Goal: Task Accomplishment & Management: Use online tool/utility

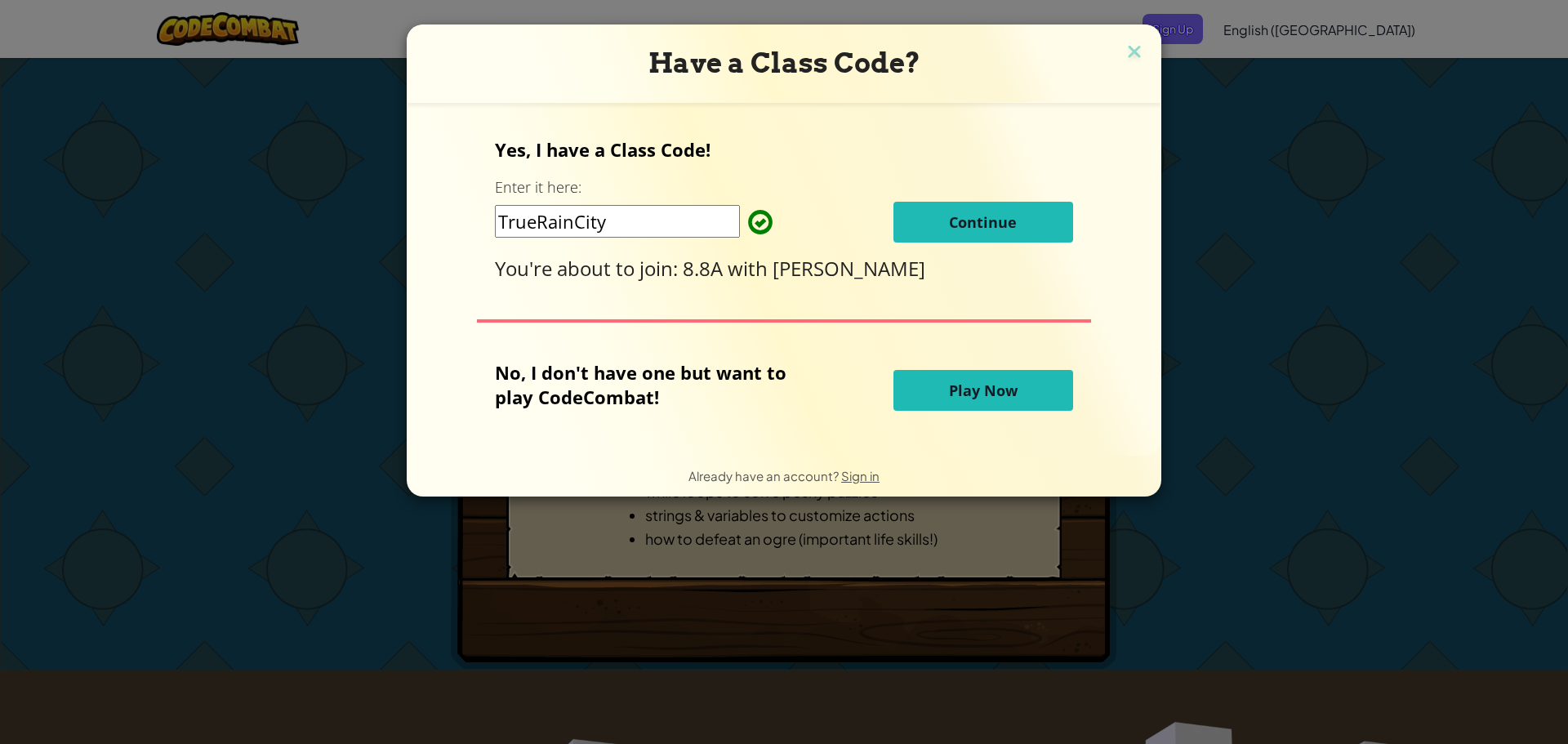
click at [900, 225] on button "Continue" at bounding box center [983, 222] width 179 height 41
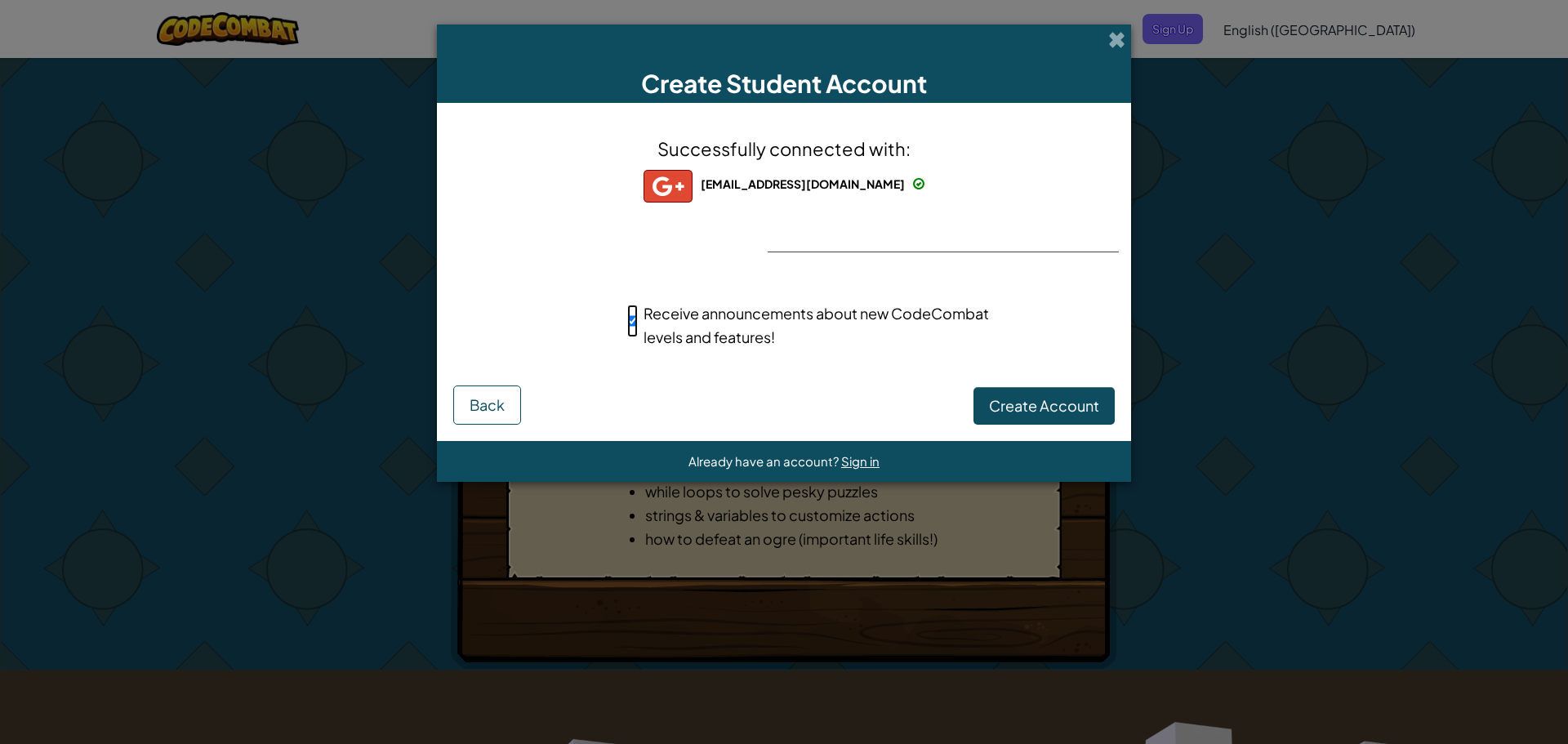
click at [634, 319] on input "Receive announcements about new CodeCombat levels and features!" at bounding box center [632, 320] width 10 height 33
checkbox input "false"
click at [913, 380] on div "Successfully connected with: [EMAIL_ADDRESS][DOMAIN_NAME] [EMAIL_ADDRESS][DOMAI…" at bounding box center [783, 252] width 653 height 267
click at [1013, 414] on span "Create Account" at bounding box center [1043, 405] width 111 height 19
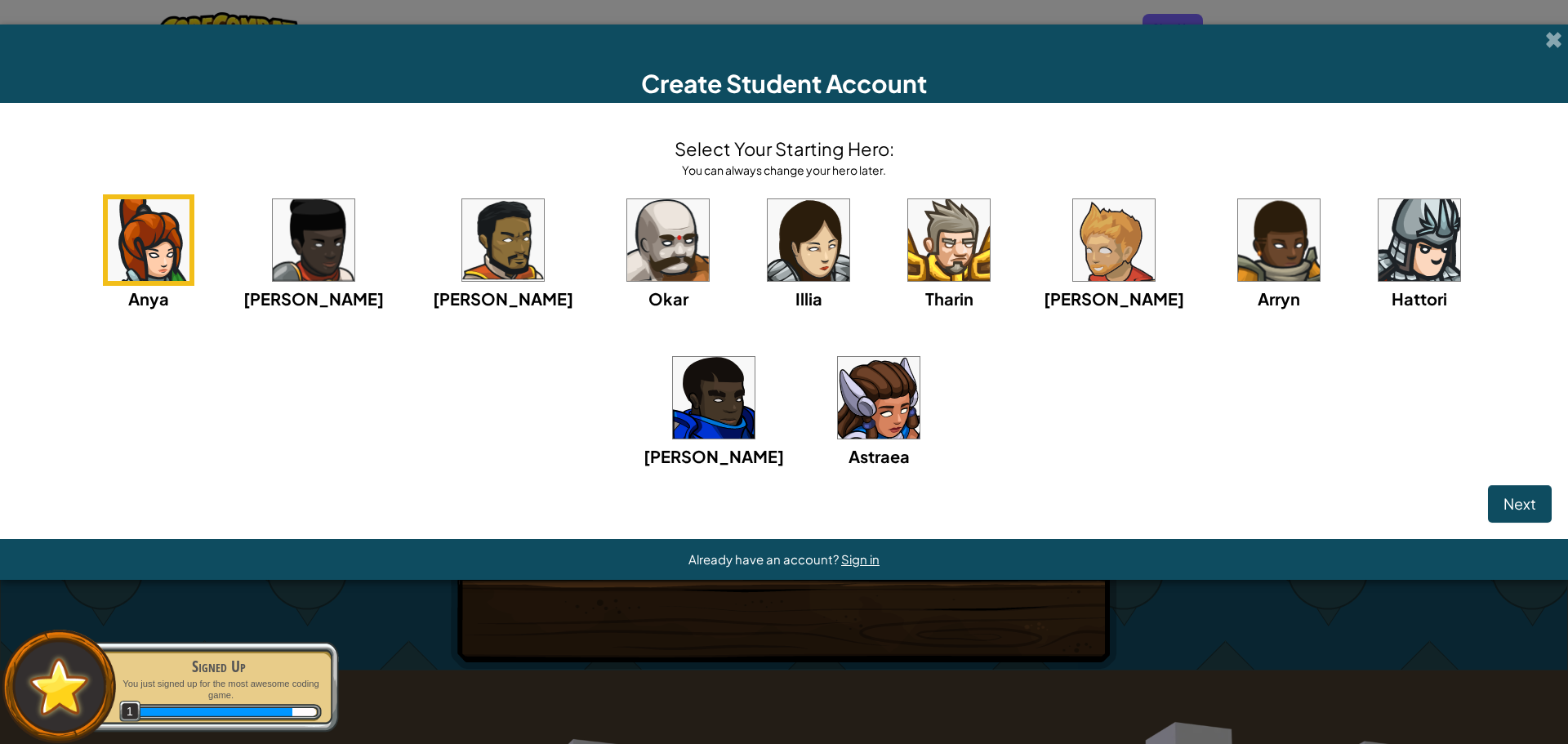
click at [627, 257] on img at bounding box center [668, 240] width 82 height 82
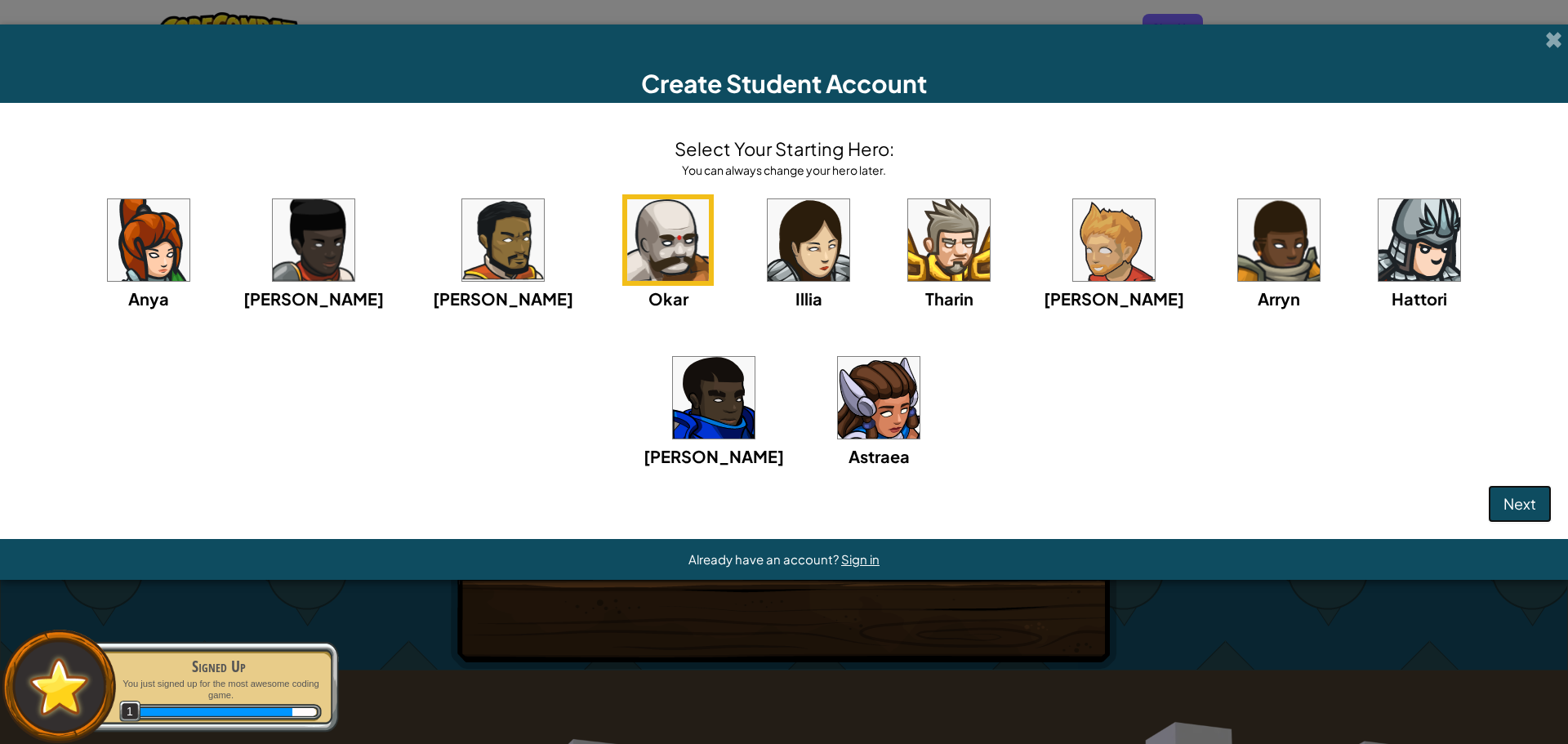
click at [1501, 499] on button "Next" at bounding box center [1520, 503] width 64 height 37
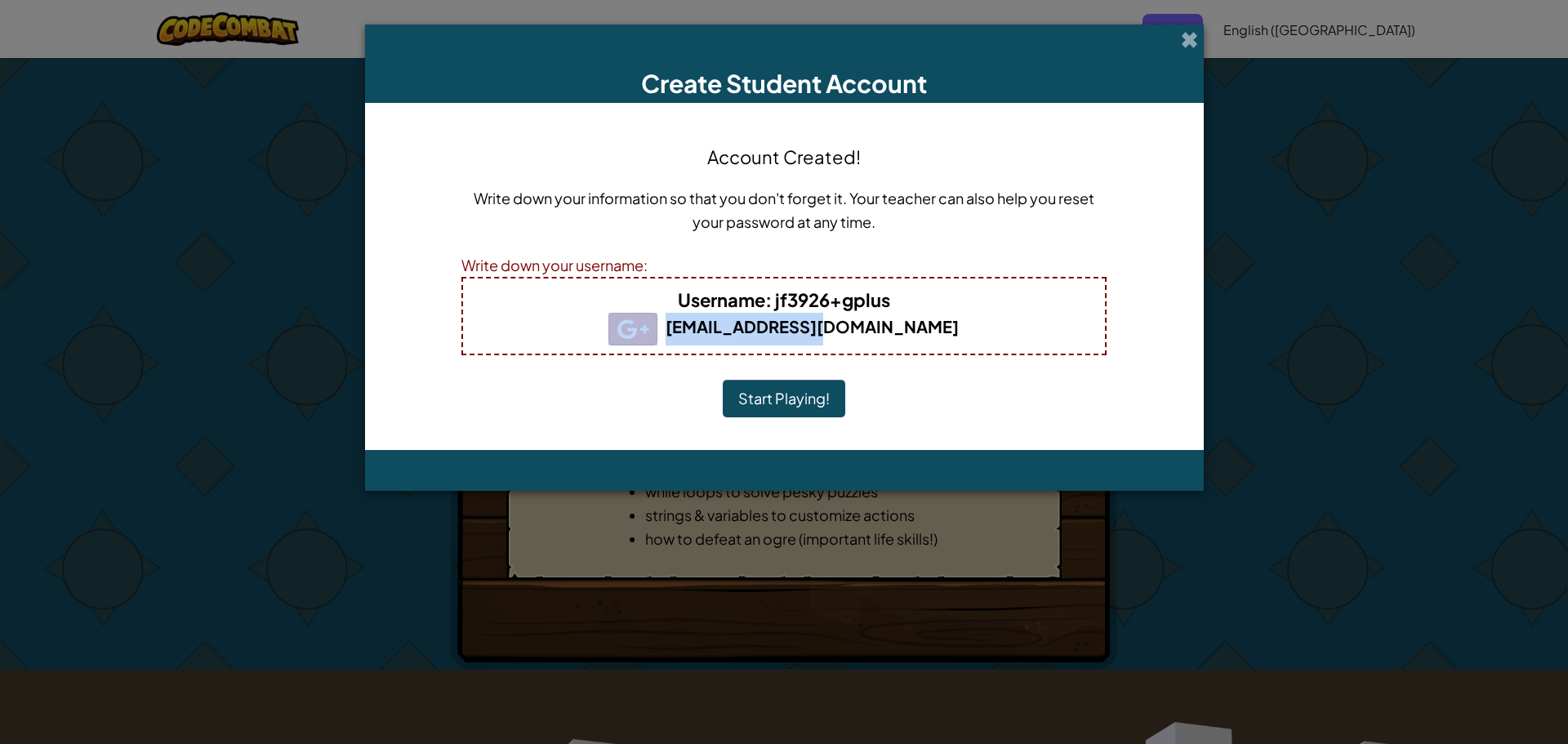
drag, startPoint x: 887, startPoint y: 304, endPoint x: 1026, endPoint y: 323, distance: 140.3
click at [1037, 323] on div "Username : jf3926+gplus jf3926@k12.sd.us" at bounding box center [784, 316] width 645 height 78
click at [817, 402] on button "Start Playing!" at bounding box center [784, 398] width 123 height 37
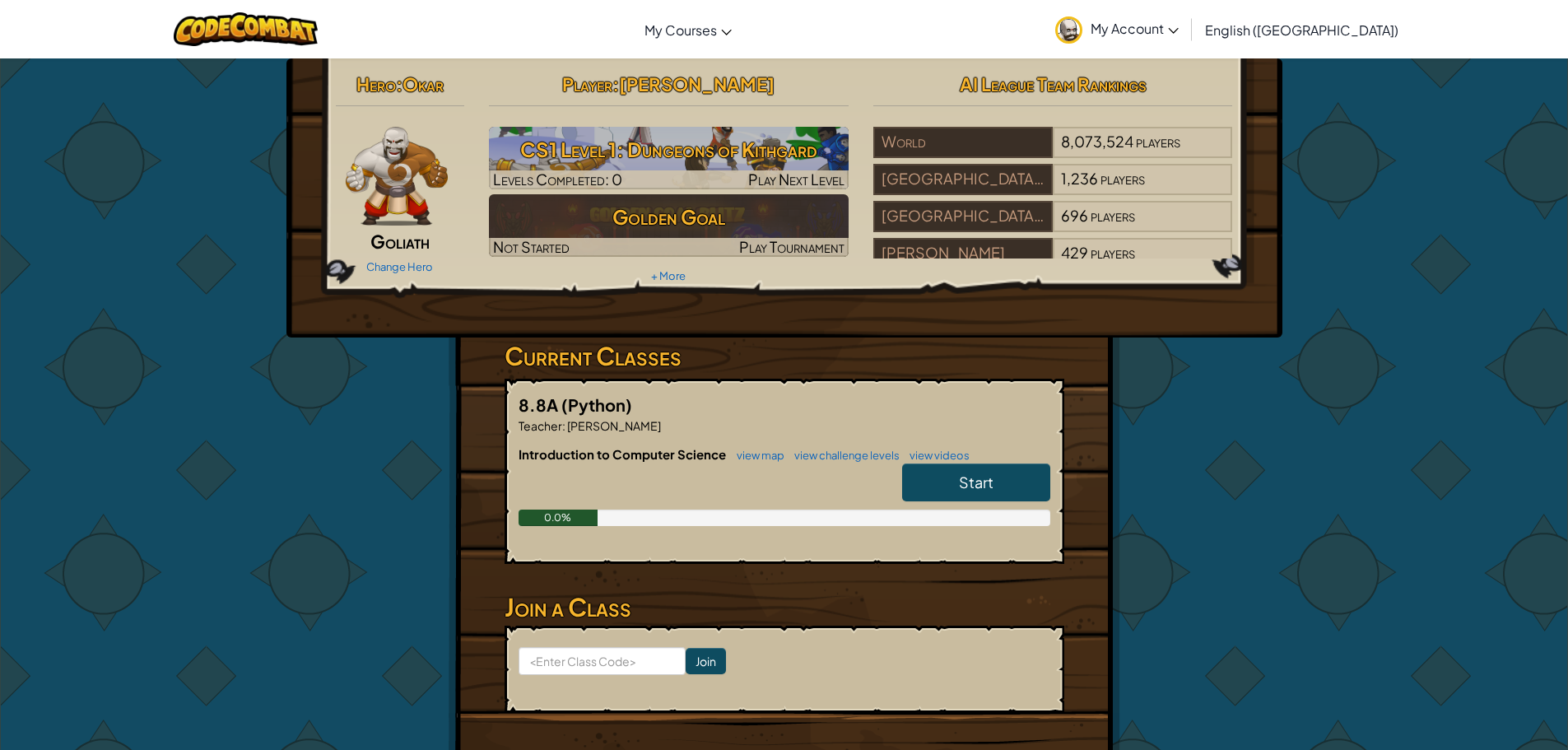
click at [968, 493] on link "Start" at bounding box center [976, 482] width 148 height 37
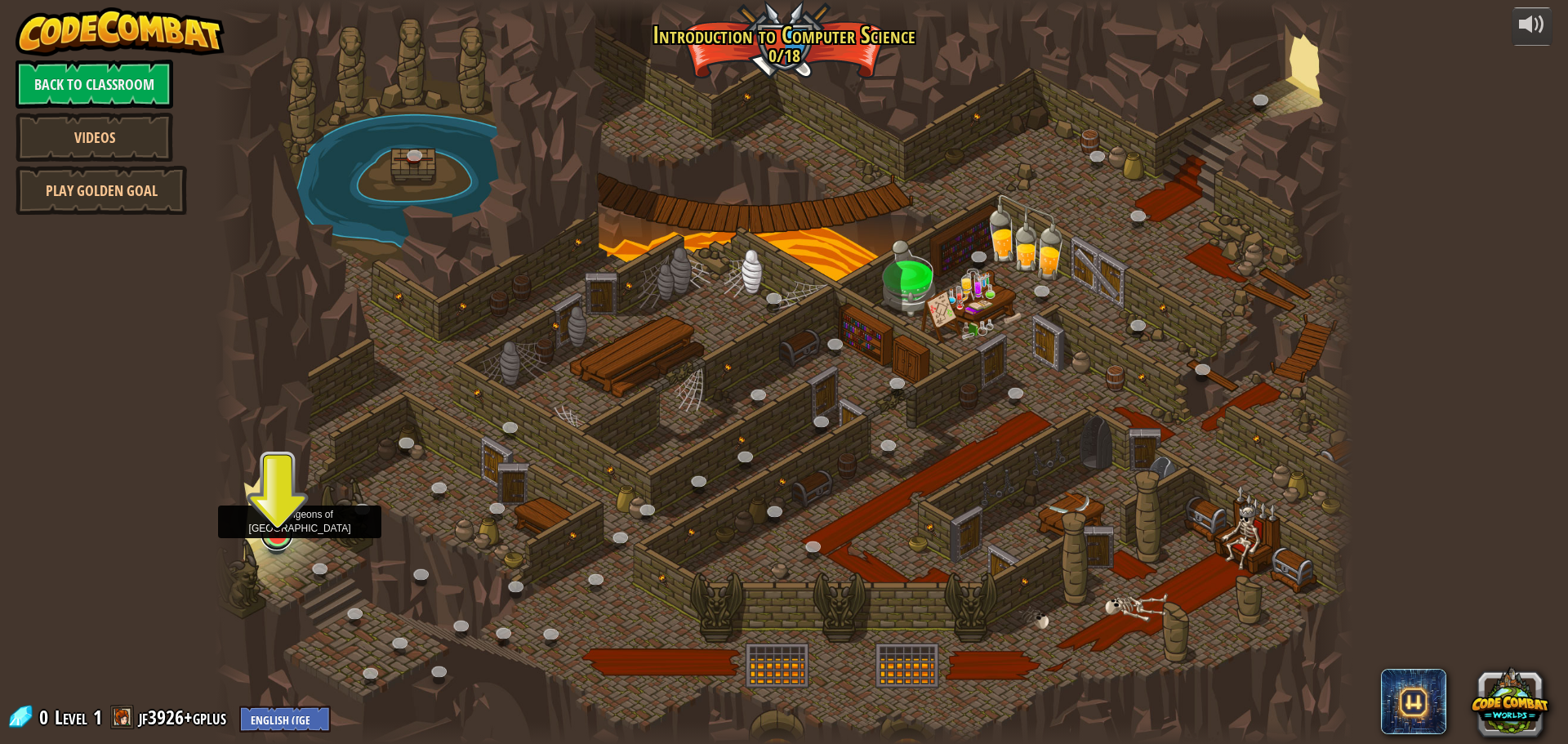
click at [276, 542] on link at bounding box center [276, 533] width 33 height 33
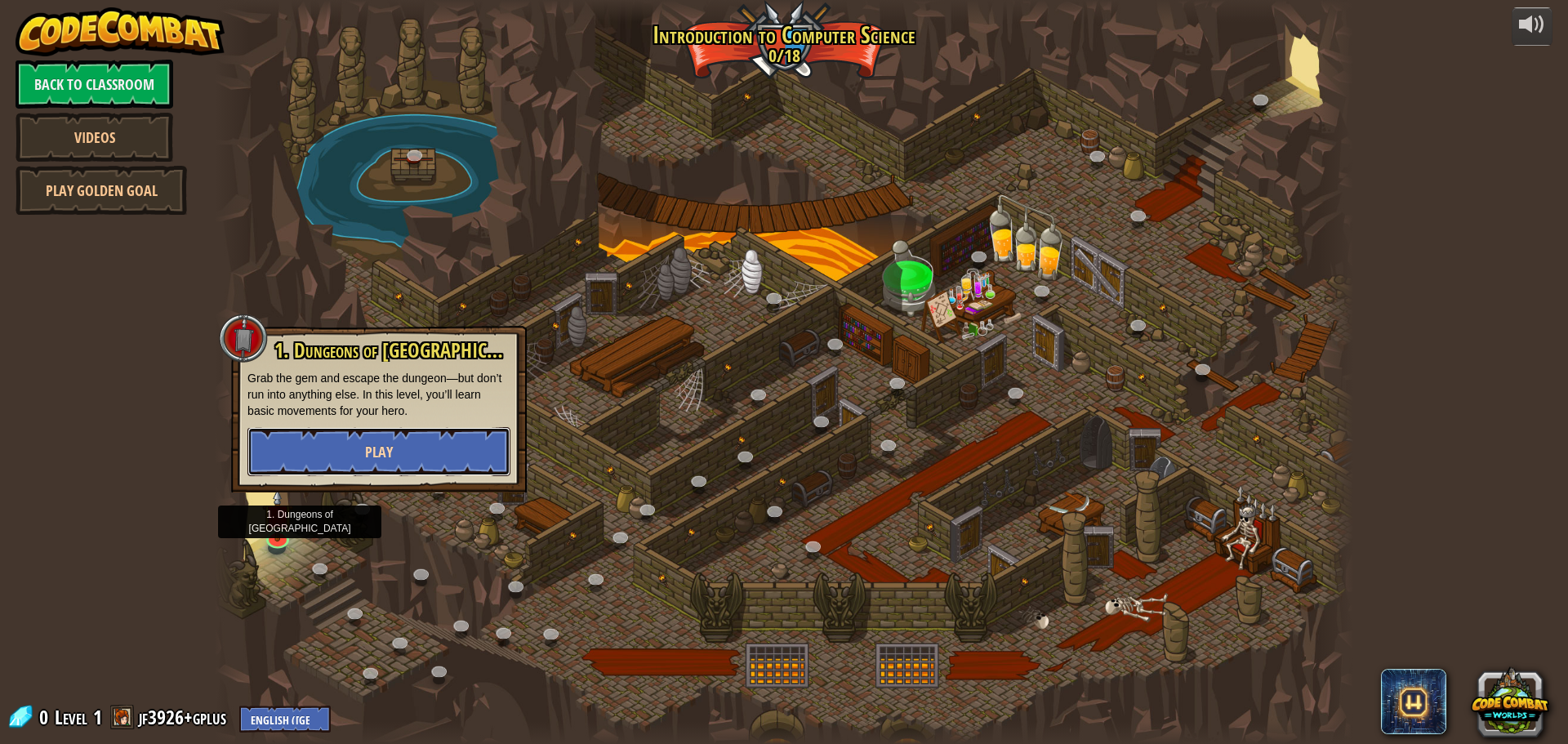
click at [355, 460] on button "Play" at bounding box center [378, 451] width 263 height 49
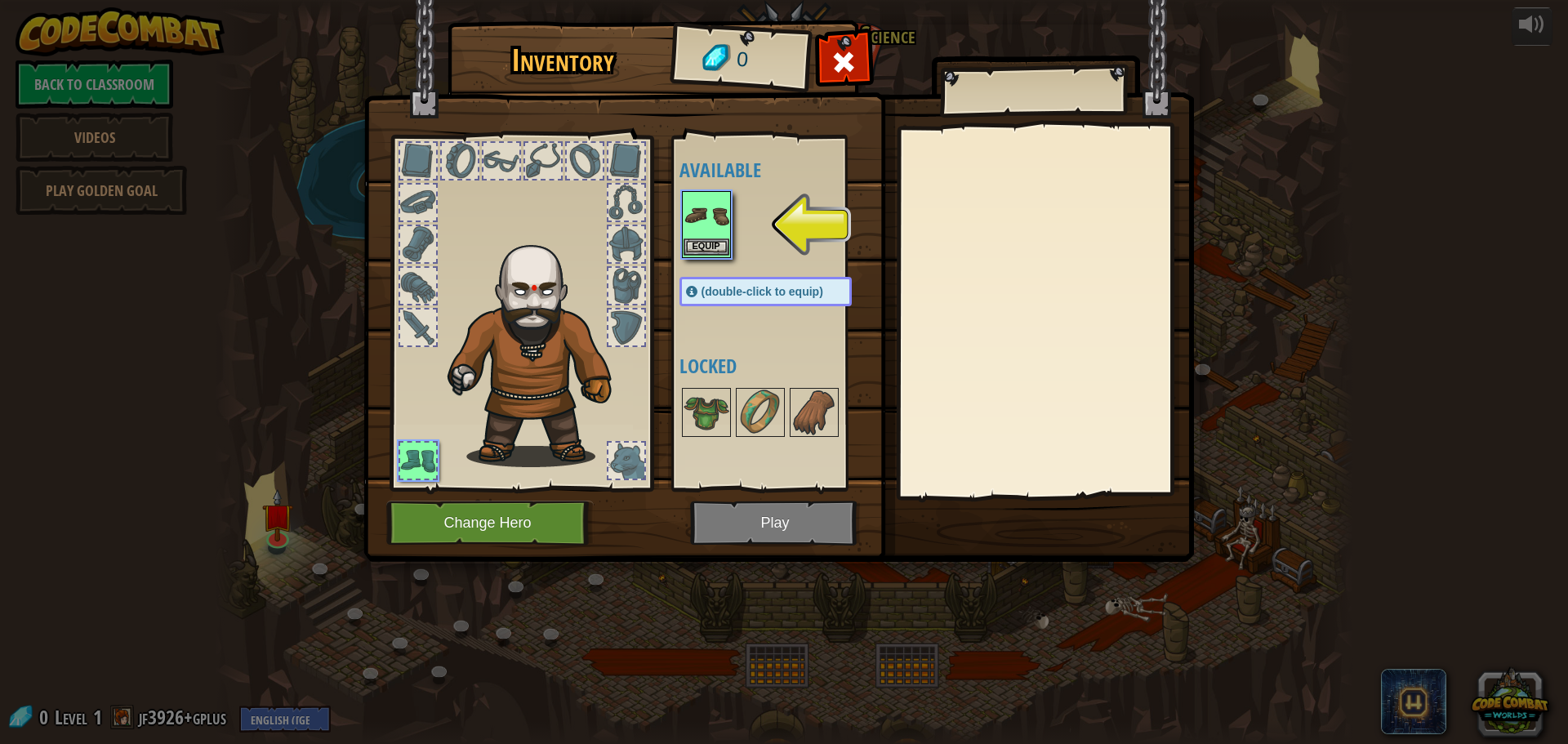
click at [697, 230] on img at bounding box center [706, 215] width 46 height 46
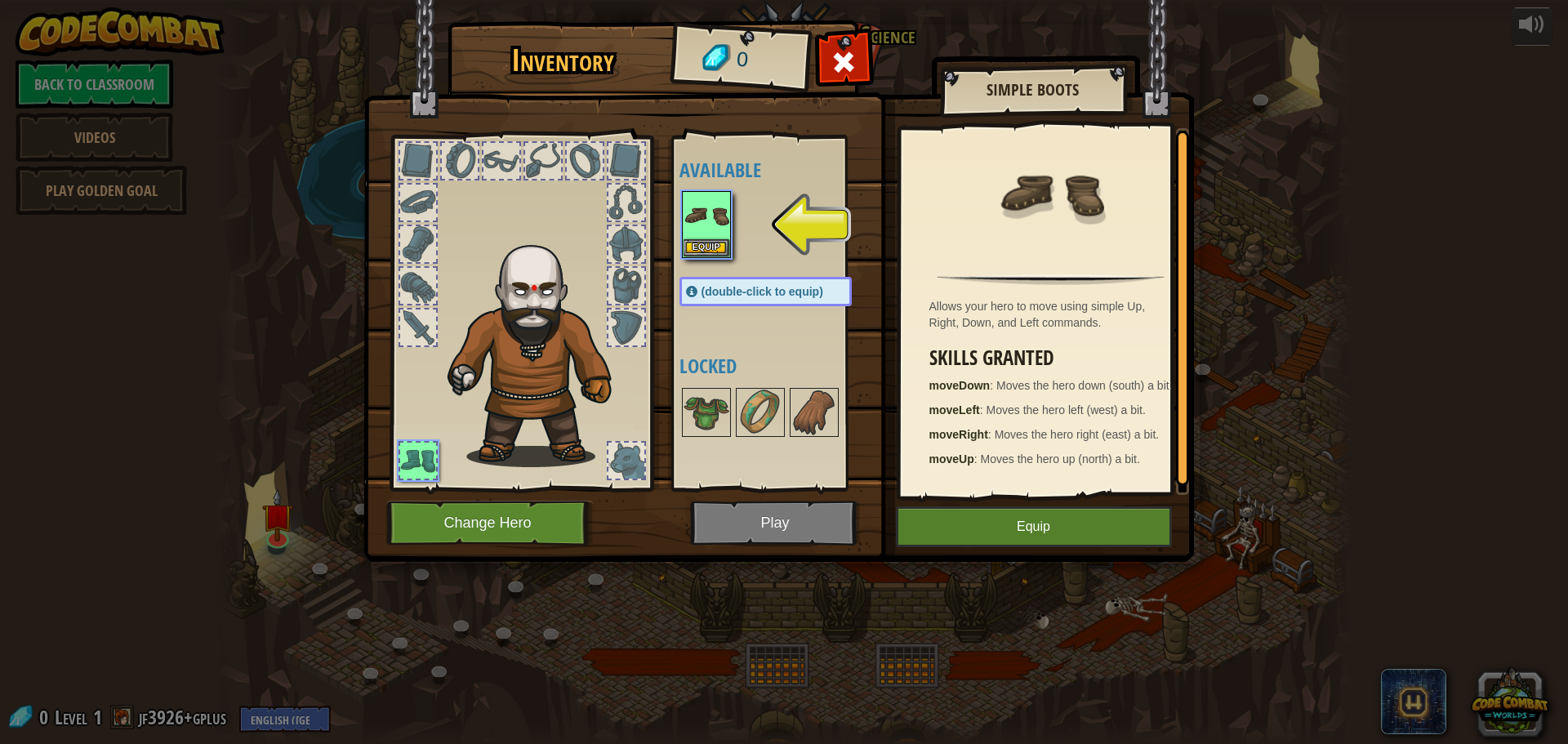
drag, startPoint x: 697, startPoint y: 230, endPoint x: 820, endPoint y: 219, distance: 123.5
click at [820, 219] on div at bounding box center [781, 224] width 205 height 72
click at [1021, 516] on button "Equip" at bounding box center [1033, 527] width 276 height 41
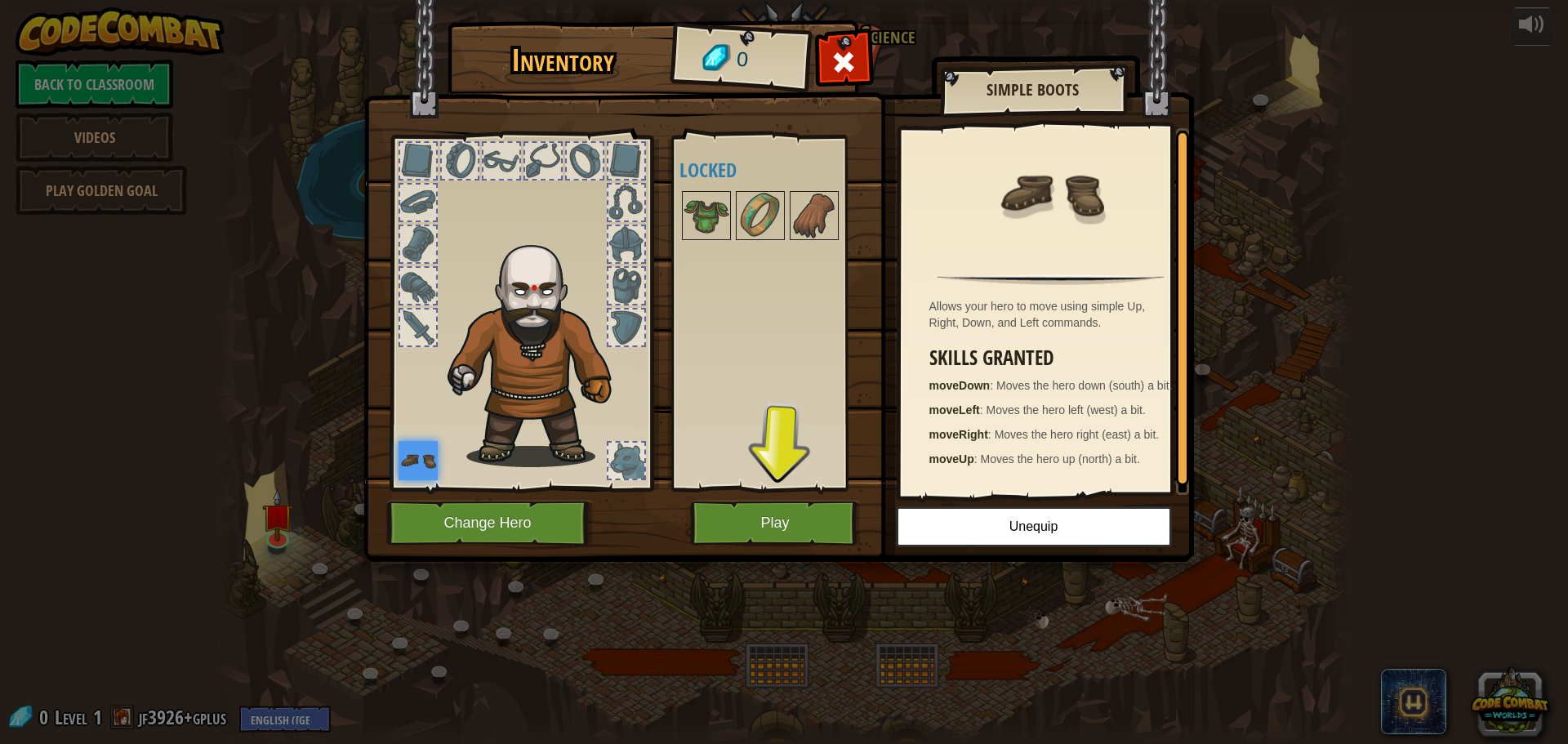
click at [767, 481] on div "Available Equip (double-click to equip) Locked" at bounding box center [771, 313] width 200 height 355
click at [774, 524] on button "Play" at bounding box center [776, 523] width 171 height 45
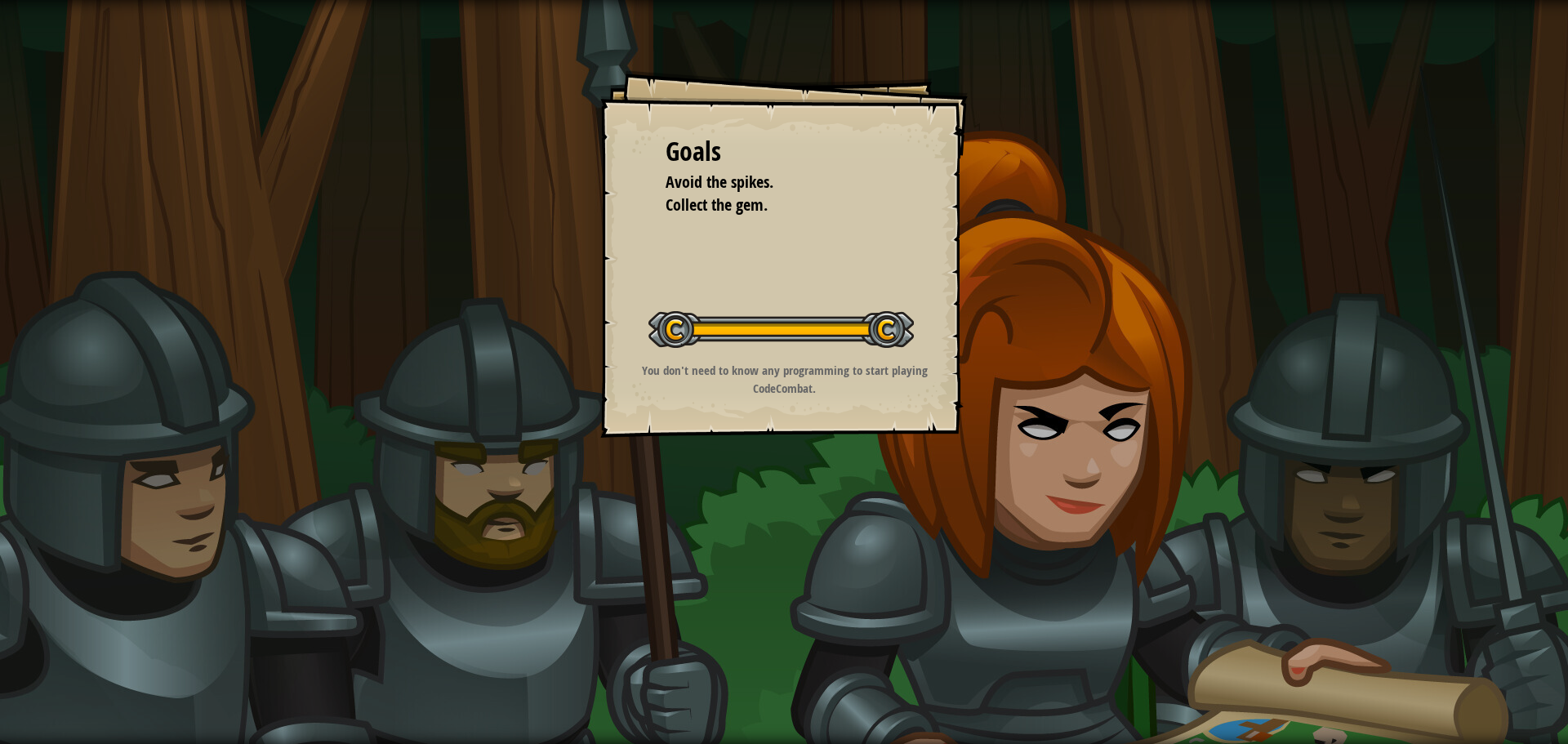
drag, startPoint x: 1002, startPoint y: 452, endPoint x: 1013, endPoint y: 464, distance: 16.3
click at [1013, 464] on div "Goals Avoid the spikes. Collect the gem. Start Level Error loading from server.…" at bounding box center [784, 372] width 1568 height 744
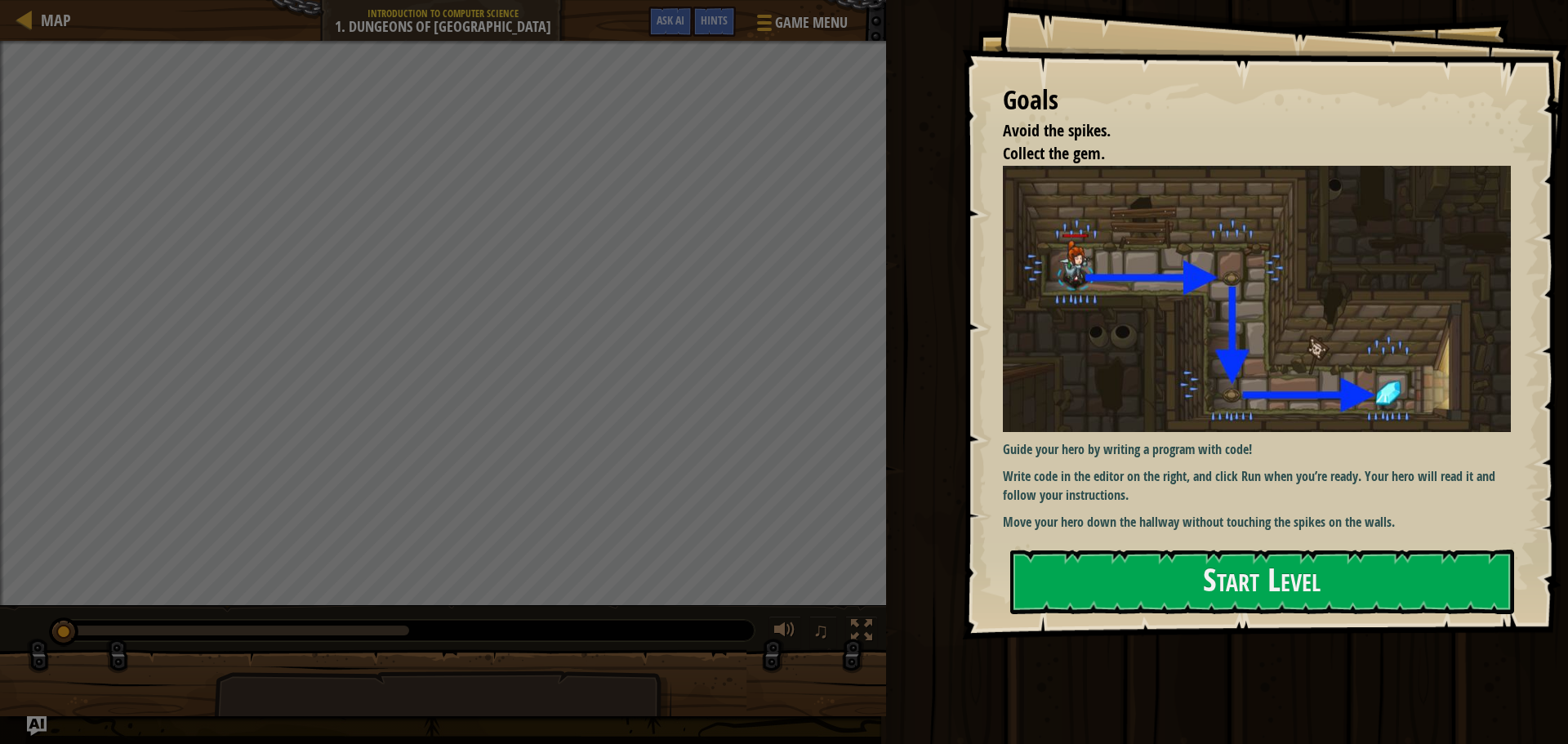
click at [786, 671] on div at bounding box center [443, 690] width 886 height 82
drag, startPoint x: 752, startPoint y: 685, endPoint x: 752, endPoint y: 640, distance: 45.0
click at [738, 685] on div at bounding box center [443, 690] width 886 height 82
click at [1117, 571] on button "Start Level" at bounding box center [1261, 581] width 503 height 64
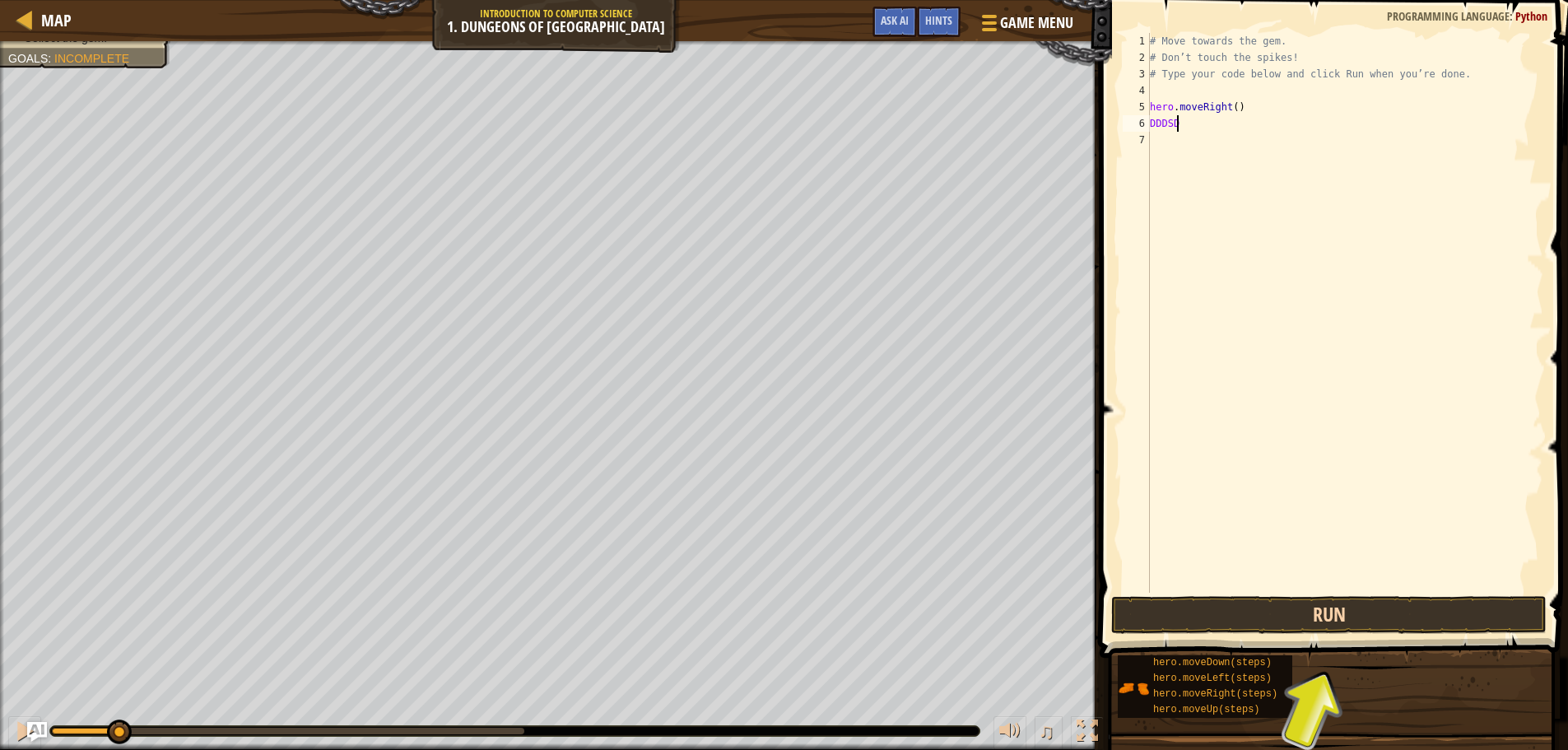
scroll to position [7, 1]
type textarea "D"
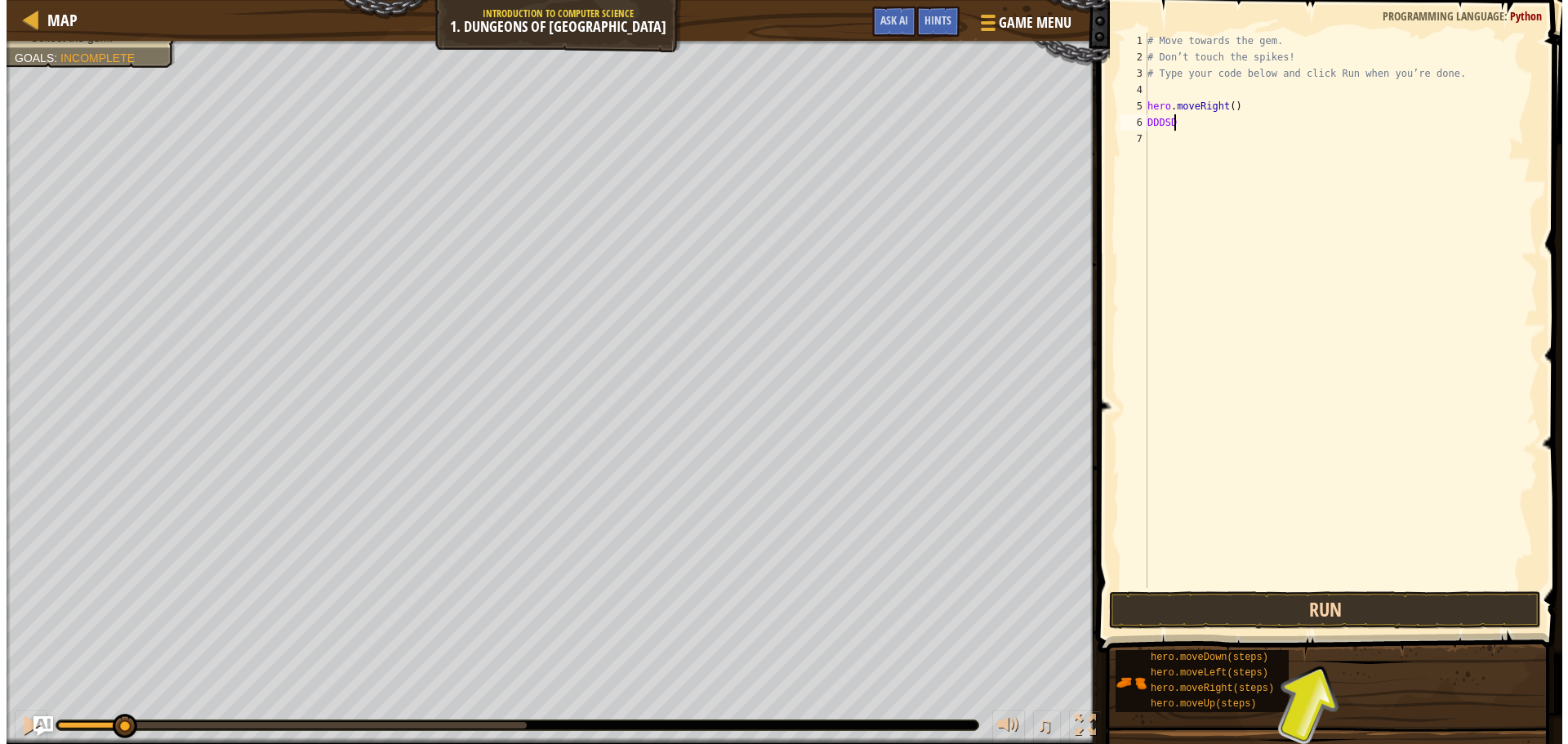
scroll to position [7, 0]
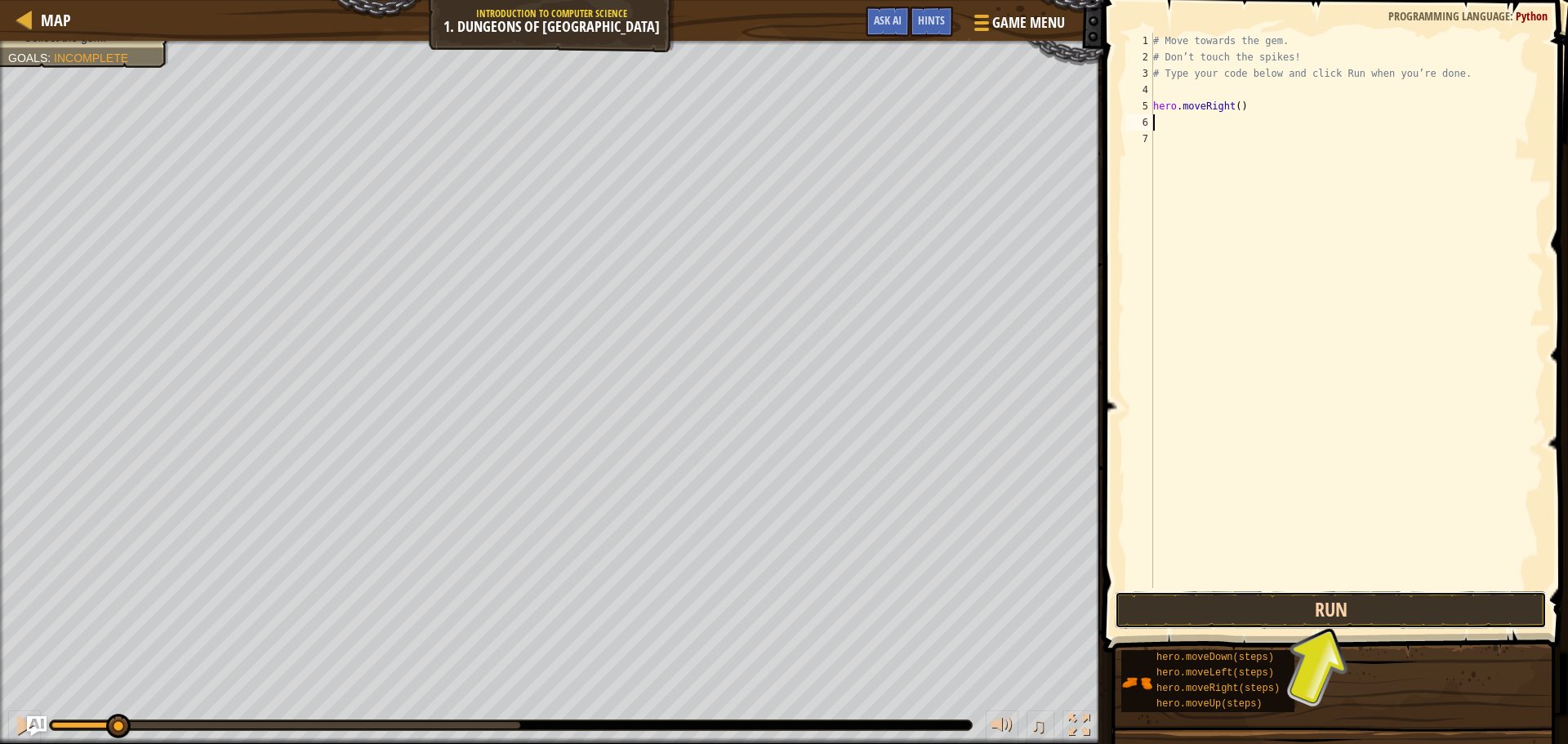
click at [1333, 619] on button "Run" at bounding box center [1330, 609] width 432 height 37
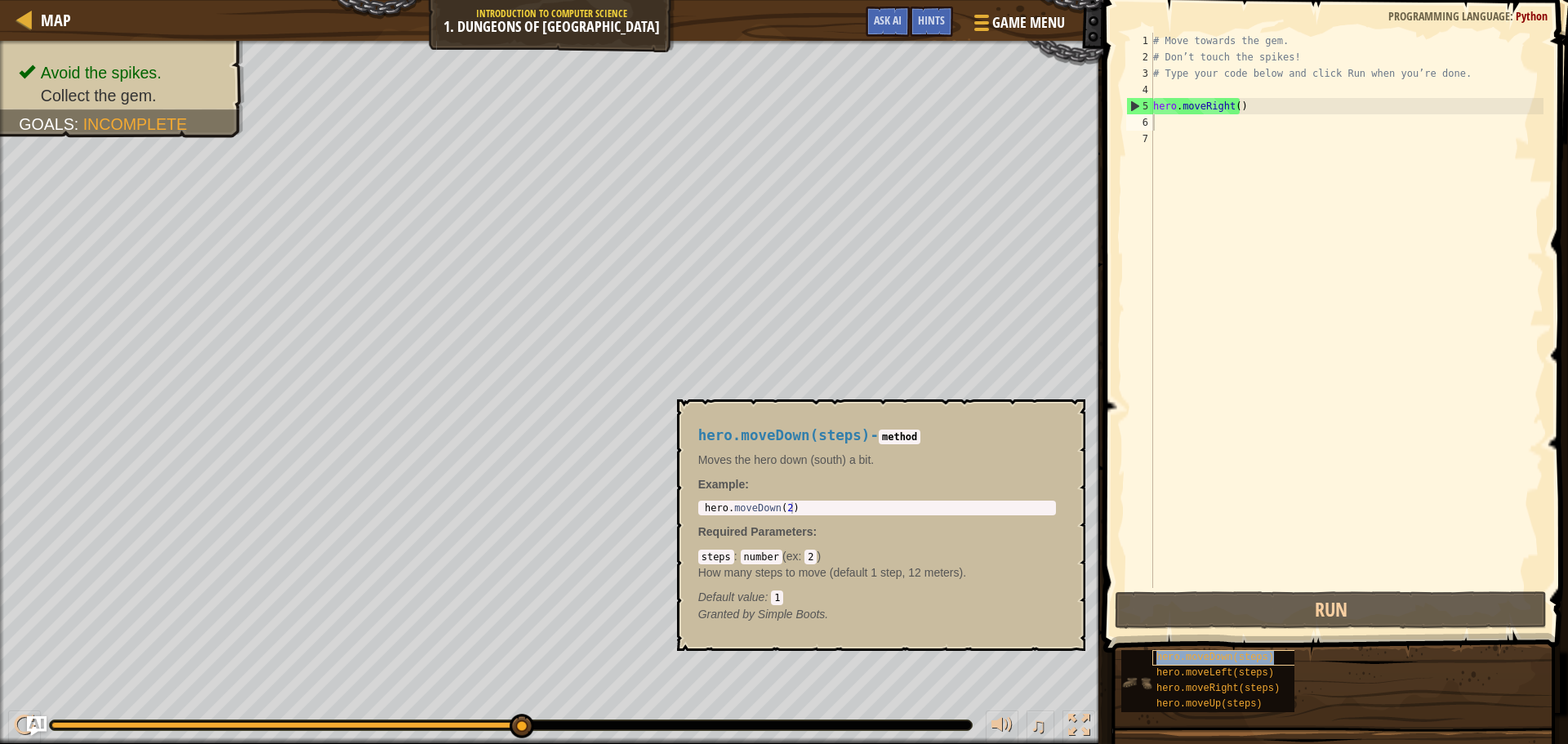
click at [1257, 658] on span "hero.moveDown(steps)" at bounding box center [1215, 657] width 118 height 11
paste textarea "See more"
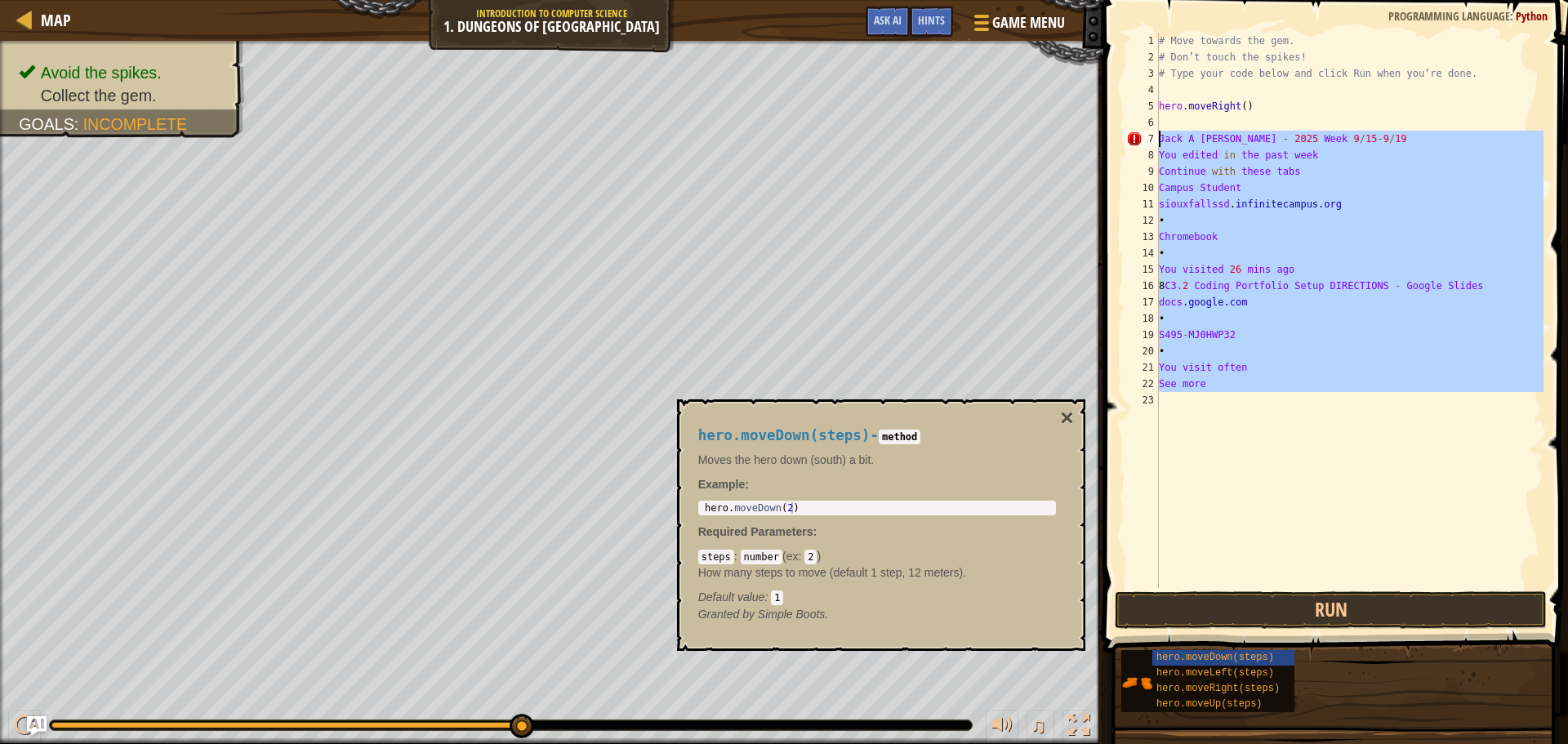
drag, startPoint x: 1156, startPoint y: 323, endPoint x: 1143, endPoint y: 145, distance: 178.5
click at [1143, 145] on div "See more 1 2 3 4 5 6 7 8 9 10 11 12 13 14 15 16 17 18 19 20 21 22 23 # Move tow…" at bounding box center [1333, 310] width 421 height 555
type textarea "[PERSON_NAME] - 2025 Week 9/15-9/19 You edited in the past week"
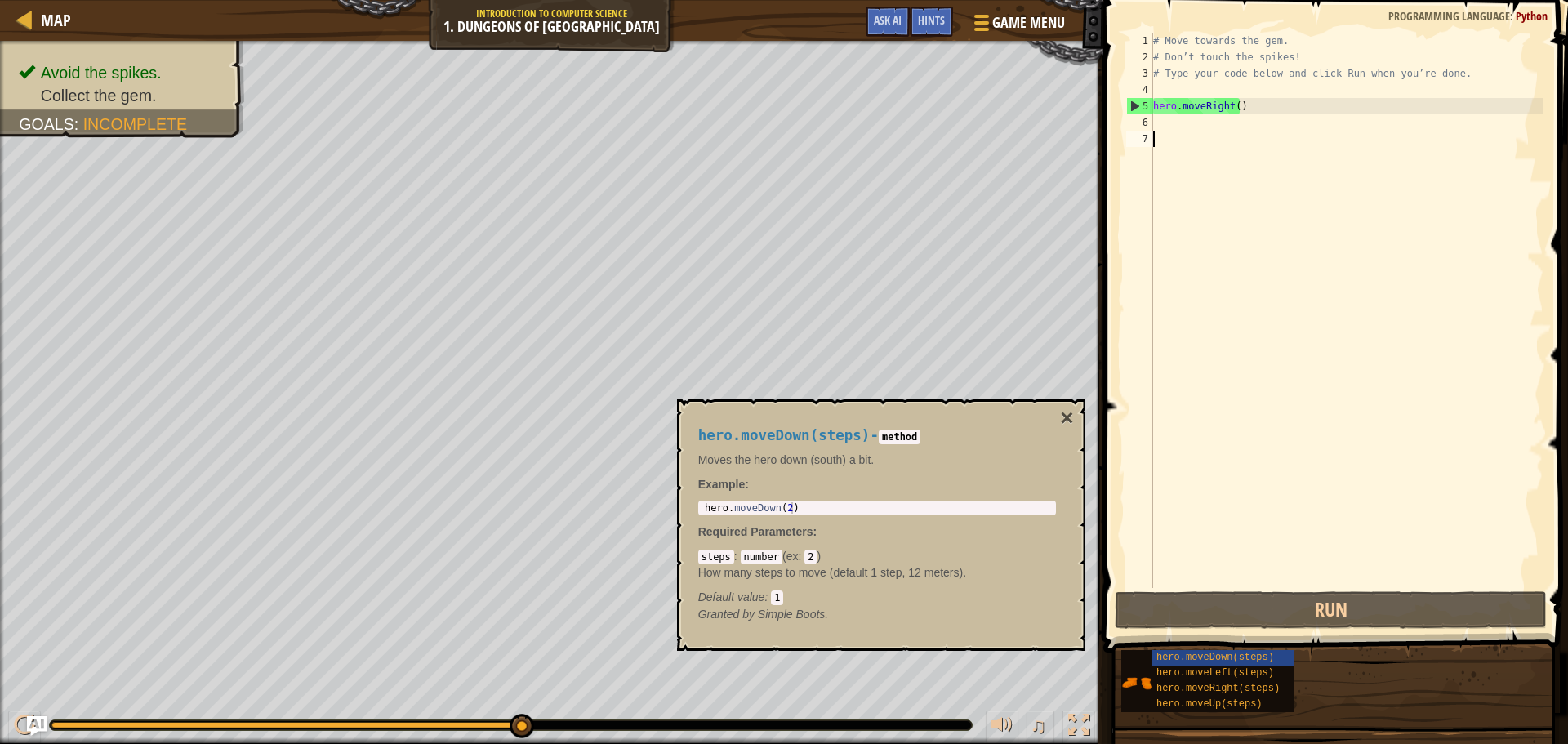
copy span "hero.moveDown(steps)"
click at [1168, 126] on div "# Move towards the gem. # Don’t touch the spikes! # Type your code below and cl…" at bounding box center [1347, 326] width 394 height 588
paste textarea "hero.moveDown(steps)"
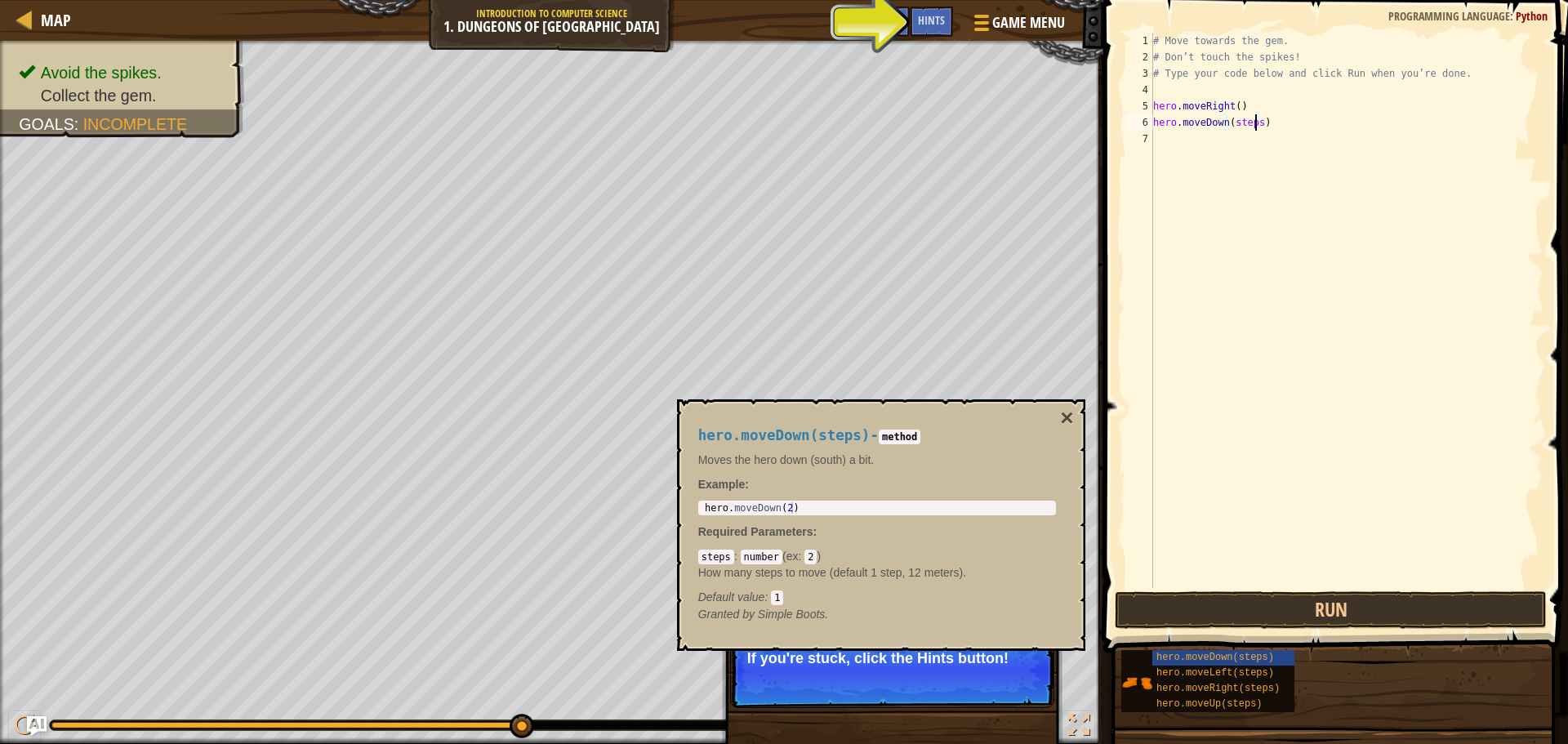
click at [1256, 124] on div "# Move towards the gem. # Don’t touch the spikes! # Type your code below and cl…" at bounding box center [1347, 326] width 394 height 588
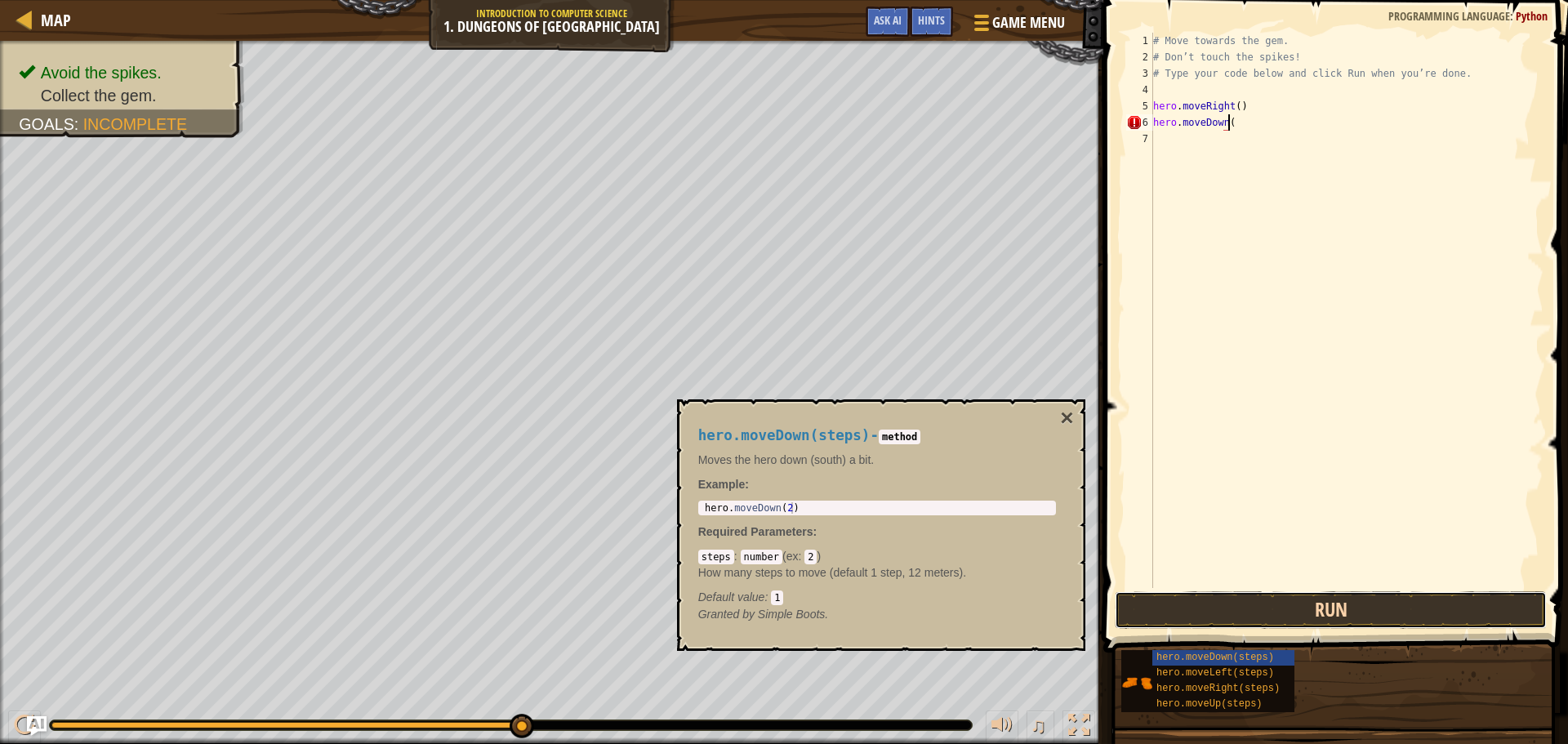
click at [1253, 598] on button "Run" at bounding box center [1330, 609] width 432 height 37
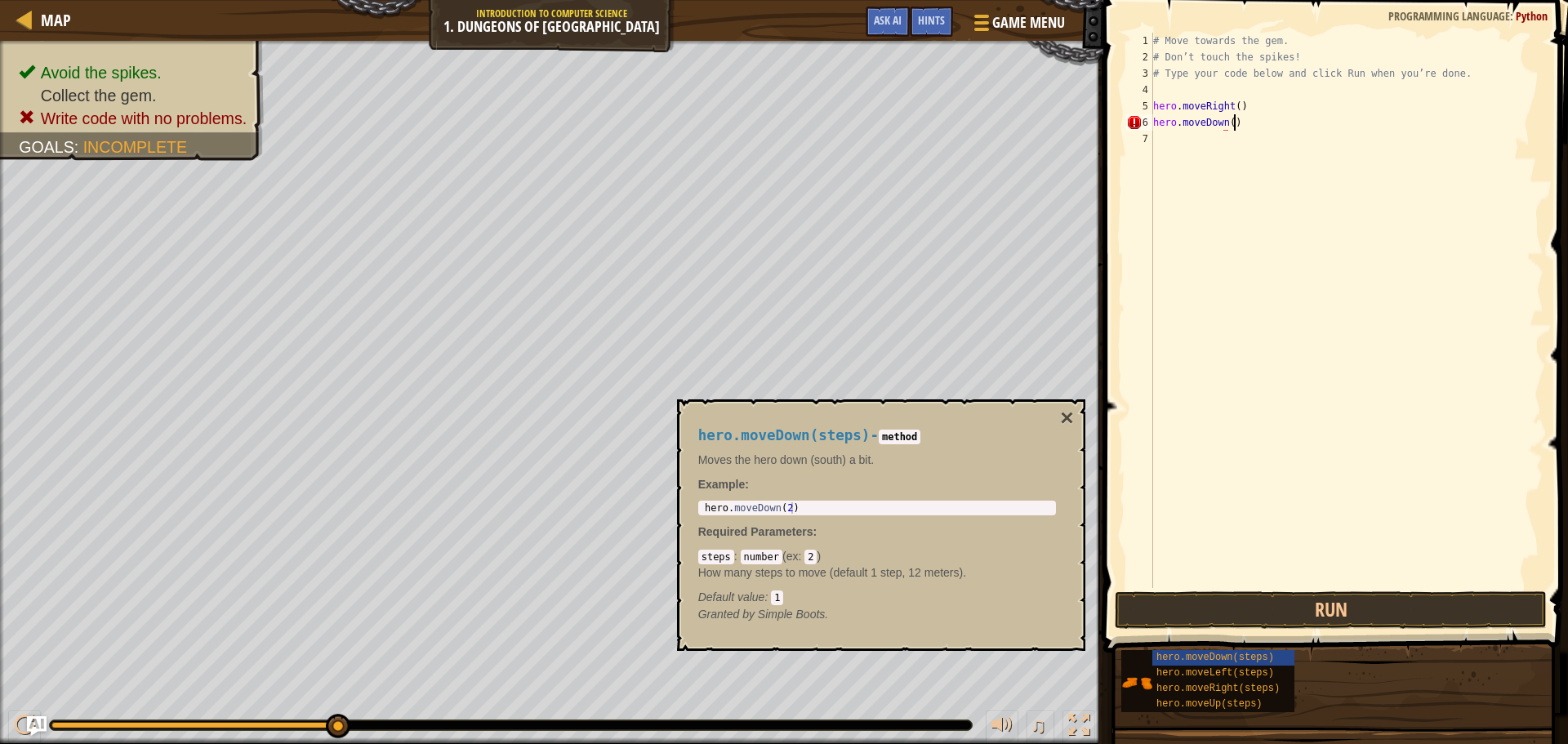
scroll to position [7, 6]
type textarea "hero.moveDown()"
click at [1252, 610] on button "Run" at bounding box center [1330, 609] width 432 height 37
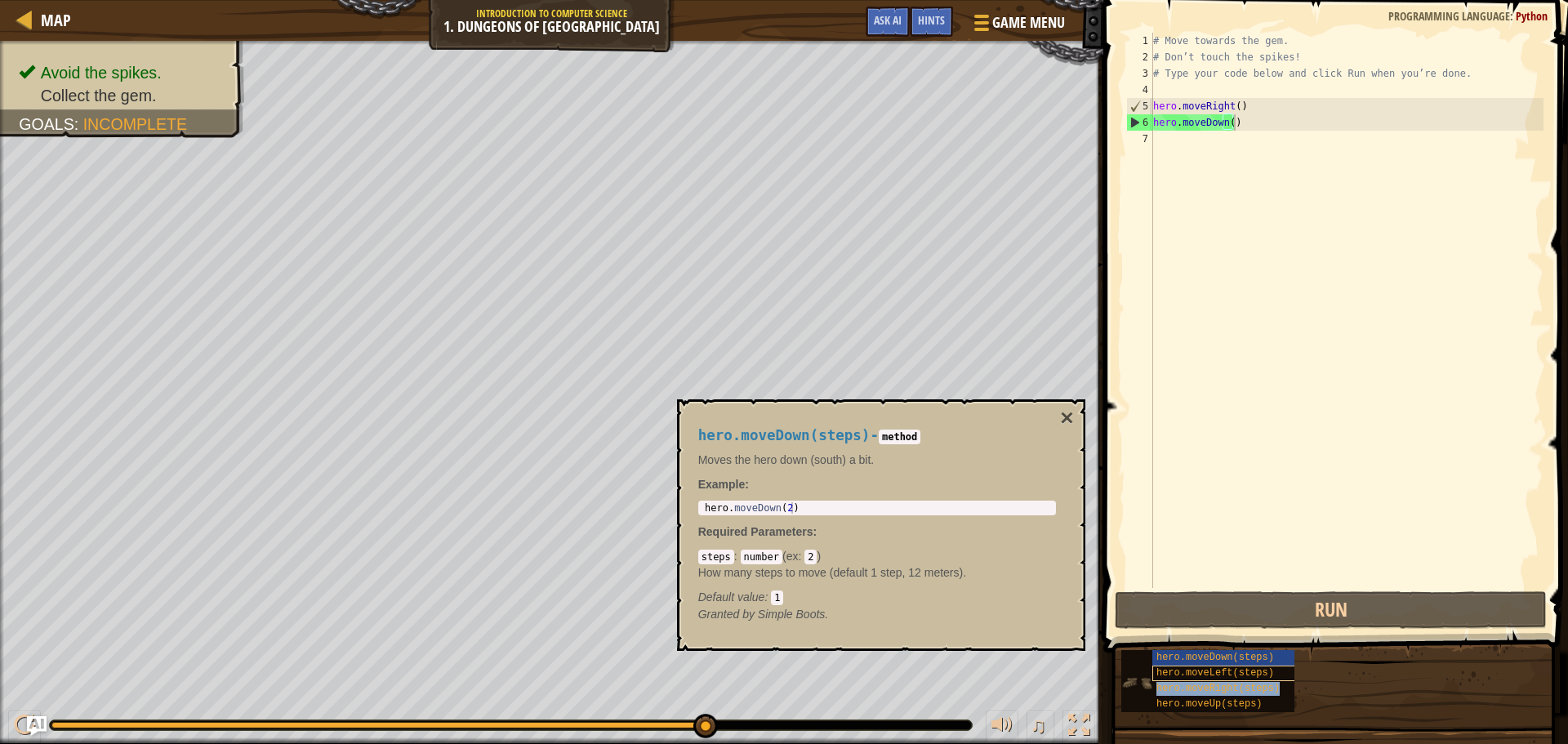
copy span "hero.moveRight(steps)"
click at [1183, 148] on div "# Move towards the gem. # Don’t touch the spikes! # Type your code below and cl…" at bounding box center [1347, 326] width 394 height 588
paste textarea "hero.moveRight(steps)"
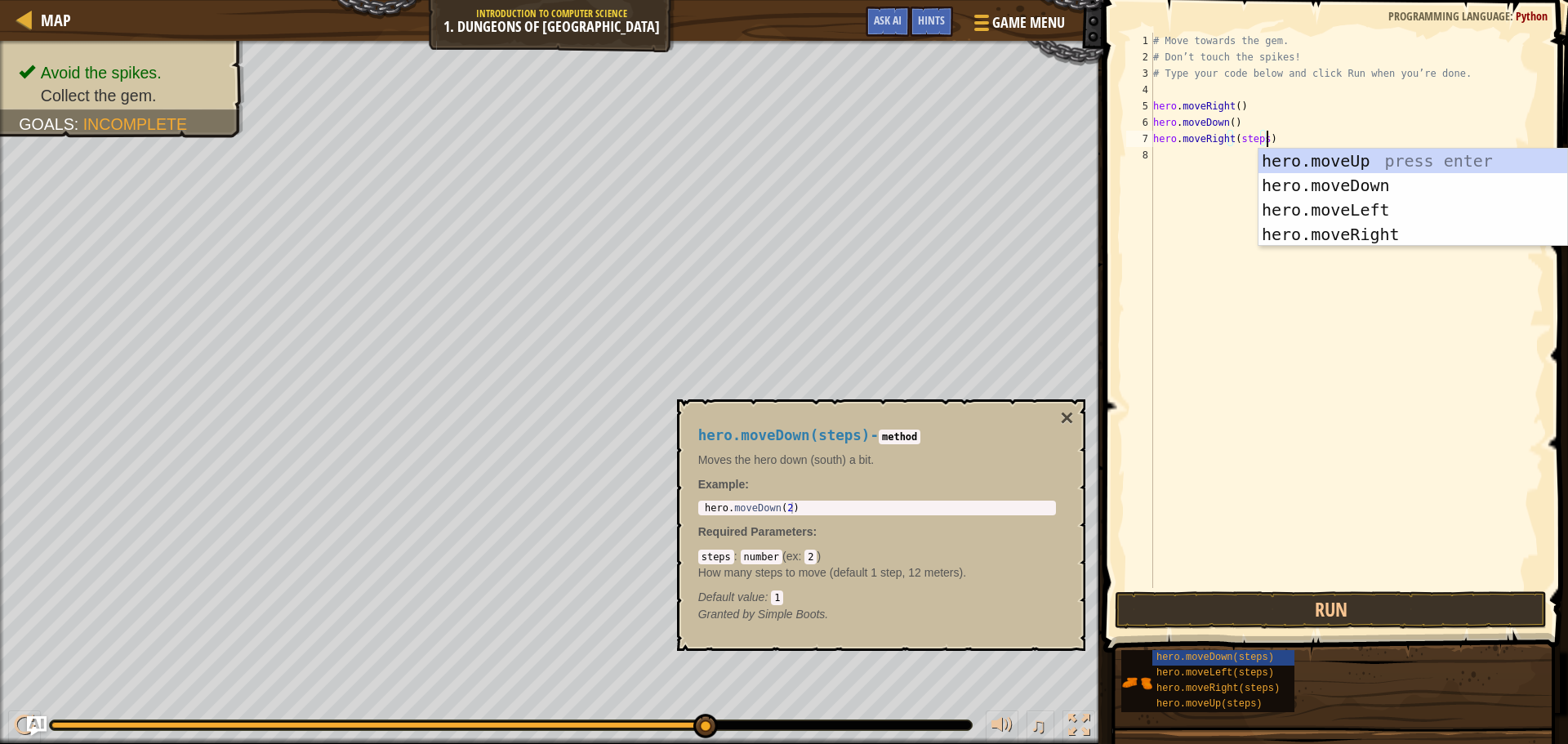
click at [1263, 141] on div "# Move towards the gem. # Don’t touch the spikes! # Type your code below and cl…" at bounding box center [1347, 326] width 394 height 588
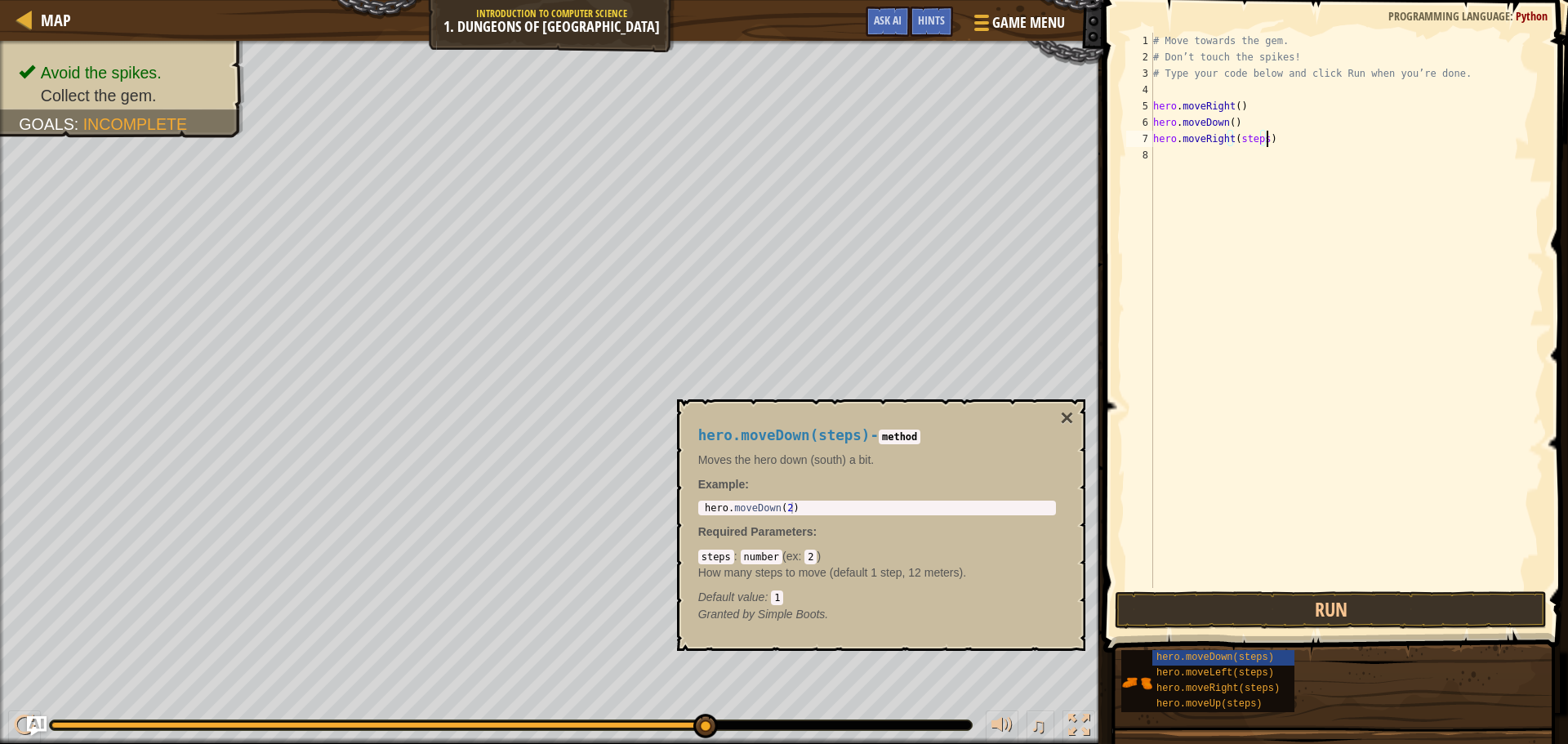
click at [1262, 143] on div "# Move towards the gem. # Don’t touch the spikes! # Type your code below and cl…" at bounding box center [1347, 326] width 394 height 588
type textarea "hero.moveRight()"
click at [1347, 613] on button "Run" at bounding box center [1330, 609] width 432 height 37
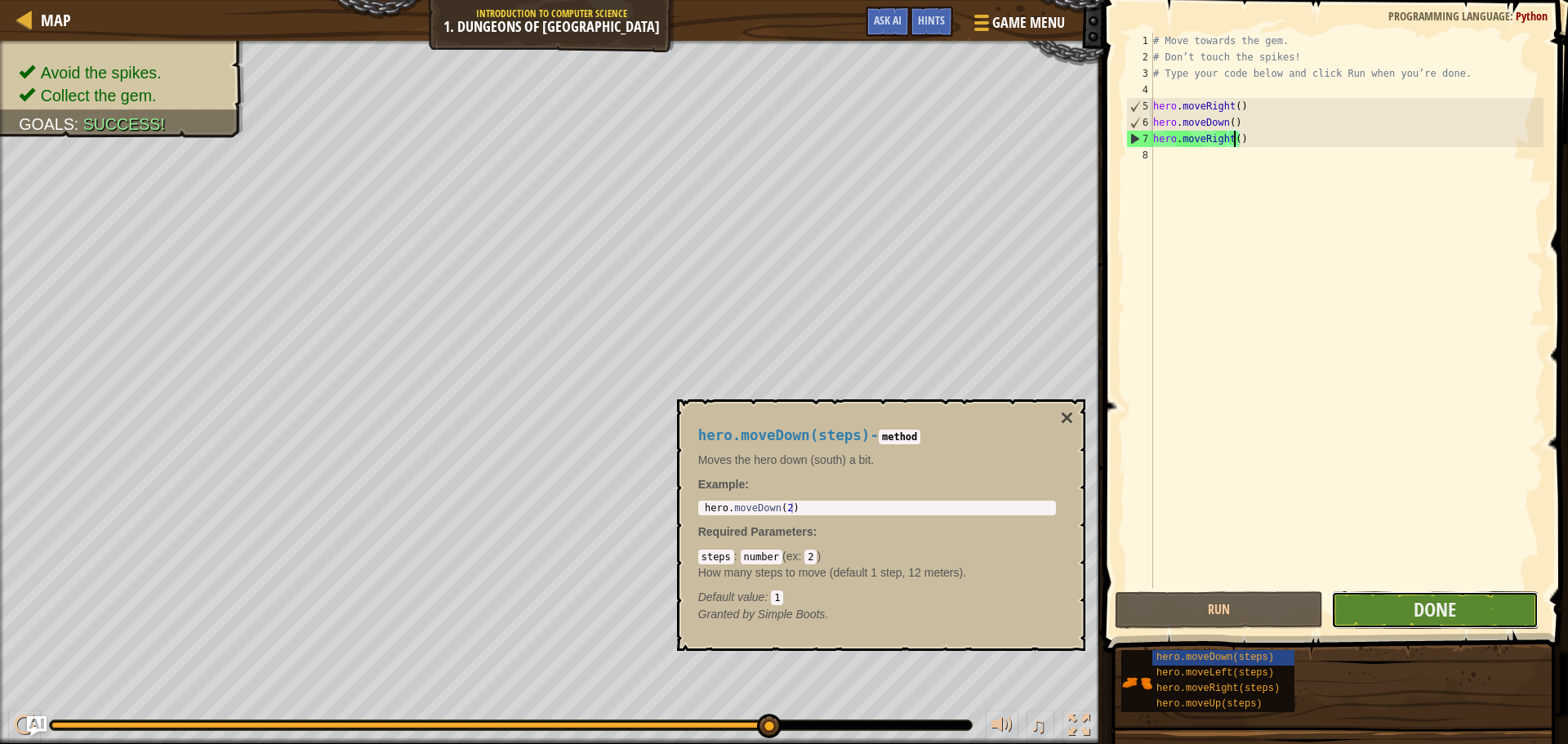
click at [1395, 614] on button "Done" at bounding box center [1434, 609] width 207 height 37
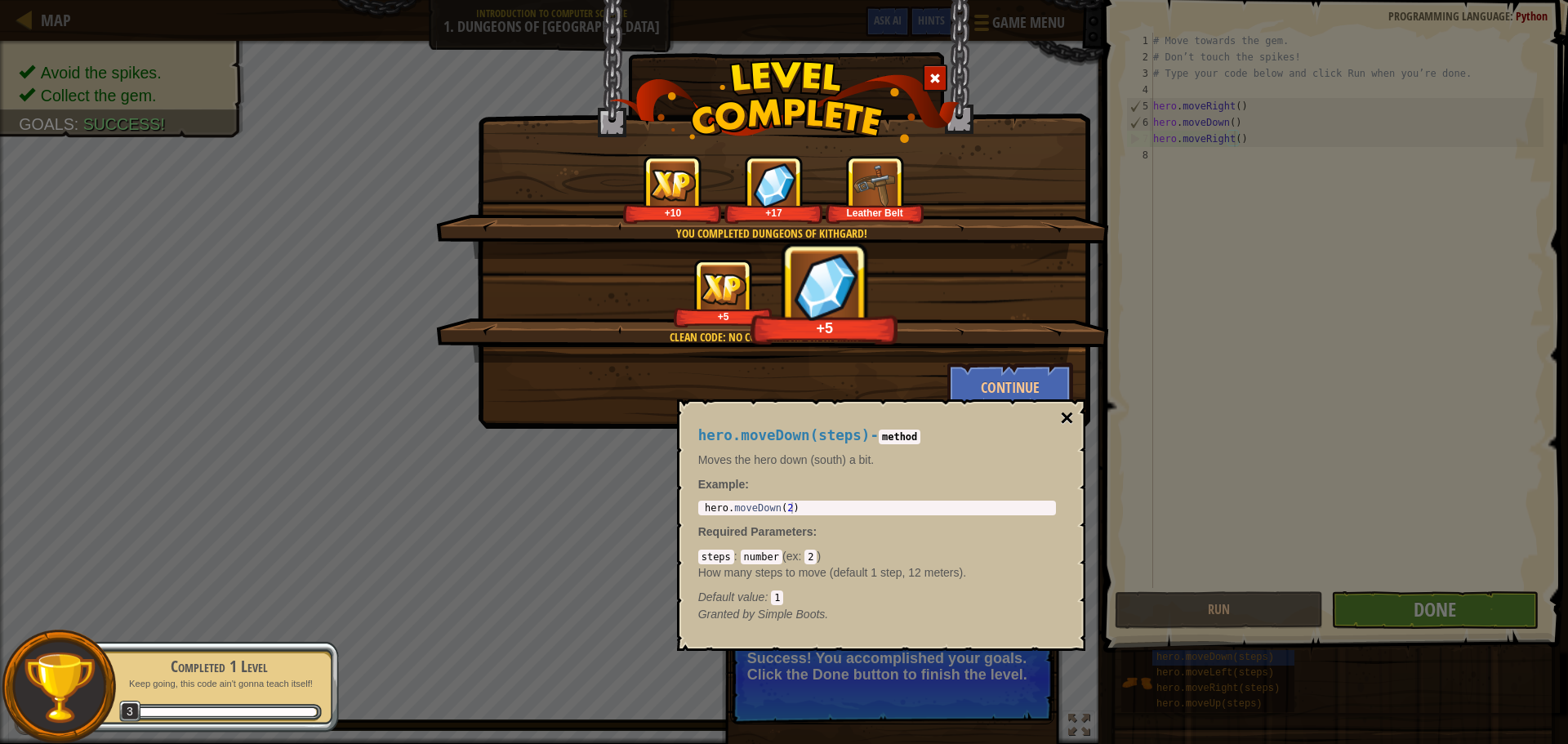
click at [1069, 415] on button "×" at bounding box center [1066, 418] width 13 height 23
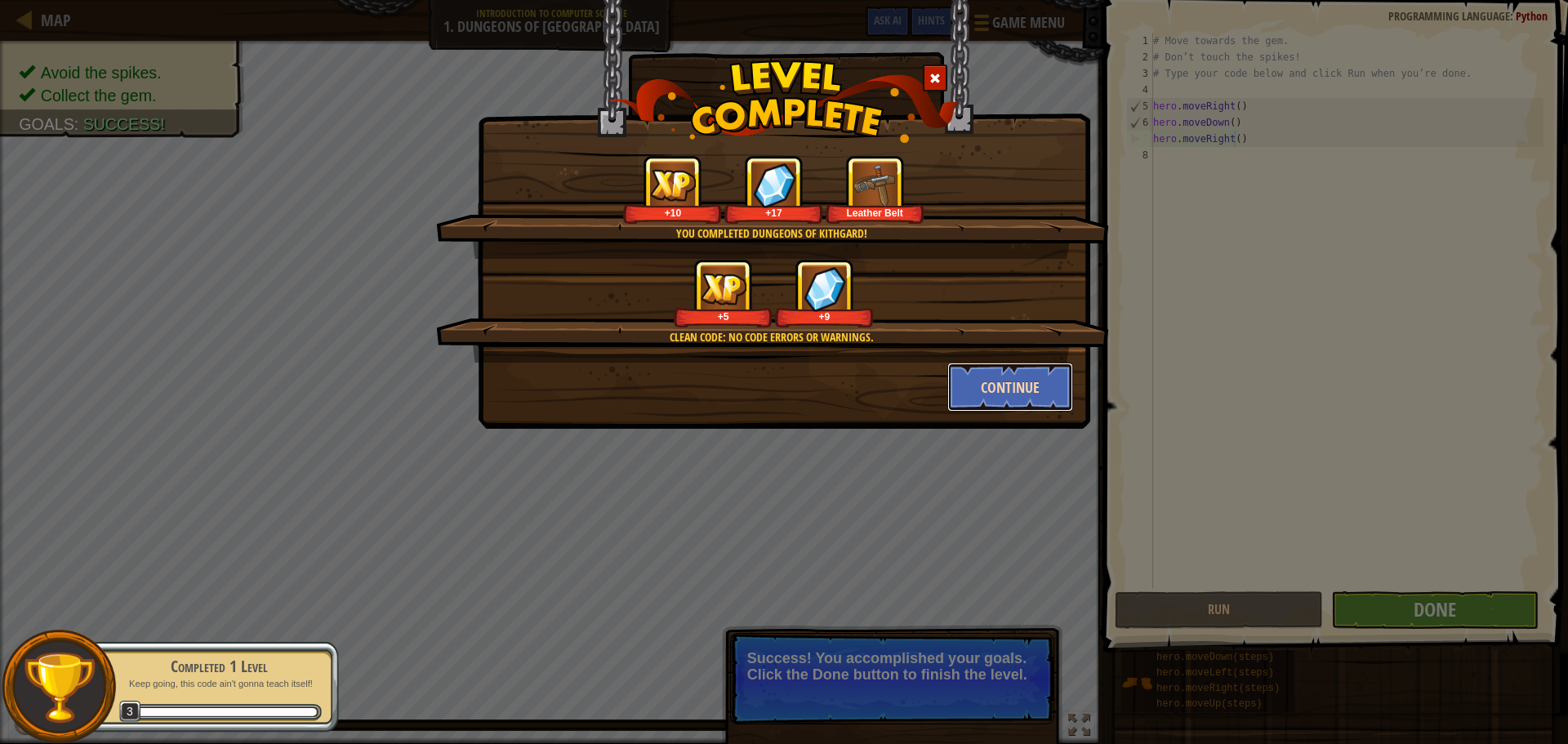
click at [1034, 389] on button "Continue" at bounding box center [1011, 386] width 126 height 49
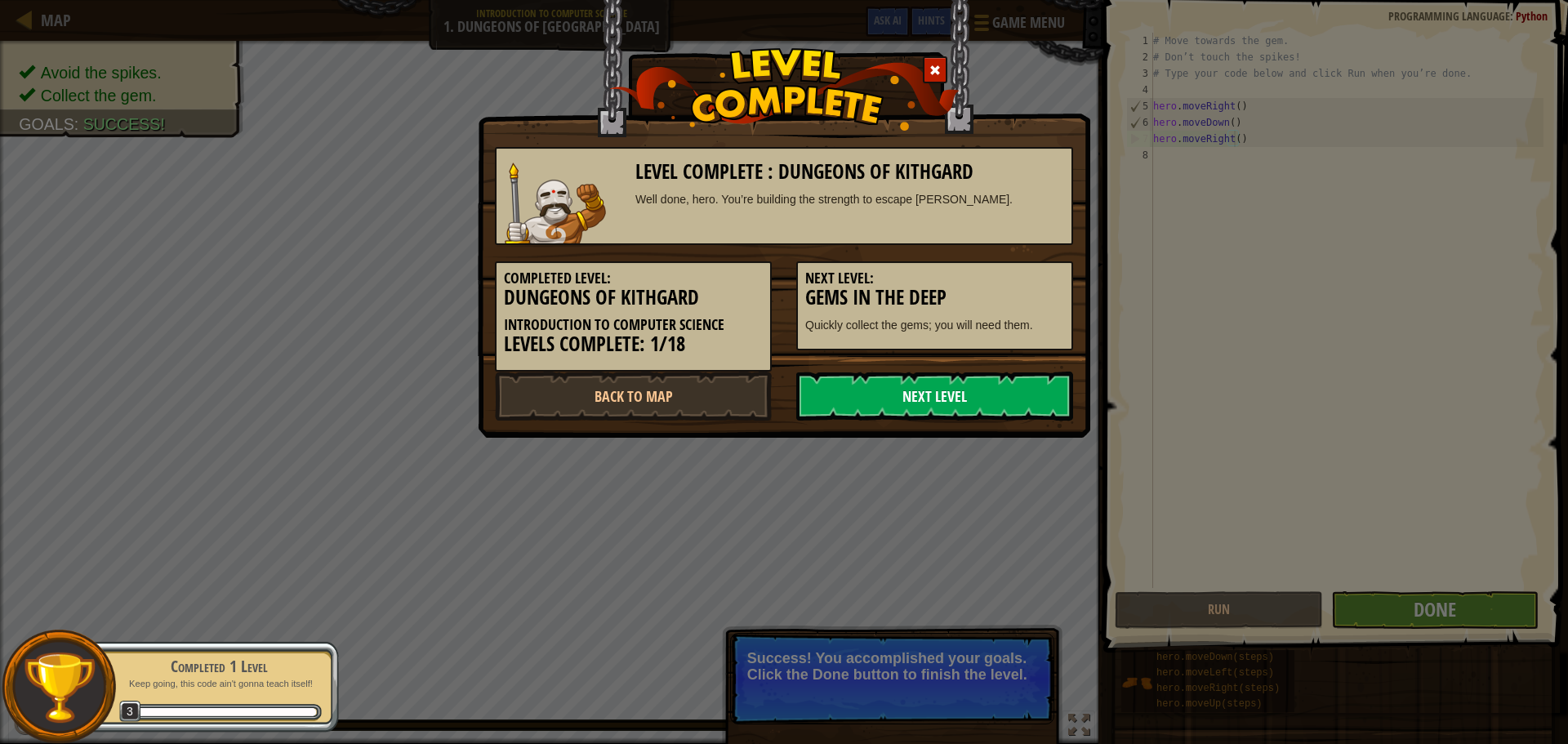
click at [1023, 390] on link "Next Level" at bounding box center [934, 396] width 277 height 49
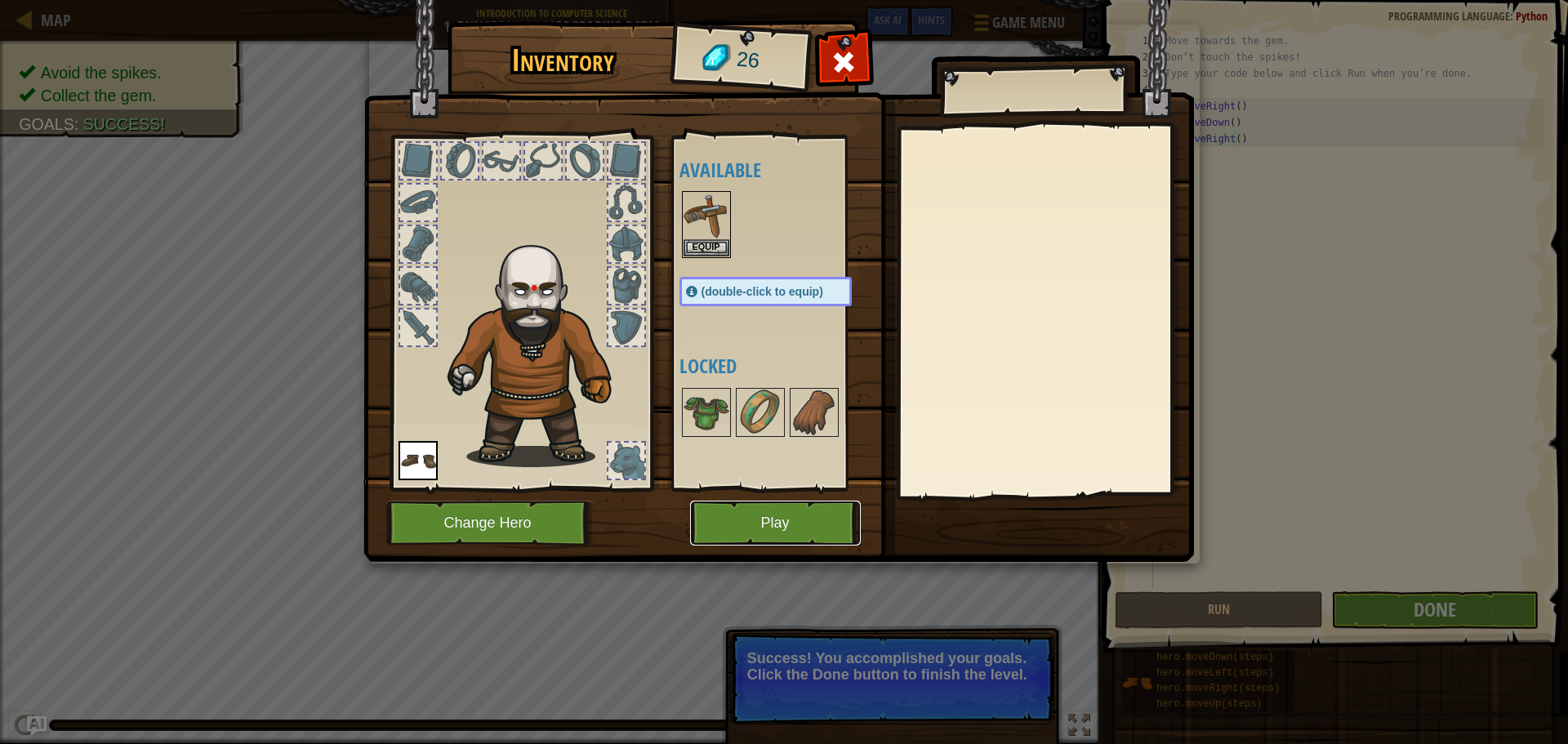
click at [792, 505] on button "Play" at bounding box center [776, 523] width 171 height 45
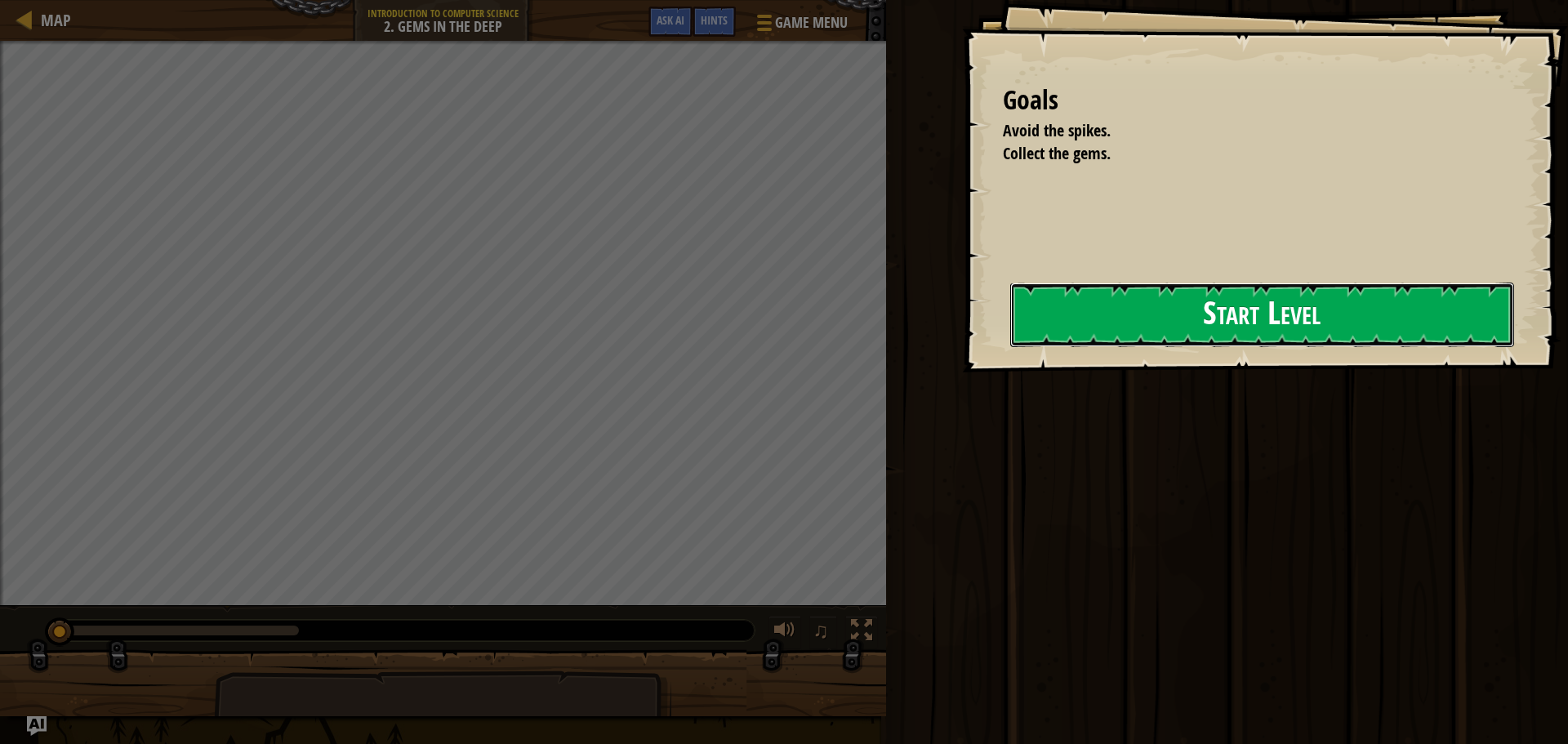
click at [1151, 333] on button "Start Level" at bounding box center [1261, 314] width 503 height 64
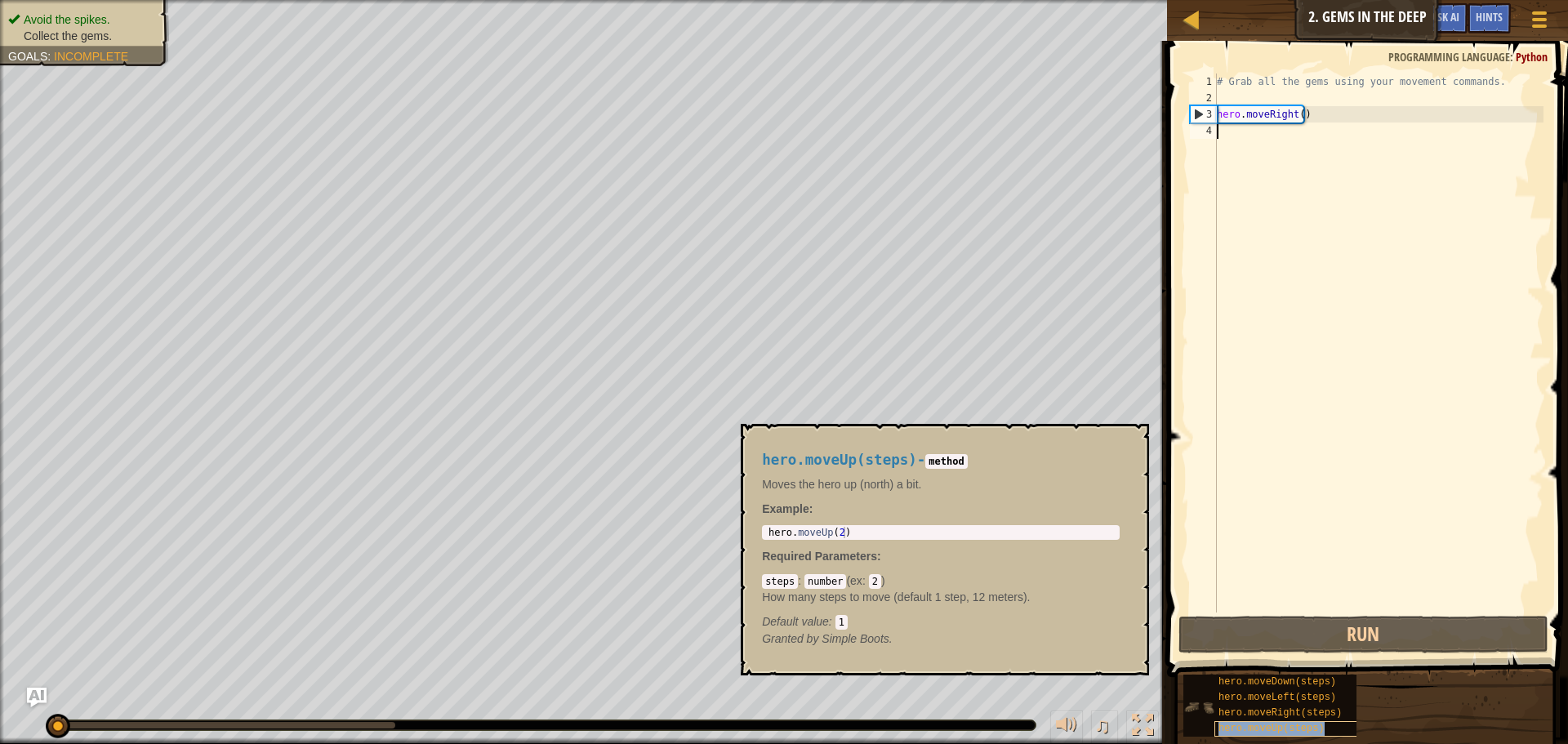
click at [1297, 725] on span "hero.moveUp(steps)" at bounding box center [1271, 728] width 106 height 11
click at [1303, 724] on span "hero.moveUp(steps)" at bounding box center [1271, 728] width 106 height 11
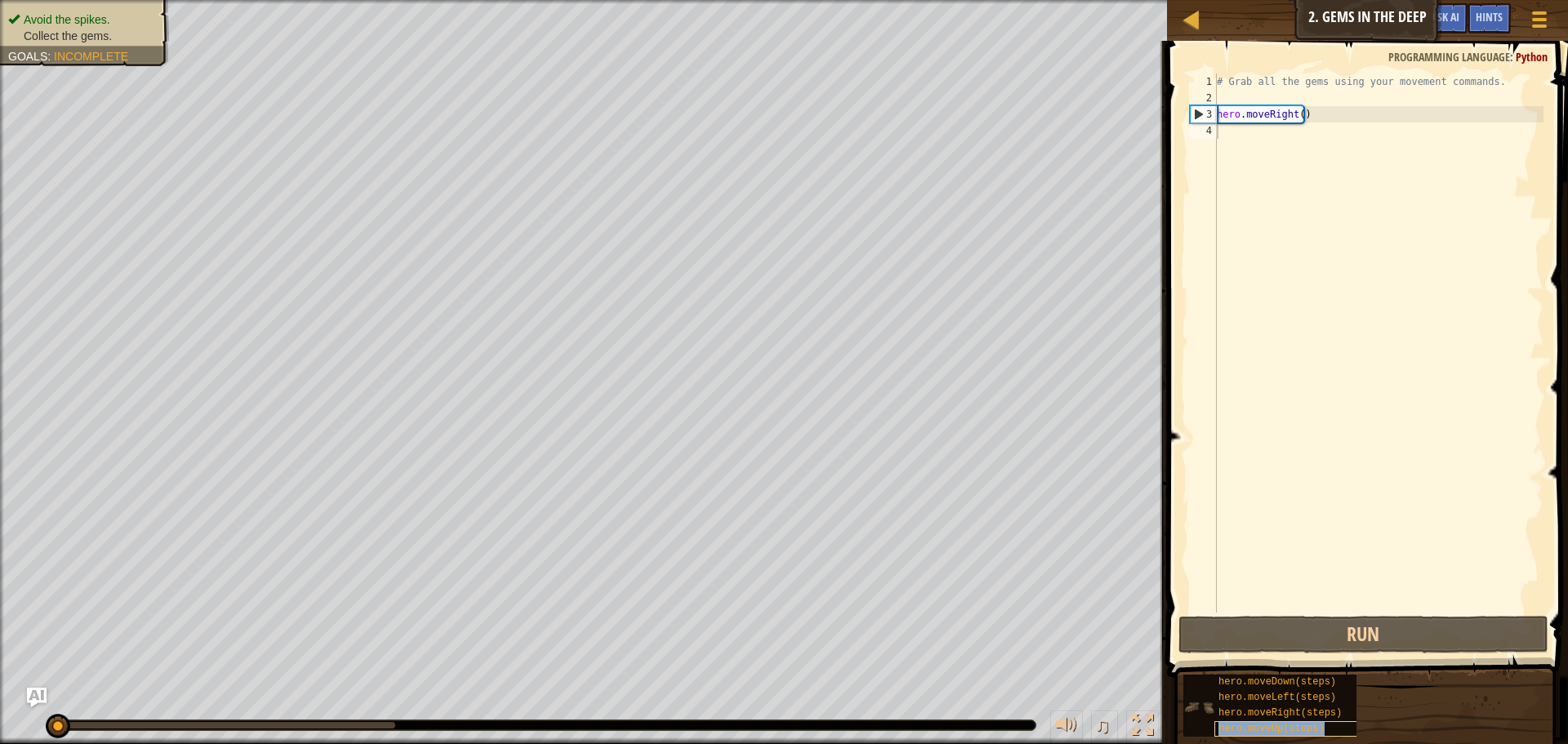
copy span "hero.moveUp(steps)"
click at [1301, 724] on span "hero.moveUp(steps)" at bounding box center [1271, 728] width 106 height 11
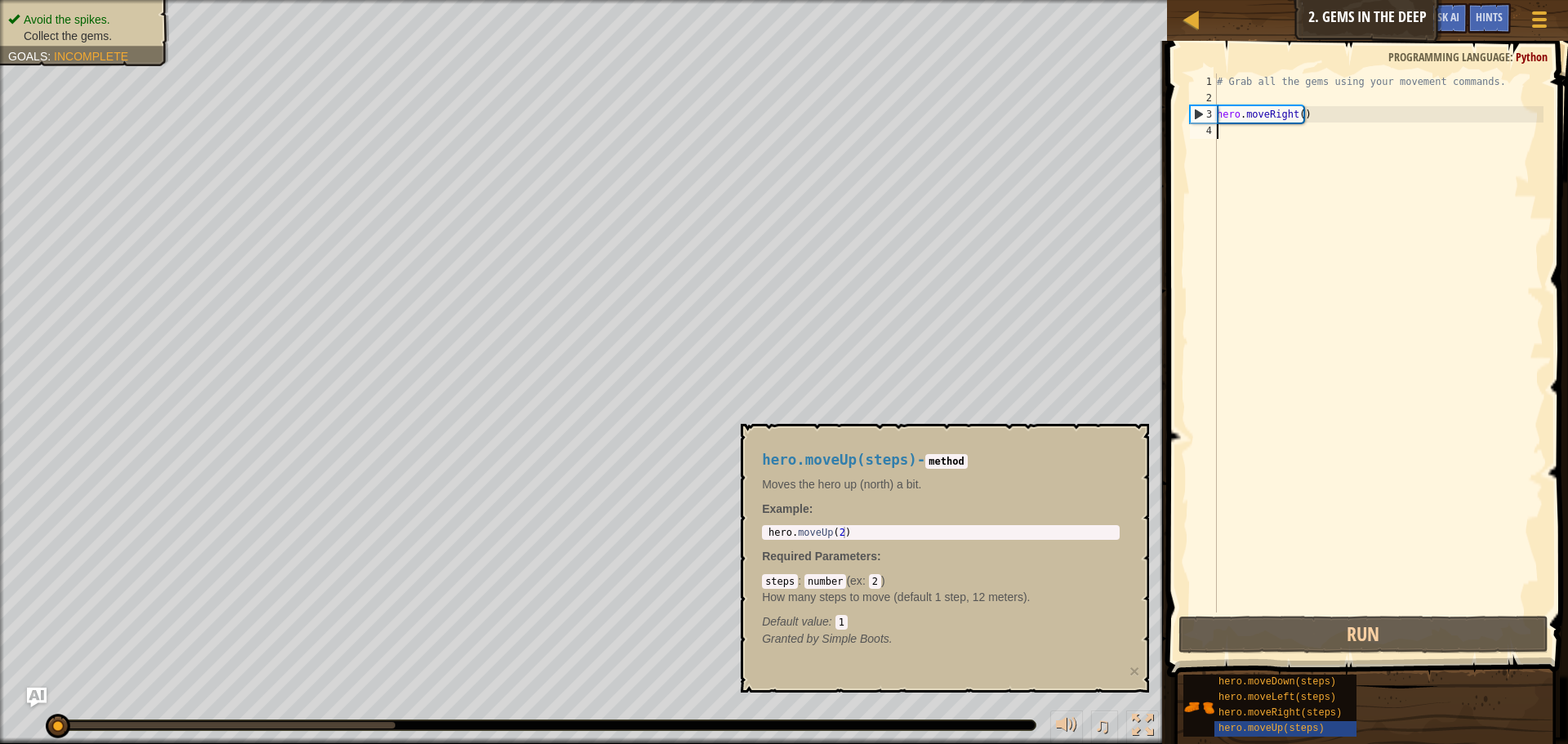
click at [1258, 132] on div "# Grab all the gems using your movement commands. hero . moveRight ( )" at bounding box center [1378, 359] width 330 height 571
paste textarea "hero.moveUp(steps)"
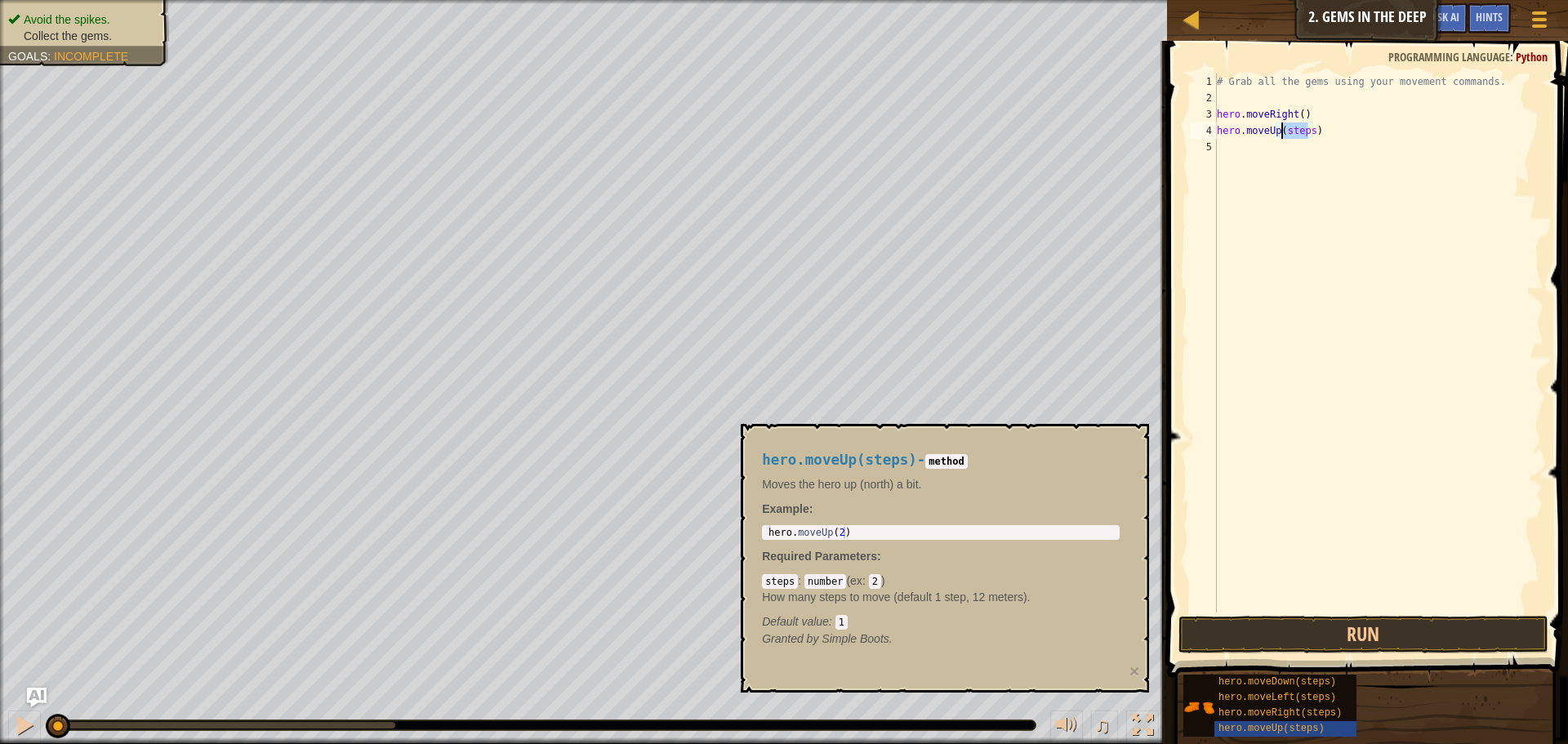
drag, startPoint x: 1308, startPoint y: 132, endPoint x: 1284, endPoint y: 132, distance: 24.0
click at [1284, 132] on div "# Grab all the gems using your movement commands. hero . moveRight ( ) hero . m…" at bounding box center [1378, 359] width 330 height 571
type textarea "hero.moveUp()"
click at [1254, 141] on div "# Grab all the gems using your movement commands. hero . moveRight ( ) hero . m…" at bounding box center [1378, 359] width 330 height 571
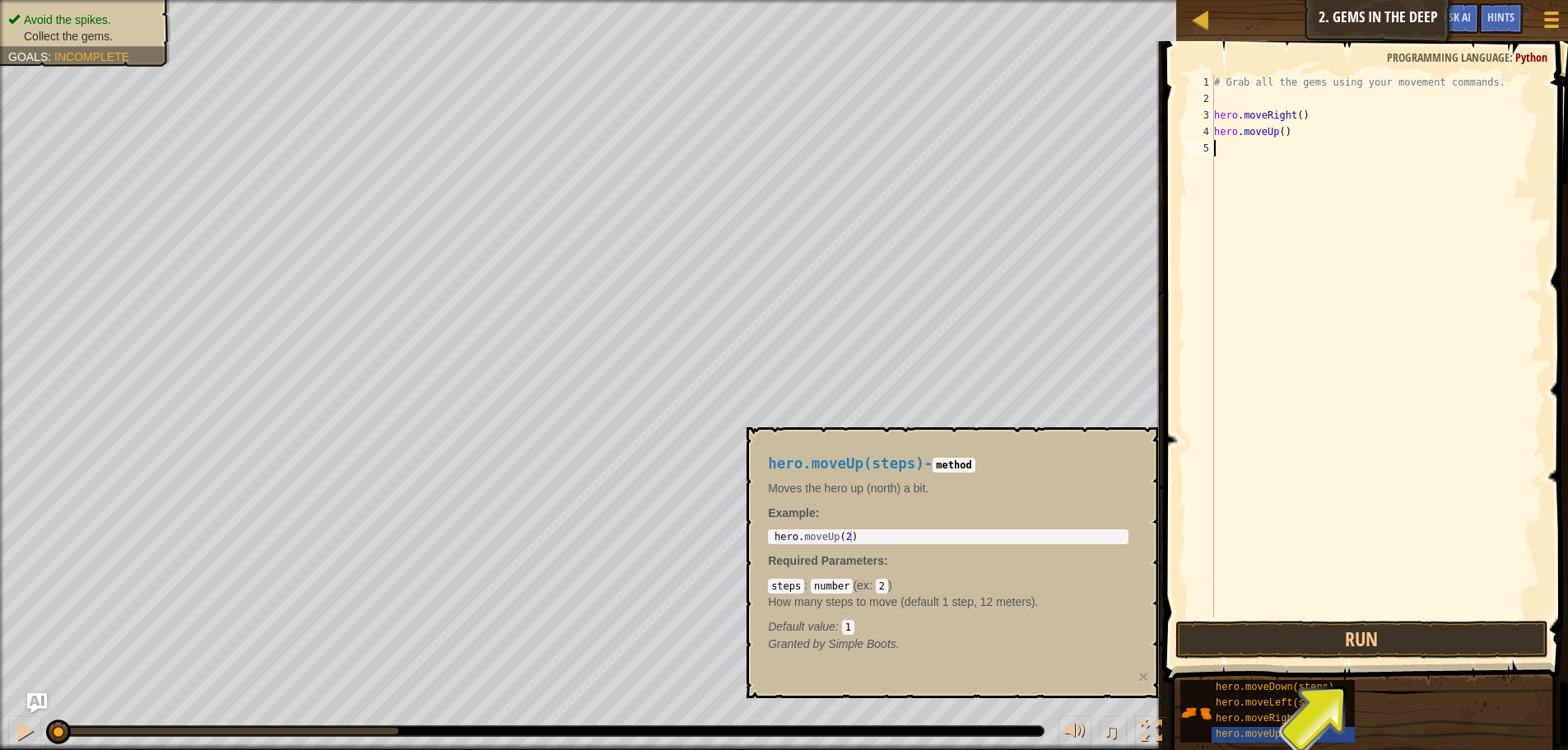
click at [1357, 717] on div "hero.moveDown(steps) hero.moveLeft(steps) hero.moveRight(steps) hero.moveUp(ste…" at bounding box center [1368, 711] width 377 height 65
copy span "hero.moveRight(steps)"
click at [1234, 146] on div "# Grab all the gems using your movement commands. hero . moveRight ( ) hero . m…" at bounding box center [1377, 361] width 333 height 576
paste textarea "hero.moveRight(steps)"
drag, startPoint x: 1323, startPoint y: 148, endPoint x: 1296, endPoint y: 151, distance: 27.2
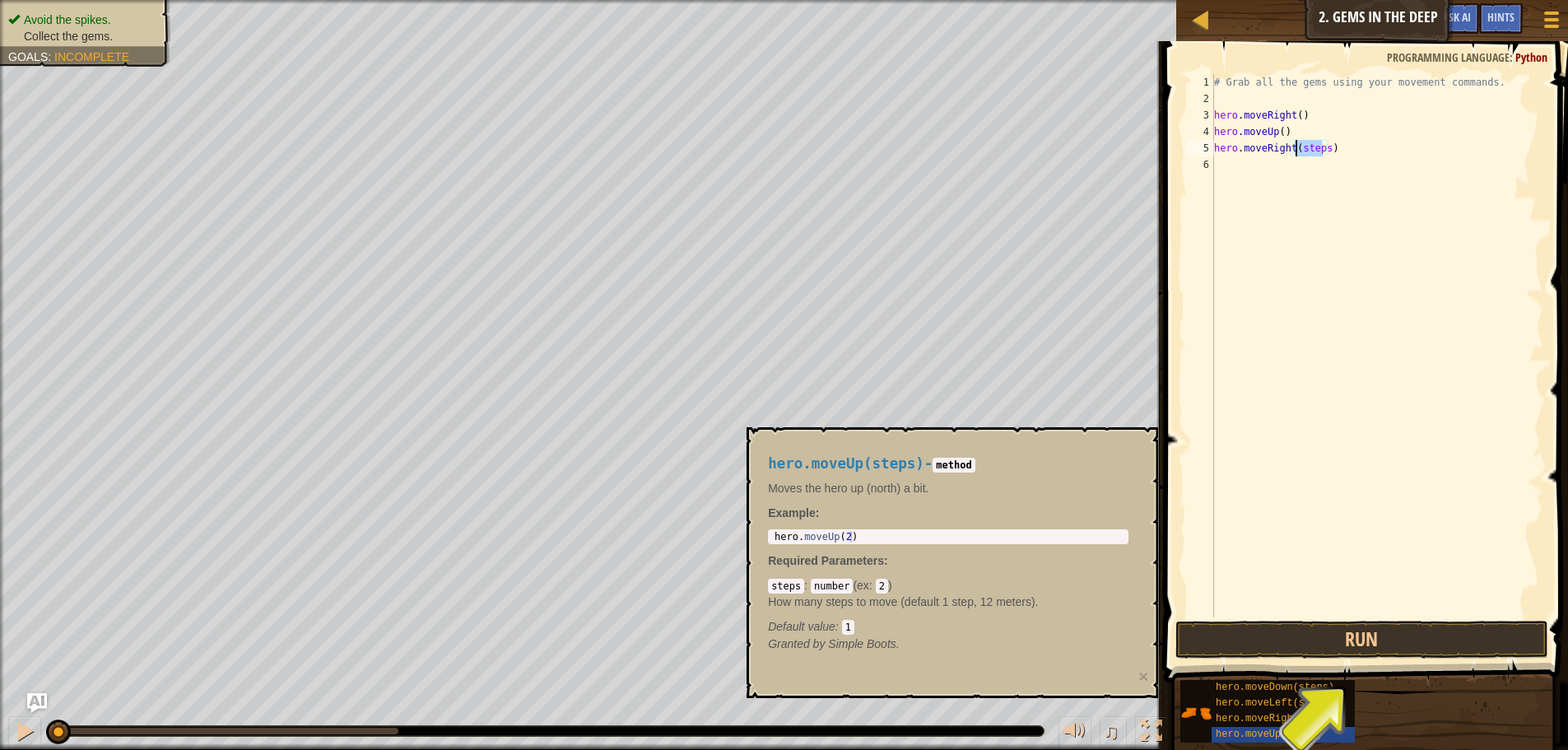
click at [1296, 151] on div "# Grab all the gems using your movement commands. hero . moveRight ( ) hero . m…" at bounding box center [1377, 361] width 333 height 576
type textarea "hero.moveRight()"
click at [1280, 683] on span "hero.moveDown(steps)" at bounding box center [1275, 687] width 119 height 11
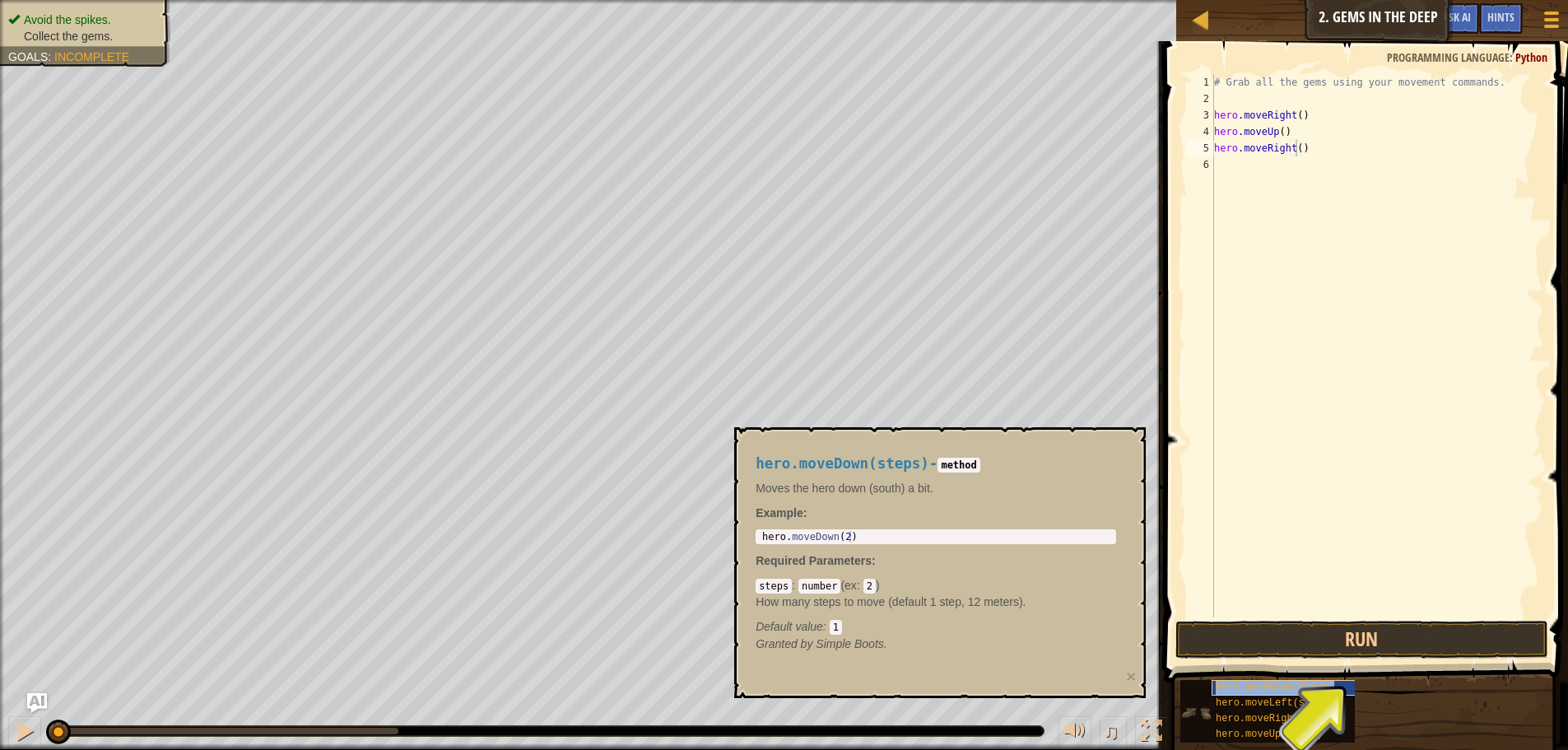
copy span "hero.moveDown(steps)"
click at [1283, 681] on div "hero.moveDown(steps)" at bounding box center [1291, 687] width 157 height 16
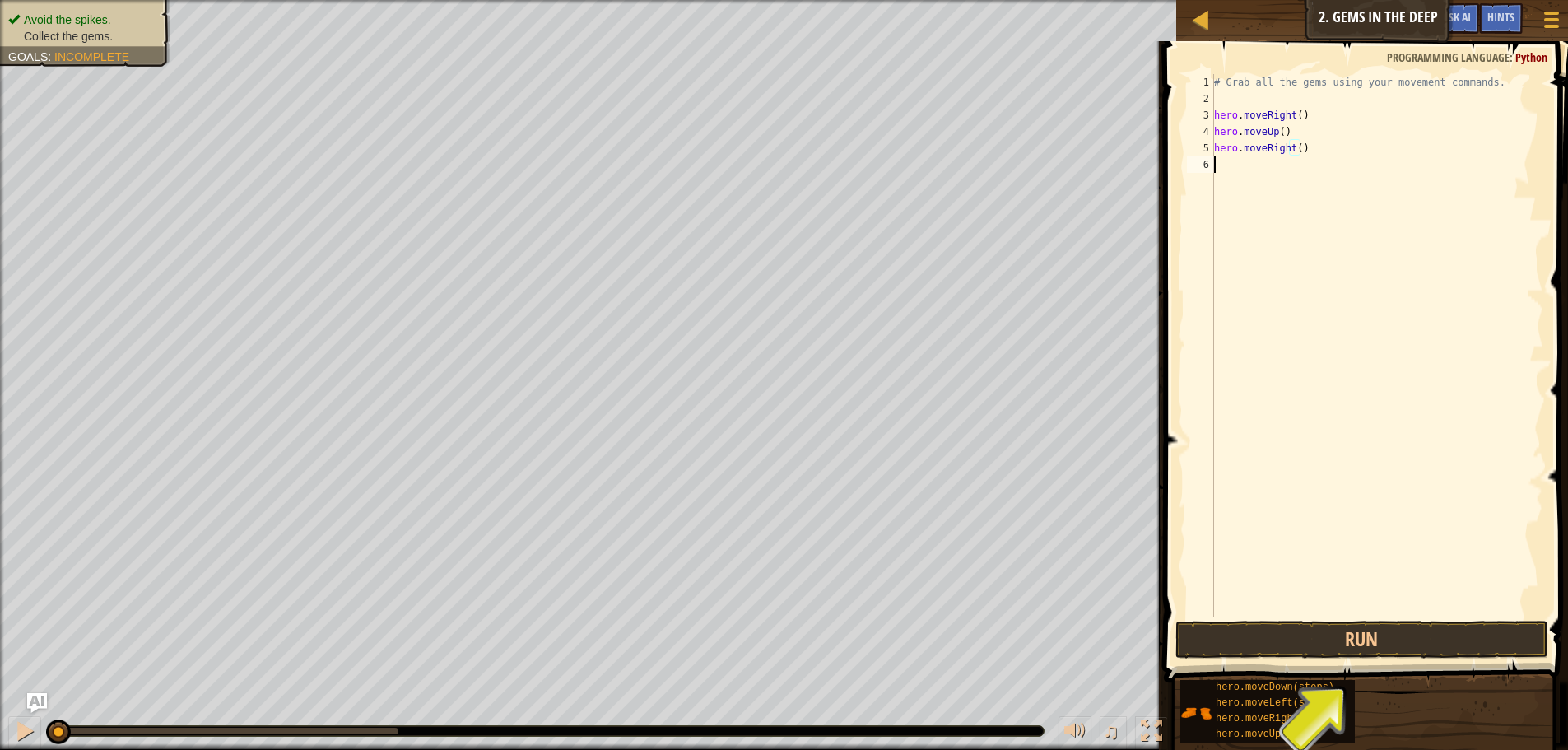
click at [1228, 174] on div "# Grab all the gems using your movement commands. hero . moveRight ( ) hero . m…" at bounding box center [1377, 361] width 333 height 576
paste textarea "hero.moveDown(steps)"
click at [1303, 118] on div "# Grab all the gems using your movement commands. hero . moveRight ( ) hero . m…" at bounding box center [1377, 361] width 333 height 576
type textarea "hero.moveRight()"
click at [1324, 112] on div "# Grab all the gems using your movement commands. hero . moveRight ( ) hero . m…" at bounding box center [1377, 346] width 333 height 543
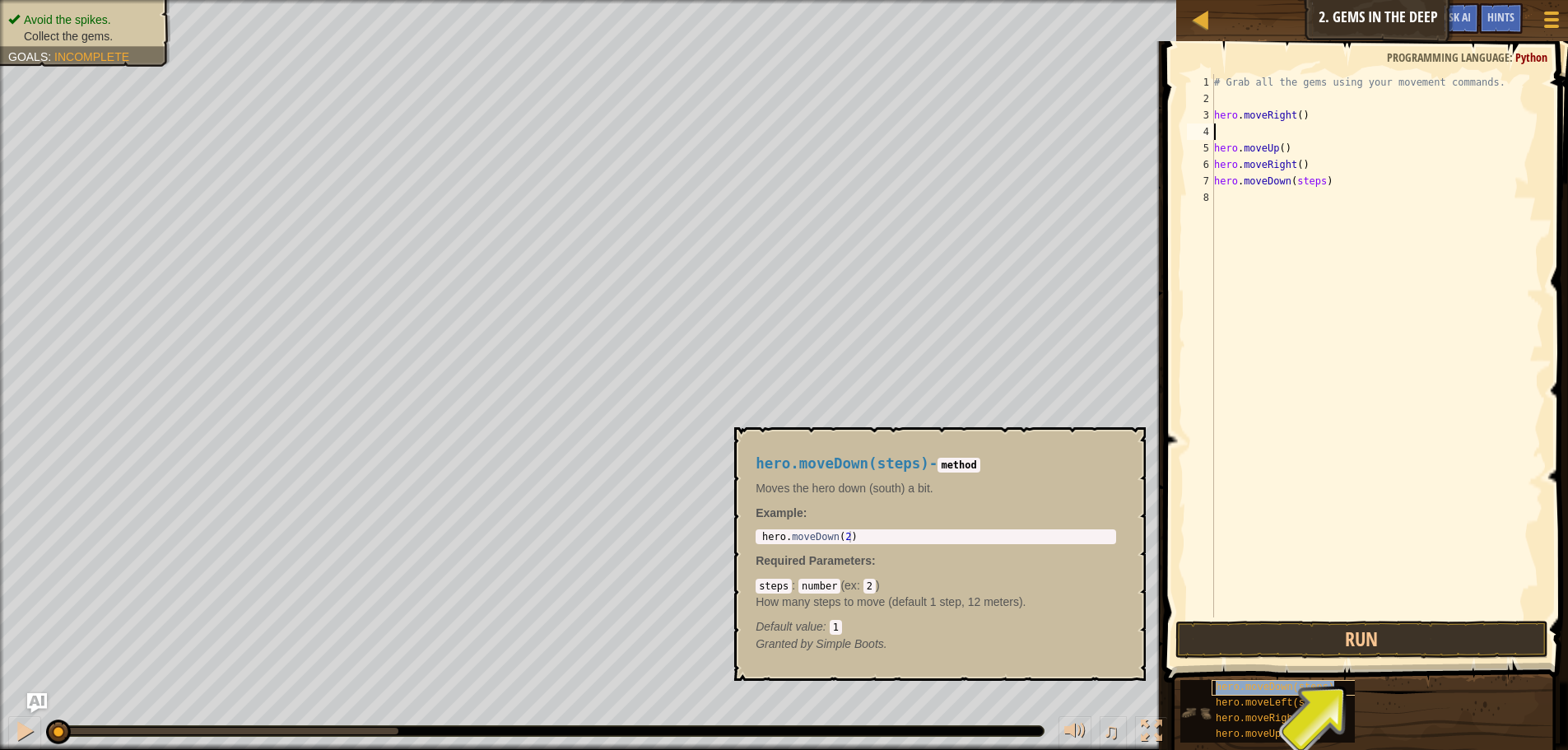
click at [1343, 684] on div "hero.moveDown(steps)" at bounding box center [1291, 687] width 157 height 16
copy span "hero.moveDown(steps)"
click at [1343, 684] on div "hero.moveDown(steps)" at bounding box center [1291, 687] width 157 height 16
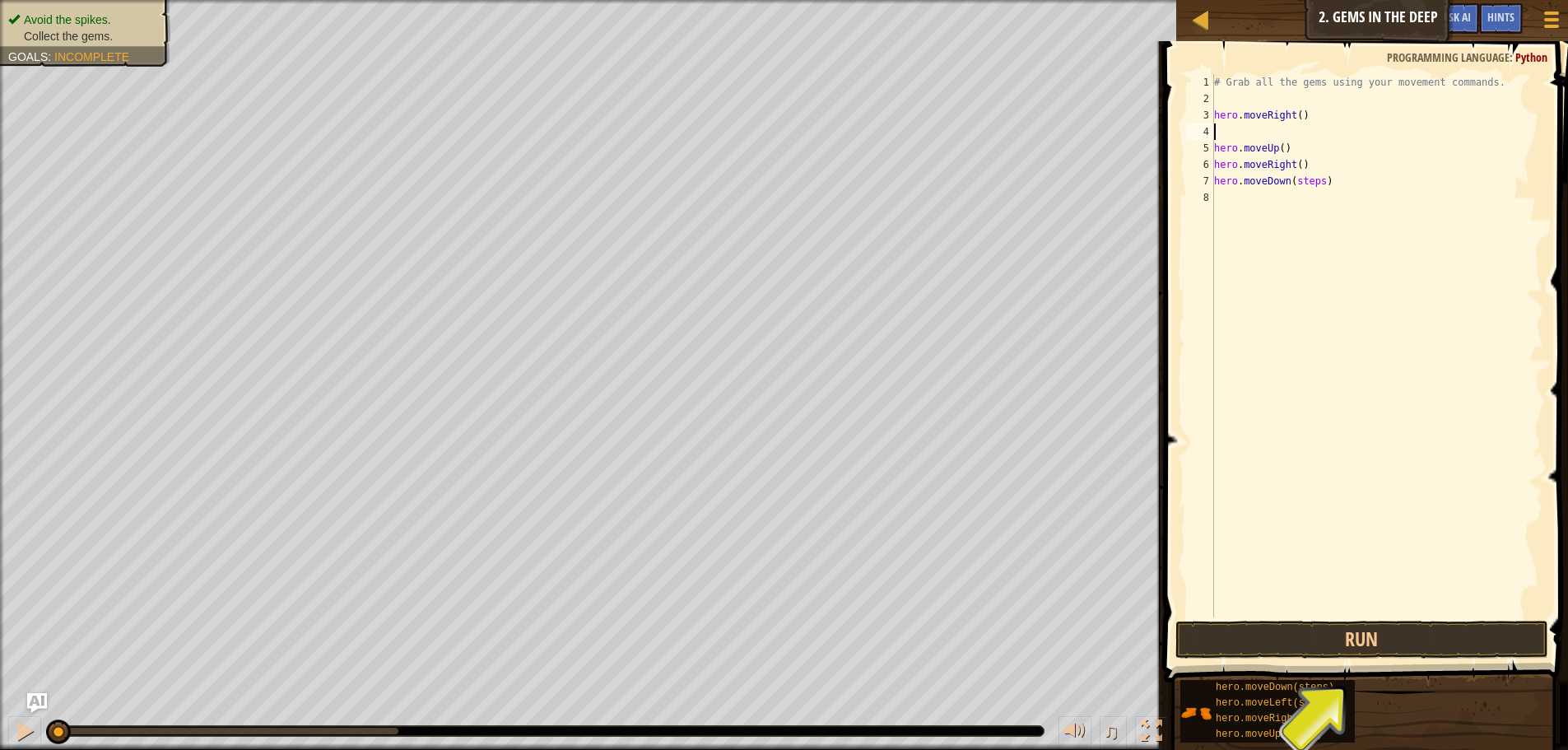
paste textarea "hero.moveDown(steps)"
click at [1278, 646] on button "Run" at bounding box center [1362, 640] width 373 height 37
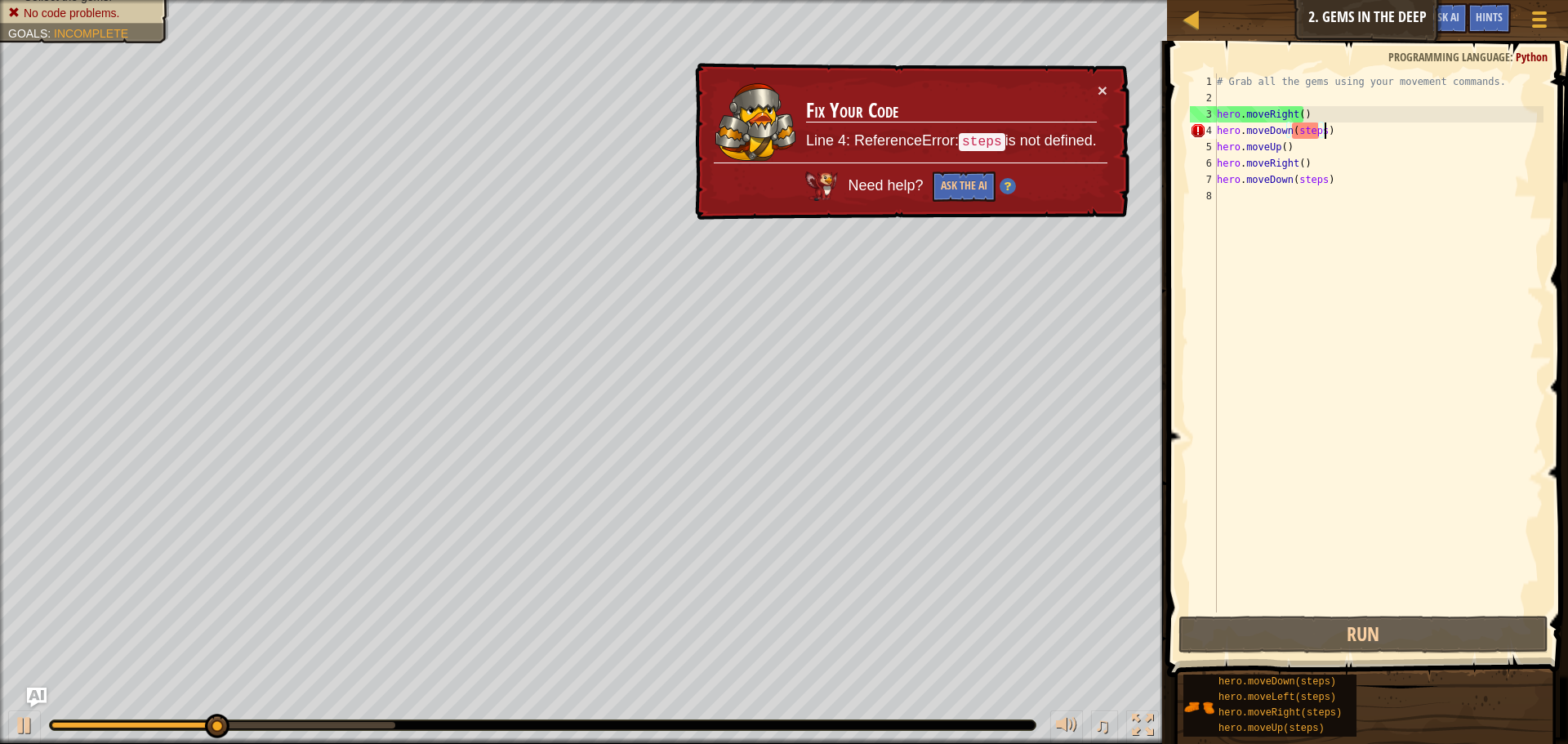
click at [1319, 143] on div "# Grab all the gems using your movement commands. hero . moveRight ( ) hero . m…" at bounding box center [1378, 359] width 330 height 571
click at [1318, 137] on div "# Grab all the gems using your movement commands. hero . moveRight ( ) hero . m…" at bounding box center [1378, 359] width 330 height 571
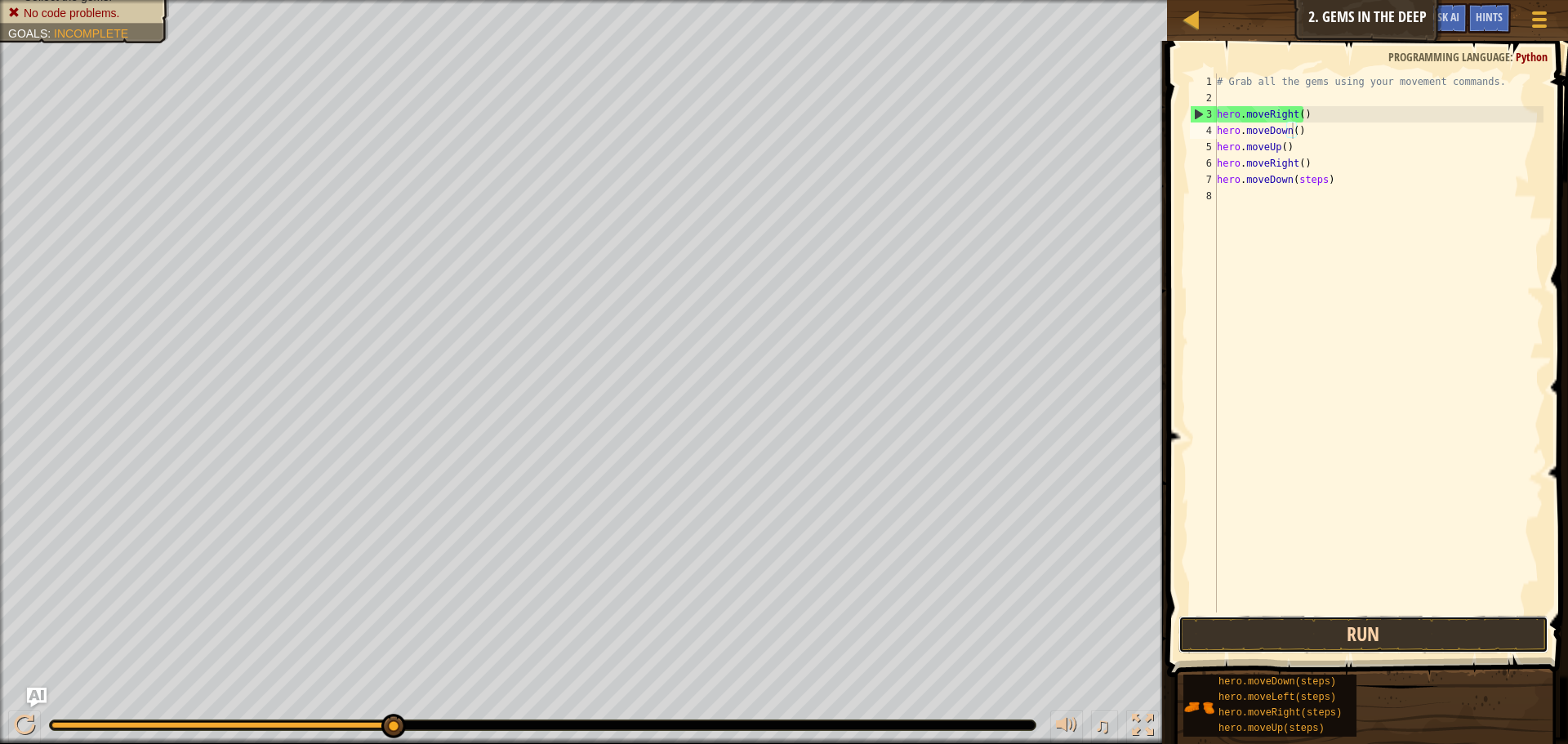
click at [1311, 639] on button "Run" at bounding box center [1363, 634] width 370 height 37
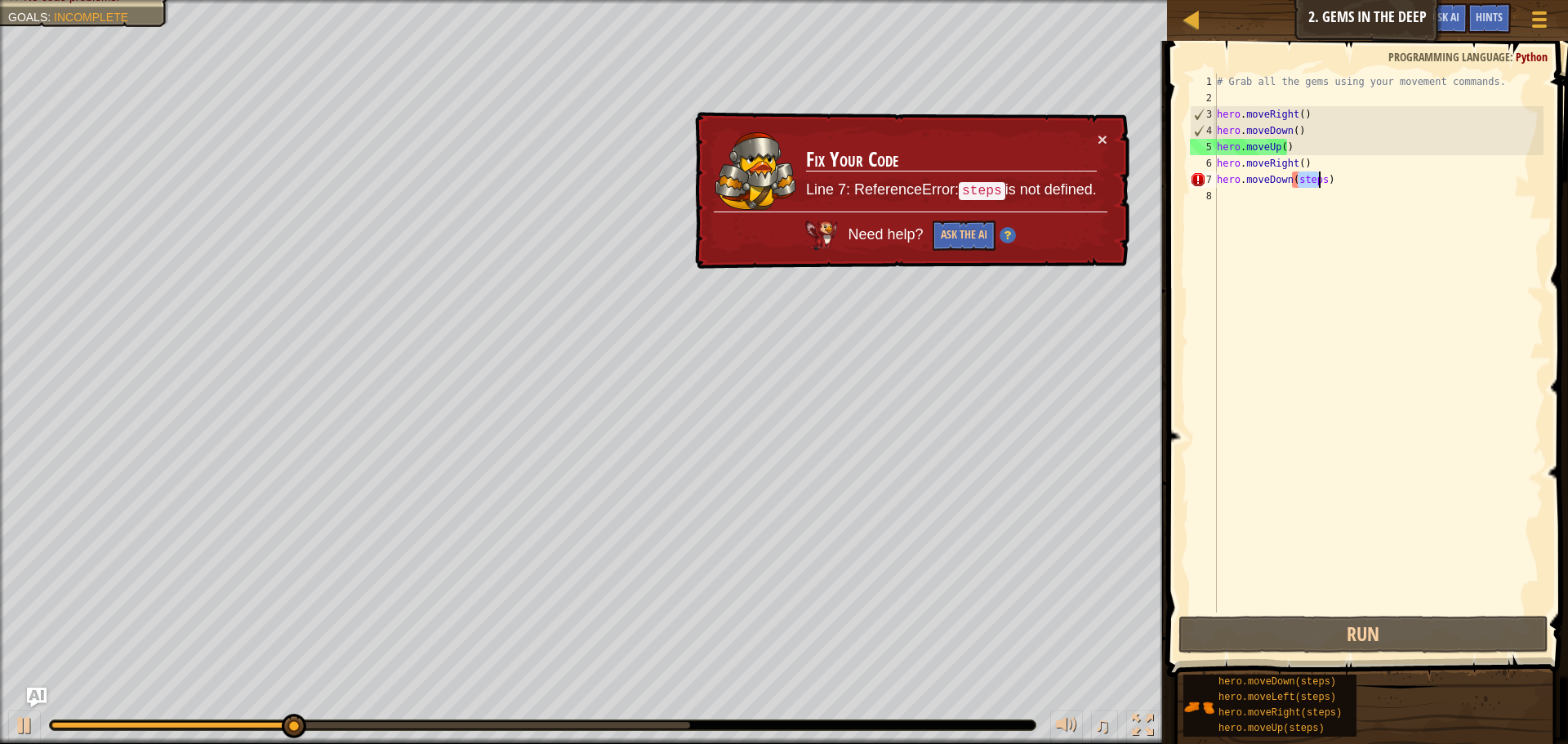
drag, startPoint x: 1295, startPoint y: 180, endPoint x: 1319, endPoint y: 180, distance: 24.0
click at [1319, 180] on div "# Grab all the gems using your movement commands. hero . moveRight ( ) hero . m…" at bounding box center [1378, 359] width 330 height 571
click at [1320, 180] on div "# Grab all the gems using your movement commands. hero . moveRight ( ) hero . m…" at bounding box center [1378, 343] width 330 height 539
drag, startPoint x: 1320, startPoint y: 180, endPoint x: 1297, endPoint y: 176, distance: 23.3
click at [1297, 176] on div "# Grab all the gems using your movement commands. hero . moveRight ( ) hero . m…" at bounding box center [1378, 359] width 330 height 571
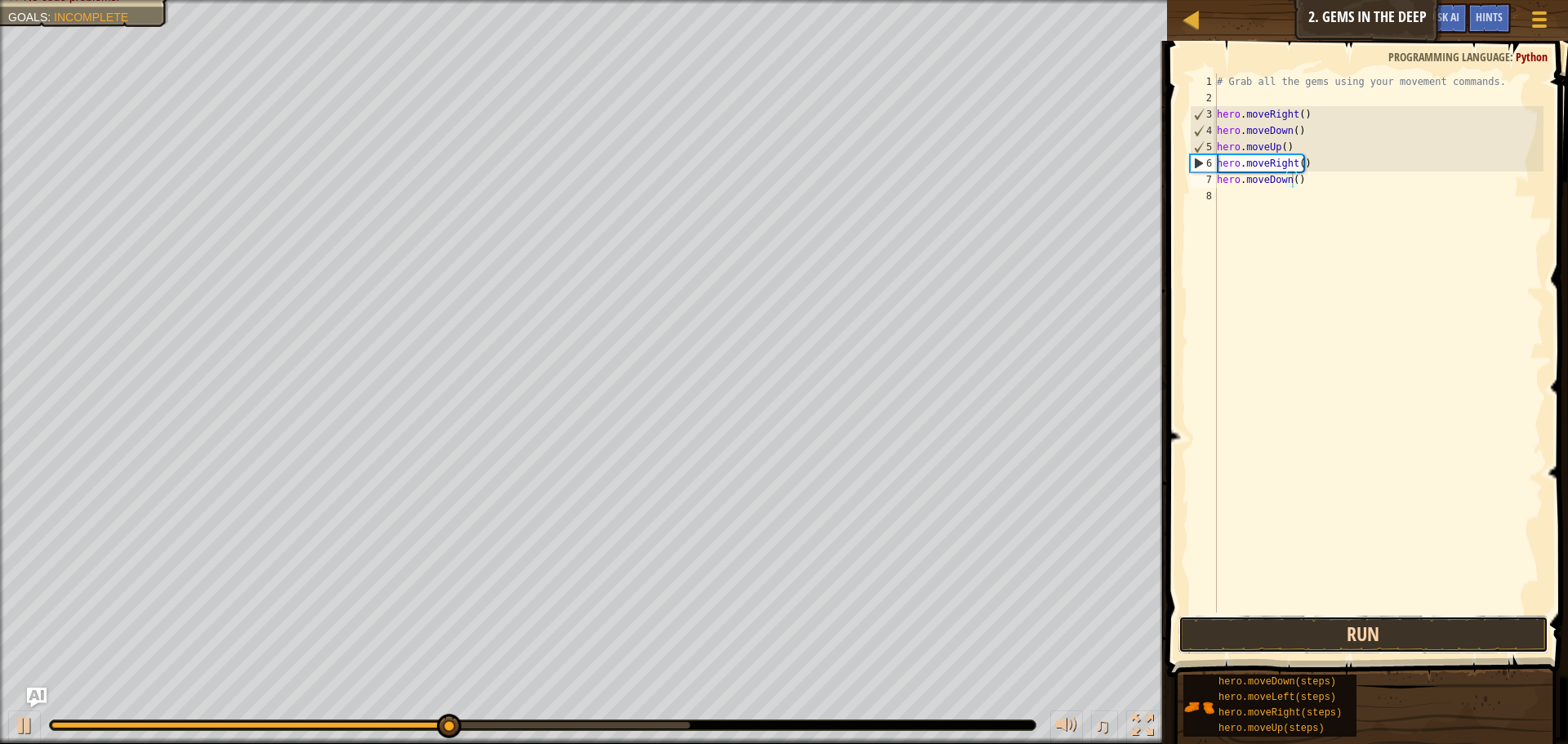
click at [1352, 624] on button "Run" at bounding box center [1363, 634] width 370 height 37
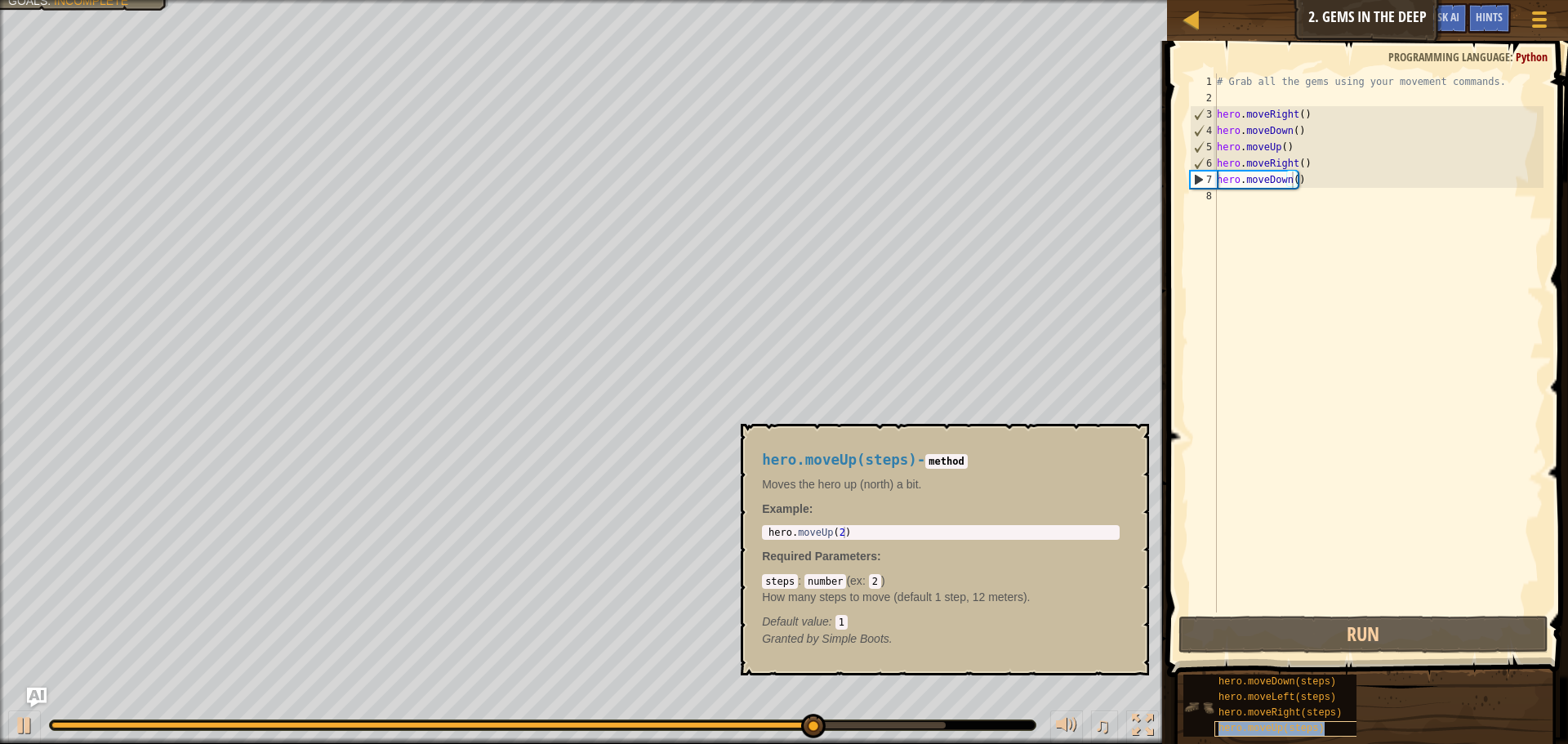
copy span "hero.moveUp(steps)"
click at [1297, 722] on div "hero.moveUp(steps)" at bounding box center [1292, 728] width 157 height 16
click at [1315, 138] on div "# Grab all the gems using your movement commands. hero . moveRight ( ) hero . m…" at bounding box center [1378, 359] width 330 height 571
click at [1311, 150] on div "# Grab all the gems using your movement commands. hero . moveRight ( ) hero . m…" at bounding box center [1378, 359] width 330 height 571
type textarea "hero.moveUp()"
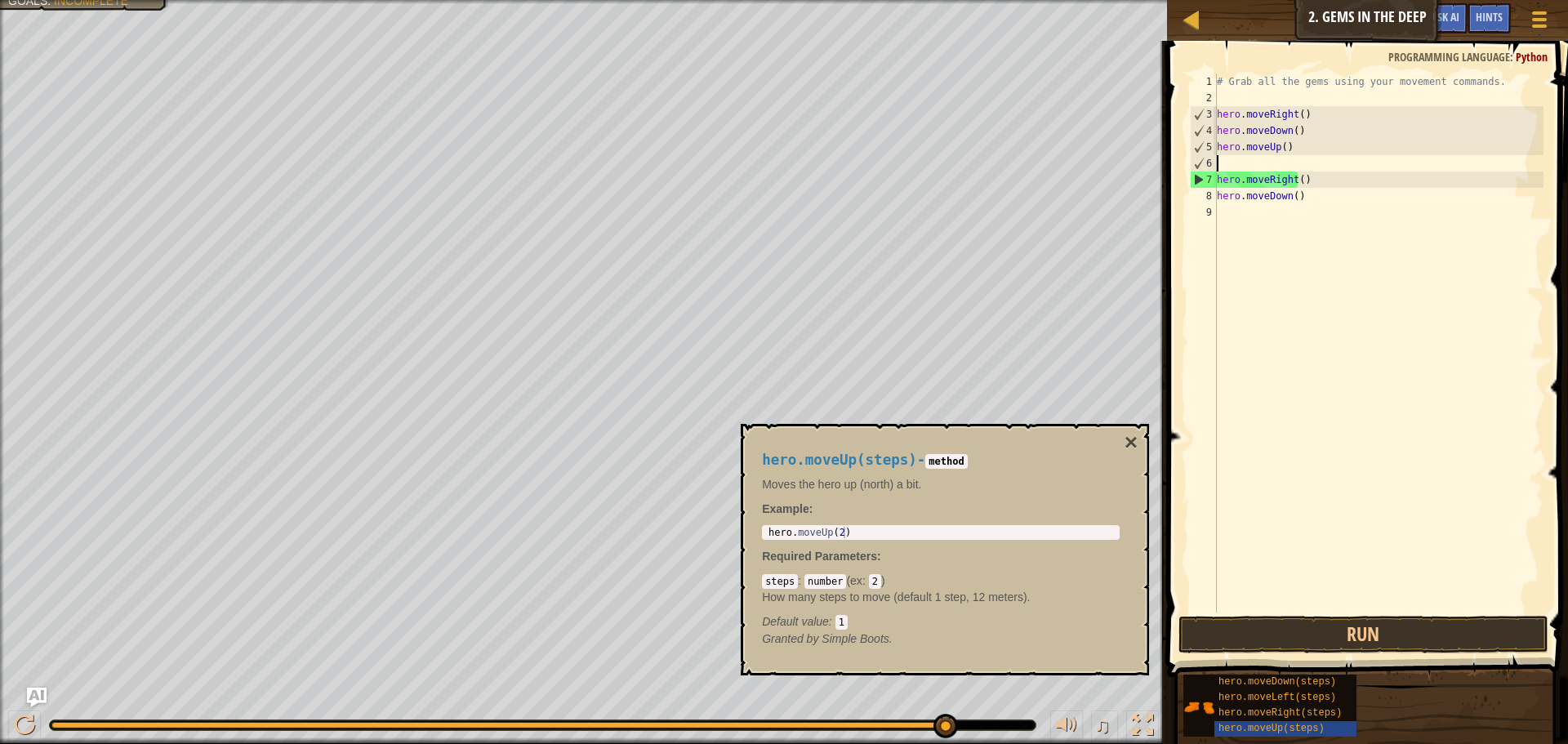
paste textarea "hero.moveUp(steps)"
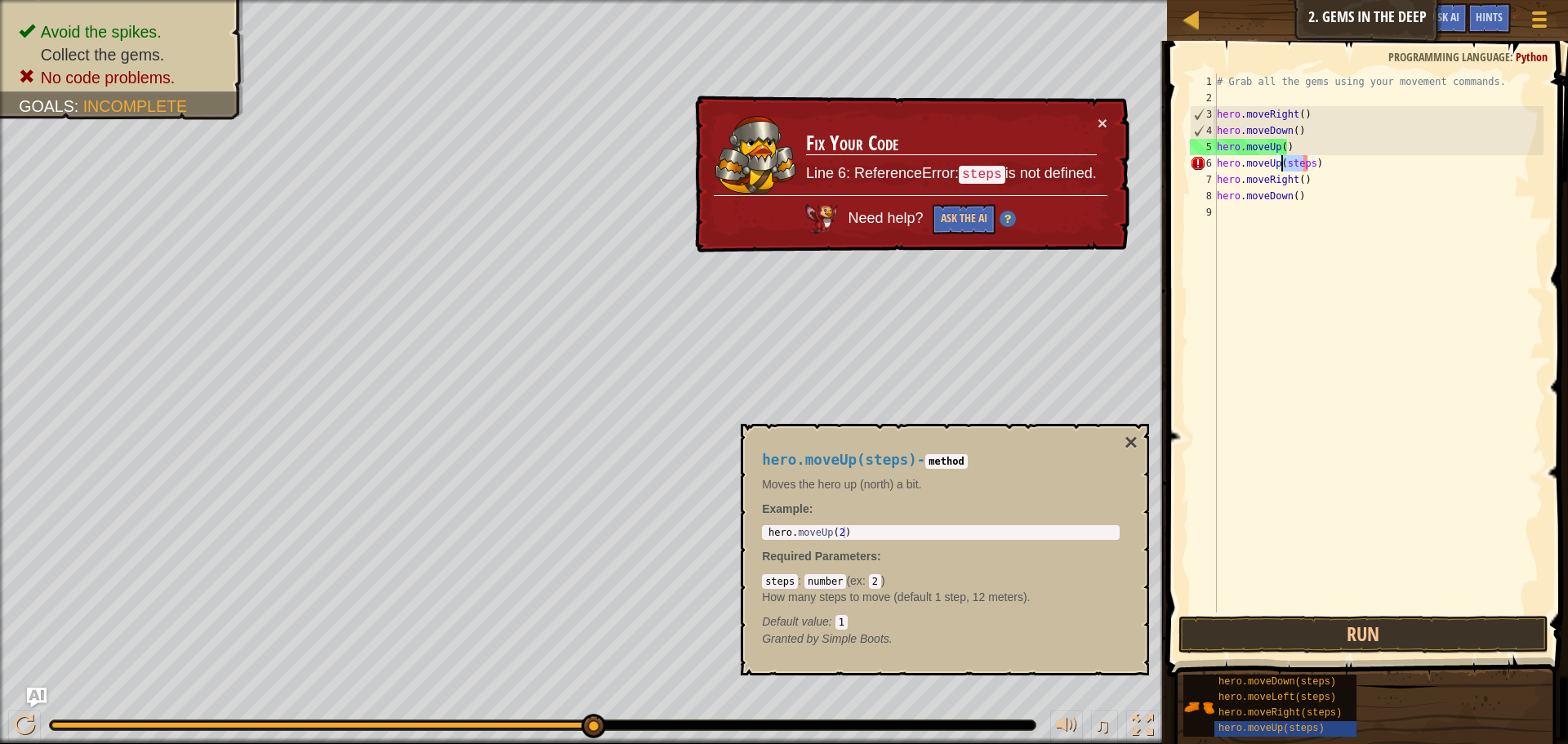
drag, startPoint x: 1304, startPoint y: 168, endPoint x: 1283, endPoint y: 170, distance: 21.1
click at [1283, 170] on div "# Grab all the gems using your movement commands. hero . moveRight ( ) hero . m…" at bounding box center [1378, 359] width 330 height 571
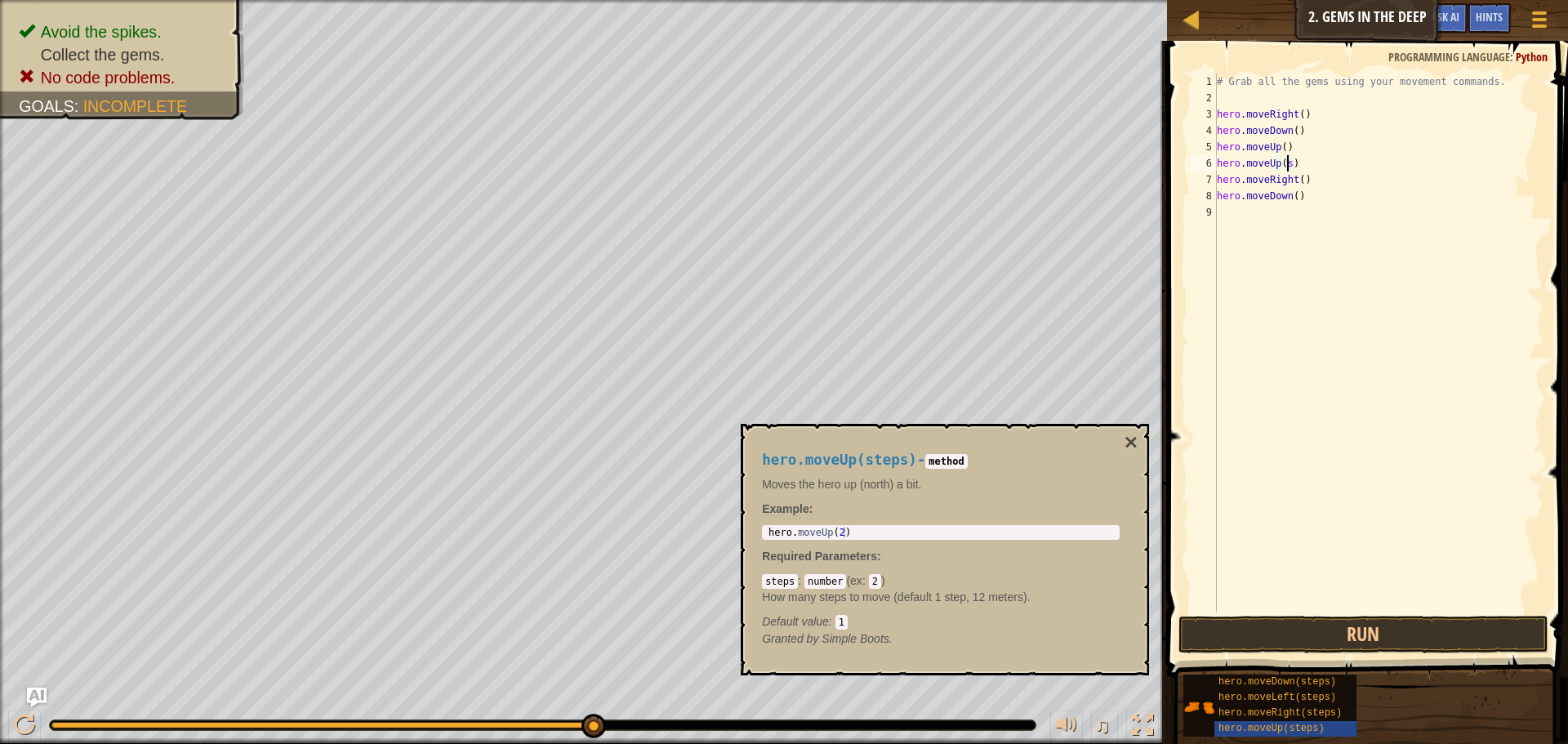
type textarea "hero.moveUp()"
click at [1309, 620] on button "Run" at bounding box center [1363, 634] width 370 height 37
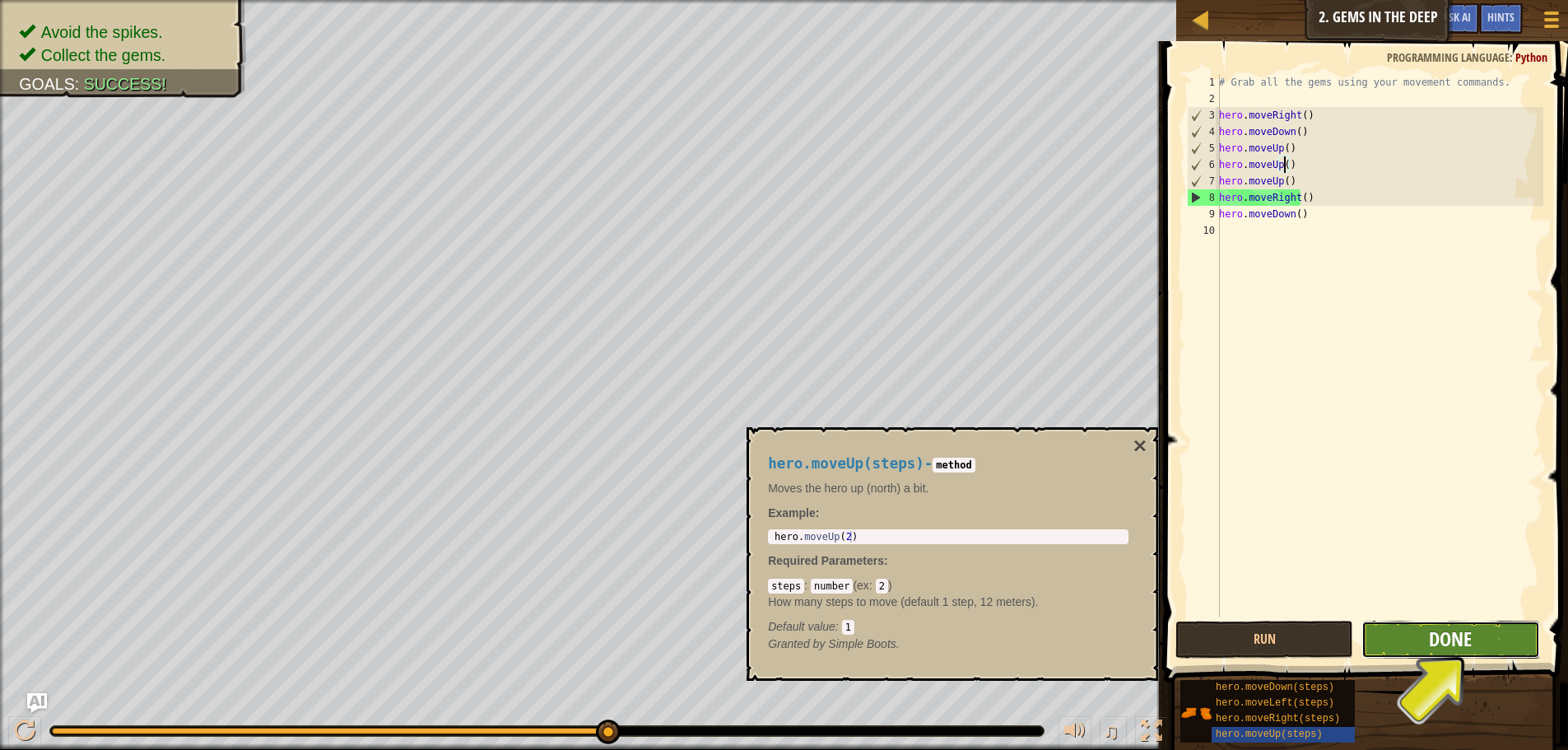
click at [1468, 636] on span "Done" at bounding box center [1451, 639] width 43 height 26
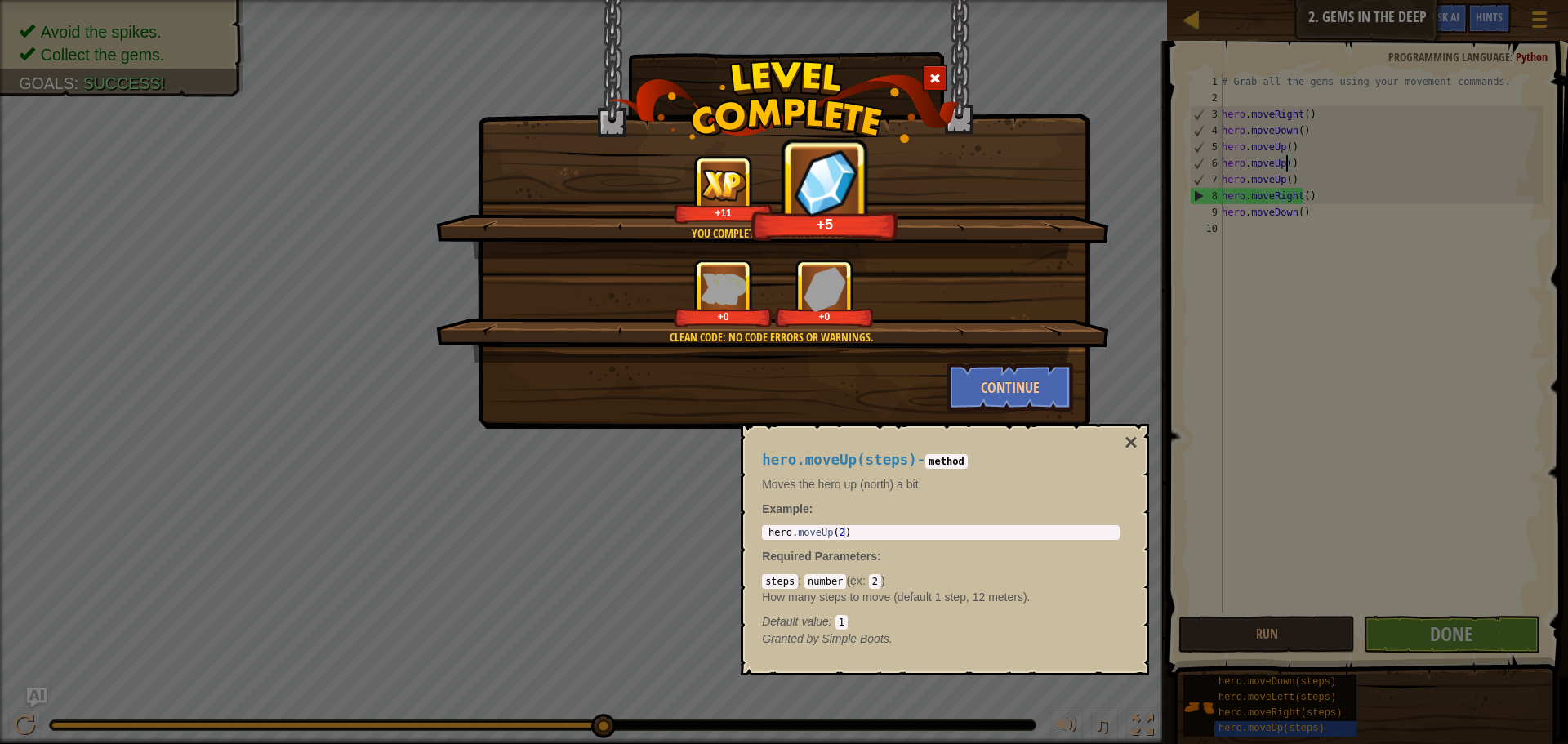
click at [1132, 438] on button "×" at bounding box center [1130, 442] width 13 height 23
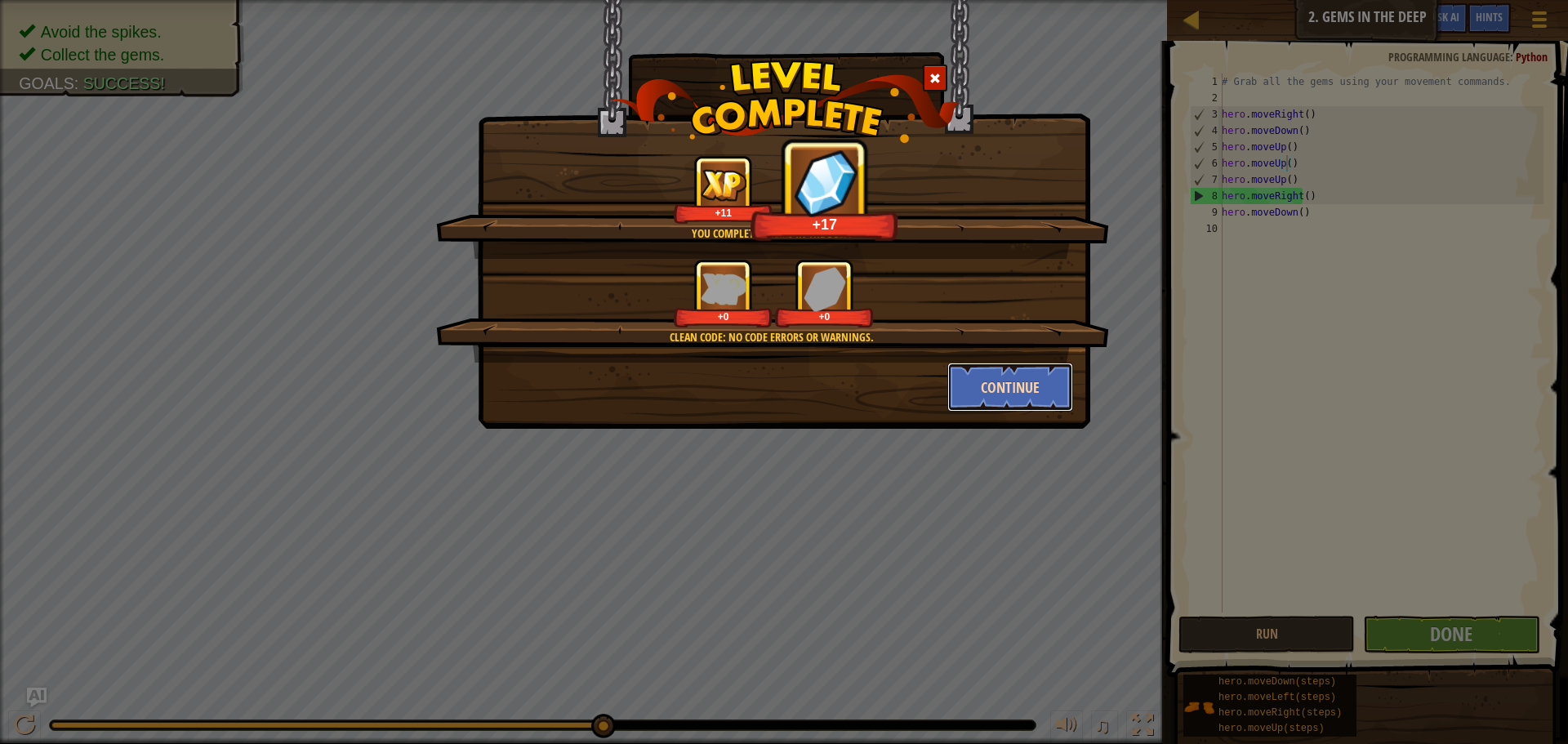
click at [1055, 395] on button "Continue" at bounding box center [1011, 386] width 126 height 49
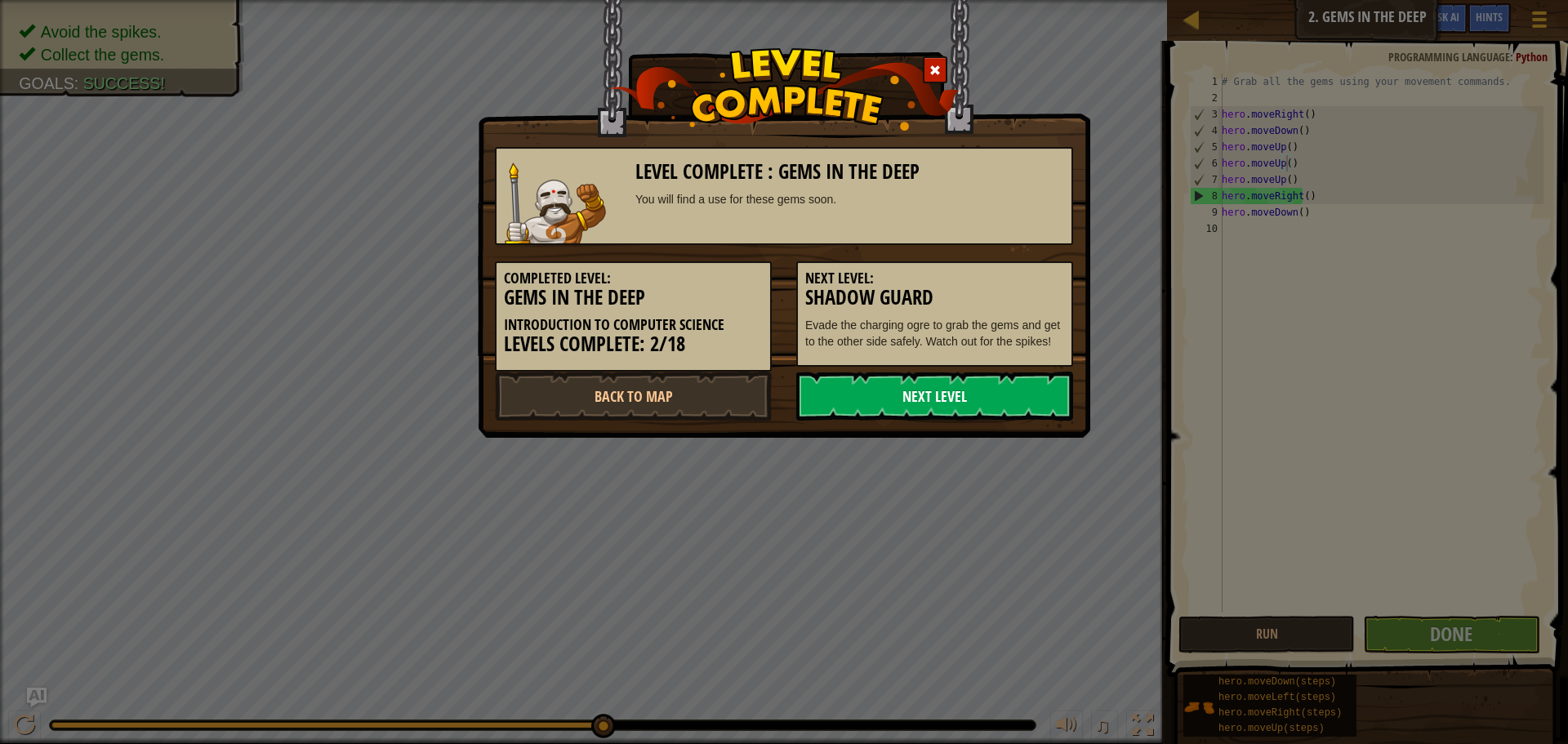
click at [999, 410] on link "Next Level" at bounding box center [934, 396] width 277 height 49
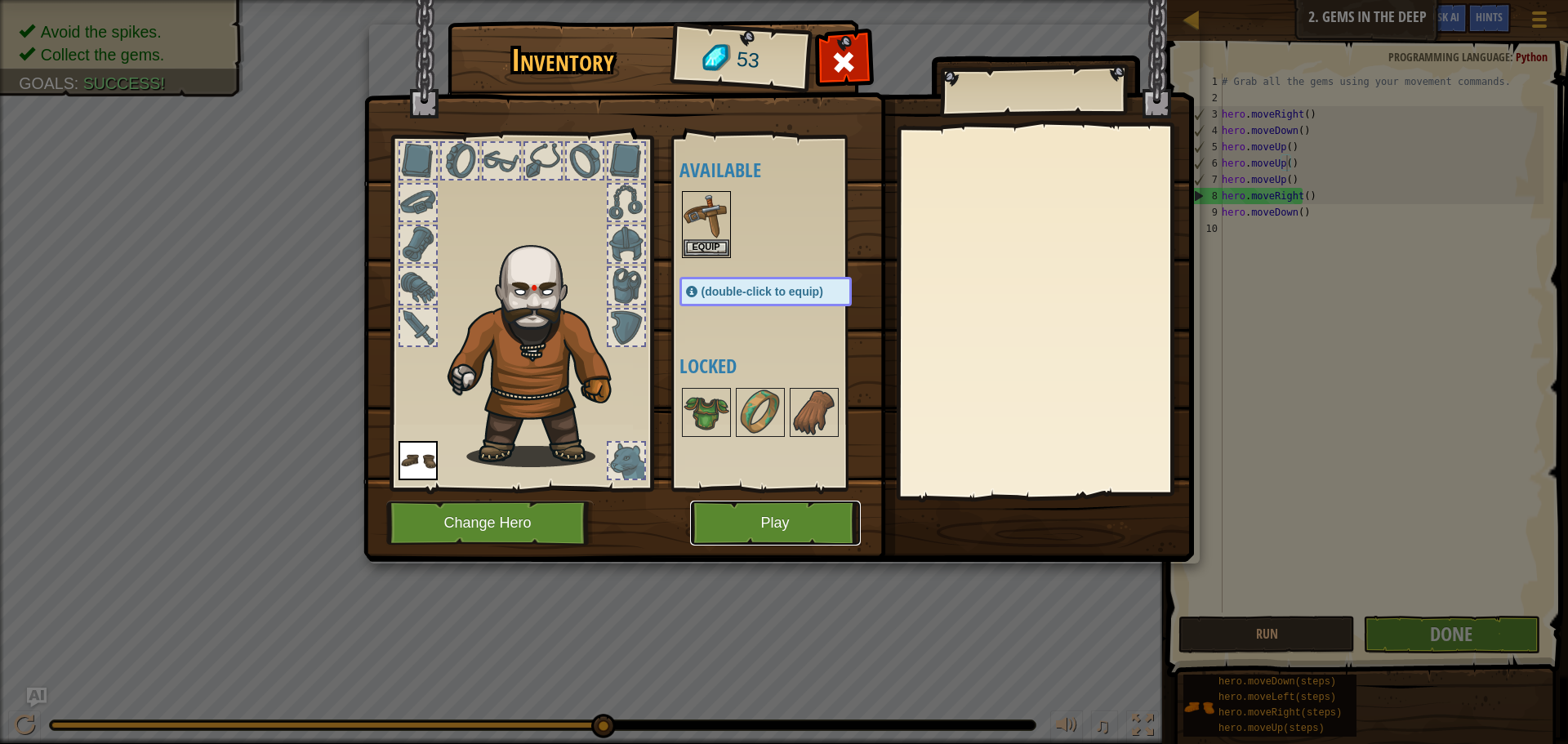
click at [812, 513] on button "Play" at bounding box center [776, 523] width 171 height 45
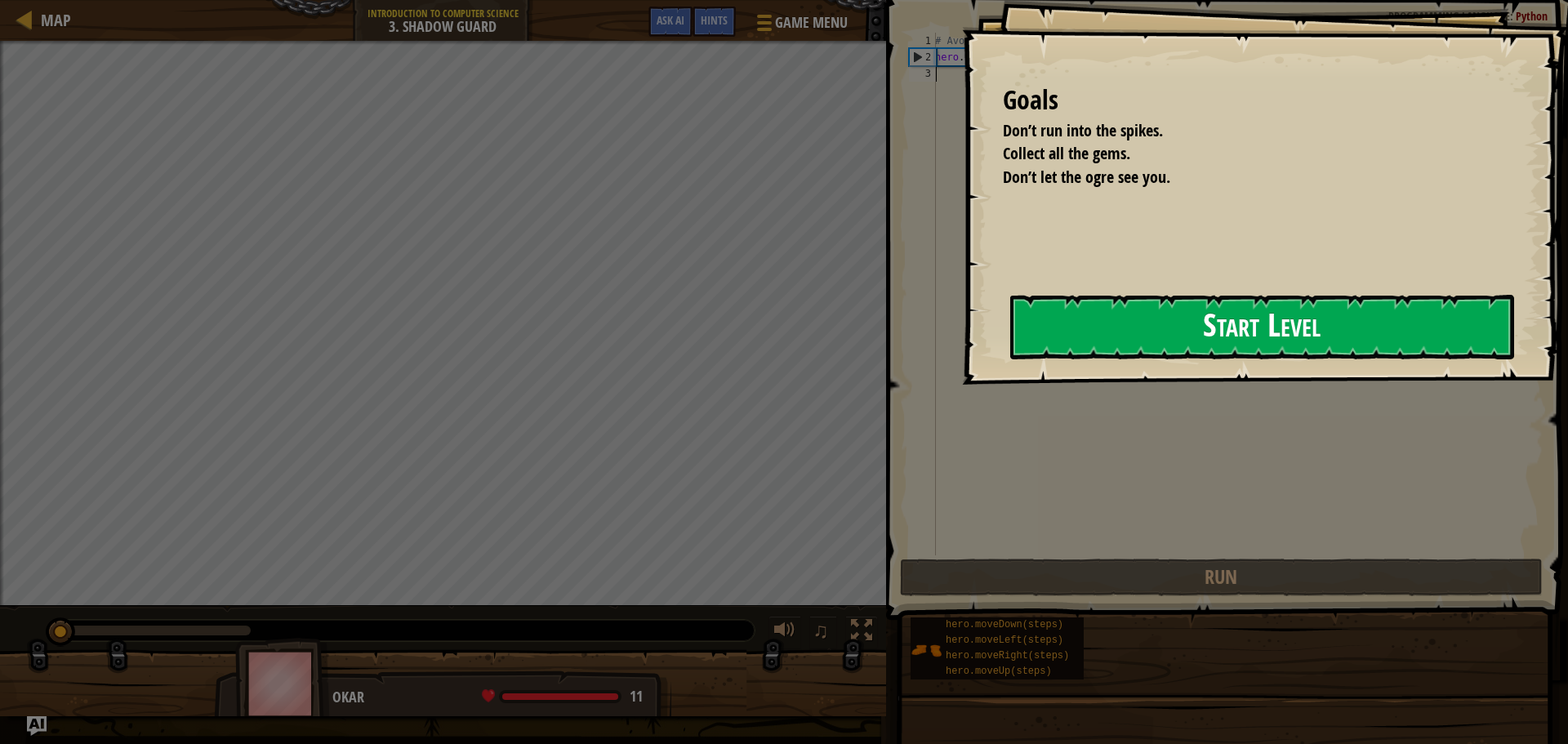
click at [1033, 343] on button "Start Level" at bounding box center [1261, 326] width 503 height 64
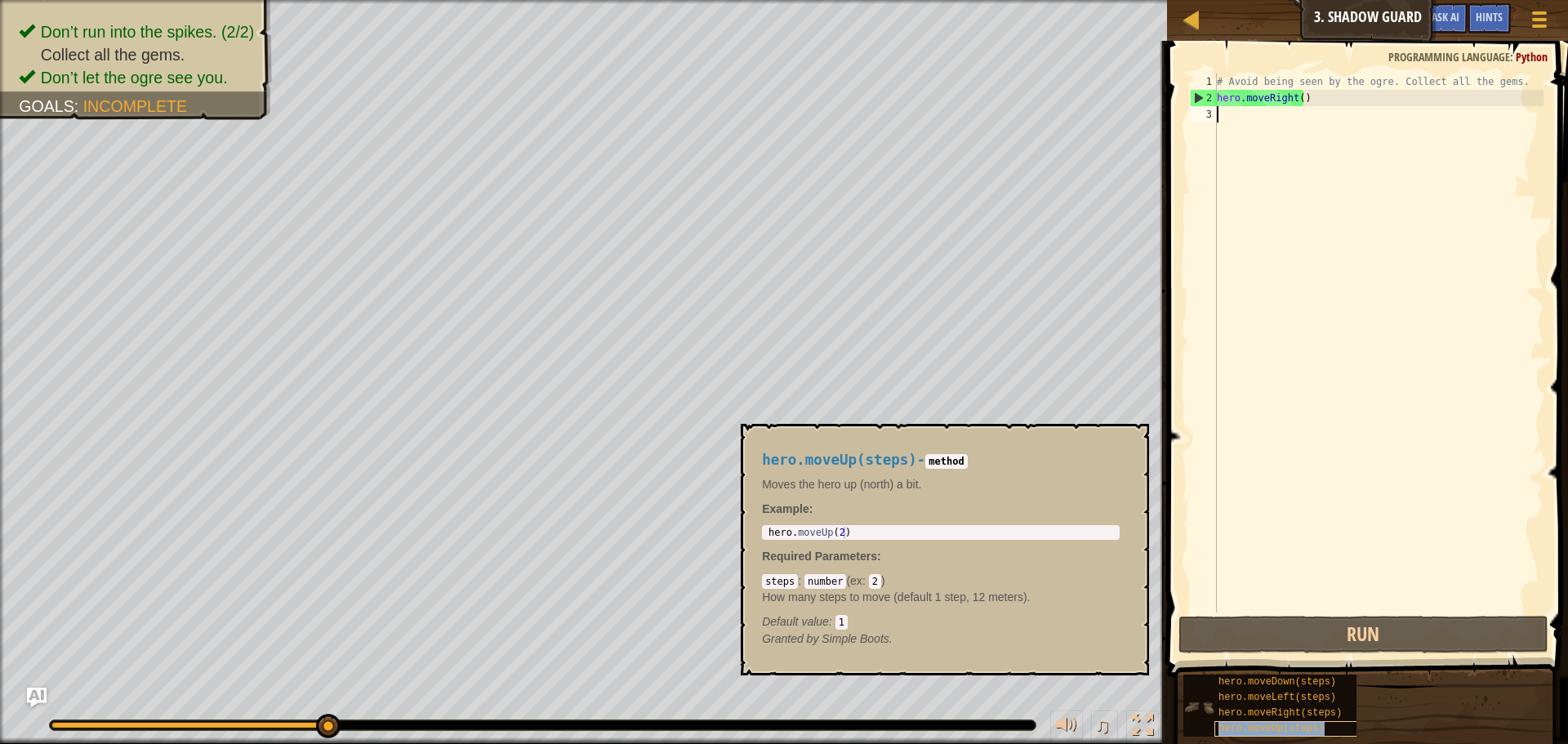
click at [1277, 724] on span "hero.moveUp(steps)" at bounding box center [1271, 728] width 106 height 11
click at [1278, 718] on span "hero.moveRight(steps)" at bounding box center [1279, 712] width 124 height 11
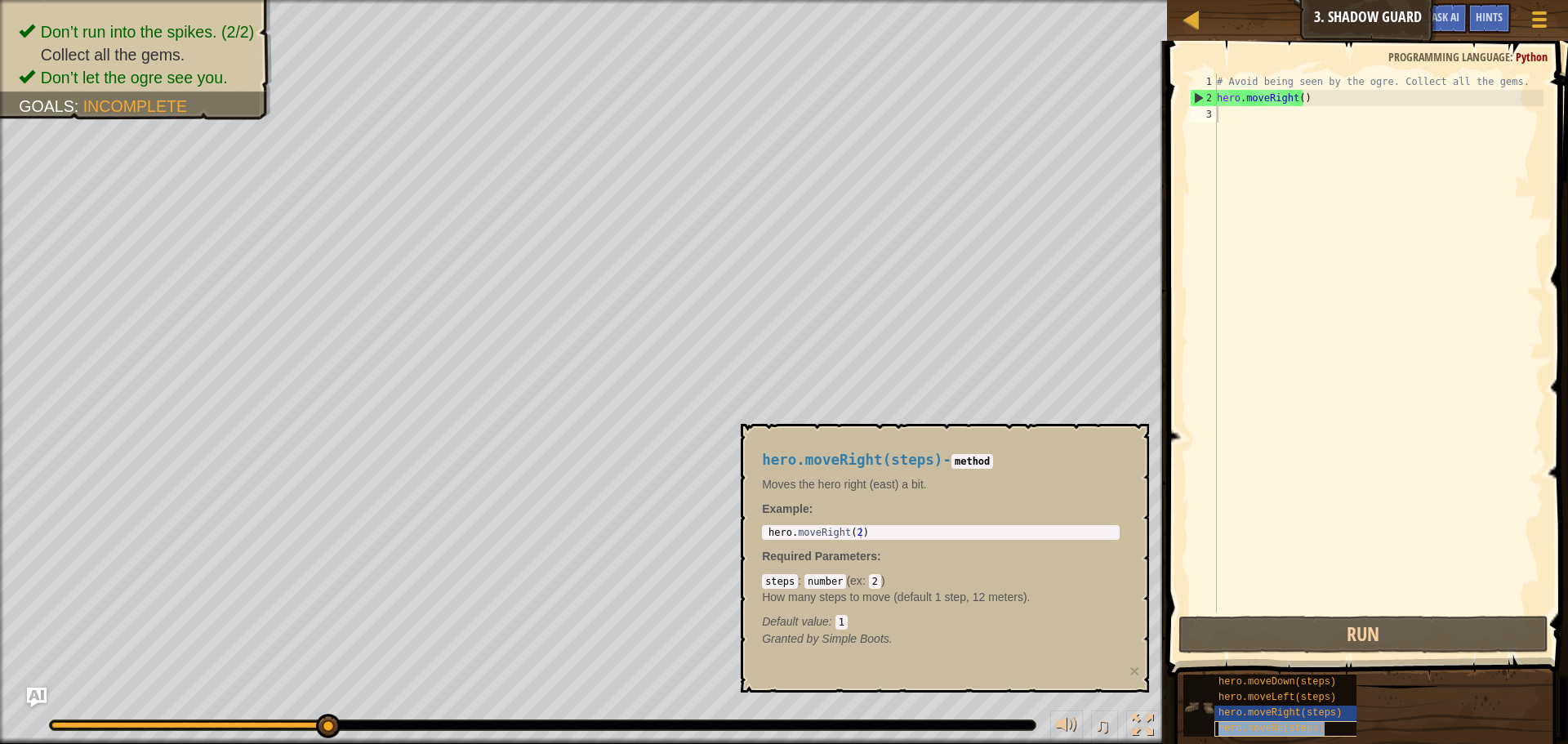
copy span "hero.moveUp(steps)"
click at [1277, 721] on div "hero.moveUp(steps)" at bounding box center [1292, 728] width 157 height 16
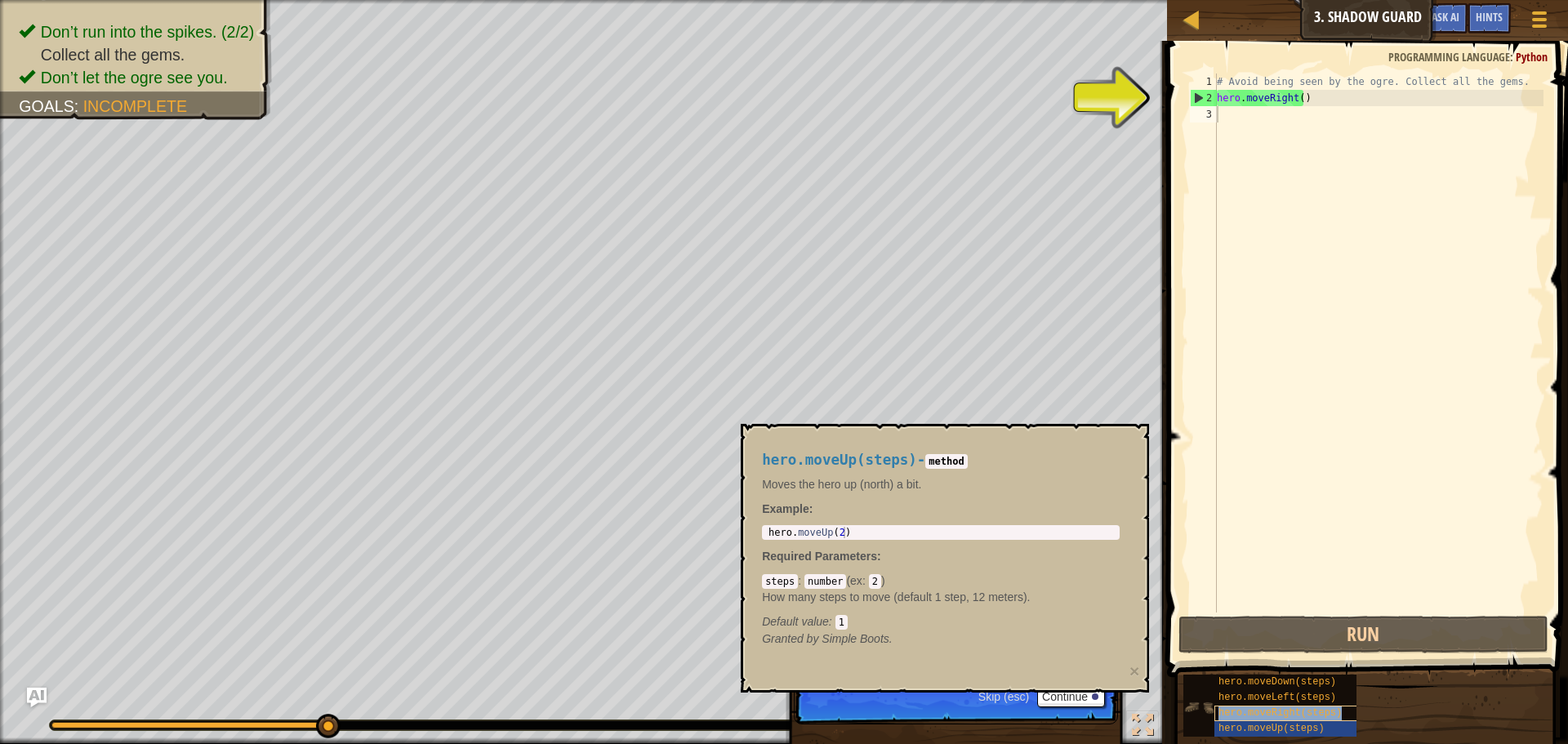
copy span "hero.moveRight(steps)"
drag, startPoint x: 1271, startPoint y: 708, endPoint x: 1163, endPoint y: 537, distance: 202.2
click at [1270, 705] on div "hero.moveRight(steps)" at bounding box center [1292, 712] width 157 height 16
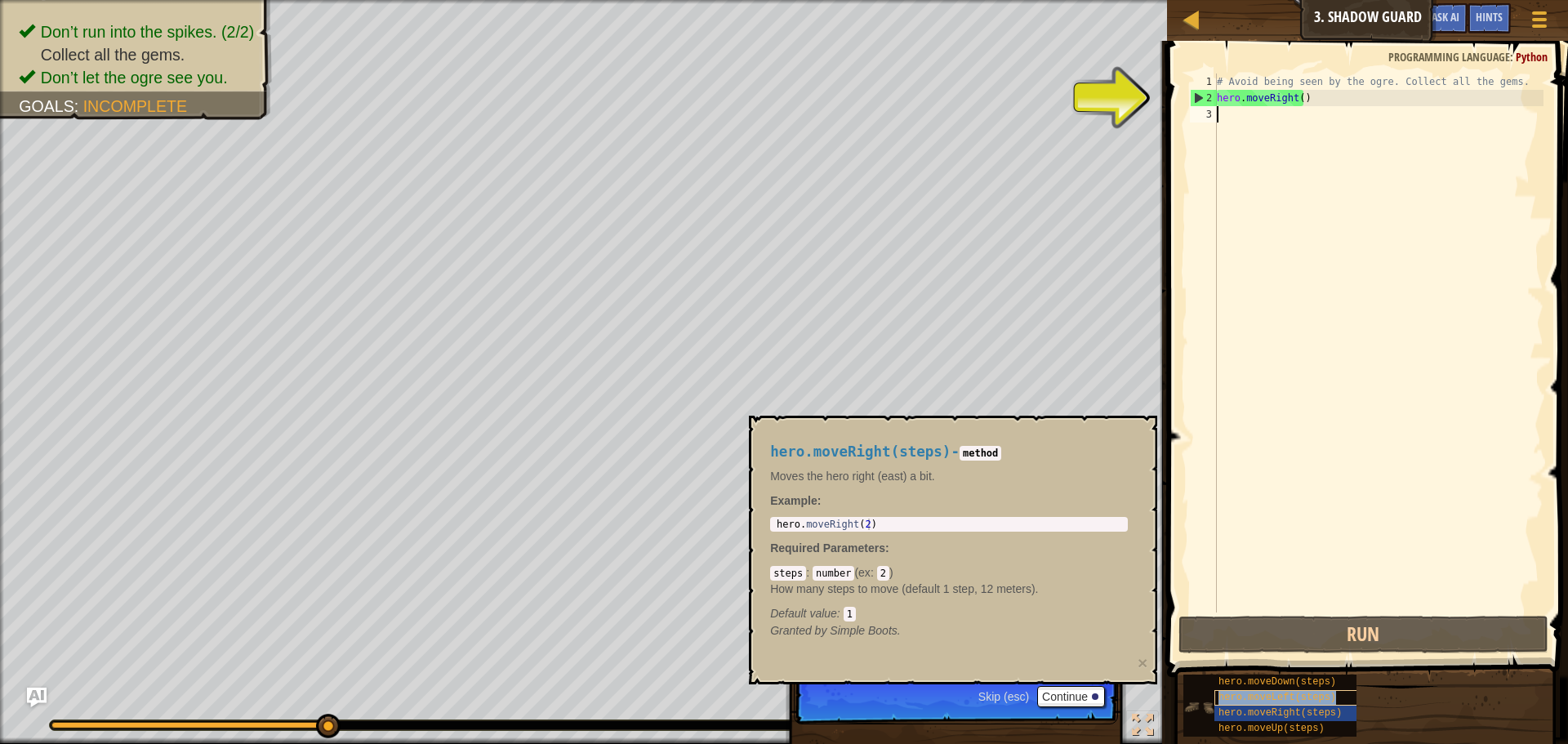
click at [1286, 692] on span "hero.moveLeft(steps)" at bounding box center [1276, 698] width 118 height 11
copy span "hero.moveLeft(steps)"
click at [1286, 692] on span "hero.moveLeft(steps)" at bounding box center [1276, 698] width 118 height 11
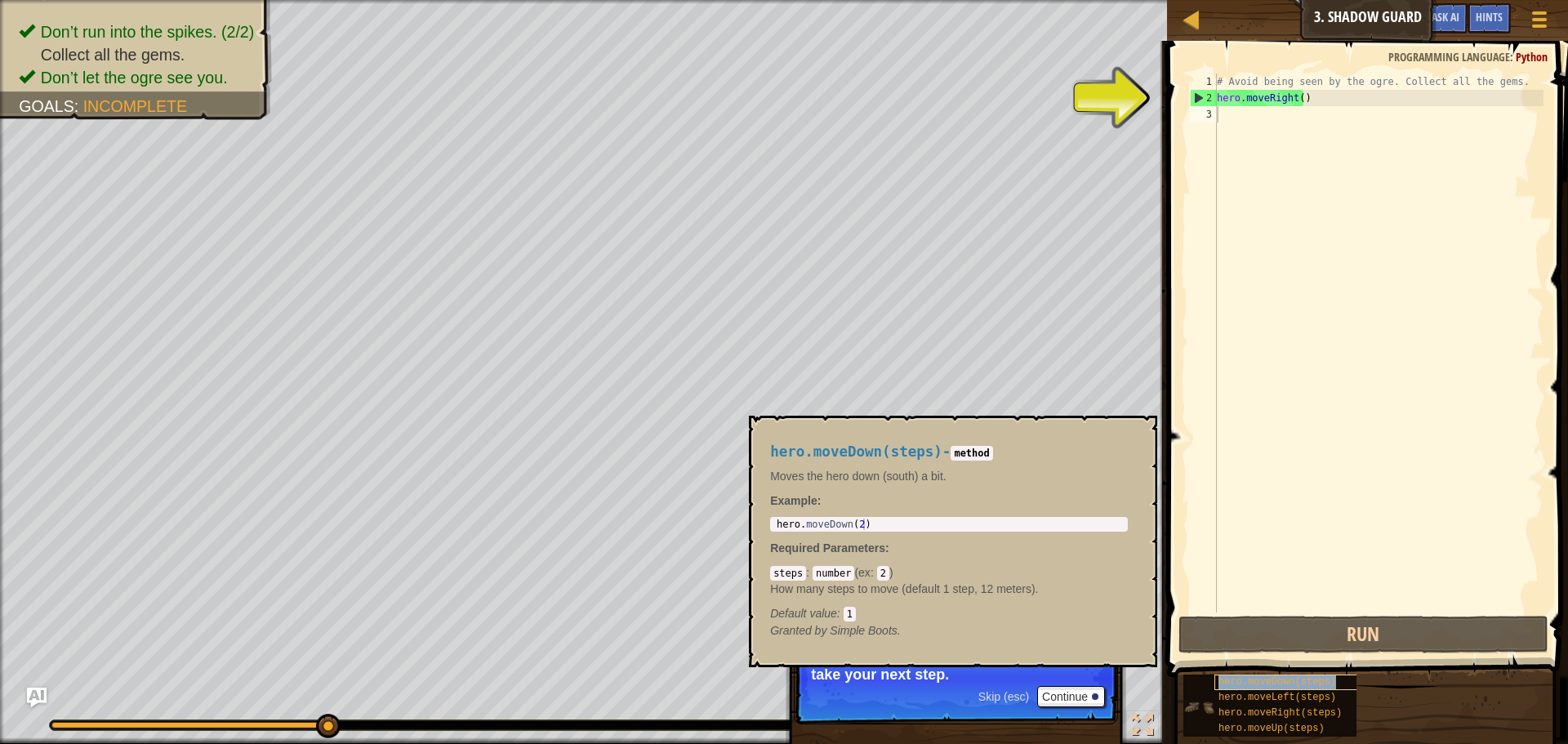
click at [1268, 685] on span "hero.moveDown(steps)" at bounding box center [1276, 682] width 118 height 11
click at [1235, 118] on div "# Avoid being seen by the ogre. Collect all the gems. hero . moveRight ( )" at bounding box center [1378, 359] width 330 height 571
paste textarea "hero.moveUp()"
type textarea "hero.moveUp()"
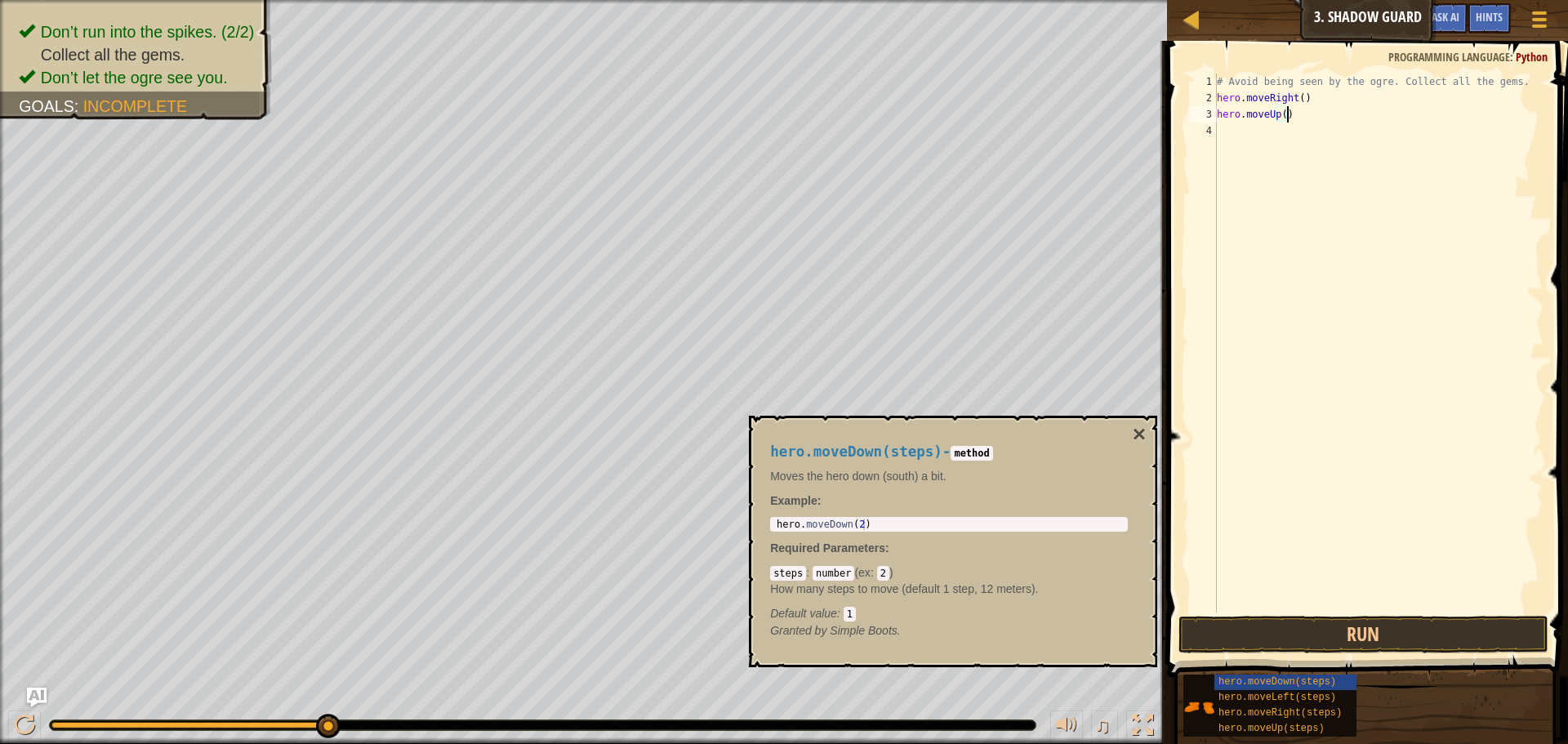
click at [1236, 133] on div "# Avoid being seen by the ogre. Collect all the gems. hero . moveRight ( ) hero…" at bounding box center [1378, 359] width 330 height 571
paste textarea "hero.moveRight()"
type textarea "hero.moveRight()"
click at [1272, 144] on div "# Avoid being seen by the ogre. Collect all the gems. hero . moveRight ( ) hero…" at bounding box center [1378, 359] width 330 height 571
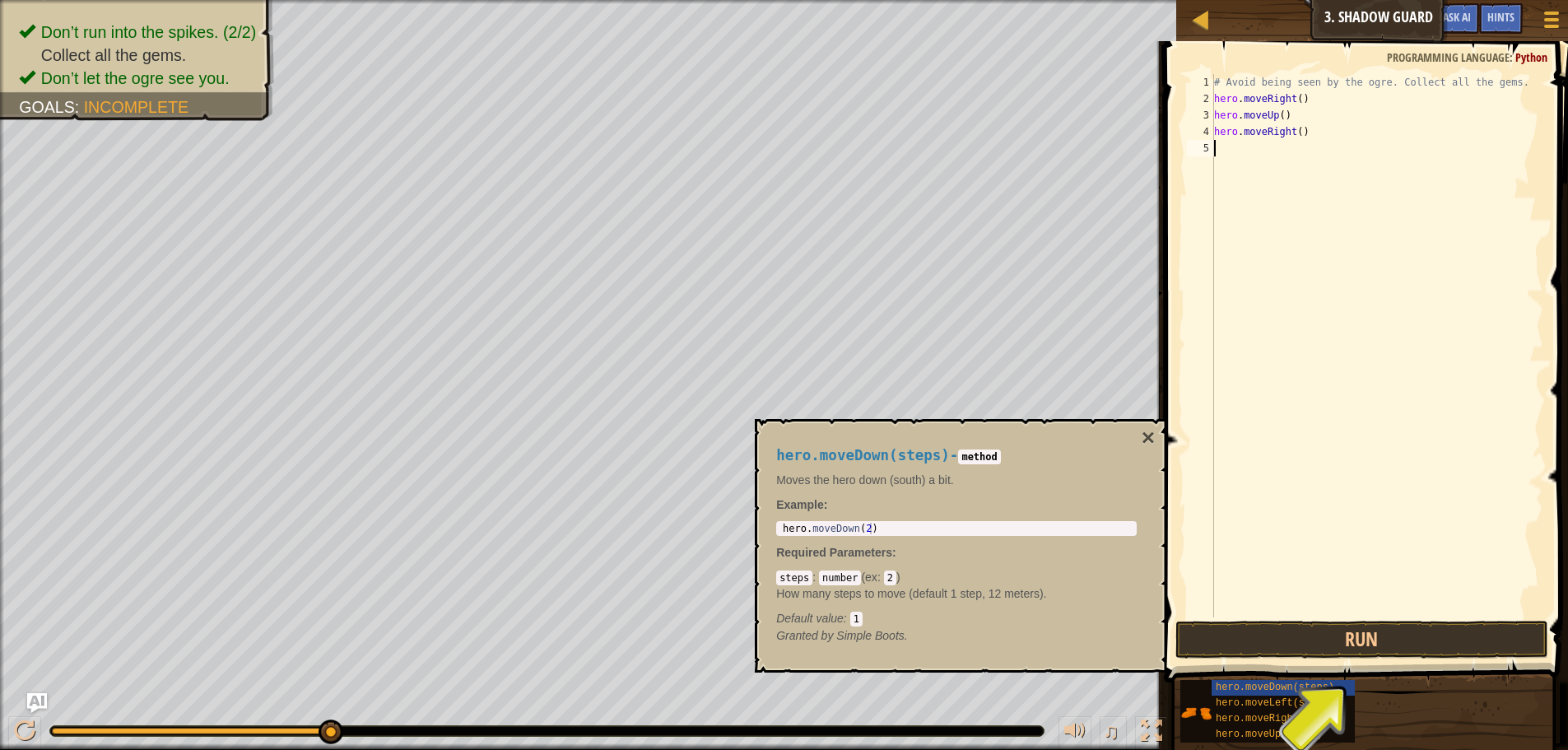
paste textarea "hero.moveDown()"
type textarea "hero.moveDown()"
click at [1292, 168] on div "# Avoid being seen by the ogre. Collect all the gems. hero . moveRight ( ) hero…" at bounding box center [1377, 361] width 333 height 576
paste textarea "hero.moveRight()"
type textarea "hero.moveRight()"
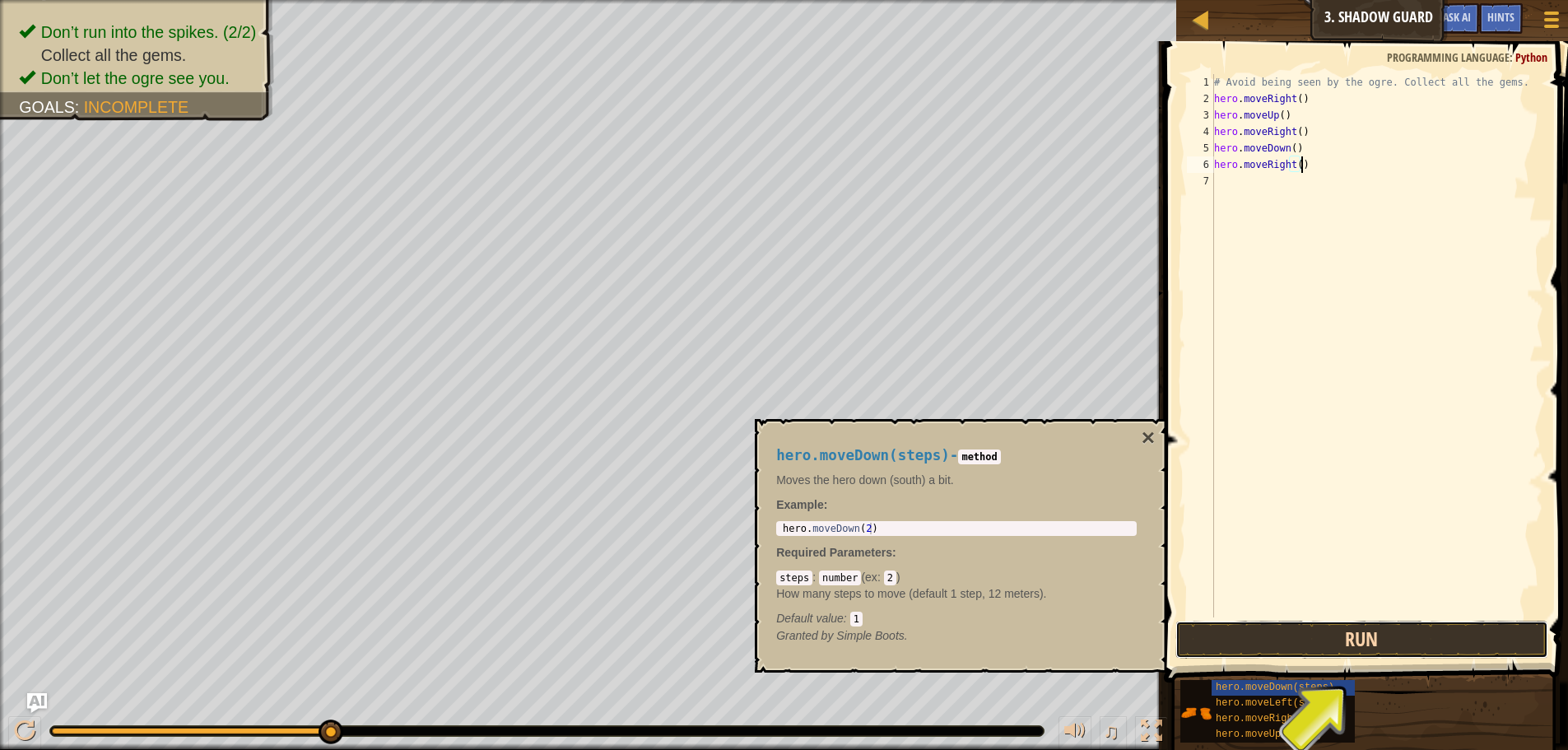
click at [1324, 630] on button "Run" at bounding box center [1362, 640] width 373 height 37
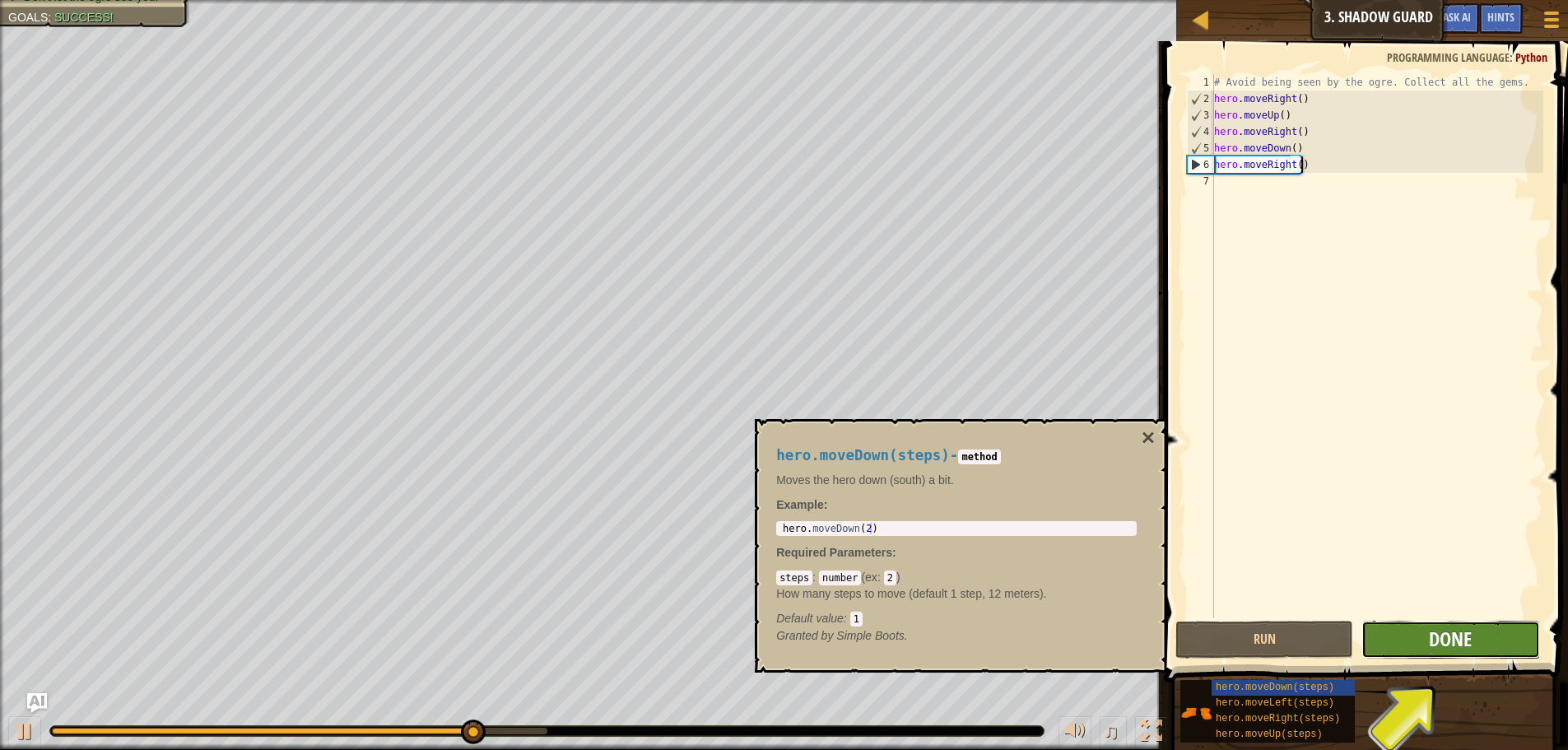
click at [1453, 642] on span "Done" at bounding box center [1451, 639] width 43 height 26
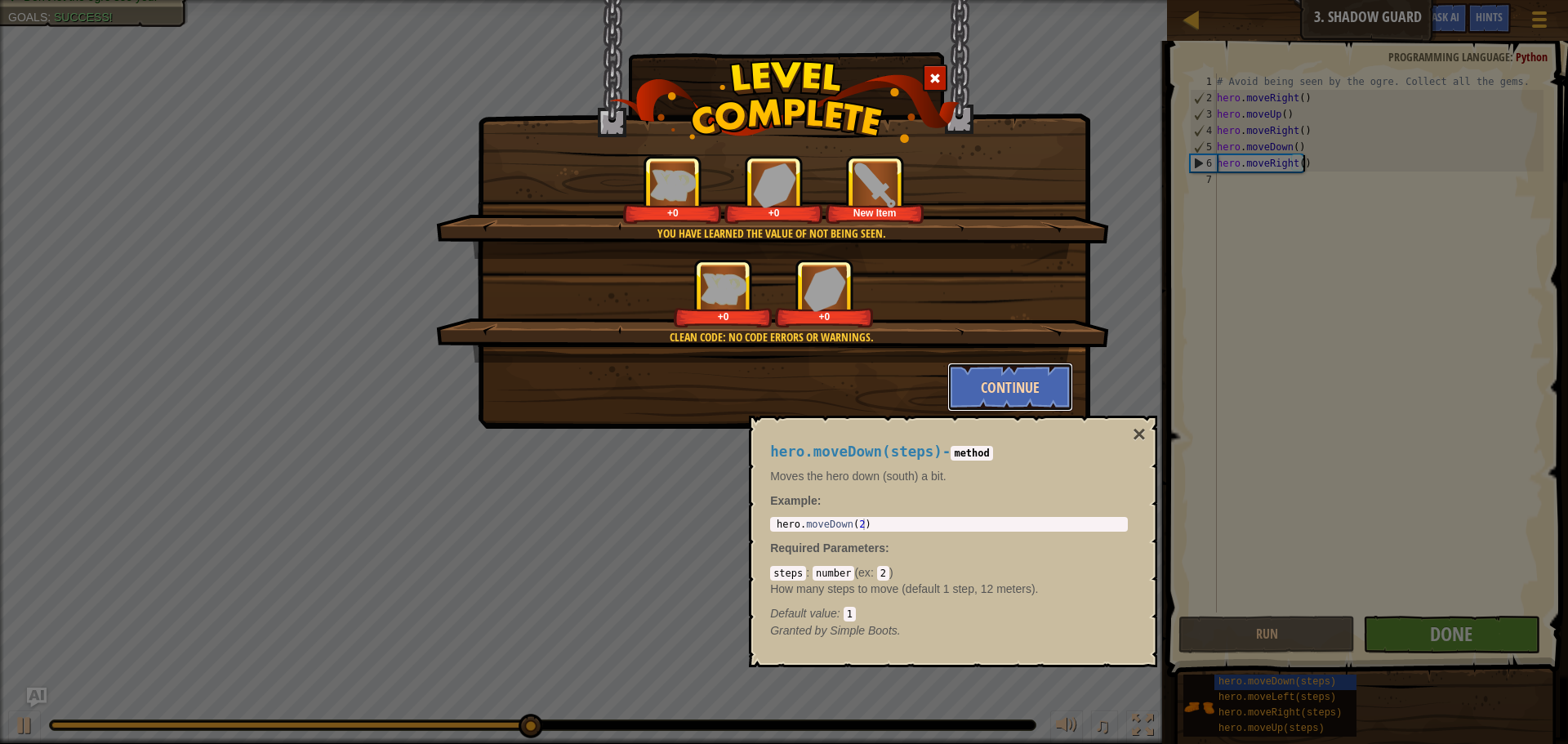
click at [994, 387] on button "Continue" at bounding box center [1011, 386] width 126 height 49
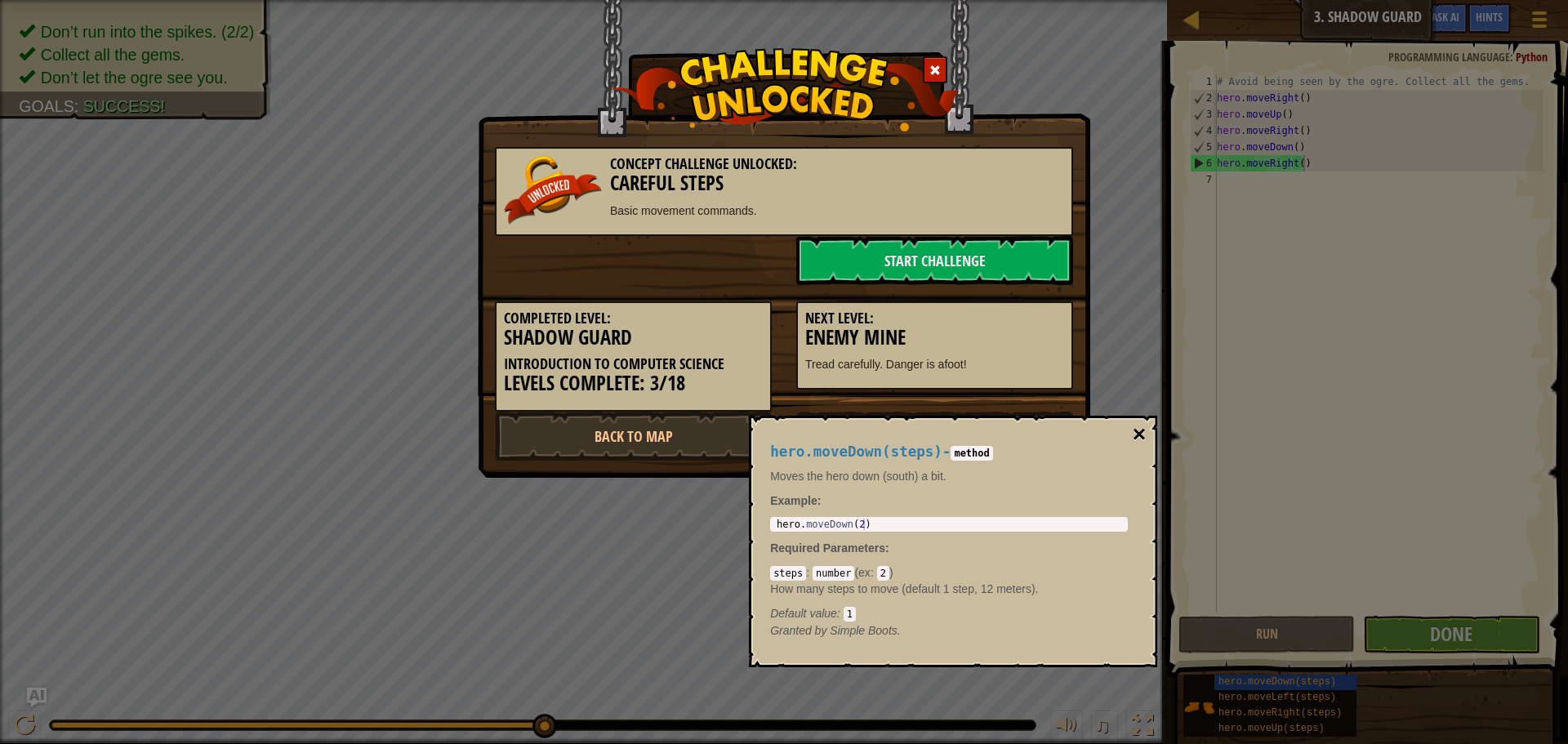
click at [1138, 428] on button "×" at bounding box center [1139, 434] width 13 height 23
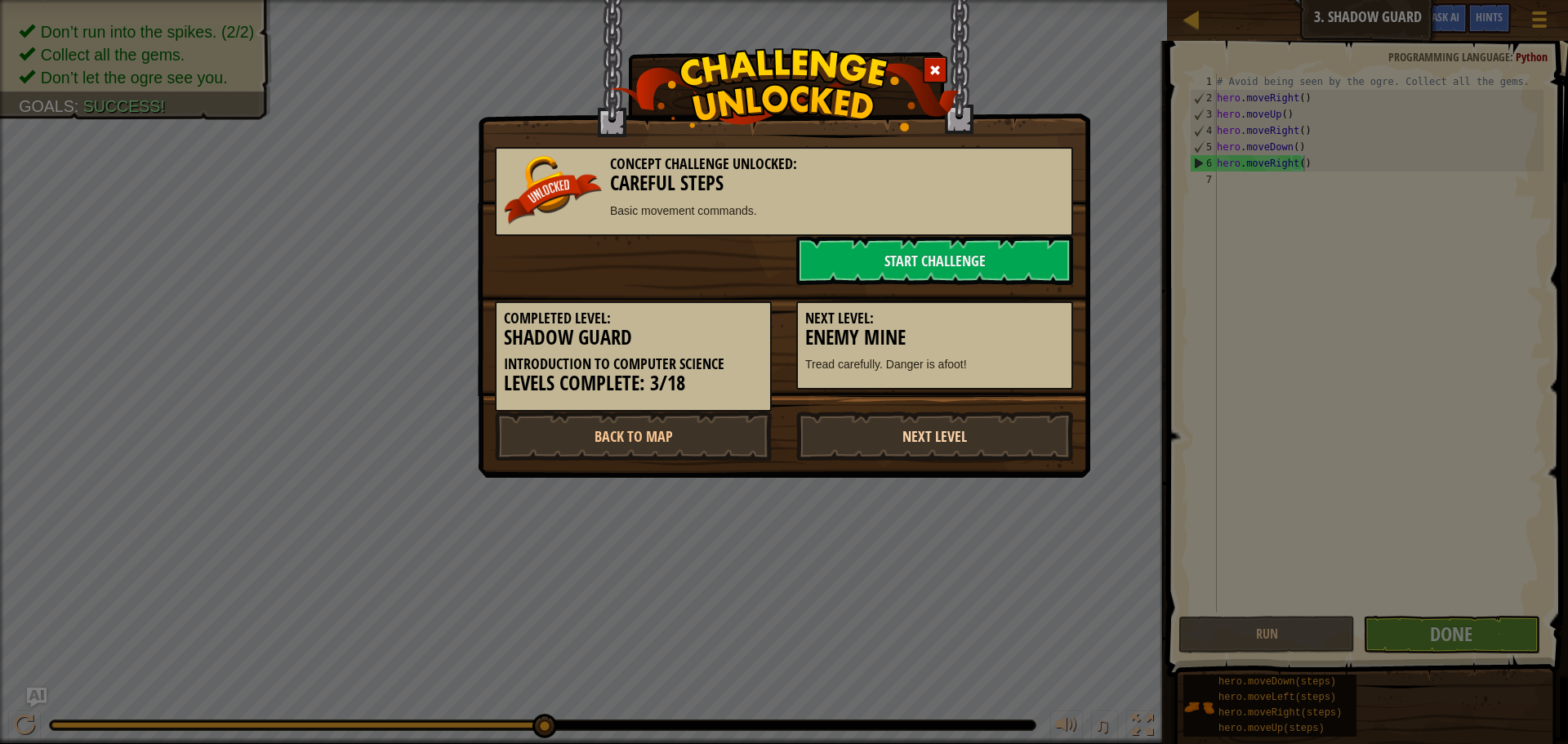
click at [931, 438] on link "Next Level" at bounding box center [934, 436] width 277 height 49
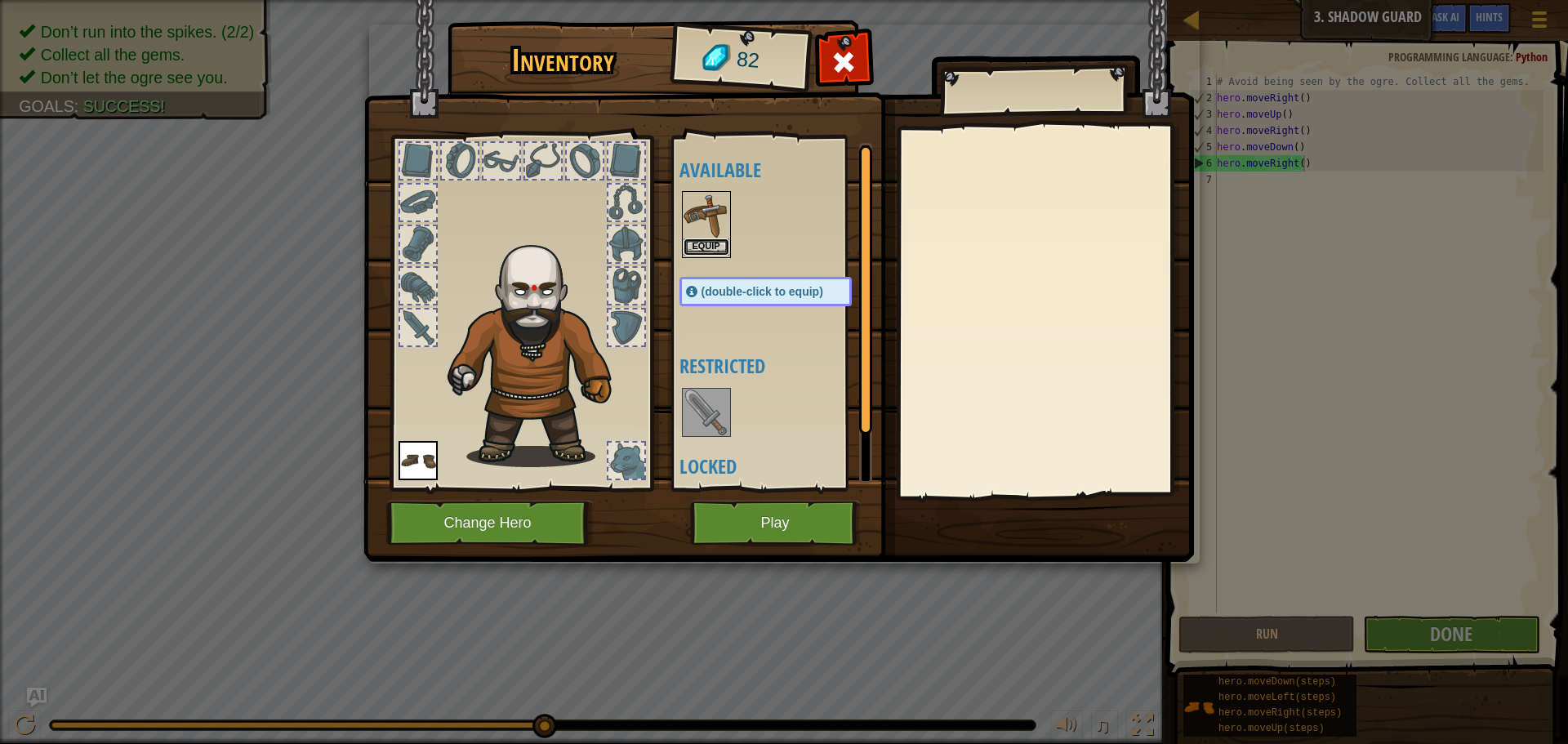
click at [712, 255] on button "Equip" at bounding box center [706, 247] width 46 height 17
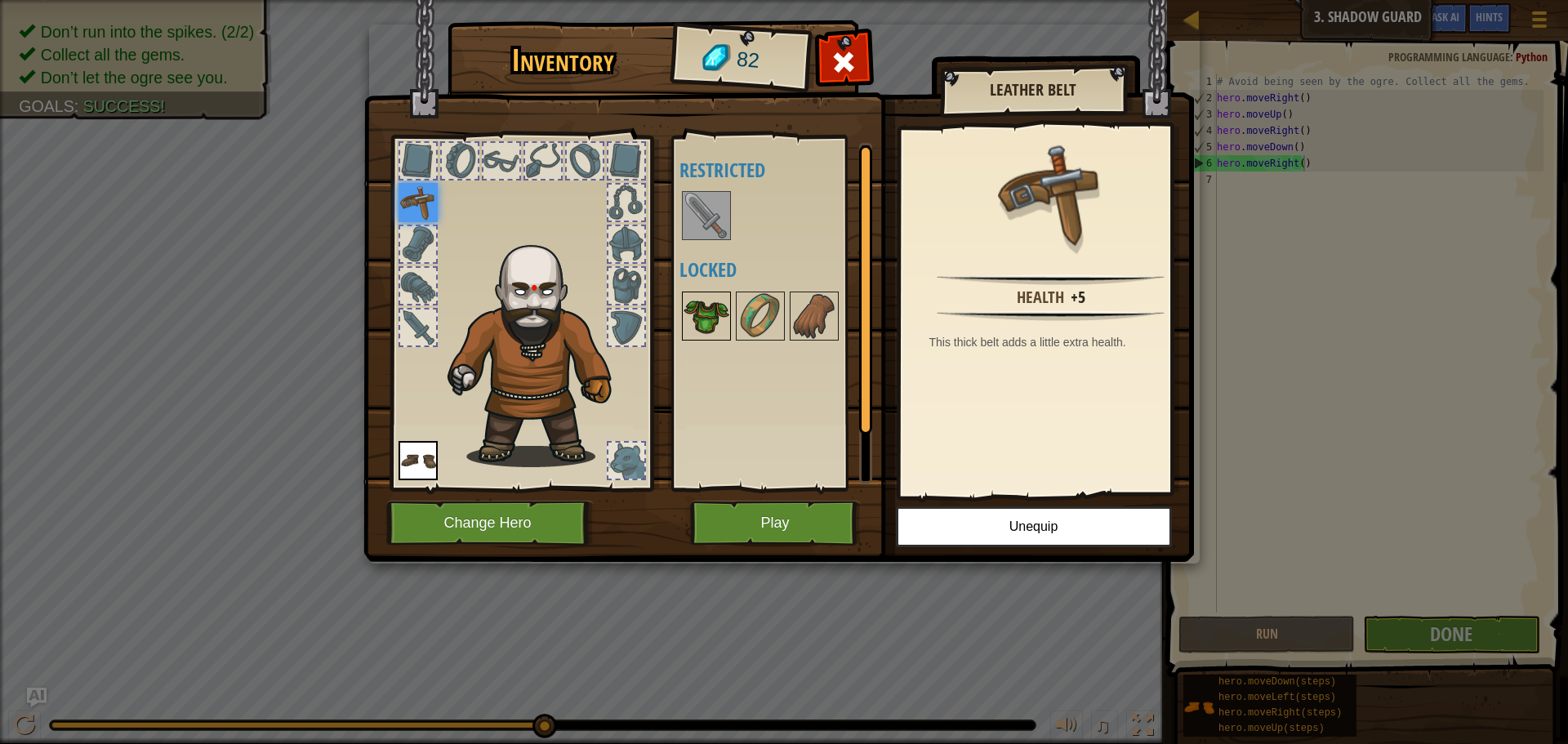
click at [717, 302] on img at bounding box center [706, 316] width 46 height 46
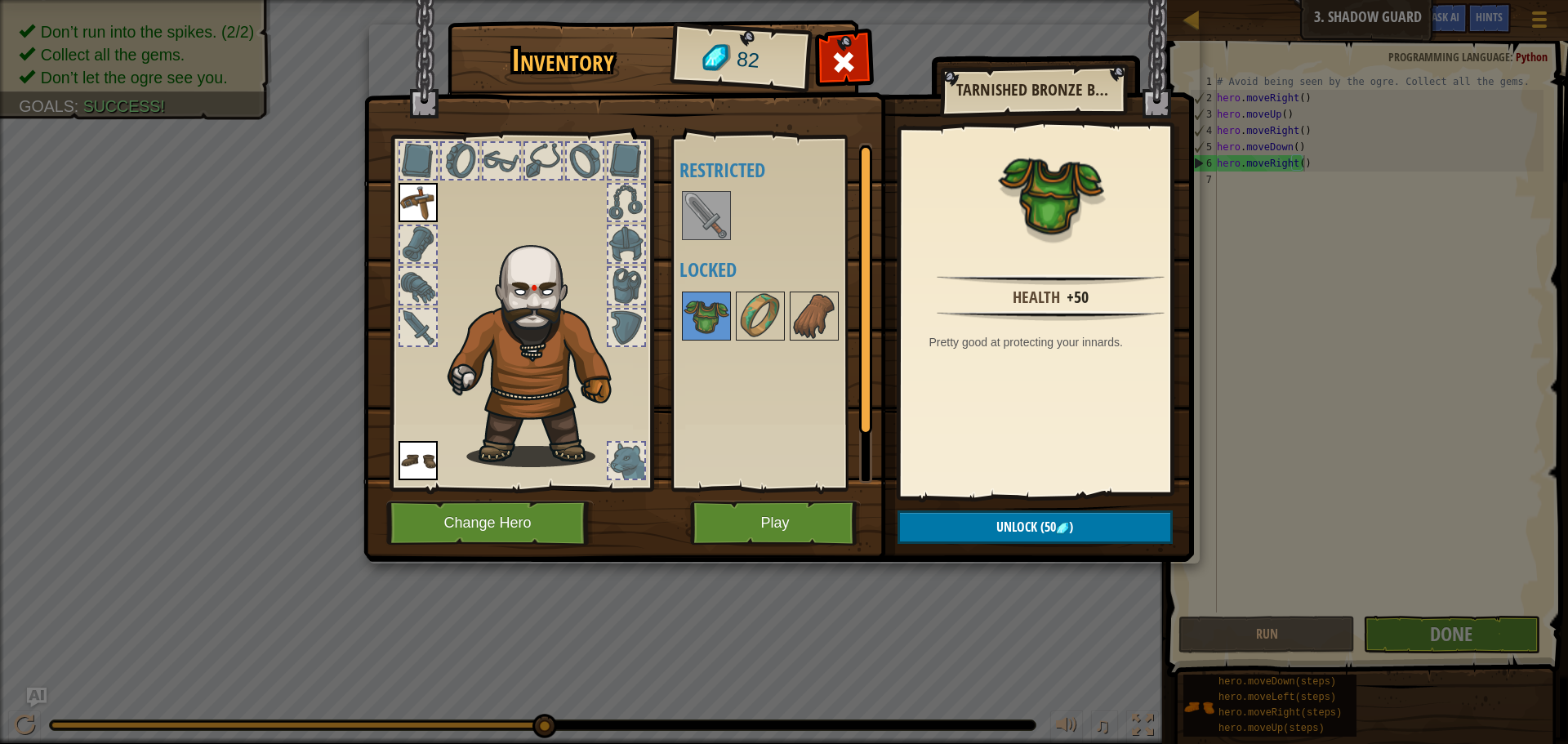
click at [684, 208] on img at bounding box center [706, 215] width 46 height 46
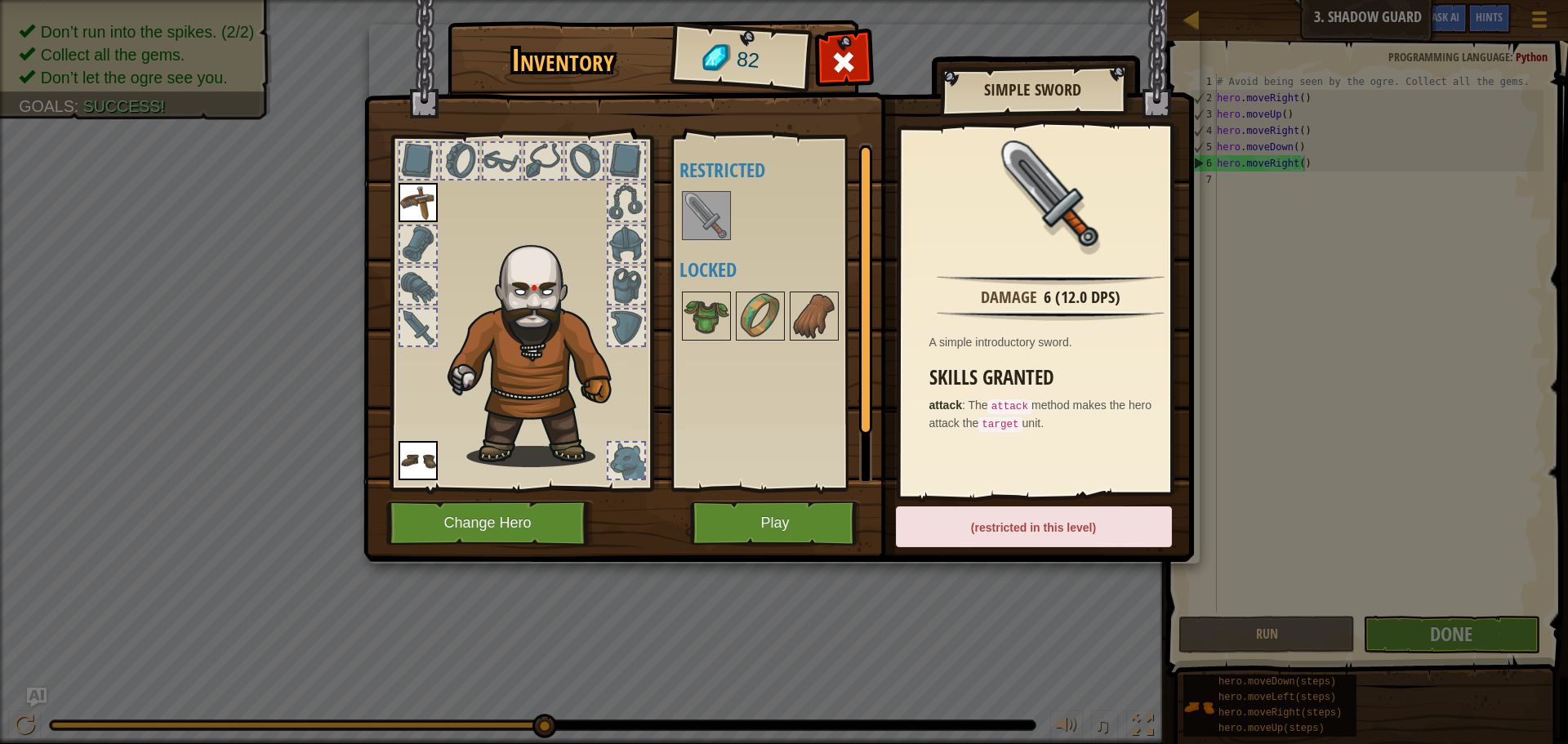
click at [690, 210] on img at bounding box center [706, 215] width 46 height 46
click at [718, 496] on img at bounding box center [778, 266] width 830 height 593
click at [732, 541] on button "Play" at bounding box center [776, 523] width 171 height 45
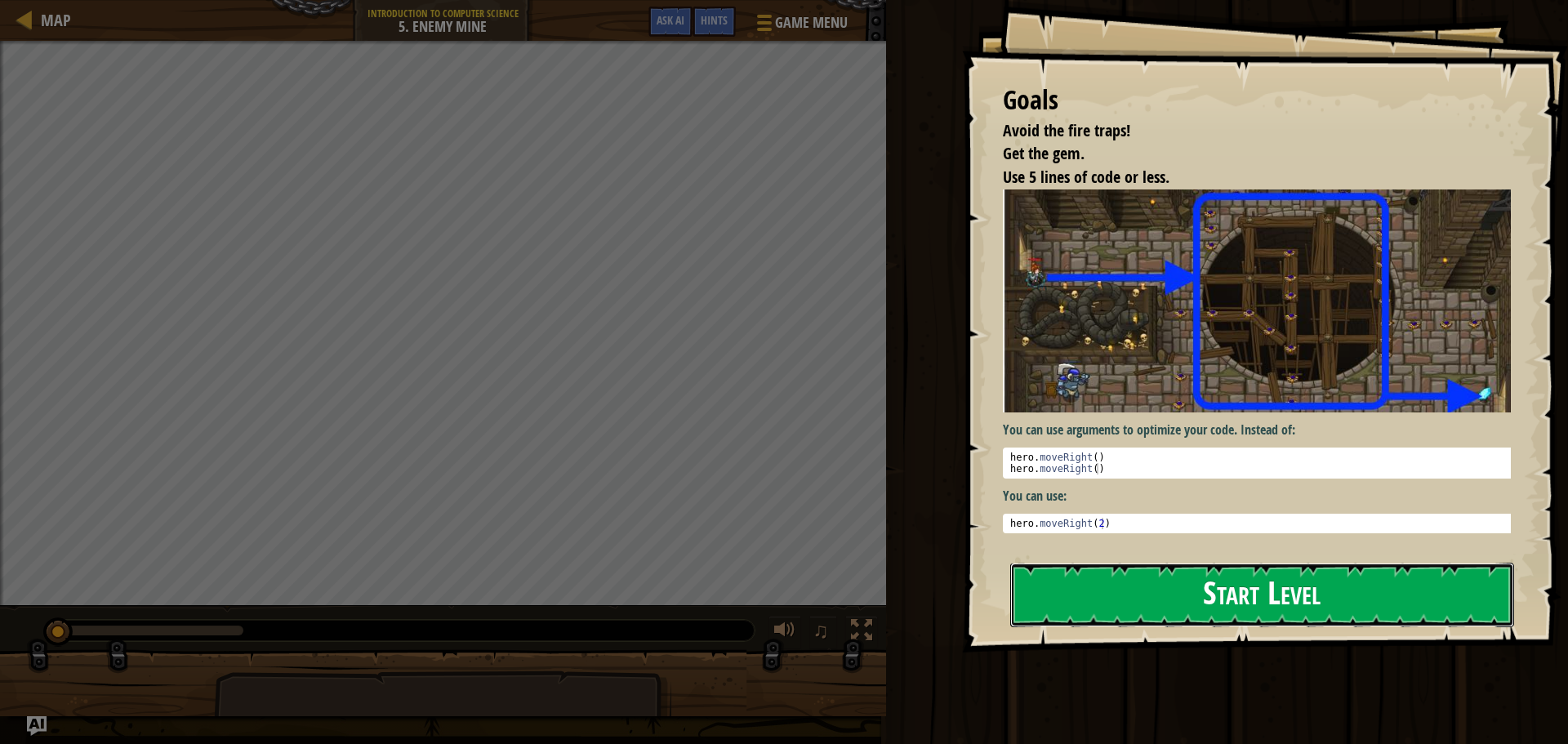
click at [1252, 563] on button "Start Level" at bounding box center [1261, 594] width 503 height 64
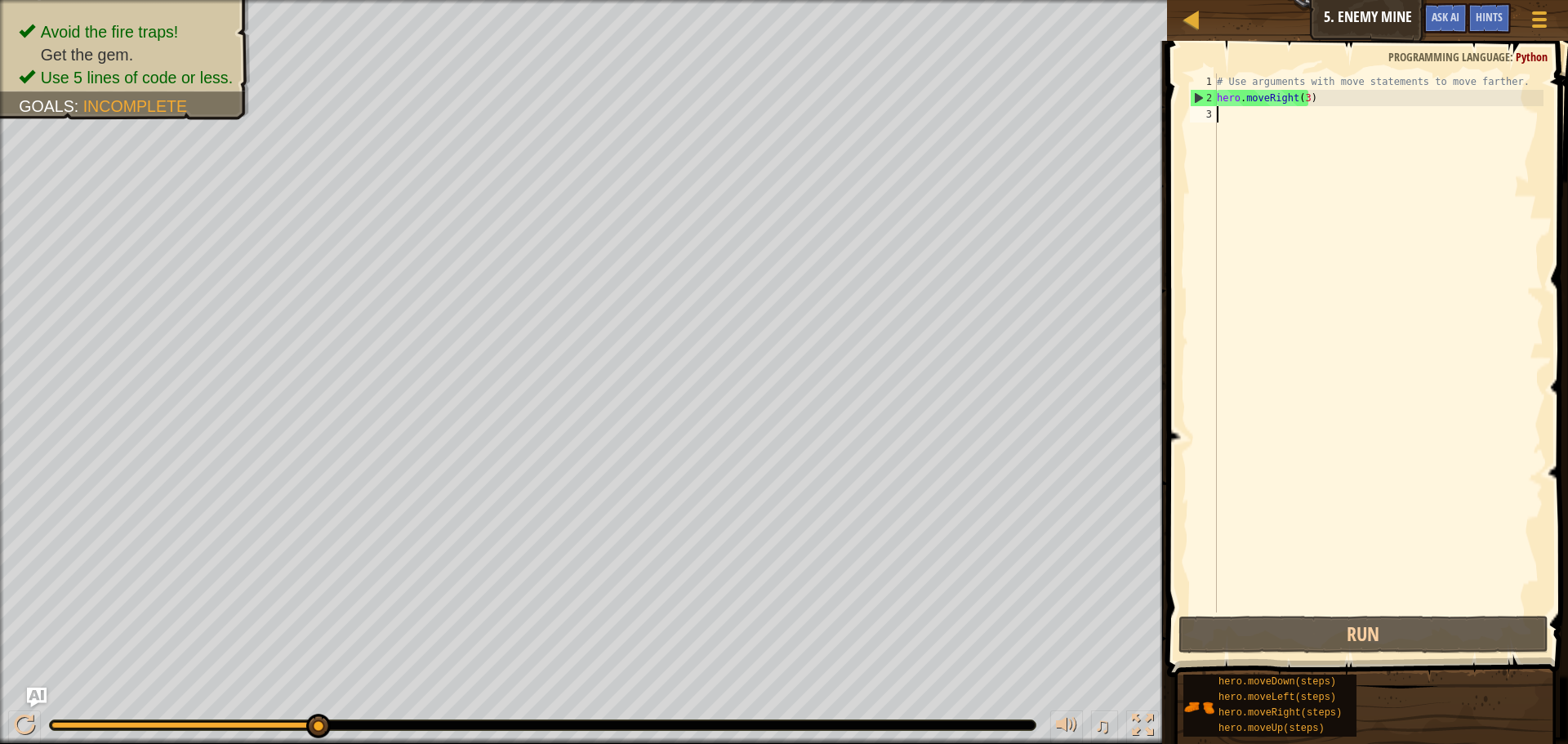
paste textarea "hero.moveUp()"
type textarea "hero.moveUp()"
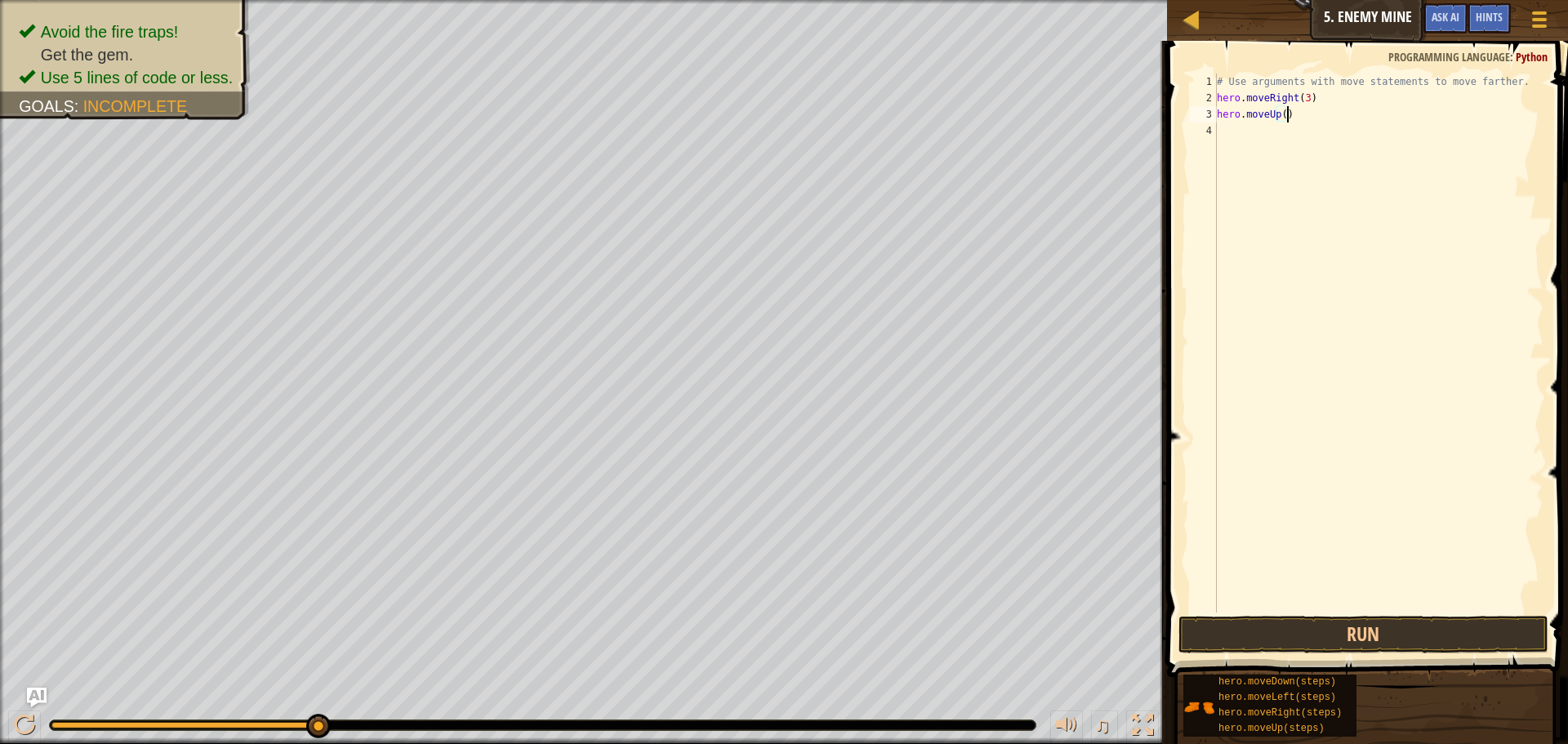
click at [1227, 122] on div "# Use arguments with move statements to move farther. hero . moveRight ( 3 ) he…" at bounding box center [1378, 359] width 330 height 571
click at [1226, 130] on div "# Use arguments with move statements to move farther. hero . moveRight ( 3 ) he…" at bounding box center [1378, 359] width 330 height 571
paste textarea "hero.moveRight()"
type textarea "hero.moveRight()"
click at [1283, 156] on div "# Use arguments with move statements to move farther. hero . moveRight ( 3 ) he…" at bounding box center [1378, 359] width 330 height 571
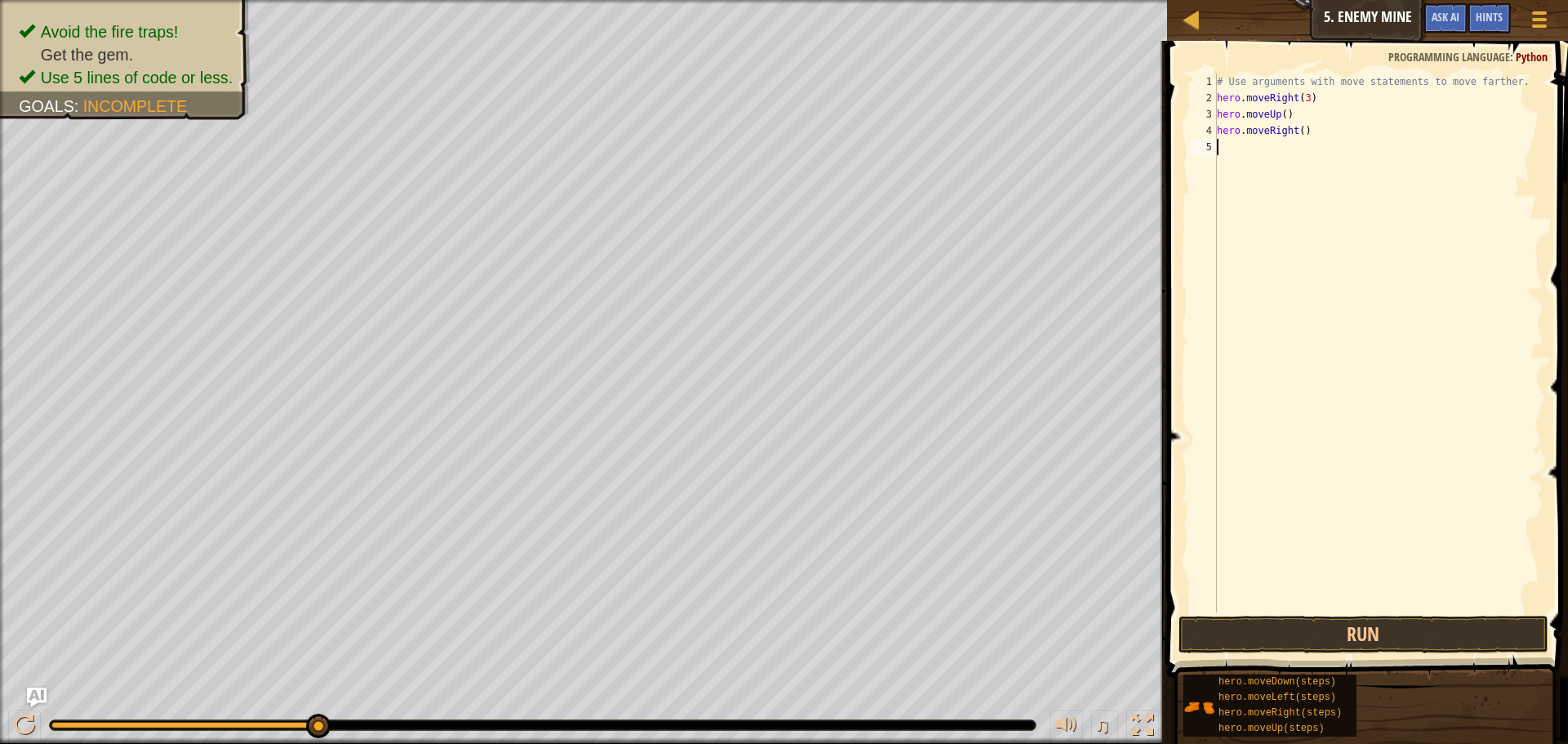
paste textarea "hero.moveDown()"
click at [1291, 151] on div "# Use arguments with move statements to move farther. hero . moveRight ( 3 ) he…" at bounding box center [1378, 359] width 330 height 571
type textarea "hero.moveDown(4)"
click at [1325, 169] on div "# Use arguments with move statements to move farther. hero . moveRight ( 3 ) he…" at bounding box center [1378, 359] width 330 height 571
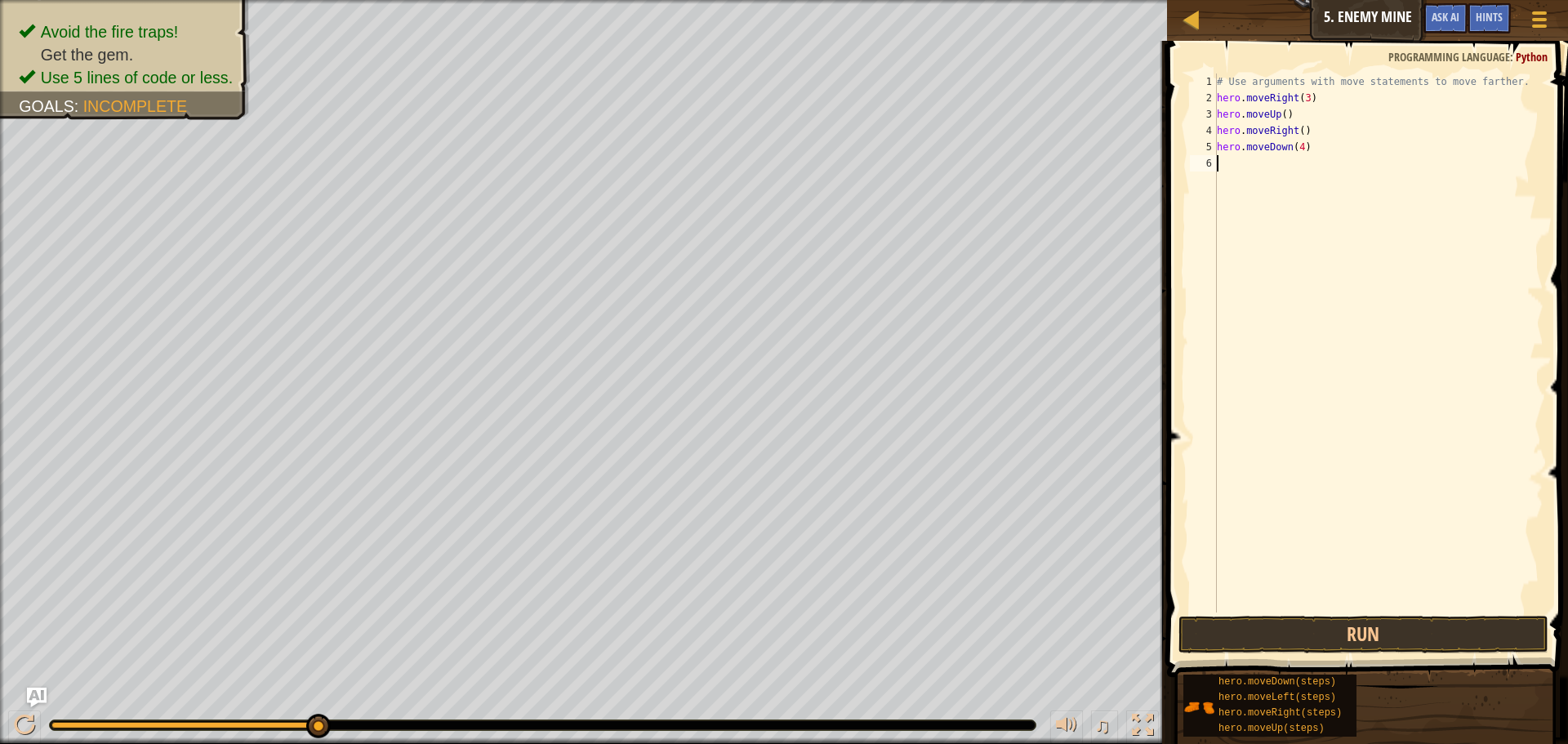
scroll to position [7, 0]
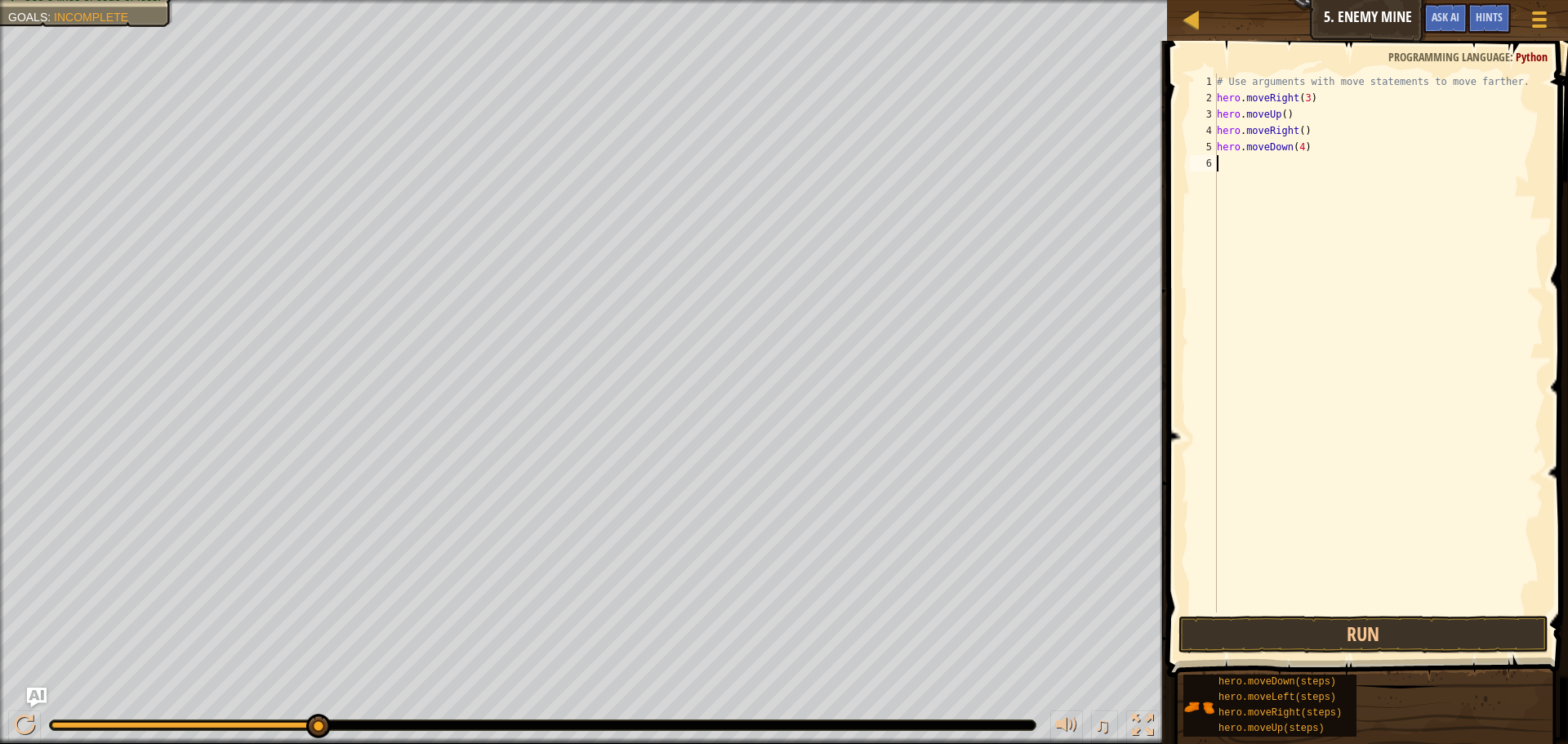
paste textarea "hero.moveRight()"
click at [1299, 162] on div "# Use arguments with move statements to move farther. hero . moveRight ( 3 ) he…" at bounding box center [1378, 359] width 330 height 571
type textarea "hero.moveRight(2)"
click at [1420, 633] on button "Run" at bounding box center [1363, 634] width 370 height 37
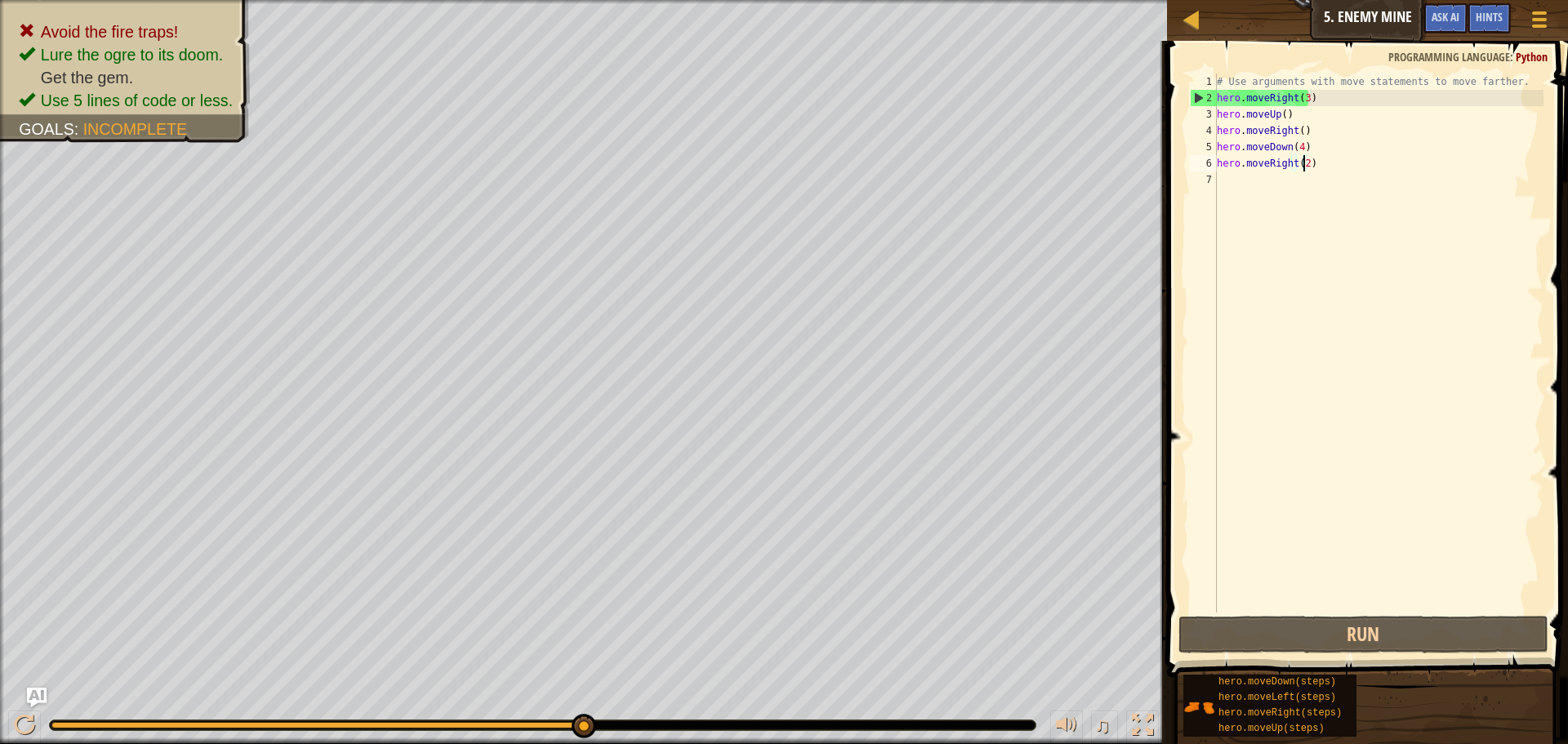
click at [1340, 170] on div "# Use arguments with move statements to move farther. hero . moveRight ( 3 ) he…" at bounding box center [1378, 359] width 330 height 571
click at [1328, 194] on div "# Use arguments with move statements to move farther. hero . moveRight ( 3 ) he…" at bounding box center [1378, 359] width 330 height 571
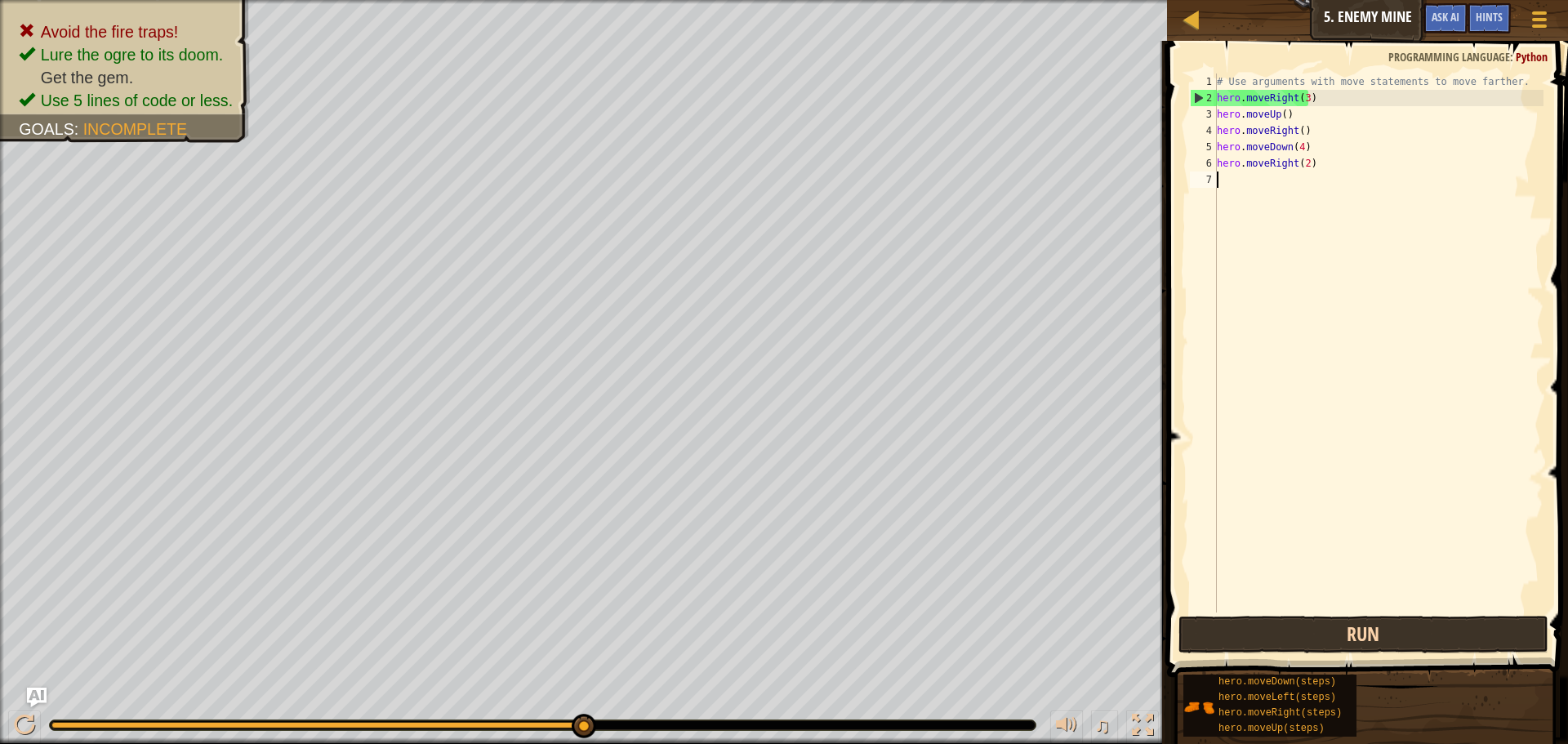
drag, startPoint x: 1273, startPoint y: 547, endPoint x: 1277, endPoint y: 619, distance: 72.1
drag, startPoint x: 1277, startPoint y: 619, endPoint x: 1297, endPoint y: 626, distance: 21.2
click at [1297, 626] on button "Run" at bounding box center [1363, 634] width 370 height 37
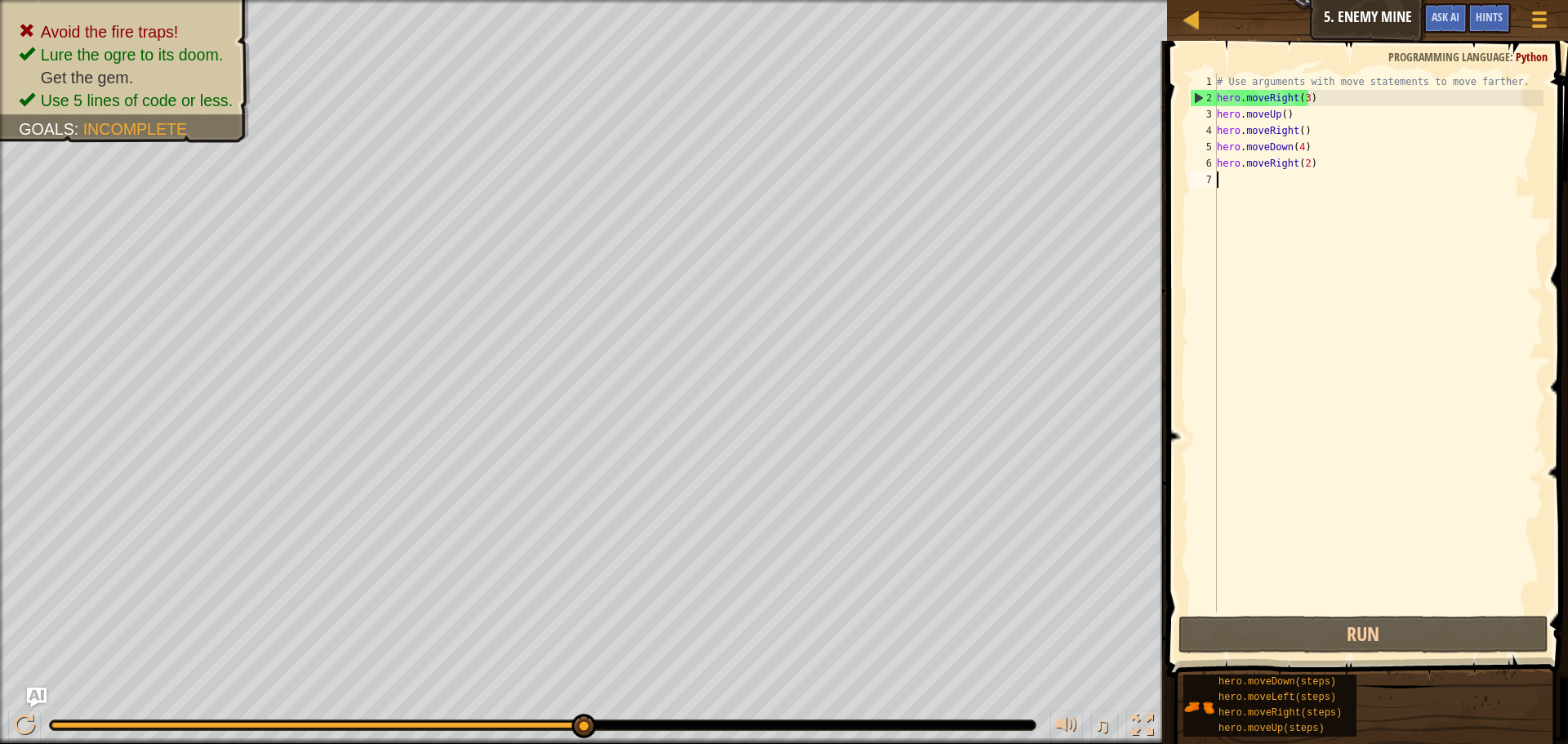
click at [1298, 590] on div "# Use arguments with move statements to move farther. hero . moveRight ( 3 ) he…" at bounding box center [1378, 359] width 330 height 571
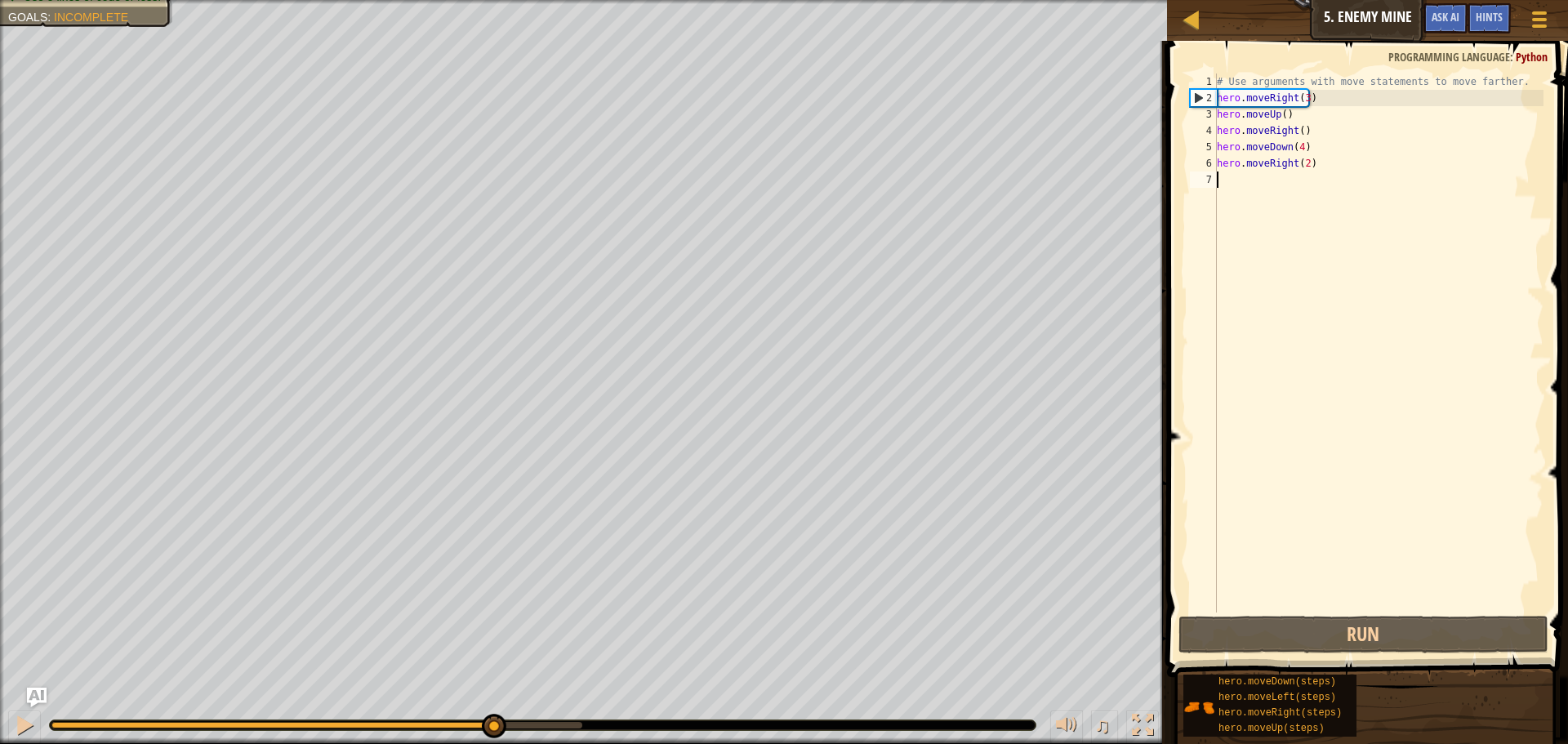
drag, startPoint x: 491, startPoint y: 700, endPoint x: 536, endPoint y: 716, distance: 47.8
click at [536, 716] on div "♫" at bounding box center [583, 721] width 1167 height 49
click at [1323, 150] on div "# Use arguments with move statements to move farther. hero . moveRight ( 3 ) he…" at bounding box center [1378, 359] width 330 height 571
type textarea "hero.moveDown(4)"
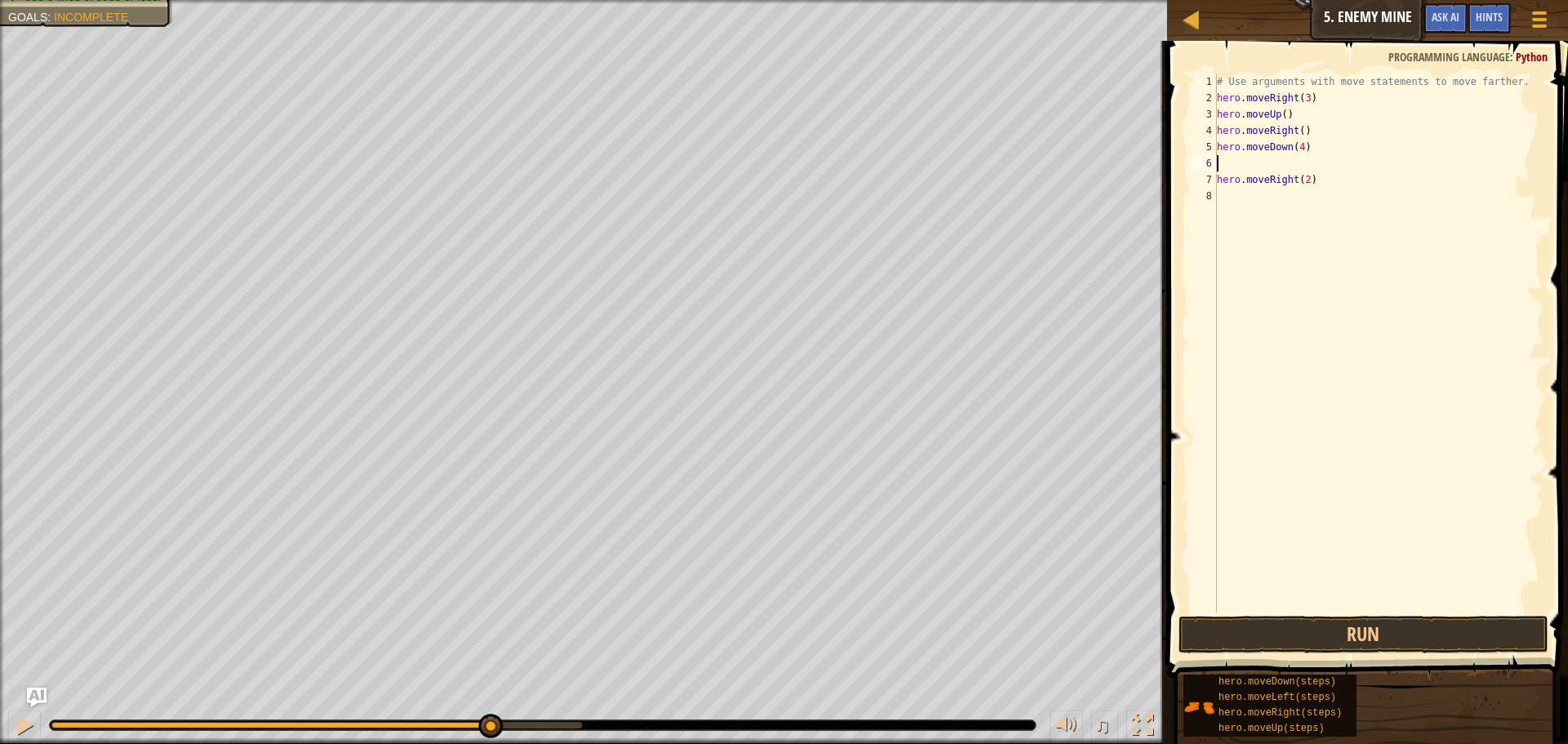
paste textarea "hero.moveUp()"
type textarea "hero.moveUp()"
paste textarea "hero.moveDown()"
click at [1346, 637] on button "Run" at bounding box center [1363, 634] width 370 height 37
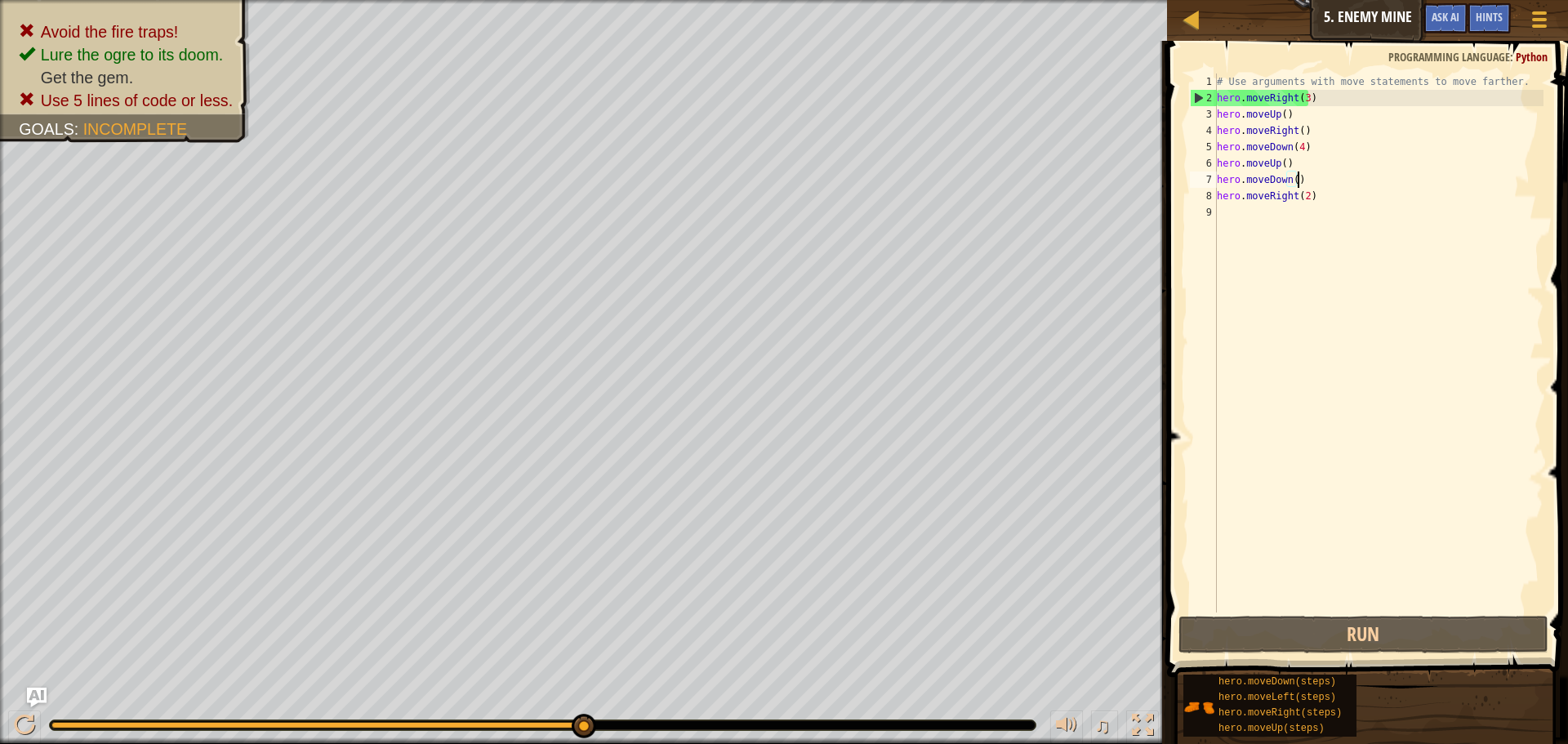
click at [1299, 155] on div "# Use arguments with move statements to move farther. hero . moveRight ( 3 ) he…" at bounding box center [1378, 359] width 330 height 571
click at [1300, 150] on div "# Use arguments with move statements to move farther. hero . moveRight ( 3 ) he…" at bounding box center [1378, 359] width 330 height 571
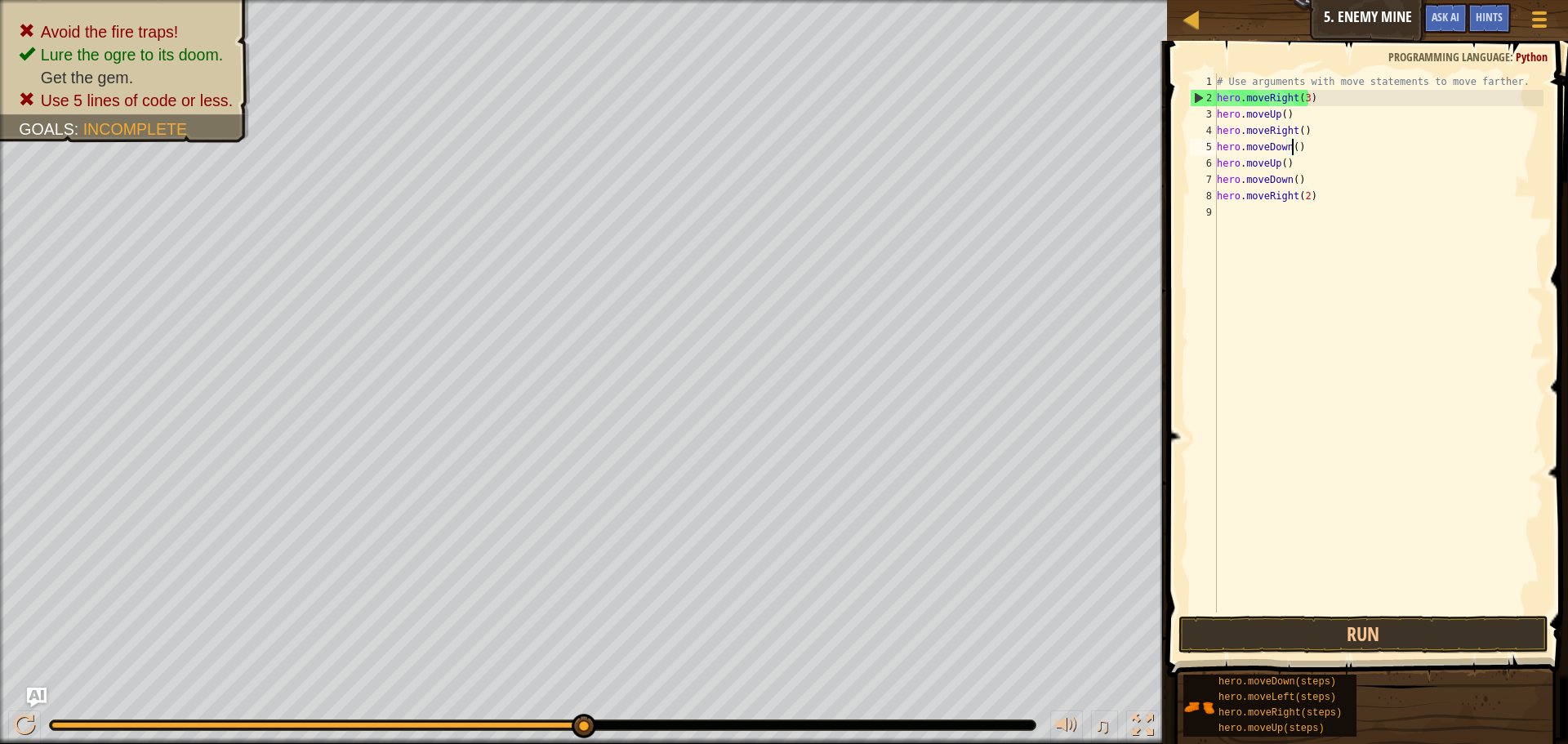
scroll to position [7, 7]
click at [1313, 631] on button "Run" at bounding box center [1363, 634] width 370 height 37
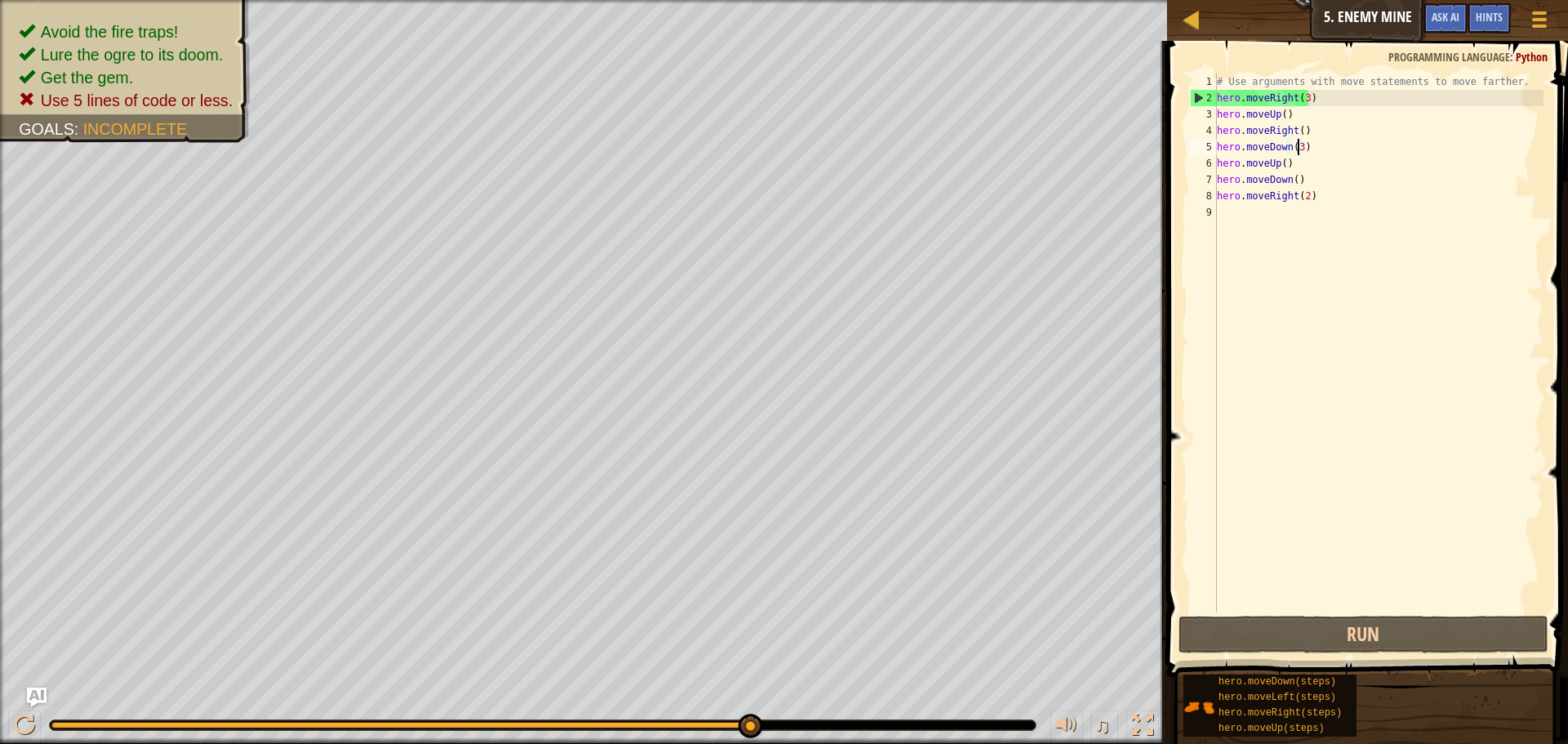
drag, startPoint x: 669, startPoint y: 724, endPoint x: 905, endPoint y: 698, distance: 237.4
click at [908, 700] on div "♫" at bounding box center [583, 721] width 1167 height 49
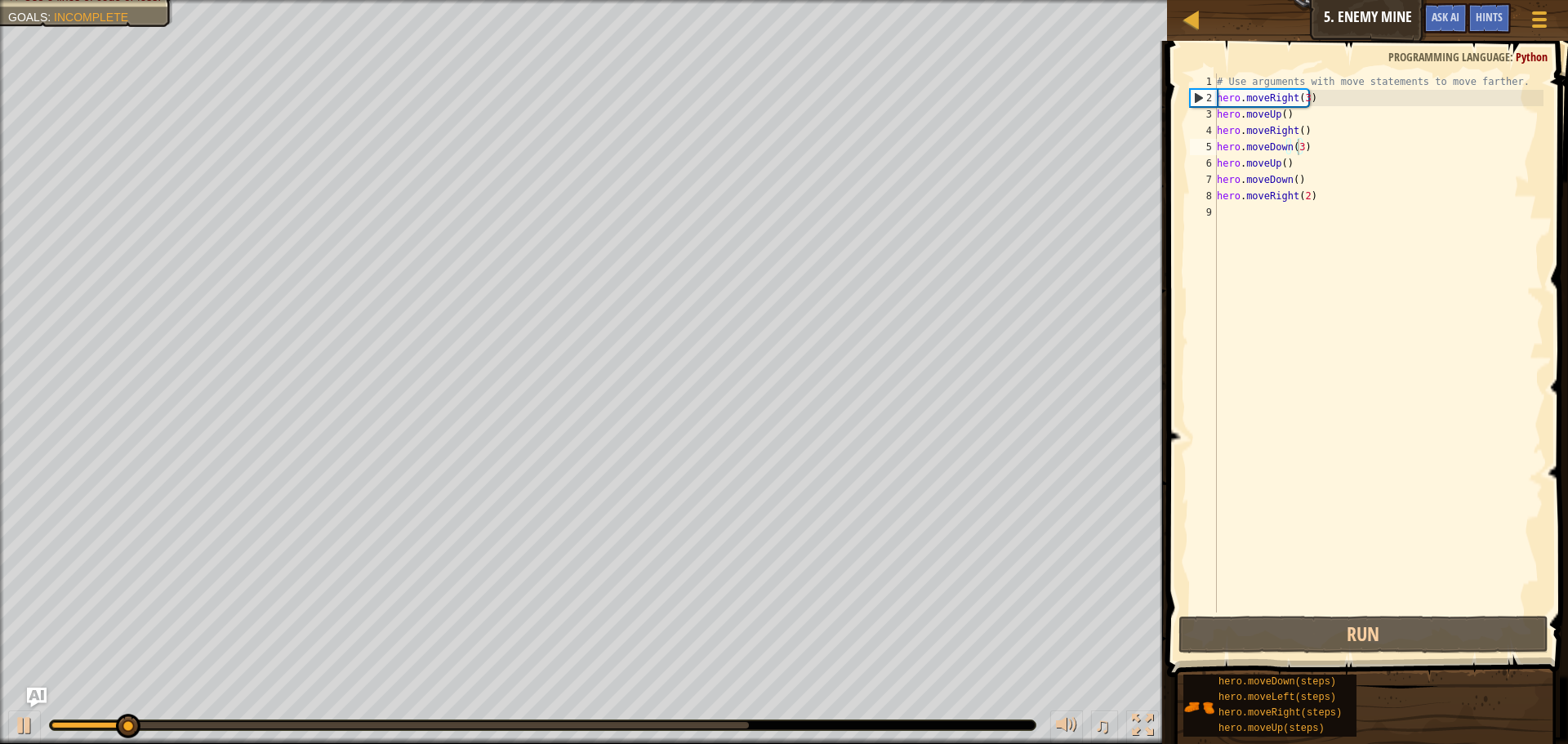
click at [746, 720] on div at bounding box center [542, 724] width 986 height 10
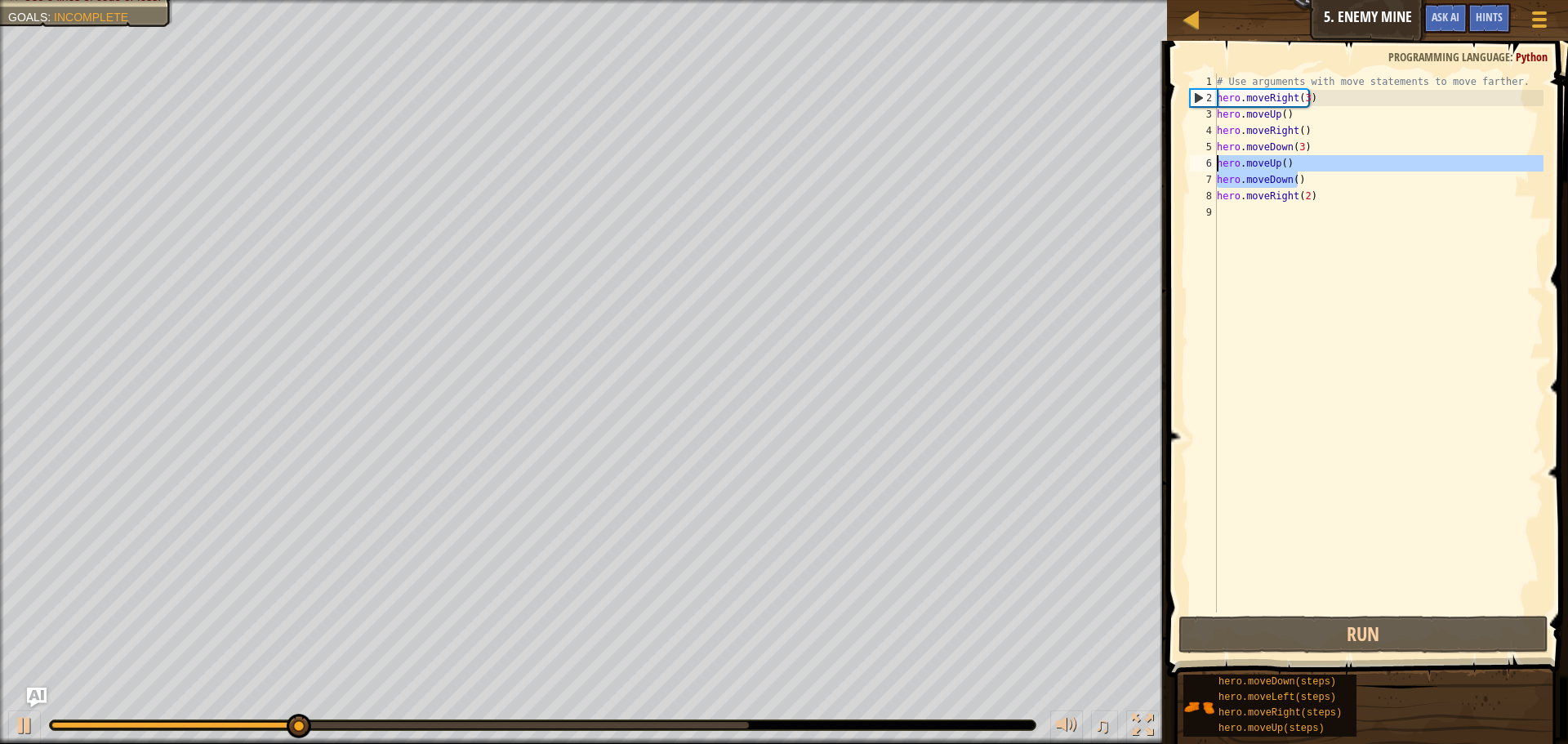
drag, startPoint x: 1307, startPoint y: 181, endPoint x: 1219, endPoint y: 166, distance: 89.3
click at [1219, 166] on div "# Use arguments with move statements to move farther. hero . moveRight ( 3 ) he…" at bounding box center [1378, 359] width 330 height 571
type textarea "hero.moveUp() hero.moveDown()"
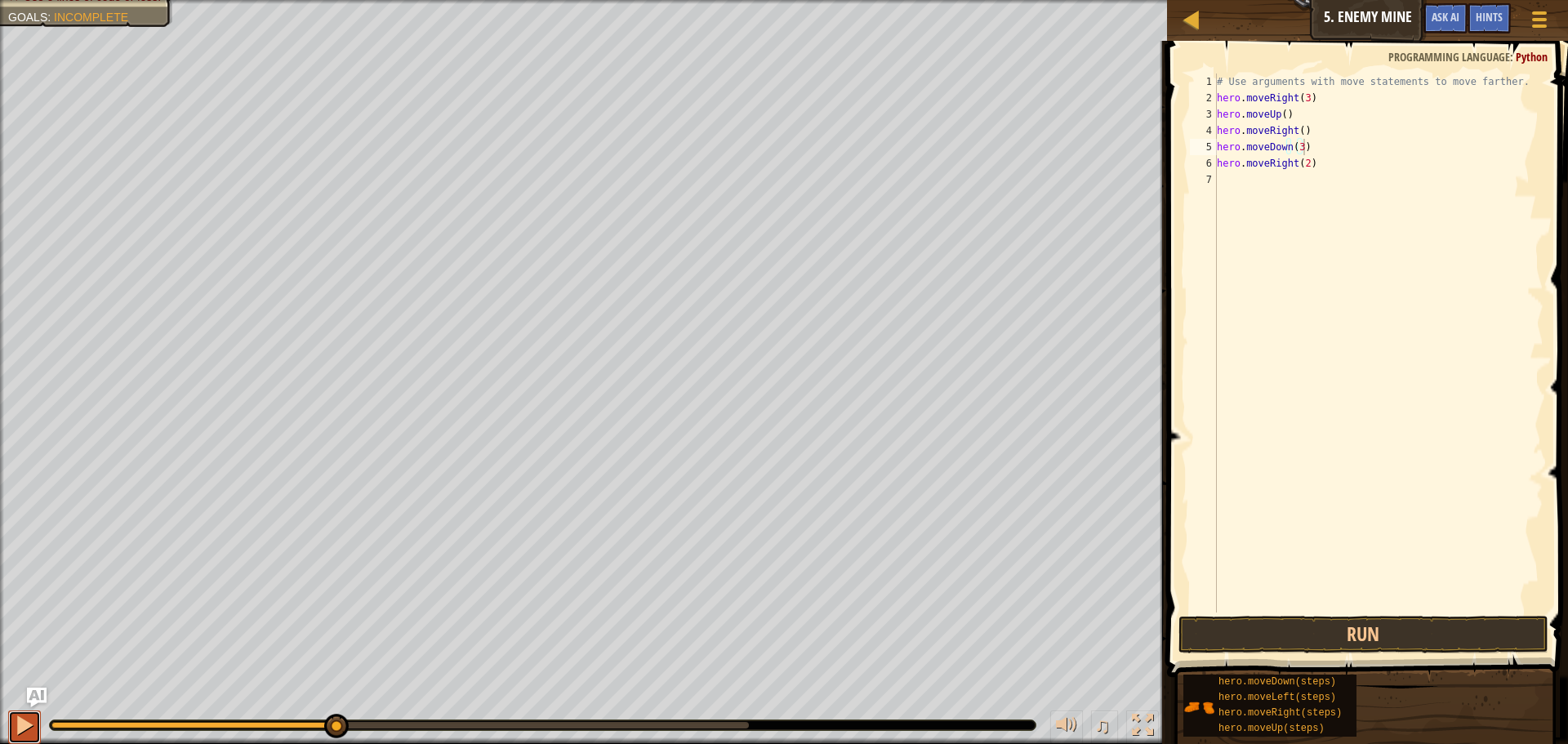
click at [21, 729] on div at bounding box center [24, 724] width 21 height 21
click at [1407, 718] on div "hero.moveDown(steps) hero.moveLeft(steps) hero.moveRight(steps) hero.moveUp(ste…" at bounding box center [1369, 705] width 374 height 64
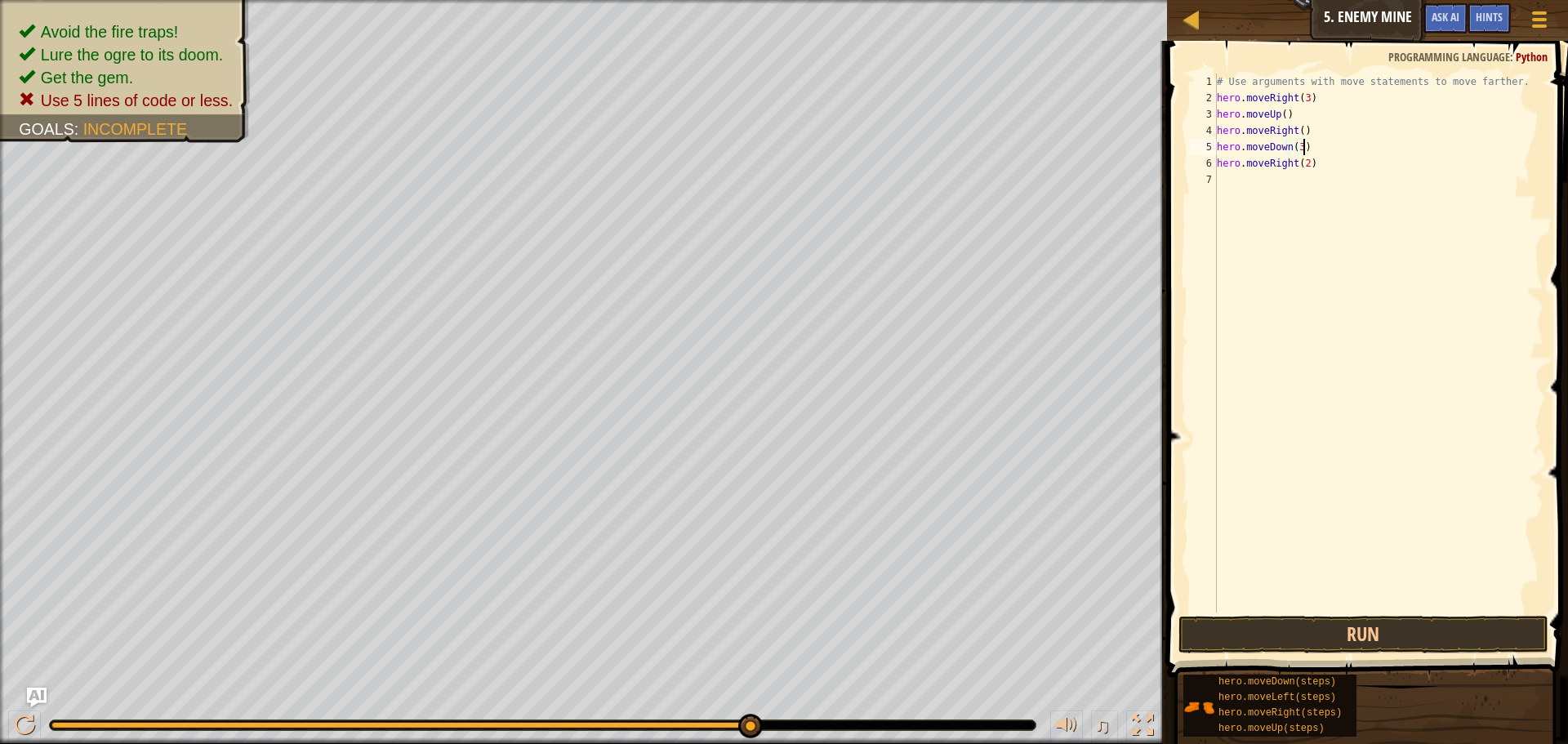
drag, startPoint x: 507, startPoint y: 724, endPoint x: 760, endPoint y: 739, distance: 253.4
click at [763, 740] on div "♫" at bounding box center [583, 721] width 1167 height 49
drag, startPoint x: 639, startPoint y: 724, endPoint x: 1434, endPoint y: 556, distance: 812.6
click at [1434, 556] on div "Map Introduction to Computer Science 5. Enemy Mine Game Menu Done Hints Ask AI …" at bounding box center [784, 372] width 1568 height 744
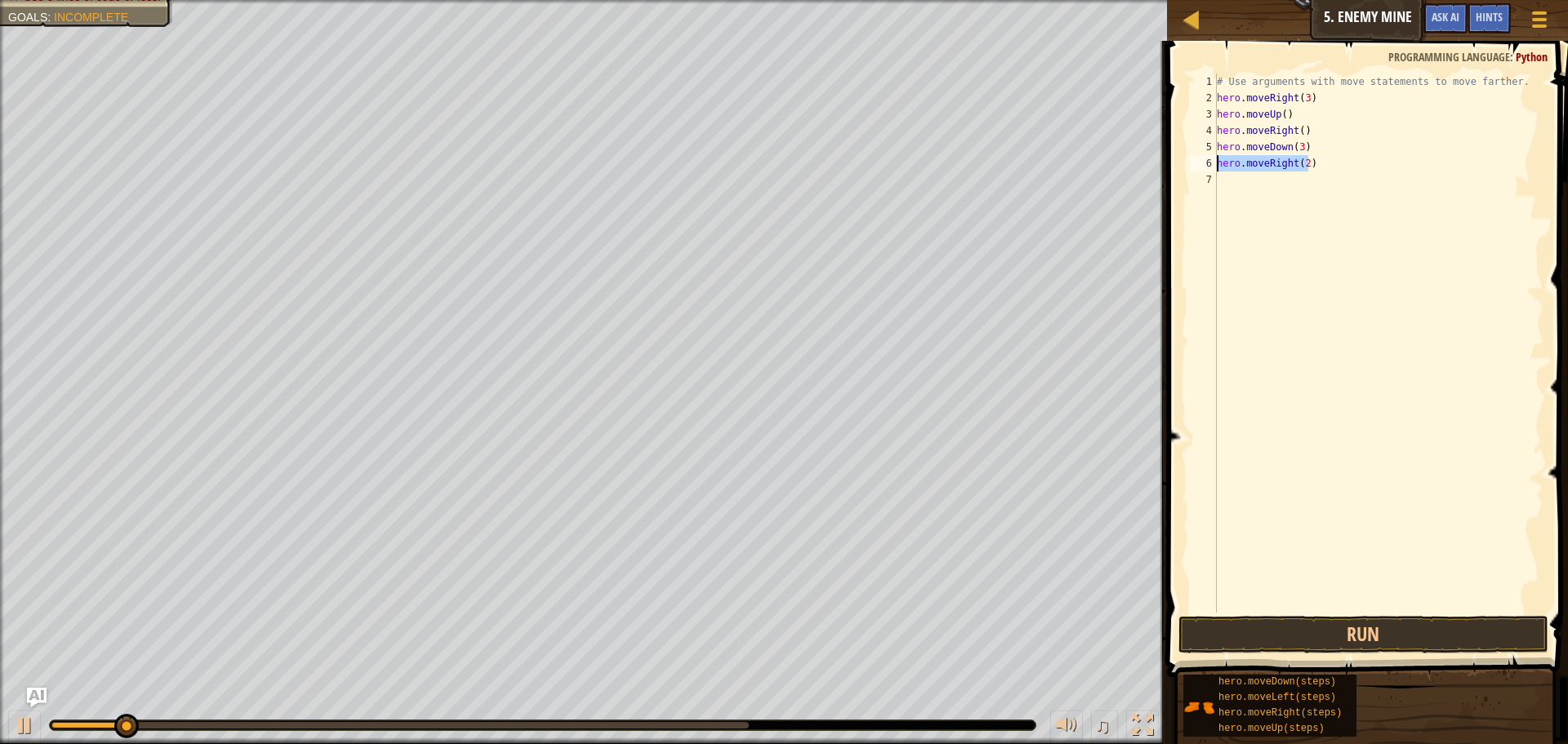
drag, startPoint x: 1319, startPoint y: 162, endPoint x: 1212, endPoint y: 165, distance: 107.0
click at [1212, 165] on div "hero.moveDown(3) 1 2 3 4 5 6 7 # Use arguments with move statements to move far…" at bounding box center [1365, 343] width 357 height 539
click at [1346, 145] on div "# Use arguments with move statements to move farther. hero . moveRight ( 3 ) he…" at bounding box center [1378, 359] width 330 height 571
paste textarea "hero.moveRight(2)"
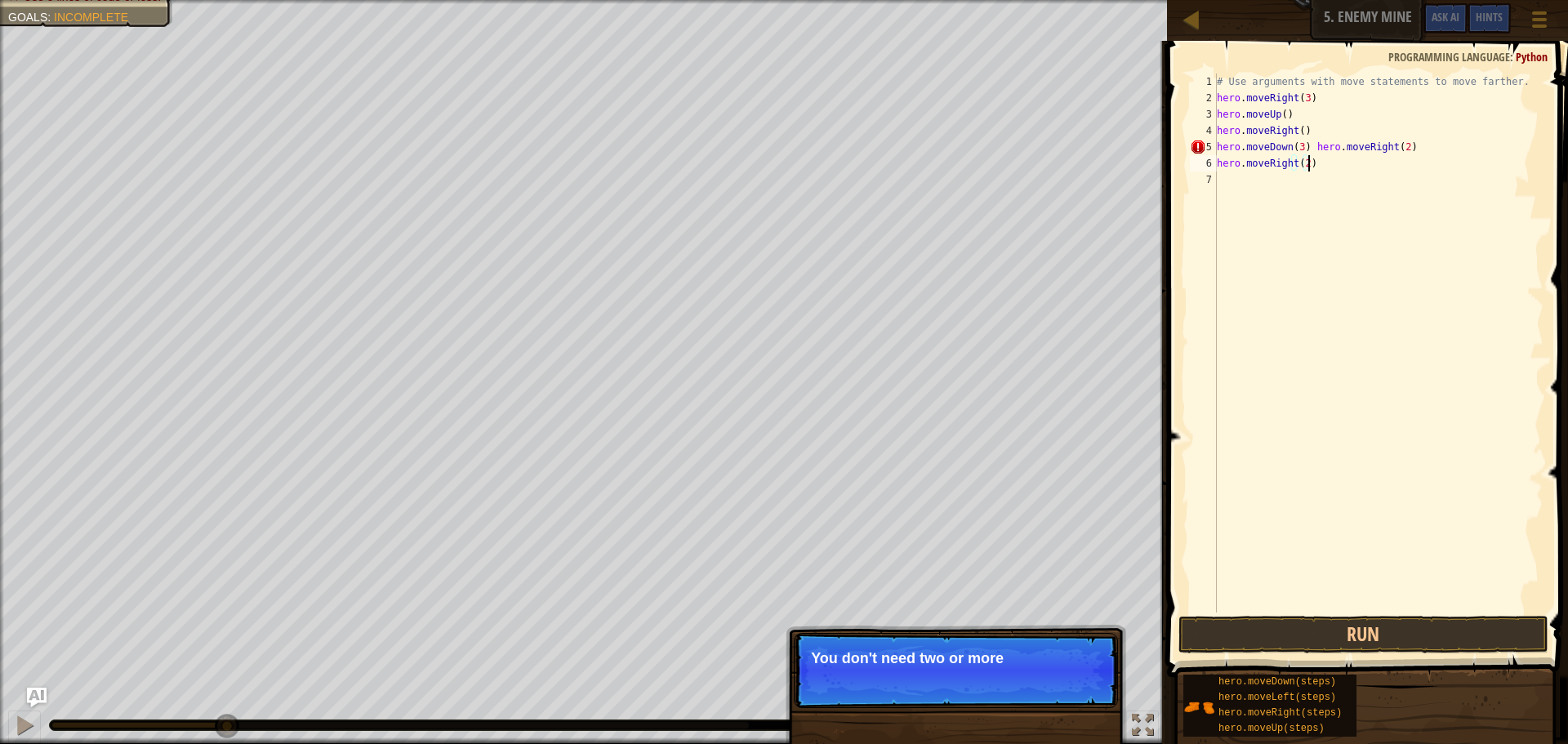
drag, startPoint x: 1320, startPoint y: 162, endPoint x: 1347, endPoint y: 165, distance: 27.2
click at [1347, 165] on div "# Use arguments with move statements to move farther. hero . moveRight ( 3 ) he…" at bounding box center [1378, 359] width 330 height 571
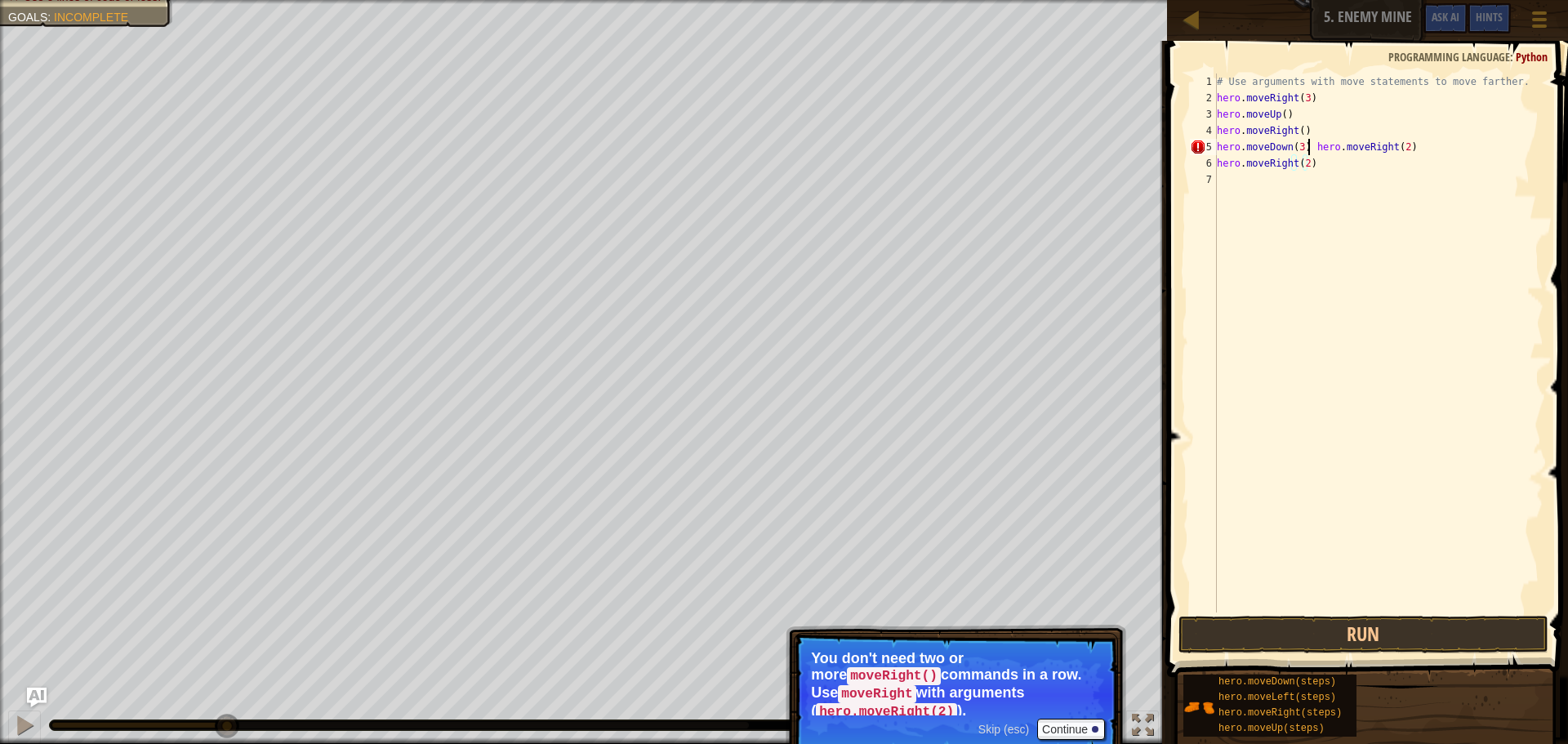
click at [1308, 150] on div "# Use arguments with move statements to move farther. hero . moveRight ( 3 ) he…" at bounding box center [1378, 359] width 330 height 571
drag, startPoint x: 1327, startPoint y: 163, endPoint x: 1211, endPoint y: 163, distance: 116.0
click at [1211, 163] on div "hero.moveDown(3)hero.moveRight(2) 1 2 3 4 5 6 7 # Use arguments with move state…" at bounding box center [1365, 343] width 357 height 539
type textarea "hero.moveRight(2)"
click at [1228, 250] on div "# Use arguments with move statements to move farther. hero . moveRight ( 3 ) he…" at bounding box center [1378, 359] width 330 height 571
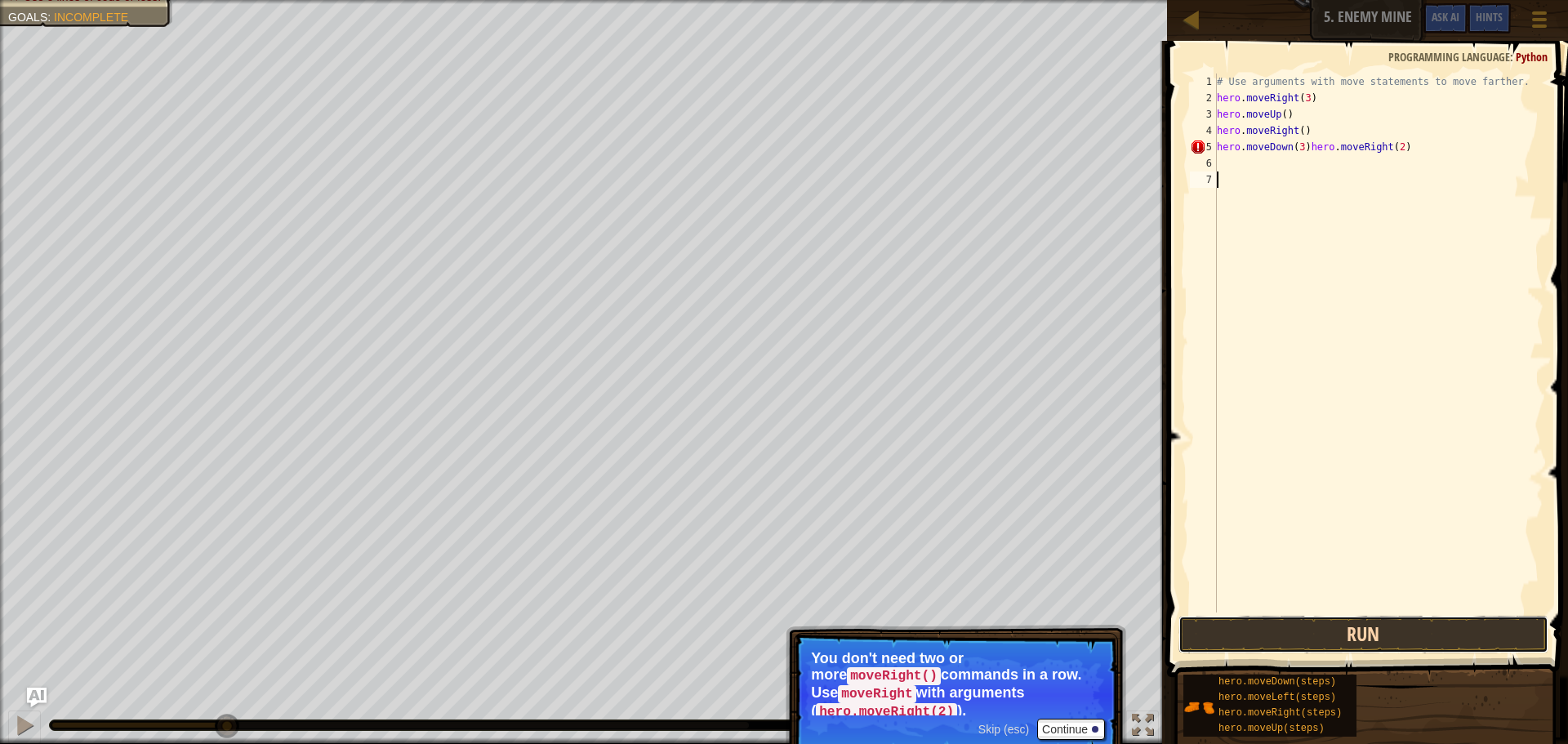
click at [1314, 633] on button "Run" at bounding box center [1363, 634] width 370 height 37
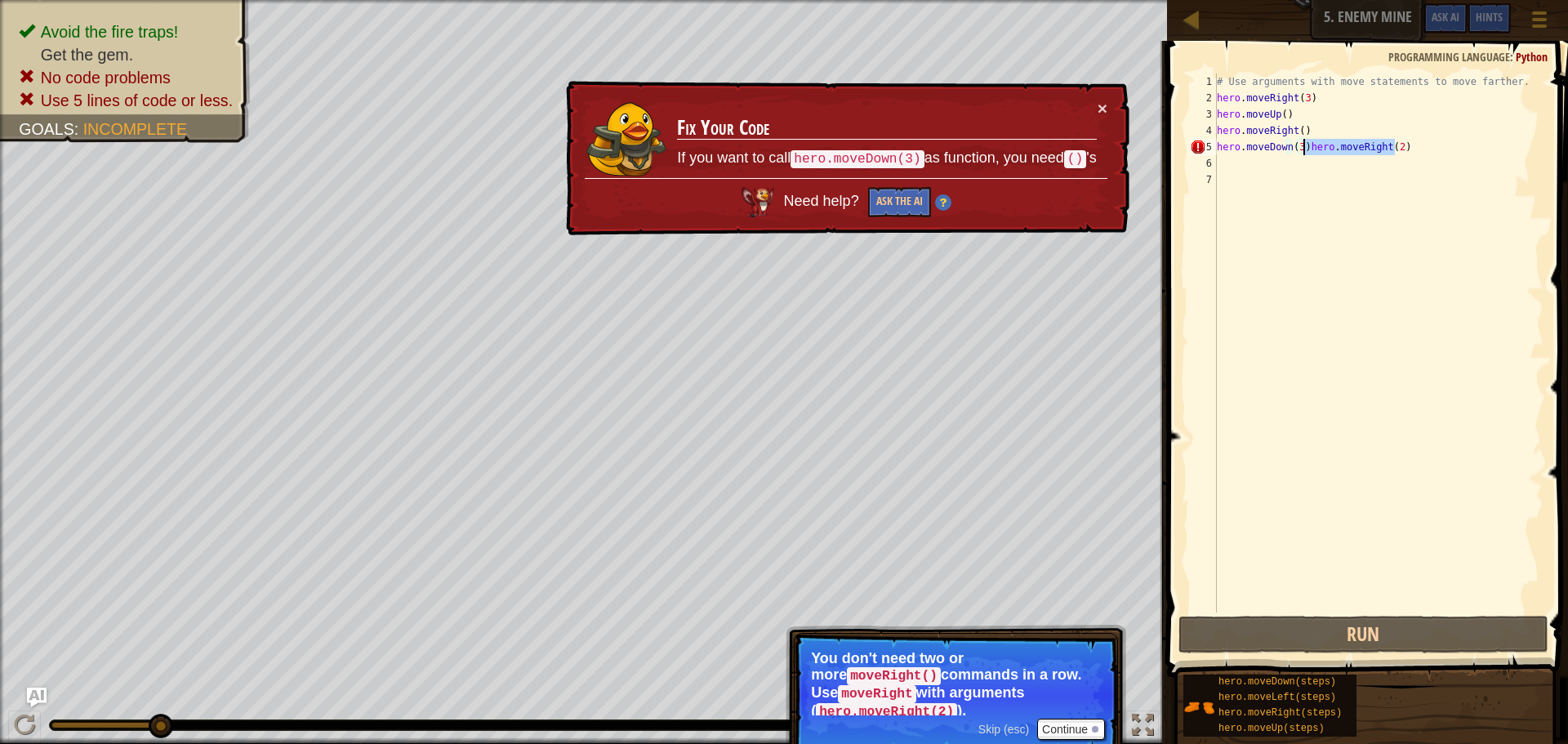
drag, startPoint x: 1421, startPoint y: 144, endPoint x: 1334, endPoint y: 151, distance: 87.3
click at [1306, 143] on div "# Use arguments with move statements to move farther. hero . moveRight ( 3 ) he…" at bounding box center [1378, 359] width 330 height 571
type textarea "hero.moveDown(3)hero.moveRight(2)"
click at [1266, 169] on div "# Use arguments with move statements to move farther. hero . moveRight ( 3 ) he…" at bounding box center [1378, 359] width 330 height 571
paste textarea "hero.moveRight(2)"
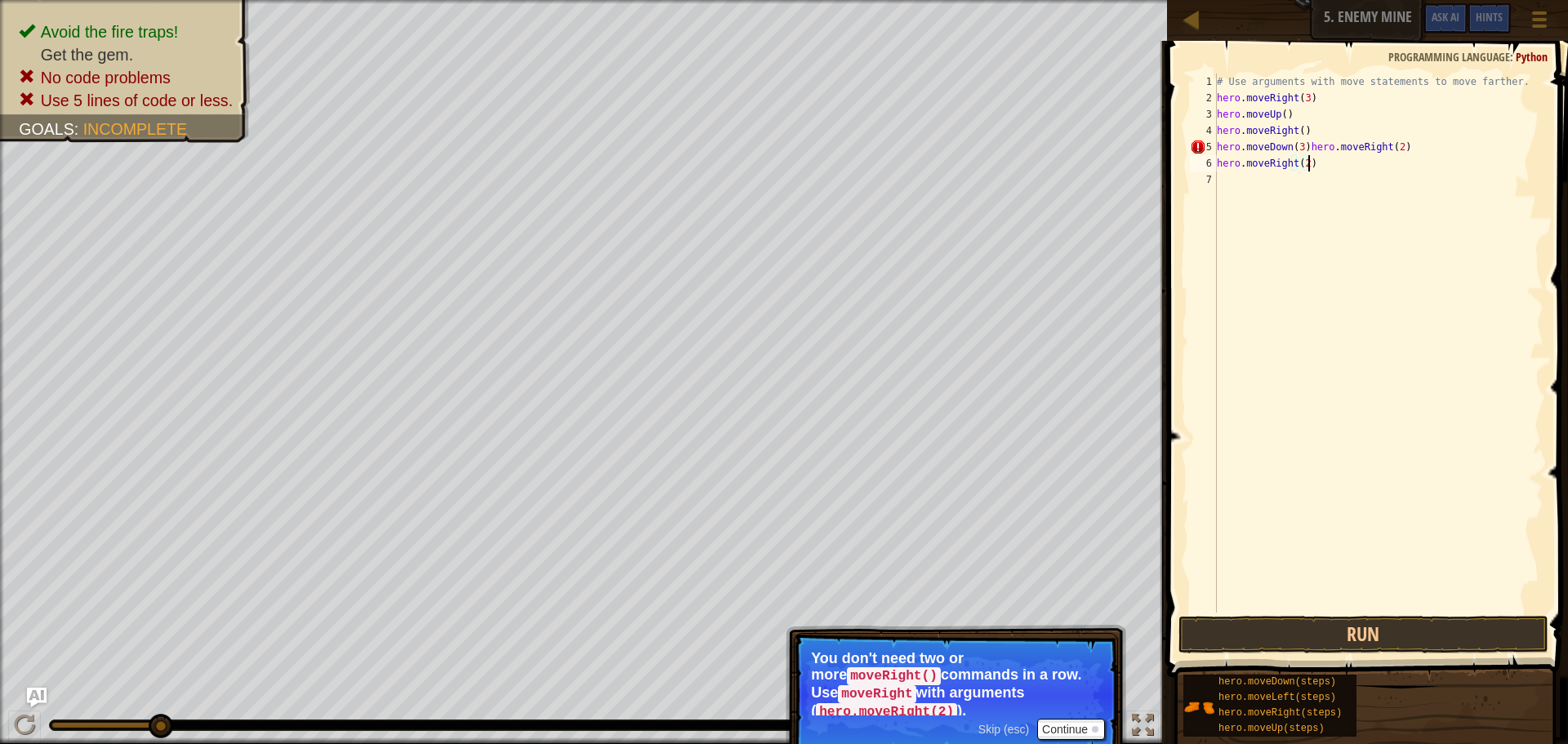
drag, startPoint x: 1391, startPoint y: 156, endPoint x: 1382, endPoint y: 163, distance: 11.4
click at [1382, 162] on div "# Use arguments with move statements to move farther. hero . moveRight ( 3 ) he…" at bounding box center [1378, 359] width 330 height 571
drag, startPoint x: 1405, startPoint y: 146, endPoint x: 1299, endPoint y: 145, distance: 106.0
click at [1300, 140] on div "# Use arguments with move statements to move farther. hero . moveRight ( 3 ) he…" at bounding box center [1378, 359] width 330 height 571
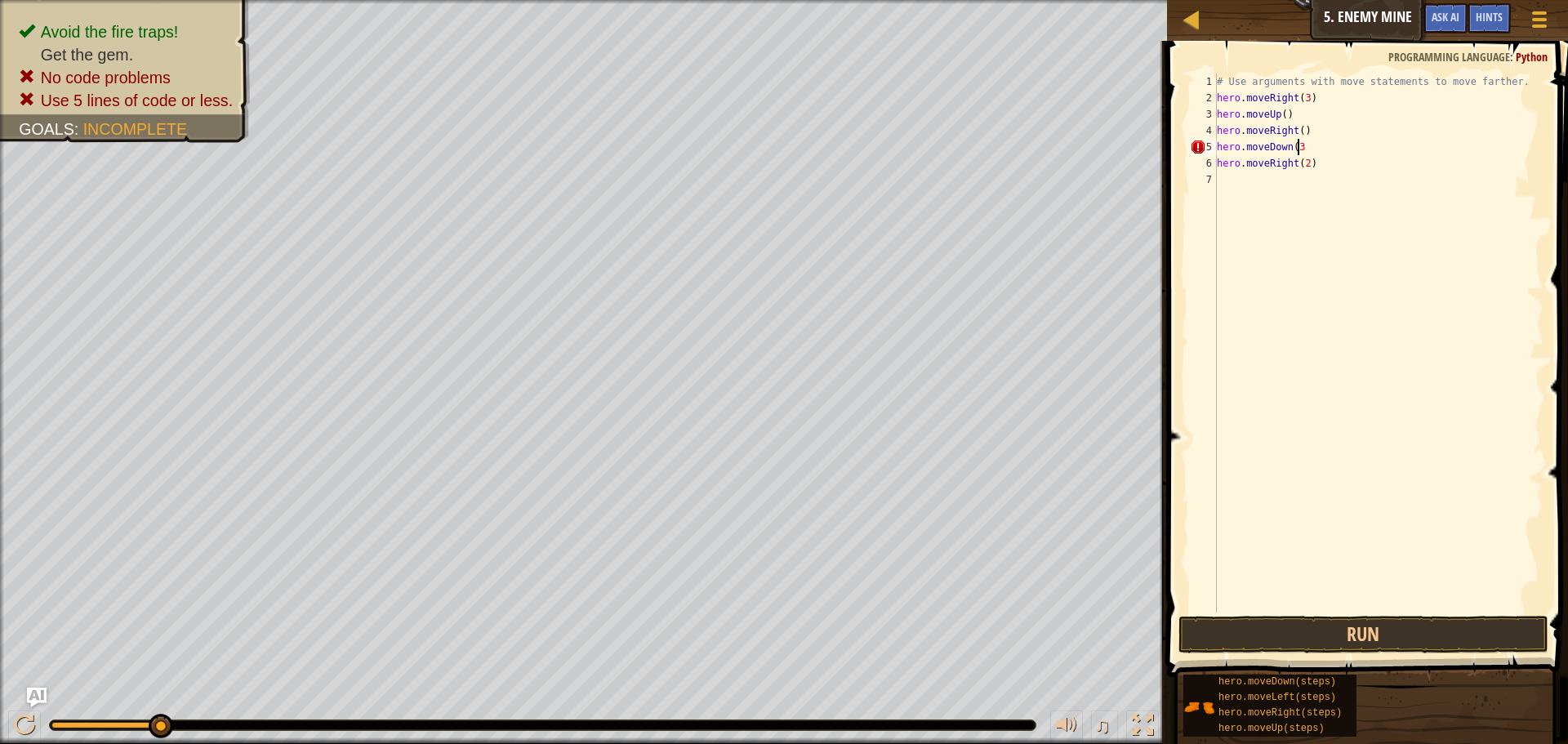
type textarea "hero.moveDown(3)"
click at [1379, 404] on div "# Use arguments with move statements to move farther. hero . moveRight ( 3 ) he…" at bounding box center [1378, 359] width 330 height 571
drag, startPoint x: 163, startPoint y: 729, endPoint x: 617, endPoint y: 725, distance: 454.0
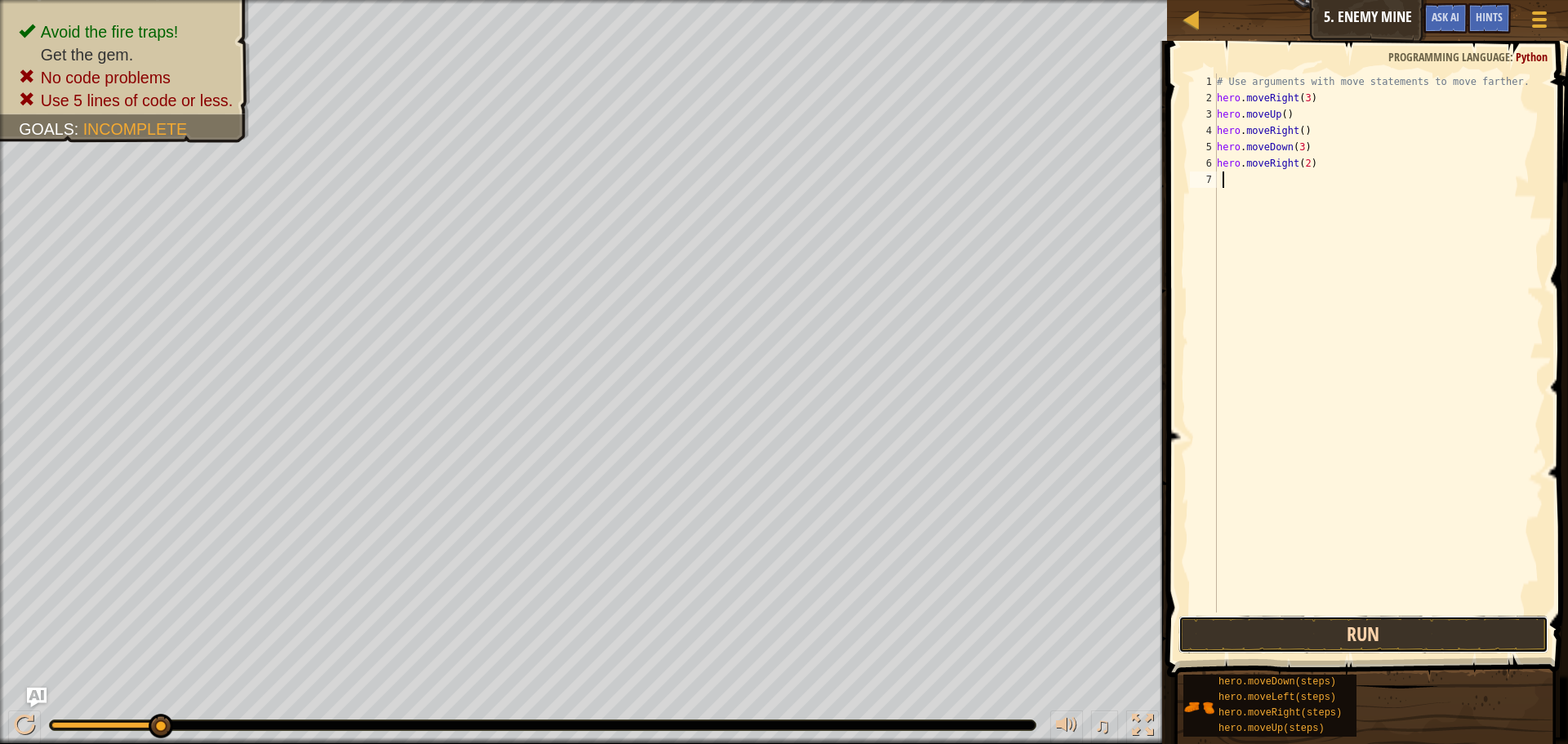
click at [1312, 618] on button "Run" at bounding box center [1363, 634] width 370 height 37
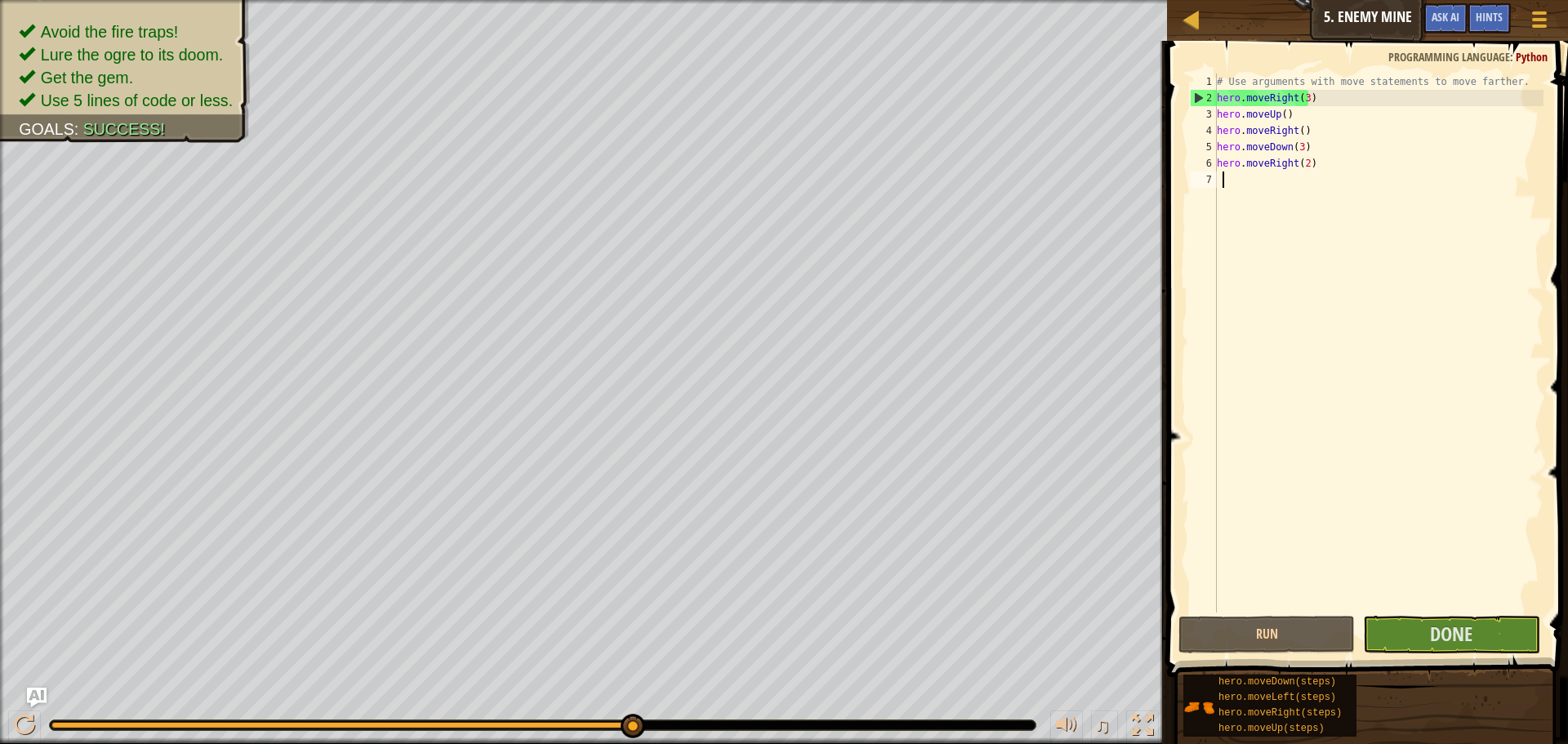
click at [867, 661] on div "Avoid the fire traps! Lure the ogre to its doom. Get the gem. Use 5 lines of co…" at bounding box center [784, 372] width 1568 height 744
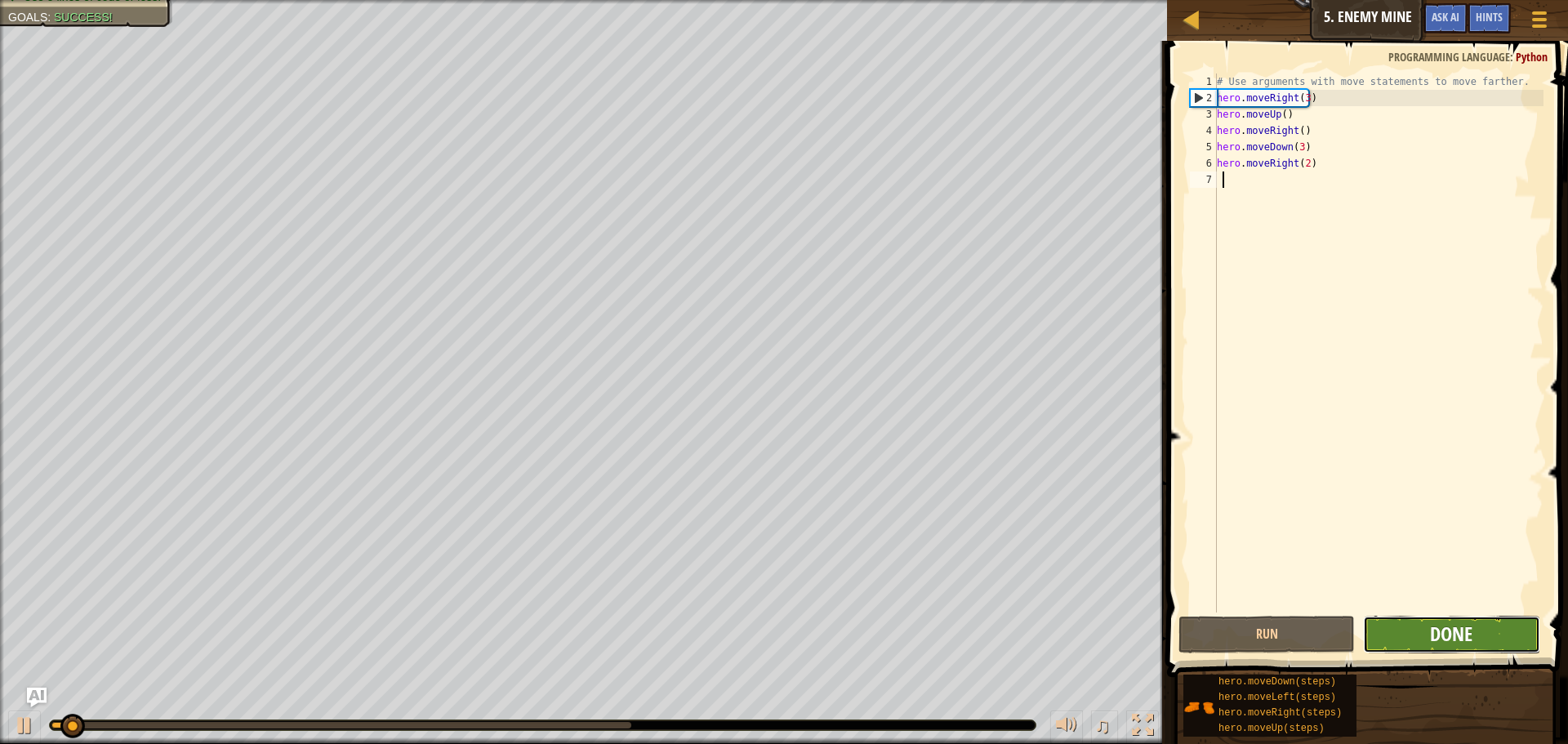
click at [1460, 624] on span "Done" at bounding box center [1451, 633] width 43 height 26
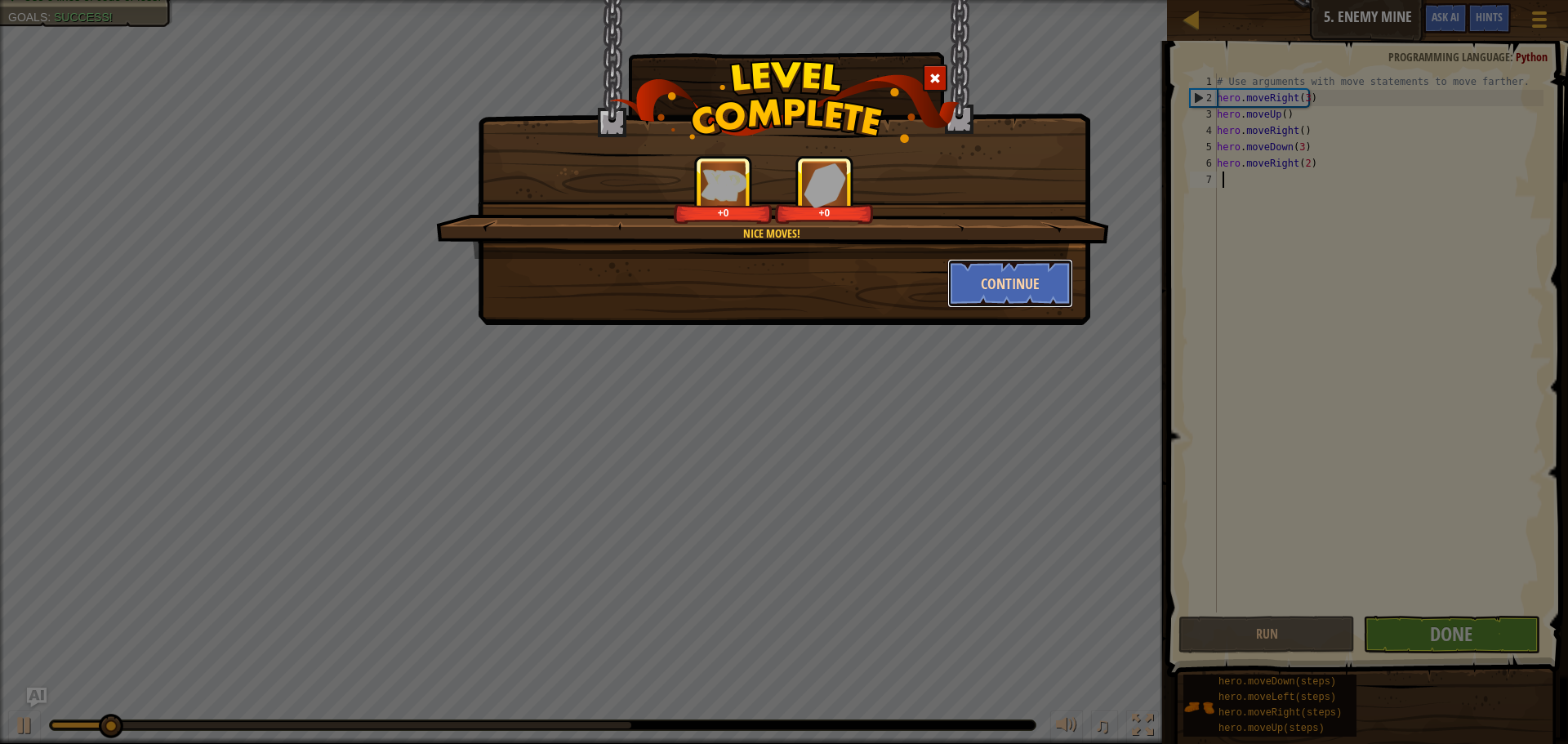
click at [1039, 285] on button "Continue" at bounding box center [1011, 283] width 126 height 49
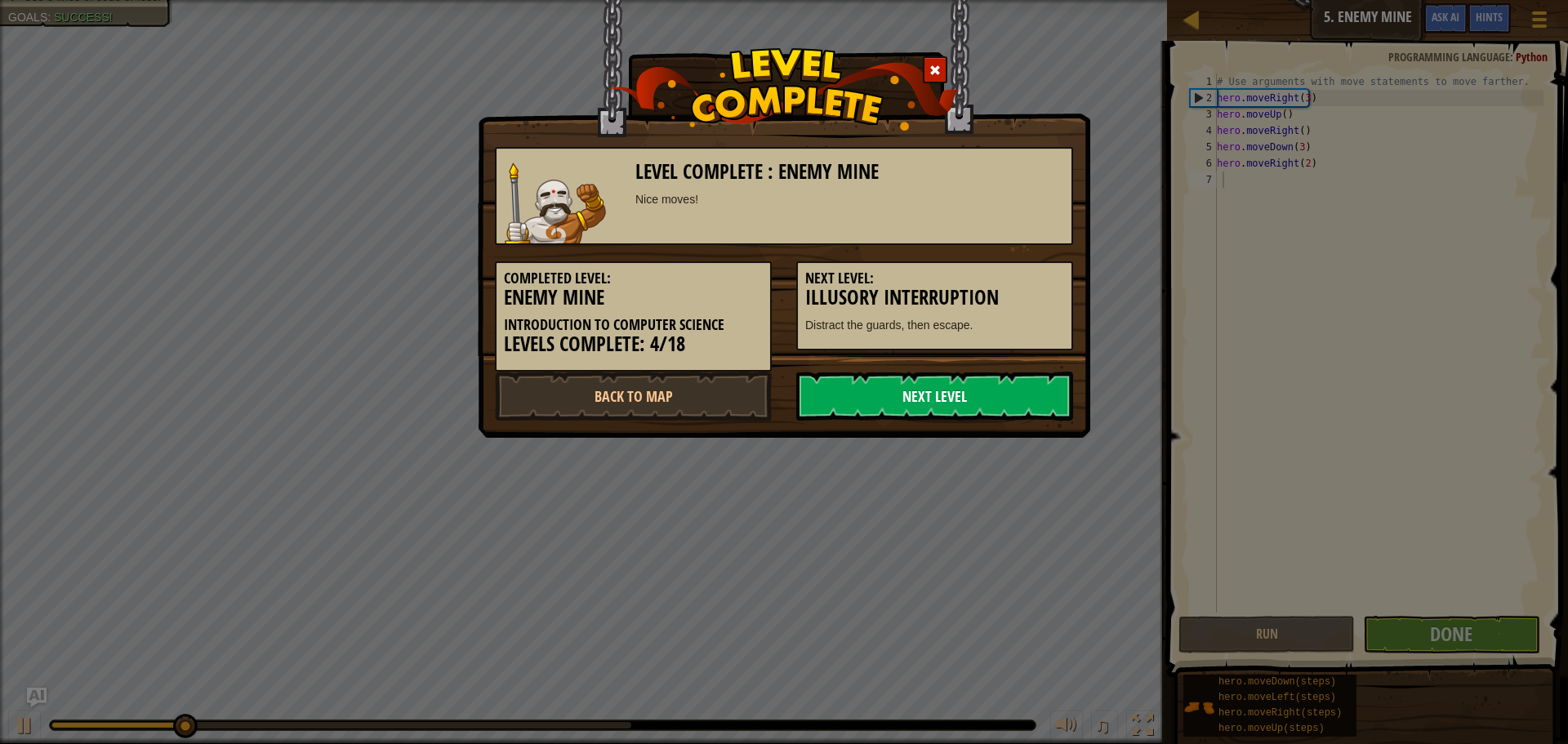
click at [914, 400] on link "Next Level" at bounding box center [934, 396] width 277 height 49
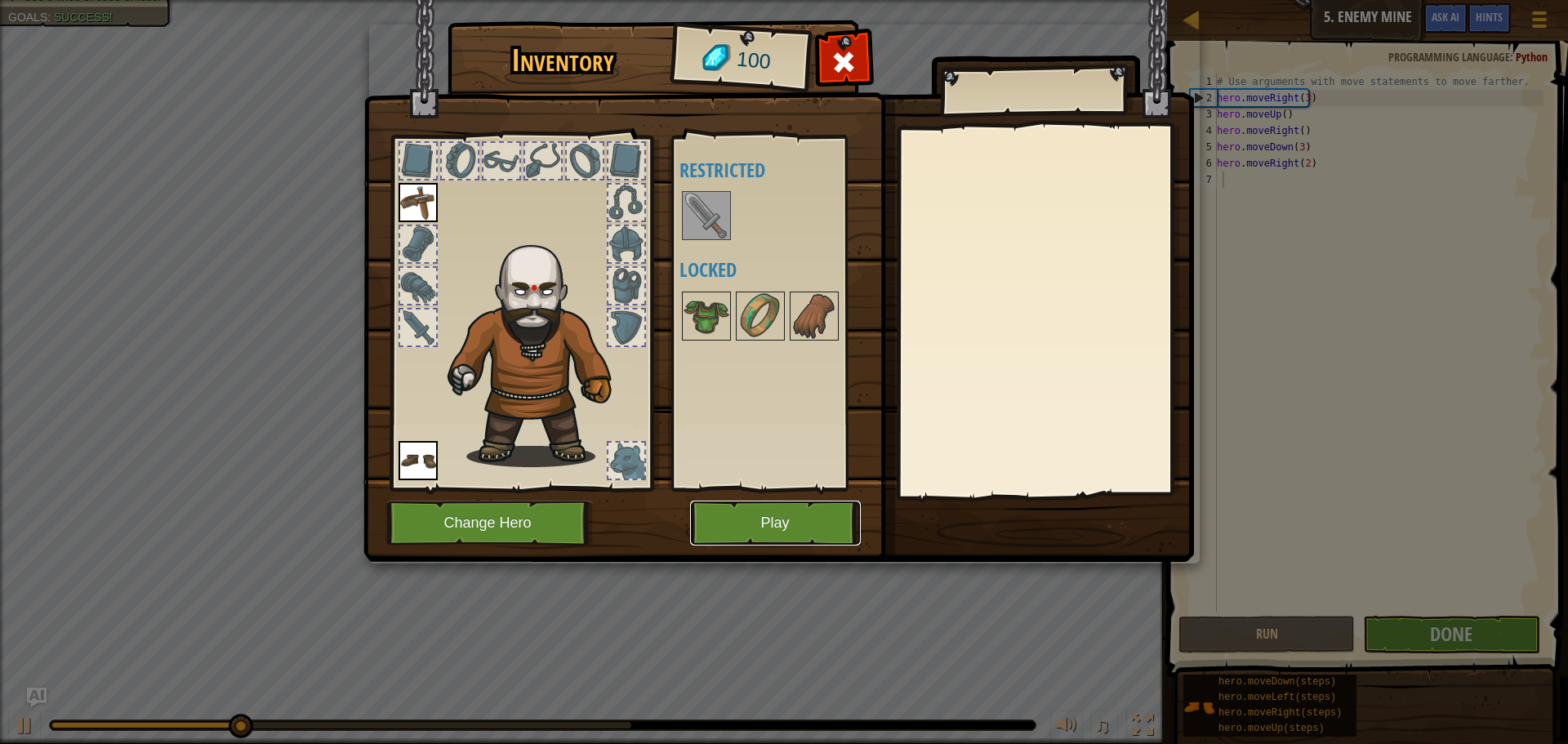
click at [764, 509] on button "Play" at bounding box center [776, 523] width 171 height 45
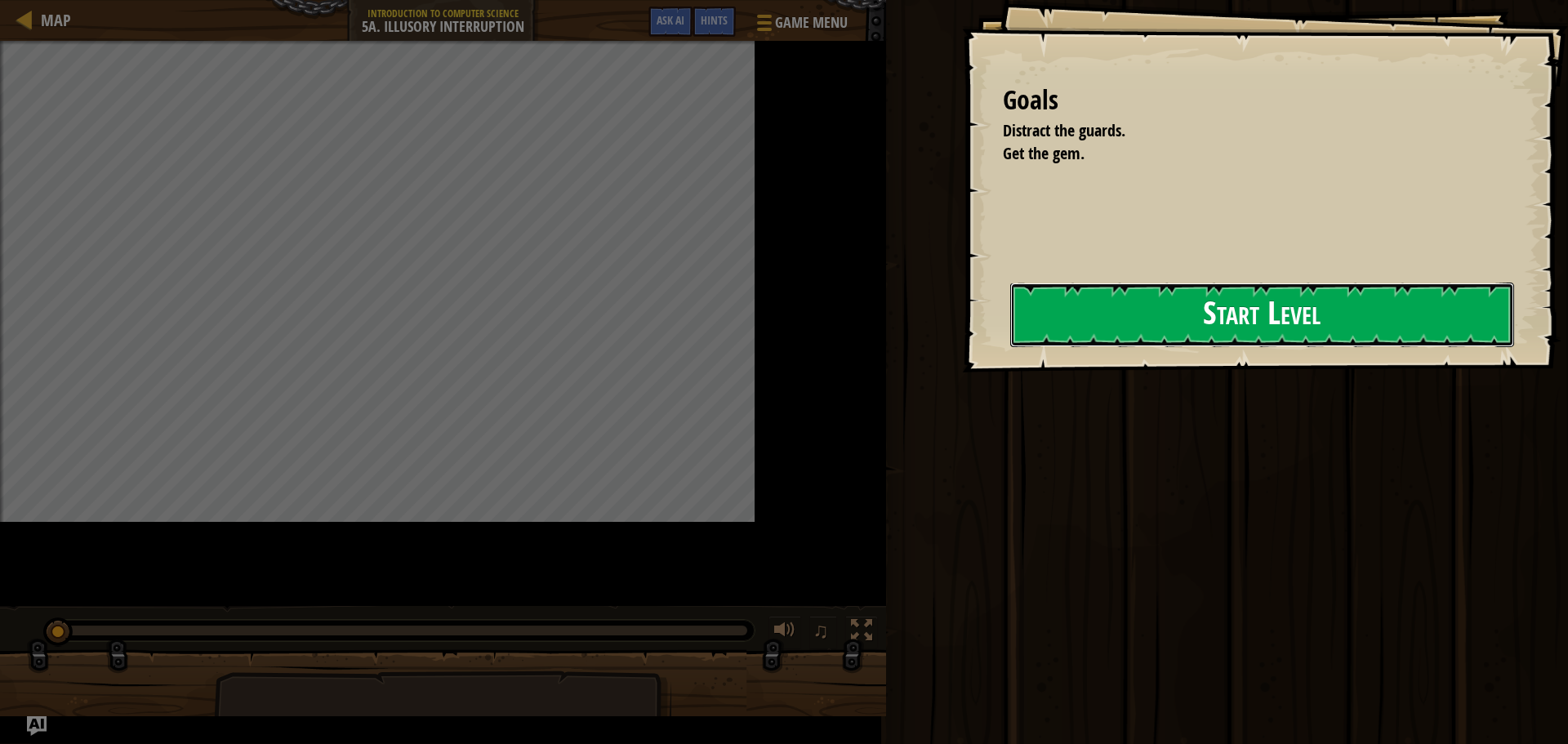
click at [1133, 307] on button "Start Level" at bounding box center [1261, 314] width 503 height 64
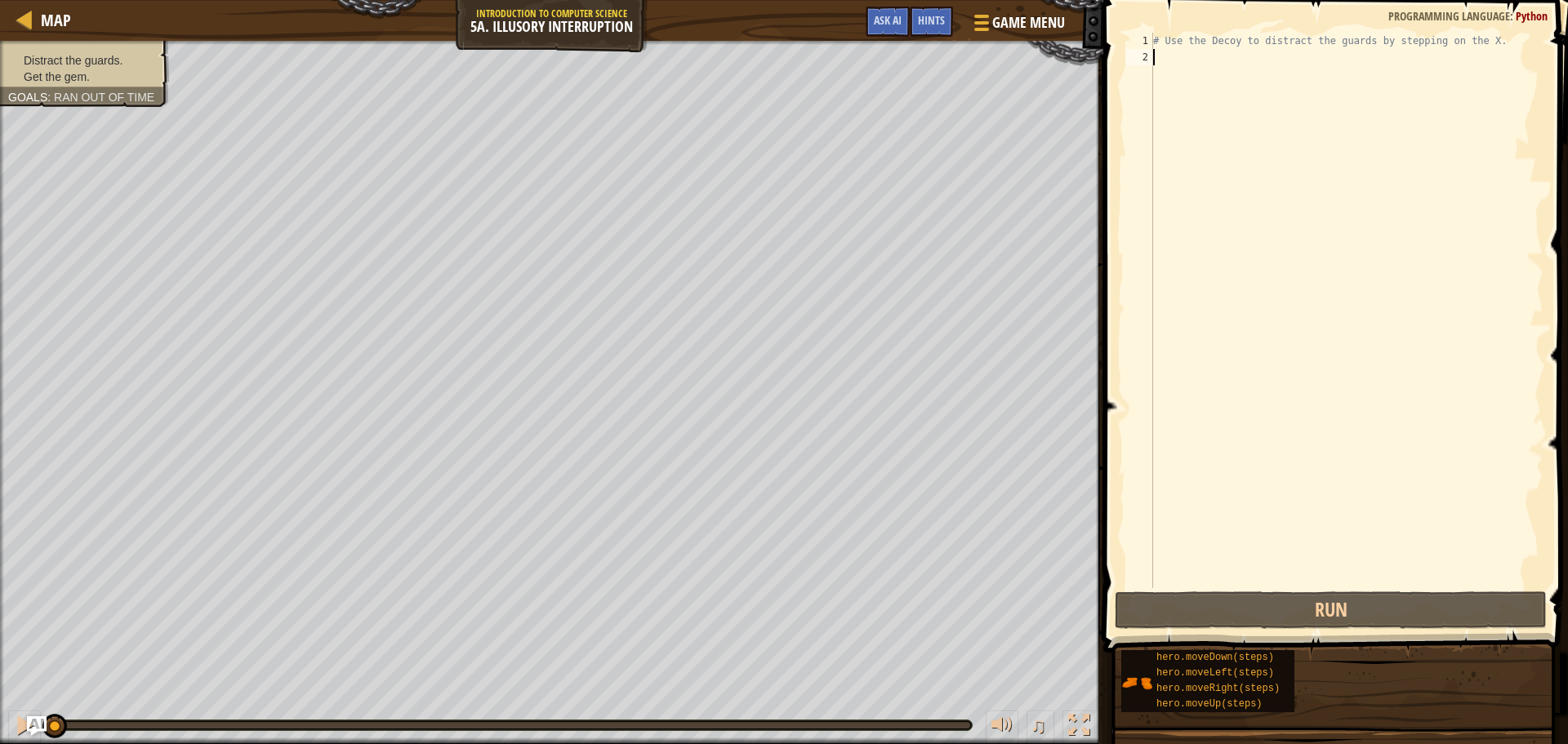
paste textarea "hero.moveRight()"
type textarea "hero.moveRight()"
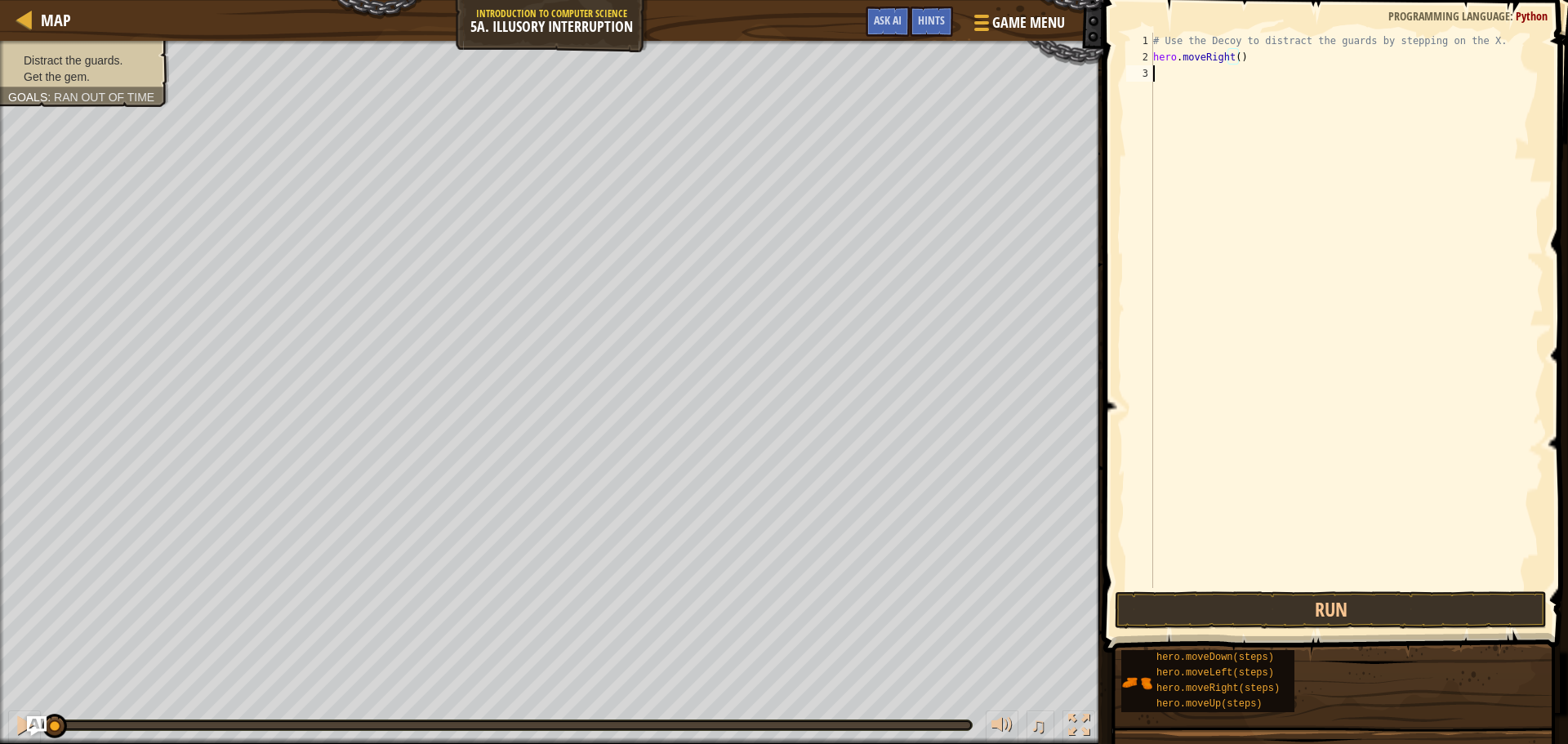
click at [1164, 72] on div "# Use the Decoy to distract the guards by stepping on the X. hero . moveRight (…" at bounding box center [1347, 326] width 394 height 588
paste textarea "hero.moveDown()"
type textarea "hero.moveDown(2)"
click at [1196, 111] on div "# Use the Decoy to distract the guards by stepping on the X. hero . moveRight (…" at bounding box center [1347, 326] width 394 height 588
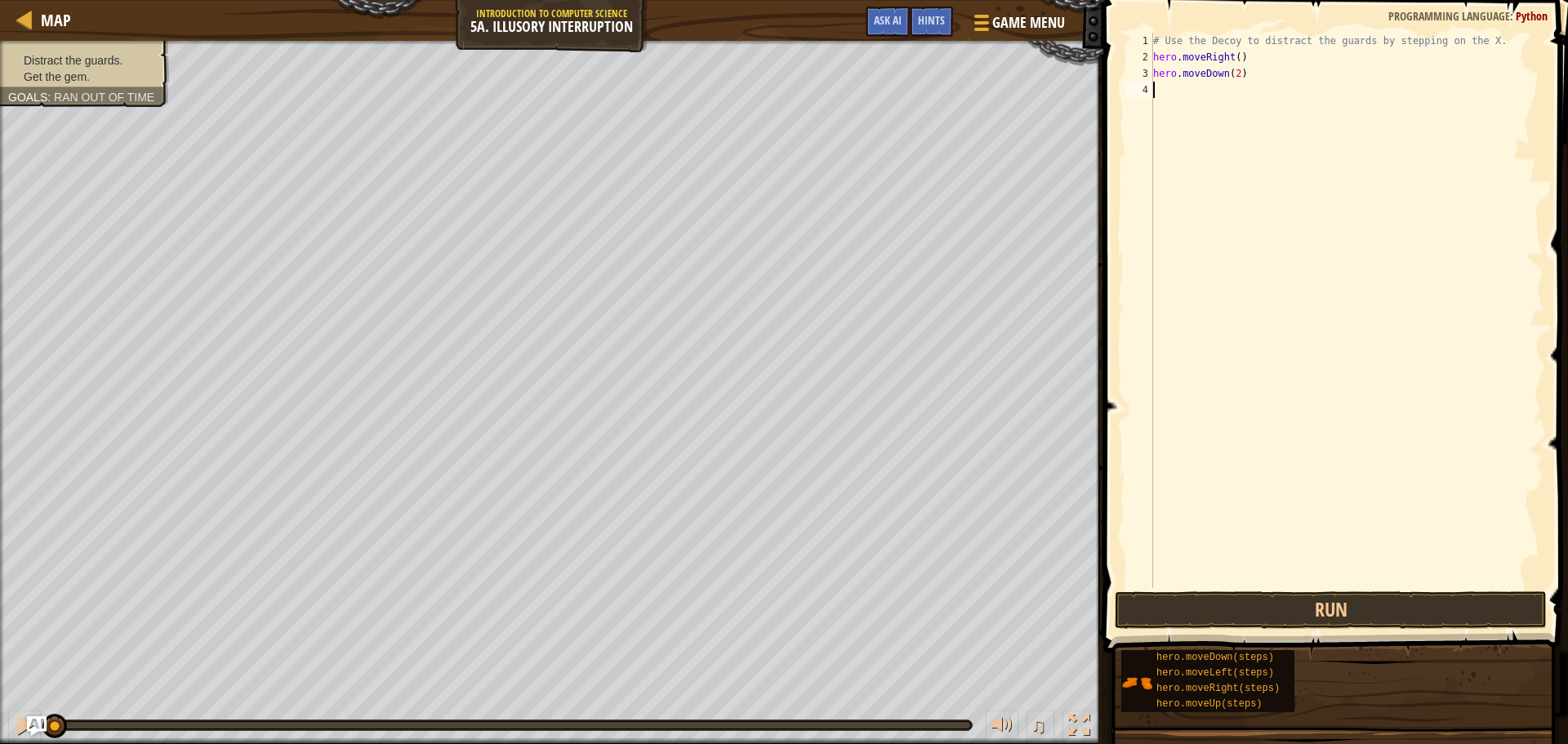
scroll to position [7, 0]
paste textarea "hero.moveUp()"
type textarea "hero.moveUp(2)"
click at [1271, 592] on button "Run" at bounding box center [1330, 609] width 432 height 37
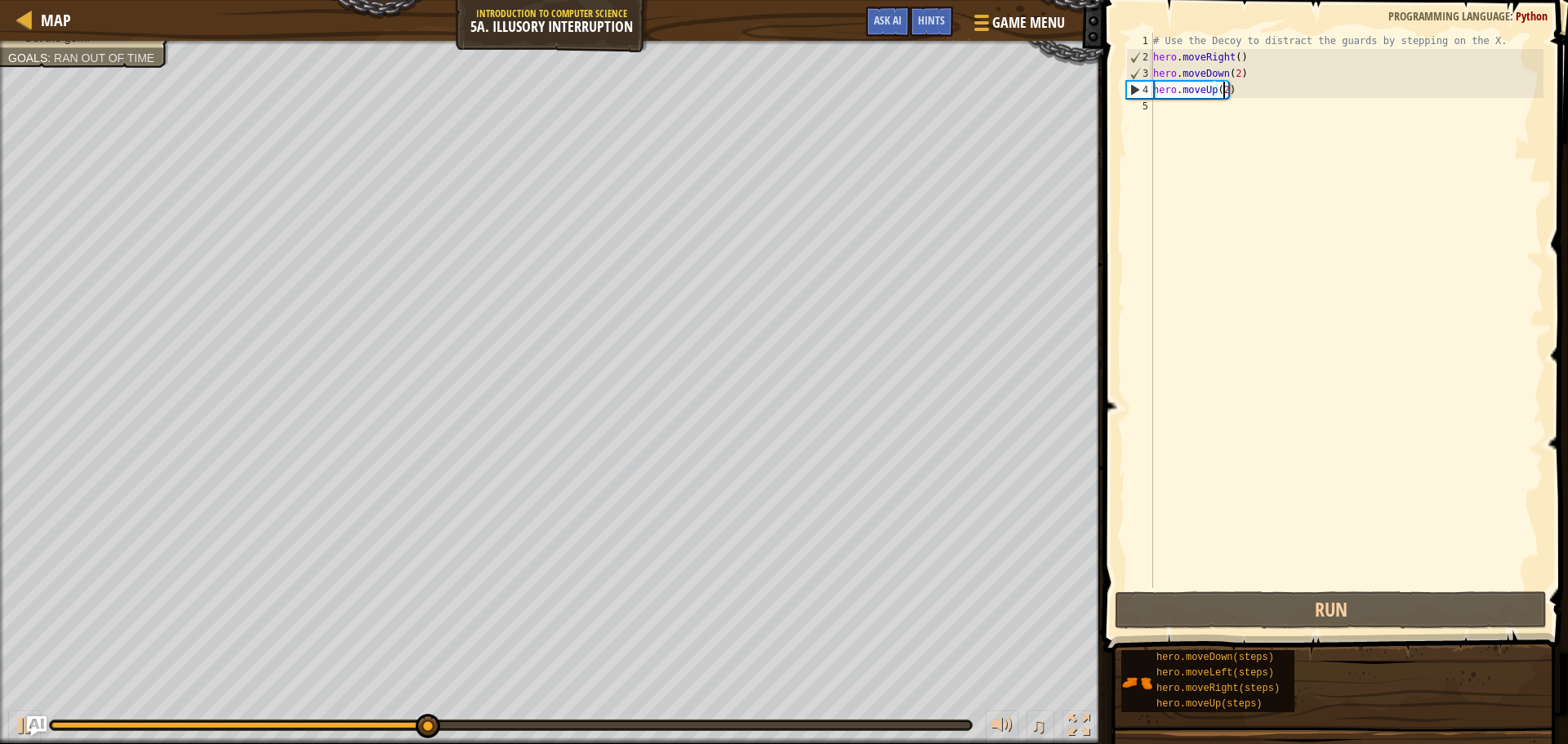
click at [1173, 105] on div "# Use the Decoy to distract the guards by stepping on the X. hero . moveRight (…" at bounding box center [1347, 326] width 394 height 588
paste textarea "hero.moveRight()"
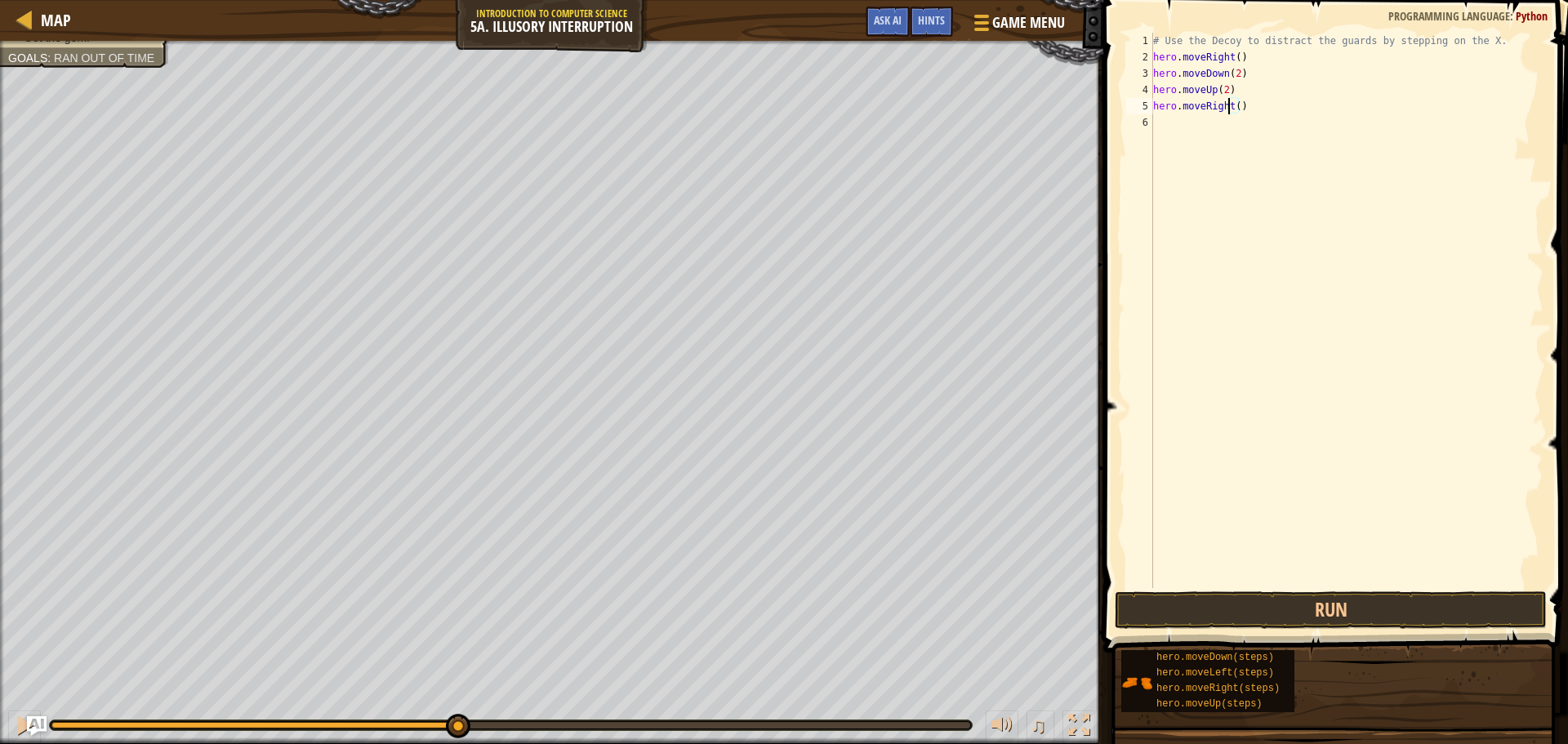
click at [1231, 102] on div "# Use the Decoy to distract the guards by stepping on the X. hero . moveRight (…" at bounding box center [1347, 326] width 394 height 588
click at [1234, 109] on div "# Use the Decoy to distract the guards by stepping on the X. hero . moveRight (…" at bounding box center [1347, 326] width 394 height 588
type textarea "hero.moveRight(3)"
click at [1272, 613] on button "Run" at bounding box center [1330, 609] width 432 height 37
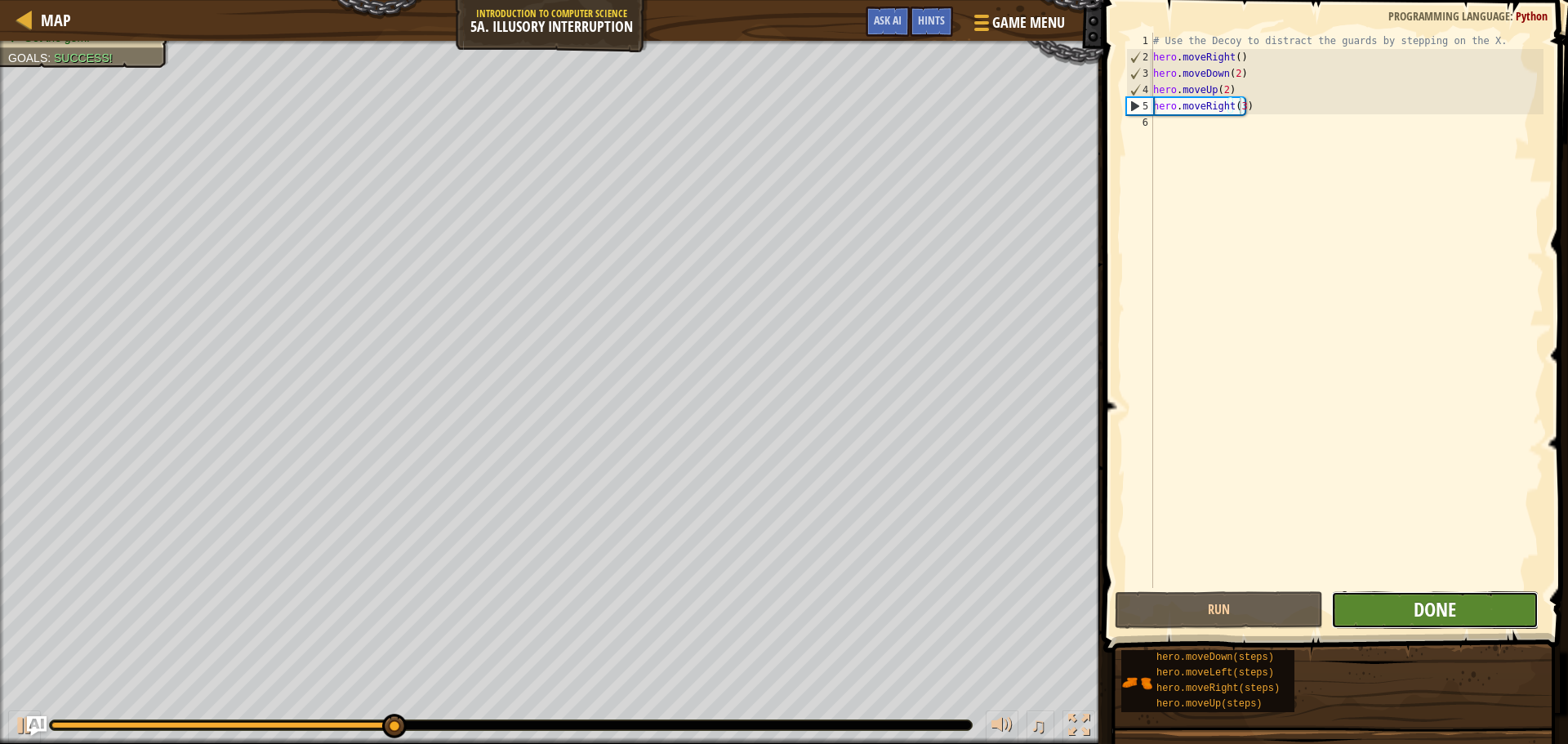
click at [1444, 608] on span "Done" at bounding box center [1435, 609] width 43 height 26
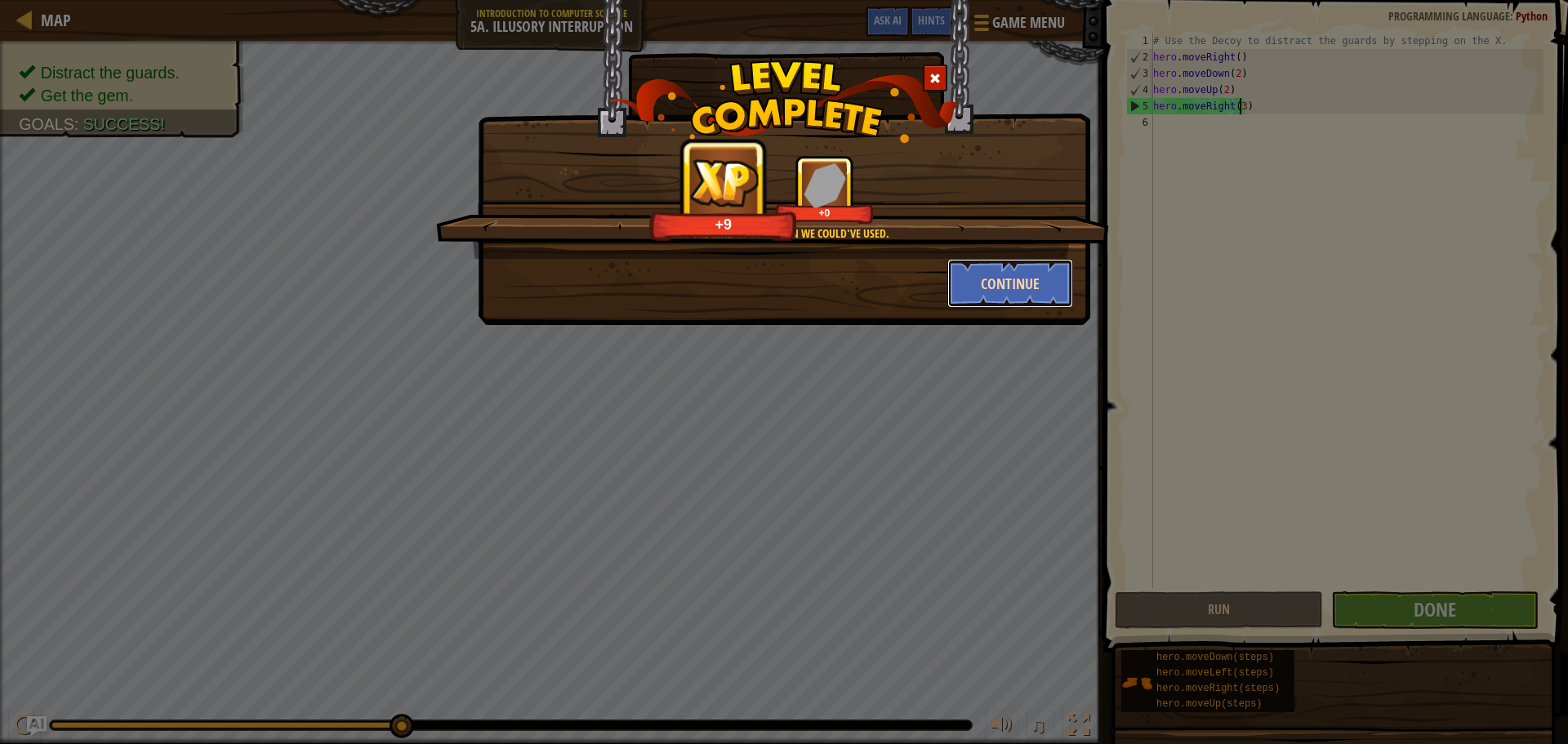
click at [1009, 279] on button "Continue" at bounding box center [1011, 283] width 126 height 49
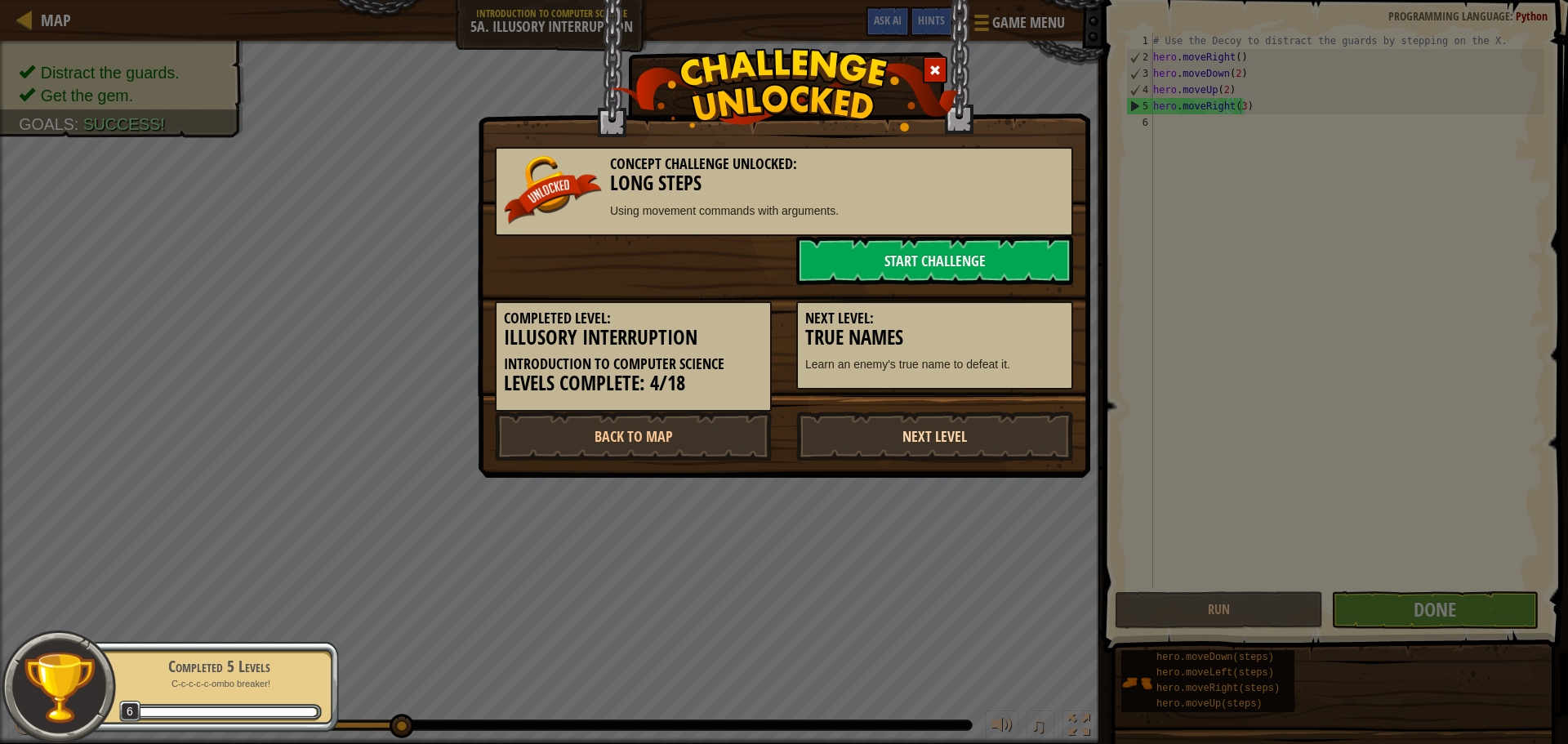
click at [991, 442] on link "Next Level" at bounding box center [934, 436] width 277 height 49
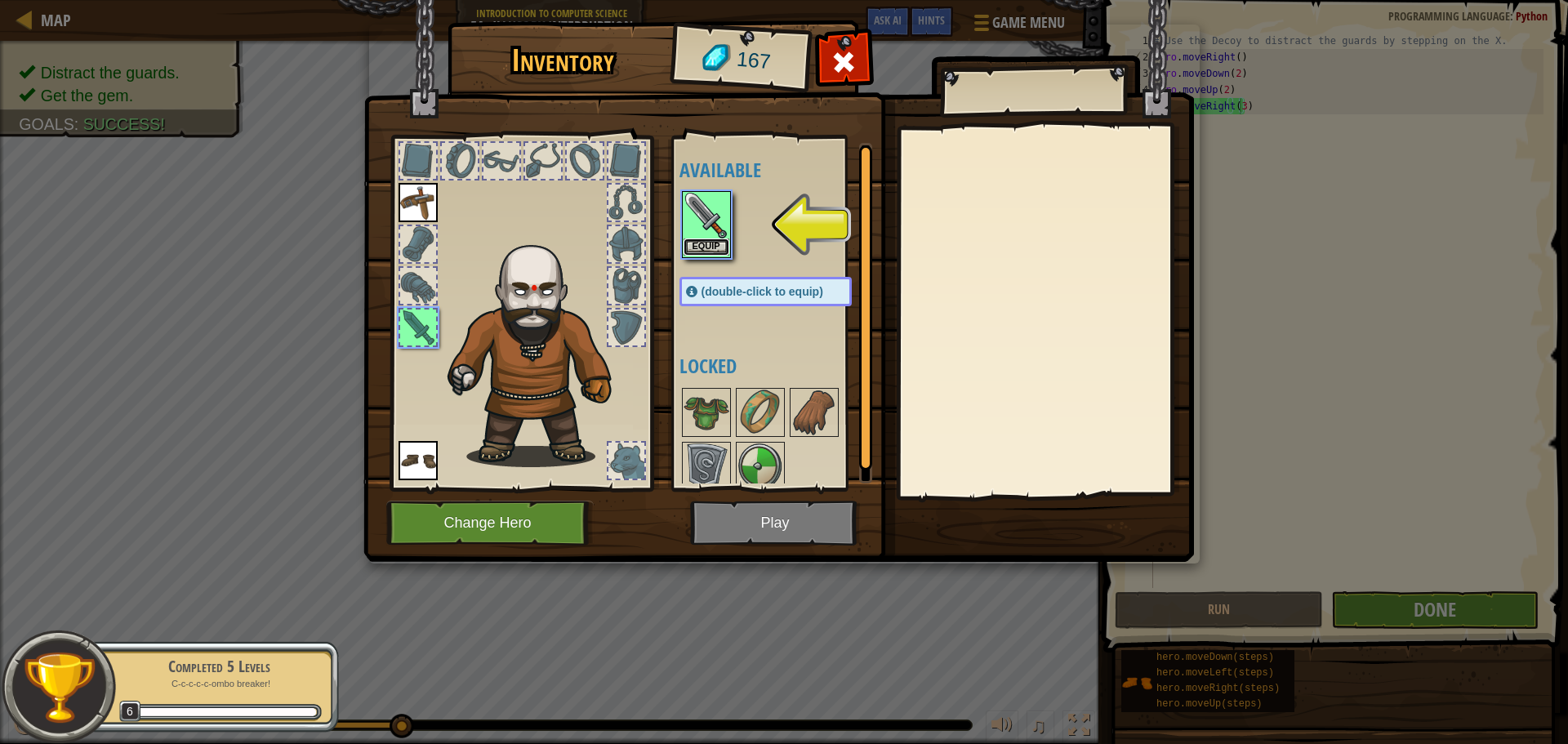
click at [700, 246] on button "Equip" at bounding box center [706, 247] width 46 height 17
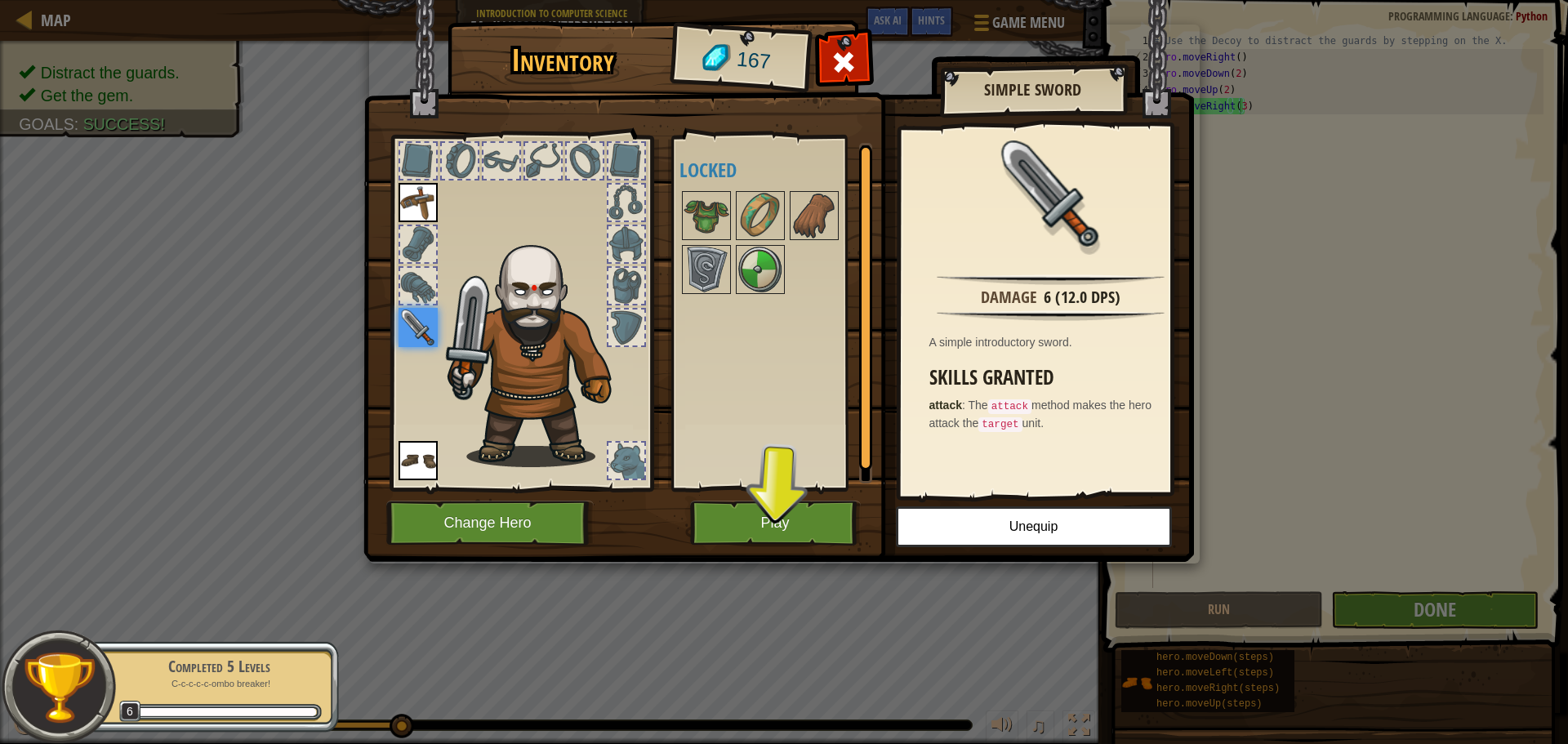
click at [771, 387] on div "Available Equip Equip Equip (double-click to equip) Locked" at bounding box center [781, 313] width 205 height 341
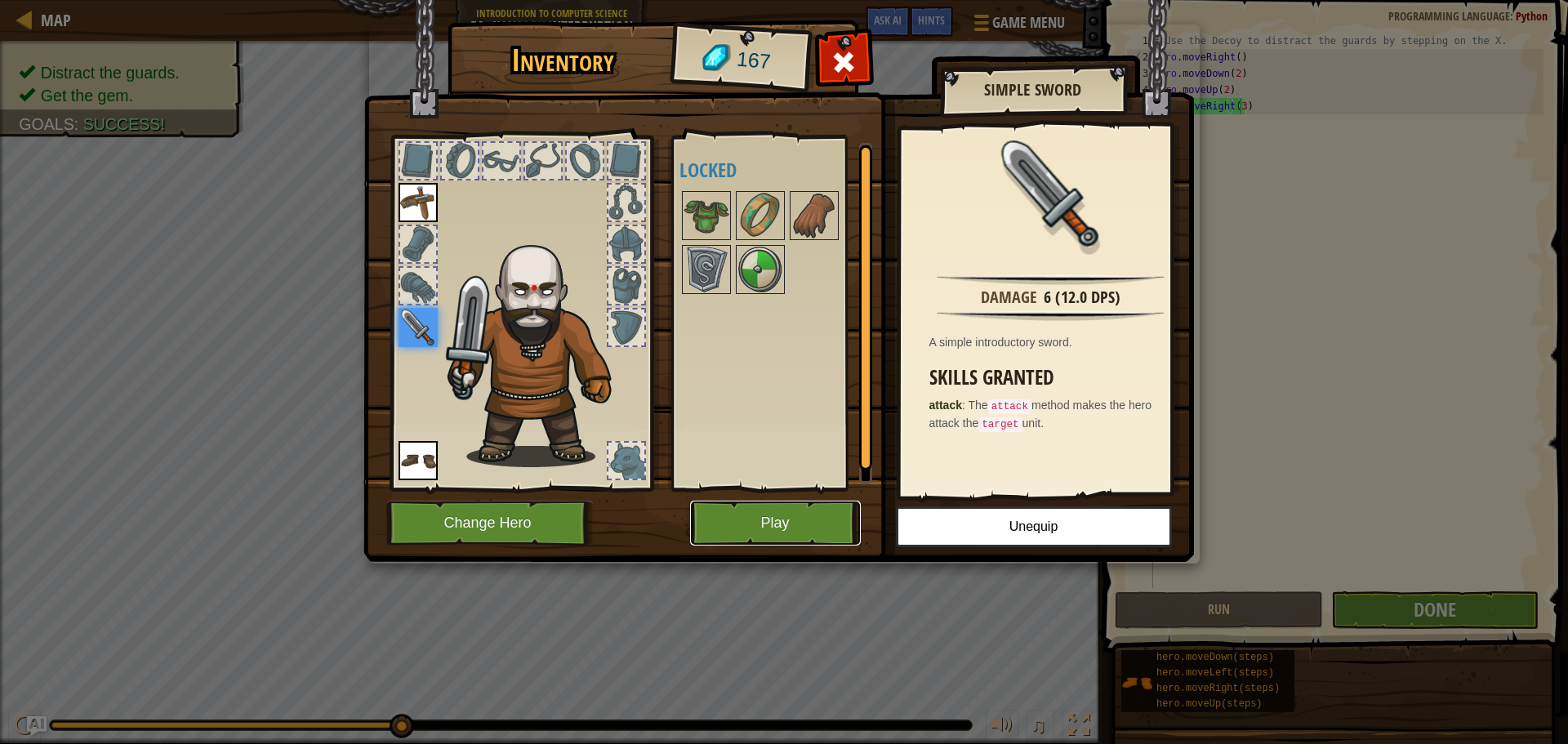
click at [800, 510] on button "Play" at bounding box center [776, 523] width 171 height 45
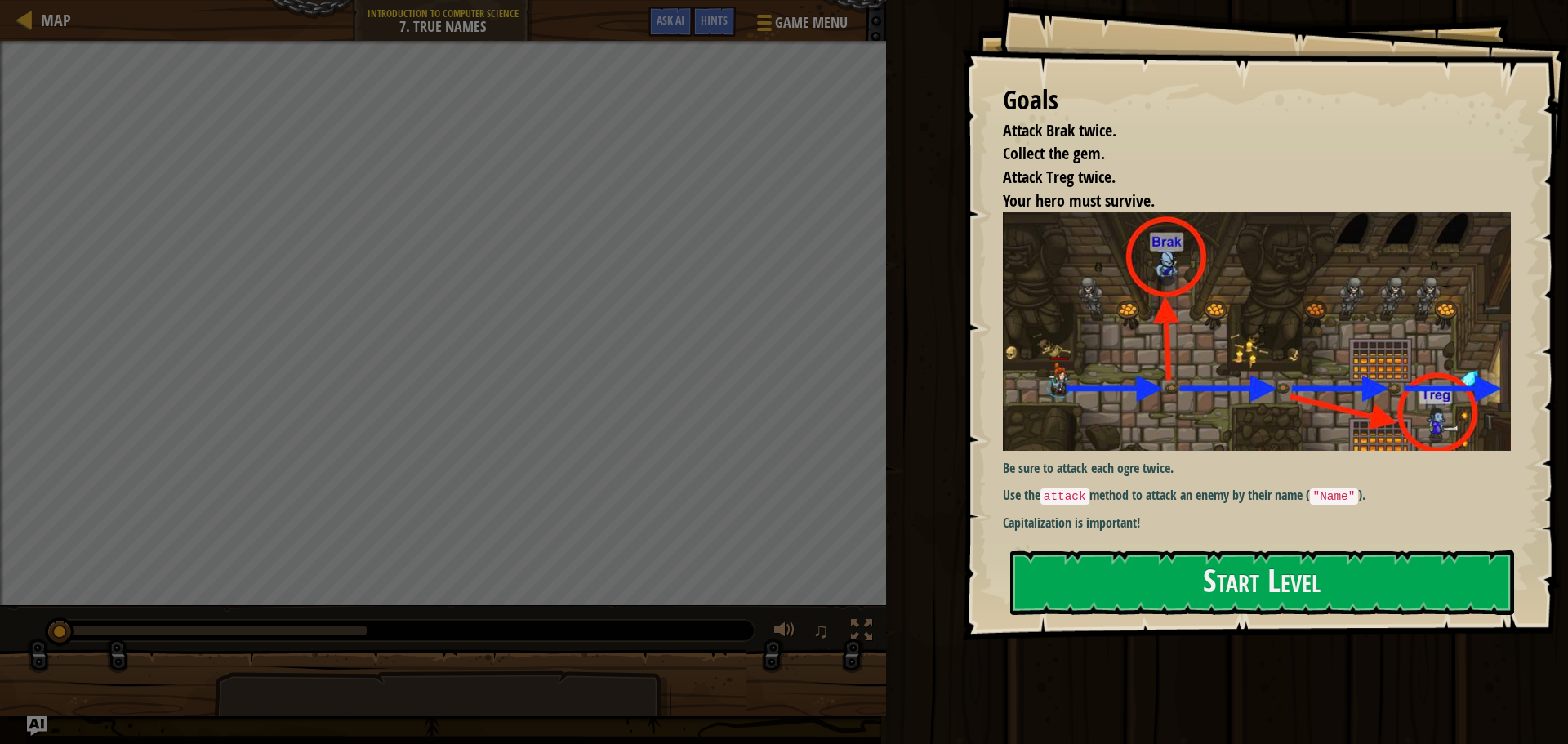
click at [1088, 544] on div "Goals Attack Brak twice. Collect the gem. Attack Treg twice. Your hero must sur…" at bounding box center [1264, 320] width 606 height 640
click at [1104, 583] on button "Start Level" at bounding box center [1261, 581] width 503 height 64
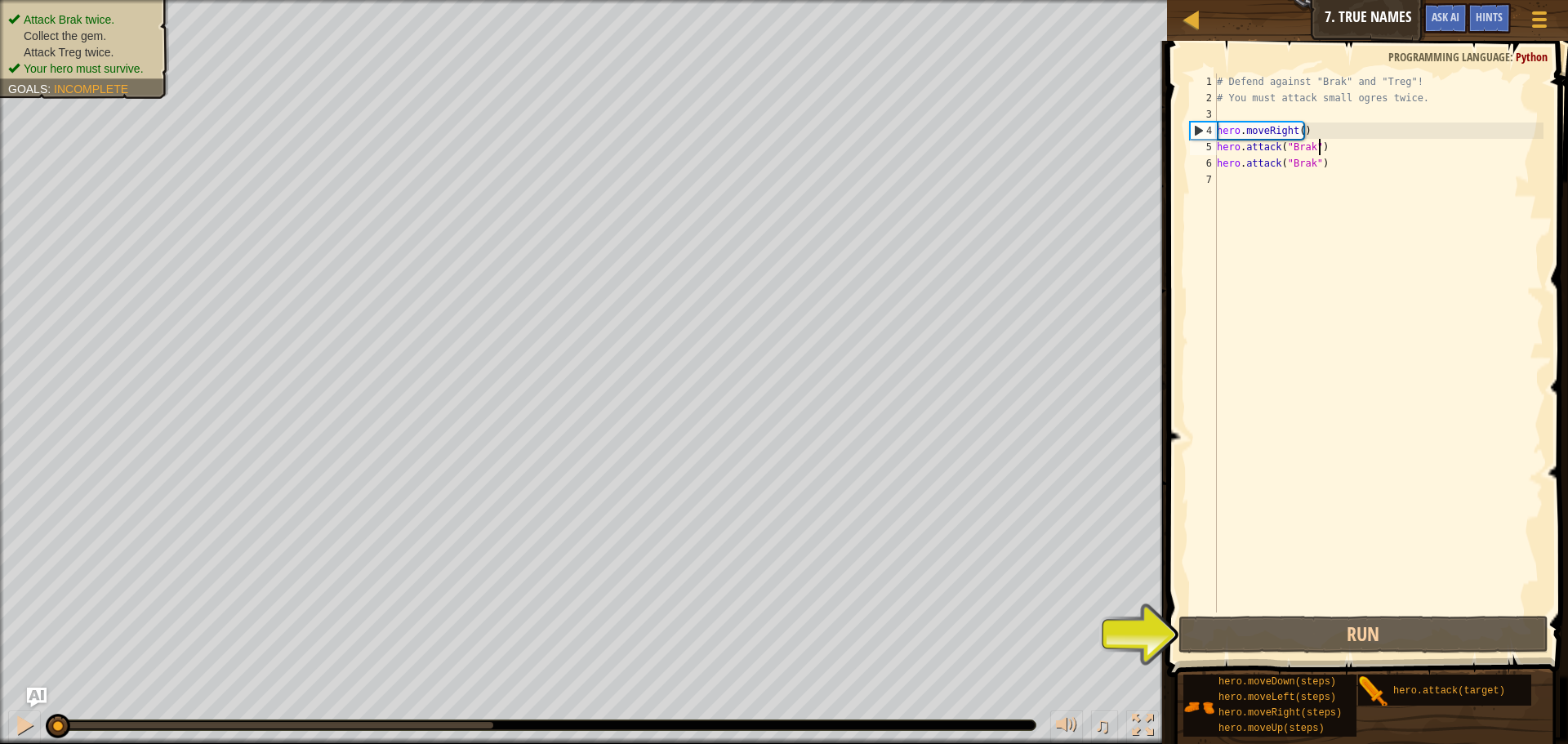
click at [1330, 145] on div "# Defend against "Brak" and "Treg"! # You must attack small ogres twice. hero .…" at bounding box center [1378, 359] width 330 height 571
click at [1343, 136] on div "# Defend against "Brak" and "Treg"! # You must attack small ogres twice. hero .…" at bounding box center [1378, 359] width 330 height 571
type textarea "hero.moveRight()"
click at [1338, 128] on div "# Defend against "Brak" and "Treg"! # You must attack small ogres twice. hero .…" at bounding box center [1378, 359] width 330 height 571
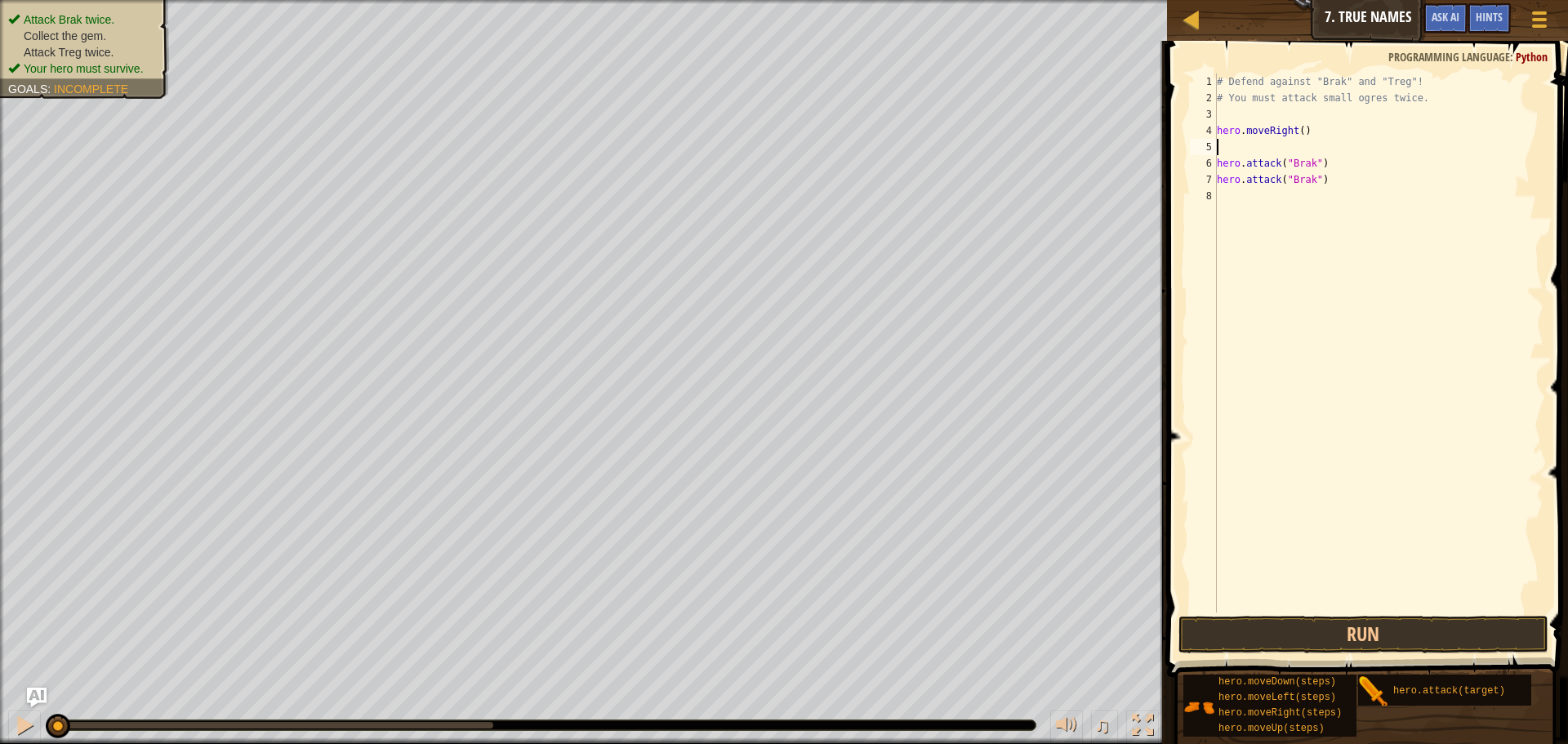
paste textarea "hero.moveUp()"
type textarea "hero.moveUp()"
click at [1388, 630] on button "Run" at bounding box center [1363, 634] width 370 height 37
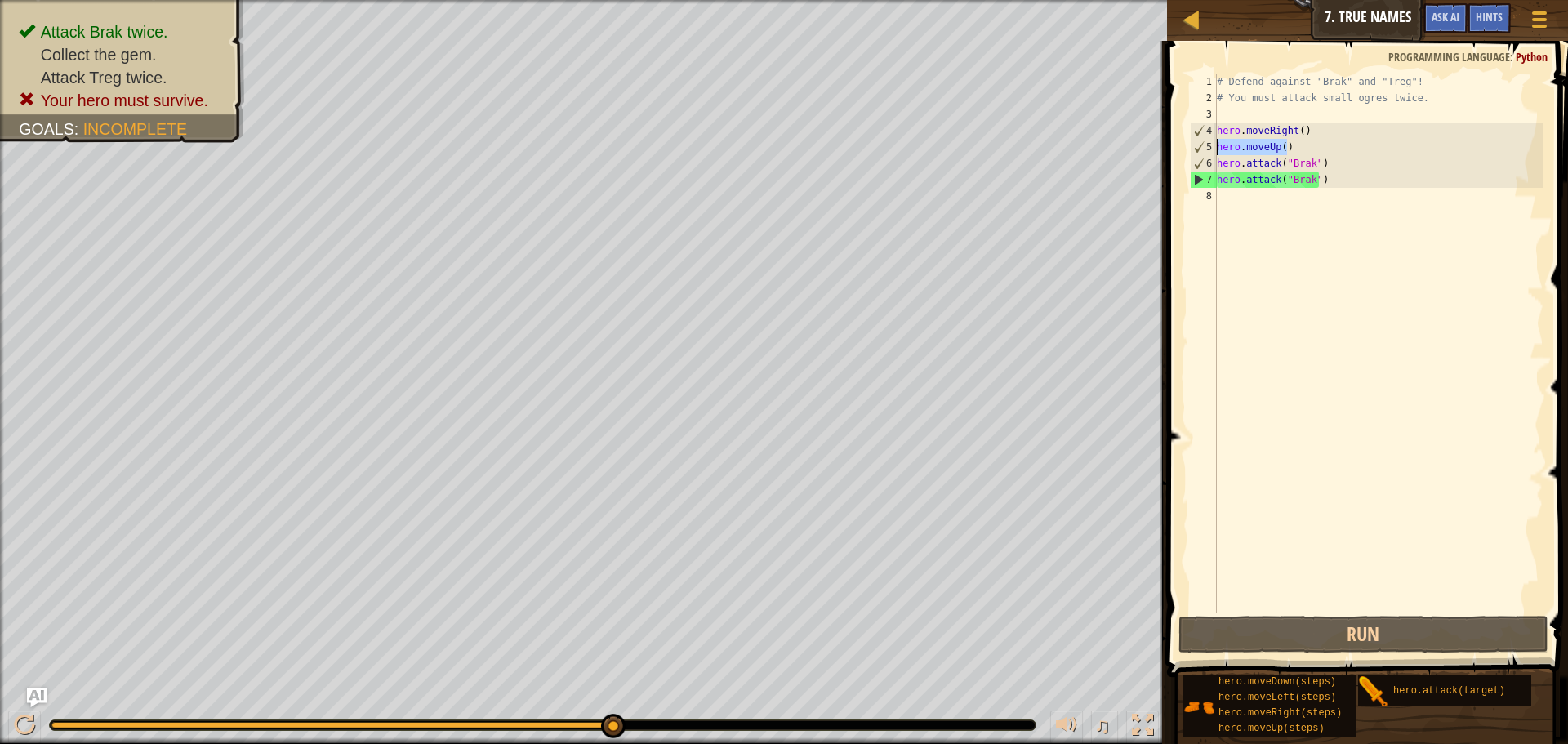
drag, startPoint x: 1305, startPoint y: 149, endPoint x: 1201, endPoint y: 147, distance: 104.0
click at [1201, 147] on div "hero.moveUp() 1 2 3 4 5 6 7 8 # Defend against "Brak" and "Treg"! # You must at…" at bounding box center [1365, 343] width 357 height 539
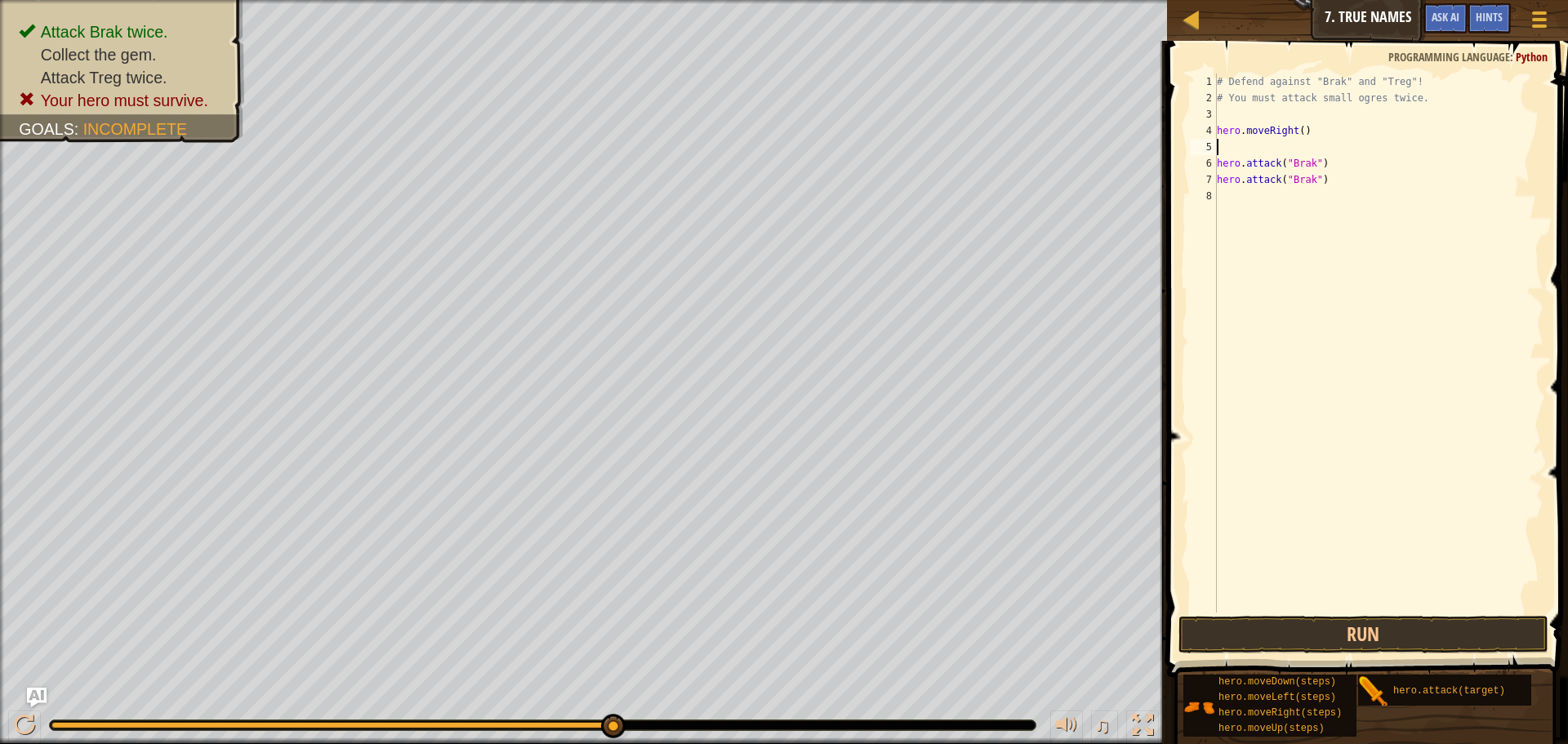
type textarea "hero.moveRight()"
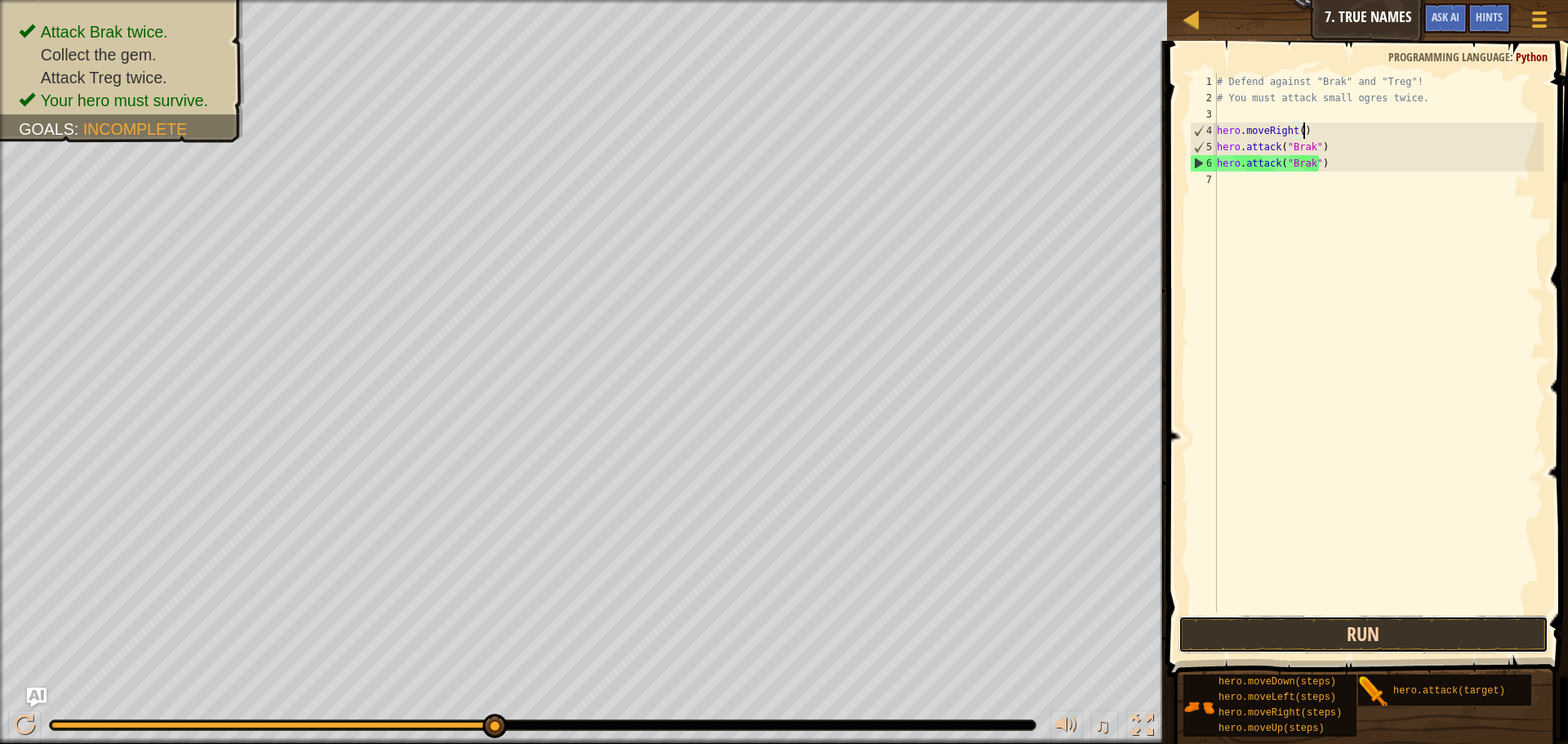
click at [1333, 625] on button "Run" at bounding box center [1363, 634] width 370 height 37
click at [1238, 180] on div "# Defend against "Brak" and "Treg"! # You must attack small ogres twice. hero .…" at bounding box center [1378, 359] width 330 height 571
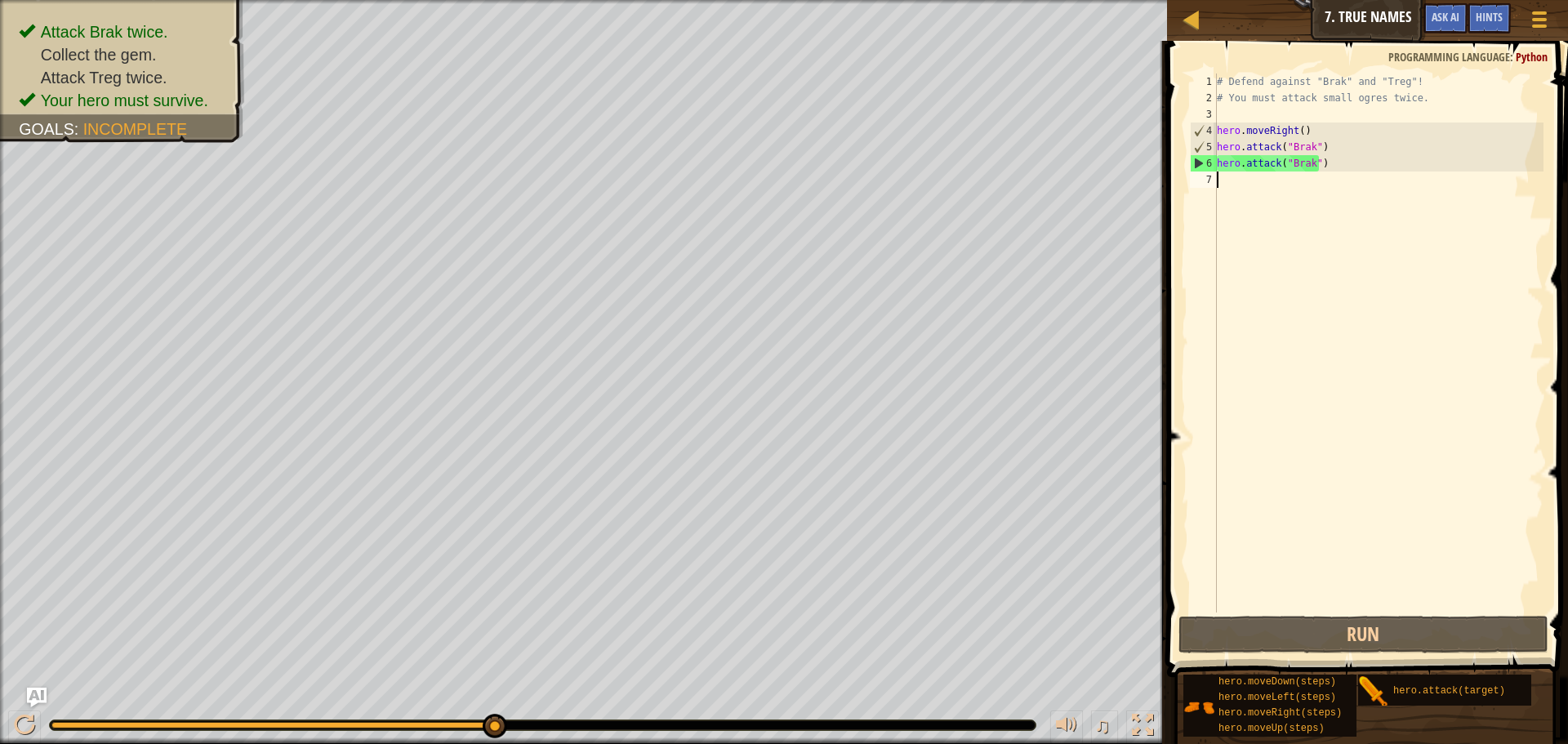
click at [1255, 189] on div "# Defend against "Brak" and "Treg"! # You must attack small ogres twice. hero .…" at bounding box center [1378, 359] width 330 height 571
paste textarea "hero.moveRight()"
type textarea "hero.moveRight()"
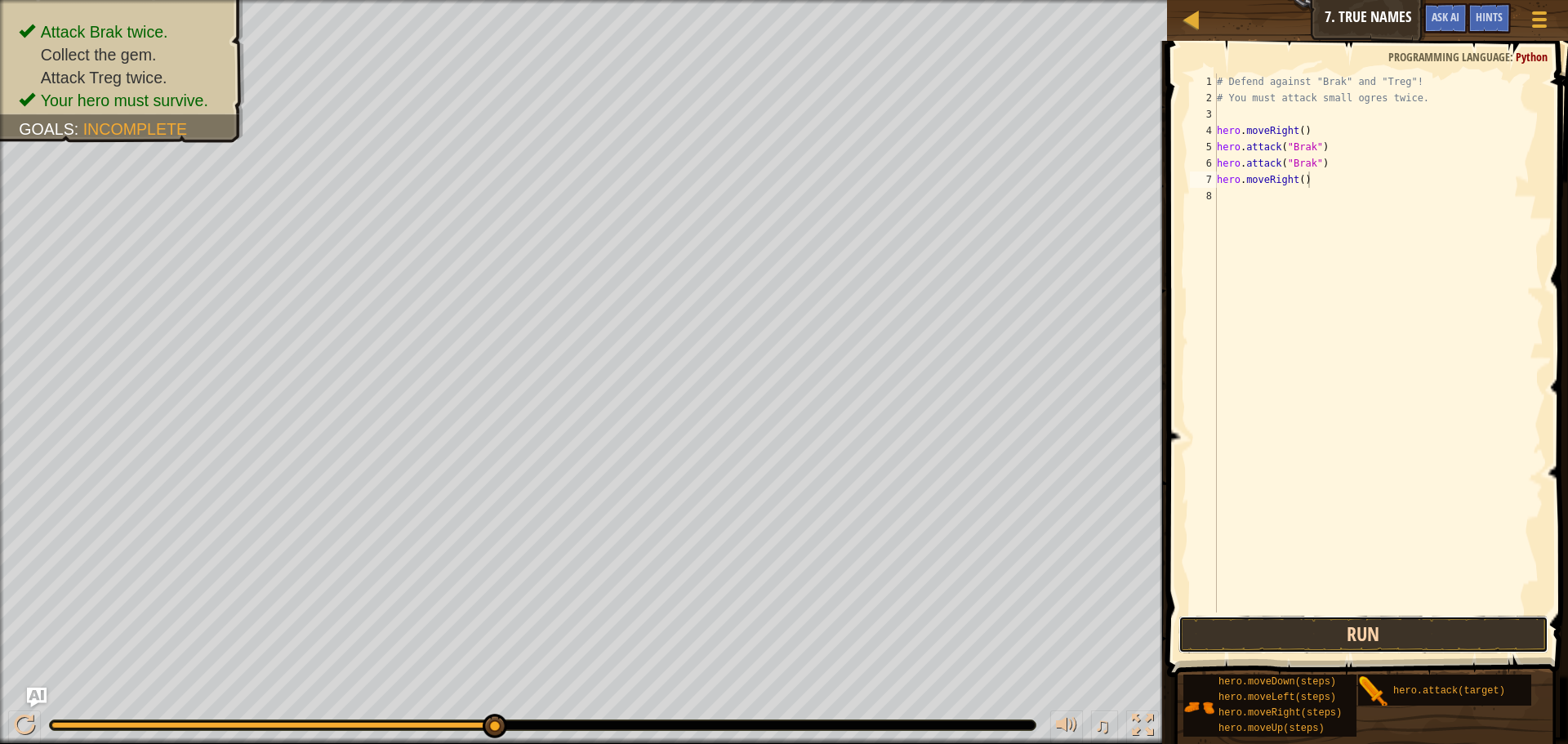
click at [1256, 634] on button "Run" at bounding box center [1363, 634] width 370 height 37
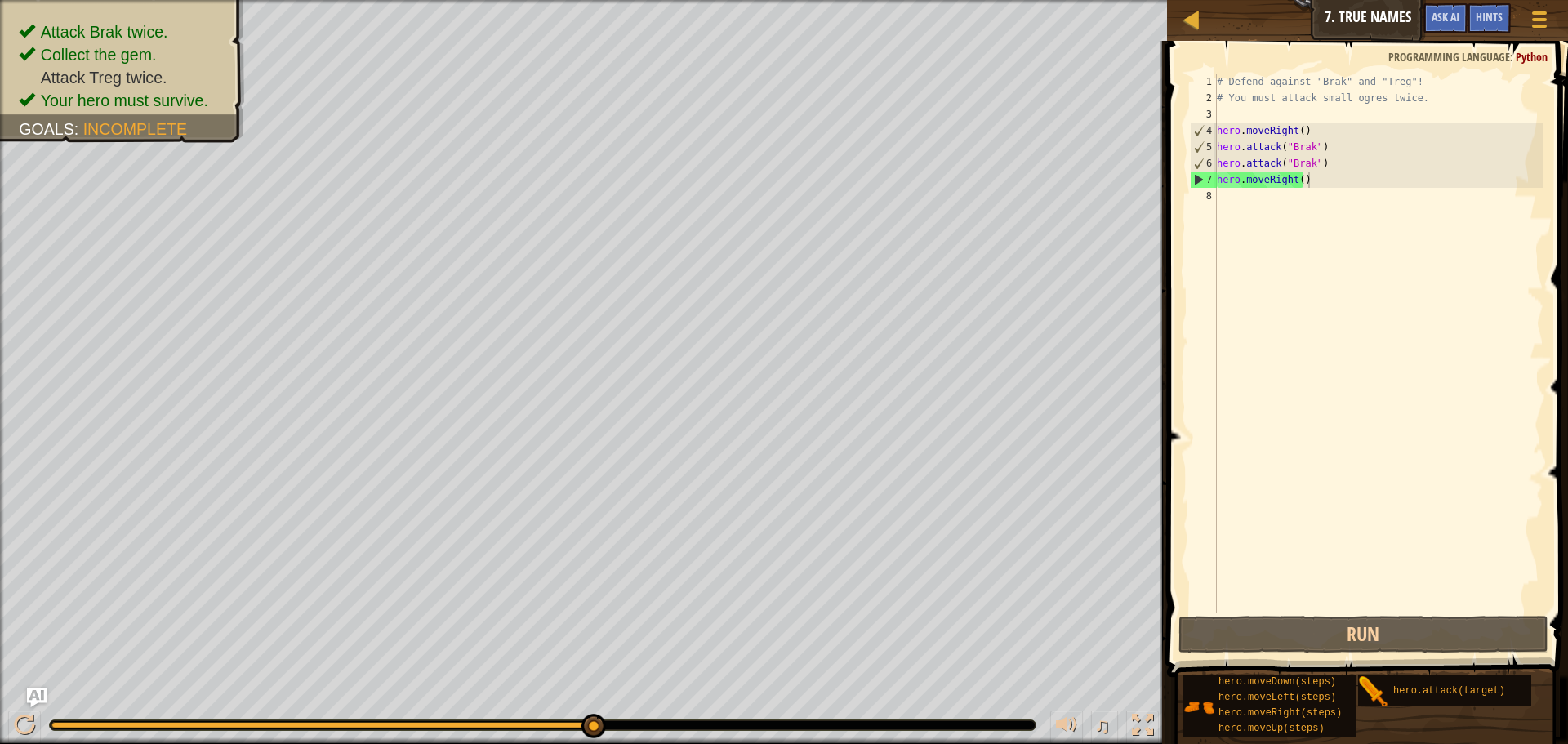
click at [1245, 199] on div "# Defend against "Brak" and "Treg"! # You must attack small ogres twice. hero .…" at bounding box center [1378, 359] width 330 height 571
paste textarea "hero.attack()"
type textarea "hero.attack()"
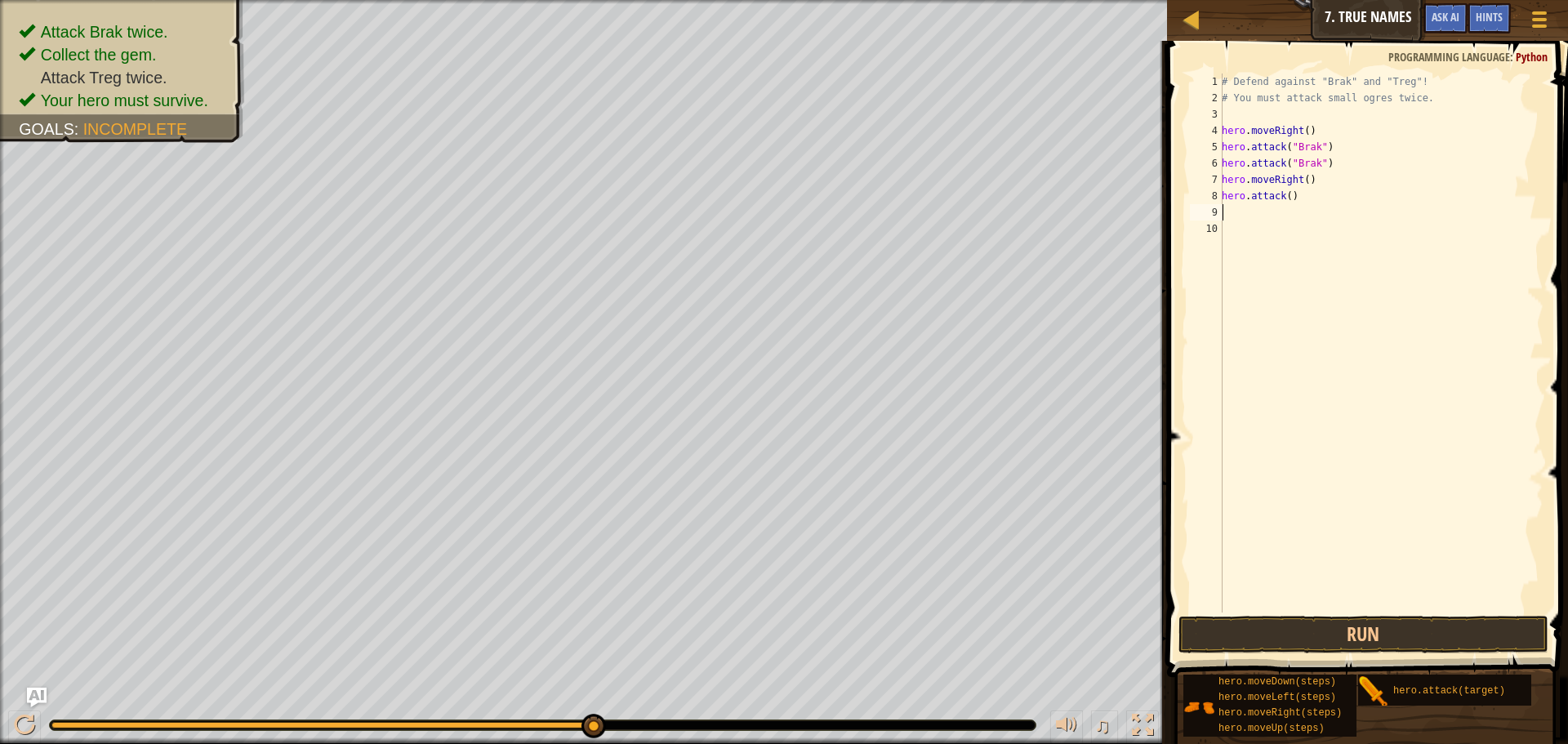
paste textarea "hero.attack()"
click at [1286, 214] on div "# Defend against "Brak" and "Treg"! # You must attack small ogres twice. hero .…" at bounding box center [1380, 359] width 325 height 571
click at [1284, 198] on div "# Defend against "Brak" and "Treg"! # You must attack small ogres twice. hero .…" at bounding box center [1380, 359] width 325 height 571
drag, startPoint x: 1283, startPoint y: 199, endPoint x: 1304, endPoint y: 197, distance: 21.1
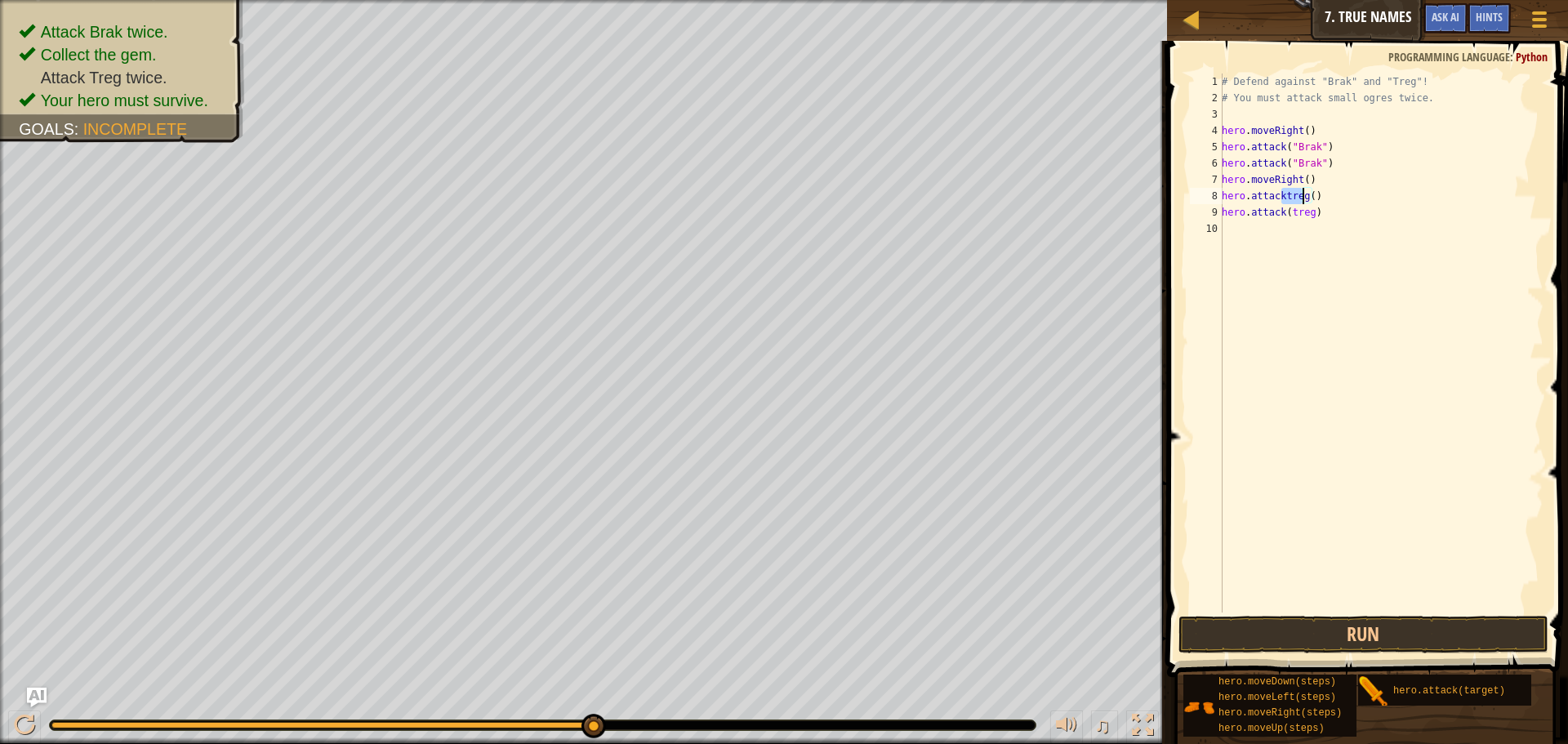
click at [1304, 197] on div "# Defend against "Brak" and "Treg"! # You must attack small ogres twice. hero .…" at bounding box center [1380, 359] width 325 height 571
click at [1307, 196] on div "# Defend against "Brak" and "Treg"! # You must attack small ogres twice. hero .…" at bounding box center [1380, 359] width 325 height 571
paste textarea "treg"
drag, startPoint x: 1303, startPoint y: 195, endPoint x: 1287, endPoint y: 200, distance: 16.8
click at [1287, 200] on div "# Defend against "Brak" and "Treg"! # You must attack small ogres twice. hero .…" at bounding box center [1380, 359] width 325 height 571
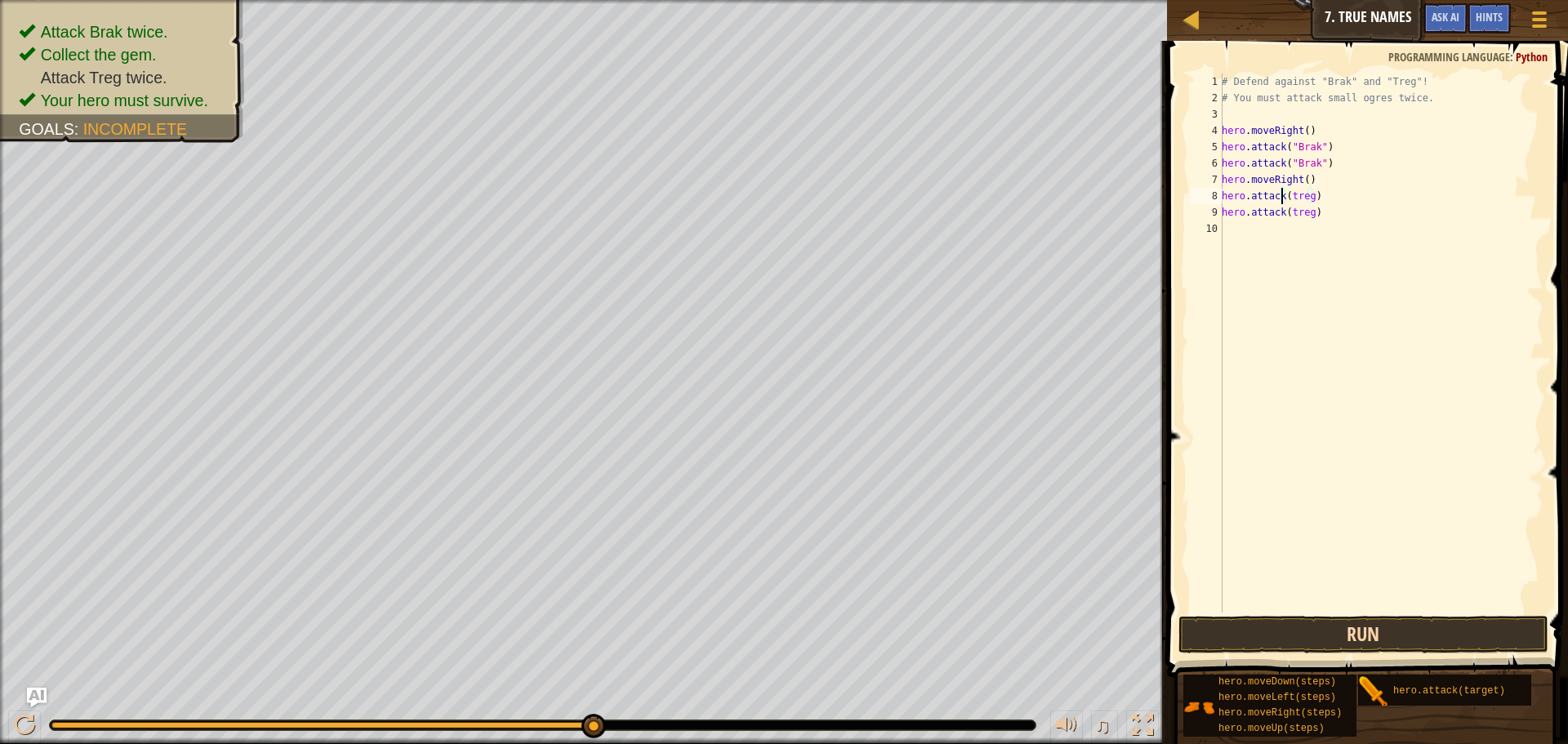
type textarea "hero.attack(treg)"
click at [1285, 639] on button "Run" at bounding box center [1363, 634] width 370 height 37
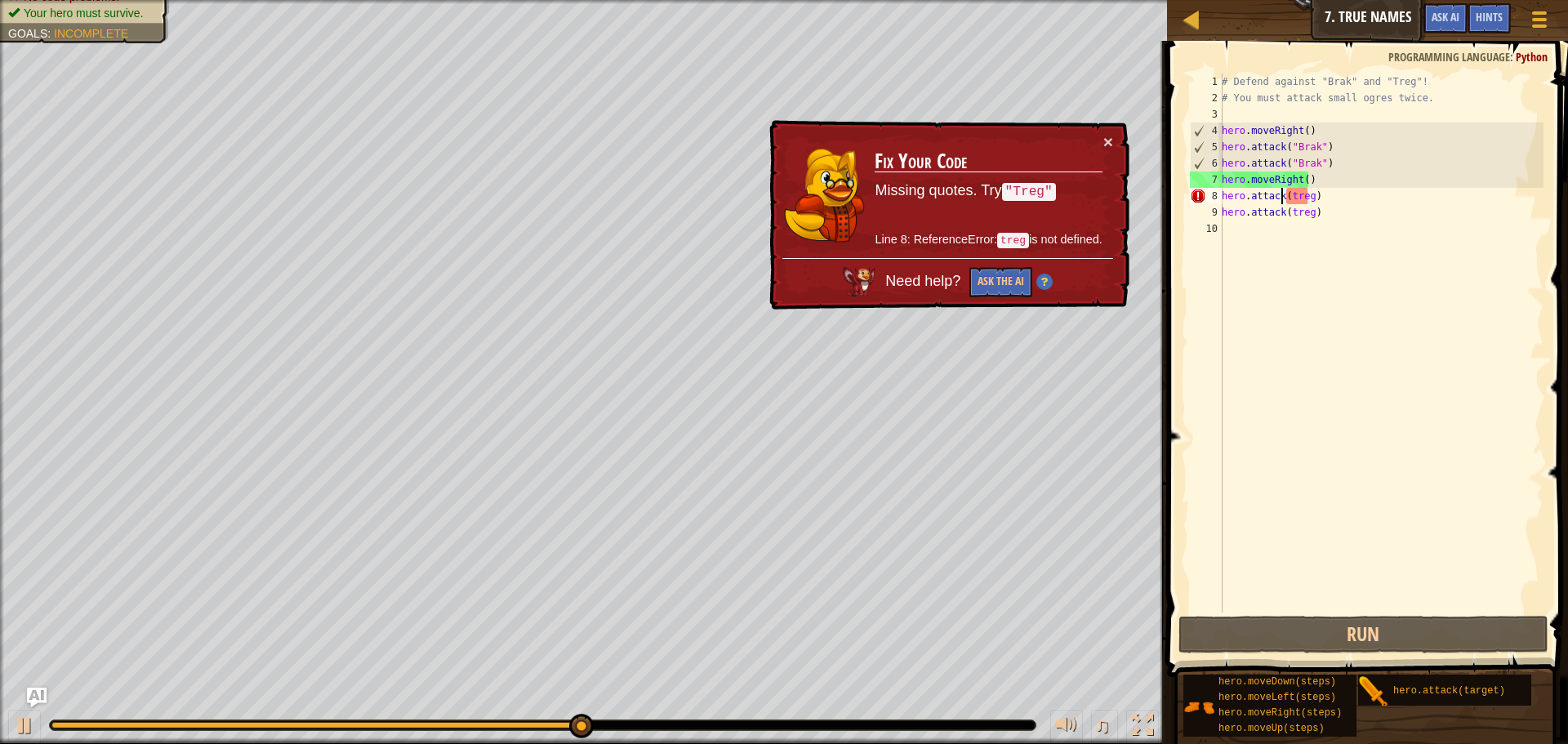
click at [1338, 226] on div "# Defend against "Brak" and "Treg"! # You must attack small ogres twice. hero .…" at bounding box center [1380, 359] width 325 height 571
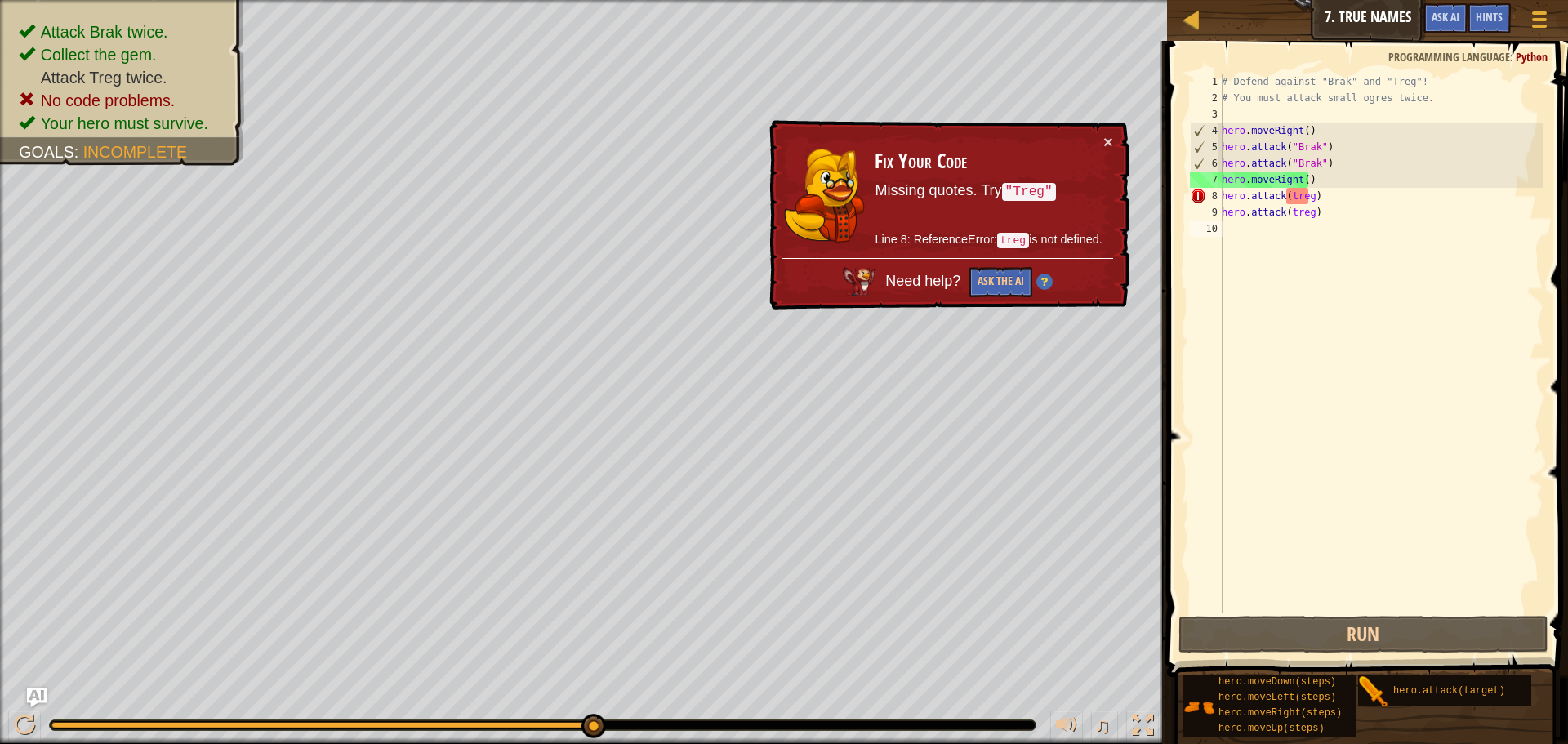
scroll to position [7, 0]
click at [1298, 192] on div "# Defend against "Brak" and "Treg"! # You must attack small ogres twice. hero .…" at bounding box center [1380, 359] width 325 height 571
click at [1309, 194] on div "# Defend against "Brak" and "Treg"! # You must attack small ogres twice. hero .…" at bounding box center [1380, 359] width 325 height 571
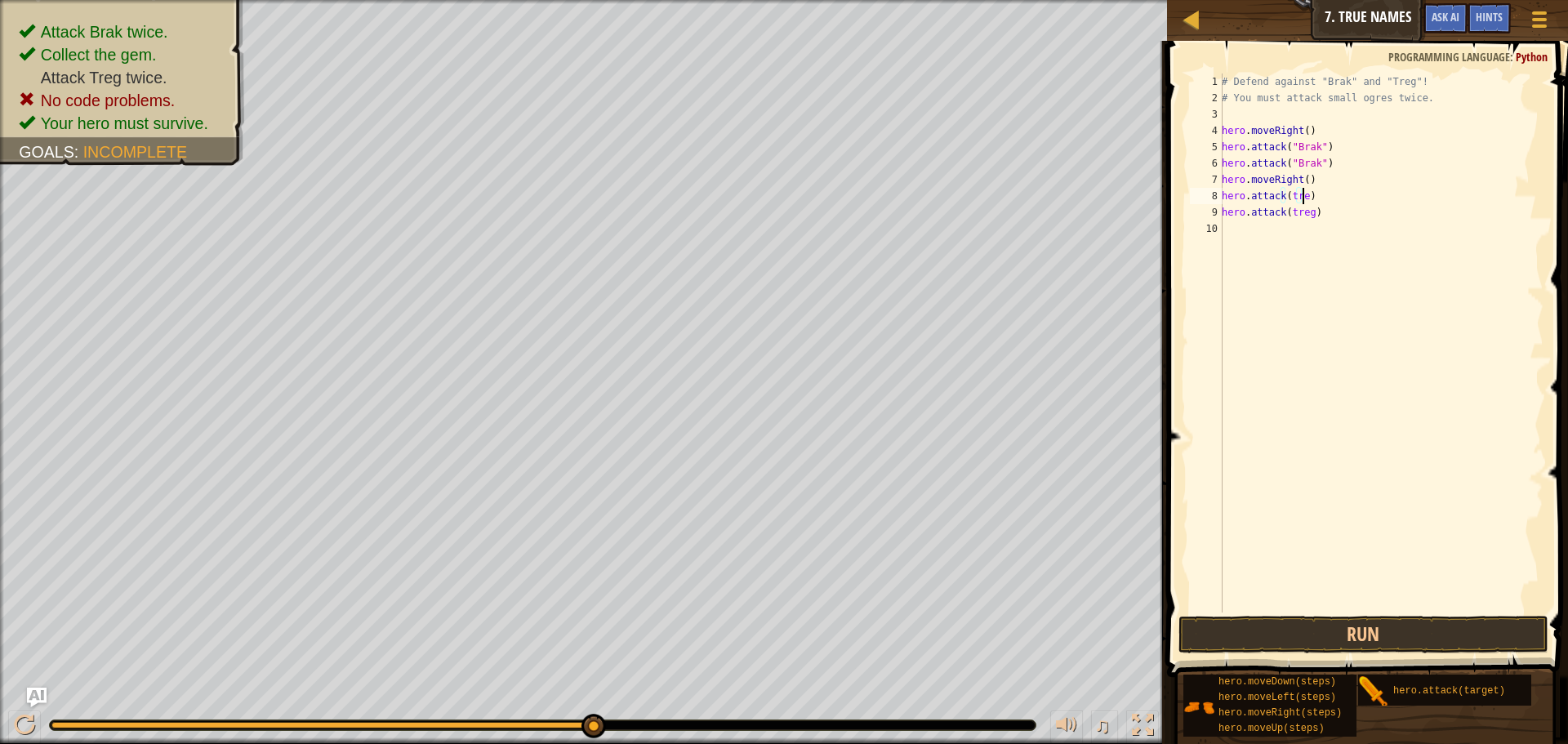
scroll to position [7, 7]
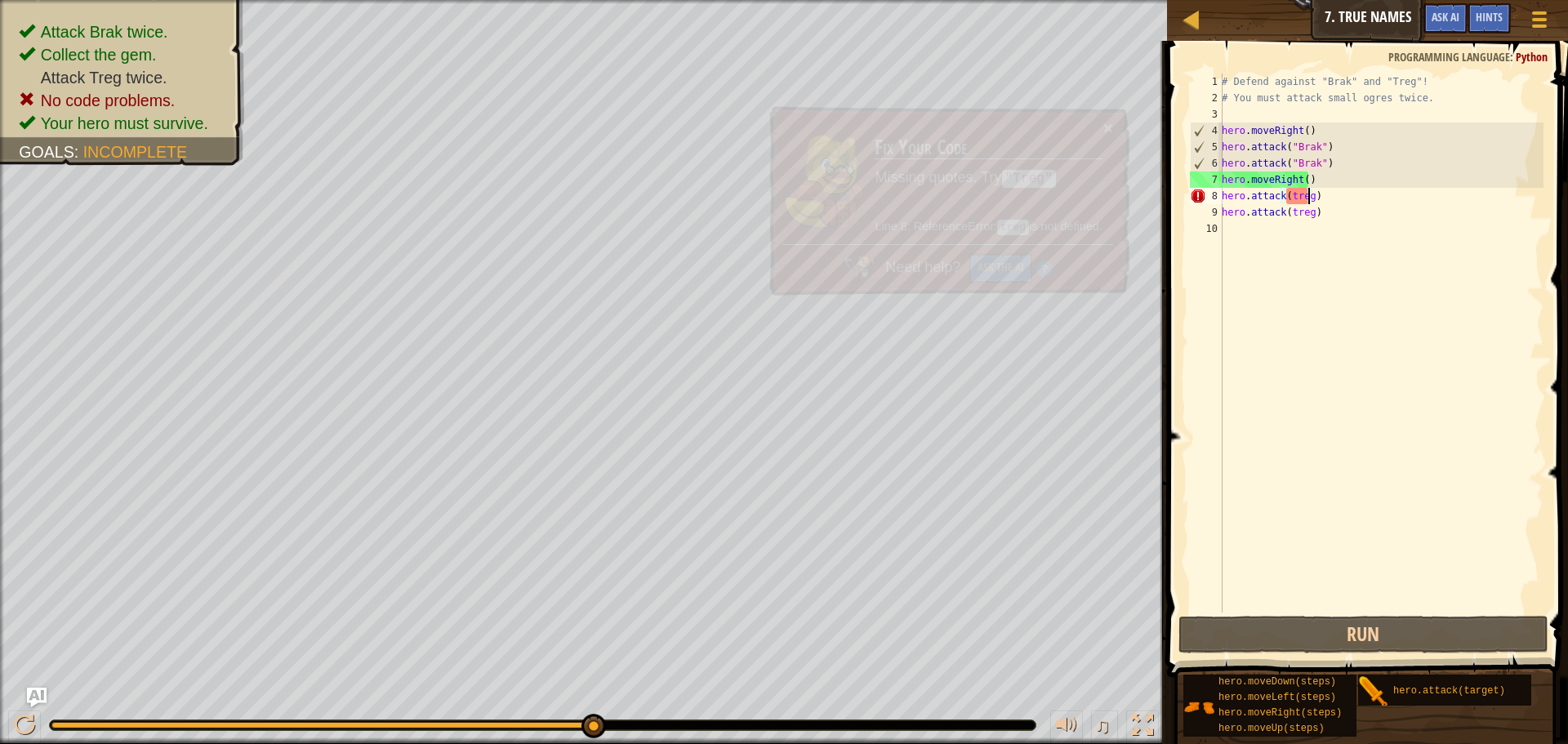
type textarea "hero.attack(treg)"
click at [1555, 599] on span at bounding box center [1369, 335] width 414 height 685
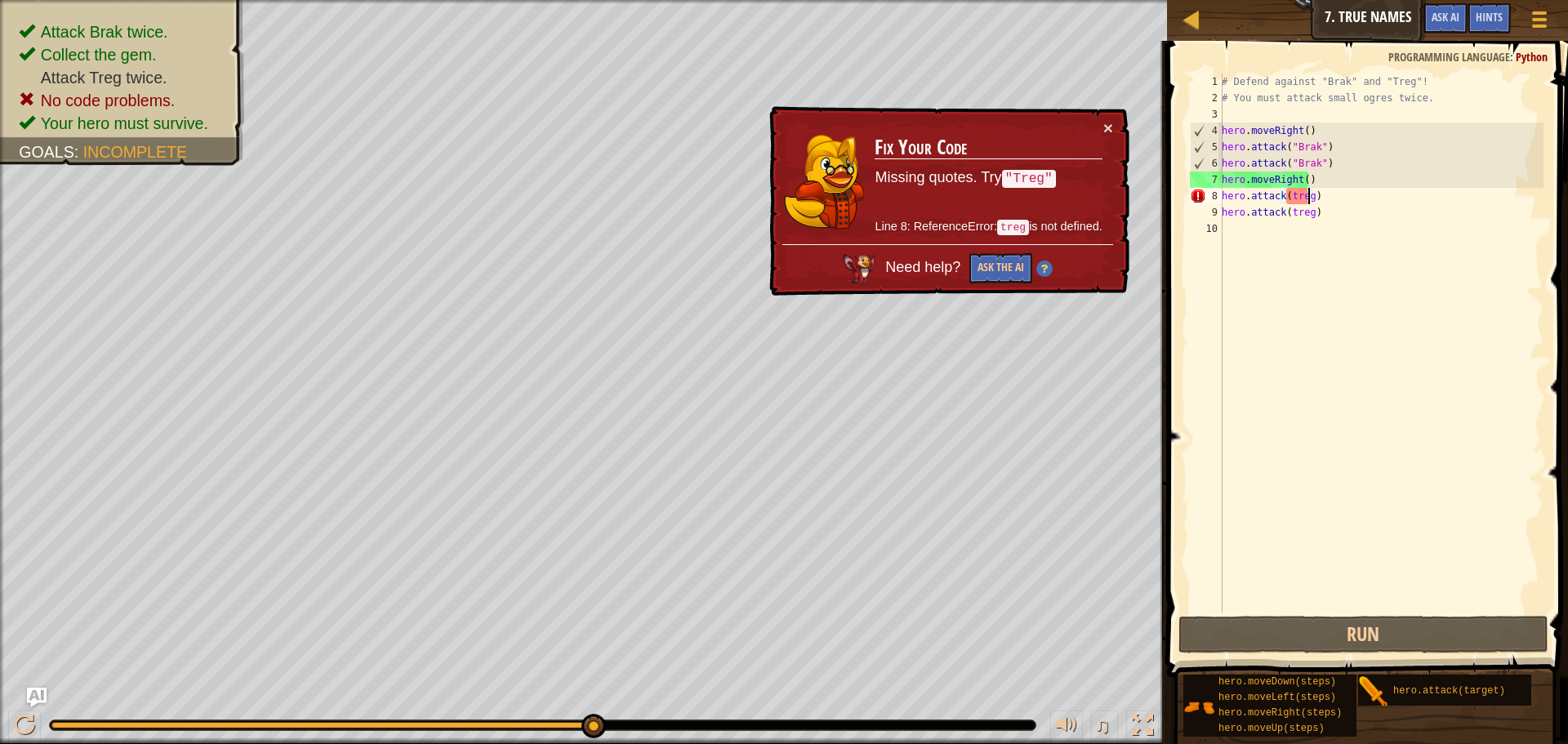
click at [1337, 256] on div "# Defend against "Brak" and "Treg"! # You must attack small ogres twice. hero .…" at bounding box center [1380, 359] width 325 height 571
drag, startPoint x: 1307, startPoint y: 215, endPoint x: 1285, endPoint y: 216, distance: 22.0
click at [1285, 216] on div "# Defend against "Brak" and "Treg"! # You must attack small ogres twice. hero .…" at bounding box center [1380, 359] width 325 height 571
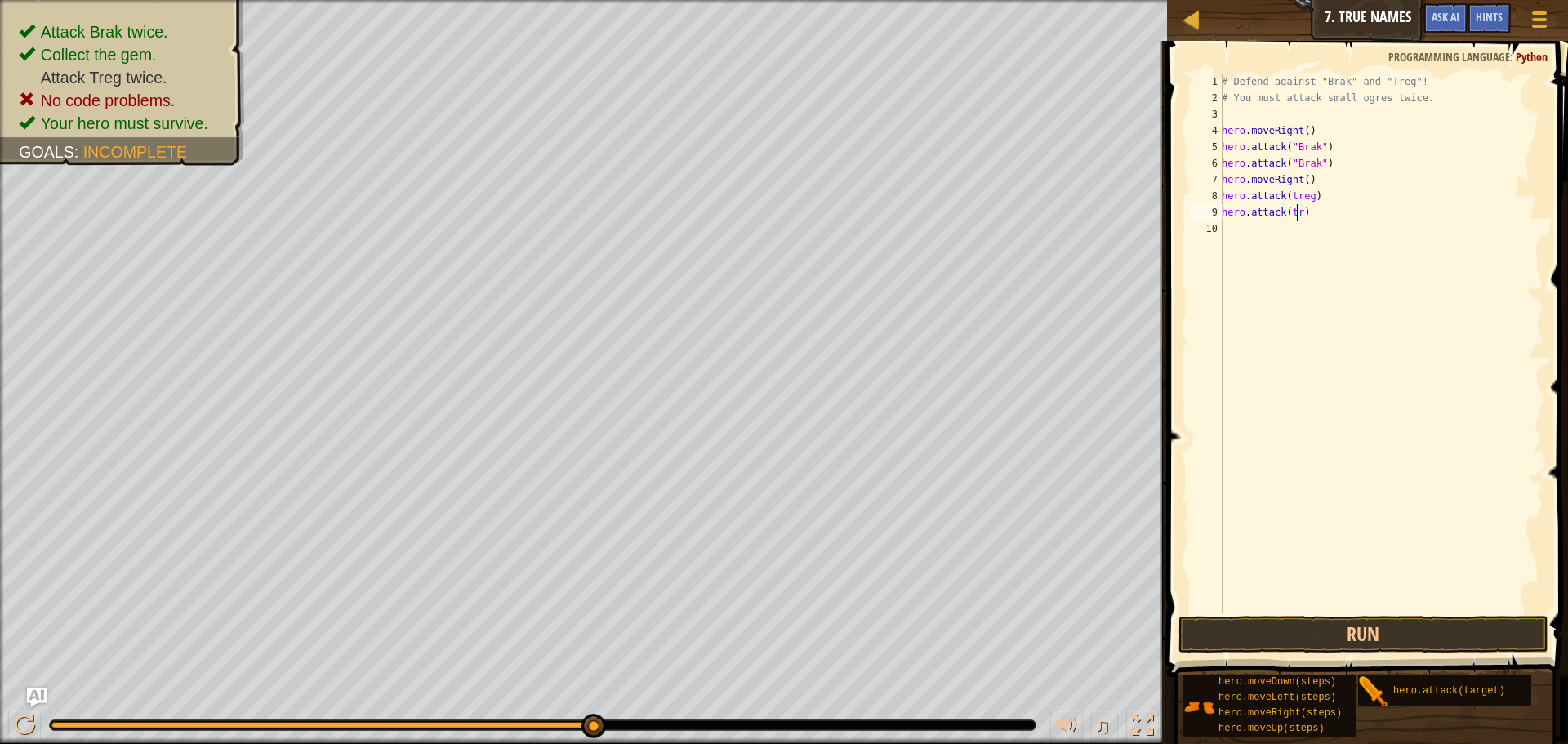
scroll to position [7, 7]
type textarea "hero.attack(treg)"
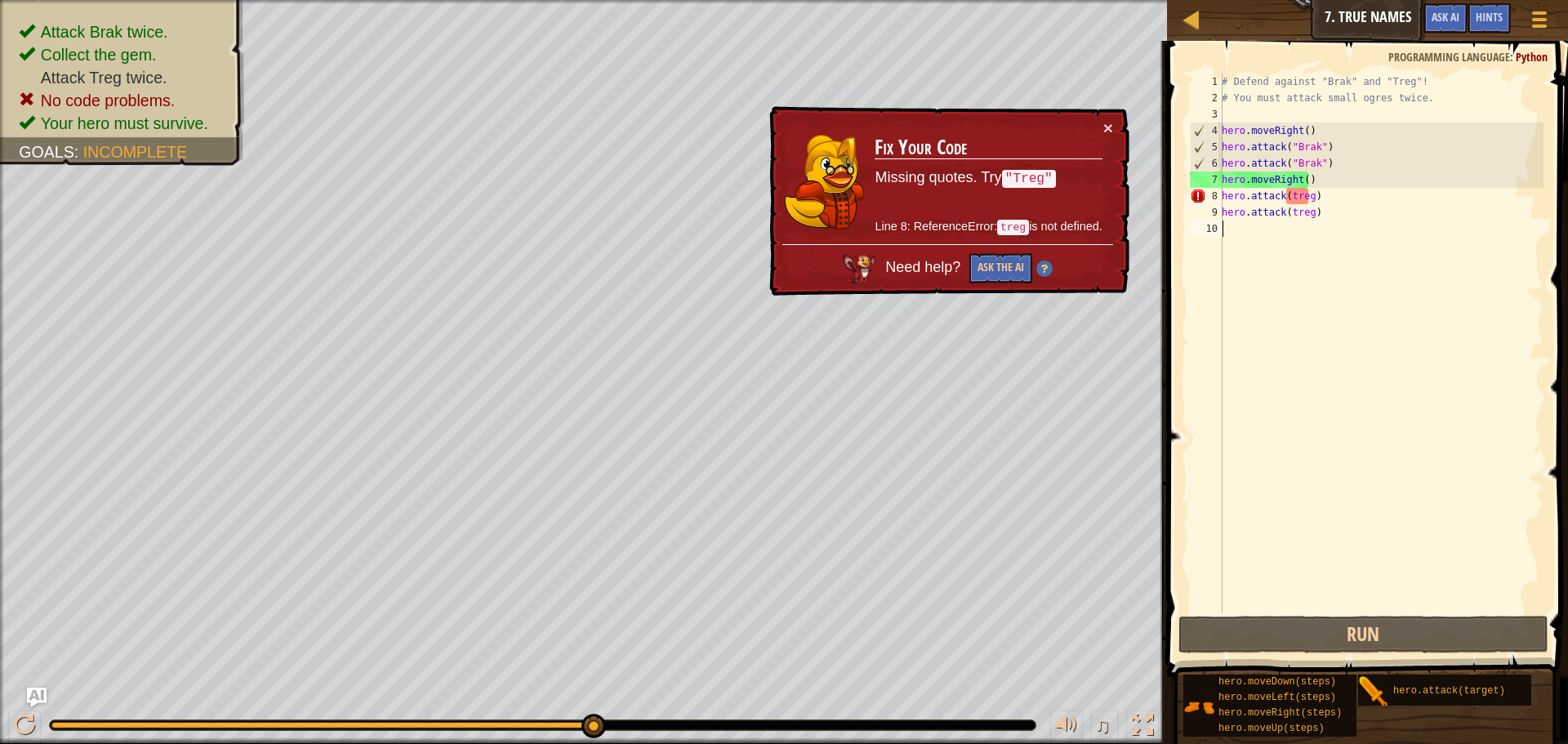
click at [1278, 379] on div "# Defend against "Brak" and "Treg"! # You must attack small ogres twice. hero .…" at bounding box center [1380, 359] width 325 height 571
click at [1280, 198] on div "# Defend against "Brak" and "Treg"! # You must attack small ogres twice. hero .…" at bounding box center [1380, 359] width 325 height 571
drag, startPoint x: 1356, startPoint y: 192, endPoint x: 1284, endPoint y: 189, distance: 72.1
click at [1284, 189] on div "# Defend against "Brak" and "Treg"! # You must attack small ogres twice. hero .…" at bounding box center [1380, 359] width 325 height 571
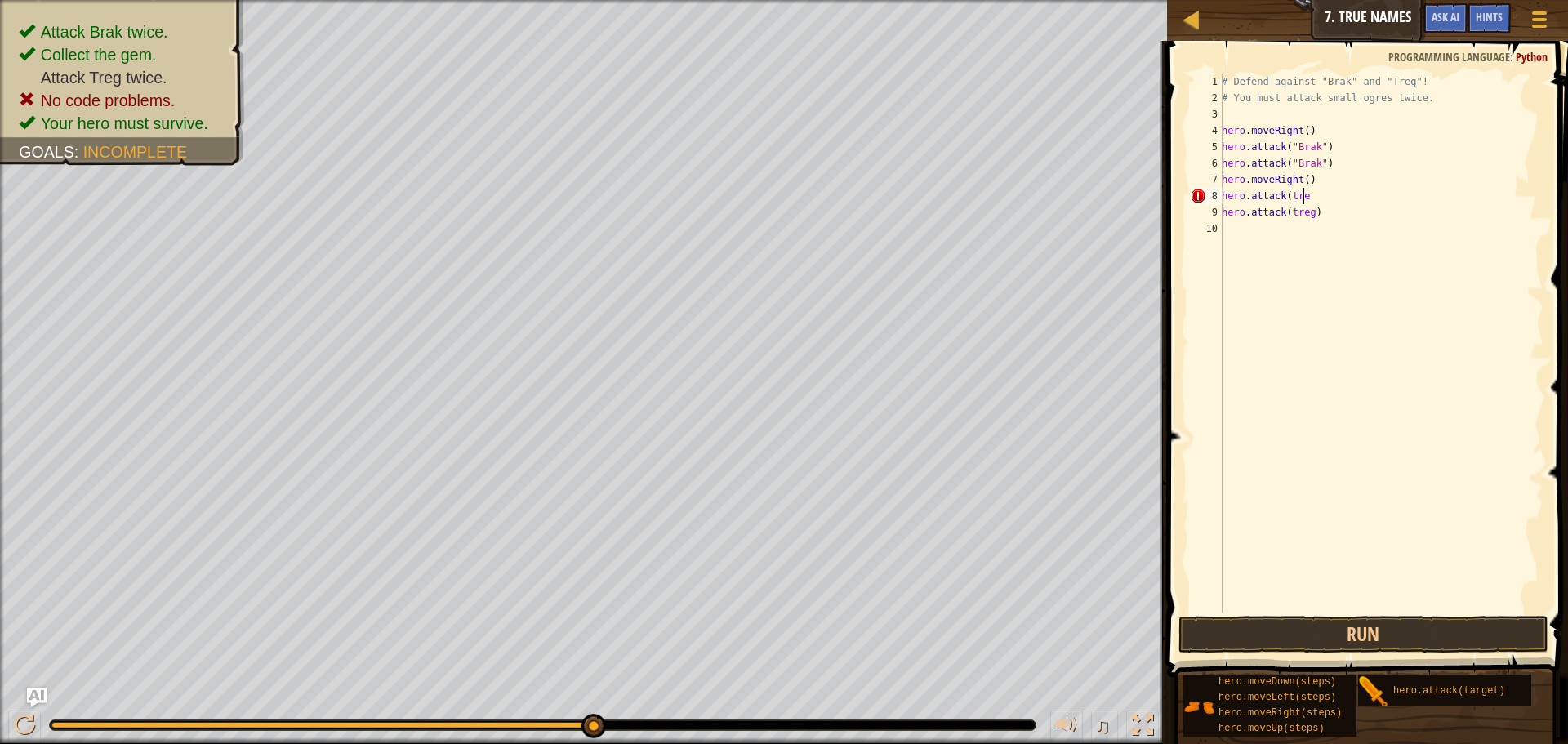
scroll to position [7, 7]
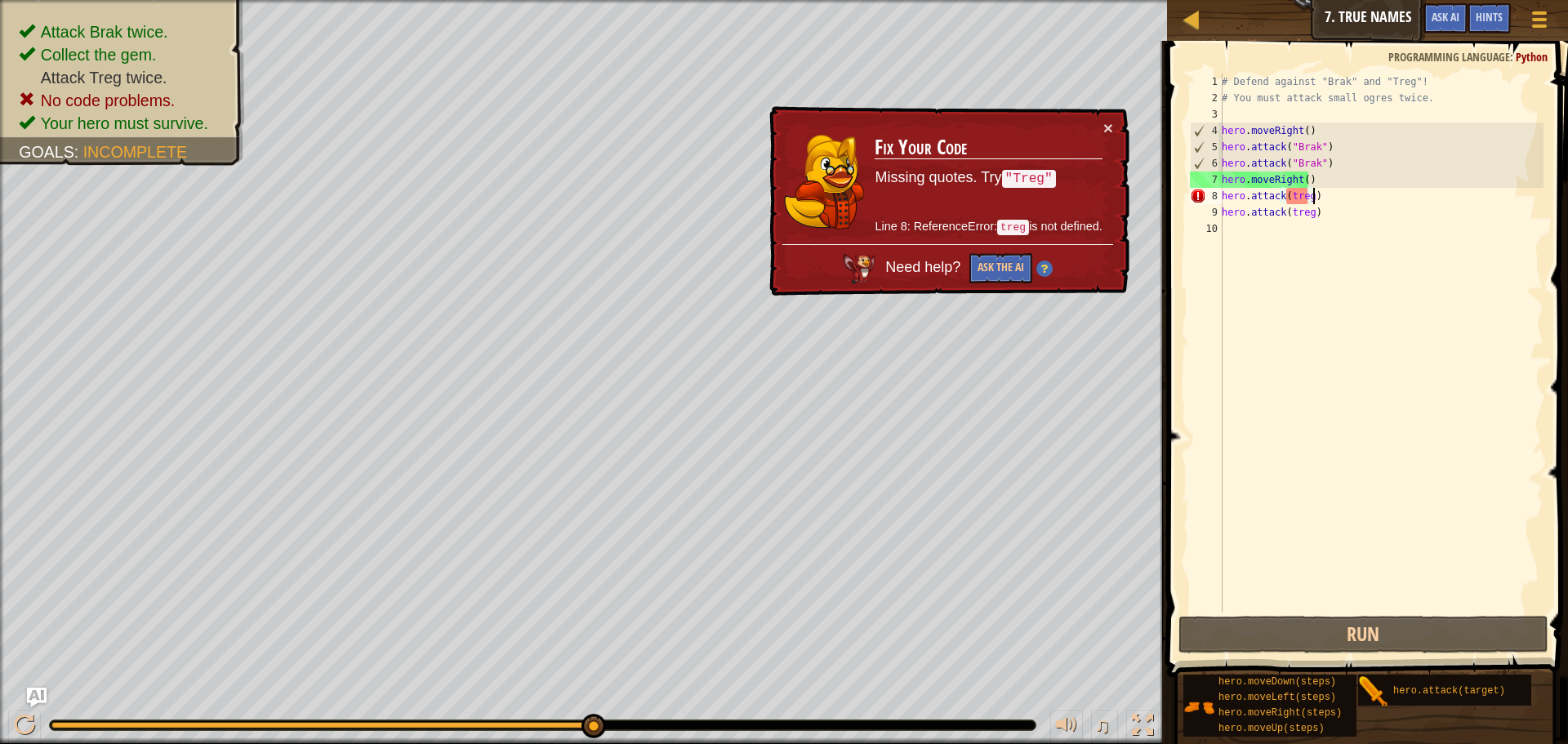
click at [1282, 194] on div "# Defend against "Brak" and "Treg"! # You must attack small ogres twice. hero .…" at bounding box center [1380, 359] width 325 height 571
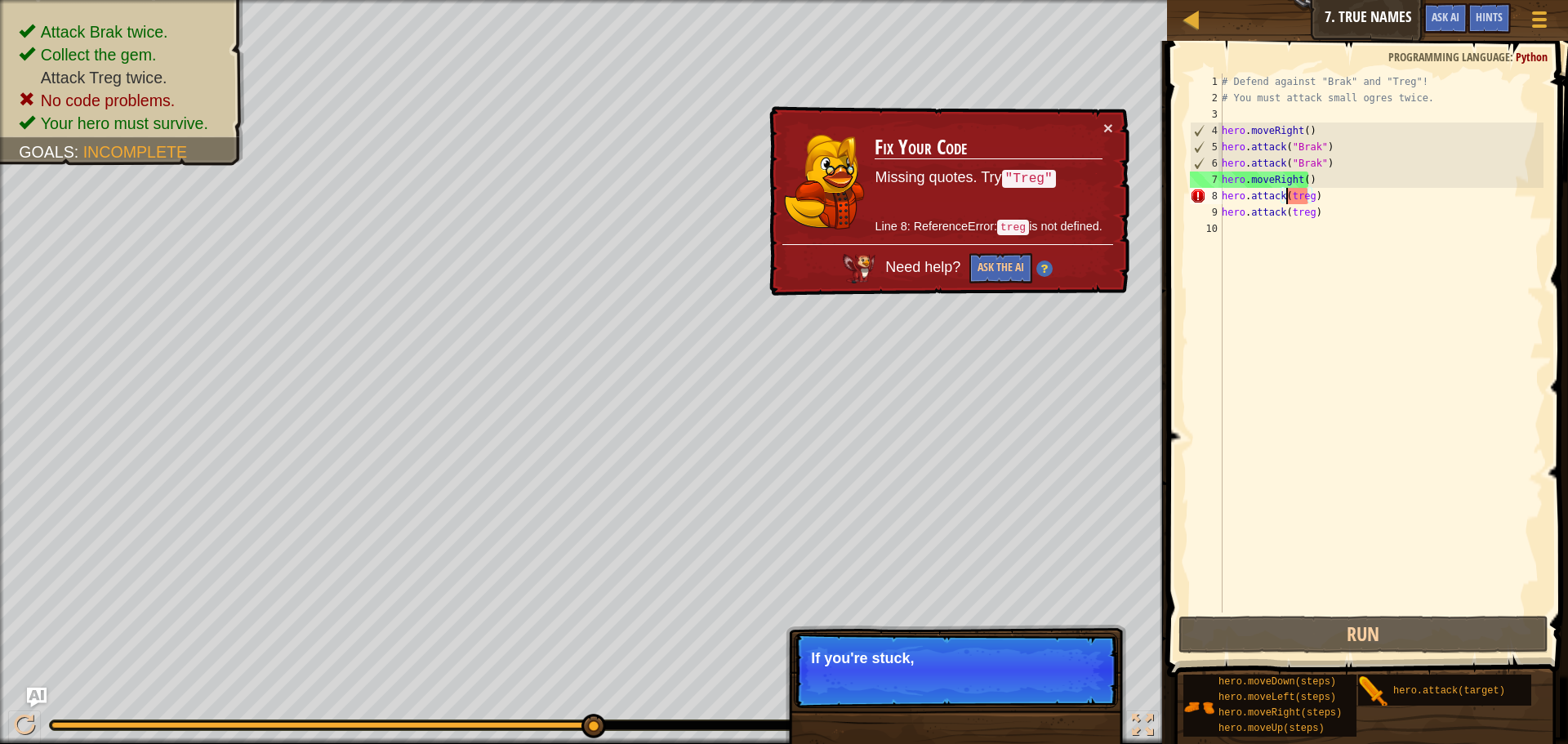
click at [1288, 199] on div "# Defend against "Brak" and "Treg"! # You must attack small ogres twice. hero .…" at bounding box center [1380, 359] width 325 height 571
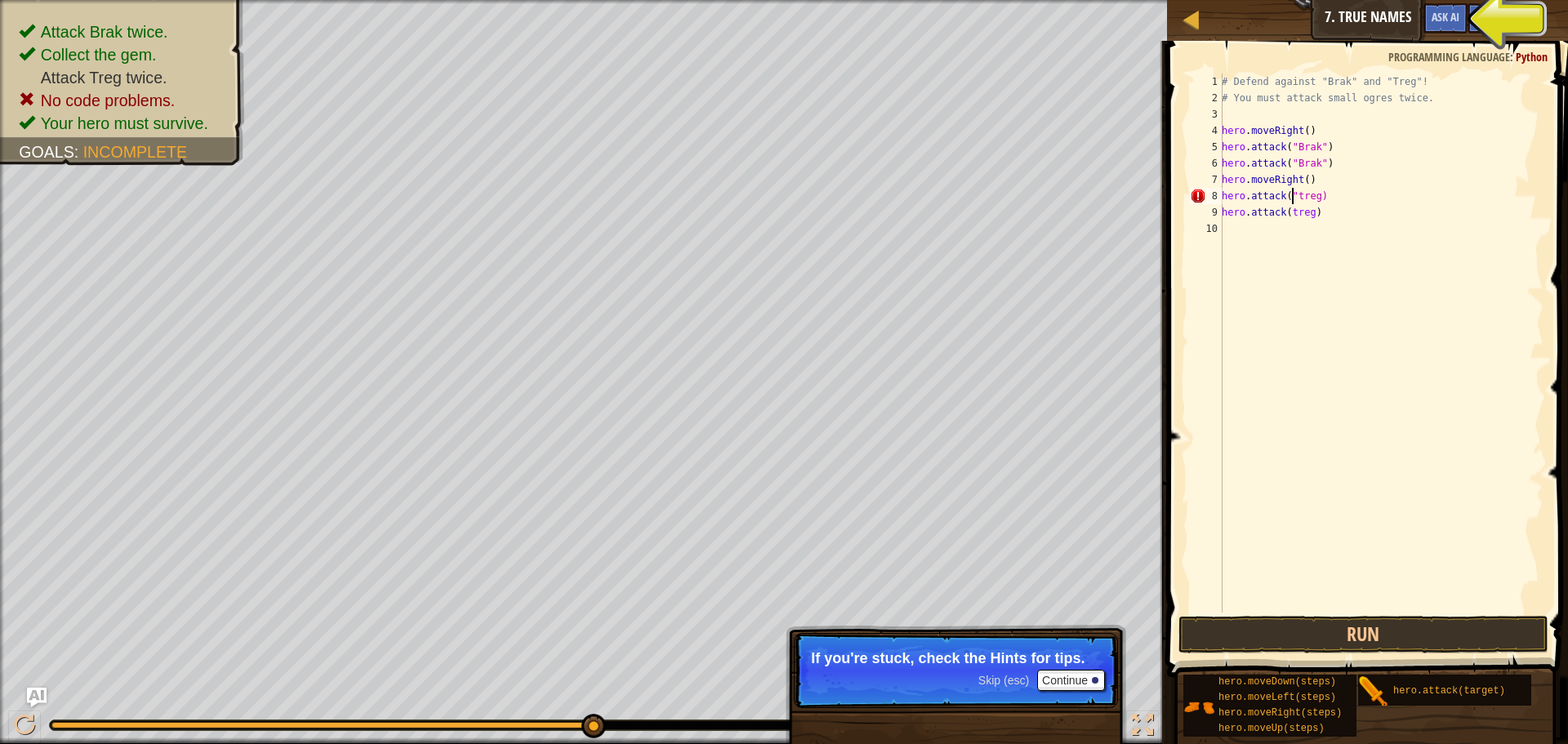
click at [1313, 199] on div "# Defend against "Brak" and "Treg"! # You must attack small ogres twice. hero .…" at bounding box center [1380, 359] width 325 height 571
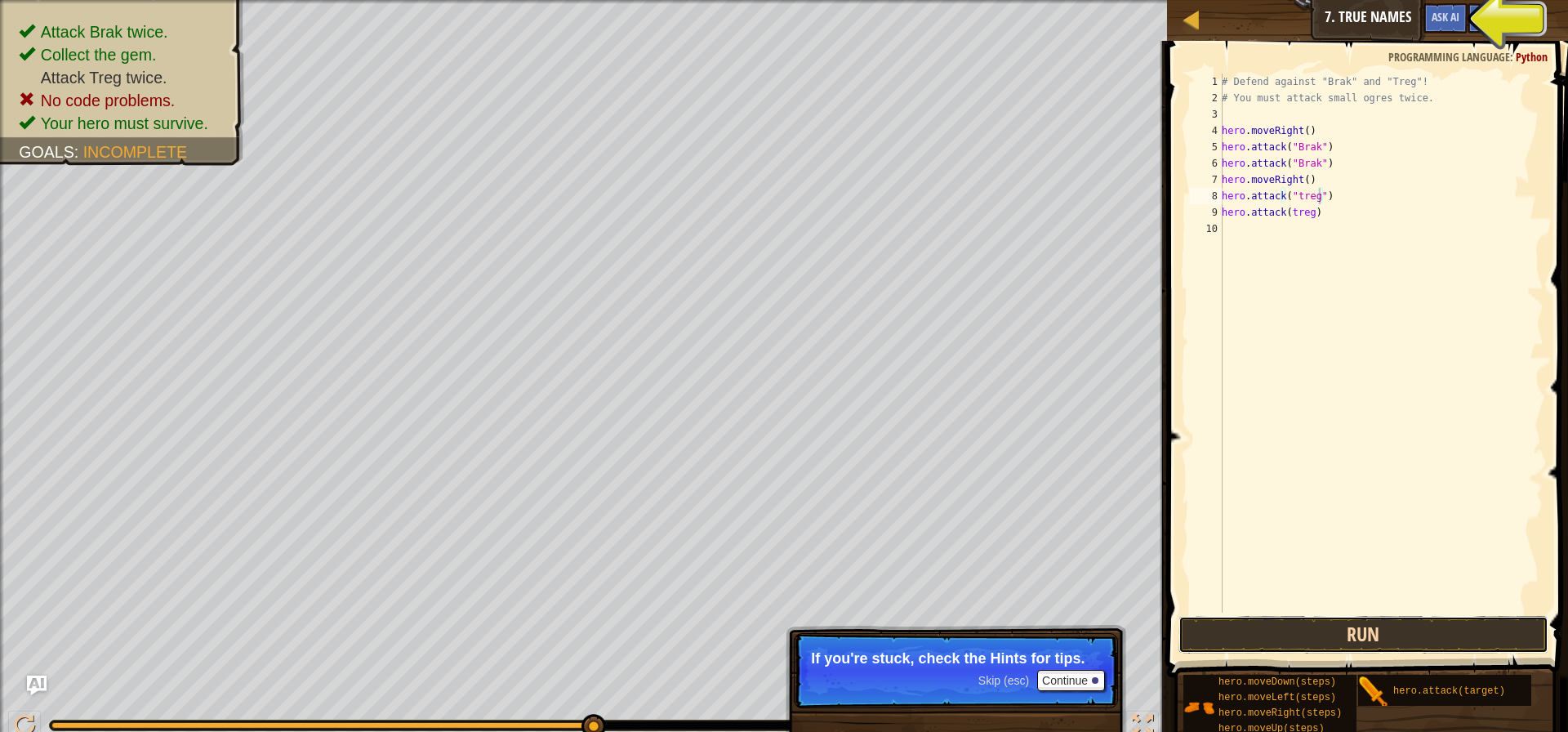
click at [1351, 638] on button "Run" at bounding box center [1363, 634] width 370 height 37
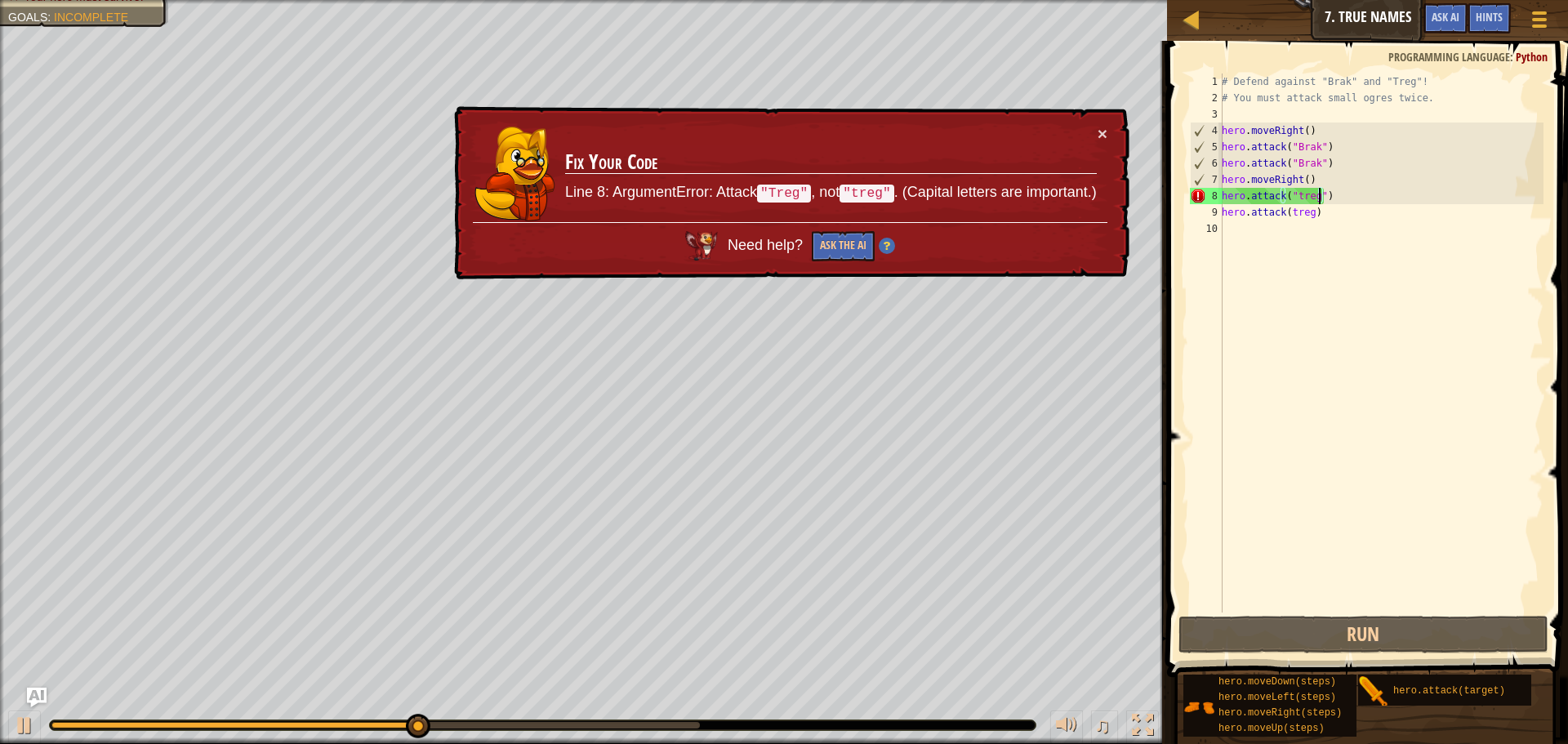
click at [1296, 201] on div "# Defend against "Brak" and "Treg"! # You must attack small ogres twice. hero .…" at bounding box center [1380, 359] width 325 height 571
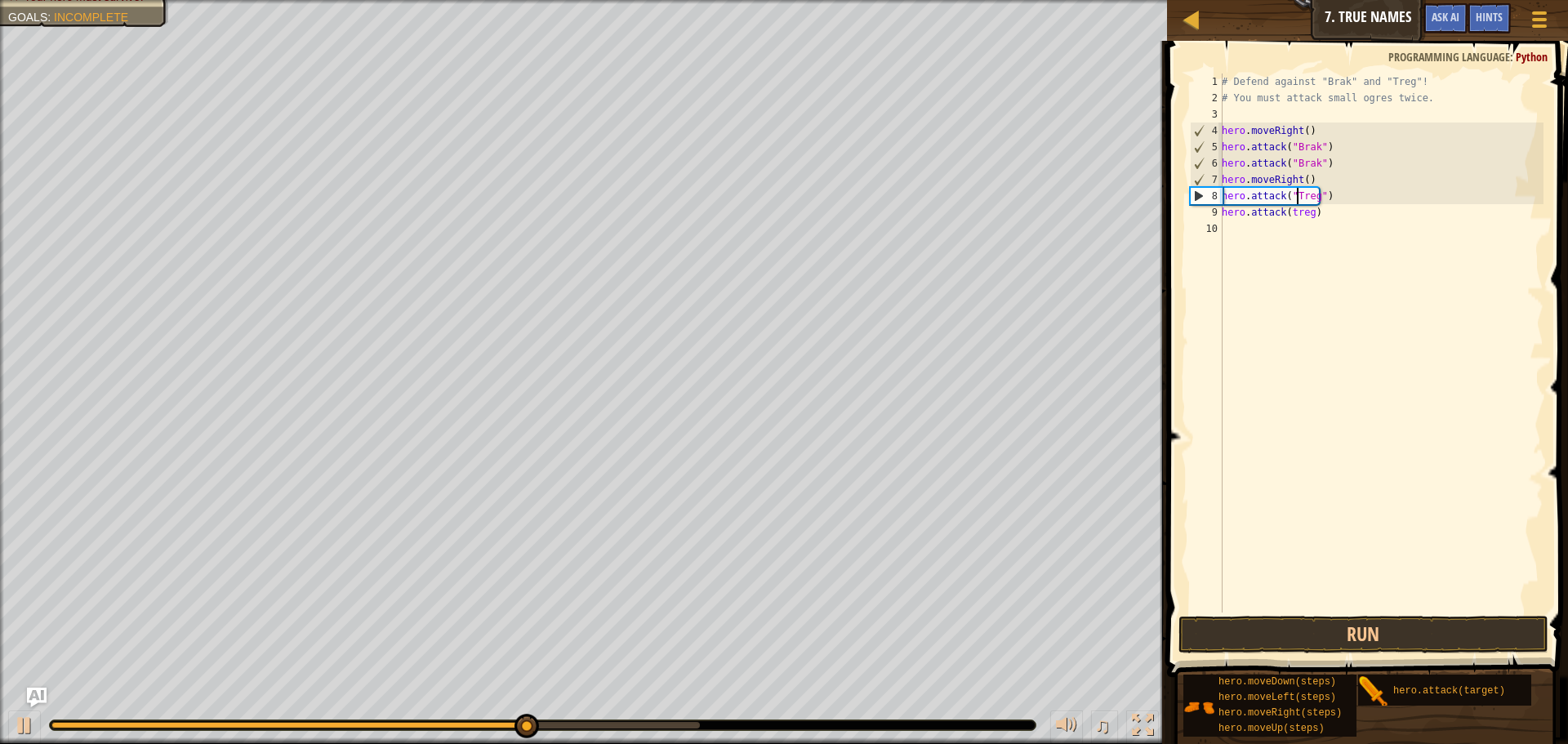
scroll to position [7, 7]
click at [1455, 631] on button "Run" at bounding box center [1363, 634] width 370 height 37
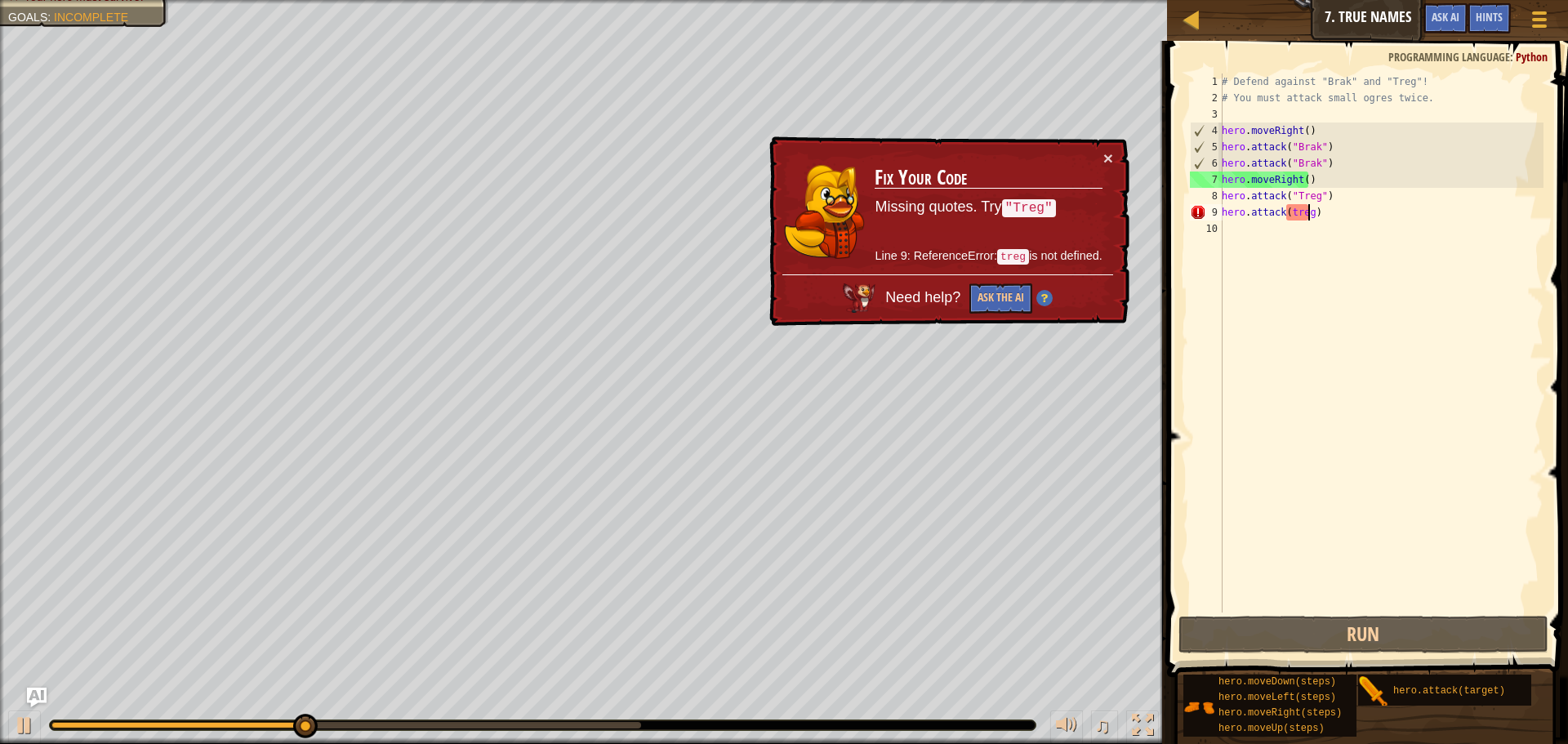
drag, startPoint x: 1454, startPoint y: 631, endPoint x: 1309, endPoint y: 213, distance: 442.4
click at [1309, 213] on div "# Defend against "Brak" and "Treg"! # You must attack small ogres twice. hero .…" at bounding box center [1380, 359] width 325 height 571
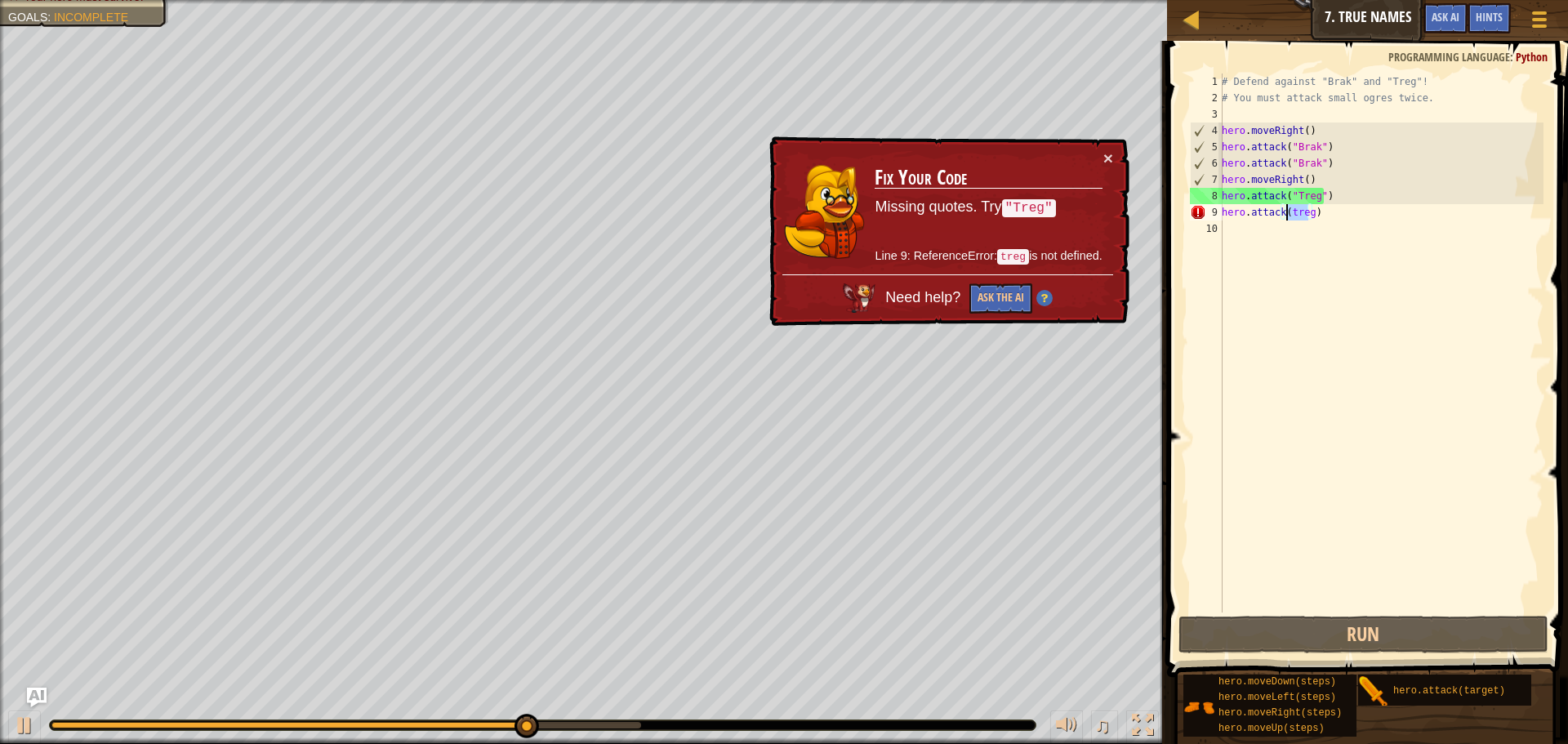
drag, startPoint x: 1308, startPoint y: 213, endPoint x: 1285, endPoint y: 214, distance: 23.0
click at [1285, 214] on div "# Defend against "Brak" and "Treg"! # You must attack small ogres twice. hero .…" at bounding box center [1380, 359] width 325 height 571
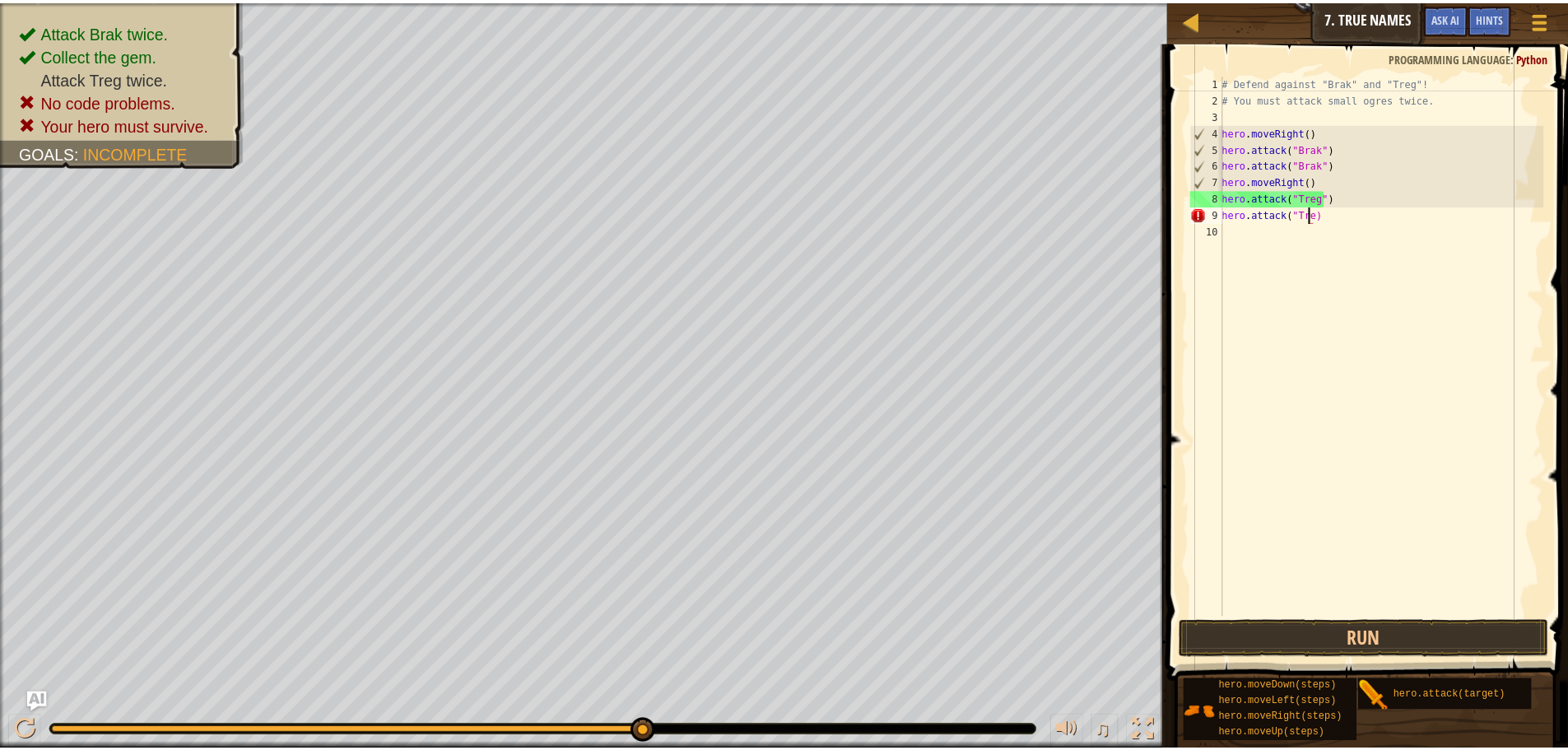
scroll to position [7, 7]
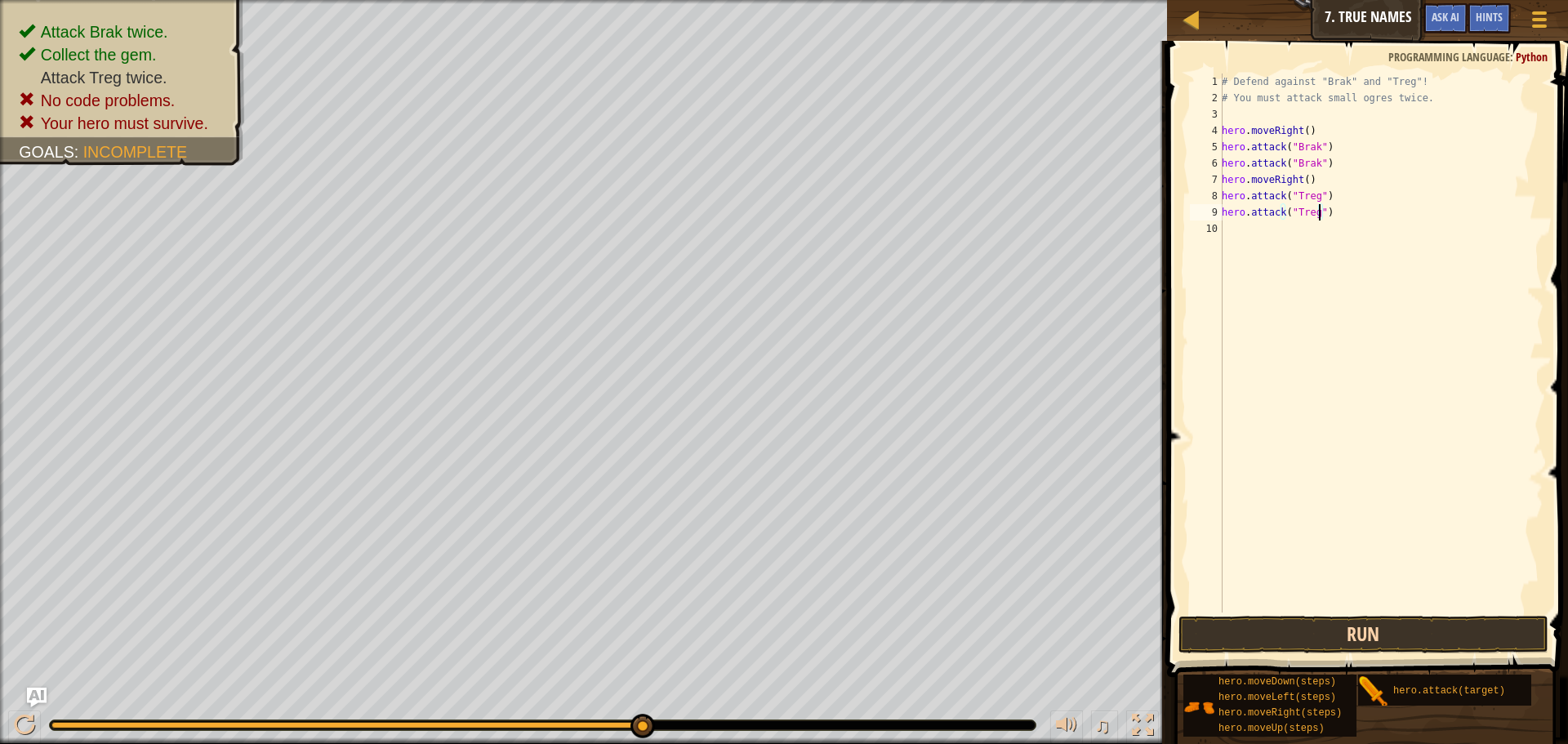
type textarea "hero.attack("Treg")"
click at [1406, 637] on button "Run" at bounding box center [1363, 634] width 370 height 37
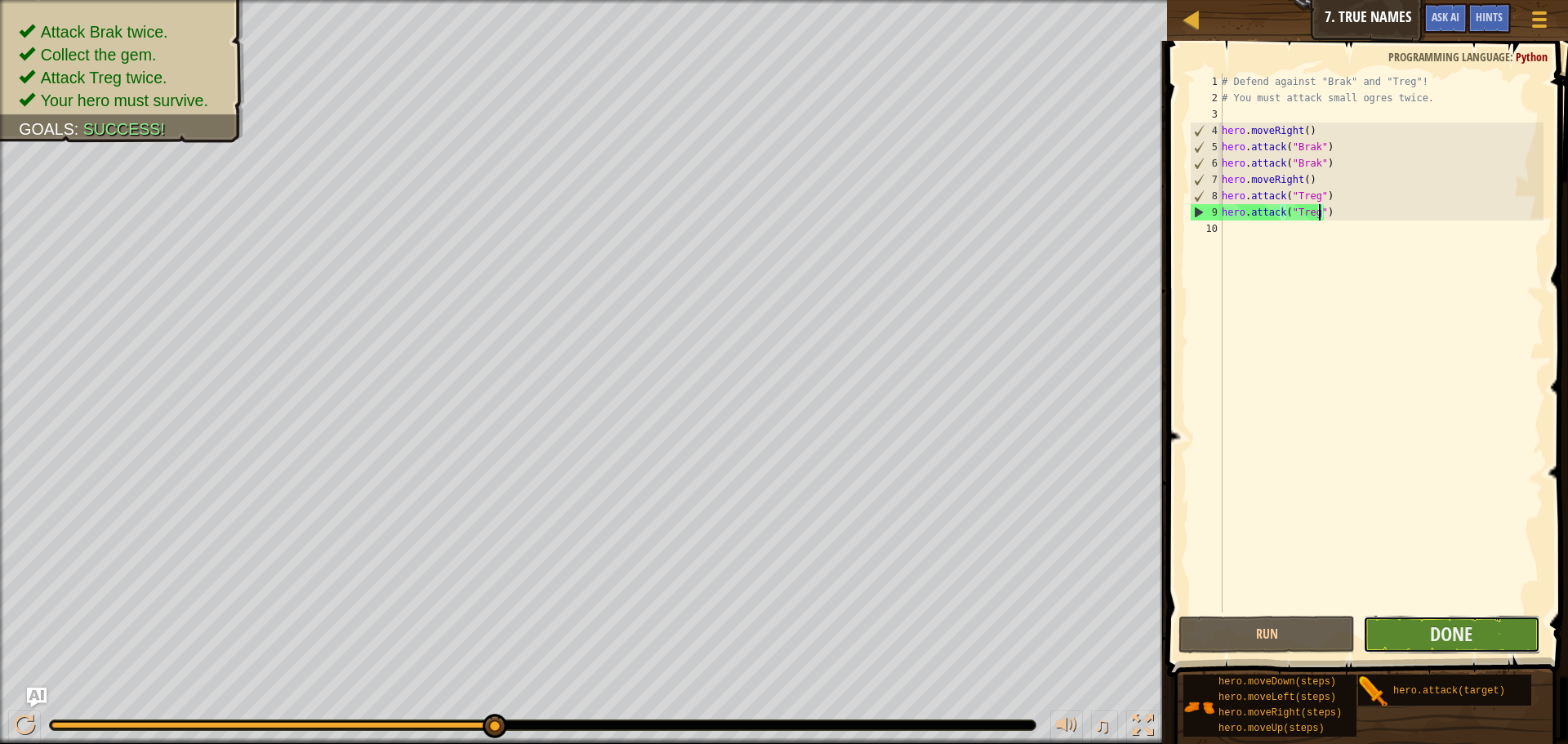
click at [1475, 631] on button "Done" at bounding box center [1451, 634] width 176 height 37
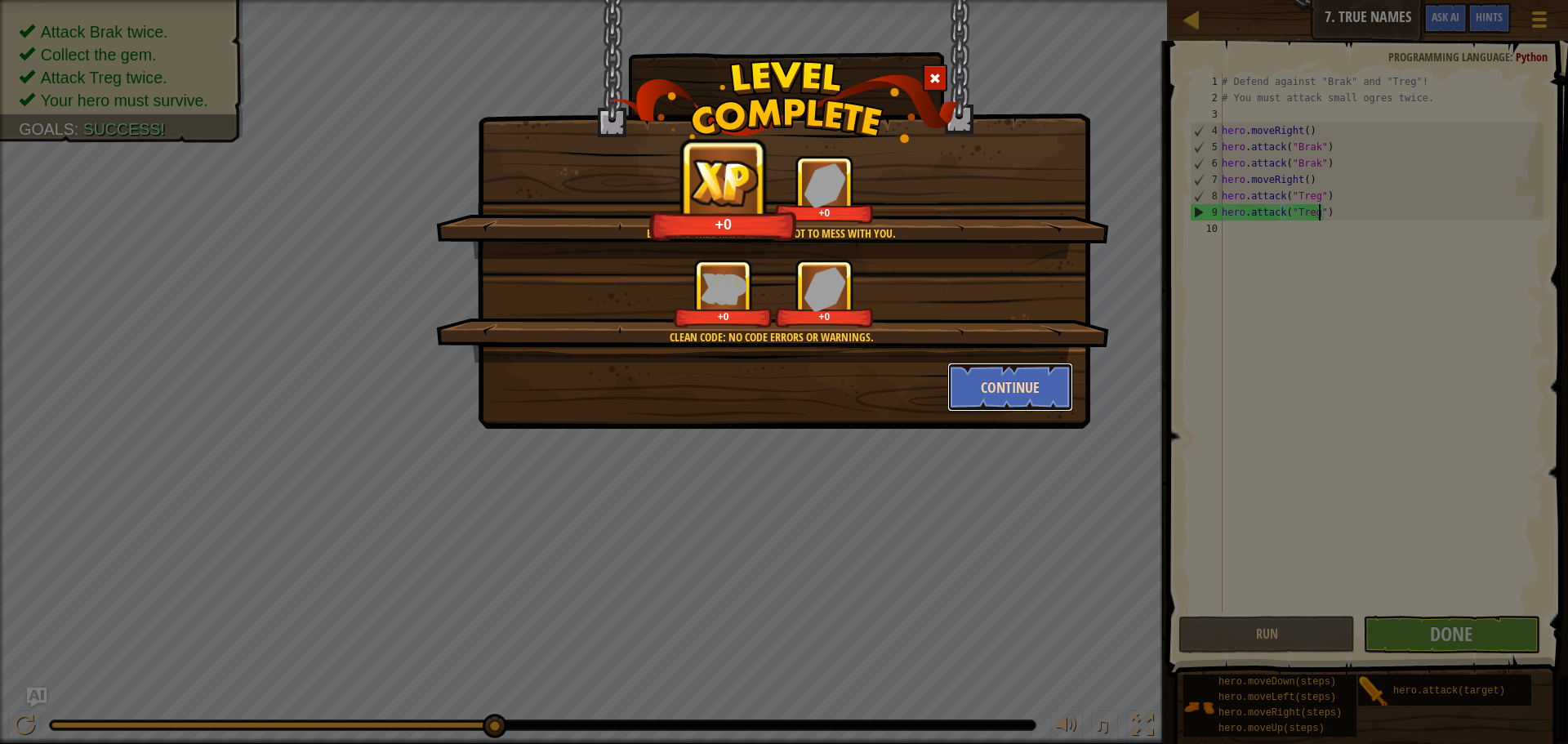
click at [983, 378] on button "Continue" at bounding box center [1011, 386] width 126 height 49
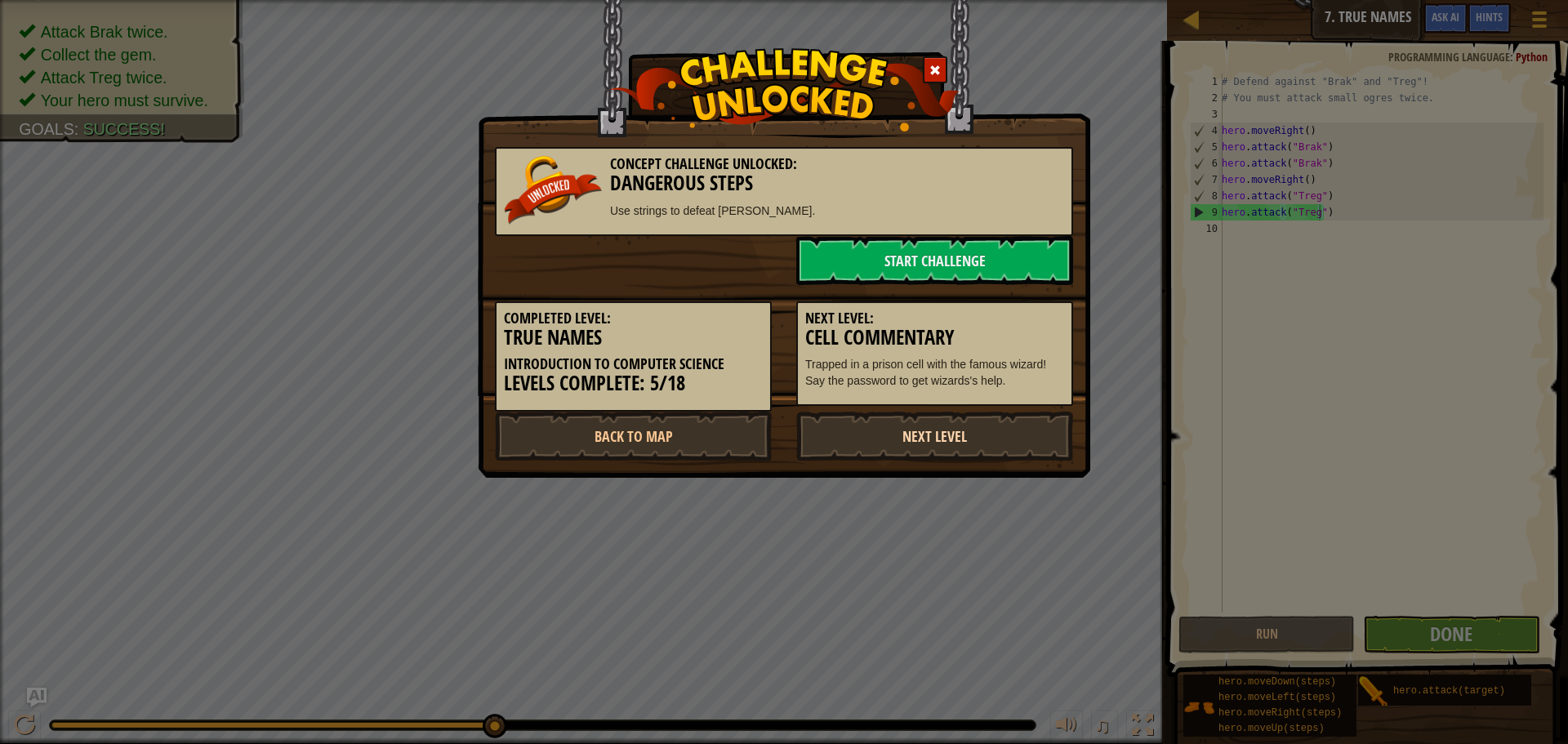
click at [915, 422] on link "Next Level" at bounding box center [934, 436] width 277 height 49
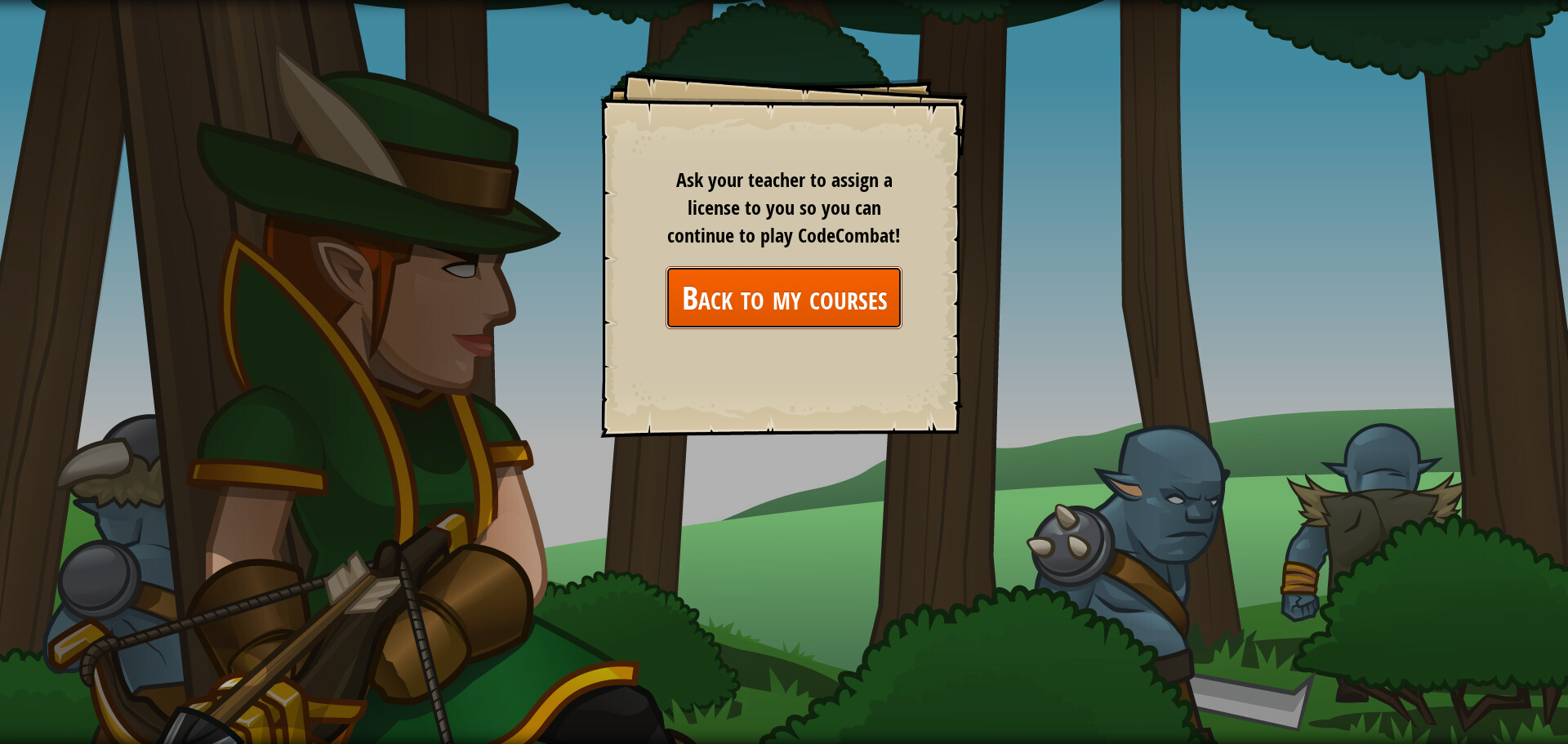
click at [862, 305] on link "Back to my courses" at bounding box center [783, 298] width 237 height 63
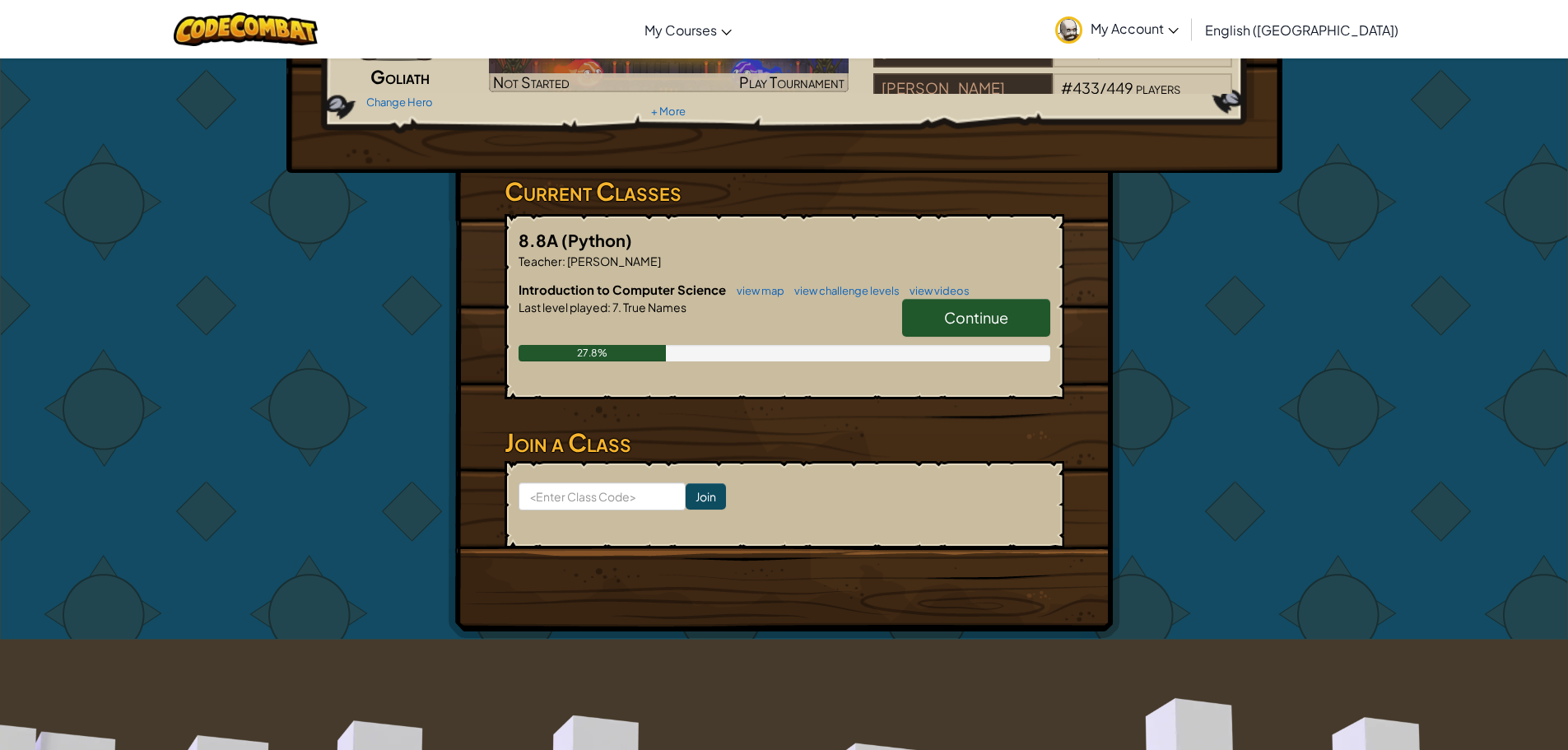
scroll to position [82, 0]
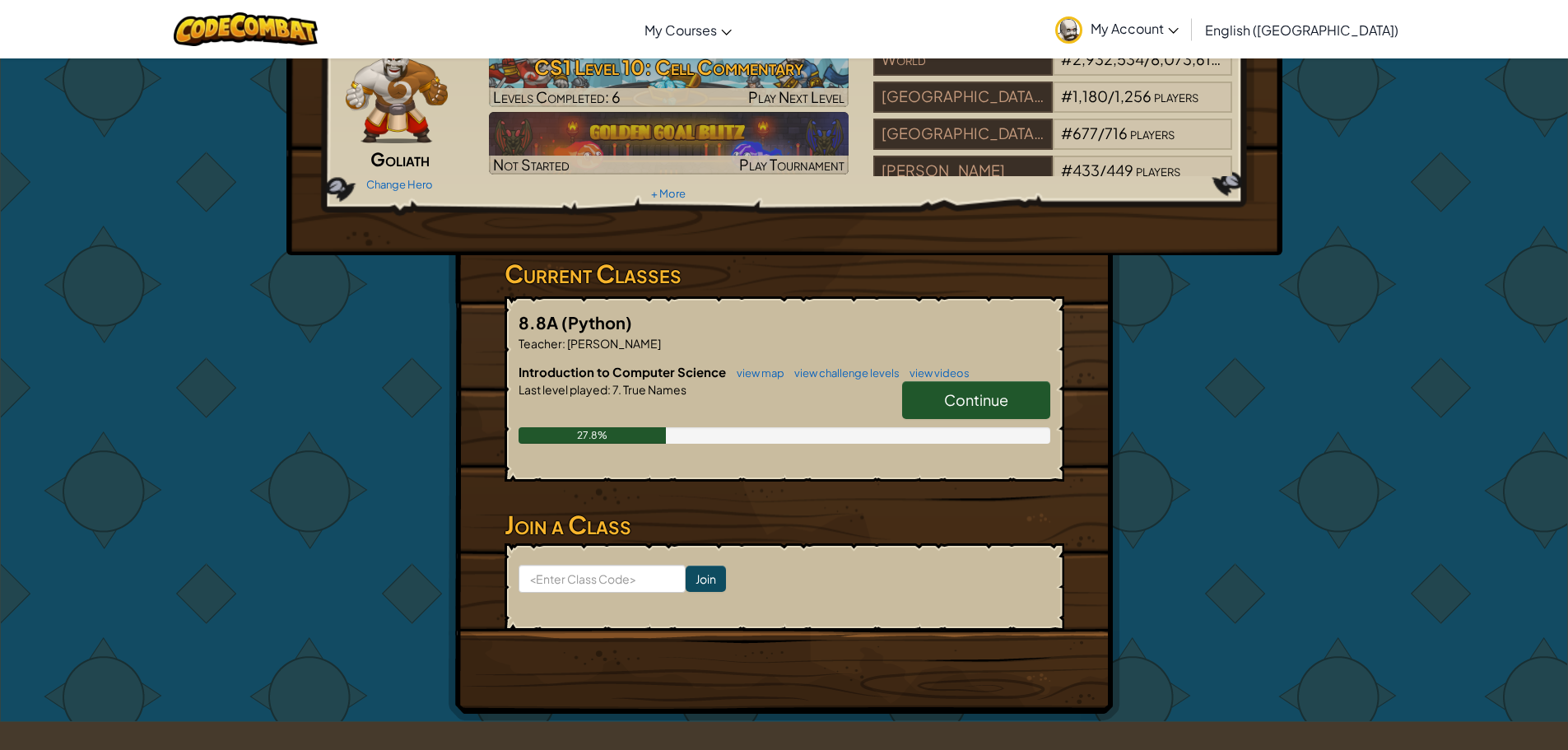
click at [972, 394] on span "Continue" at bounding box center [976, 400] width 65 height 19
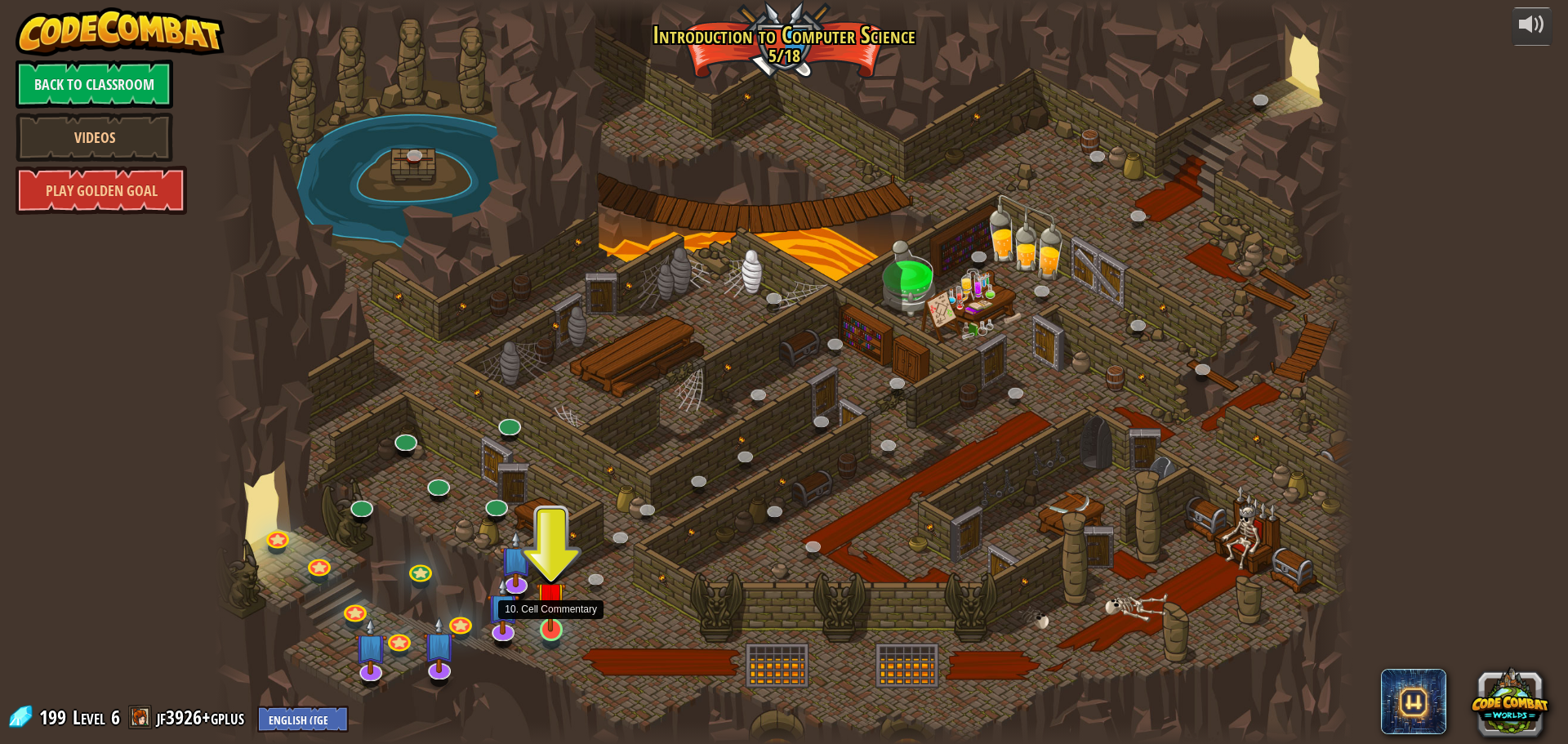
click at [551, 628] on img at bounding box center [551, 596] width 31 height 70
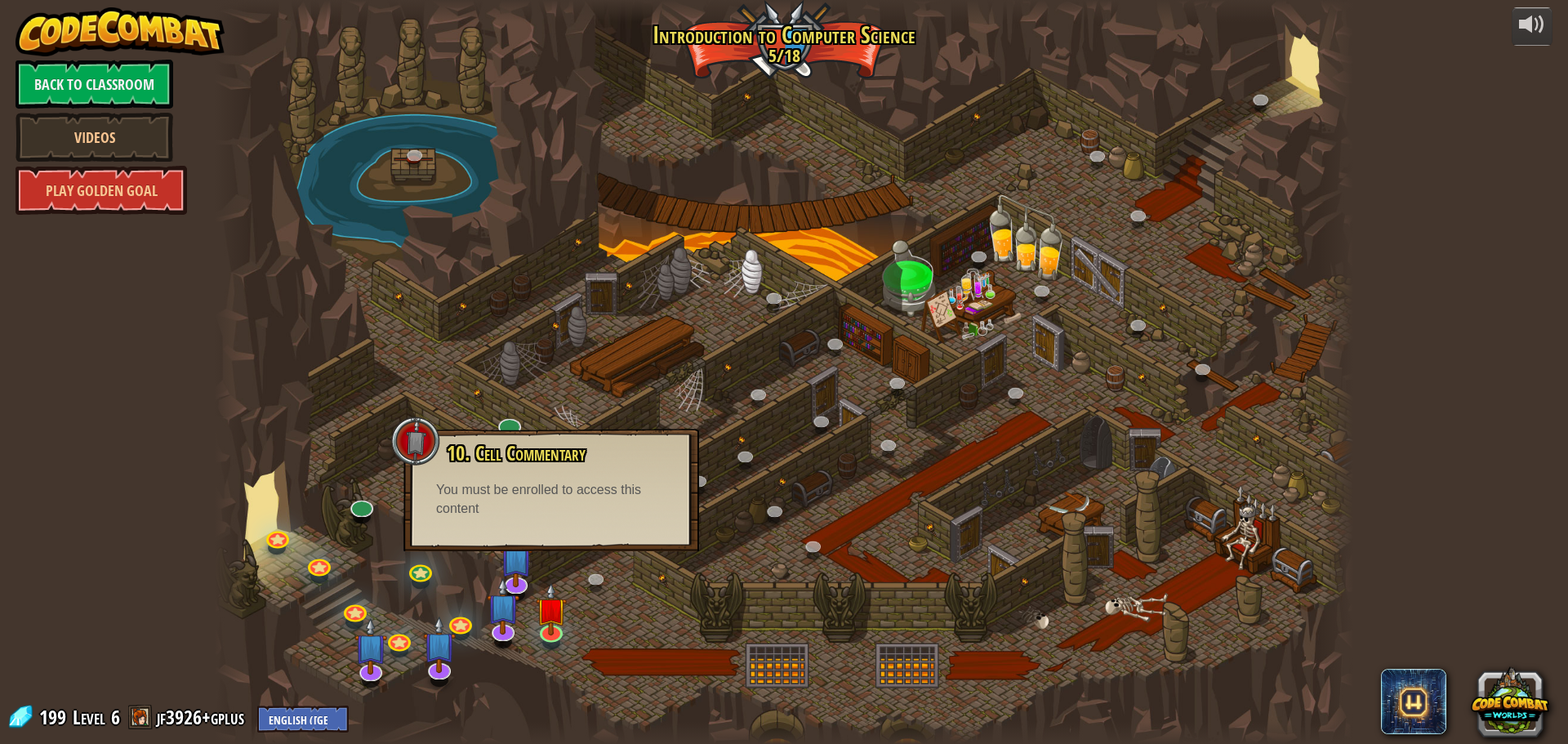
drag, startPoint x: 1105, startPoint y: 464, endPoint x: 106, endPoint y: 395, distance: 1001.4
click at [102, 395] on div "powered by Back to Classroom Videos Play Golden Goal 25. Kithgard Gates (Locked…" at bounding box center [784, 372] width 1568 height 744
drag, startPoint x: 118, startPoint y: 390, endPoint x: 142, endPoint y: 396, distance: 24.7
drag, startPoint x: 142, startPoint y: 396, endPoint x: 621, endPoint y: 603, distance: 521.8
click at [621, 610] on div at bounding box center [783, 372] width 1138 height 744
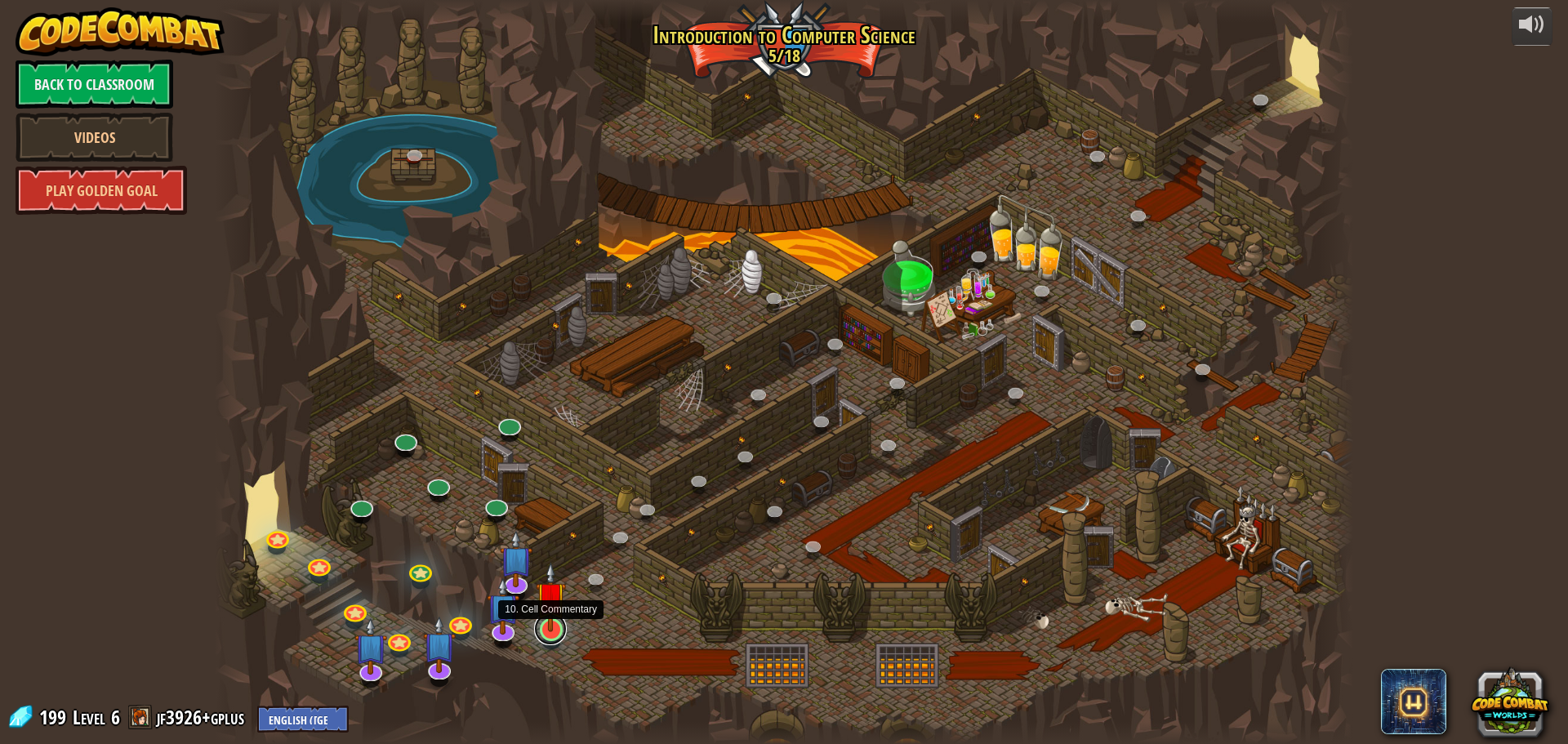
click at [556, 637] on link at bounding box center [550, 628] width 33 height 33
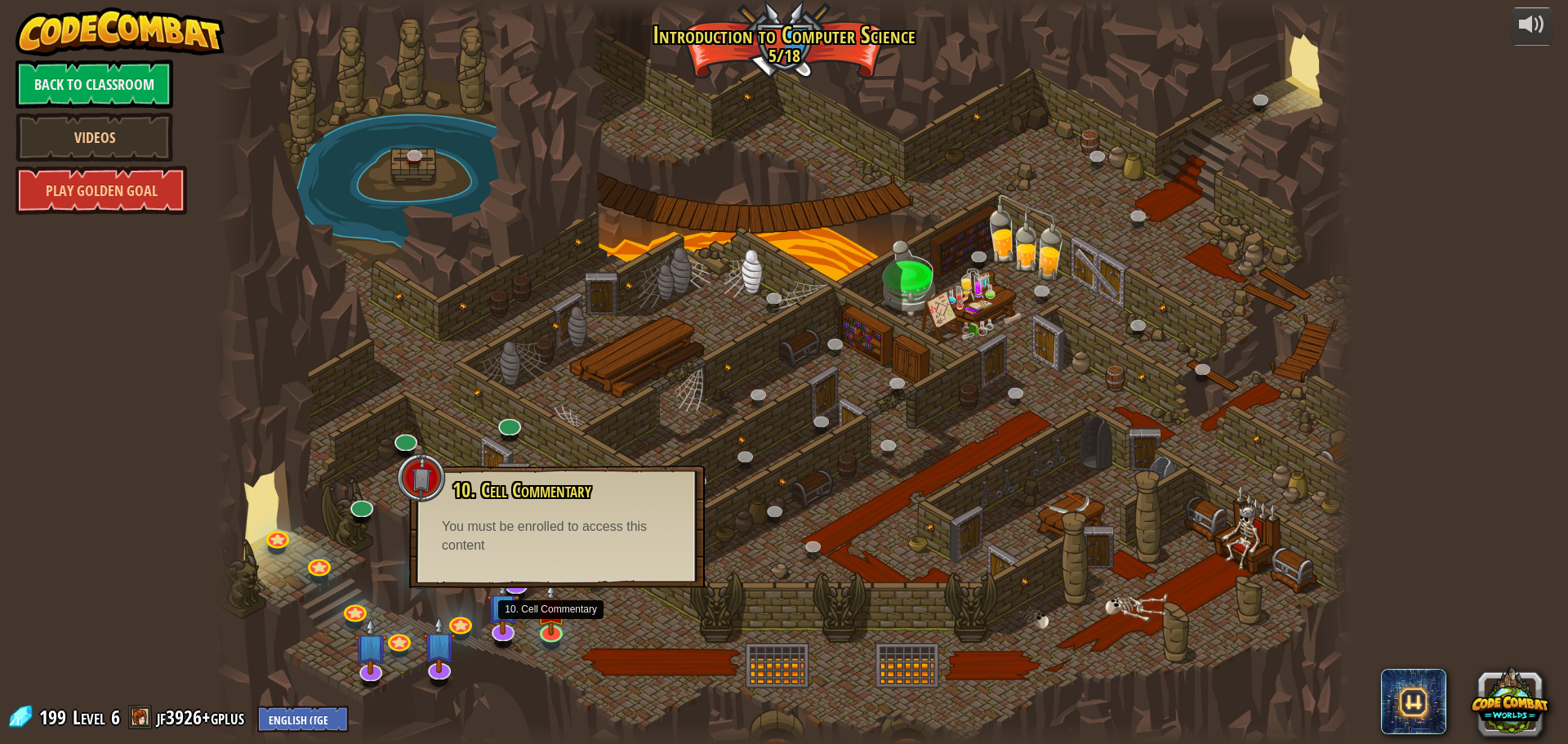
click at [590, 685] on div at bounding box center [783, 372] width 1138 height 744
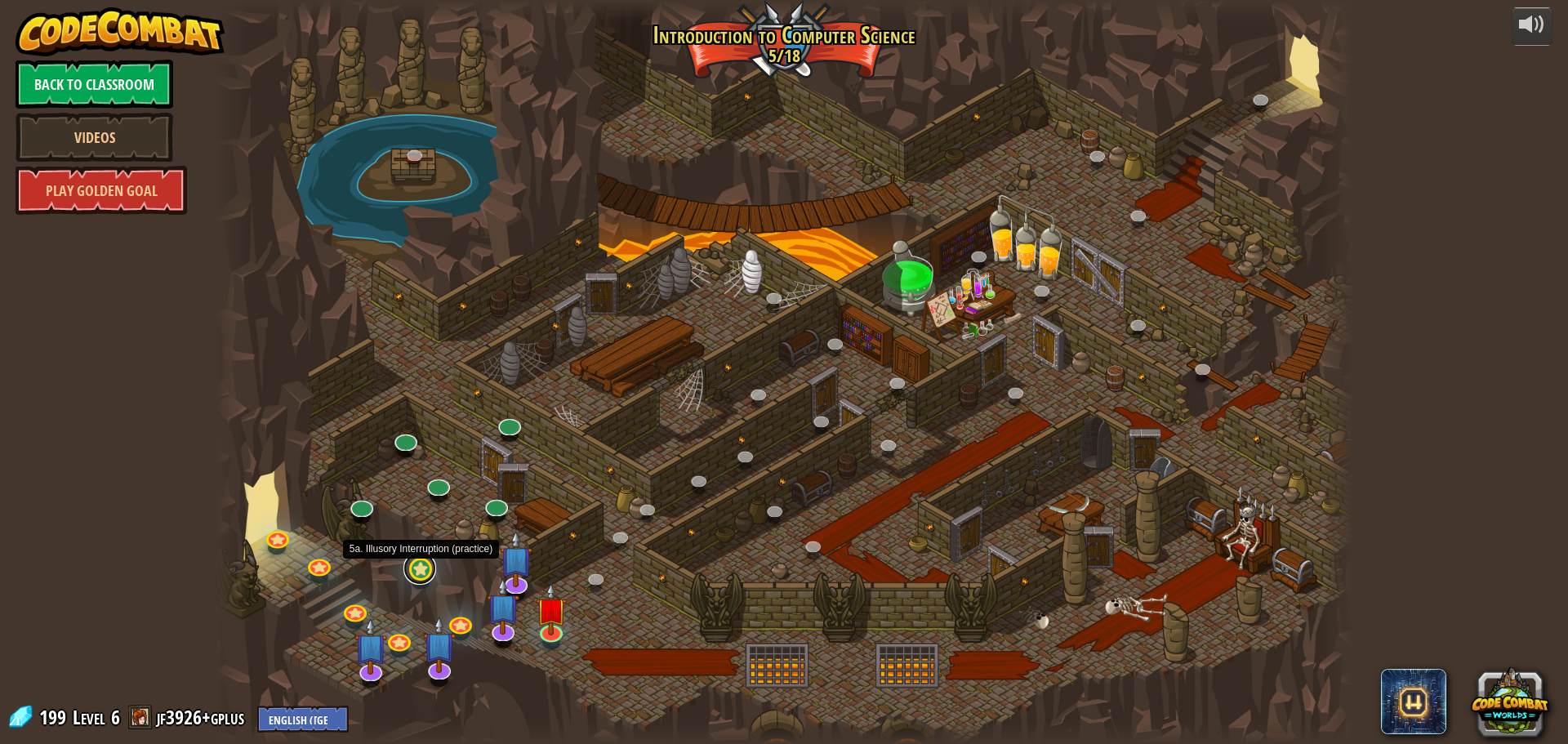
click at [428, 570] on link at bounding box center [419, 568] width 33 height 33
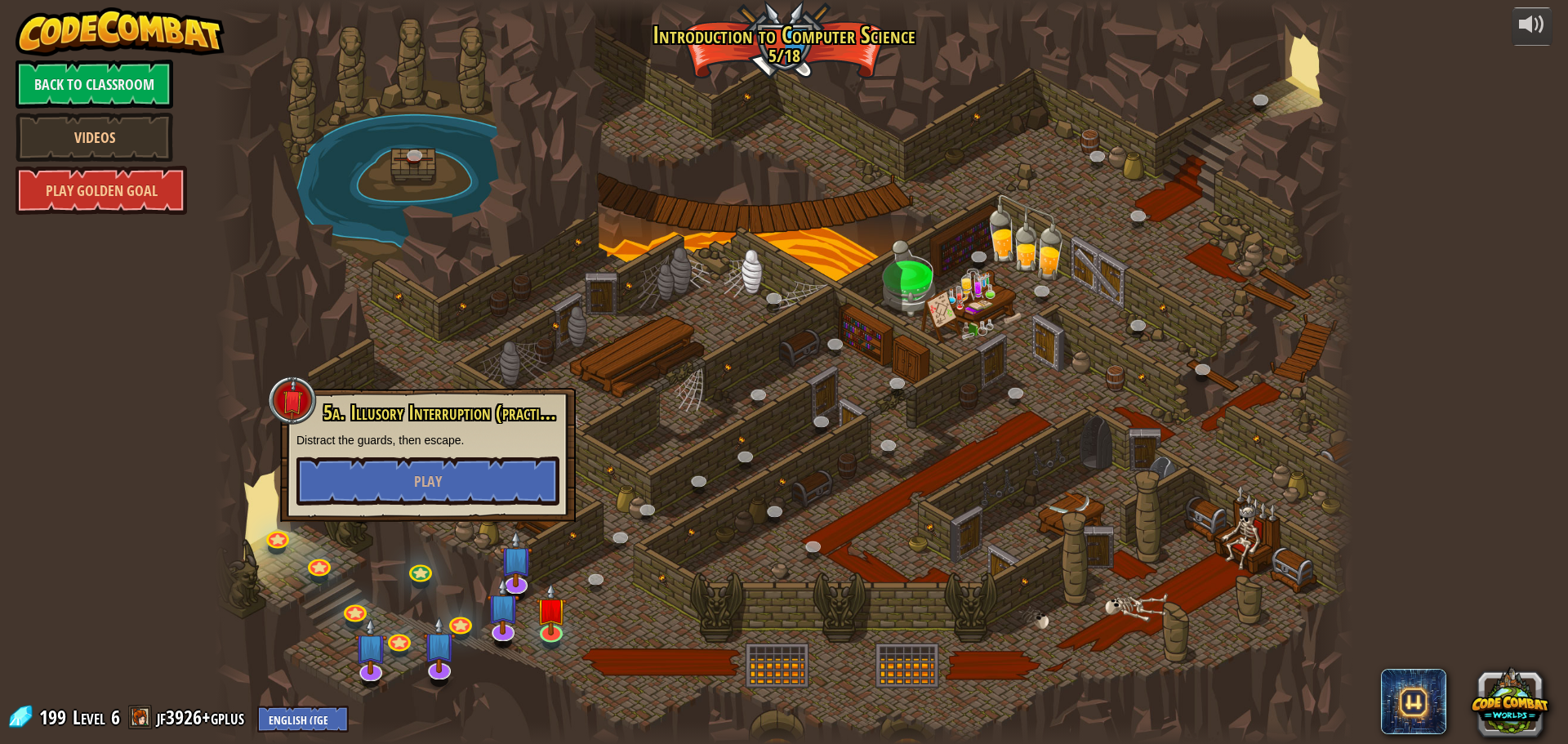
click at [596, 480] on div at bounding box center [783, 372] width 1138 height 744
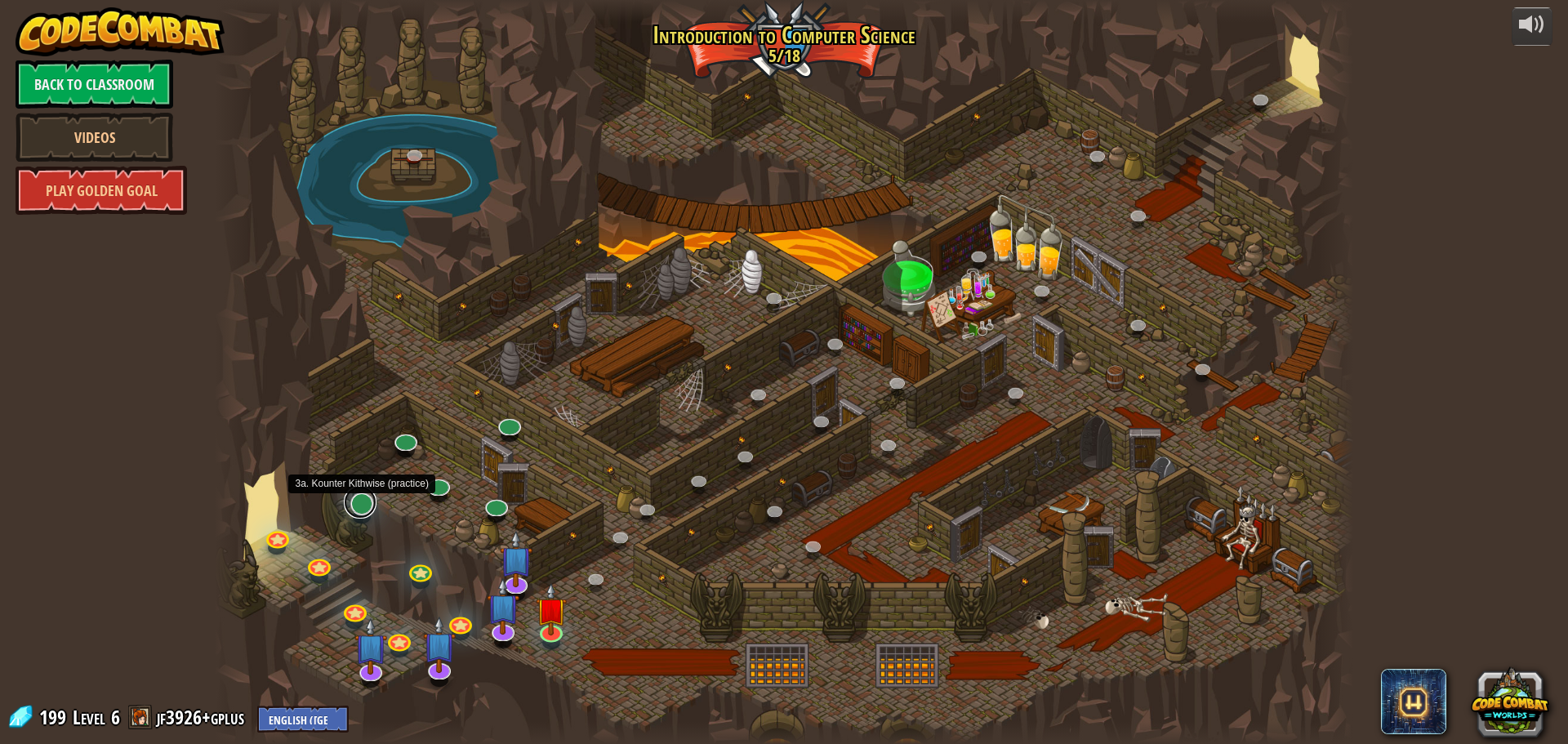
click at [360, 510] on link at bounding box center [359, 502] width 33 height 33
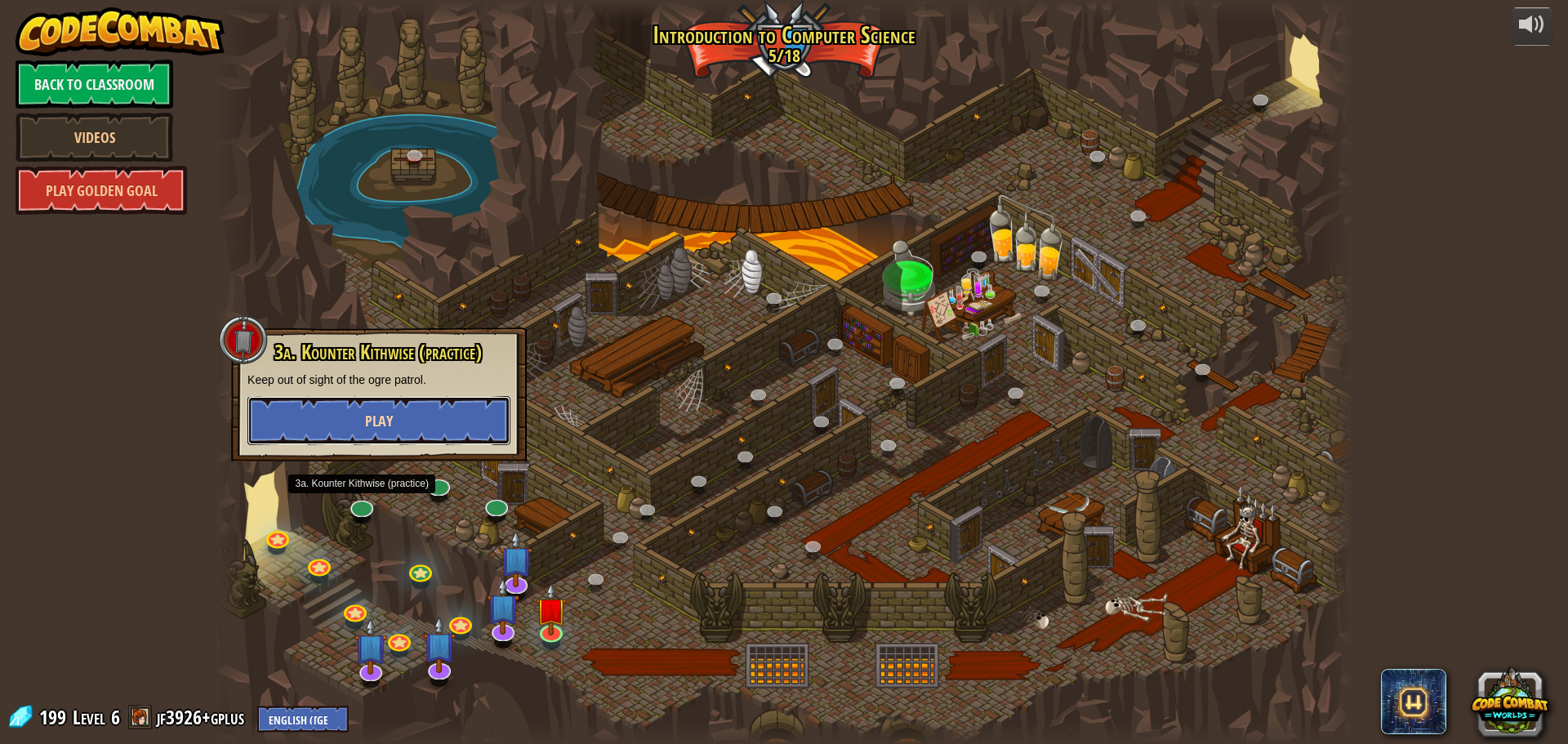
click at [416, 402] on button "Play" at bounding box center [378, 420] width 263 height 49
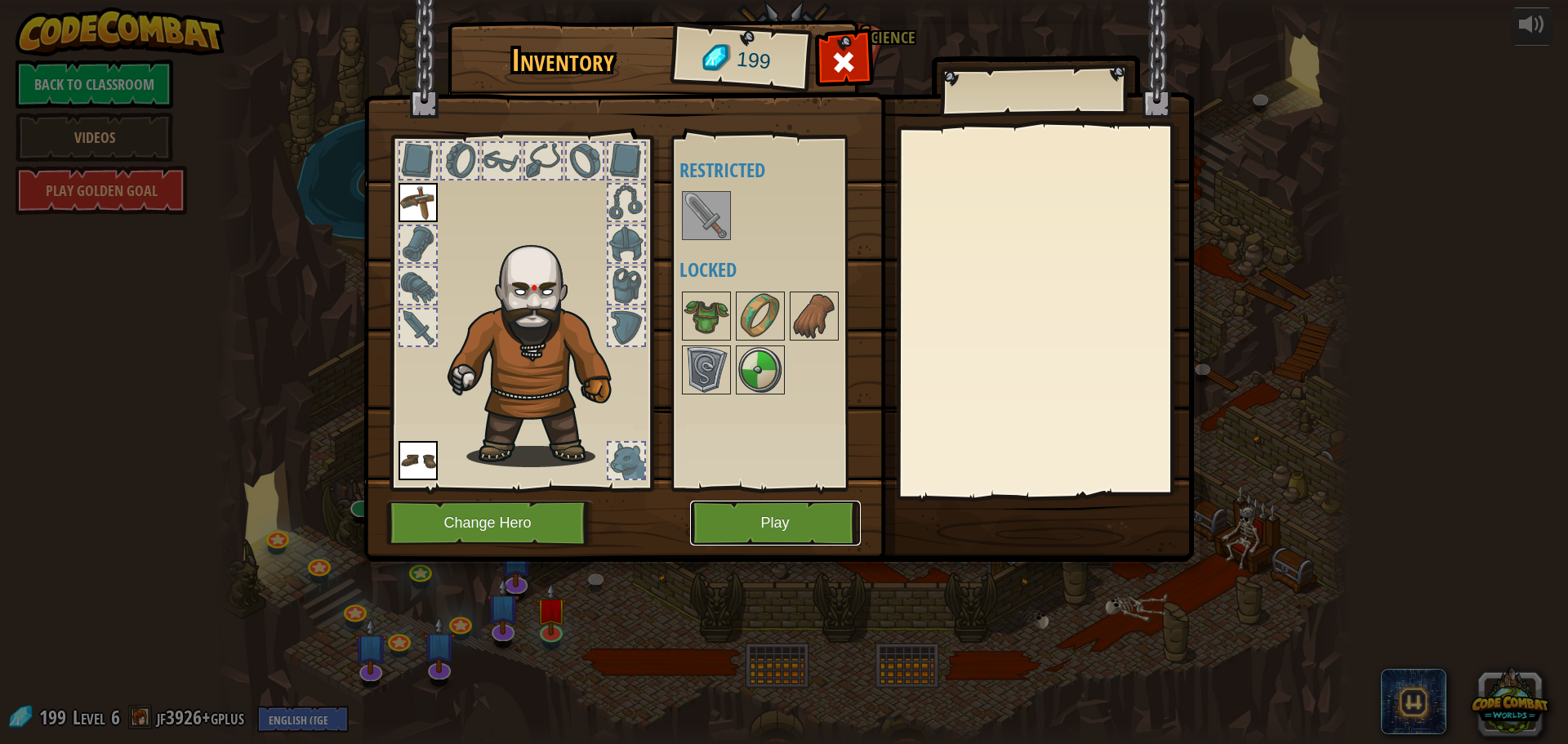
click at [775, 506] on button "Play" at bounding box center [776, 523] width 171 height 45
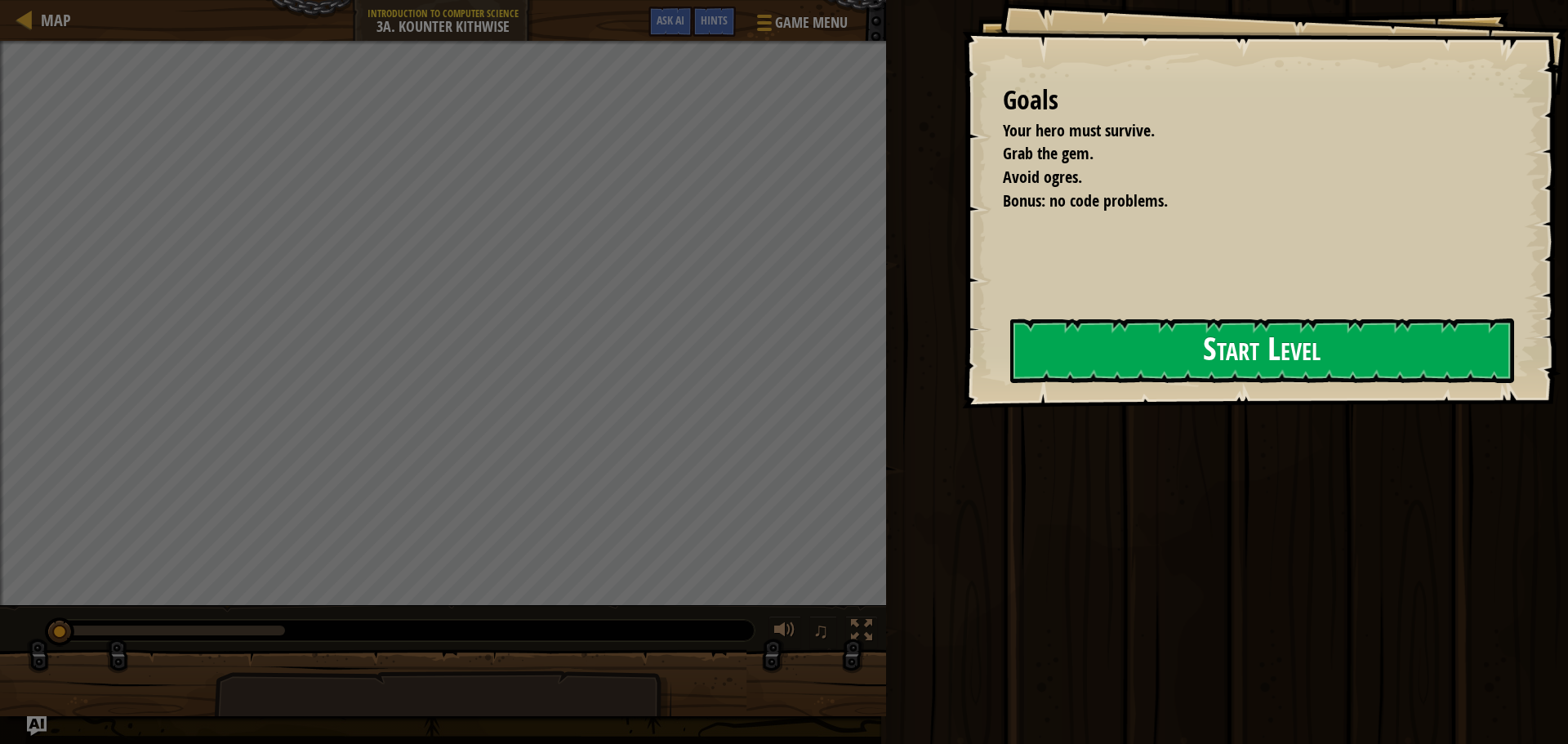
drag, startPoint x: 1326, startPoint y: 340, endPoint x: 1316, endPoint y: 340, distance: 10.0
click at [1316, 340] on button "Start Level" at bounding box center [1261, 350] width 503 height 64
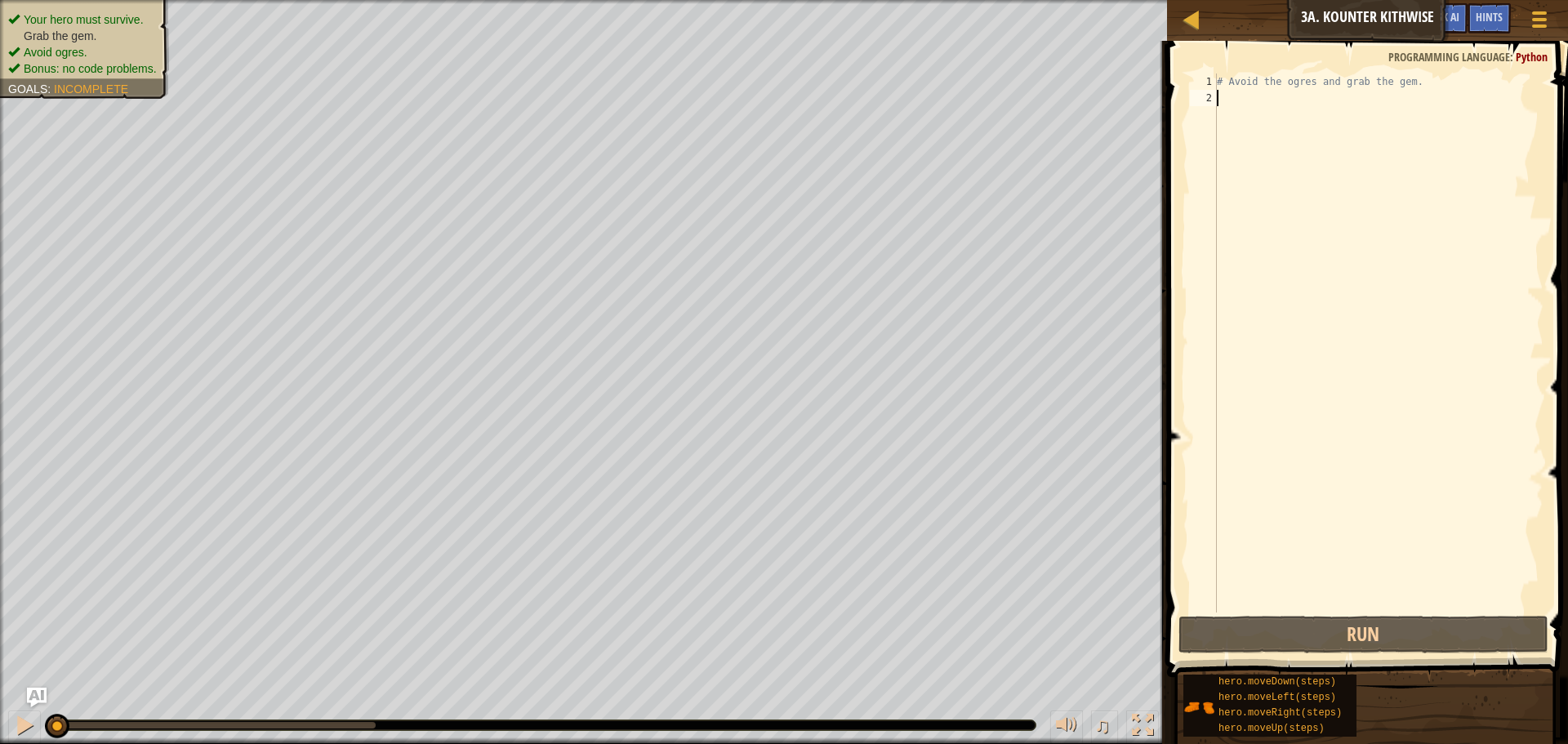
paste textarea "hero.moveDown("
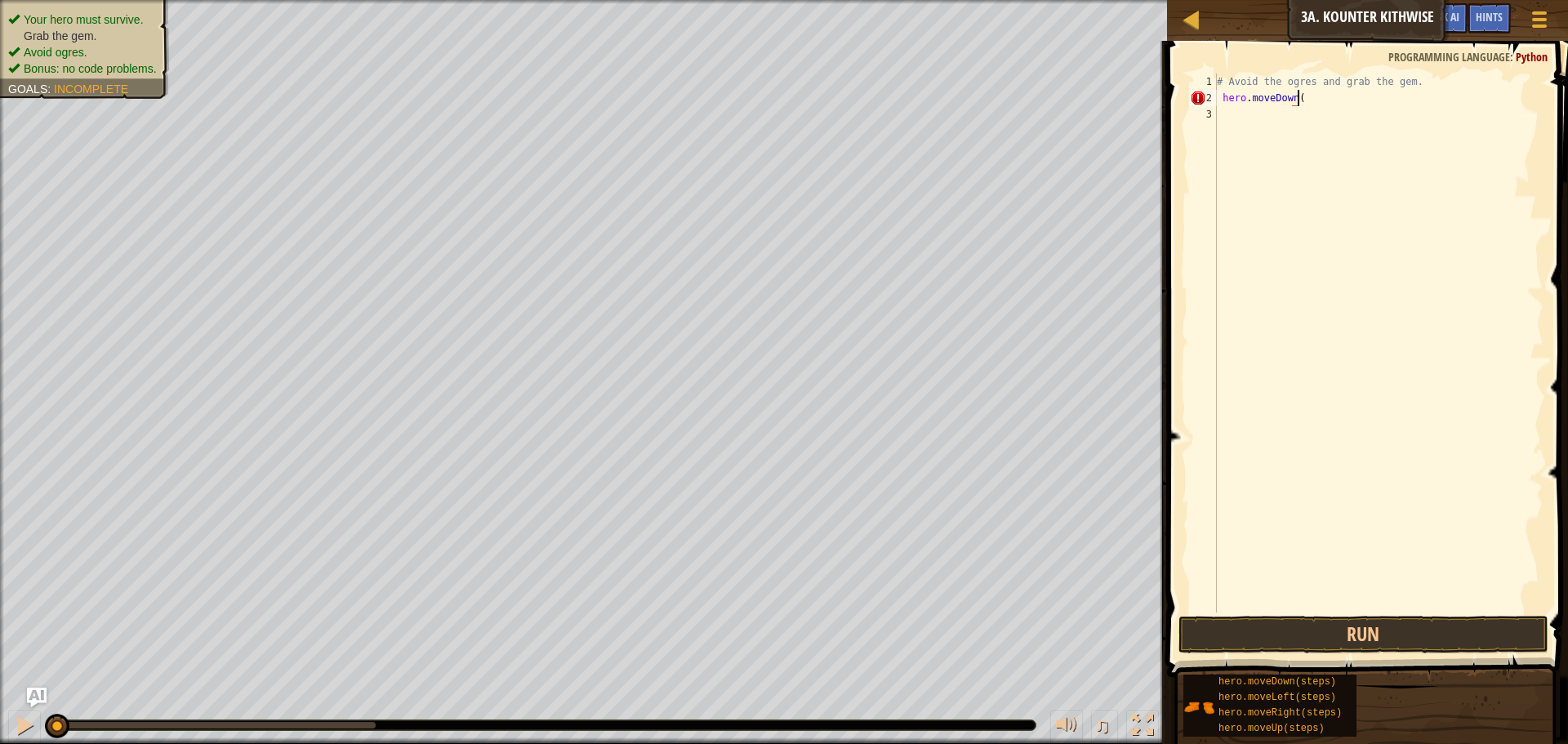
type textarea "hero.moveDown()"
click at [1247, 114] on div "# Avoid the ogres and grab the gem. hero . moveDown ( )" at bounding box center [1378, 359] width 330 height 571
click at [1222, 98] on div "# Avoid the ogres and grab the gem. hero . moveDown ( )" at bounding box center [1378, 359] width 330 height 571
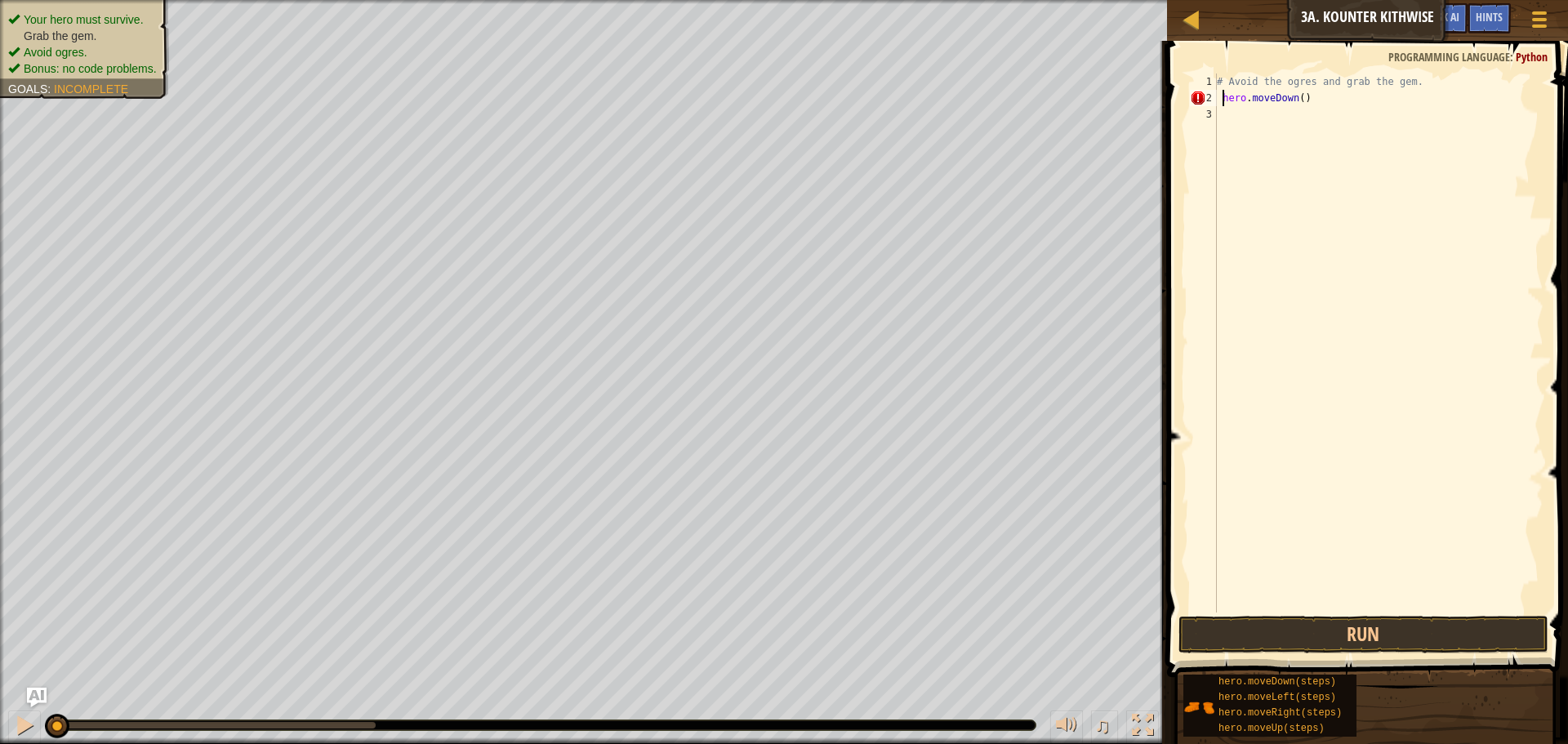
type textarea "hero.moveDown()"
click at [1226, 115] on div "# Avoid the ogres and grab the gem. hero . moveDown ( )" at bounding box center [1378, 359] width 330 height 571
paste textarea "hero.moveRight()"
drag, startPoint x: 1352, startPoint y: 618, endPoint x: 1337, endPoint y: 610, distance: 17.0
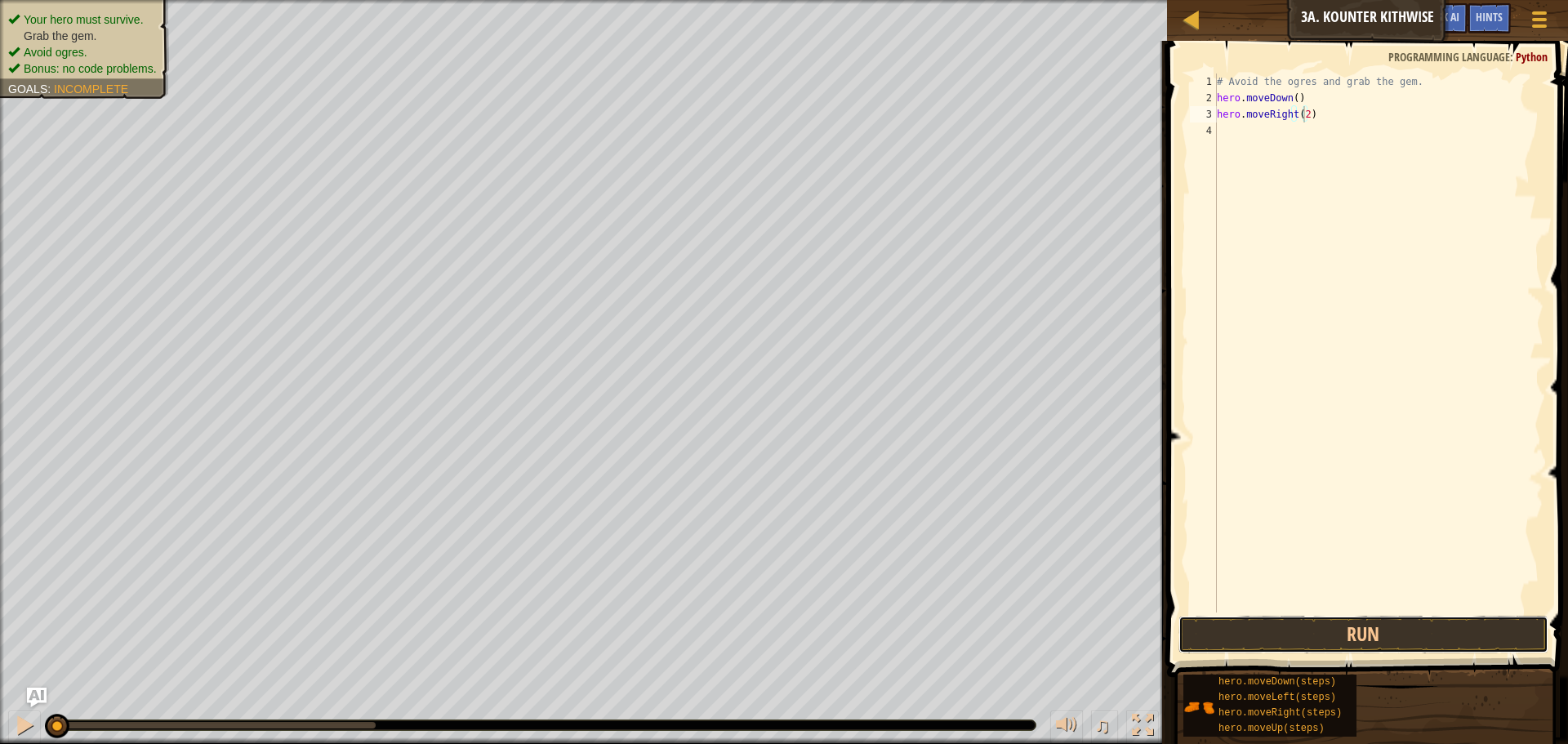
click at [1339, 612] on div "hero.moveRight(2) 1 2 3 4 # Avoid the ogres and grab the gem. hero . moveDown (…" at bounding box center [1365, 391] width 406 height 685
click at [1333, 626] on button "Run" at bounding box center [1363, 634] width 370 height 37
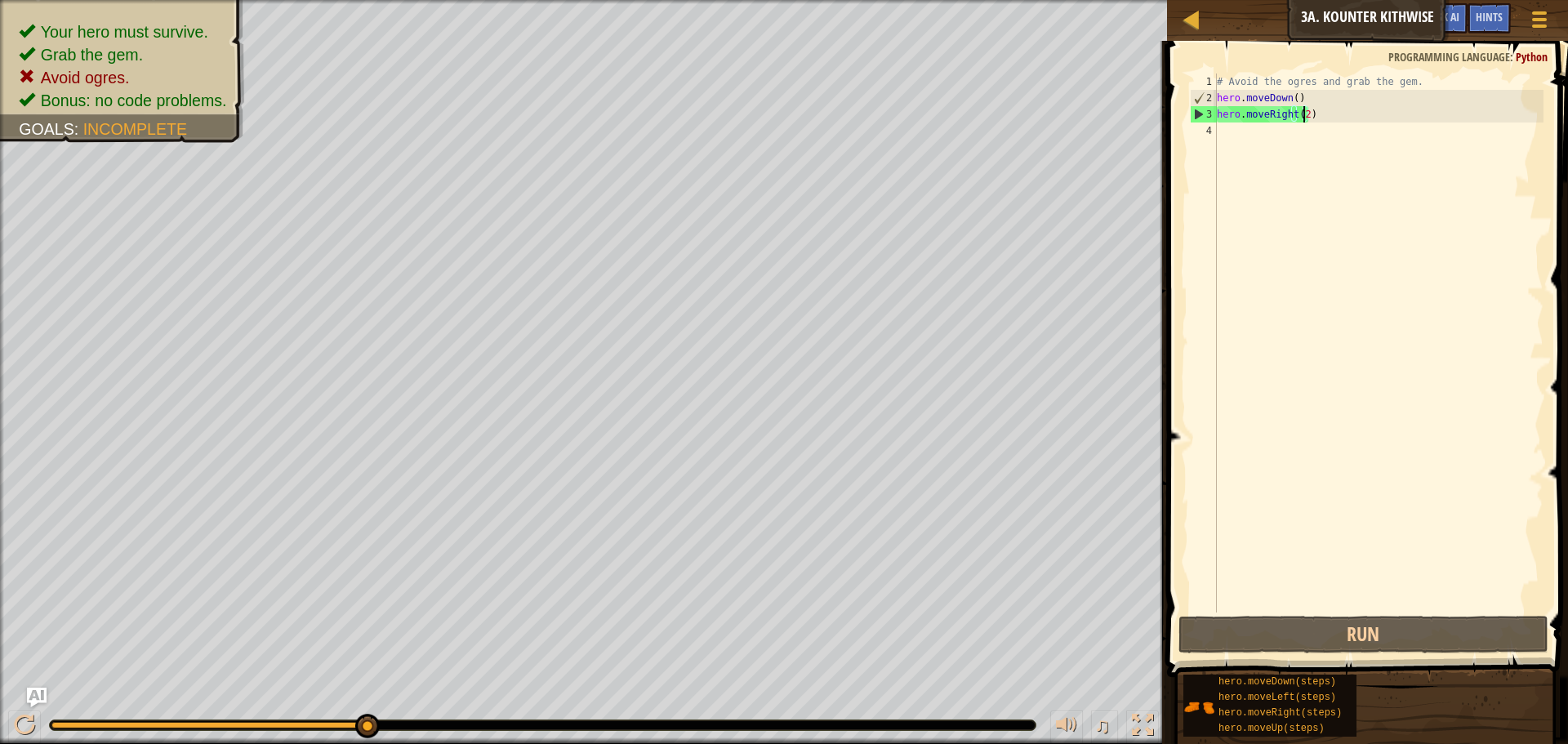
click at [1292, 100] on div "# Avoid the ogres and grab the gem. hero . moveDown ( ) hero . moveRight ( 2 )" at bounding box center [1378, 359] width 330 height 571
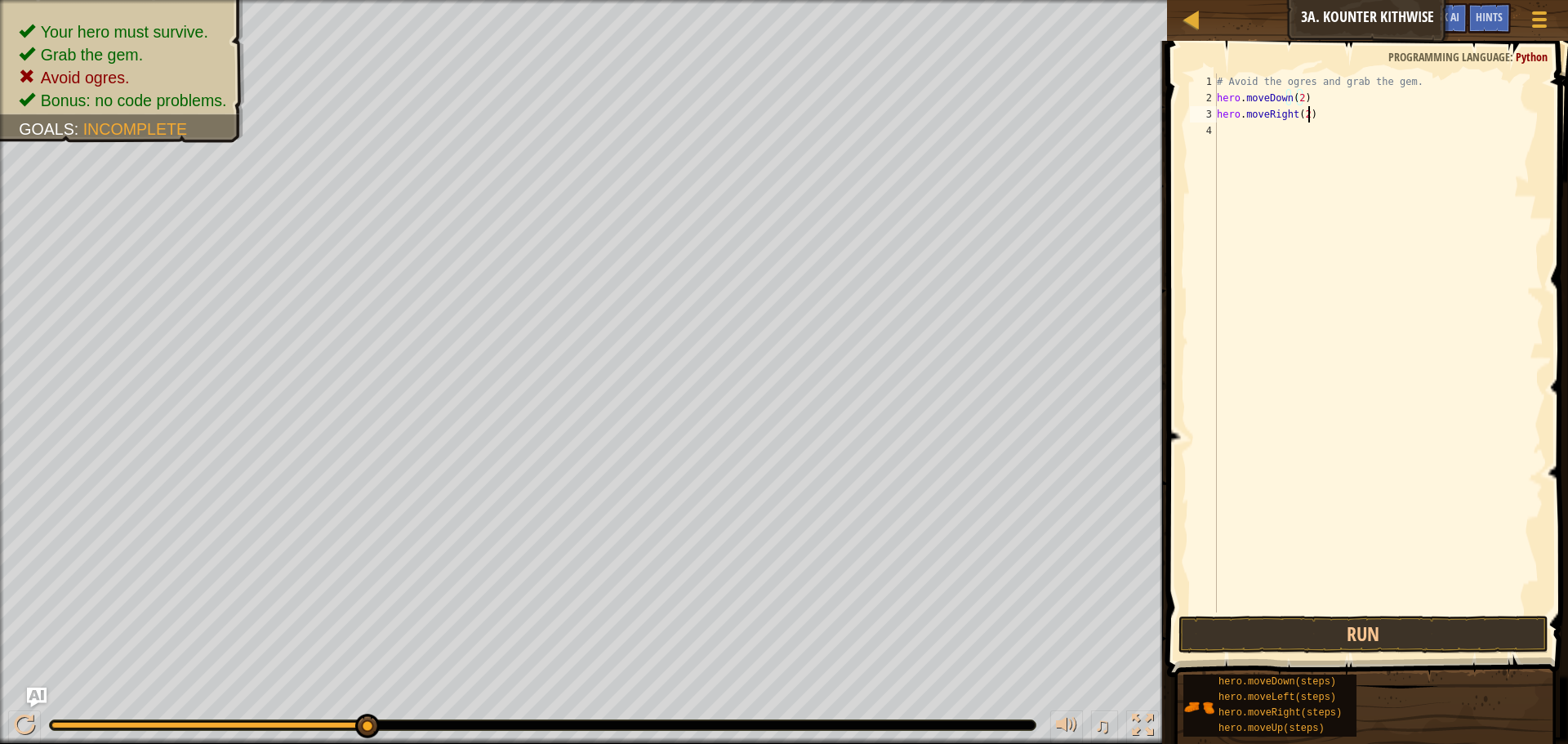
click at [1325, 111] on div "# Avoid the ogres and grab the gem. hero . moveDown ( 2 ) hero . moveRight ( 2 )" at bounding box center [1378, 359] width 330 height 571
drag, startPoint x: 1324, startPoint y: 114, endPoint x: 1312, endPoint y: 124, distance: 15.6
click at [1312, 124] on div "# Avoid the ogres and grab the gem. hero . moveDown ( 2 ) hero . moveRight ( 2 )" at bounding box center [1378, 359] width 330 height 571
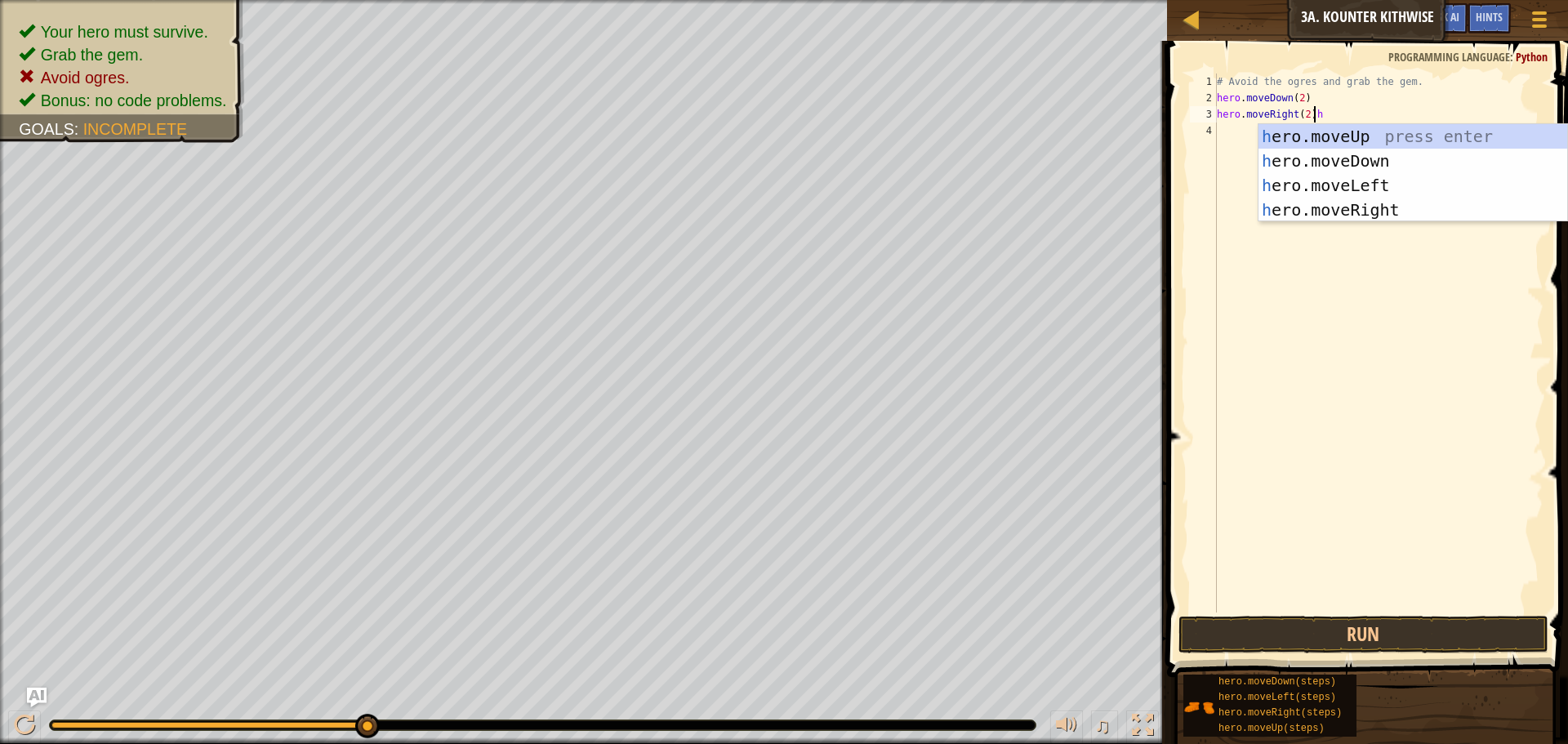
scroll to position [7, 7]
click at [1321, 133] on div "h ero.moveUp press enter h ero.moveDown press enter h ero.moveLeft press enter …" at bounding box center [1413, 198] width 308 height 147
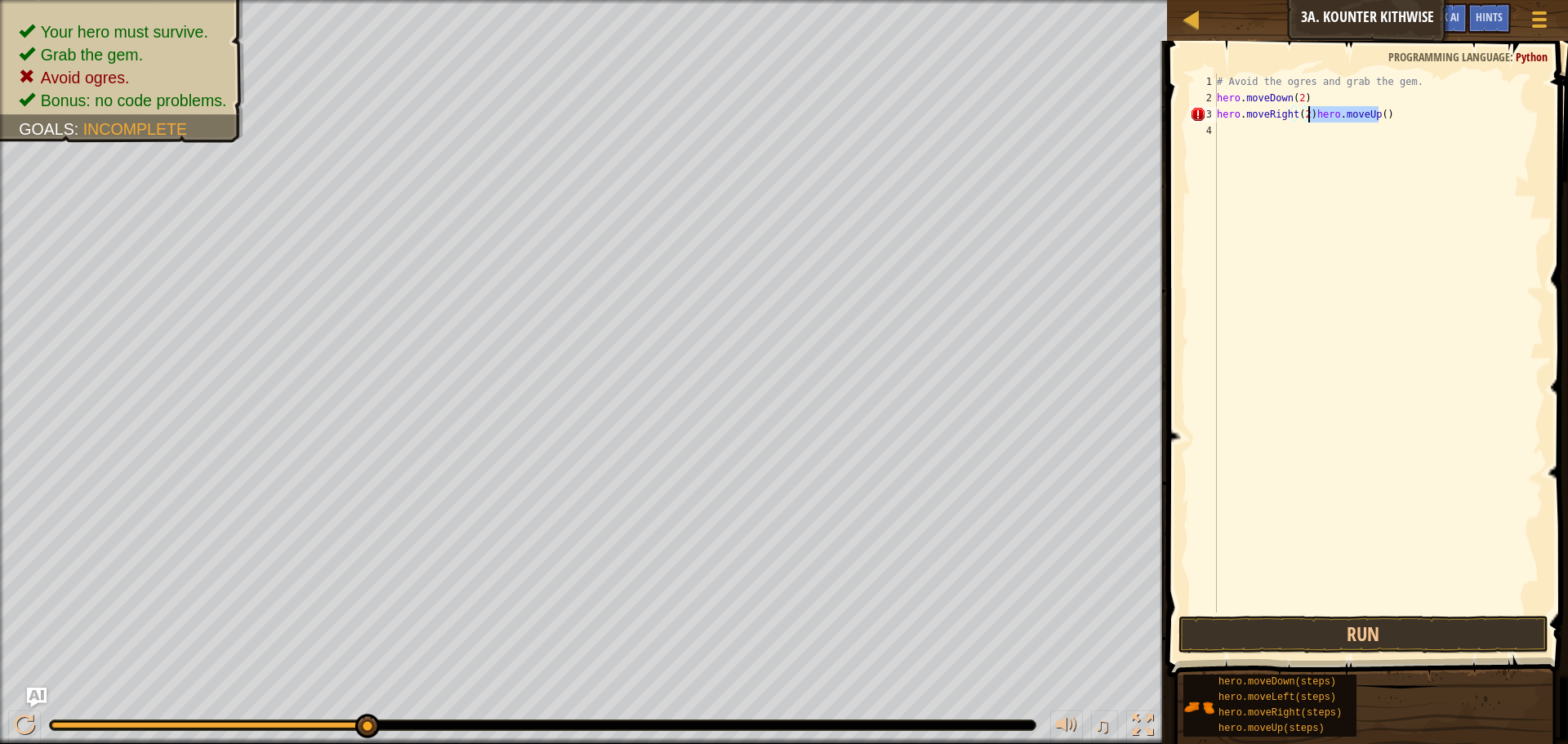
drag, startPoint x: 1344, startPoint y: 107, endPoint x: 1308, endPoint y: 109, distance: 36.1
click at [1308, 109] on div "# Avoid the ogres and grab the gem. hero . moveDown ( 2 ) hero . moveRight ( 2 …" at bounding box center [1378, 359] width 330 height 571
type textarea "hero.moveRight(2)"
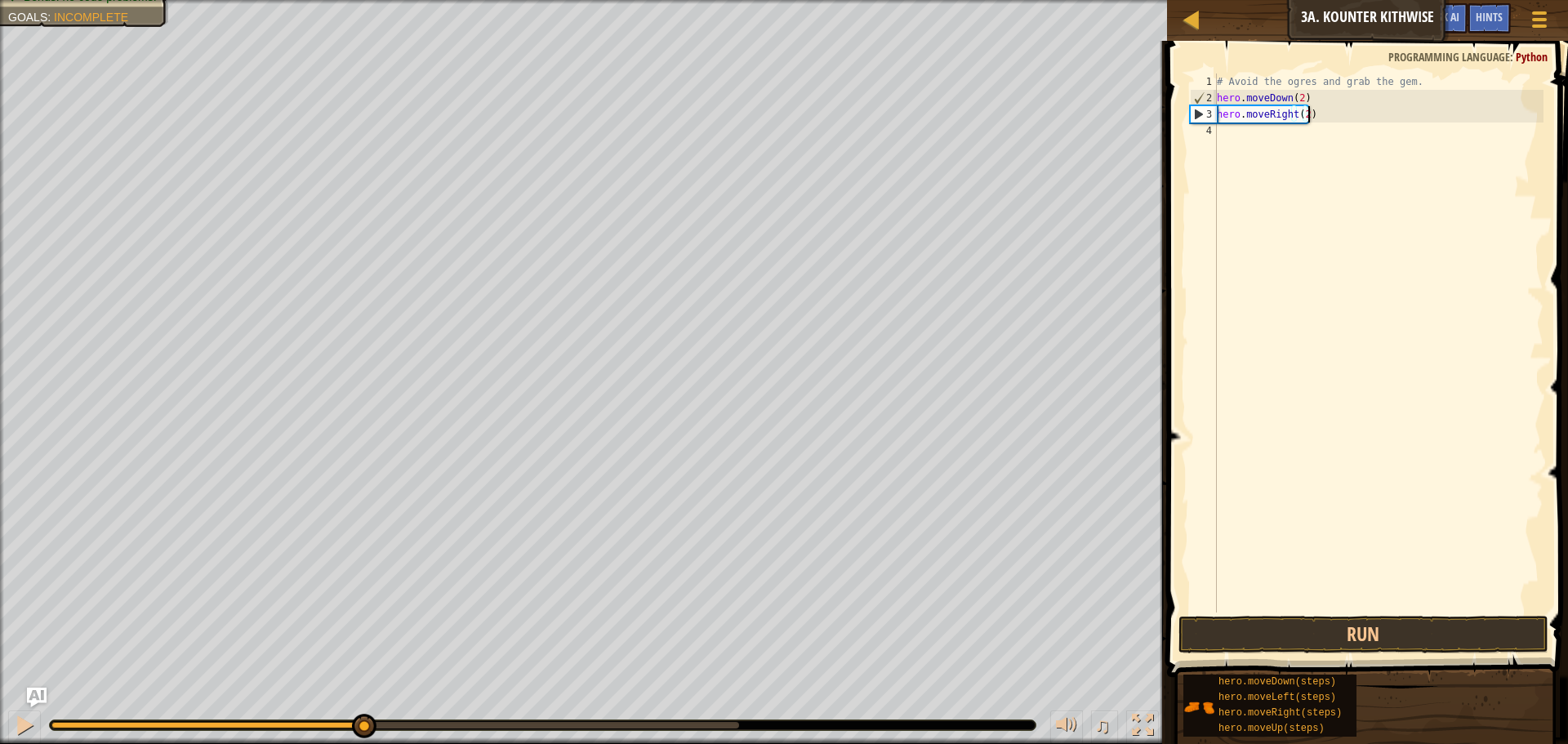
drag, startPoint x: 1234, startPoint y: 124, endPoint x: 1234, endPoint y: 132, distance: 8.0
click at [1234, 131] on div "# Avoid the ogres and grab the gem. hero . moveDown ( 2 ) hero . moveRight ( 2 )" at bounding box center [1378, 359] width 330 height 571
click at [1234, 132] on div "# Avoid the ogres and grab the gem. hero . moveDown ( 2 ) hero . moveRight ( 2 )" at bounding box center [1378, 359] width 330 height 571
paste textarea "hero.moveUp()"
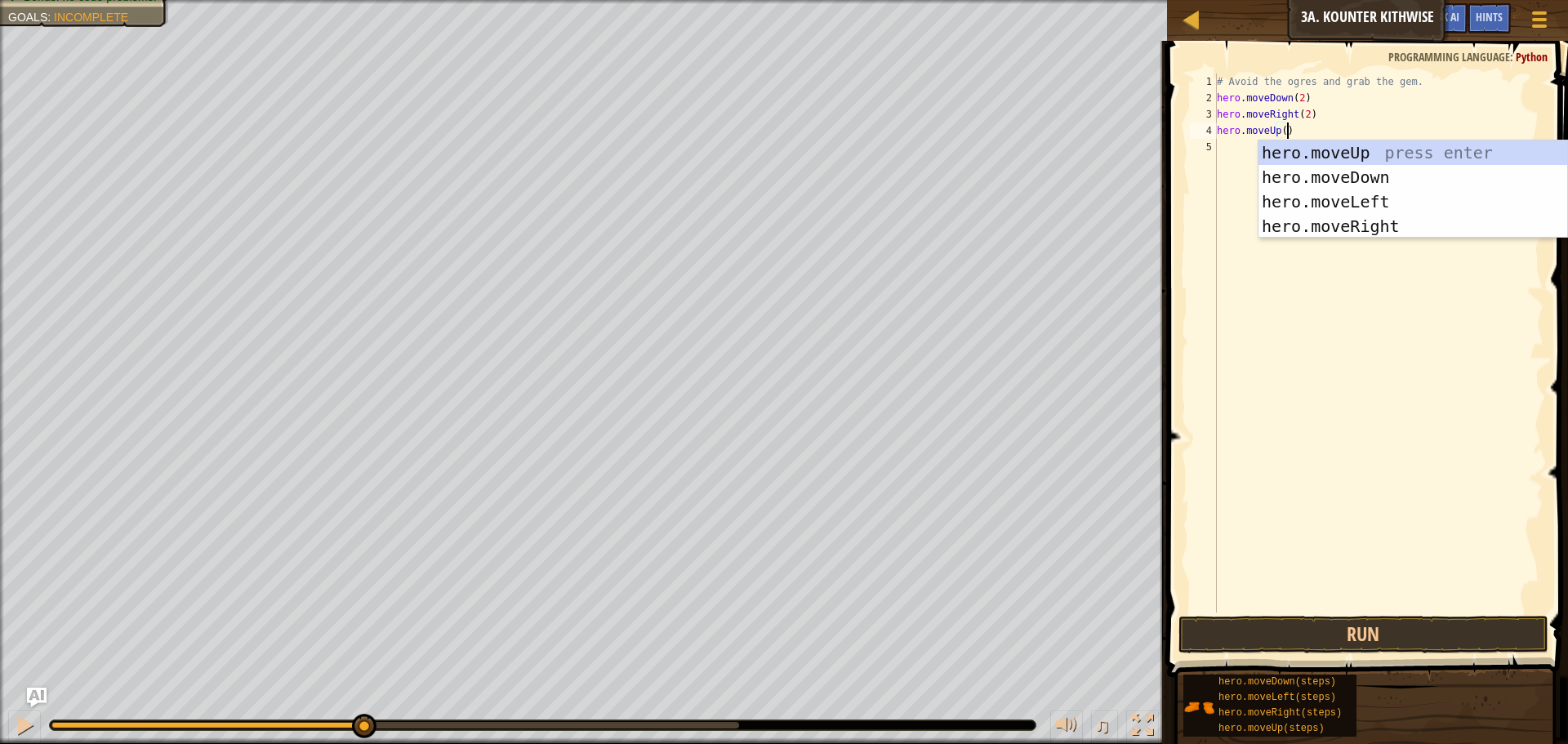
click at [1283, 132] on div "# Avoid the ogres and grab the gem. hero . moveDown ( 2 ) hero . moveRight ( 2 …" at bounding box center [1378, 359] width 330 height 571
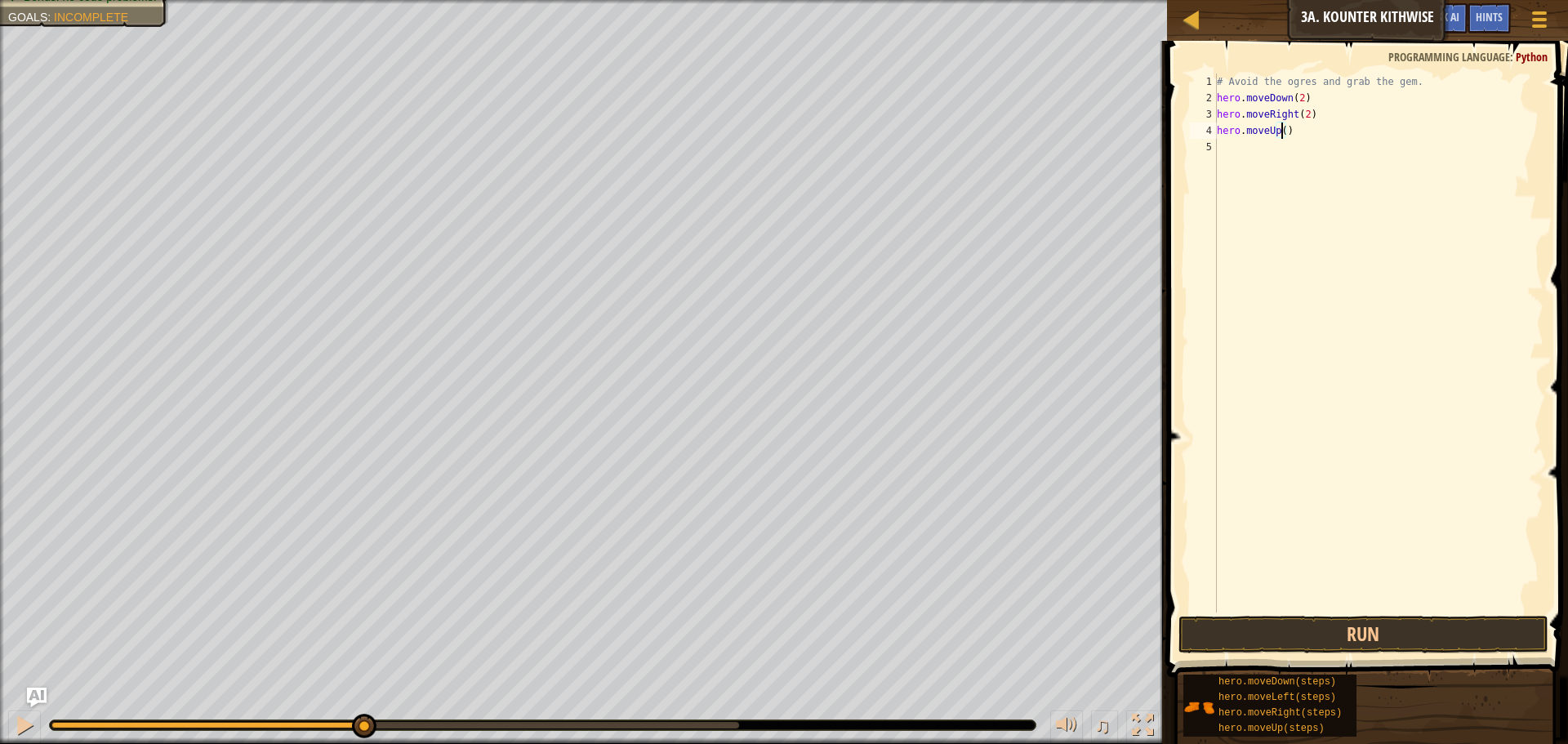
type textarea "hero.moveUp(2)"
click at [1279, 145] on div "# Avoid the ogres and grab the gem. hero . moveDown ( 2 ) hero . moveRight ( 2 …" at bounding box center [1378, 359] width 330 height 571
type textarea "h"
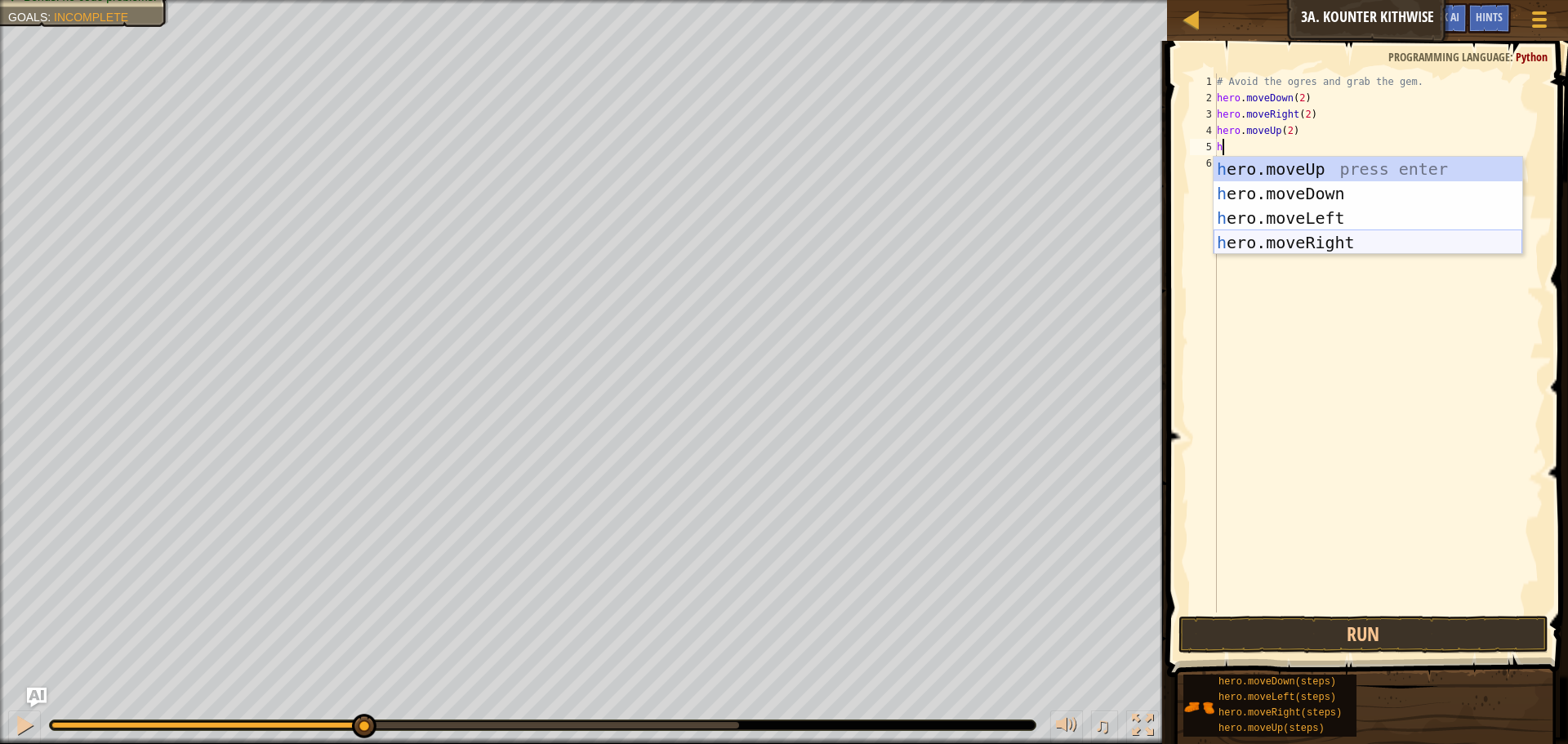
click at [1313, 238] on div "h ero.moveUp press enter h ero.moveDown press enter h ero.moveLeft press enter …" at bounding box center [1367, 230] width 308 height 147
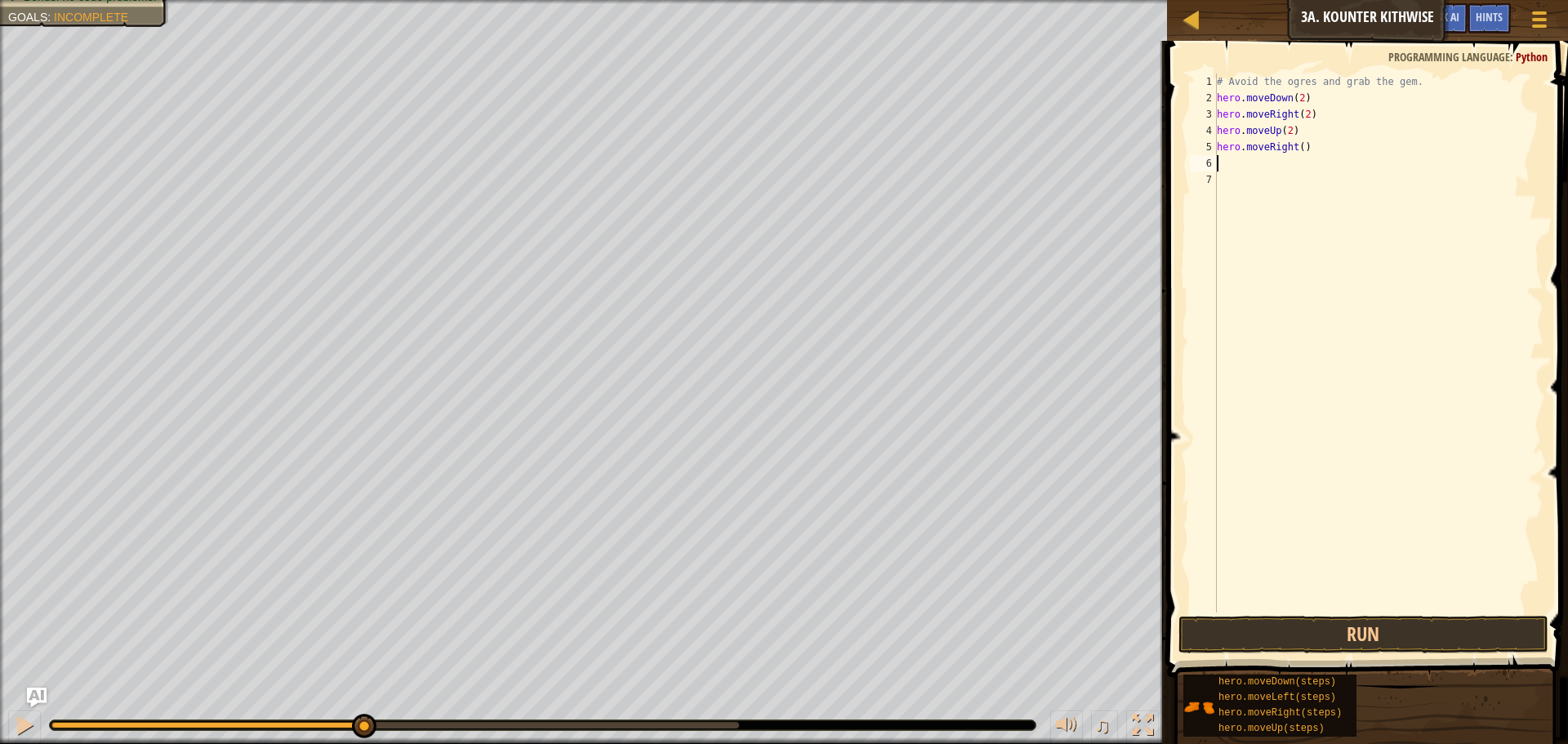
click at [1297, 150] on div "# Avoid the ogres and grab the gem. hero . moveDown ( 2 ) hero . moveRight ( 2 …" at bounding box center [1378, 359] width 330 height 571
click at [1339, 638] on button "Run" at bounding box center [1363, 634] width 370 height 37
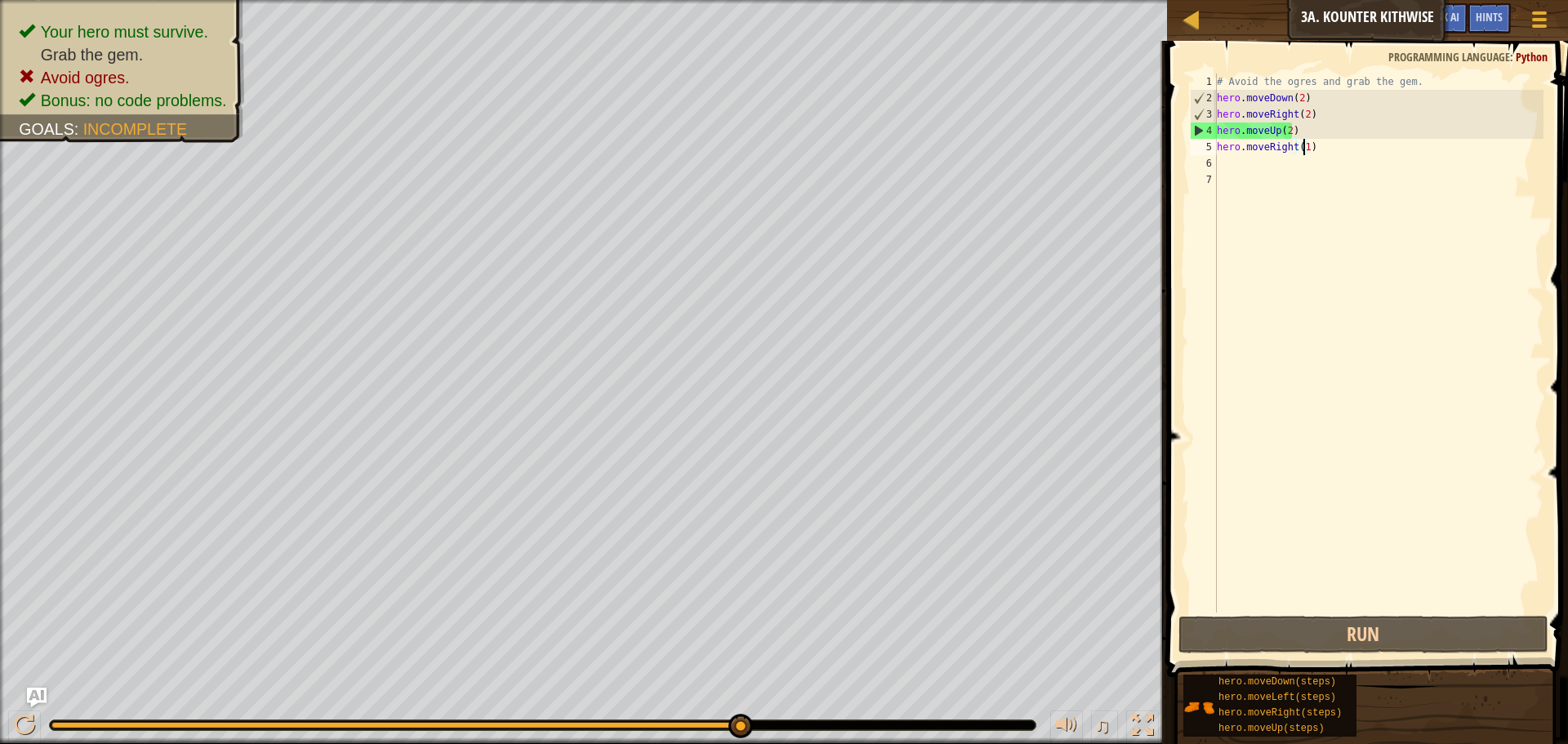
click at [1303, 118] on div "# Avoid the ogres and grab the gem. hero . moveDown ( 2 ) hero . moveRight ( 2 …" at bounding box center [1378, 359] width 330 height 571
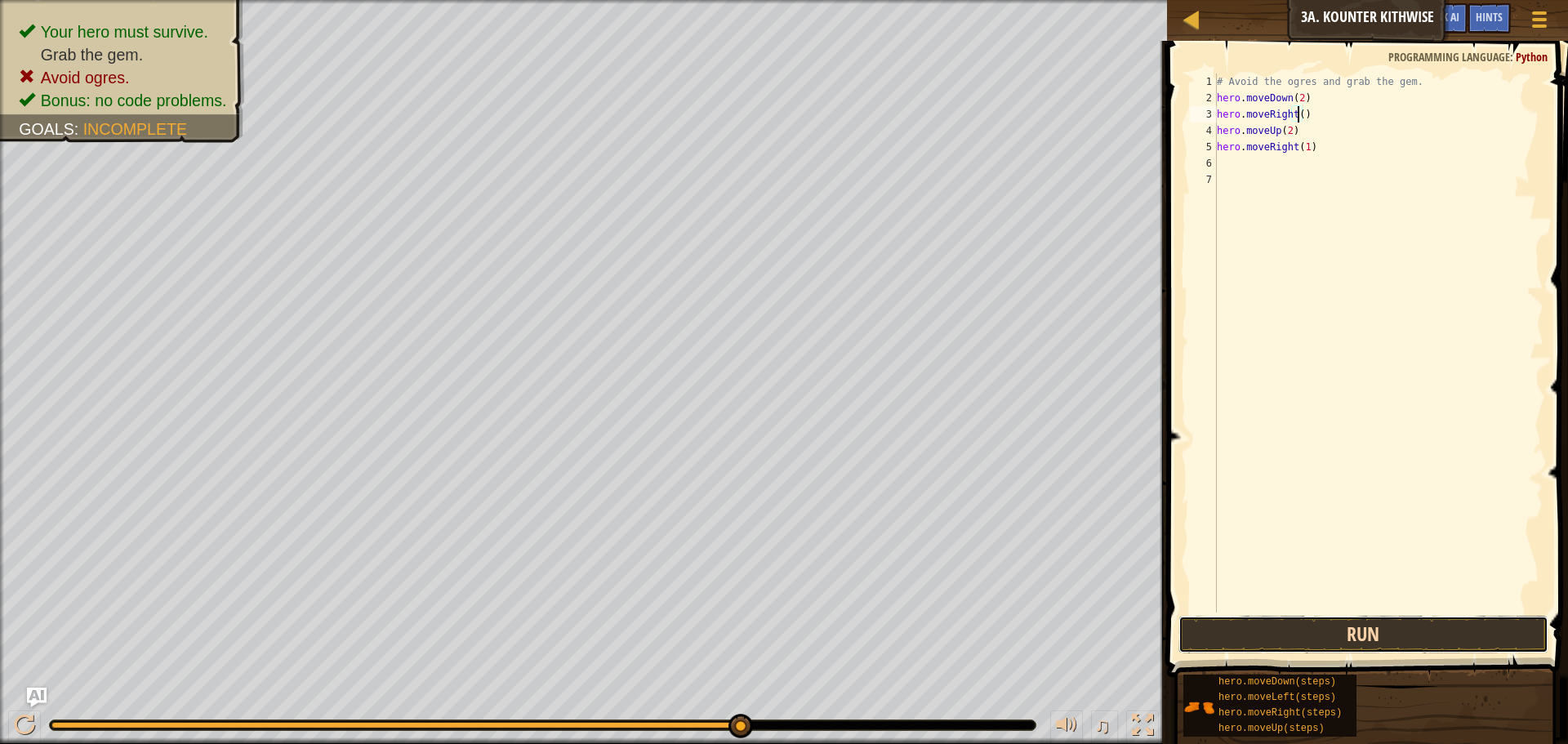
click at [1390, 634] on button "Run" at bounding box center [1363, 634] width 370 height 37
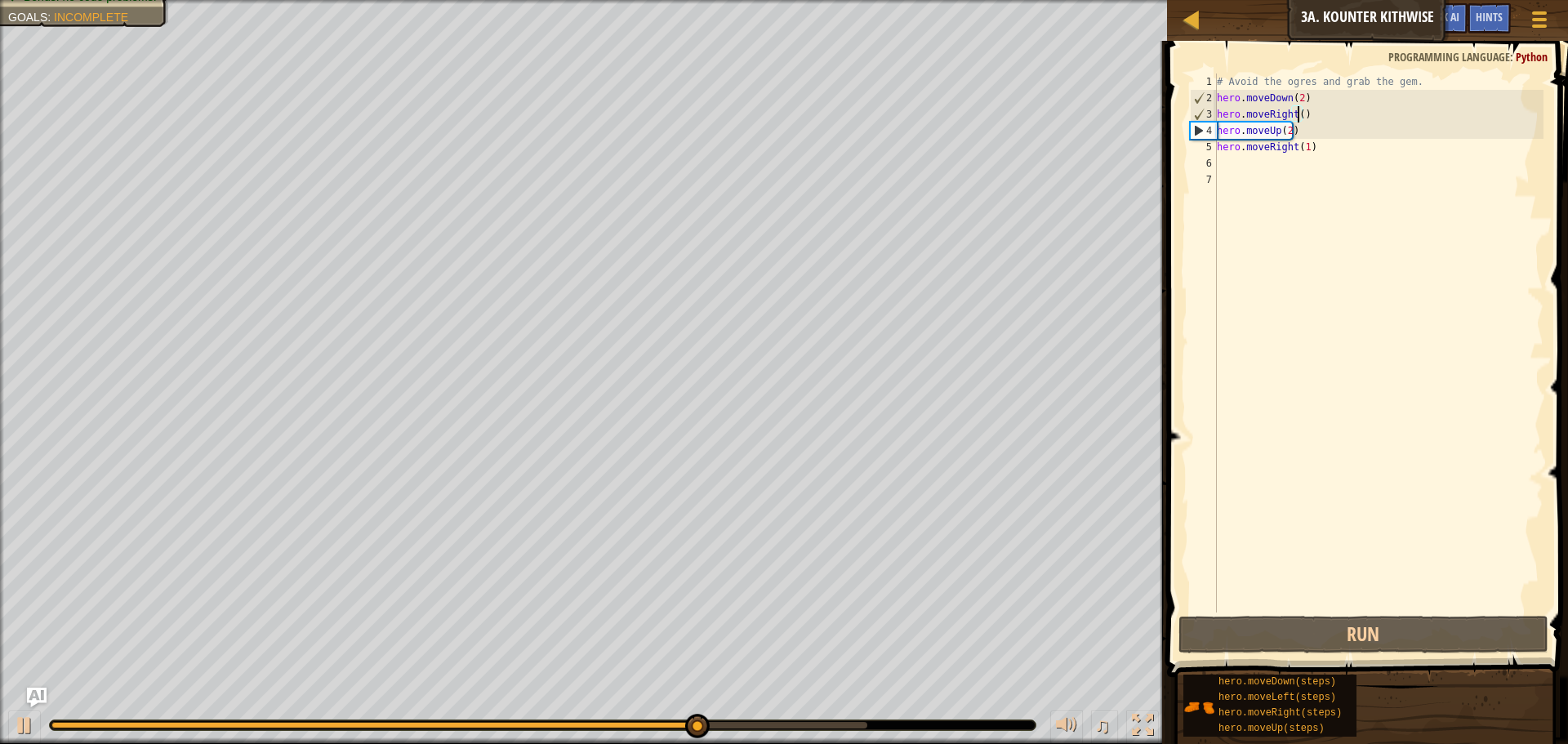
click at [1288, 134] on div "# Avoid the ogres and grab the gem. hero . moveDown ( 2 ) hero . moveRight ( ) …" at bounding box center [1378, 359] width 330 height 571
type textarea "hero.moveUp()"
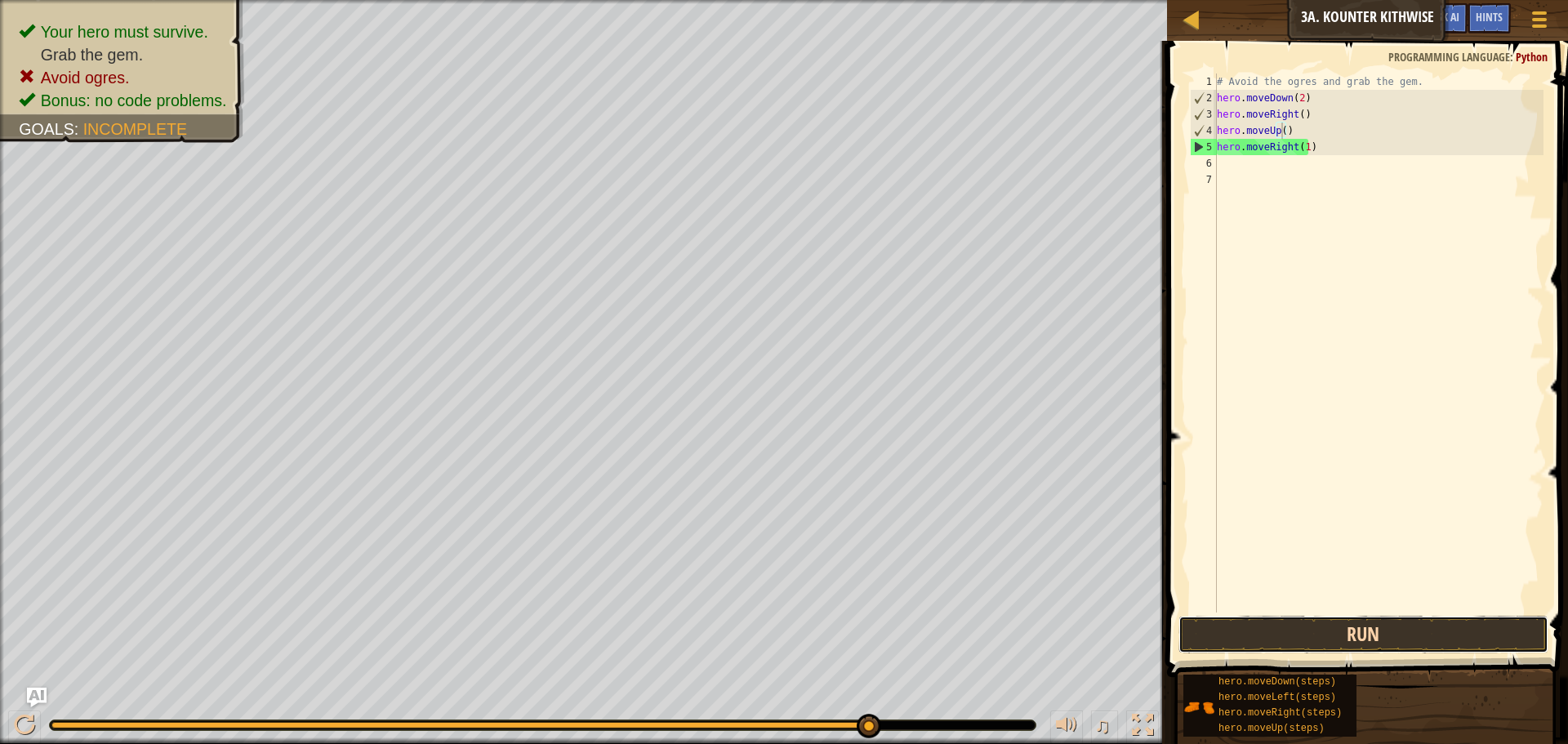
click at [1290, 628] on button "Run" at bounding box center [1363, 634] width 370 height 37
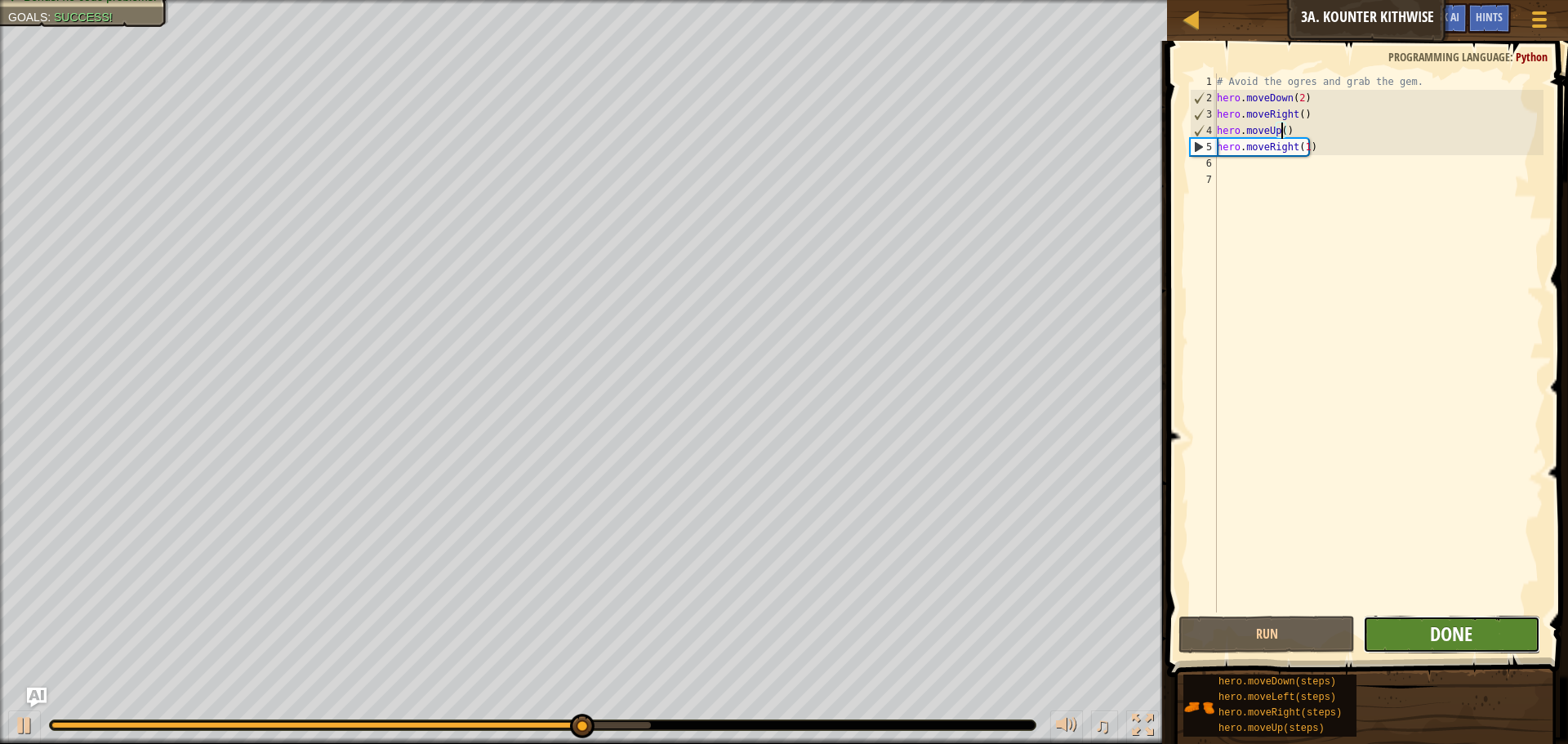
click at [1433, 633] on span "Done" at bounding box center [1451, 633] width 43 height 26
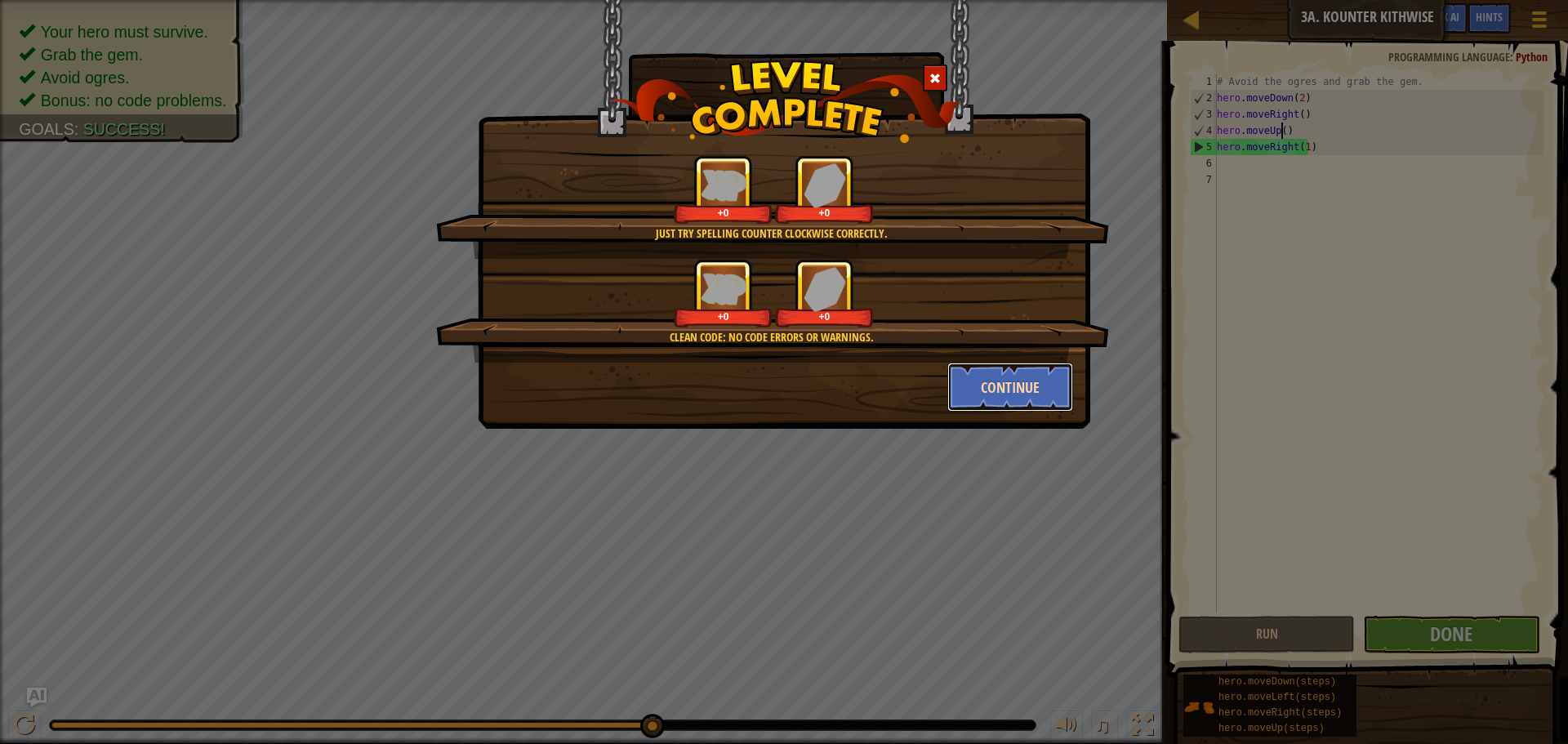
click at [1019, 389] on button "Continue" at bounding box center [1011, 386] width 126 height 49
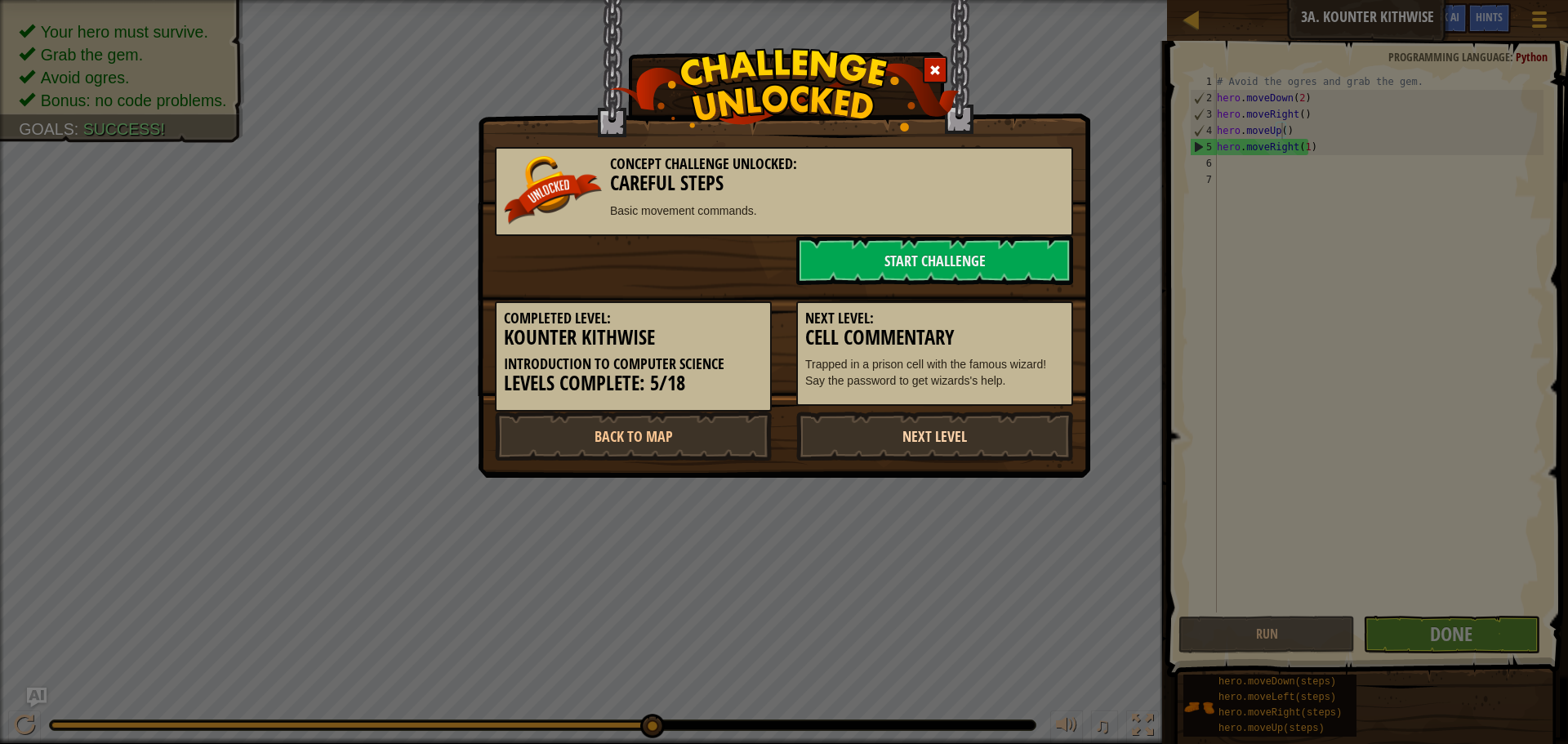
click at [848, 441] on link "Next Level" at bounding box center [934, 436] width 277 height 49
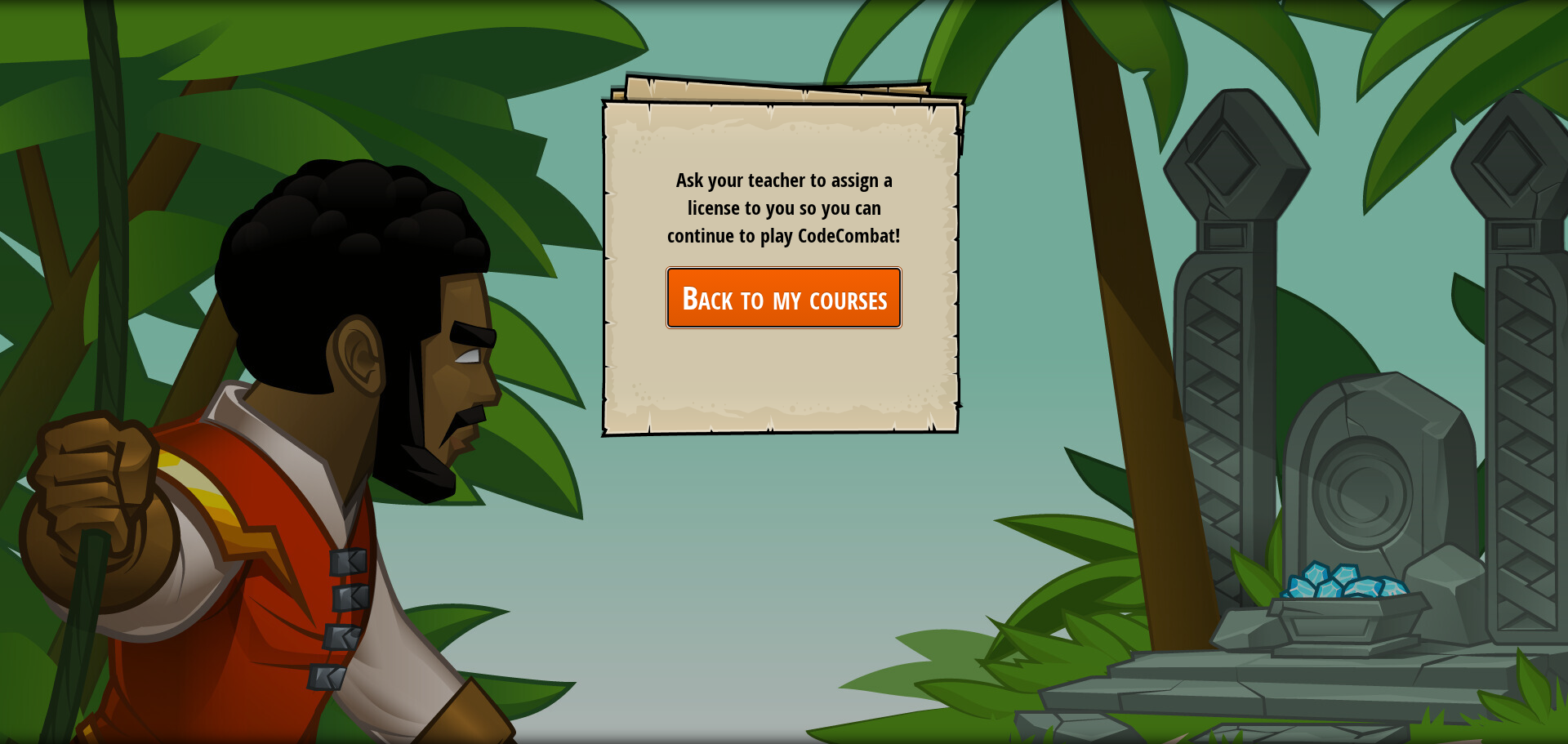
click at [779, 302] on link "Back to my courses" at bounding box center [783, 298] width 237 height 63
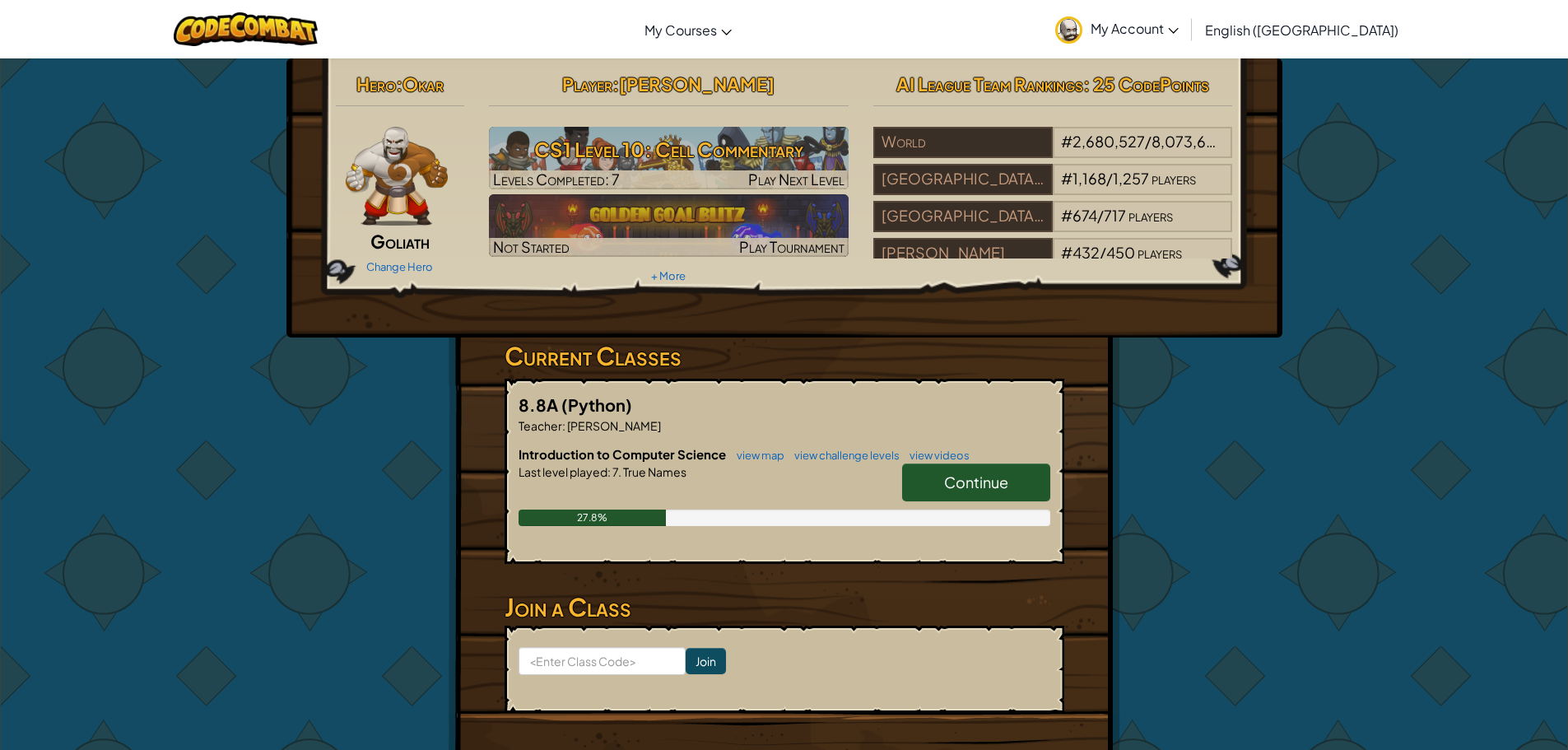
click at [975, 479] on span "Continue" at bounding box center [976, 482] width 65 height 19
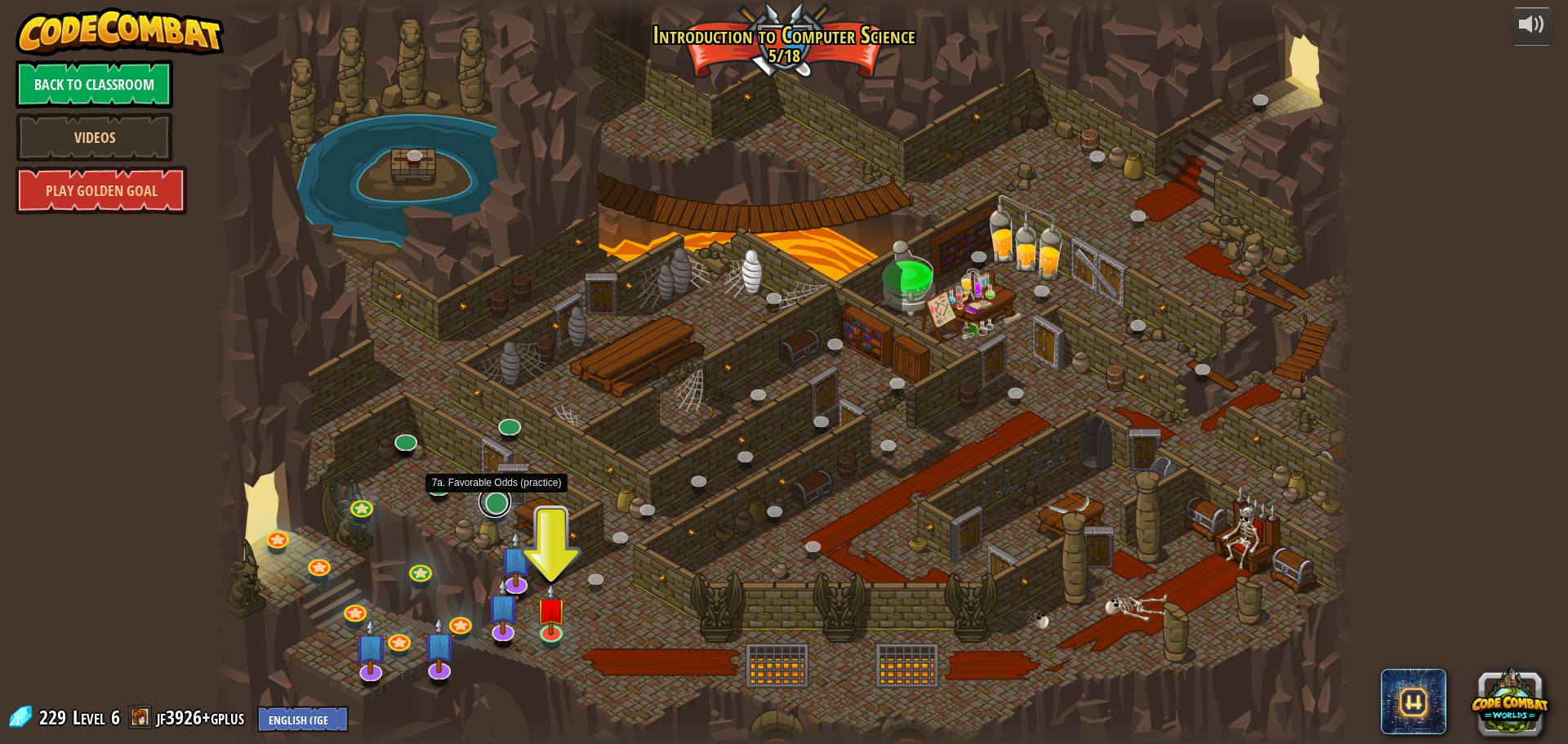
click at [500, 501] on link at bounding box center [494, 501] width 33 height 33
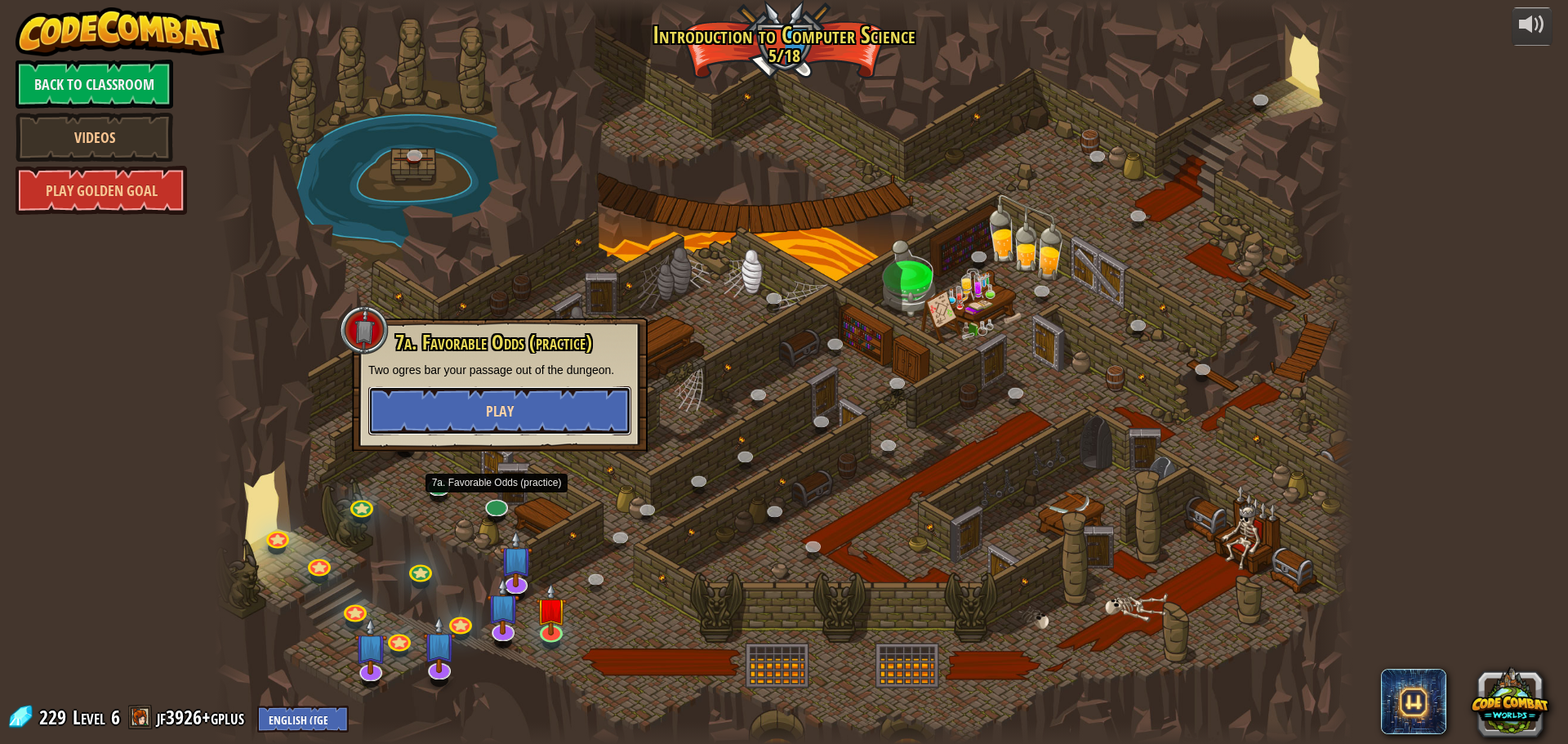
click at [467, 405] on button "Play" at bounding box center [499, 411] width 263 height 49
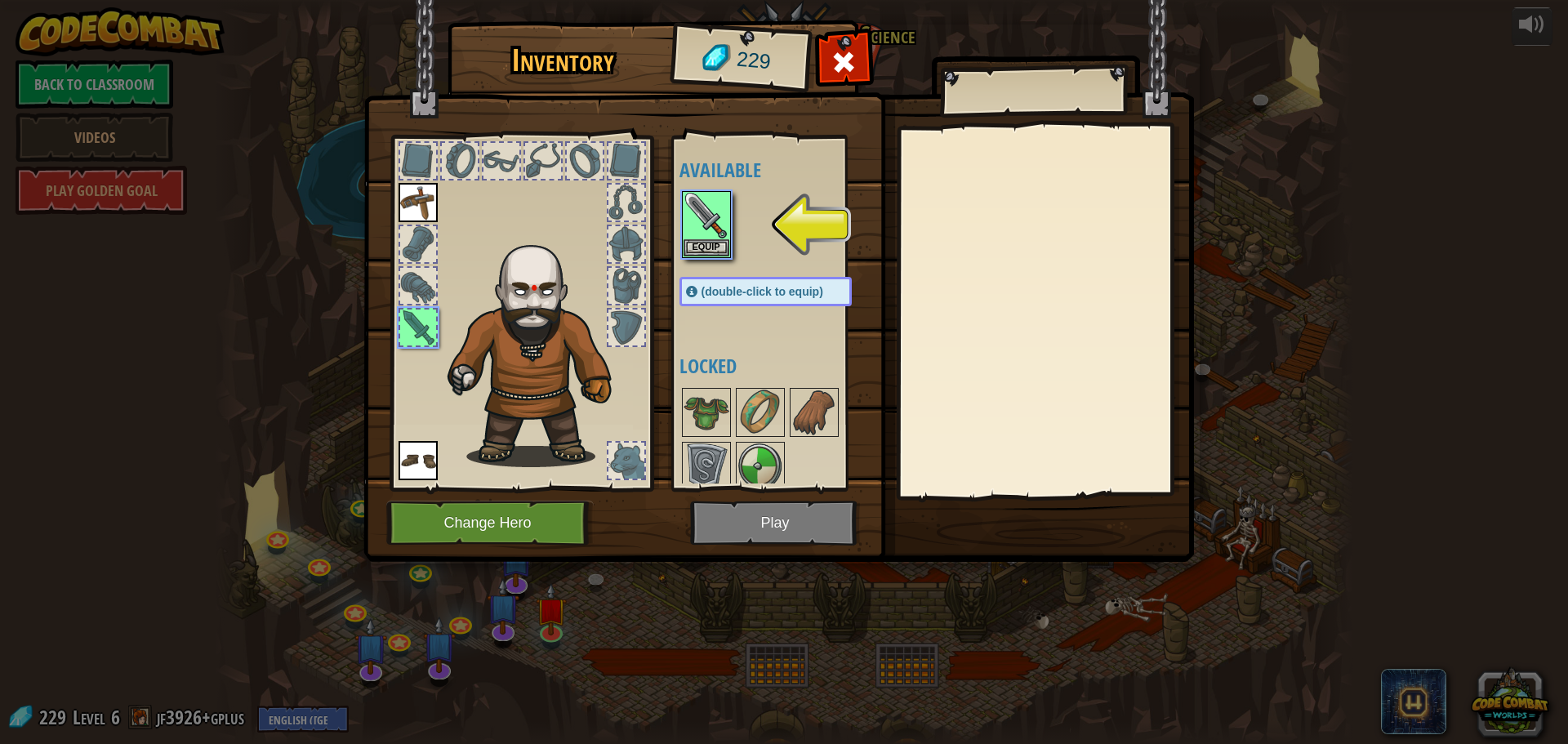
click at [802, 523] on img at bounding box center [778, 266] width 830 height 593
click at [690, 219] on img at bounding box center [706, 215] width 46 height 46
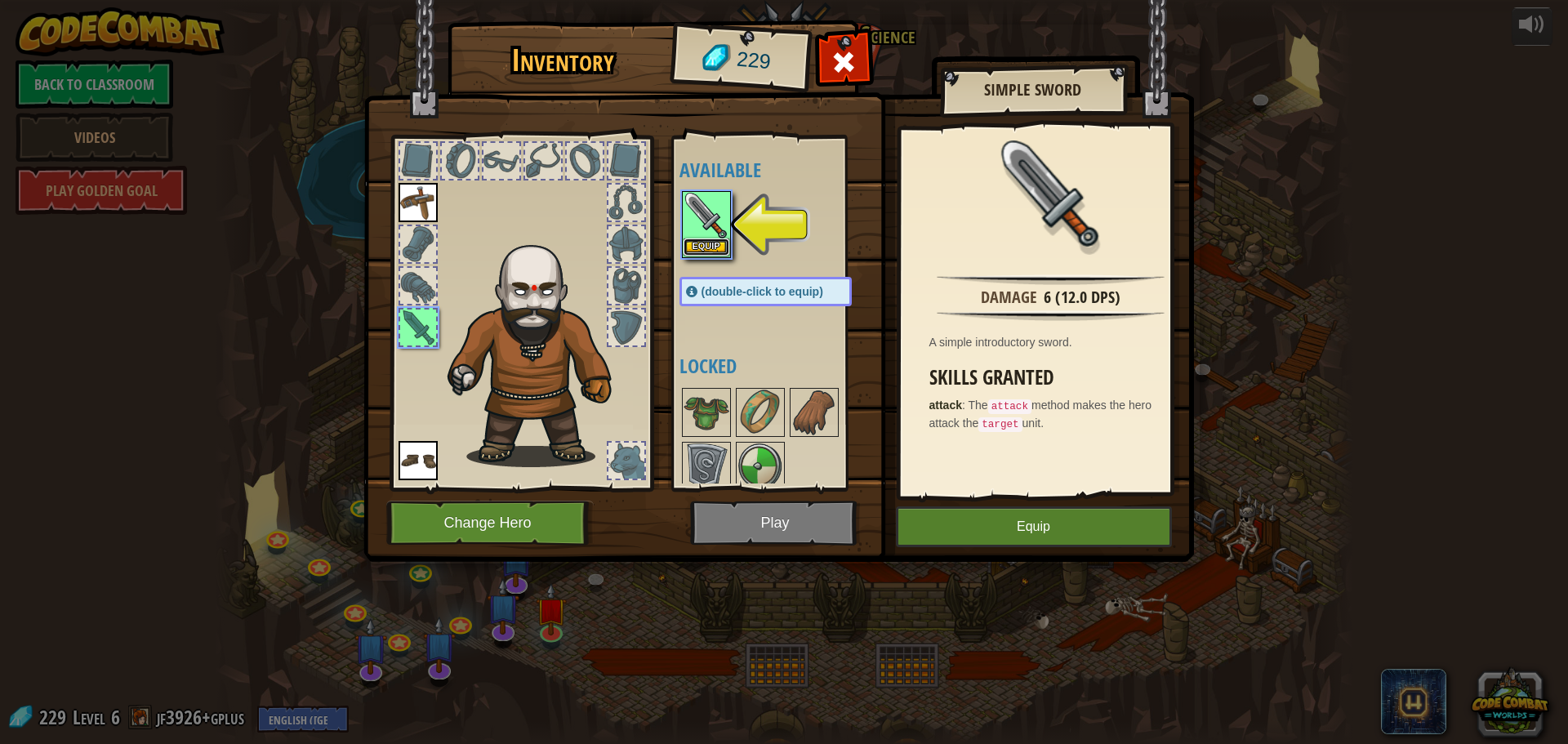
click at [710, 241] on button "Equip" at bounding box center [706, 247] width 46 height 17
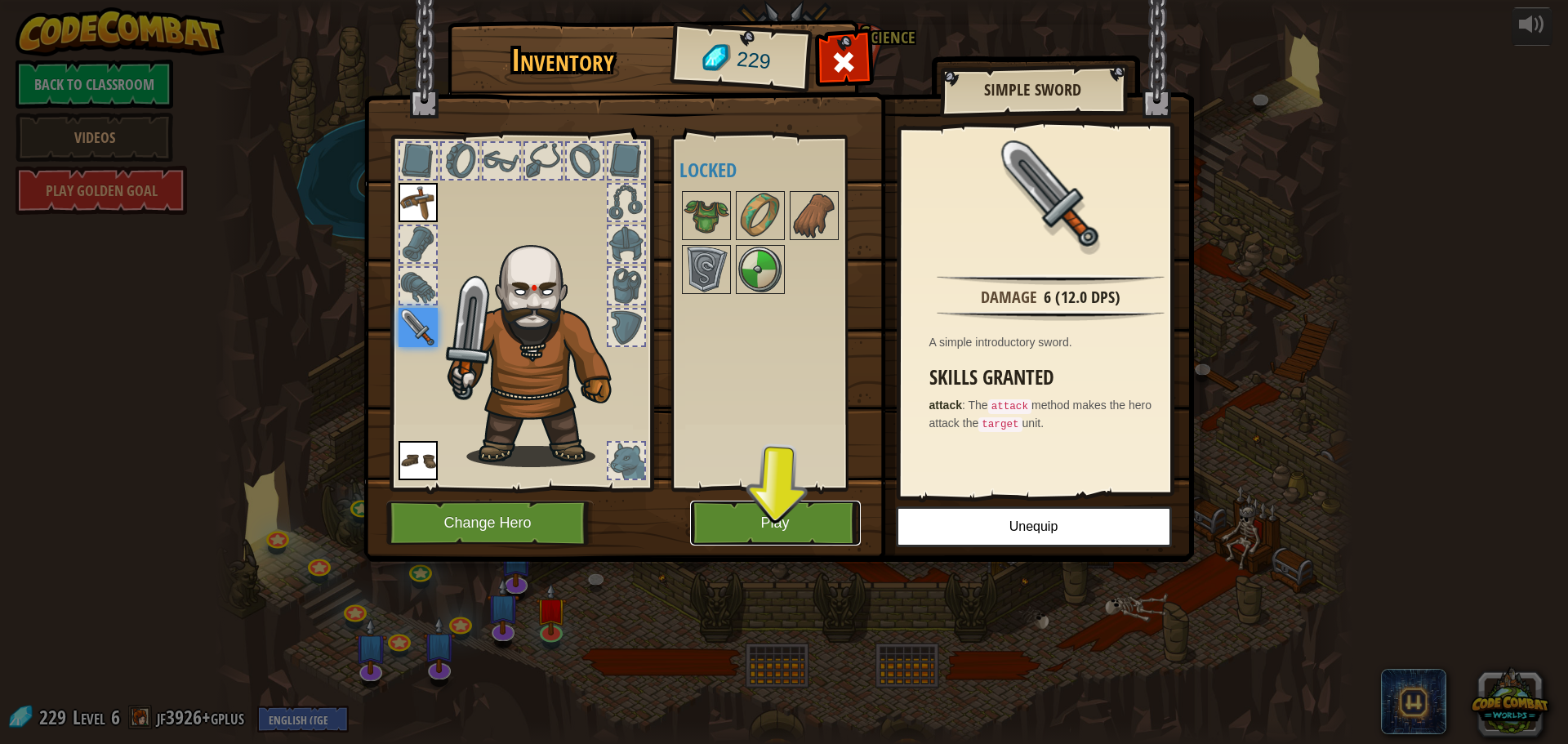
click at [779, 535] on button "Play" at bounding box center [776, 523] width 171 height 45
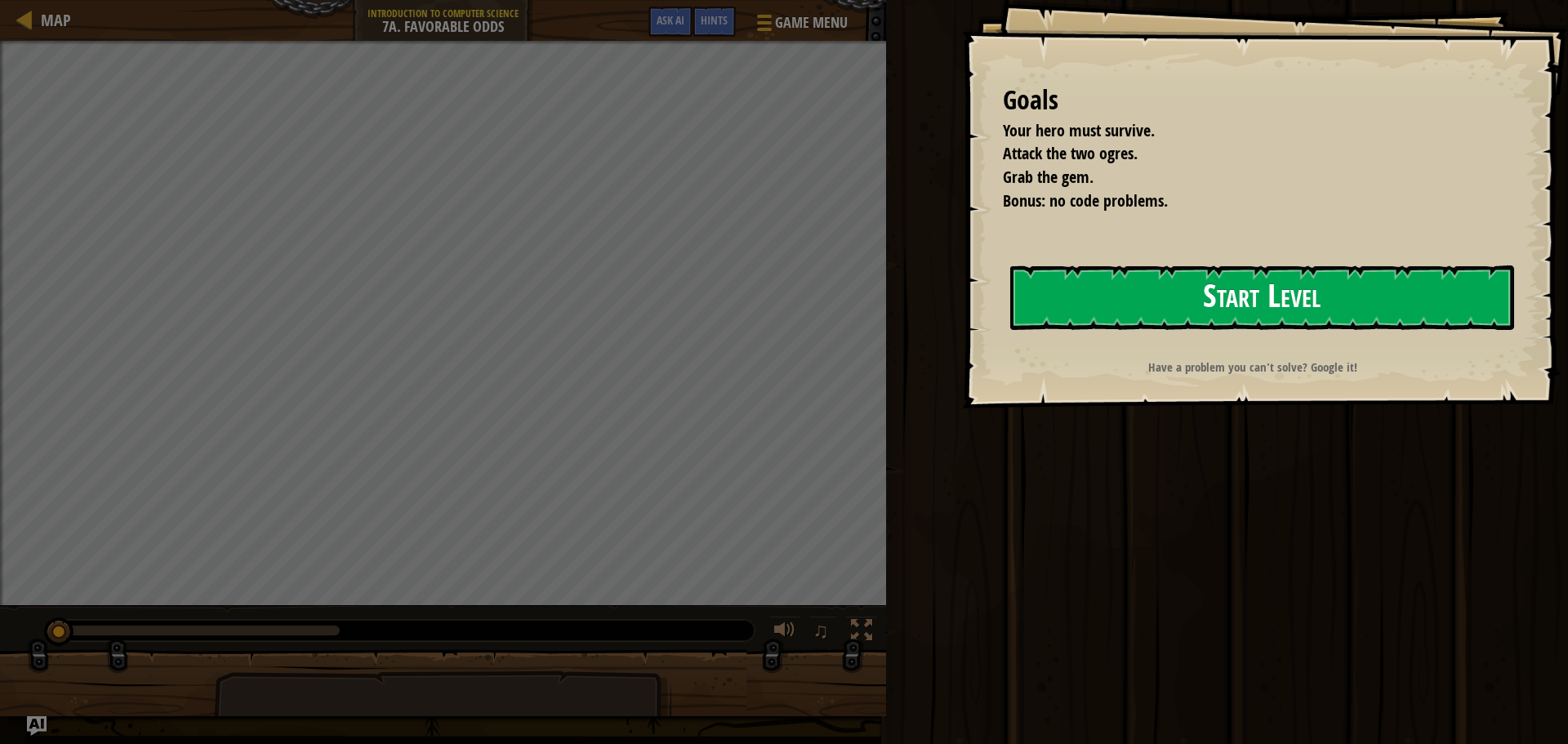
click at [1098, 294] on button "Start Level" at bounding box center [1261, 297] width 503 height 64
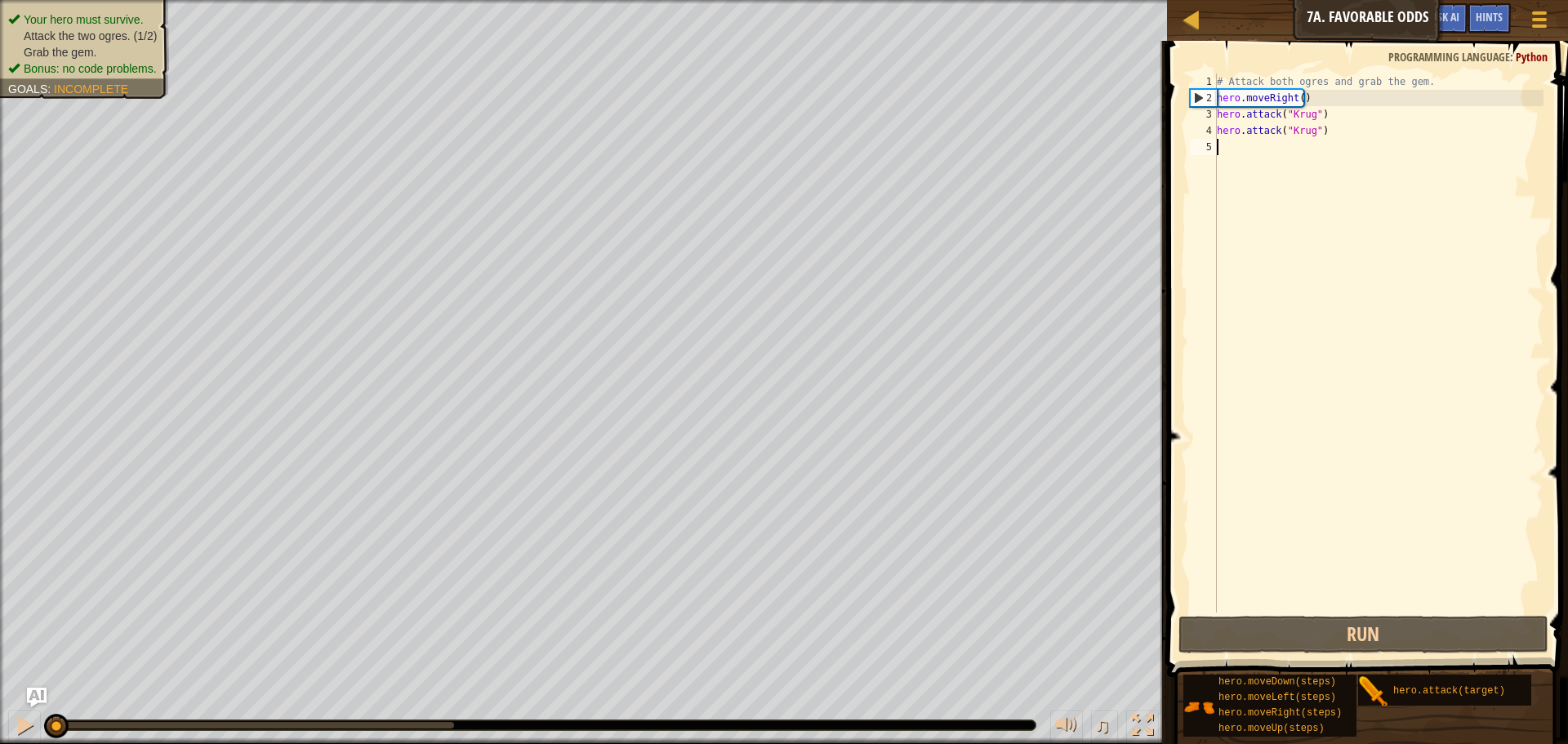
type textarea "h"
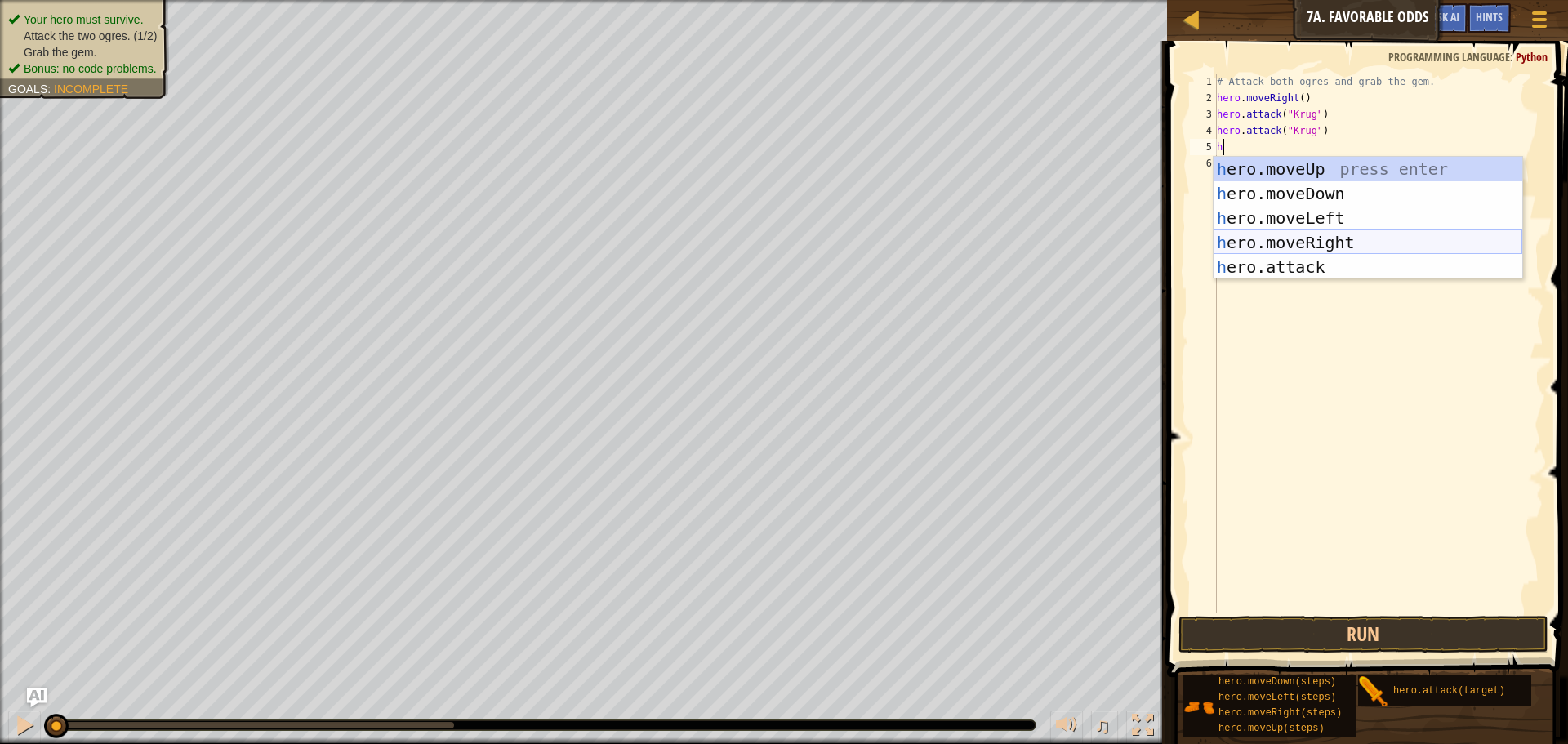
click at [1303, 243] on div "h ero.moveUp press enter h ero.moveDown press enter h ero.moveLeft press enter …" at bounding box center [1367, 242] width 308 height 172
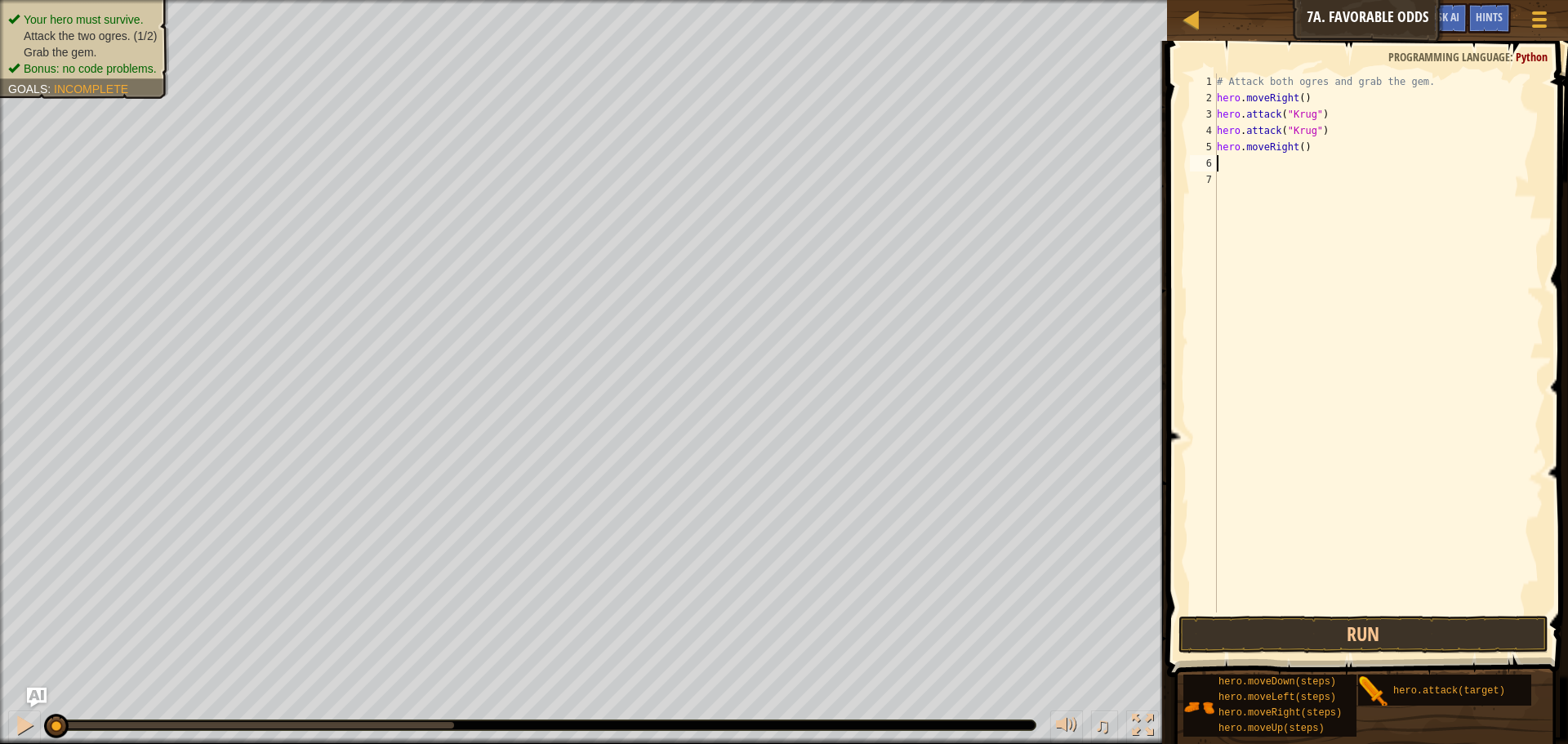
type textarea "h"
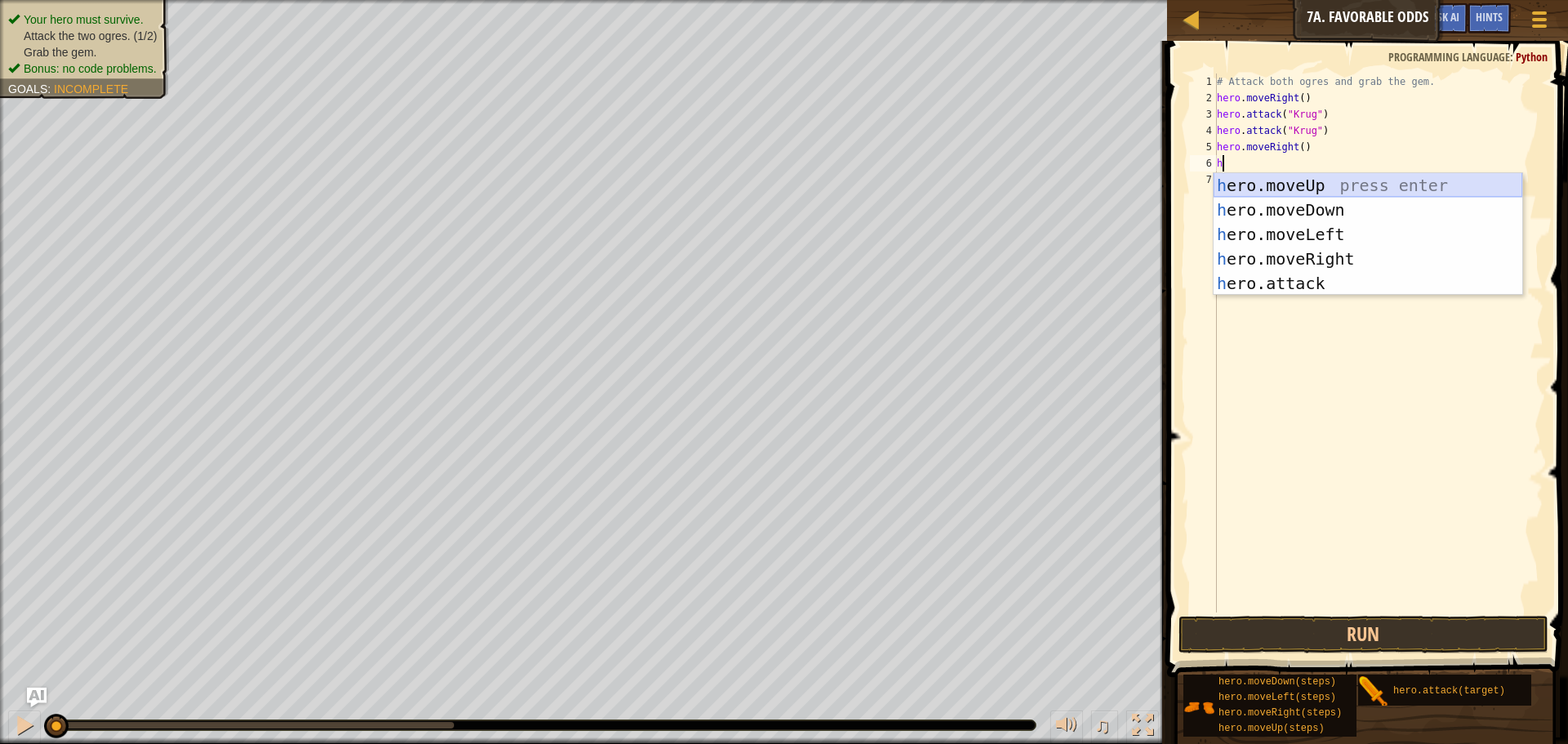
click at [1277, 191] on div "h ero.moveUp press enter h ero.moveDown press enter h ero.moveLeft press enter …" at bounding box center [1367, 258] width 308 height 172
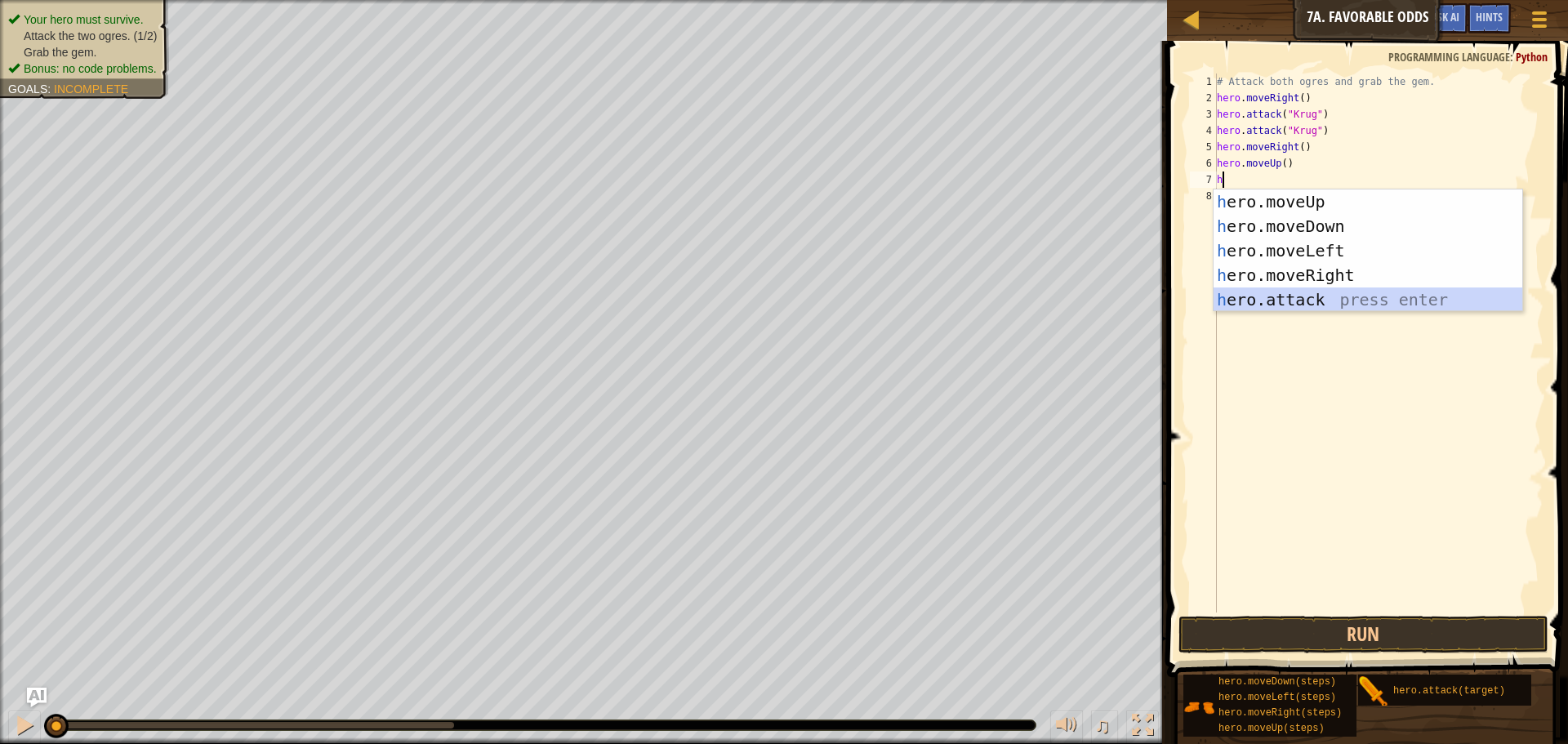
click at [1286, 309] on div "h ero.moveUp press enter h ero.moveDown press enter h ero.moveLeft press enter …" at bounding box center [1367, 275] width 308 height 172
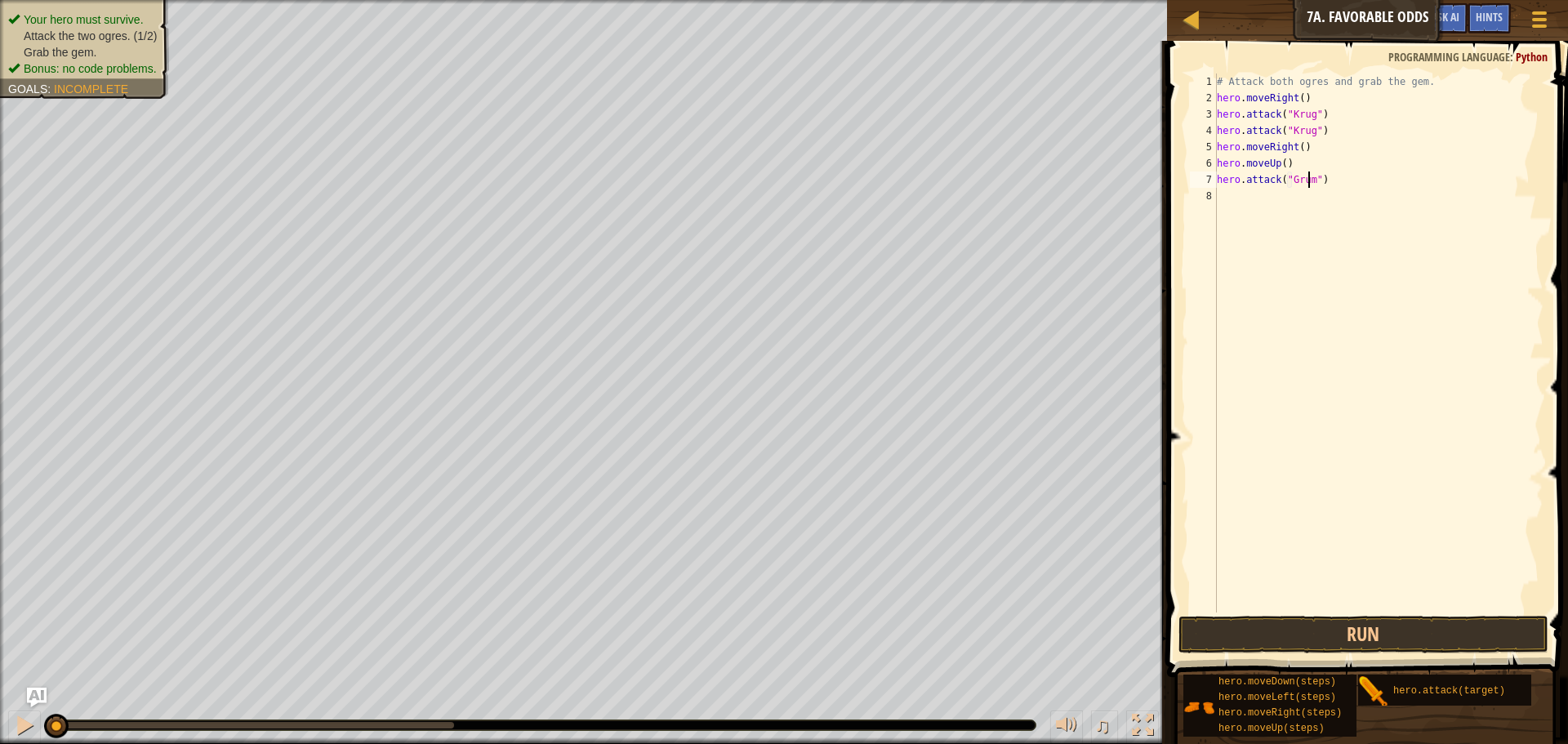
type textarea "hero.attack("Grump")"
drag, startPoint x: 1339, startPoint y: 185, endPoint x: 1215, endPoint y: 187, distance: 124.0
click at [1215, 187] on div "hero.attack("Grump") 1 2 3 4 5 6 7 8 # Attack both [PERSON_NAME] and grab the g…" at bounding box center [1365, 343] width 357 height 539
click at [1239, 202] on div "# Attack both ogres and grab the gem. hero . moveRight ( ) hero . attack ( "Kru…" at bounding box center [1378, 359] width 330 height 571
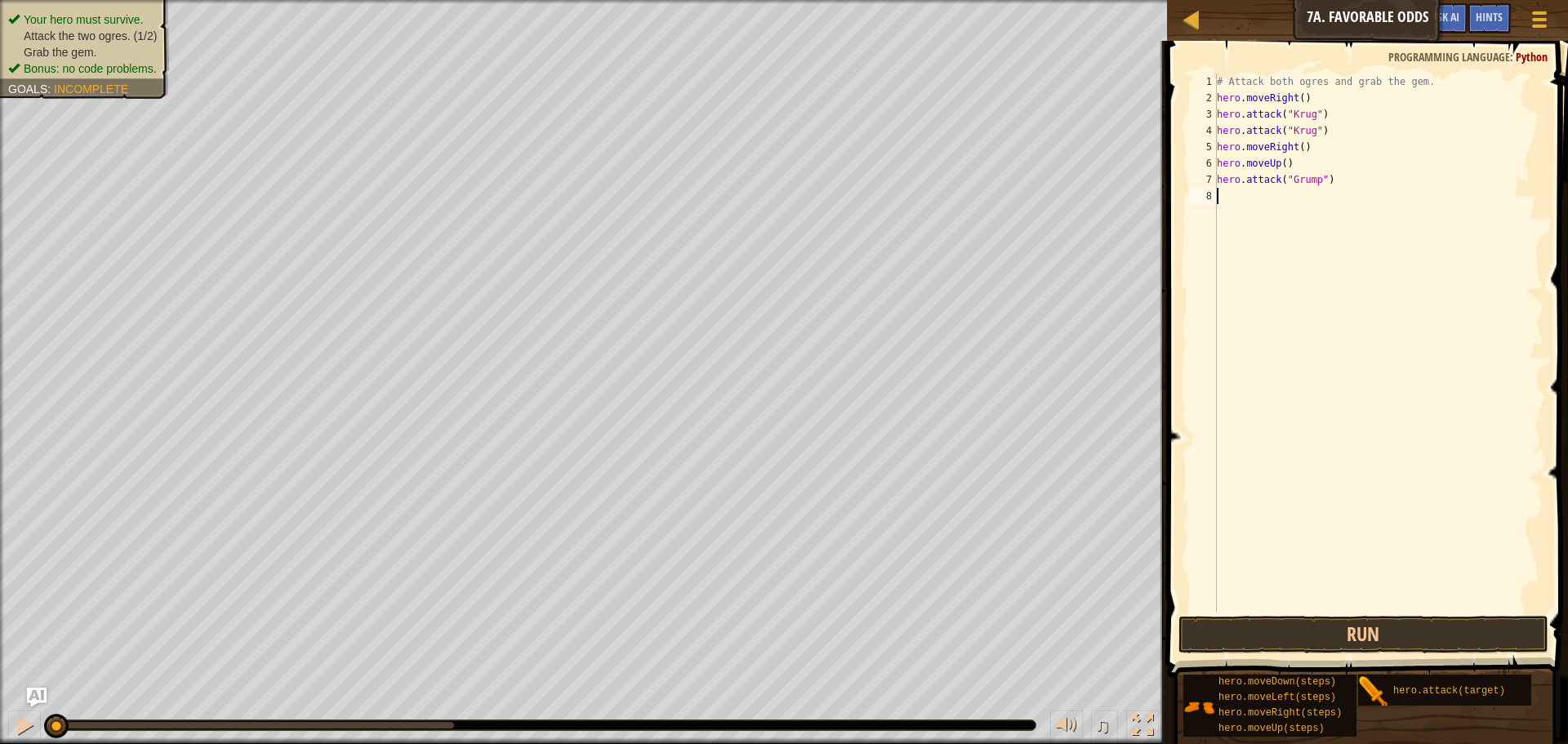
scroll to position [7, 0]
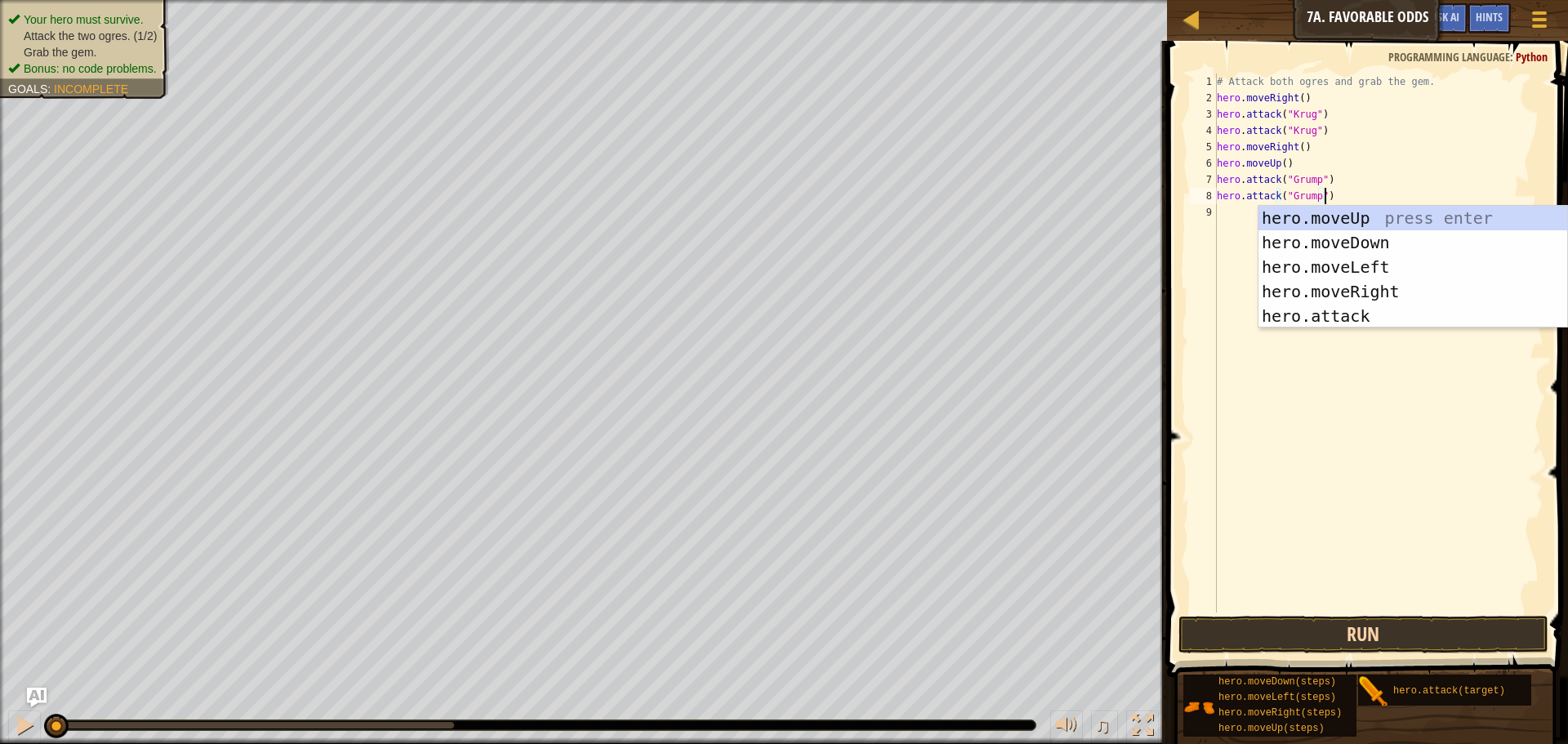
type textarea "hero.attack("Grump")"
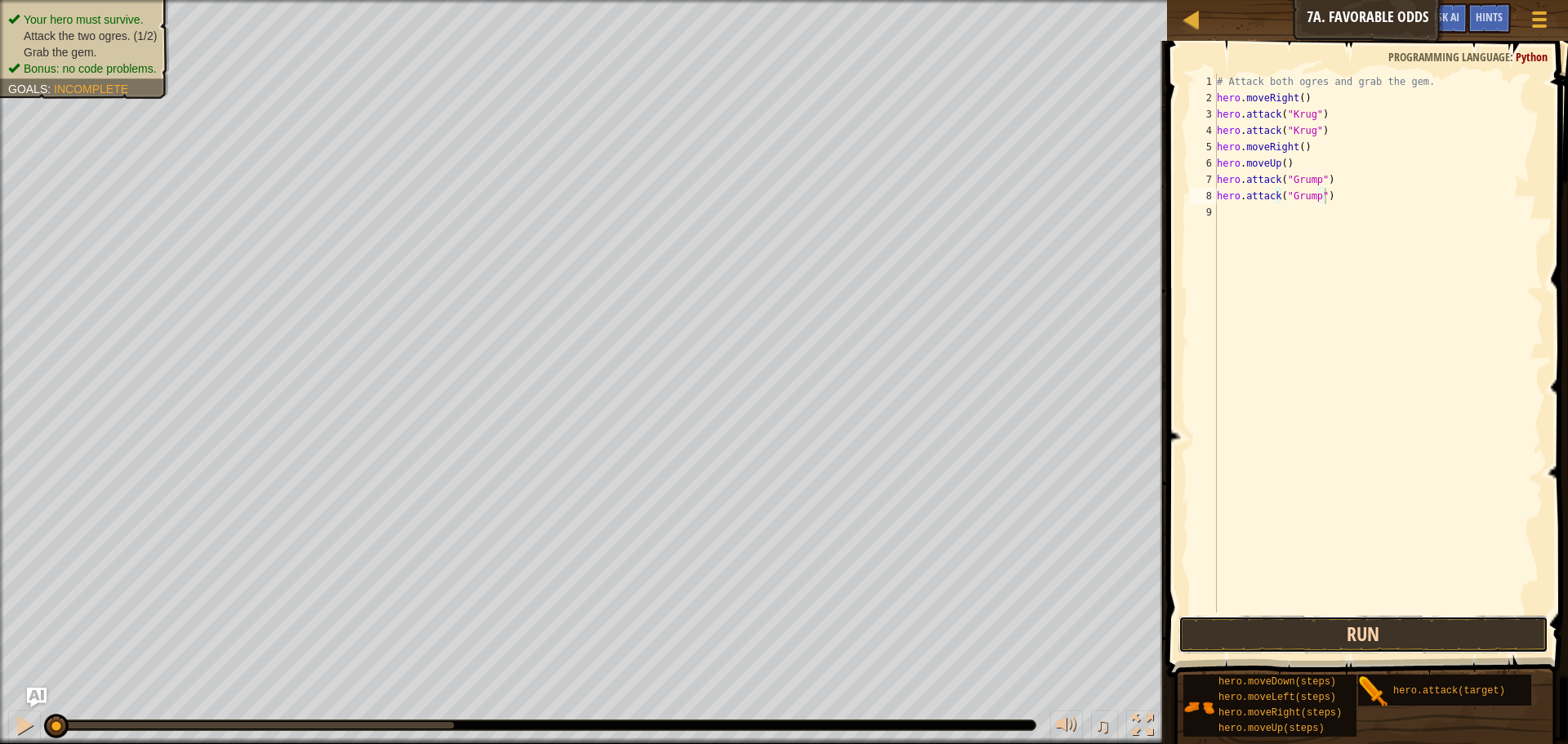
click at [1366, 620] on button "Run" at bounding box center [1363, 634] width 370 height 37
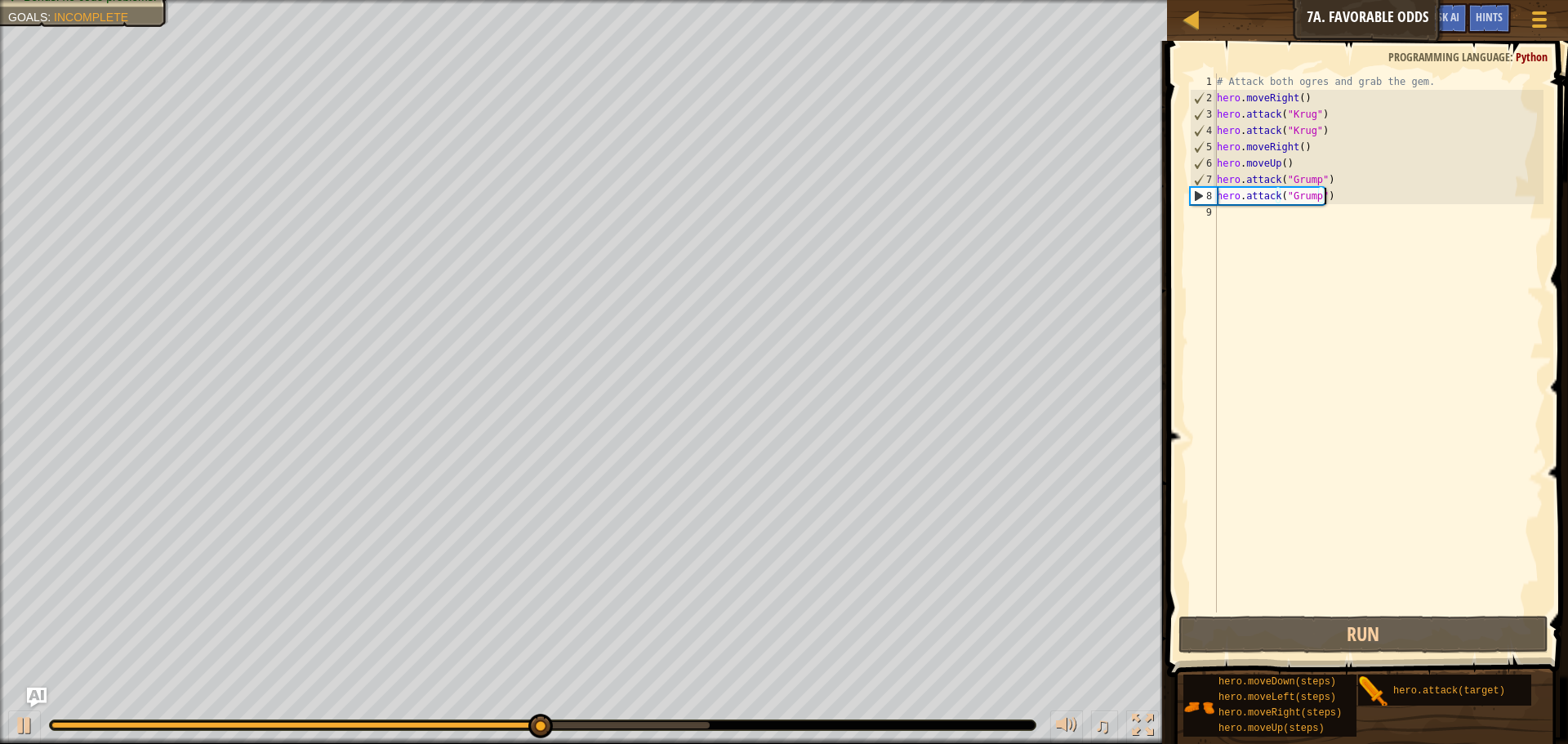
click at [1245, 220] on div "# Attack both ogres and grab the gem. hero . moveRight ( ) hero . attack ( "[PE…" at bounding box center [1378, 359] width 330 height 571
type textarea "h"
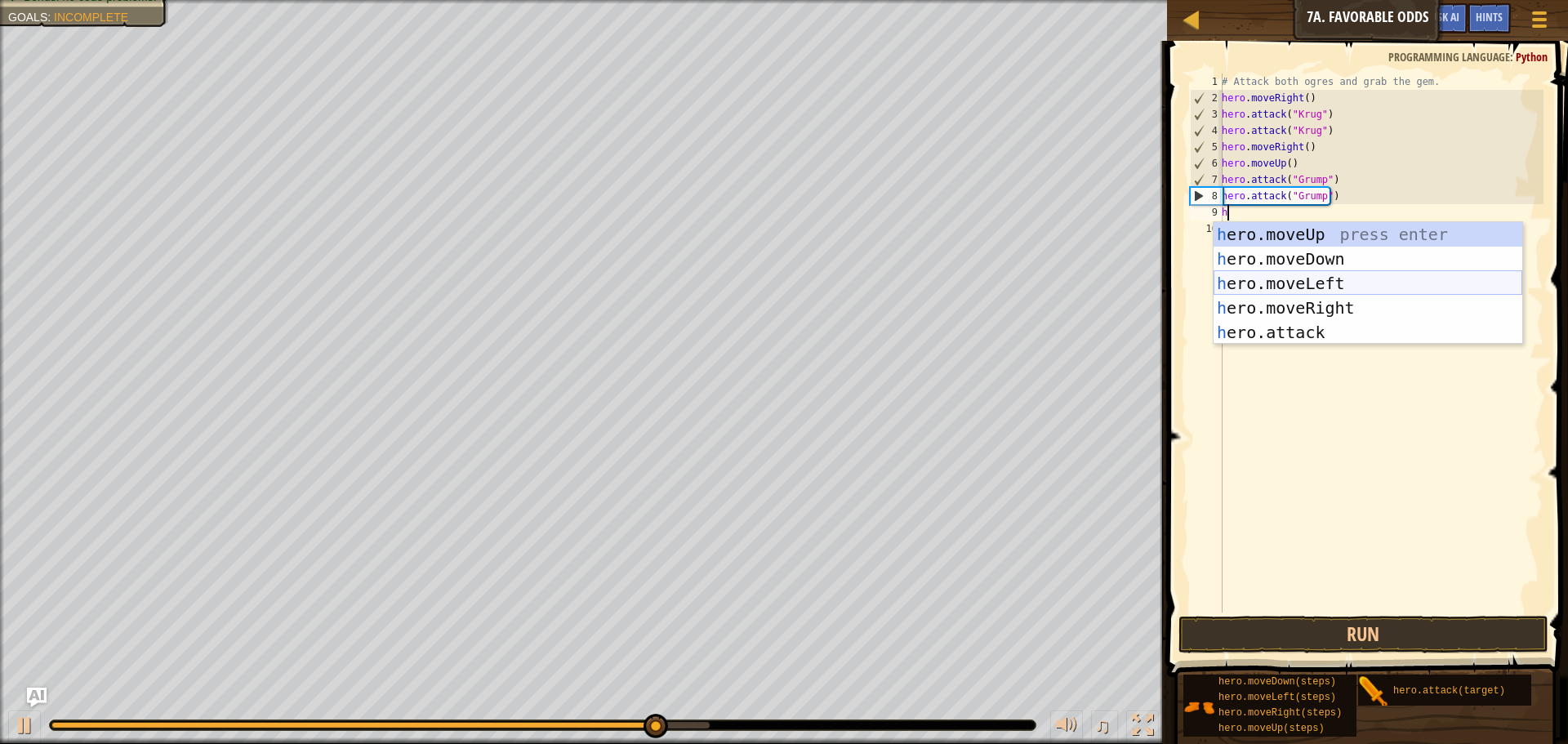
click at [1335, 285] on div "h ero.moveUp press enter h ero.moveDown press enter h ero.moveLeft press enter …" at bounding box center [1367, 307] width 308 height 172
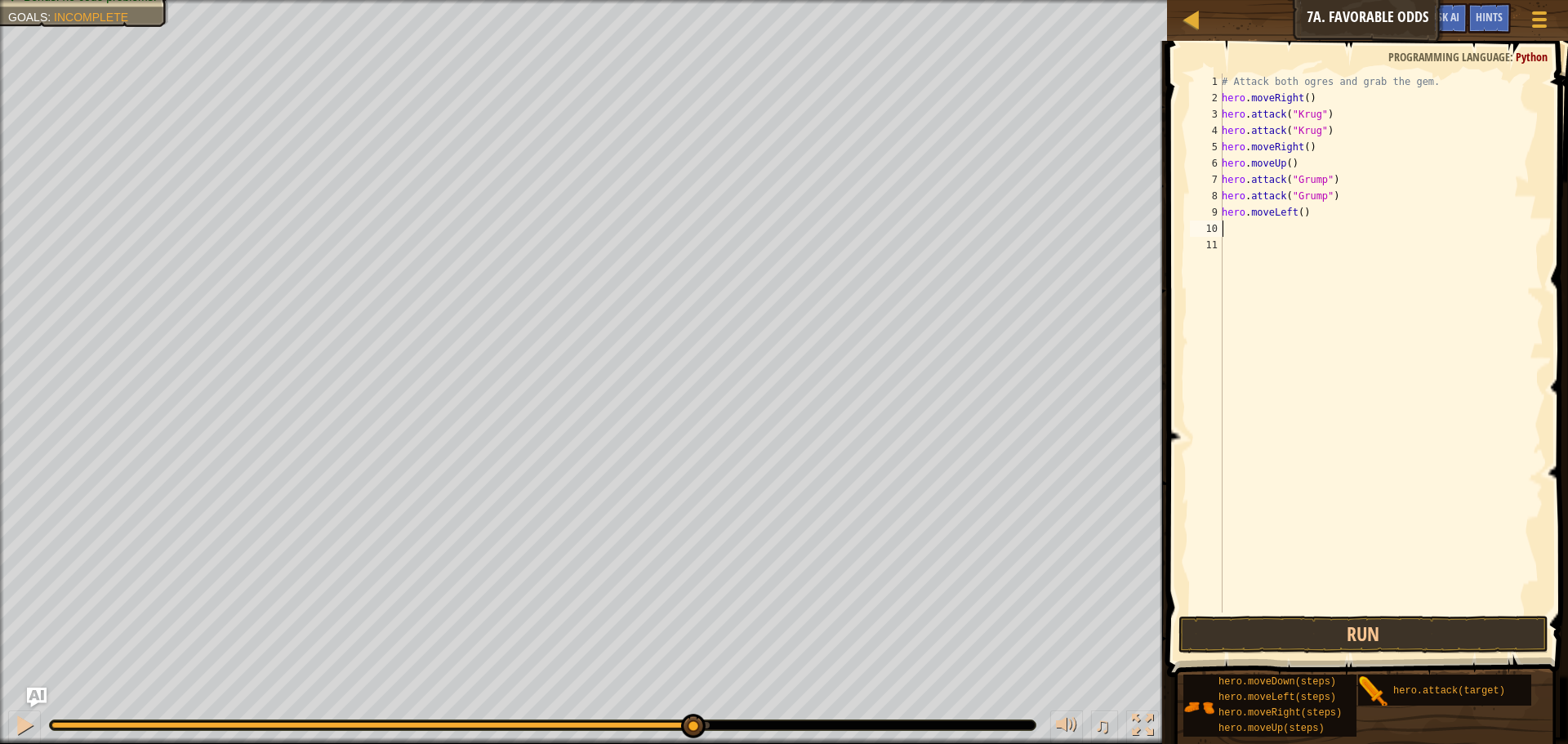
click at [1270, 226] on div "# Attack both ogres and grab the gem. hero . moveRight ( ) hero . attack ( "Kru…" at bounding box center [1380, 359] width 325 height 571
click at [1295, 216] on div "# Attack both ogres and grab the gem. hero . moveRight ( ) hero . attack ( "Kru…" at bounding box center [1380, 359] width 325 height 571
type textarea "hero.moveLeft(2)"
click at [1381, 633] on button "Run" at bounding box center [1363, 634] width 370 height 37
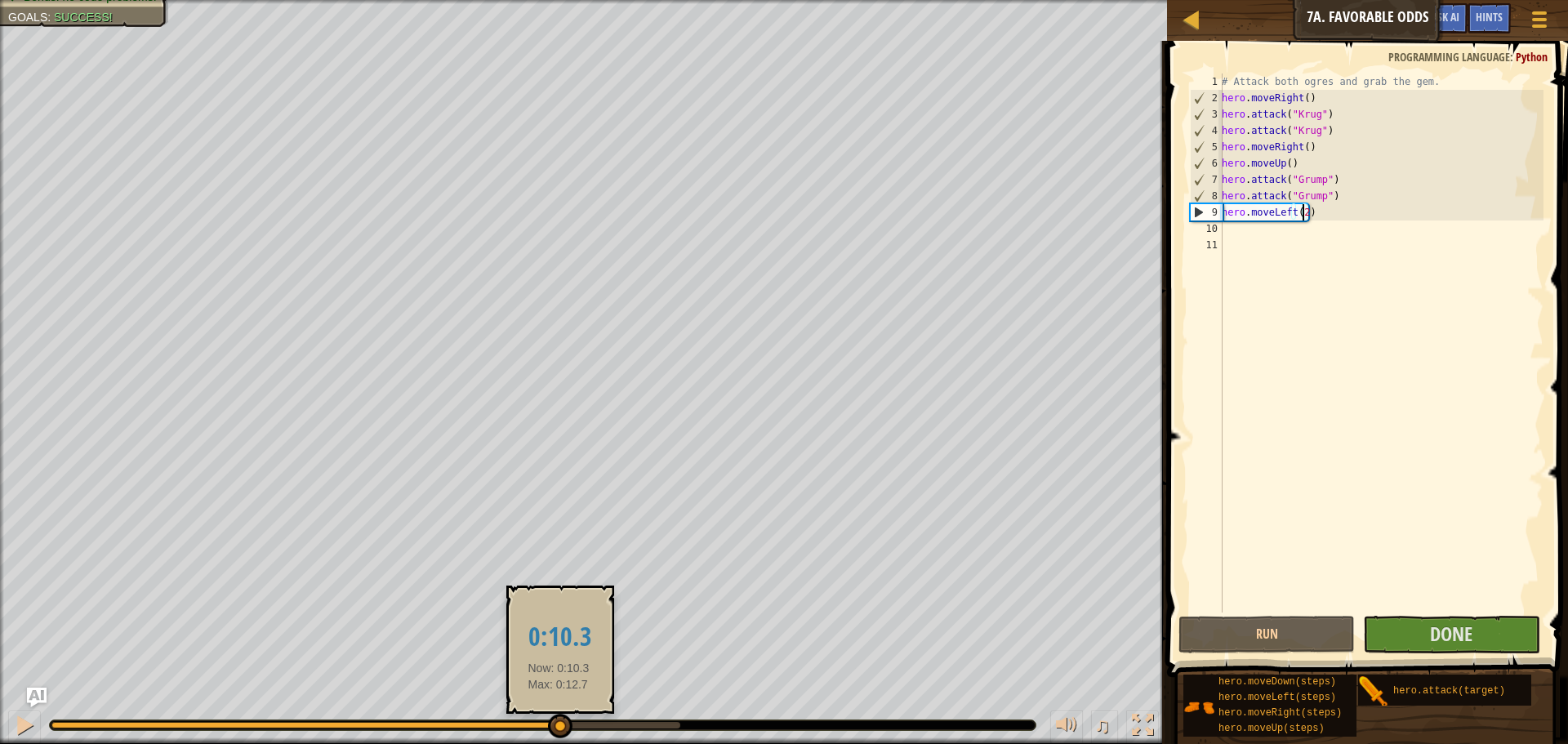
drag, startPoint x: 558, startPoint y: 719, endPoint x: 818, endPoint y: 697, distance: 260.9
click at [818, 697] on div "♫" at bounding box center [583, 721] width 1167 height 49
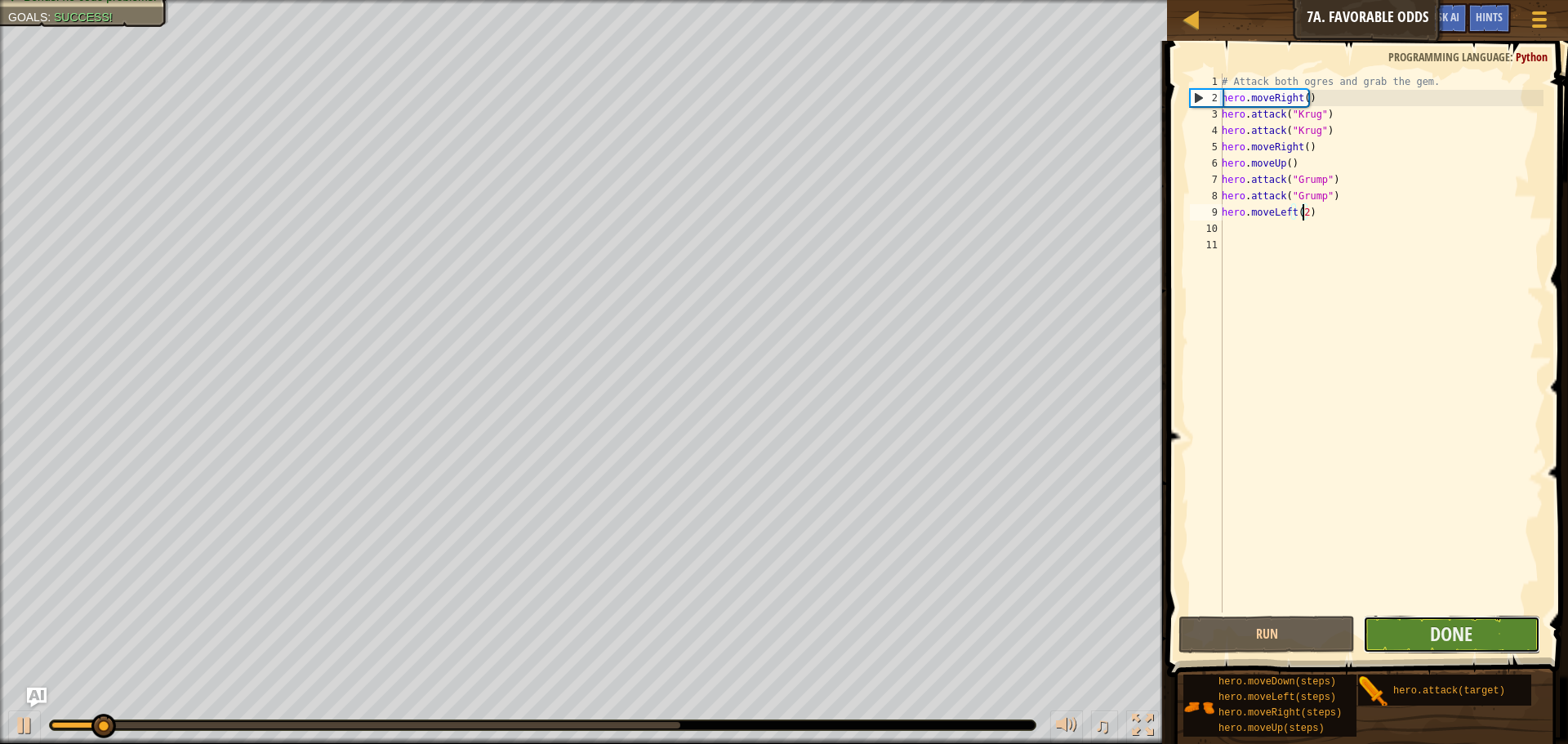
click at [1521, 633] on button "Done" at bounding box center [1451, 634] width 176 height 37
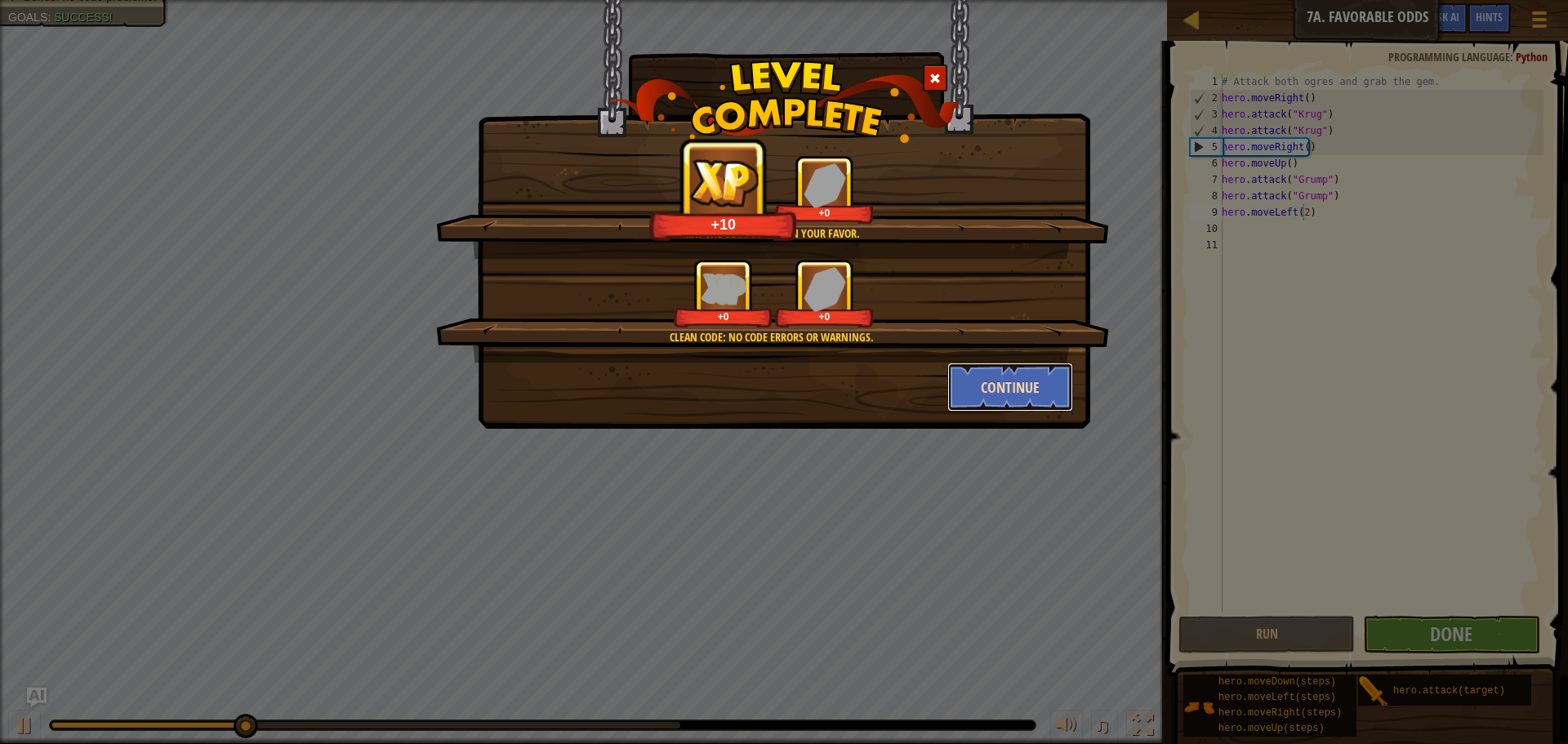
click at [1027, 384] on button "Continue" at bounding box center [1011, 386] width 126 height 49
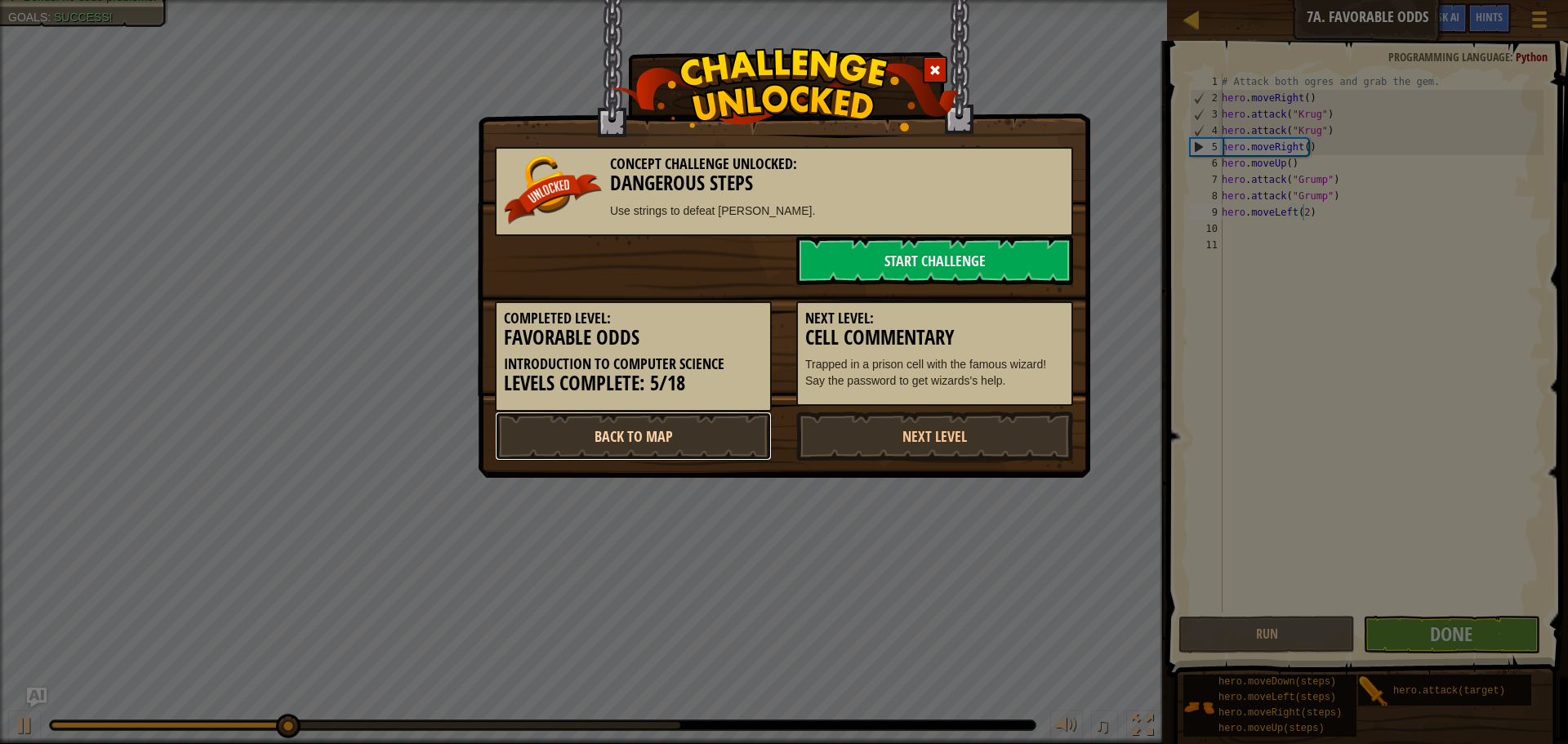
click at [618, 436] on link "Back to Map" at bounding box center [634, 436] width 277 height 49
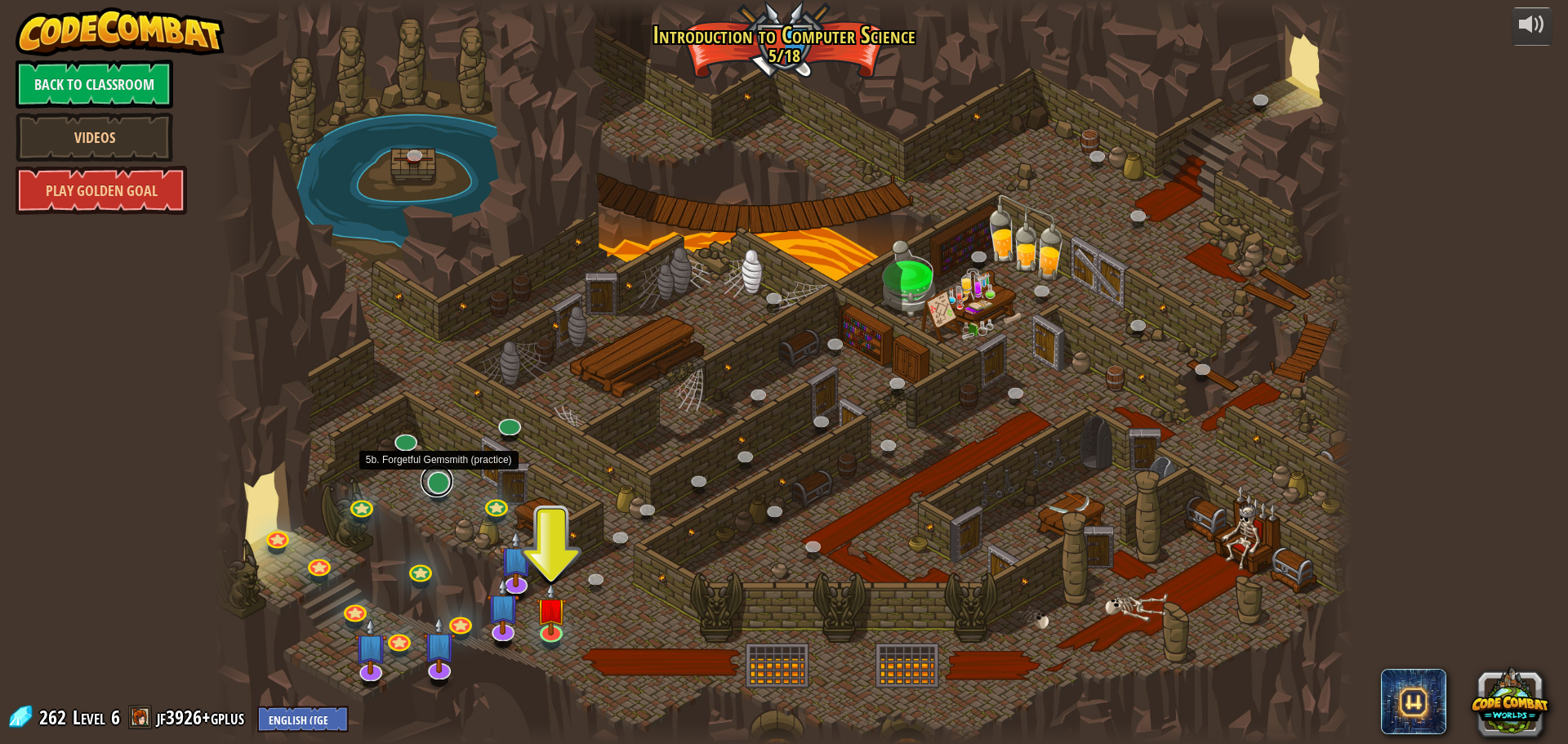
click at [441, 482] on link at bounding box center [437, 480] width 33 height 33
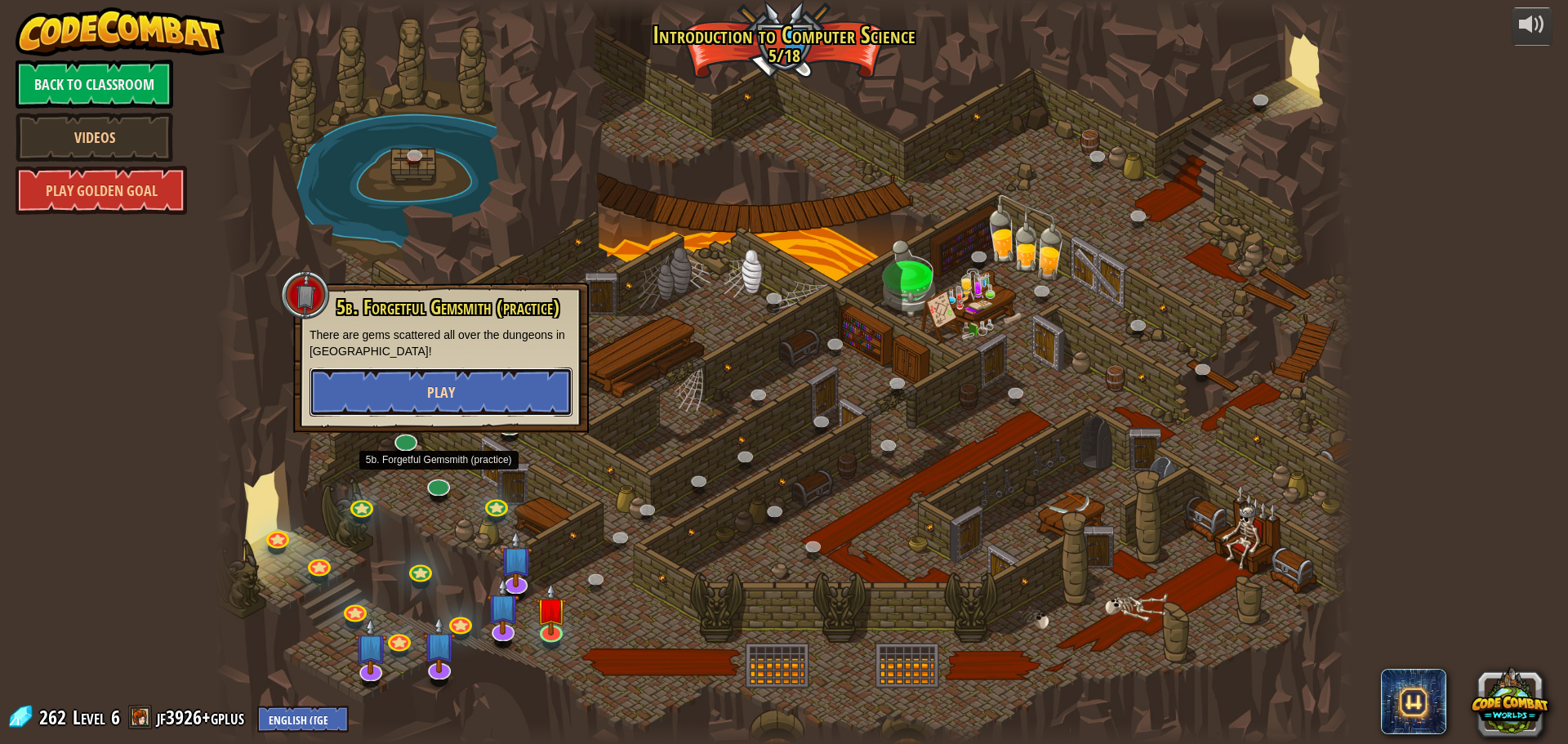
click at [436, 386] on span "Play" at bounding box center [441, 392] width 28 height 20
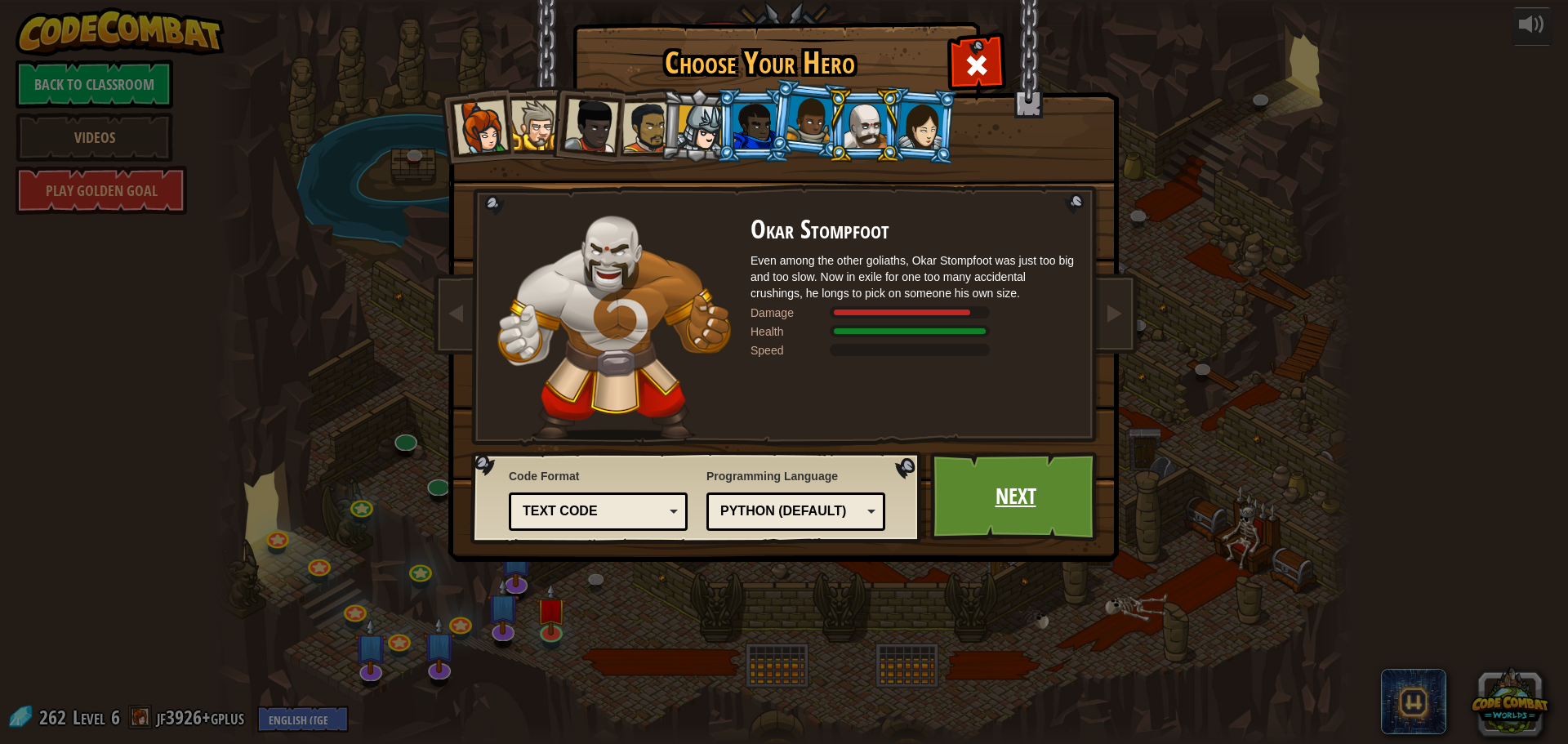
click at [1002, 486] on link "Next" at bounding box center [1015, 496] width 171 height 90
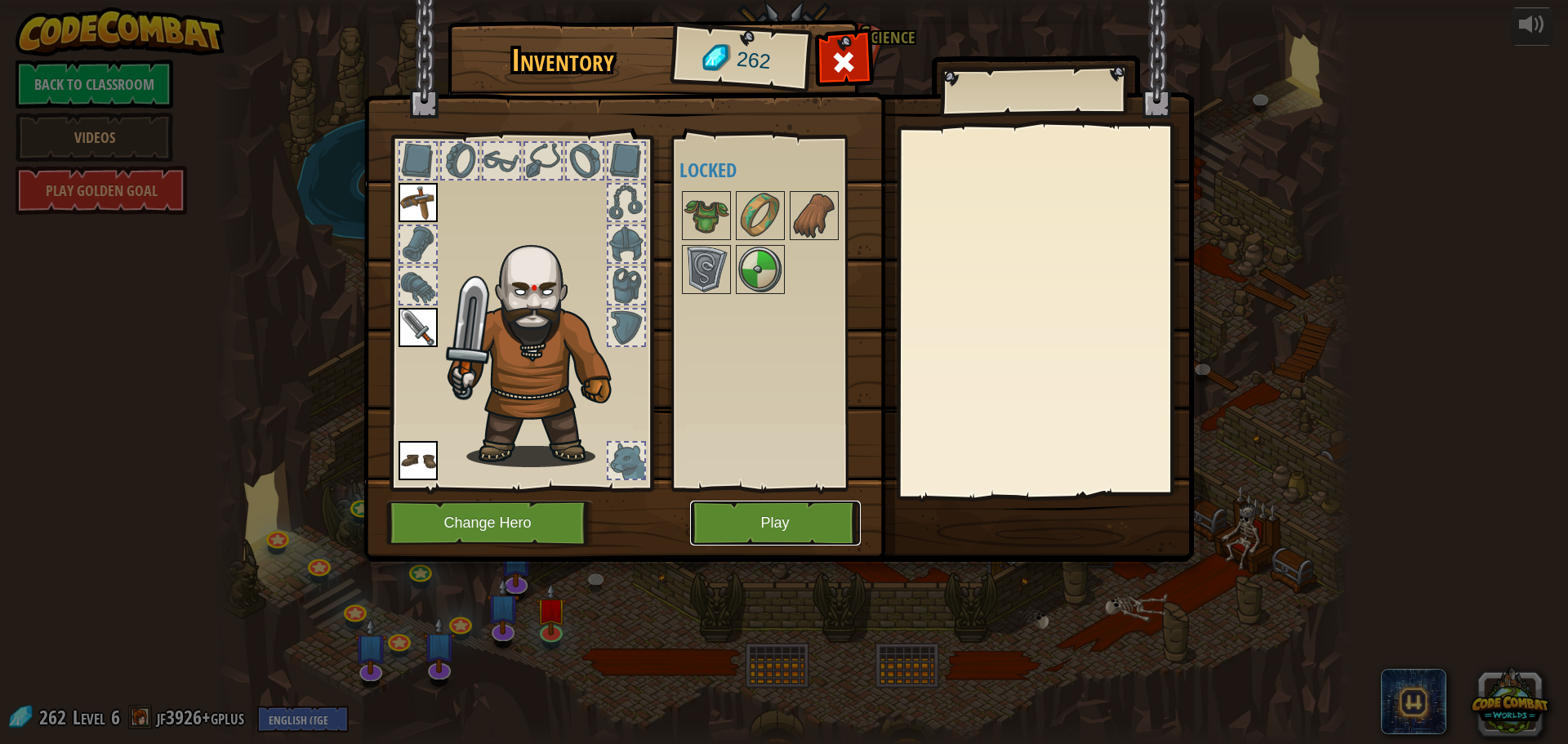
click at [749, 510] on button "Play" at bounding box center [776, 523] width 171 height 45
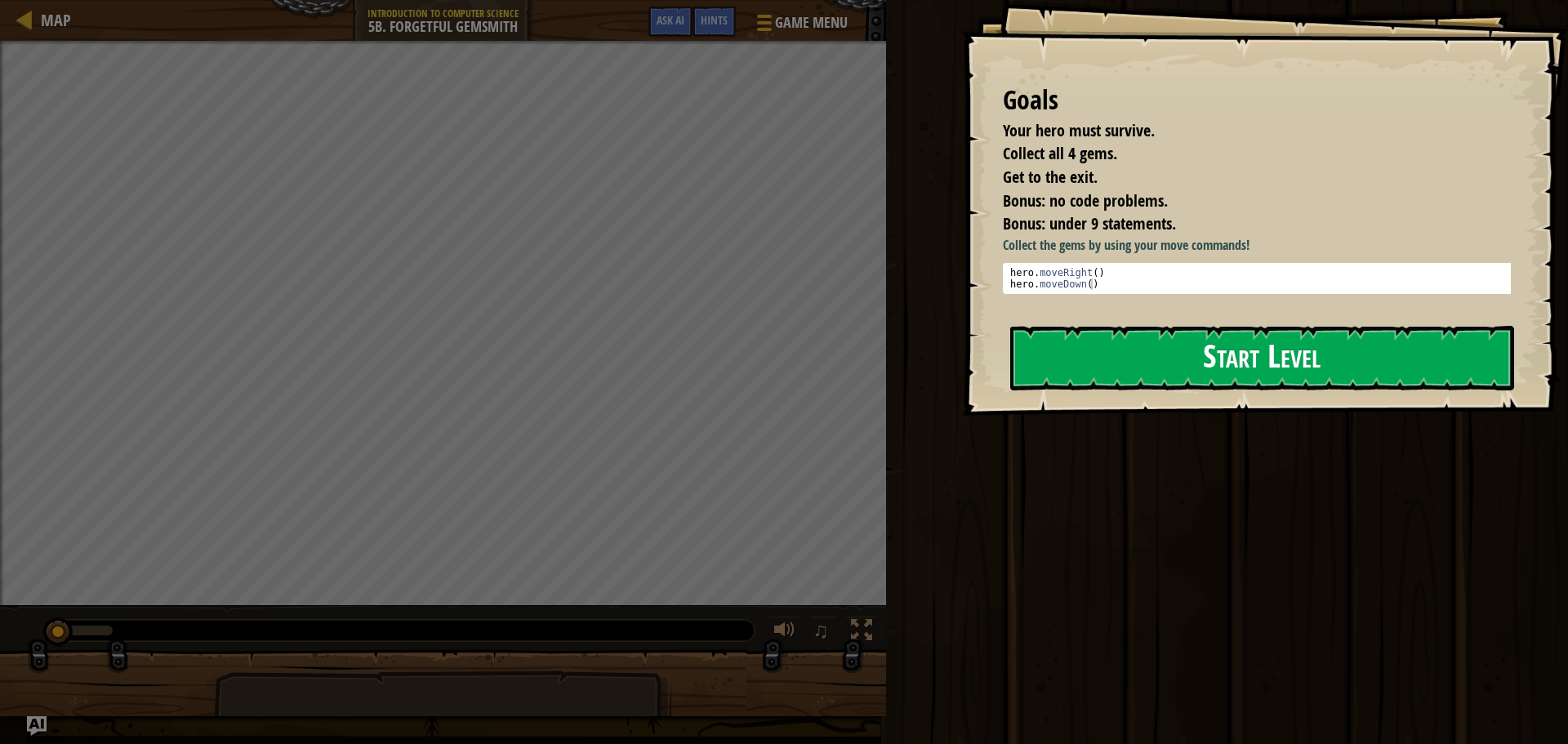
click at [1103, 358] on button "Start Level" at bounding box center [1261, 358] width 503 height 64
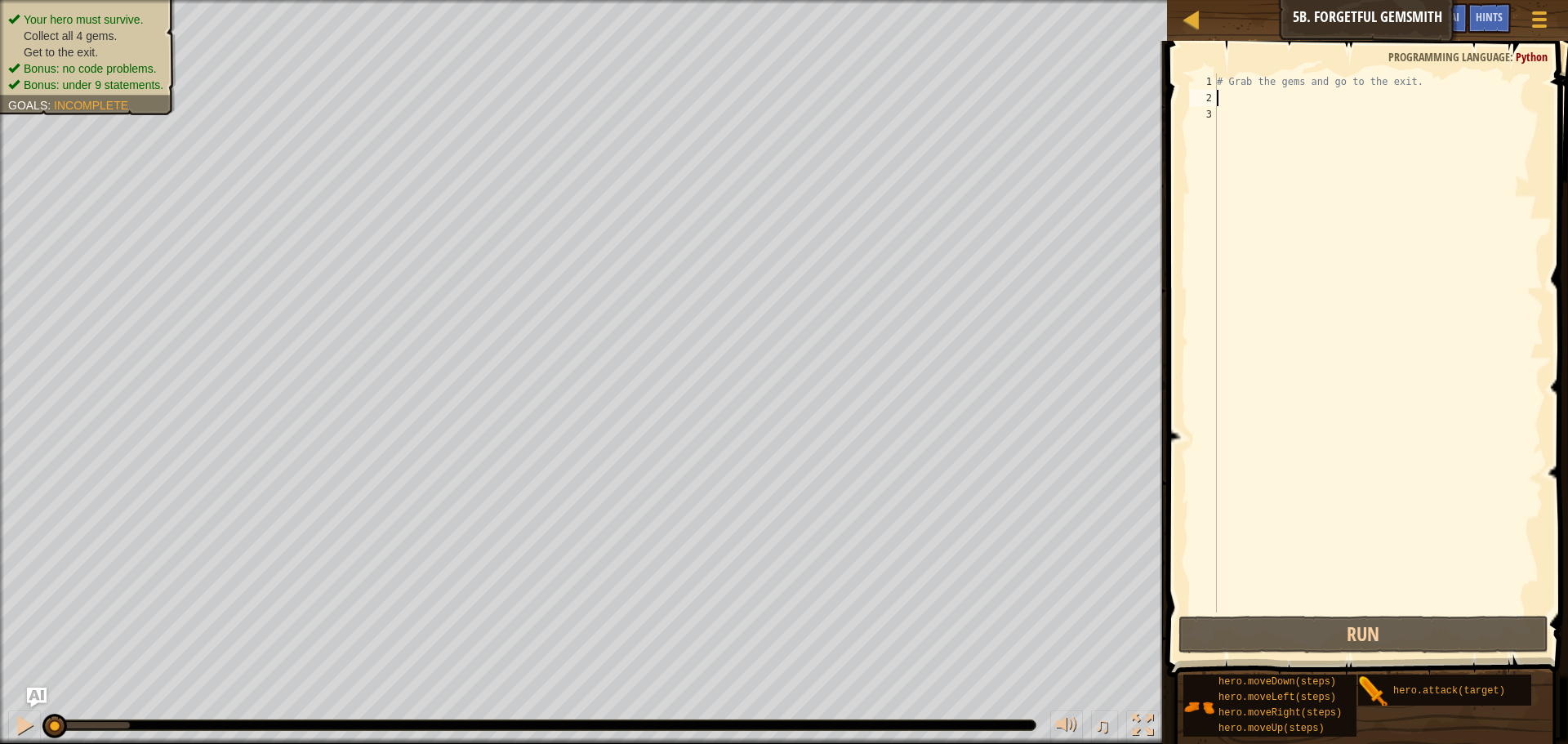
click at [1259, 102] on div "# Grab the gems and go to the exit." at bounding box center [1378, 359] width 330 height 571
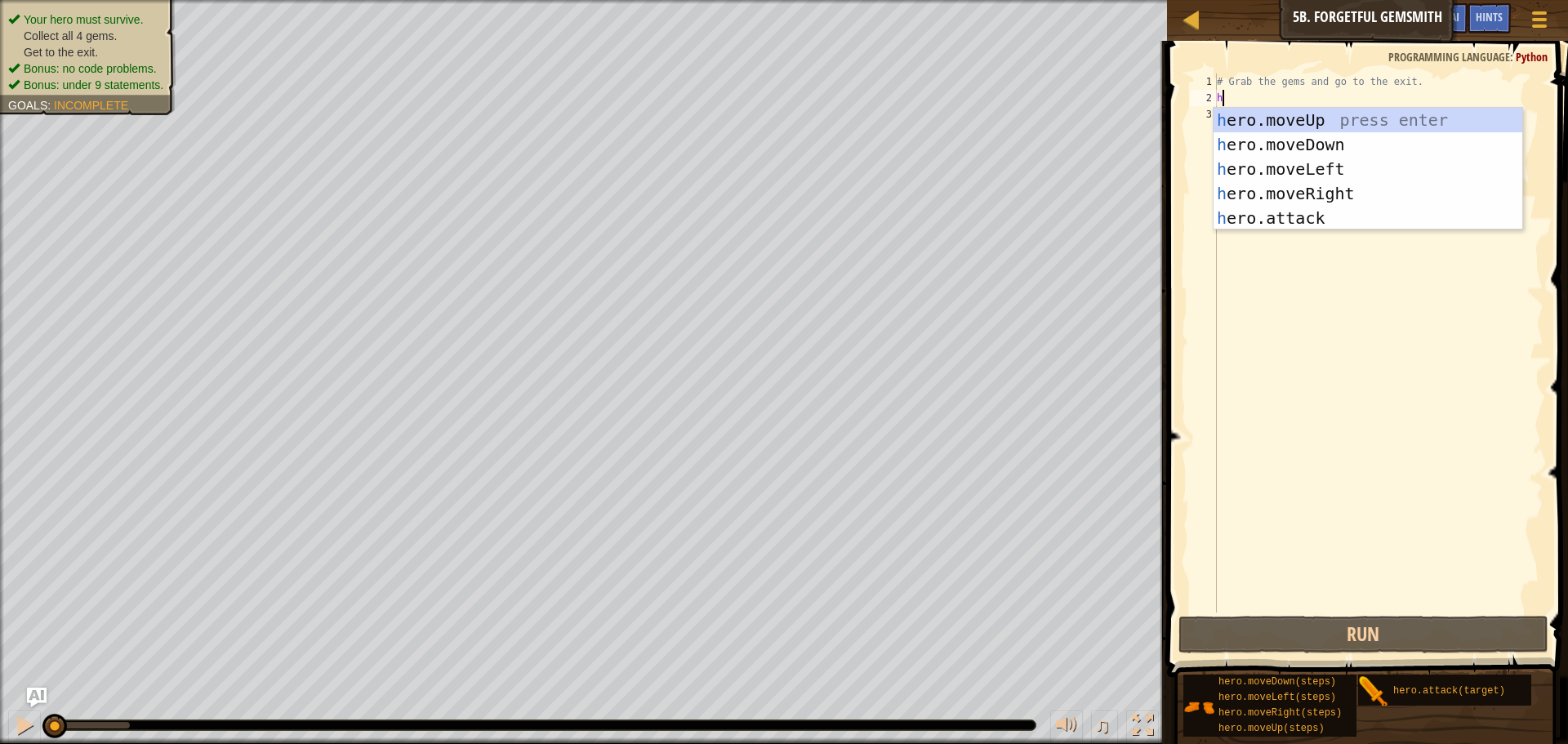
type textarea "h"
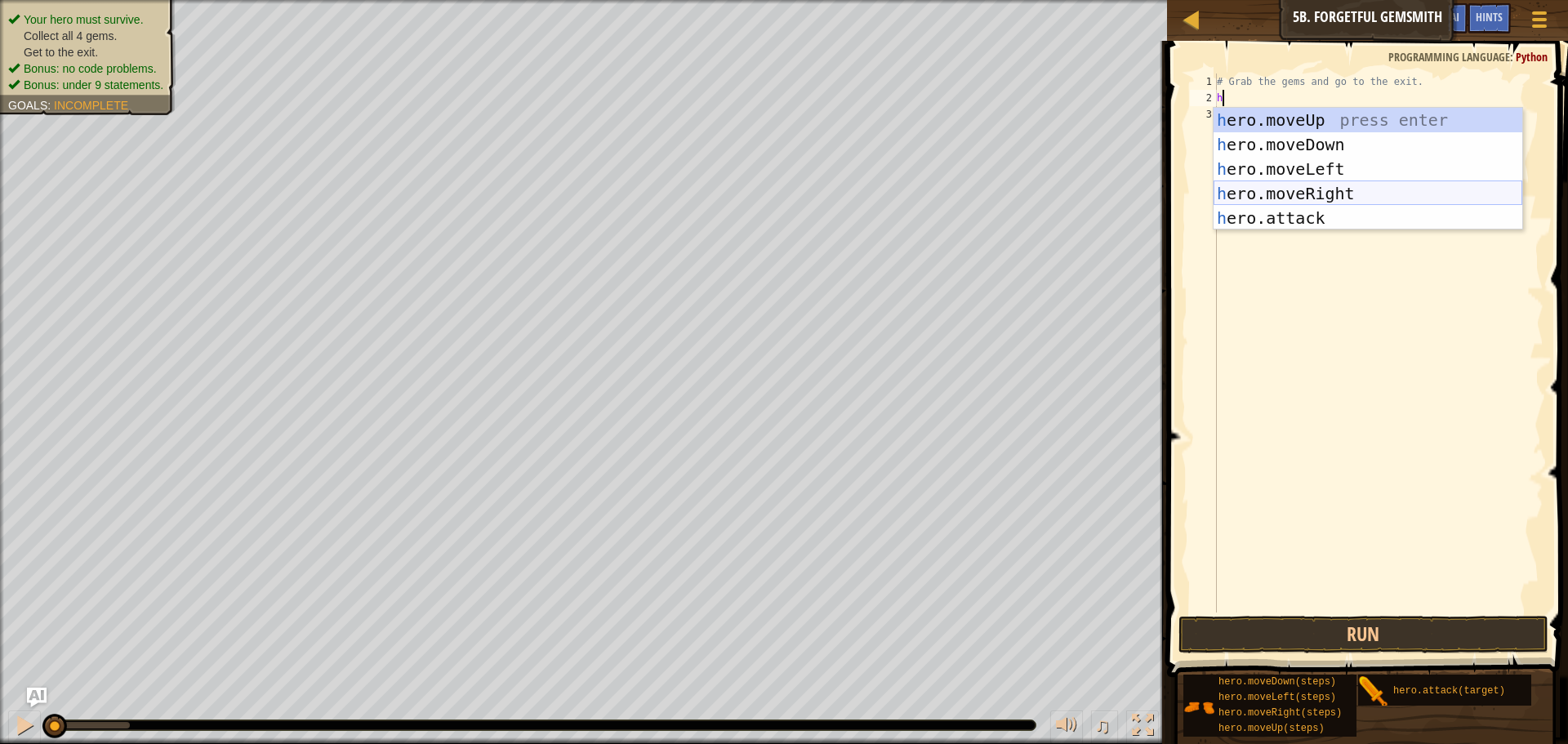
click at [1302, 194] on div "h ero.moveUp press enter h ero.moveDown press enter h ero.moveLeft press enter …" at bounding box center [1367, 193] width 308 height 172
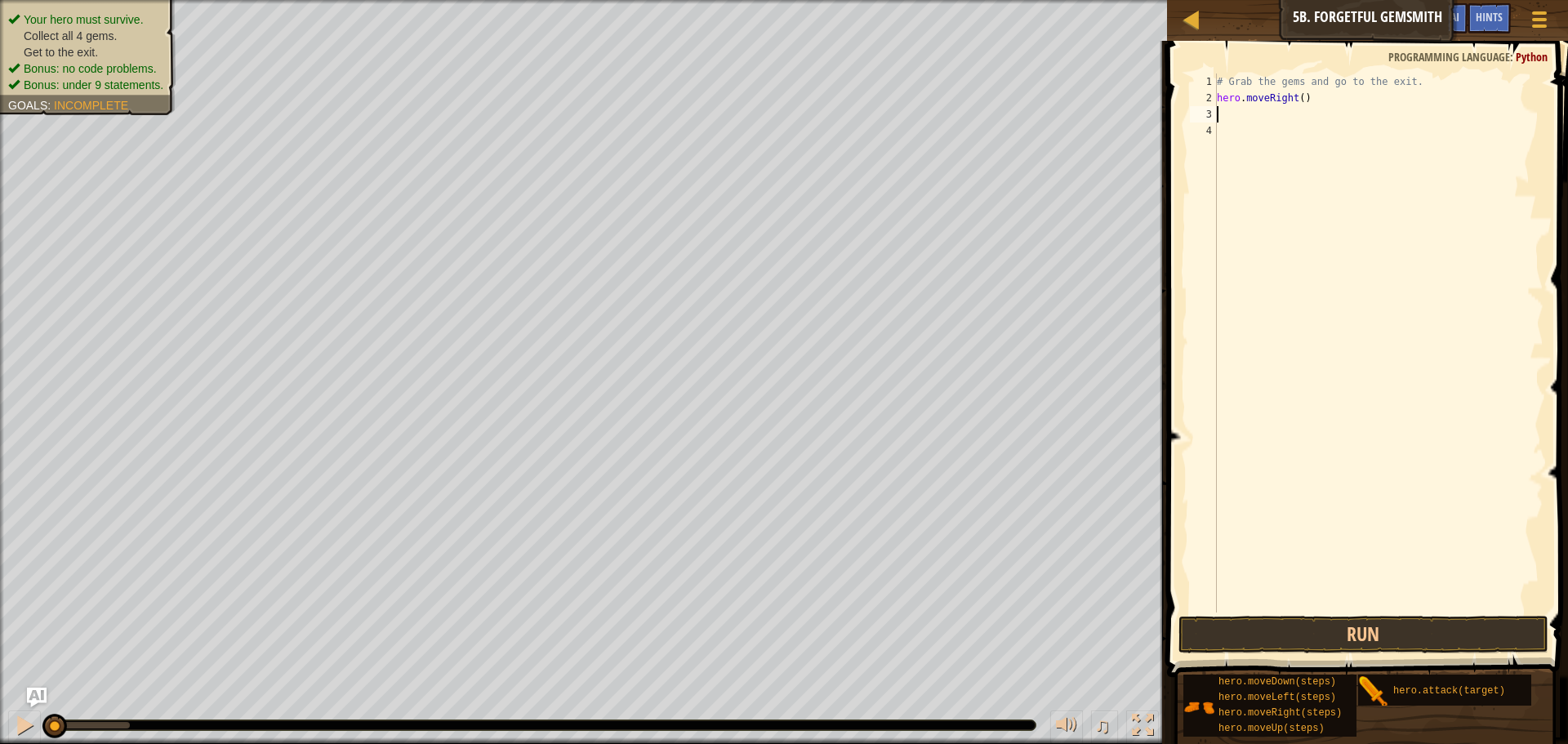
type textarea "h"
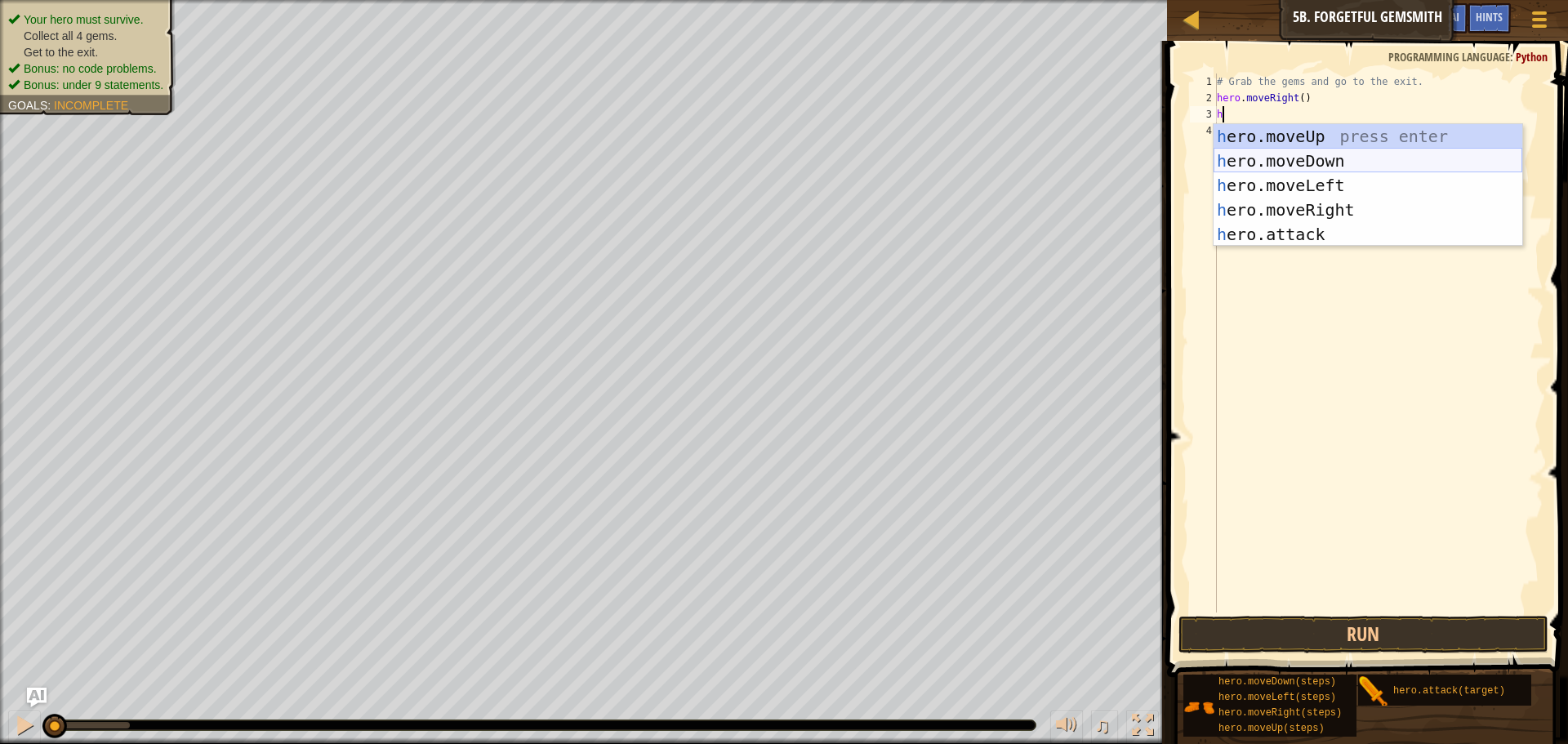
click at [1293, 163] on div "h ero.moveUp press enter h ero.moveDown press enter h ero.moveLeft press enter …" at bounding box center [1367, 210] width 308 height 172
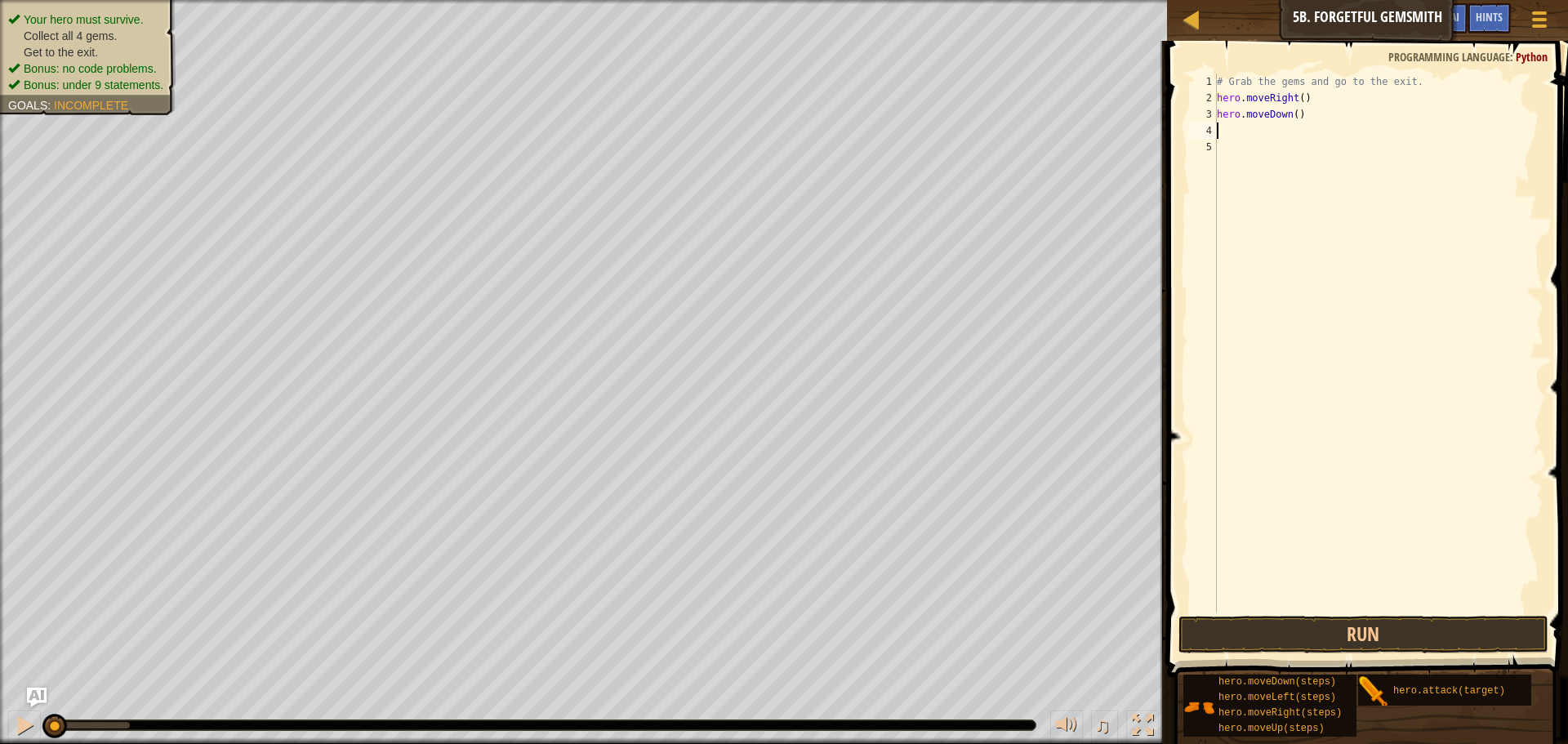
type textarea "h"
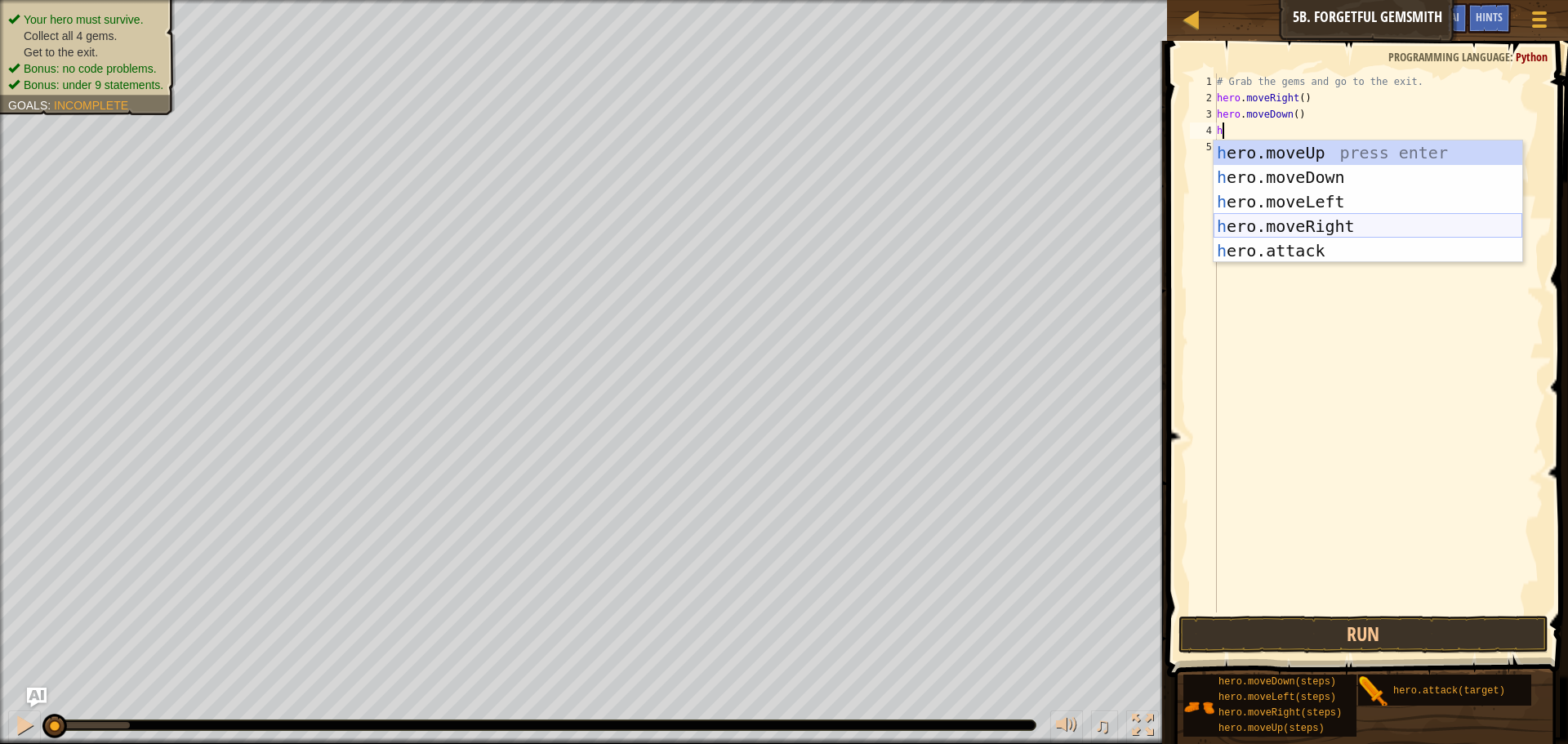
click at [1306, 221] on div "h ero.moveUp press enter h ero.moveDown press enter h ero.moveLeft press enter …" at bounding box center [1367, 226] width 308 height 172
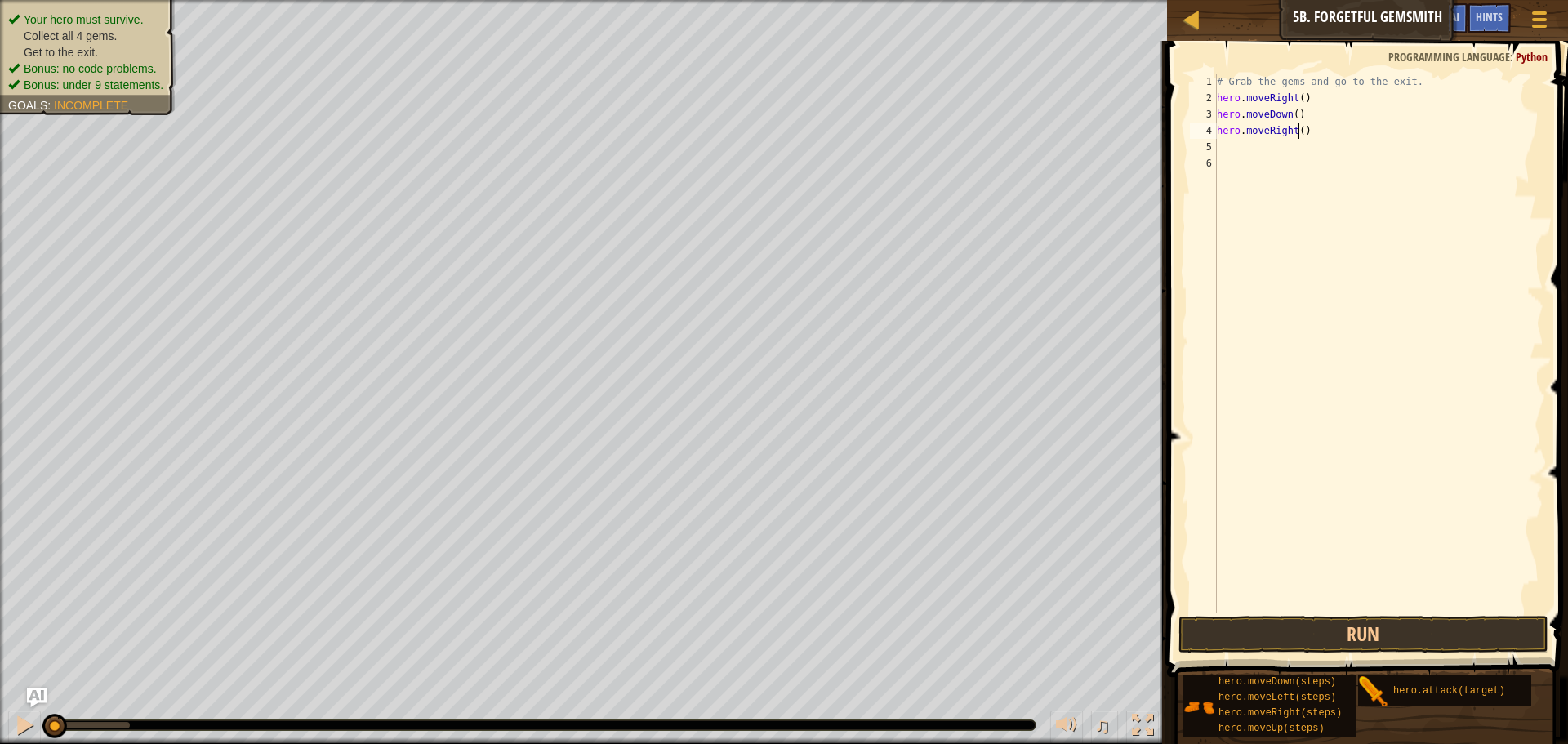
click at [1298, 134] on div "# Grab the gems and go to the exit. hero . moveRight ( ) hero . moveDown ( ) he…" at bounding box center [1378, 359] width 330 height 571
type textarea "hero.moveRight(2)"
click at [1243, 146] on div "# Grab the gems and go to the exit. hero . moveRight ( ) hero . moveDown ( ) he…" at bounding box center [1378, 359] width 330 height 571
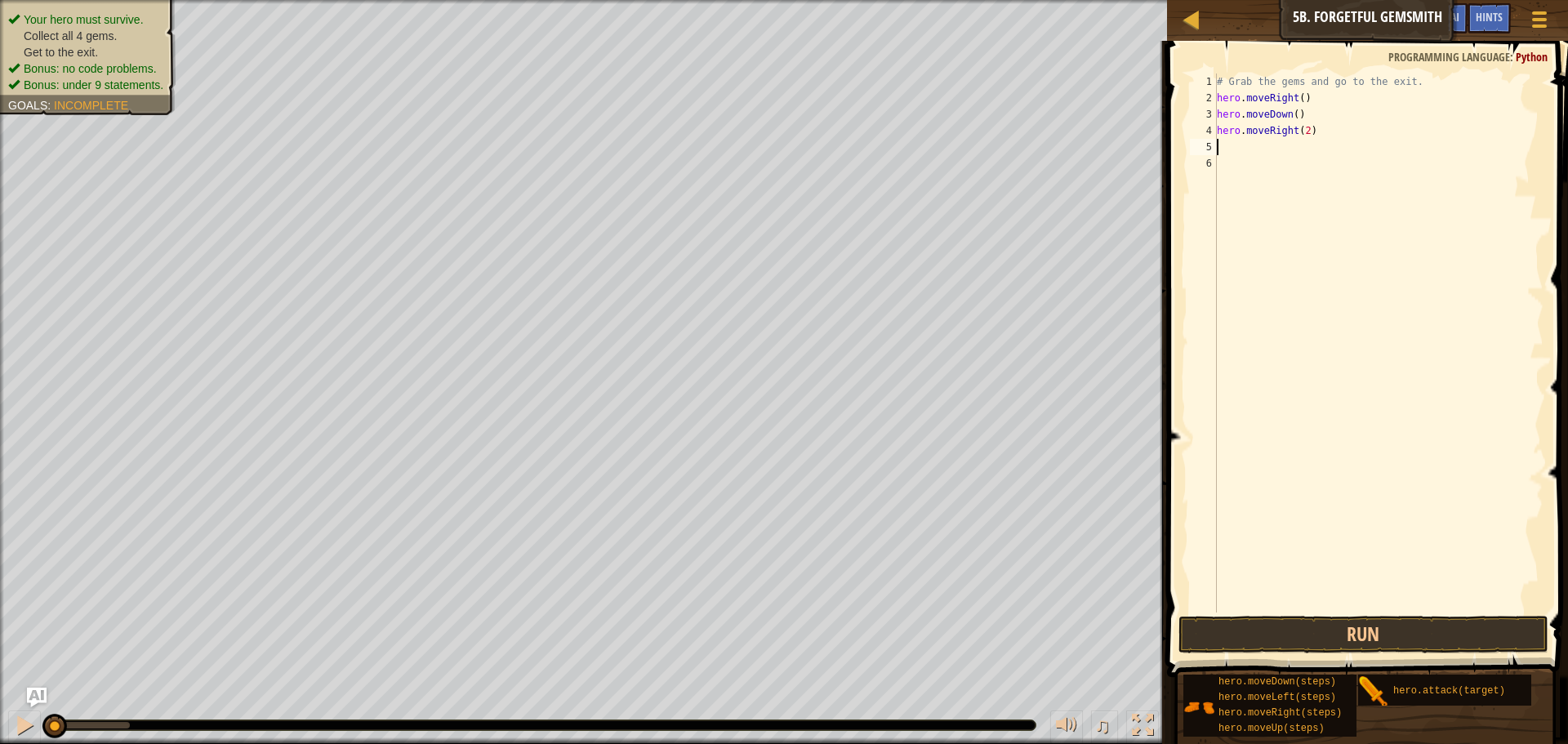
type textarea "h"
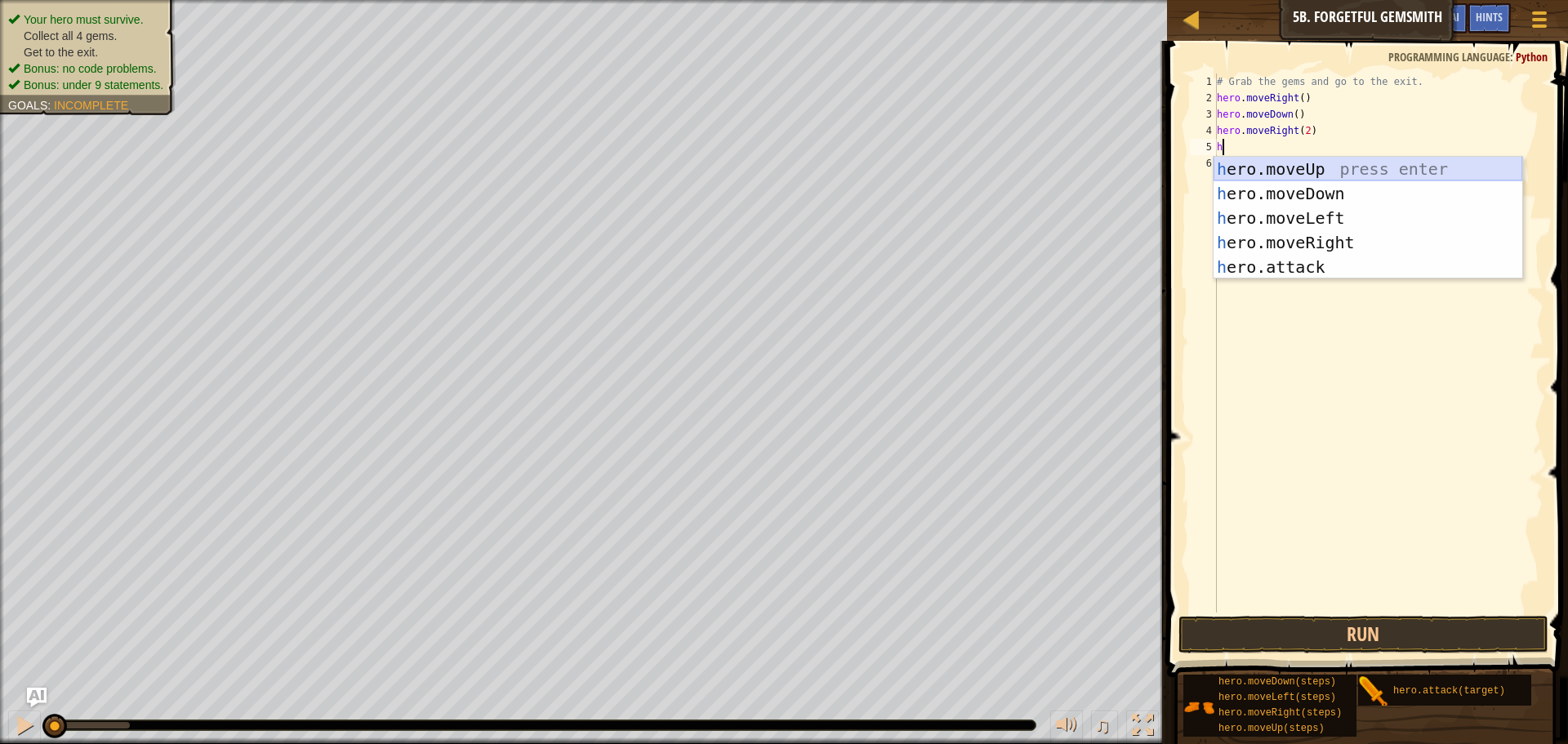
click at [1278, 169] on div "h ero.moveUp press enter h ero.moveDown press enter h ero.moveLeft press enter …" at bounding box center [1367, 242] width 308 height 172
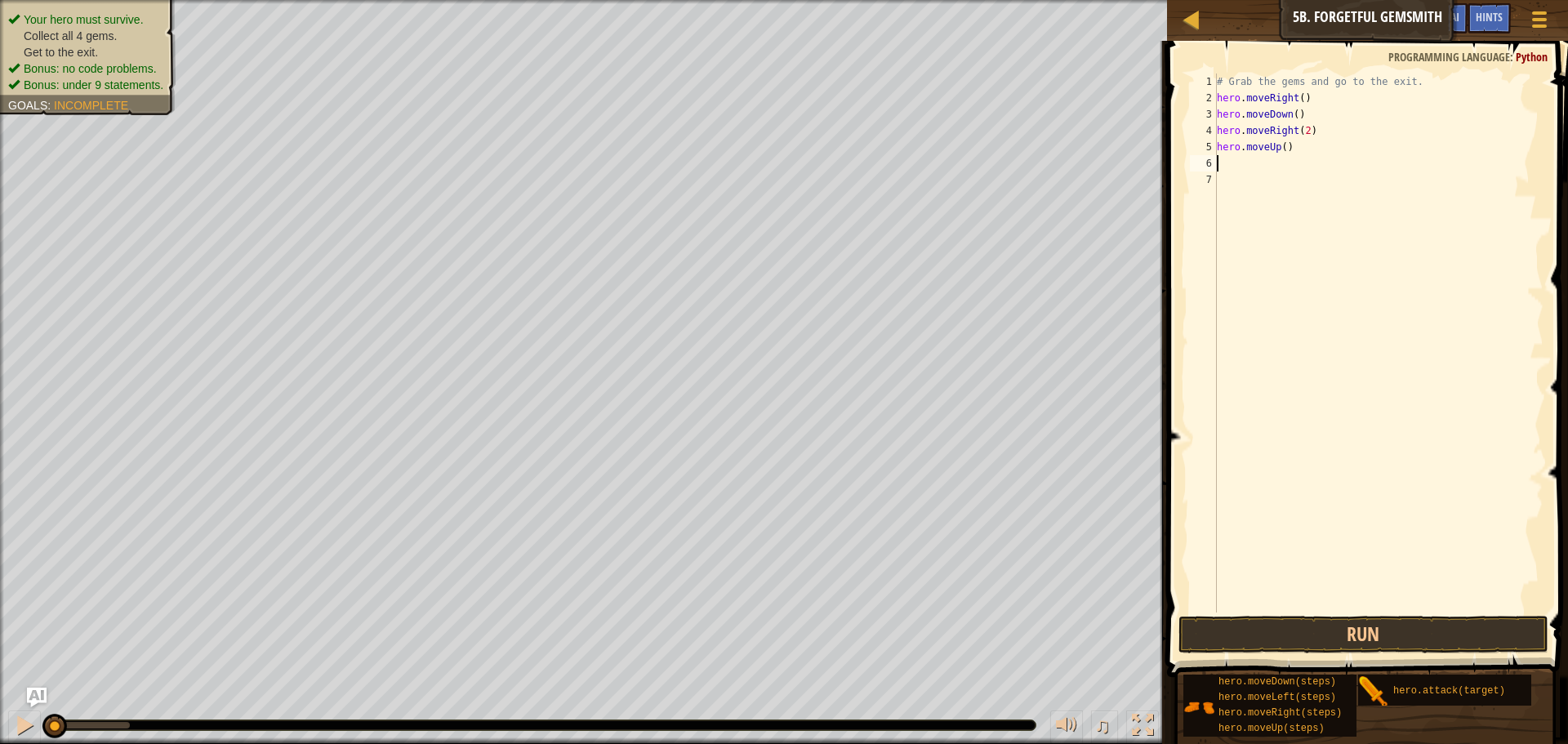
type textarea "h"
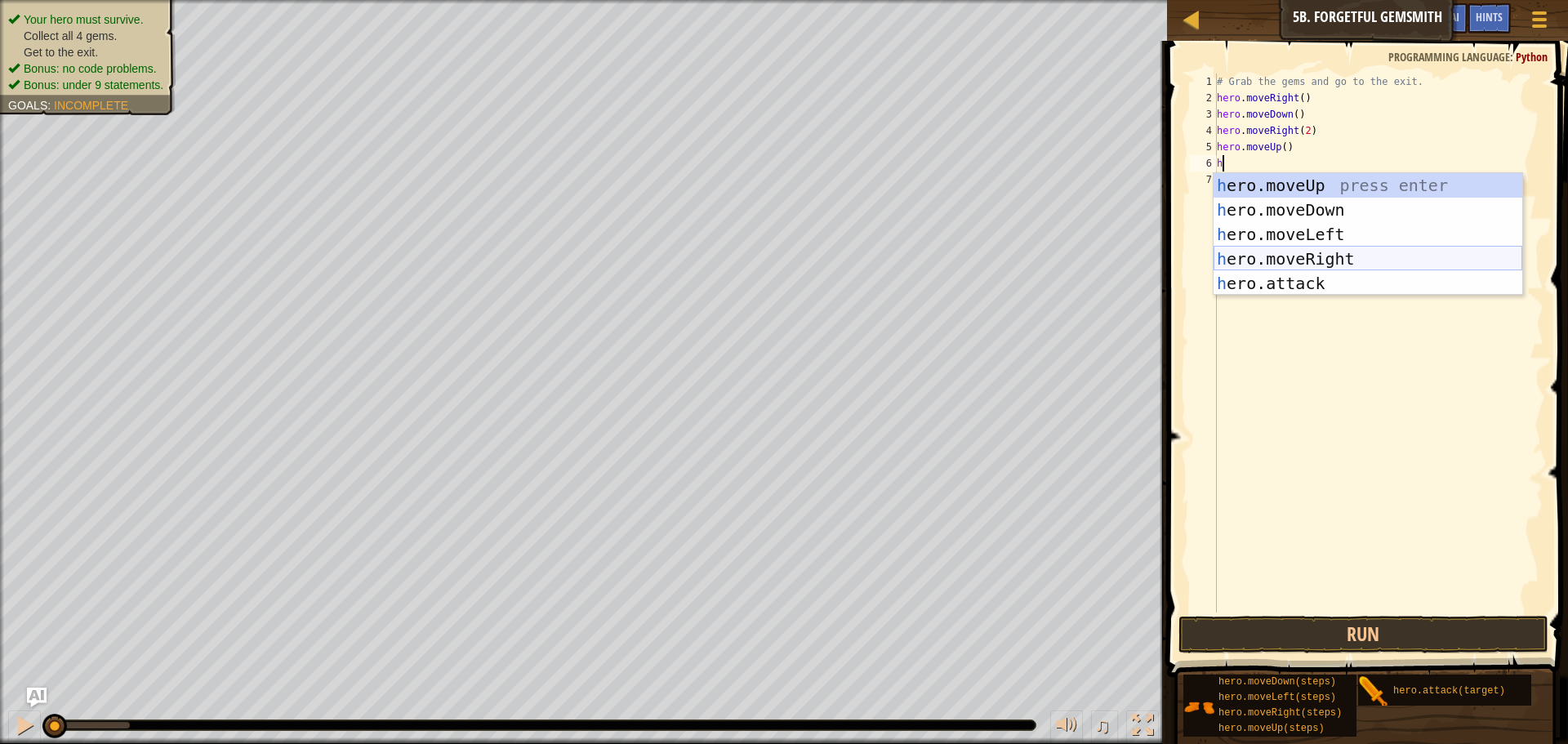
click at [1299, 251] on div "h ero.moveUp press enter h ero.moveDown press enter h ero.moveLeft press enter …" at bounding box center [1367, 258] width 308 height 172
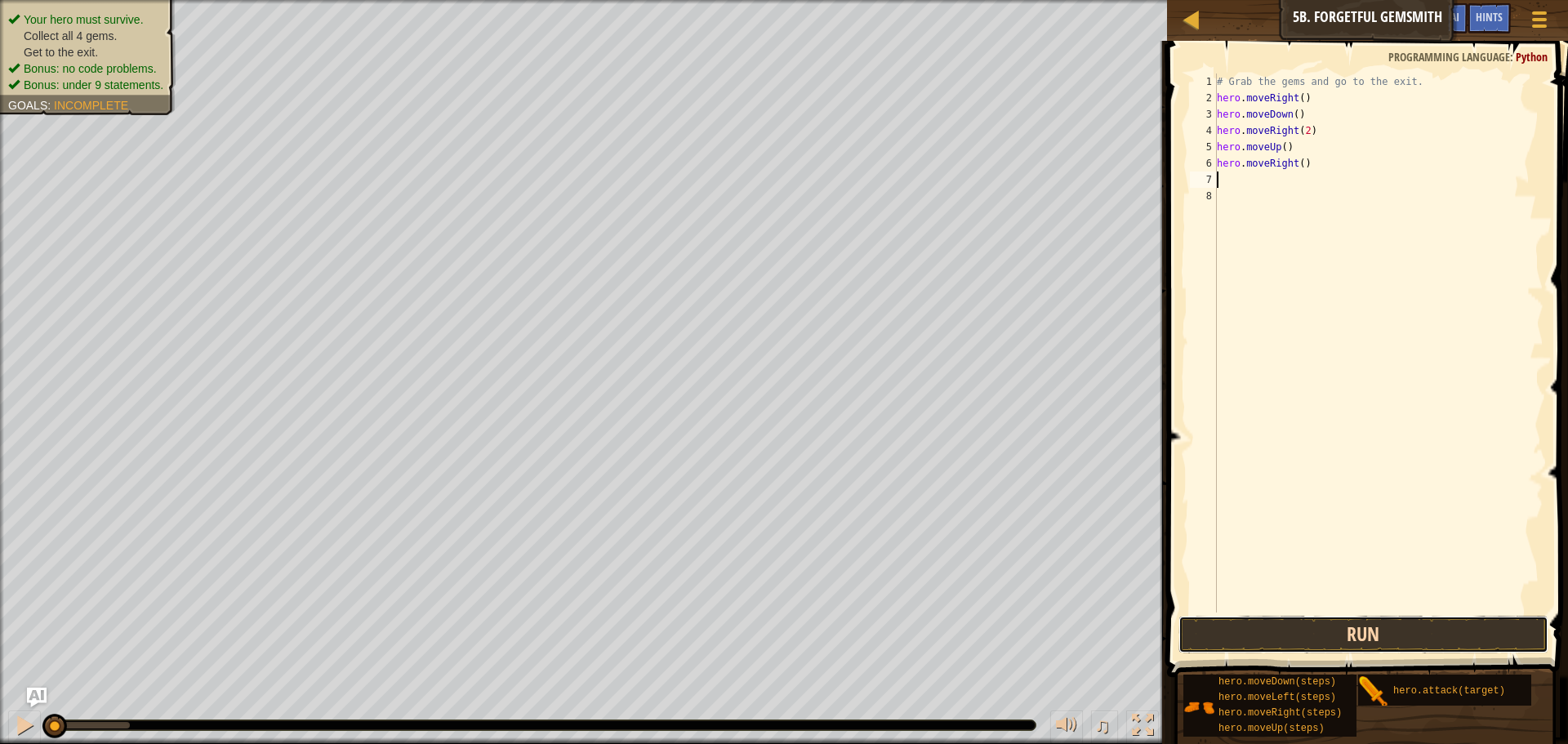
click at [1403, 633] on button "Run" at bounding box center [1363, 634] width 370 height 37
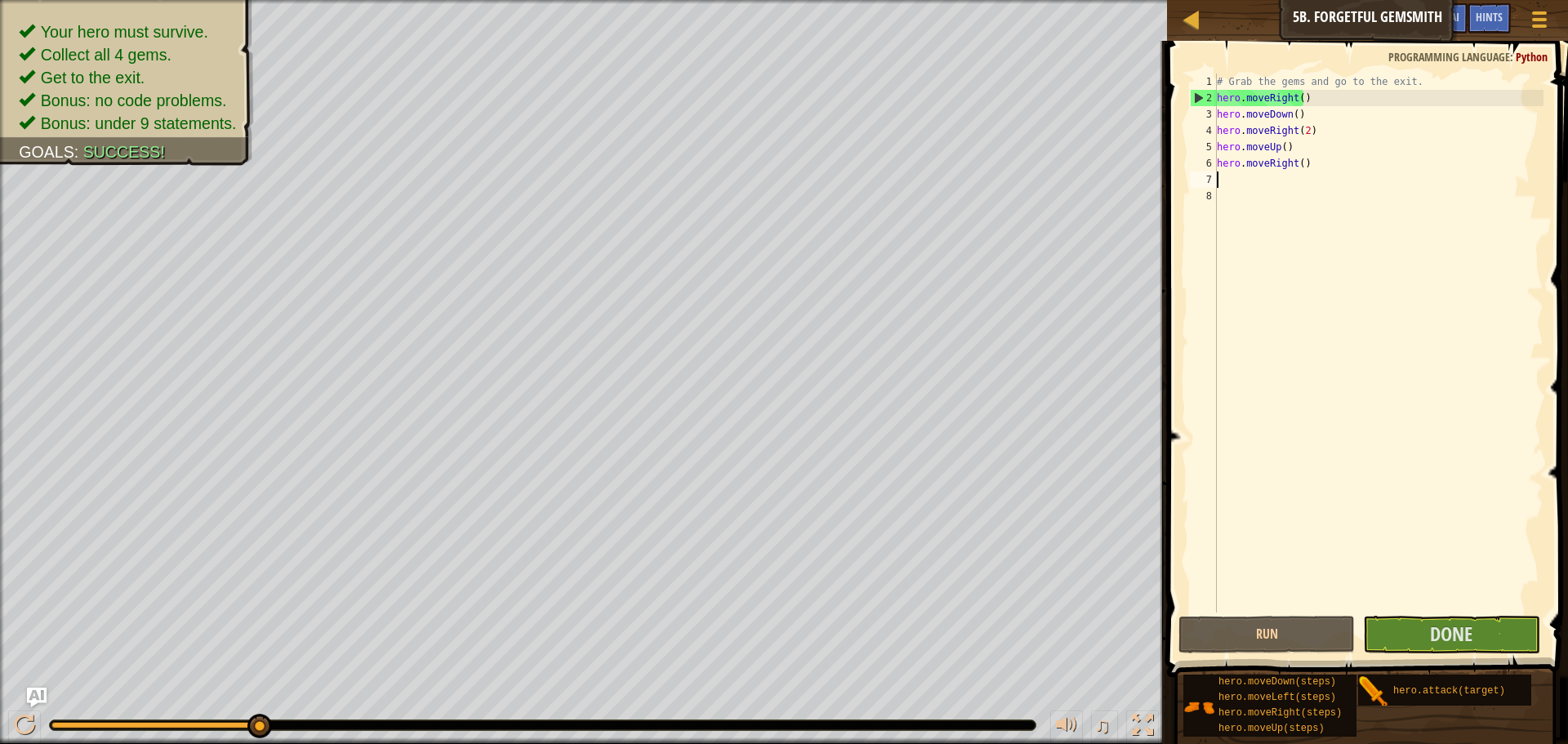
drag, startPoint x: 110, startPoint y: 726, endPoint x: 362, endPoint y: 753, distance: 253.4
click at [362, 0] on html "Map Introduction to Computer Science 5b. Forgetful Gemsmith Game Menu Done Hint…" at bounding box center [784, 0] width 1568 height 0
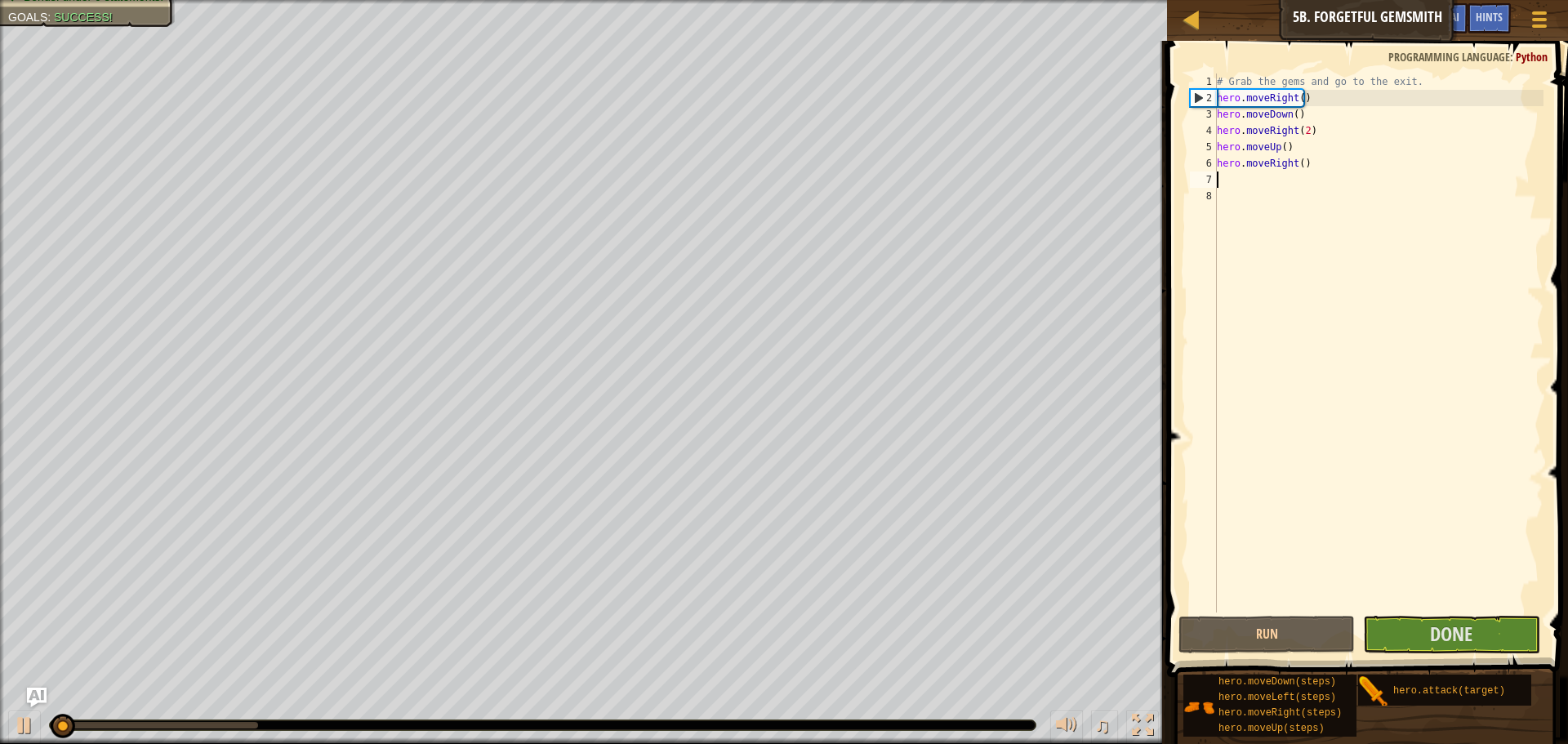
click at [1444, 613] on span at bounding box center [1369, 335] width 414 height 685
click at [1427, 644] on button "Done" at bounding box center [1451, 634] width 176 height 37
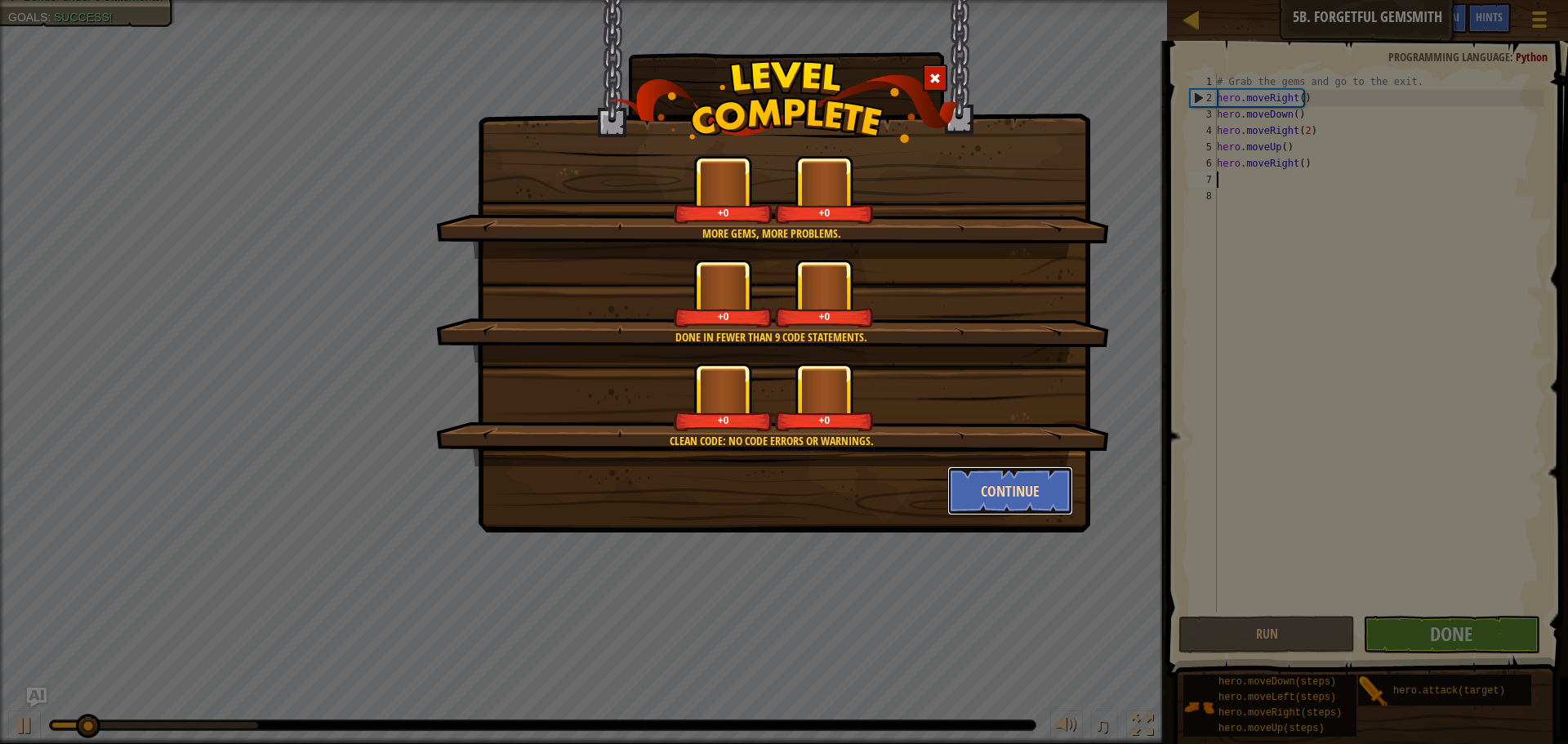
click at [1019, 496] on button "Continue" at bounding box center [1011, 490] width 126 height 49
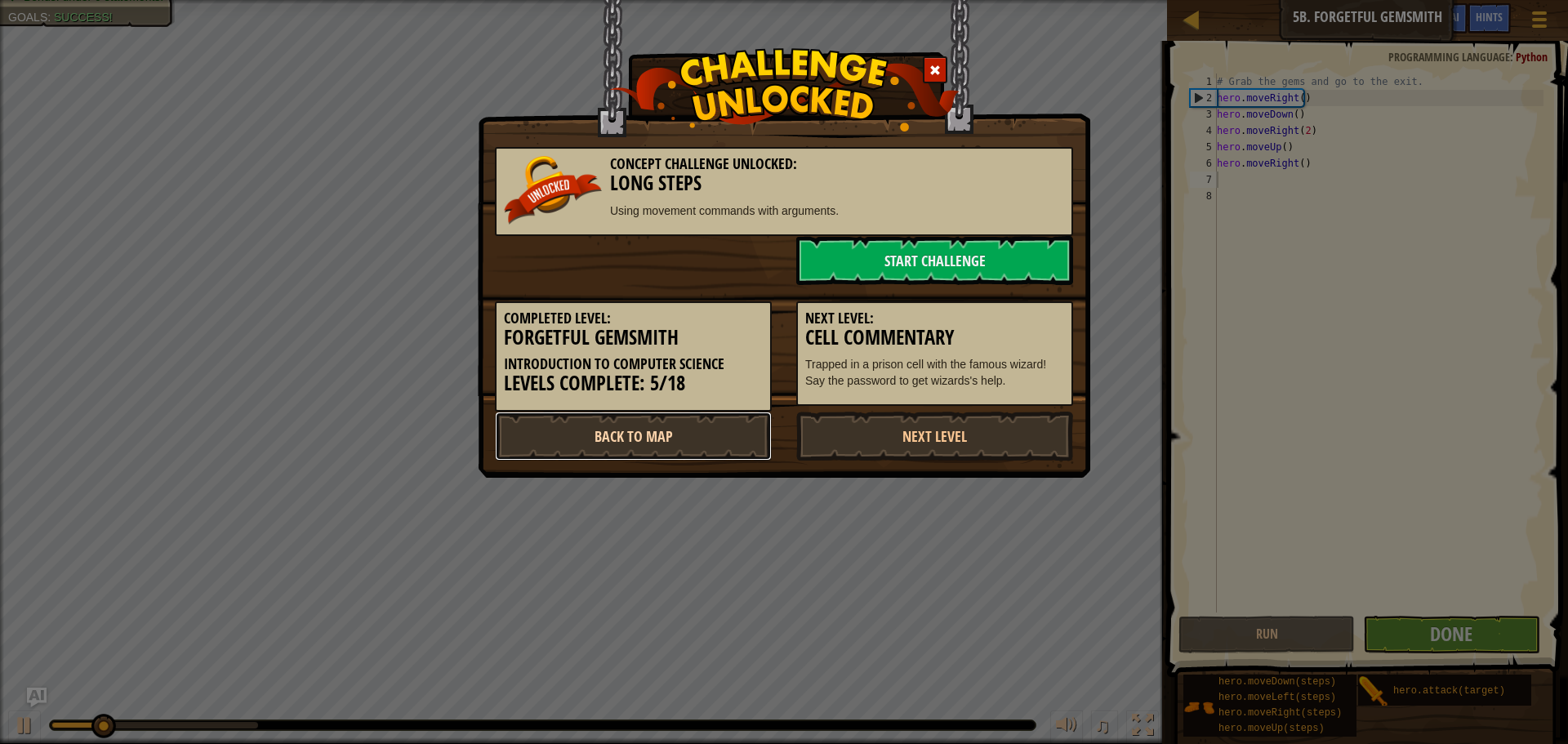
click at [610, 440] on link "Back to Map" at bounding box center [634, 436] width 277 height 49
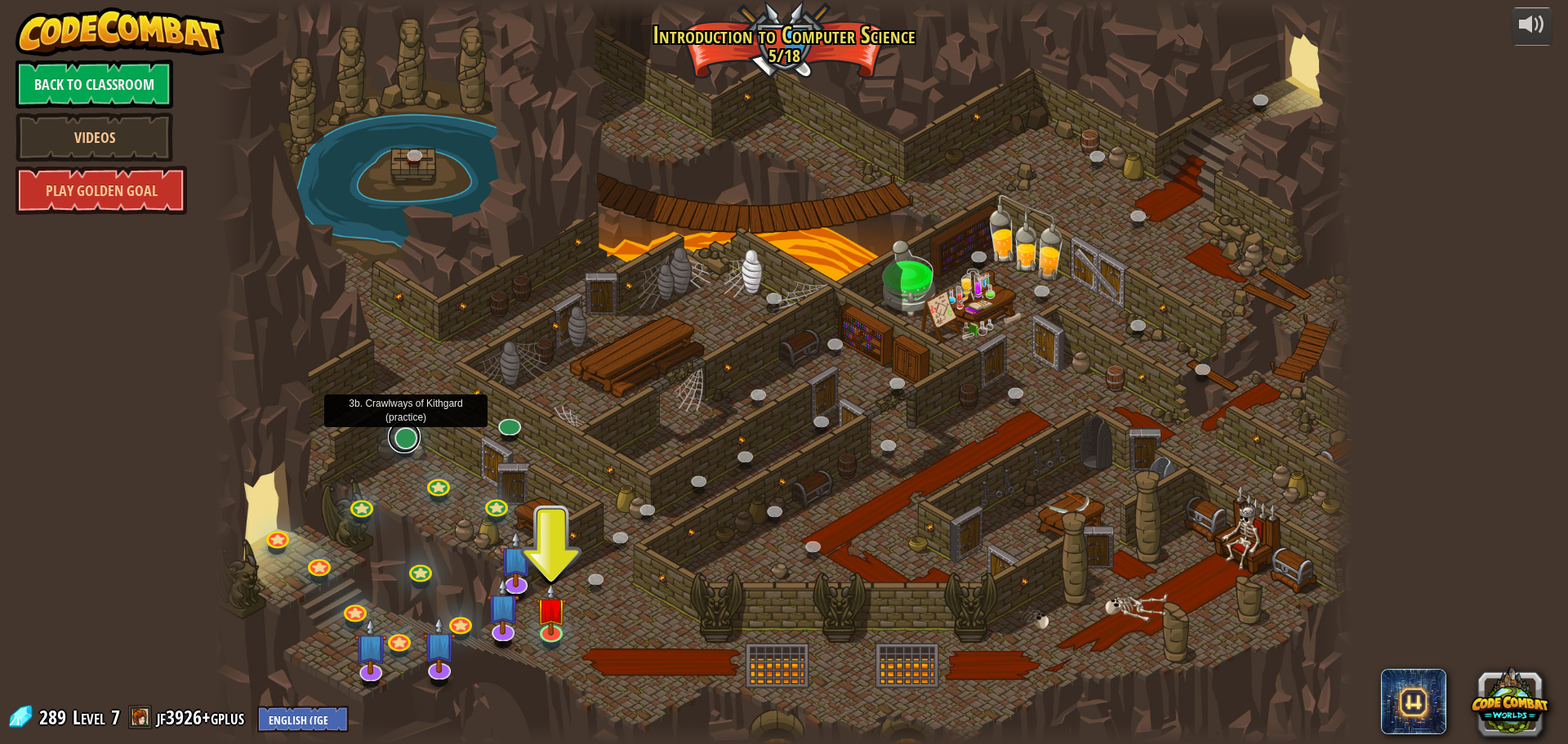
click at [401, 443] on link at bounding box center [404, 437] width 33 height 33
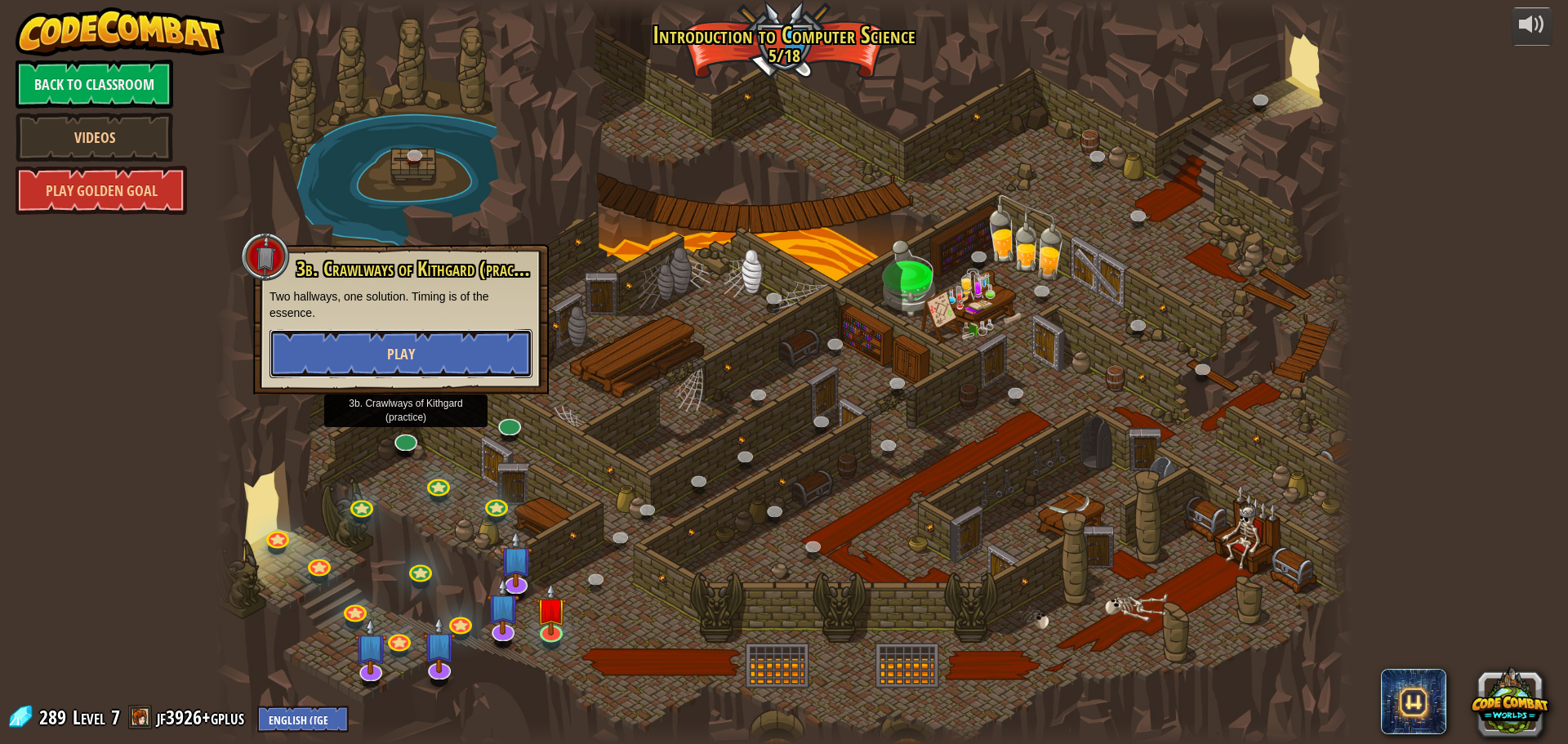
click at [413, 347] on span "Play" at bounding box center [401, 354] width 28 height 20
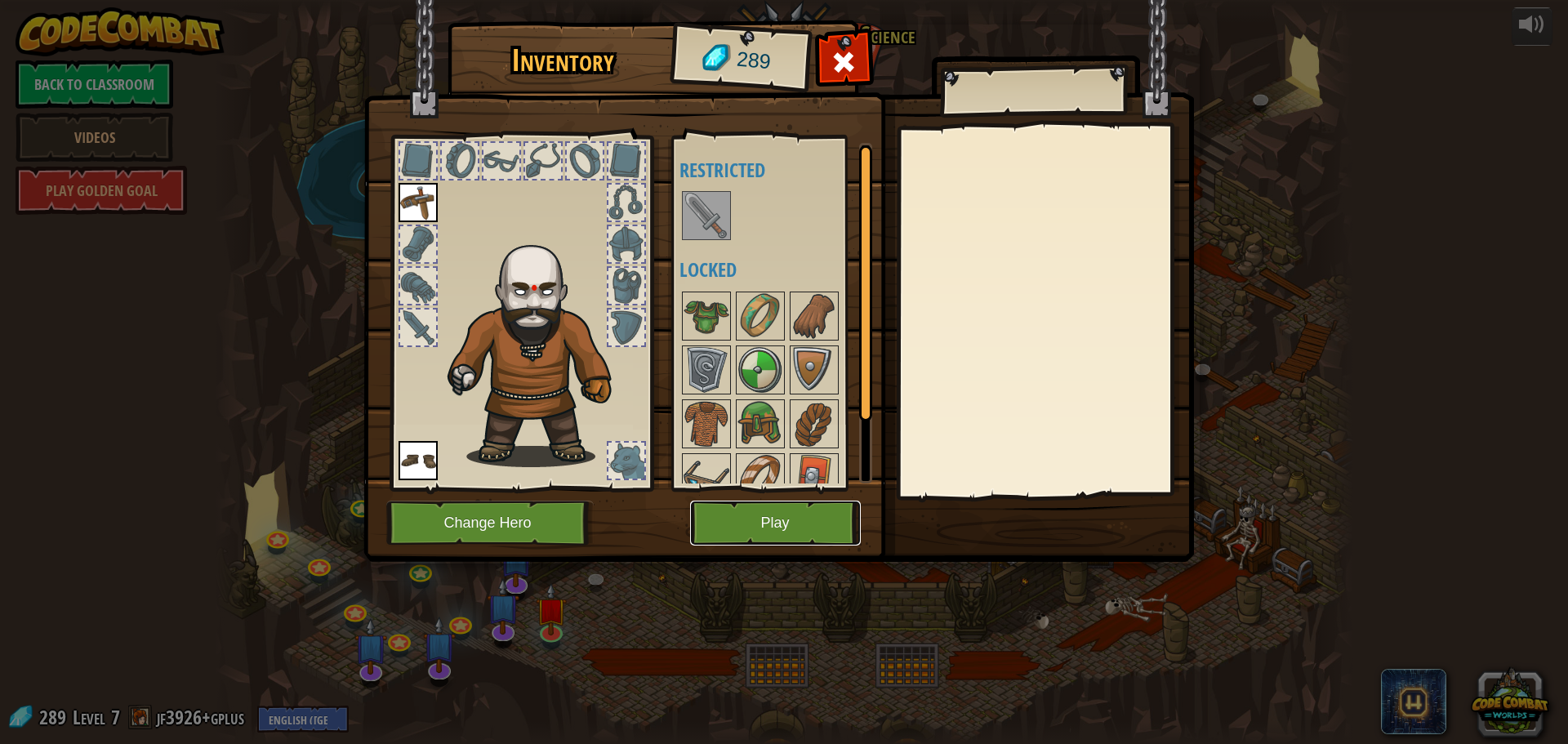
click at [736, 537] on button "Play" at bounding box center [776, 523] width 171 height 45
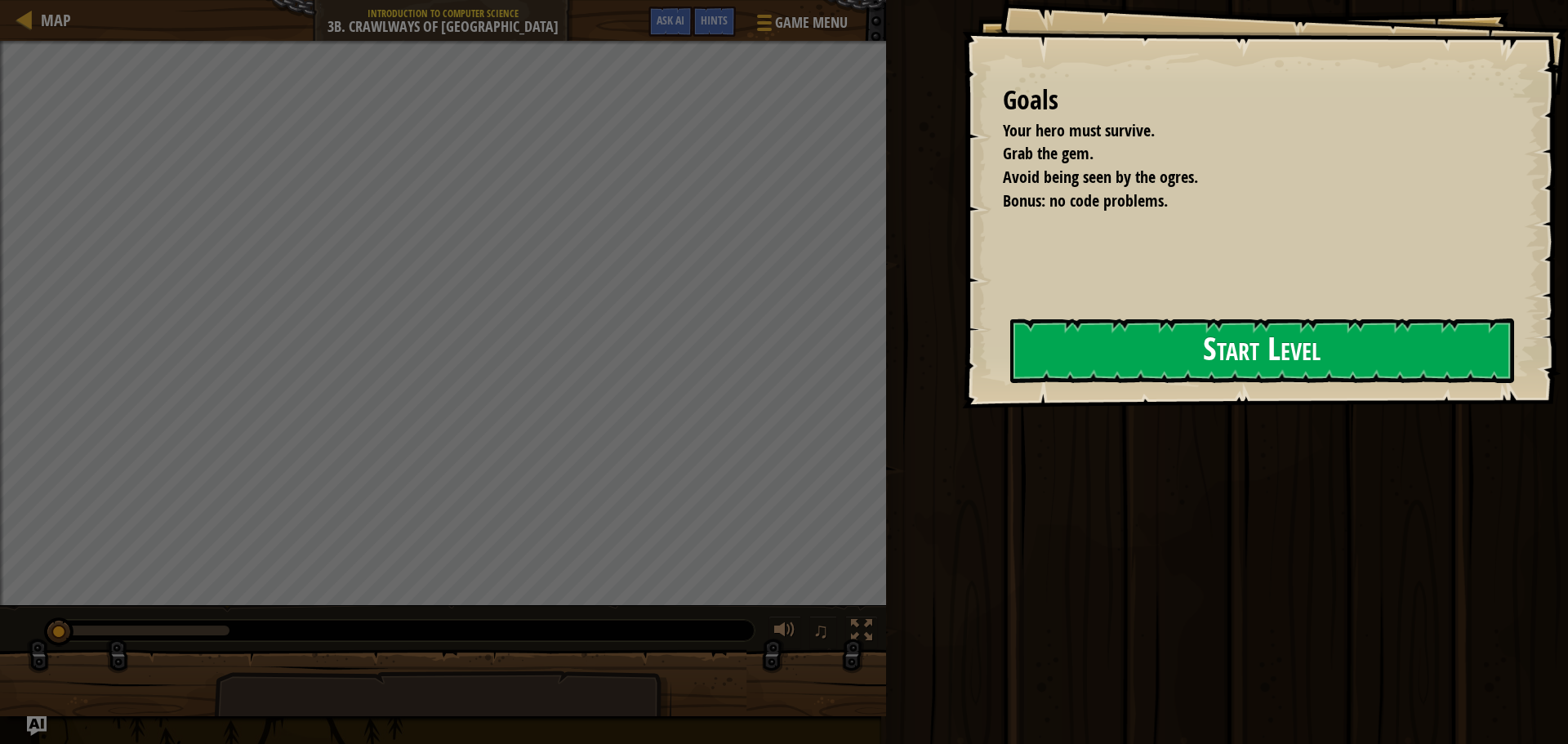
click at [1042, 367] on button "Start Level" at bounding box center [1261, 350] width 503 height 64
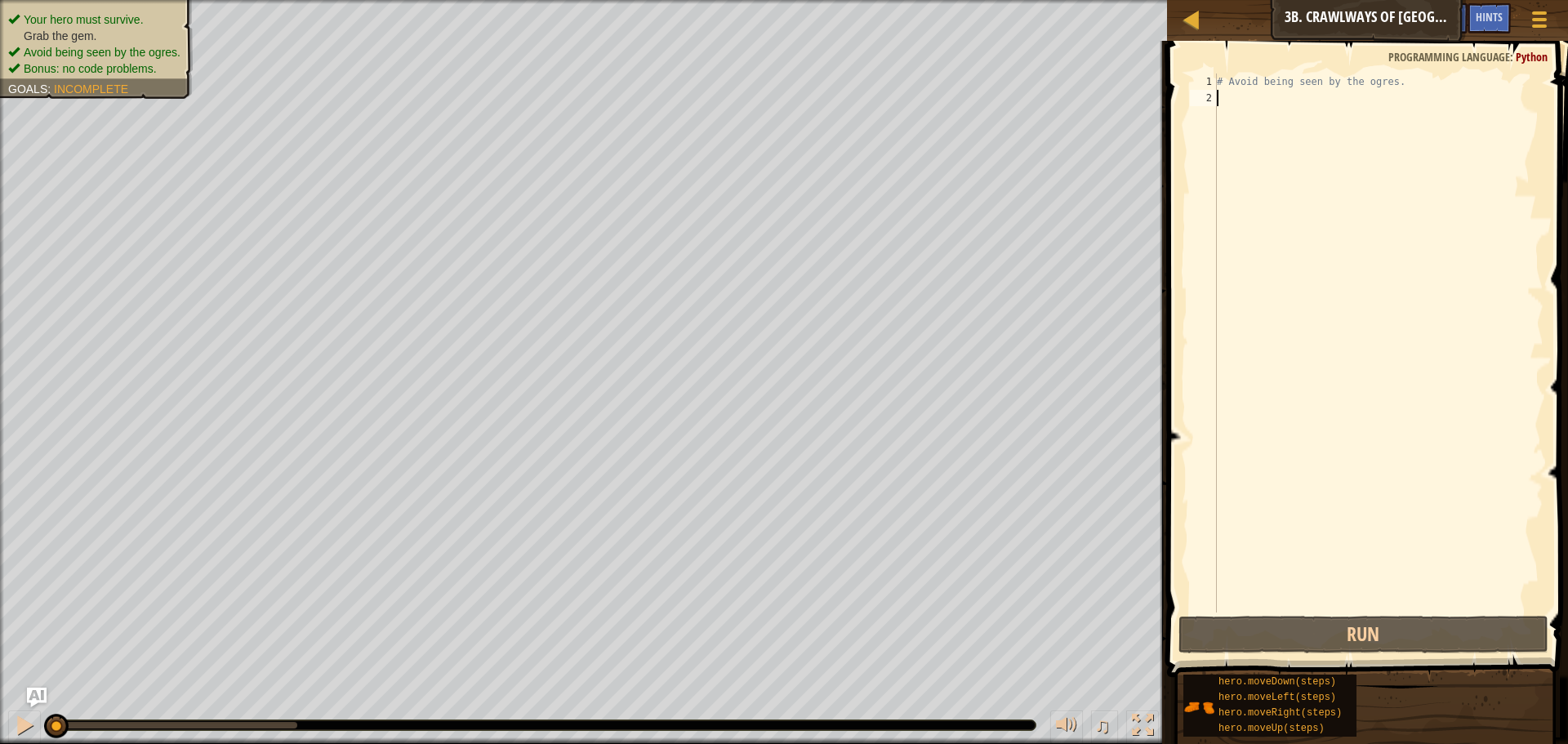
type textarea "h"
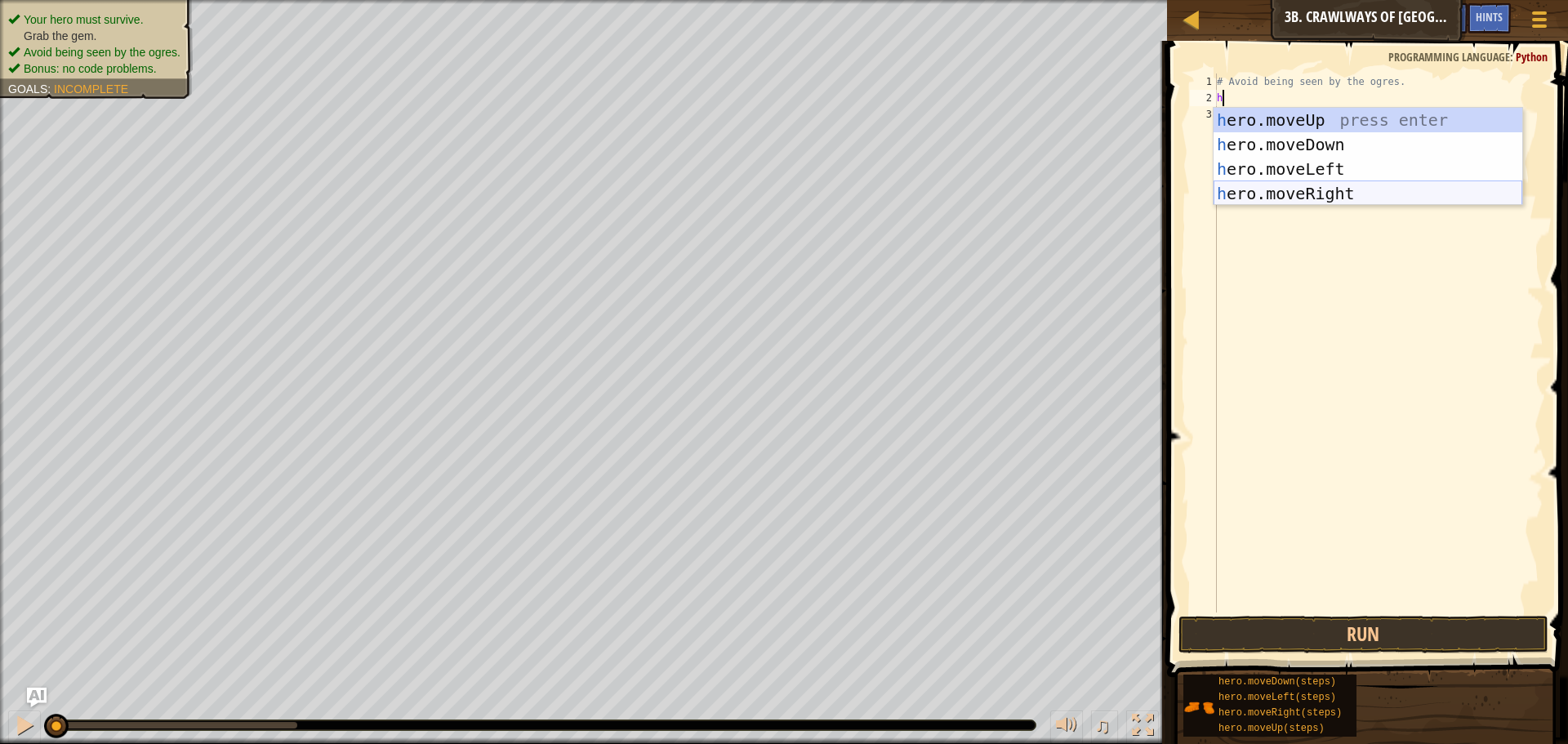
click at [1283, 188] on div "h ero.moveUp press enter h ero.moveDown press enter h ero.moveLeft press enter …" at bounding box center [1367, 181] width 308 height 147
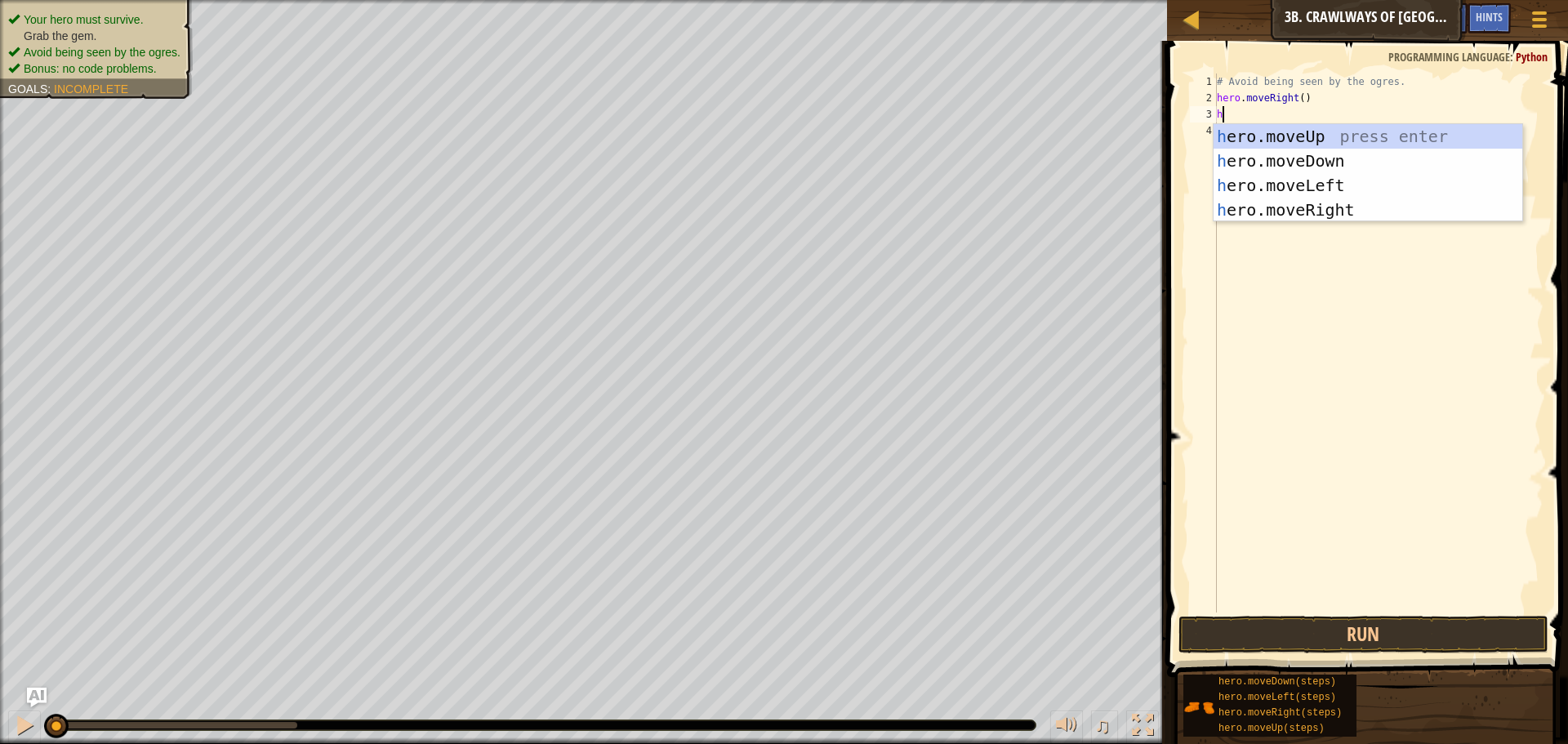
click at [1298, 100] on div "# Avoid being seen by the ogres. hero . moveRight ( ) h" at bounding box center [1378, 359] width 330 height 571
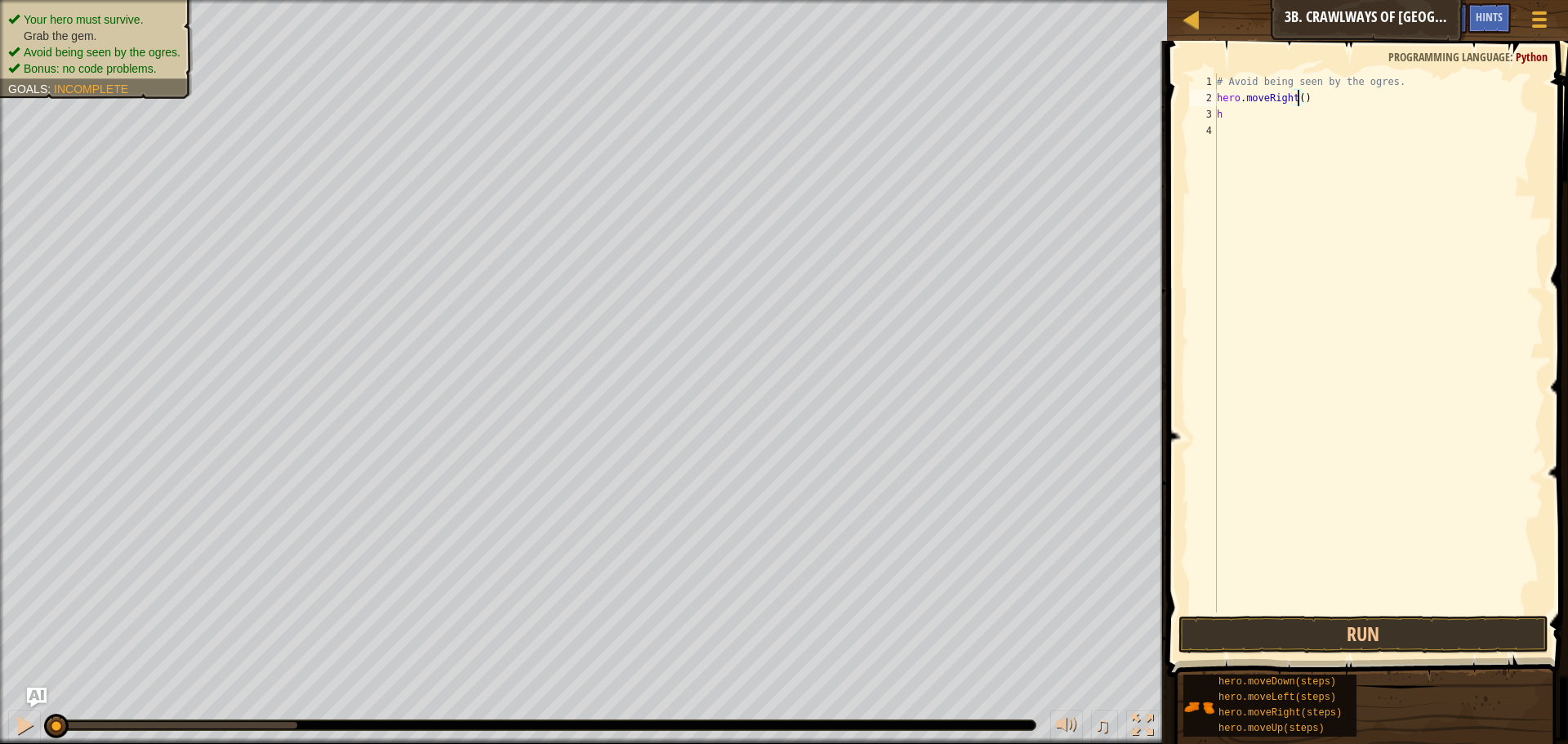
scroll to position [7, 7]
click at [1286, 631] on button "Run" at bounding box center [1363, 634] width 370 height 37
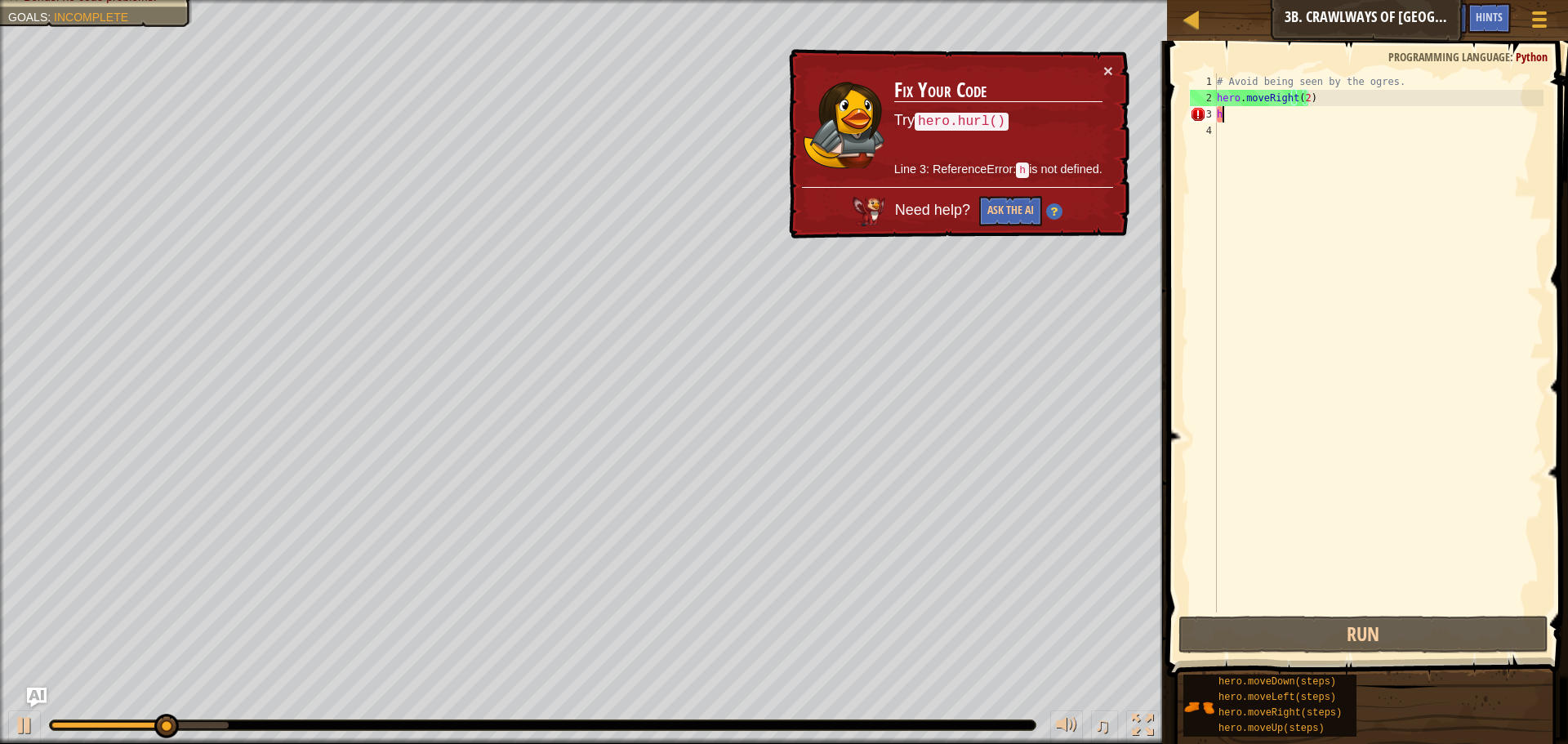
click at [1234, 110] on div "# Avoid being seen by the ogres. hero . moveRight ( 2 ) h" at bounding box center [1378, 359] width 330 height 571
type textarea "h"
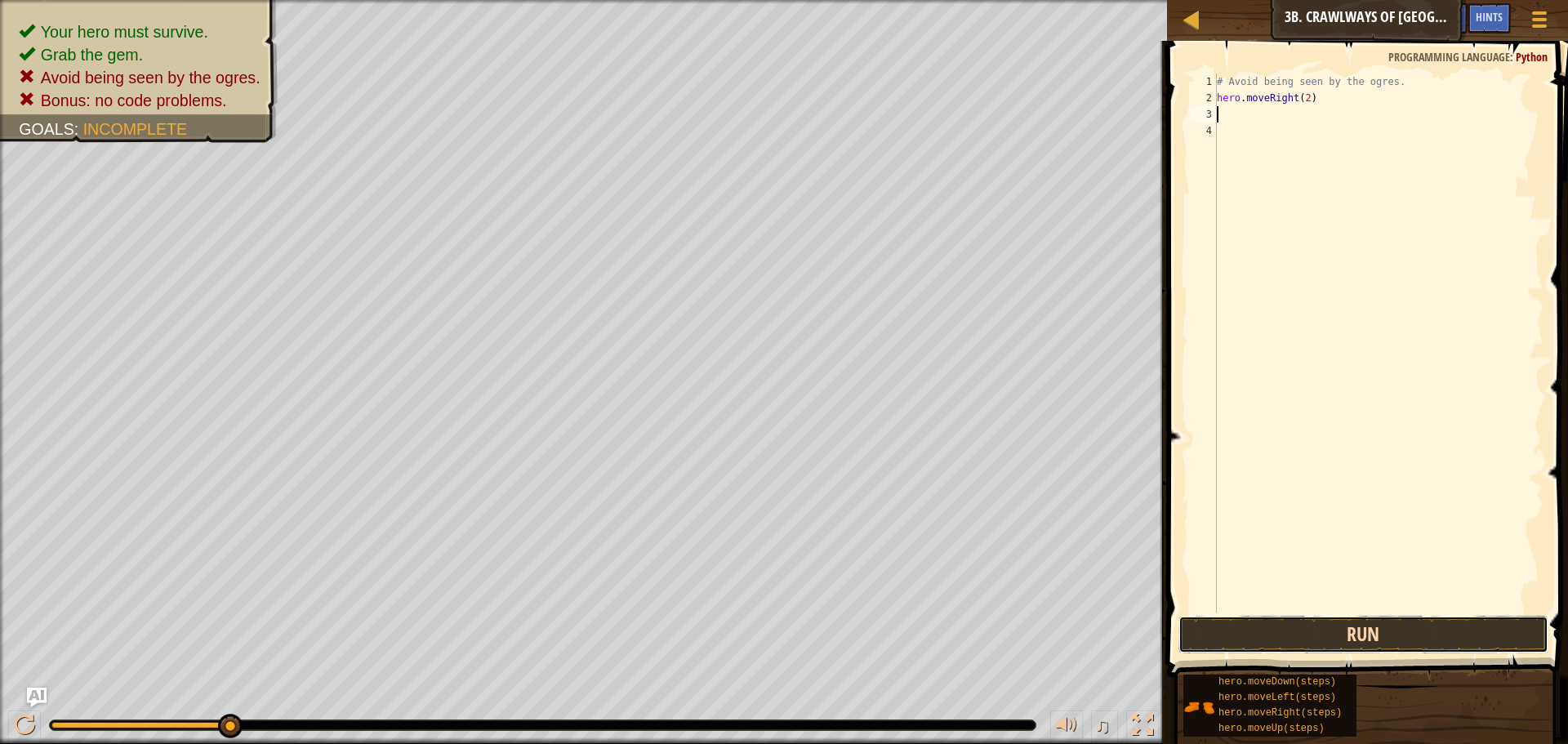
click at [1317, 622] on button "Run" at bounding box center [1363, 634] width 370 height 37
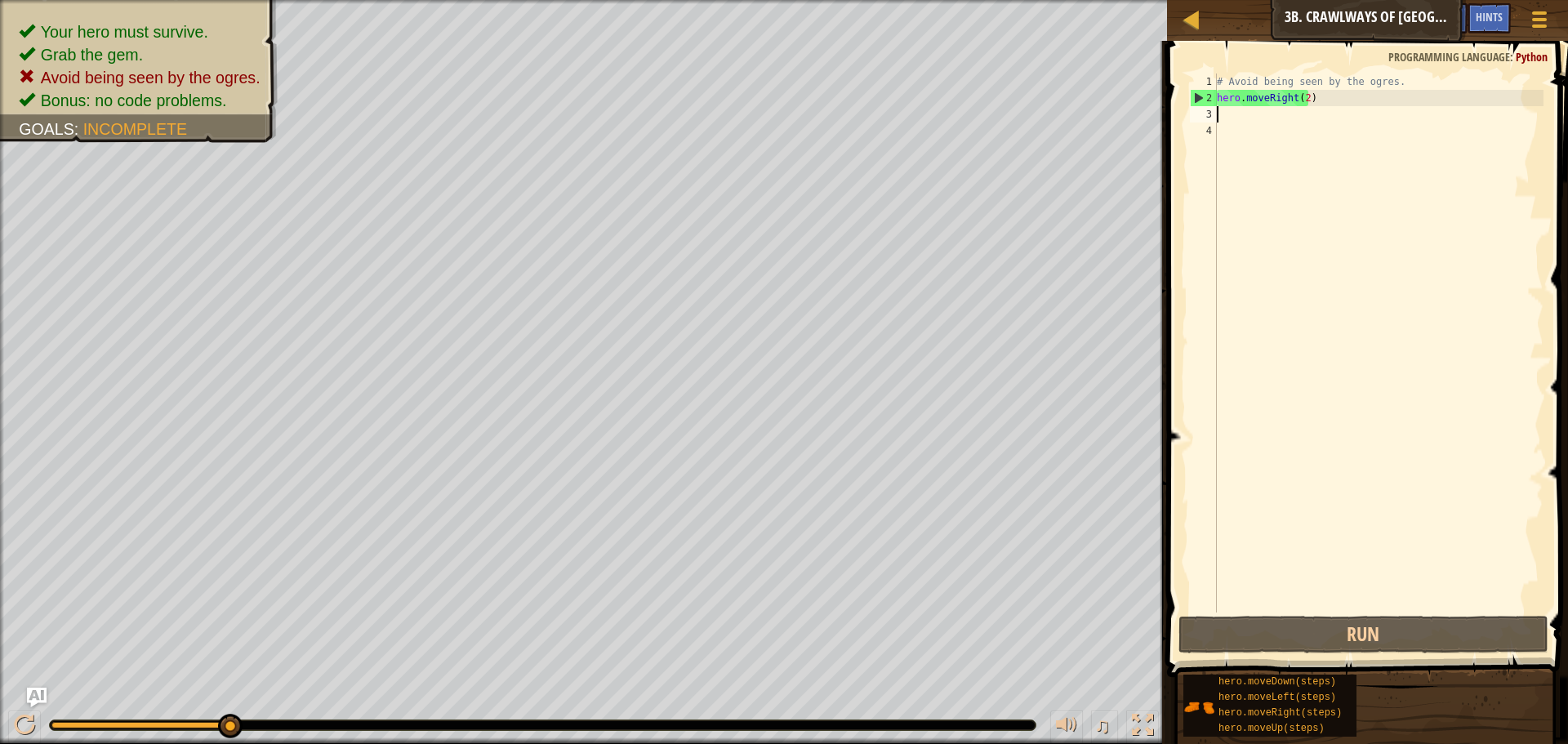
click at [1313, 98] on div "# Avoid being seen by the ogres. hero . moveRight ( 2 )" at bounding box center [1378, 359] width 330 height 571
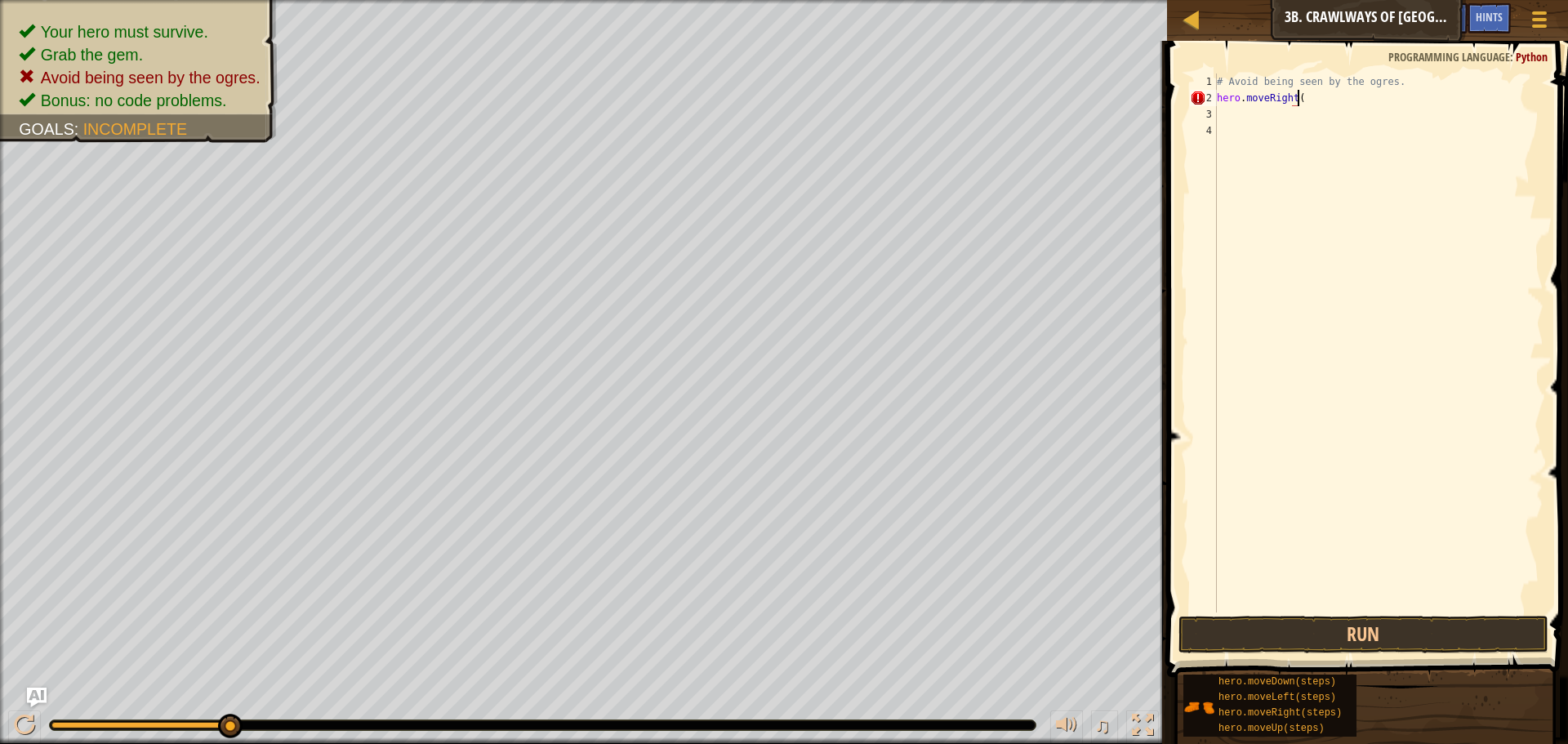
scroll to position [7, 7]
type textarea "hero.moveRight()"
click at [1383, 630] on button "Run" at bounding box center [1363, 634] width 370 height 37
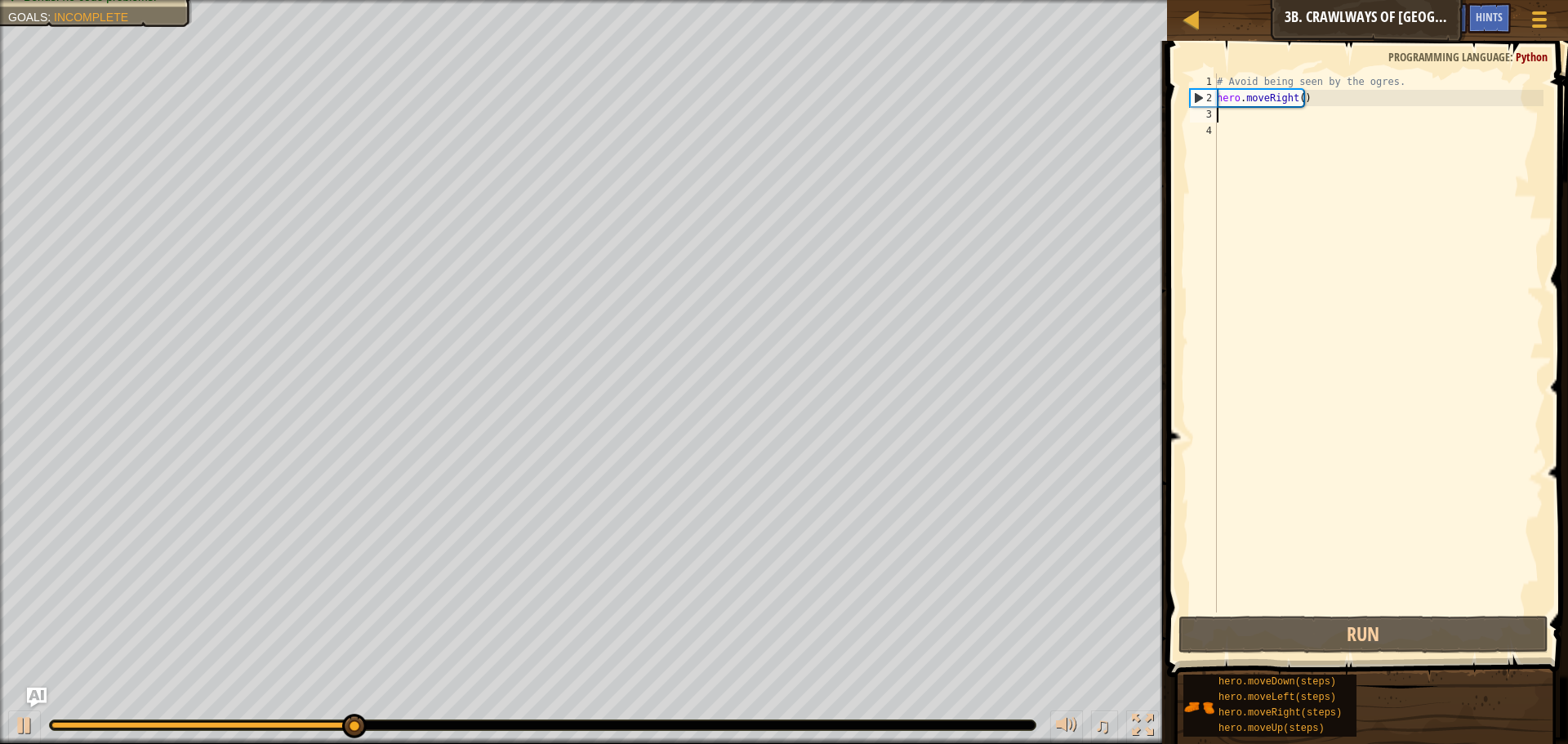
click at [1247, 116] on div "# Avoid being seen by the ogres. hero . moveRight ( )" at bounding box center [1378, 359] width 330 height 571
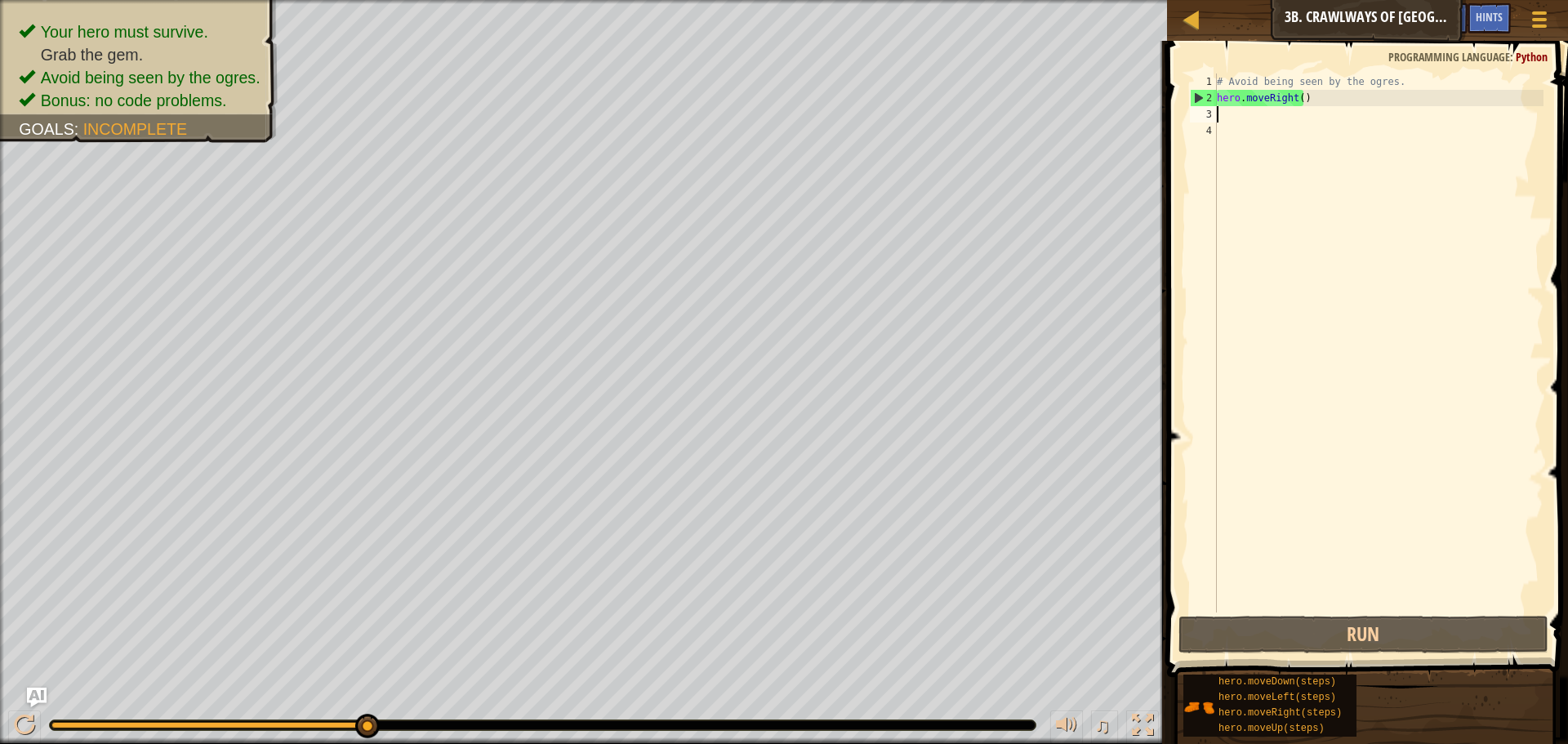
type textarea "h"
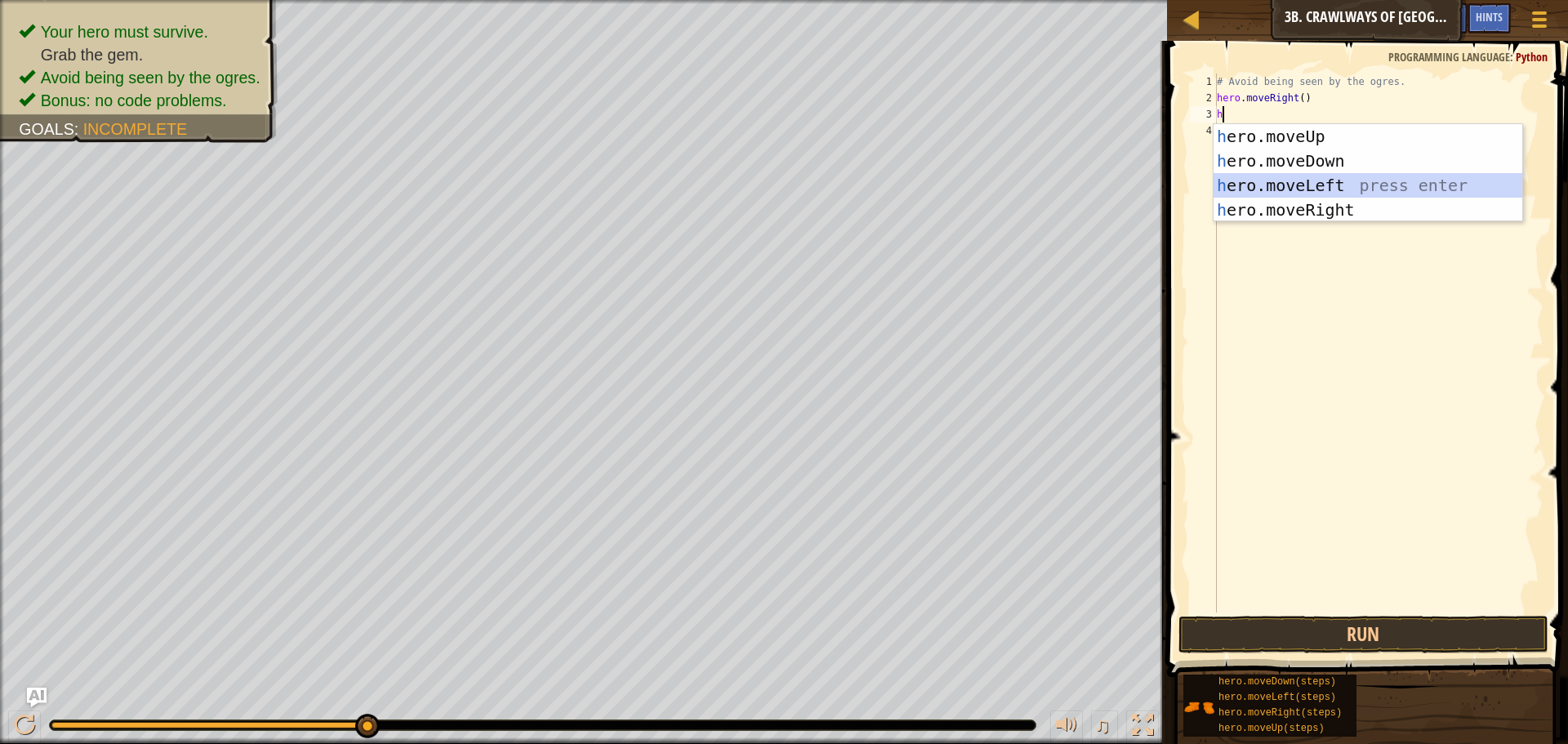
click at [1318, 186] on div "h ero.moveUp press enter h ero.moveDown press enter h ero.moveLeft press enter …" at bounding box center [1367, 198] width 308 height 147
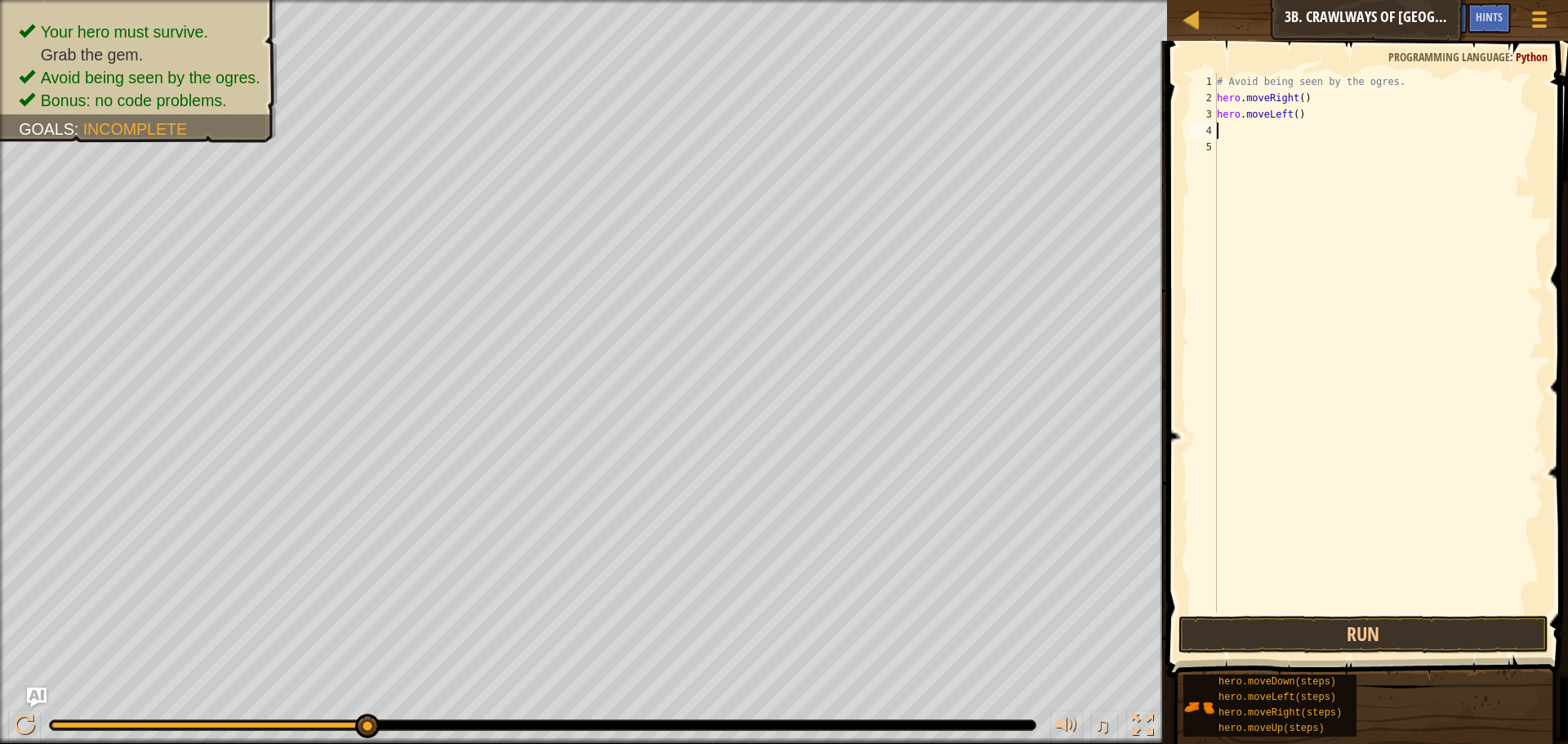
type textarea "h"
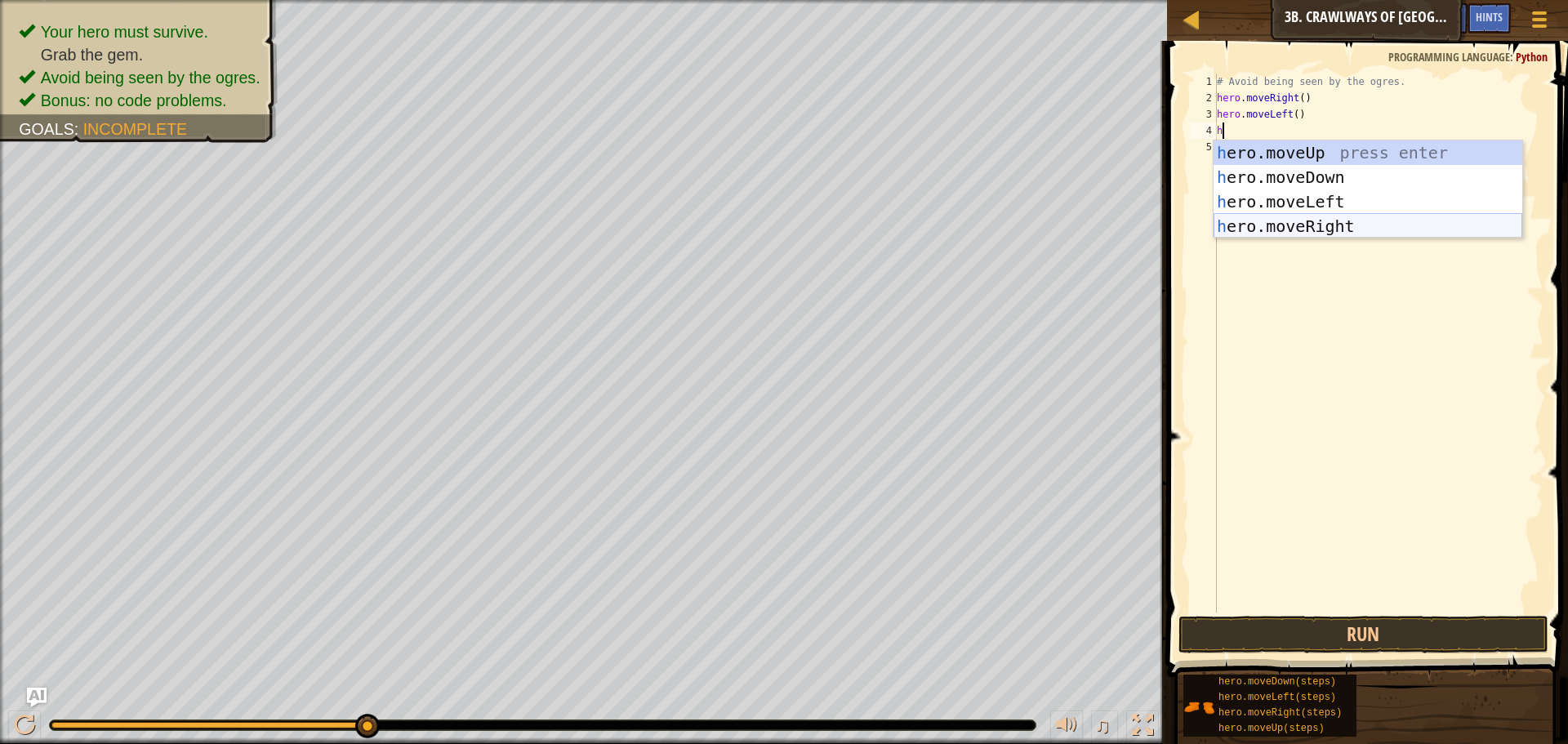
click at [1310, 222] on div "h ero.moveUp press enter h ero.moveDown press enter h ero.moveLeft press enter …" at bounding box center [1367, 214] width 308 height 147
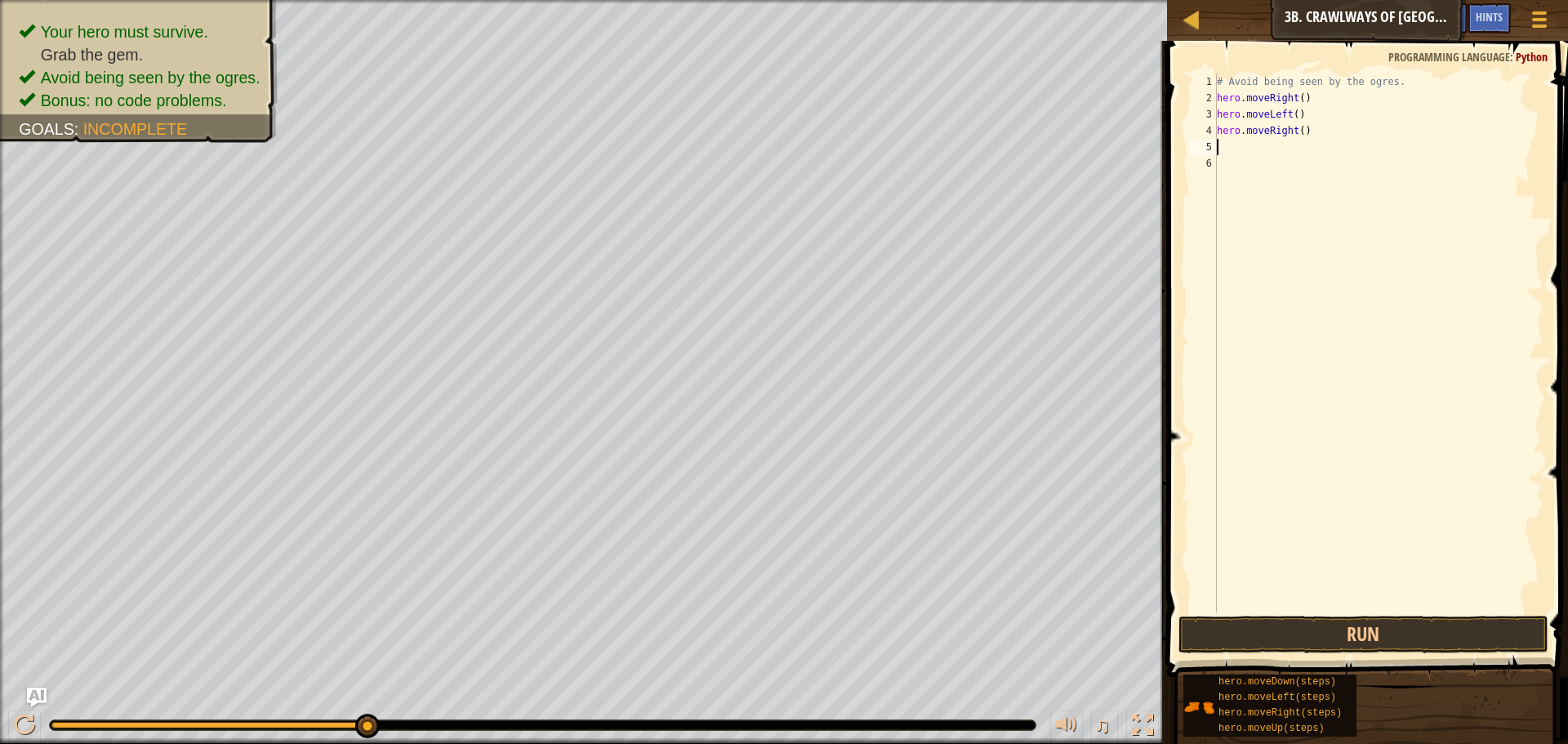
click at [1297, 133] on div "# Avoid being seen by the ogres. hero . moveRight ( ) hero . moveLeft ( ) hero …" at bounding box center [1378, 359] width 330 height 571
type textarea "hero.moveRight(2)"
click at [1324, 637] on button "Run" at bounding box center [1363, 634] width 370 height 37
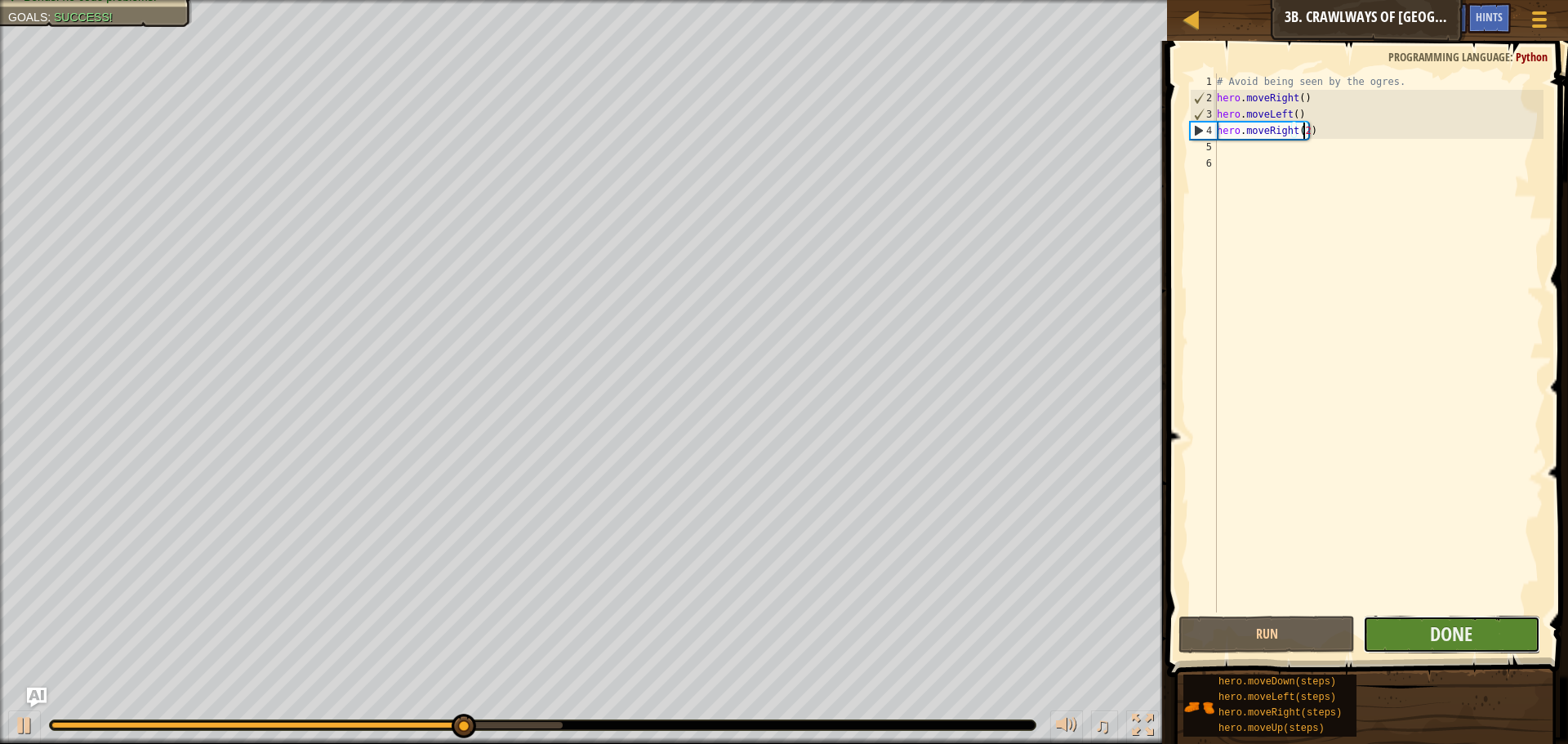
click at [1476, 637] on button "Done" at bounding box center [1451, 634] width 176 height 37
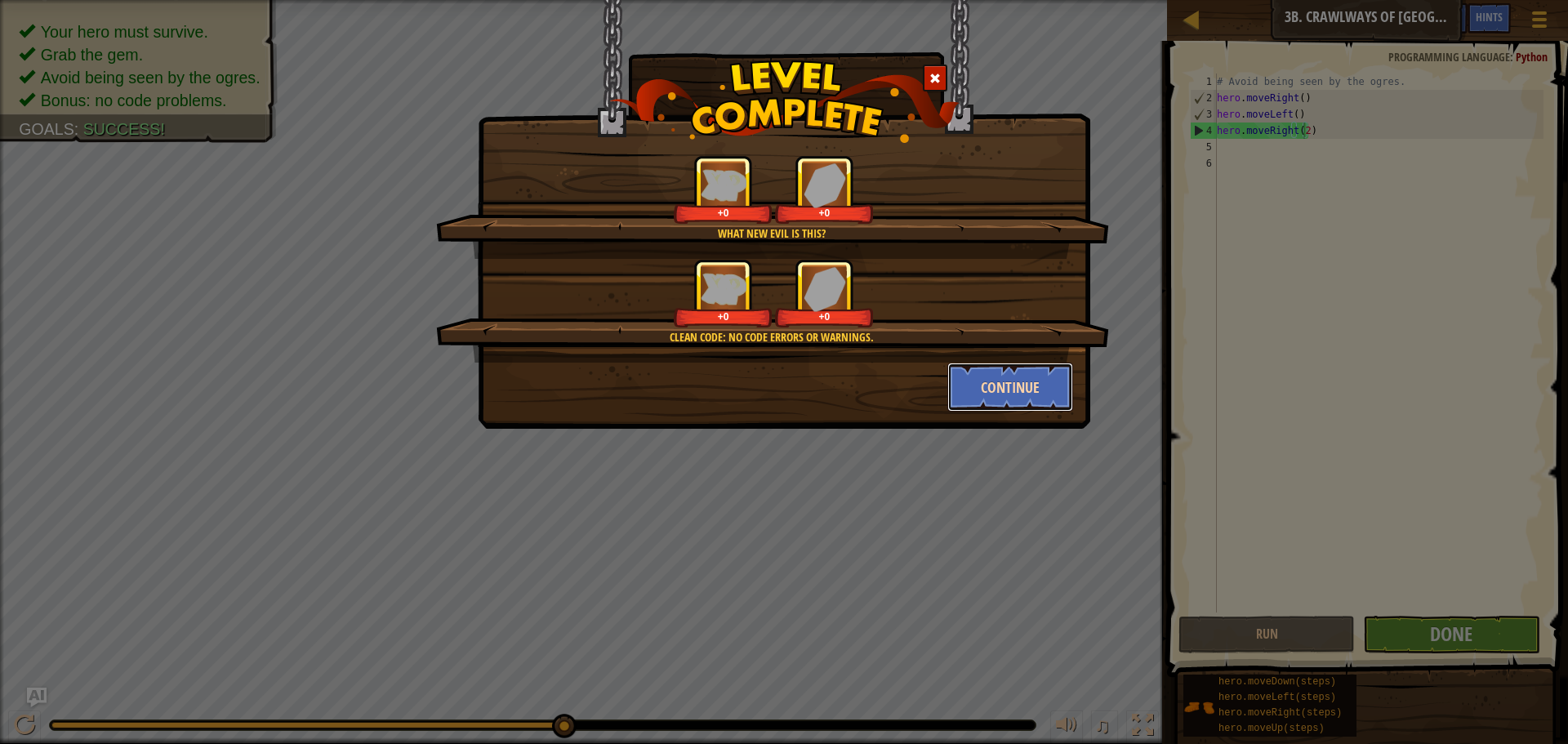
click at [983, 389] on button "Continue" at bounding box center [1011, 386] width 126 height 49
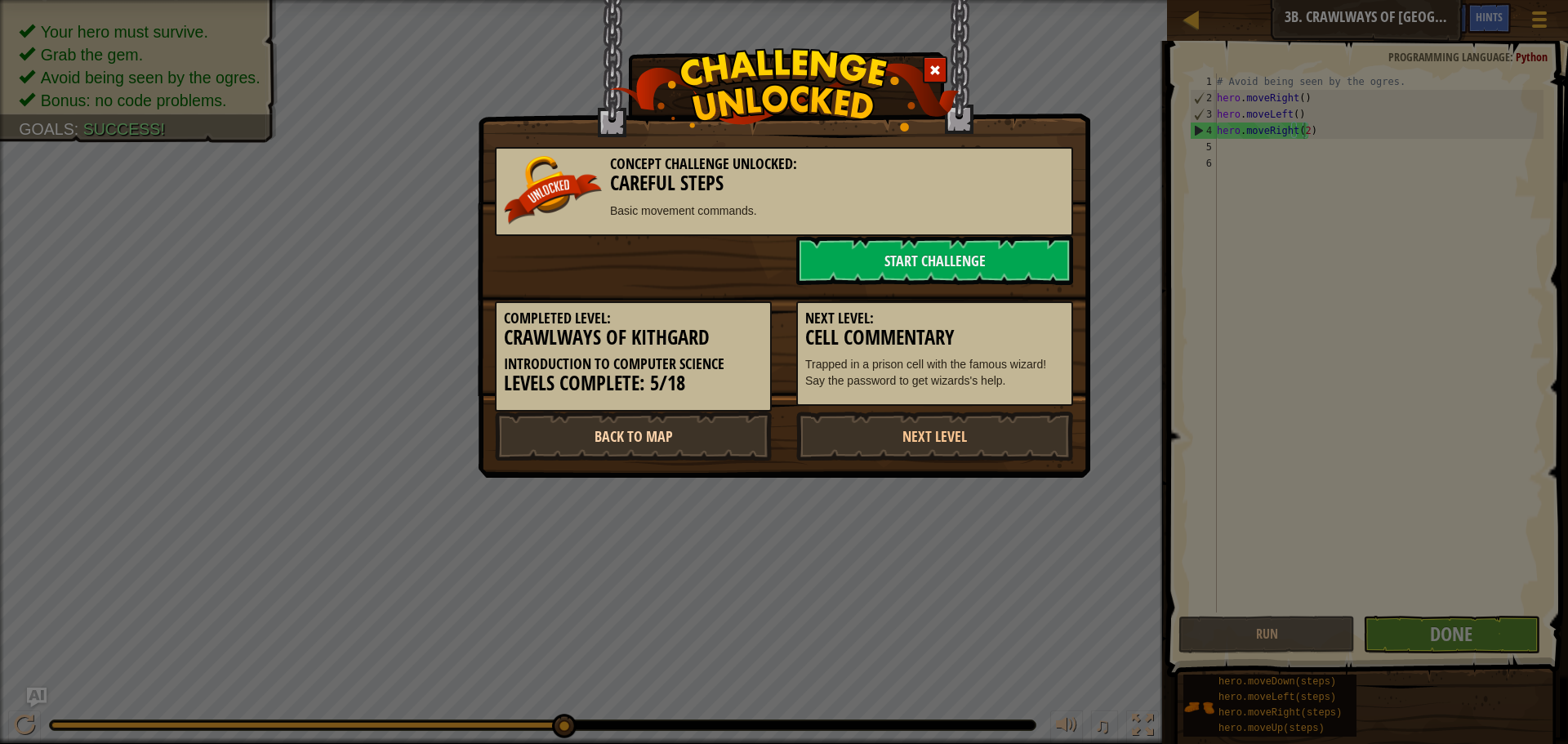
drag, startPoint x: 685, startPoint y: 416, endPoint x: 663, endPoint y: 424, distance: 23.4
click at [661, 425] on link "Back to Map" at bounding box center [634, 436] width 277 height 49
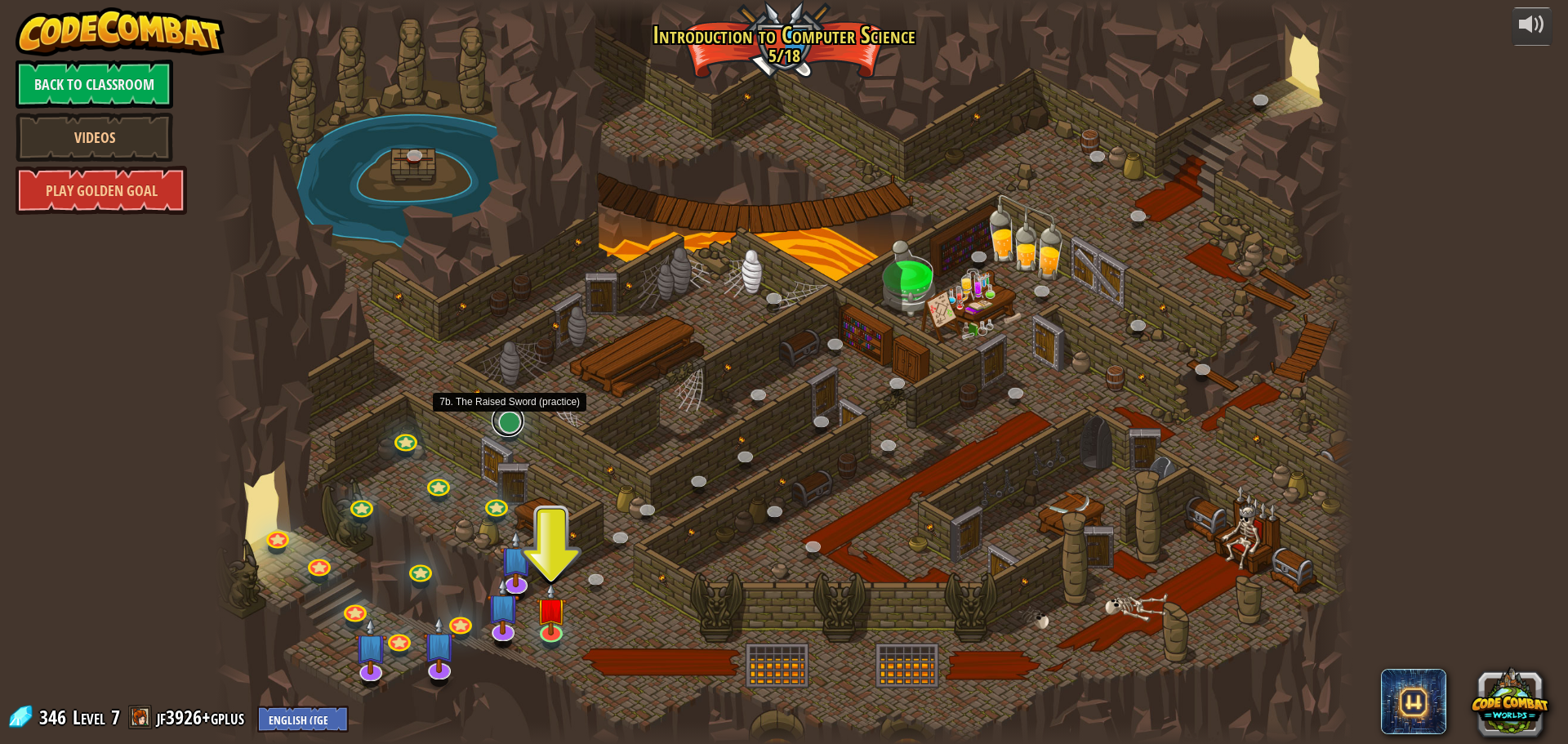
click at [498, 429] on link at bounding box center [507, 420] width 33 height 33
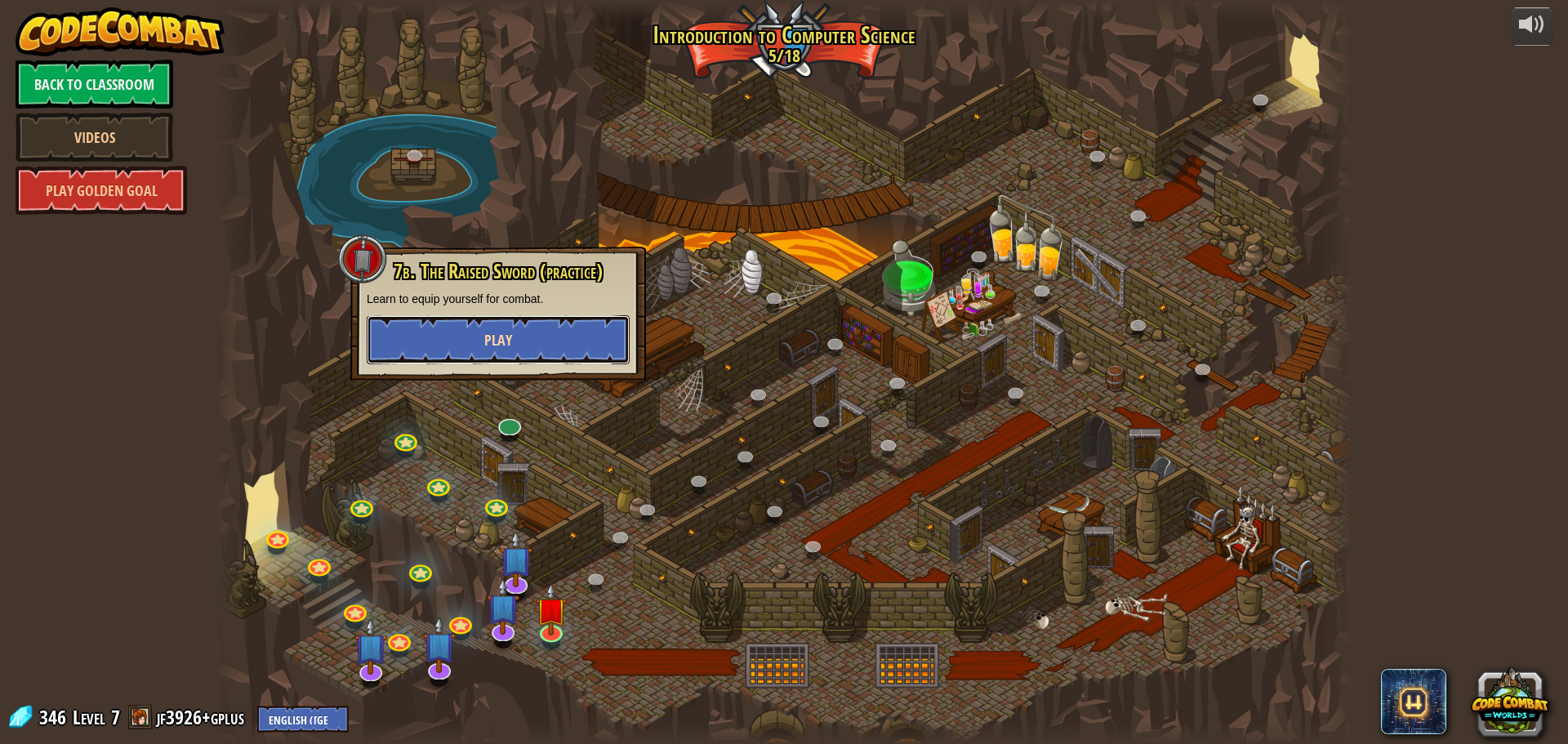
click at [496, 333] on span "Play" at bounding box center [498, 340] width 28 height 20
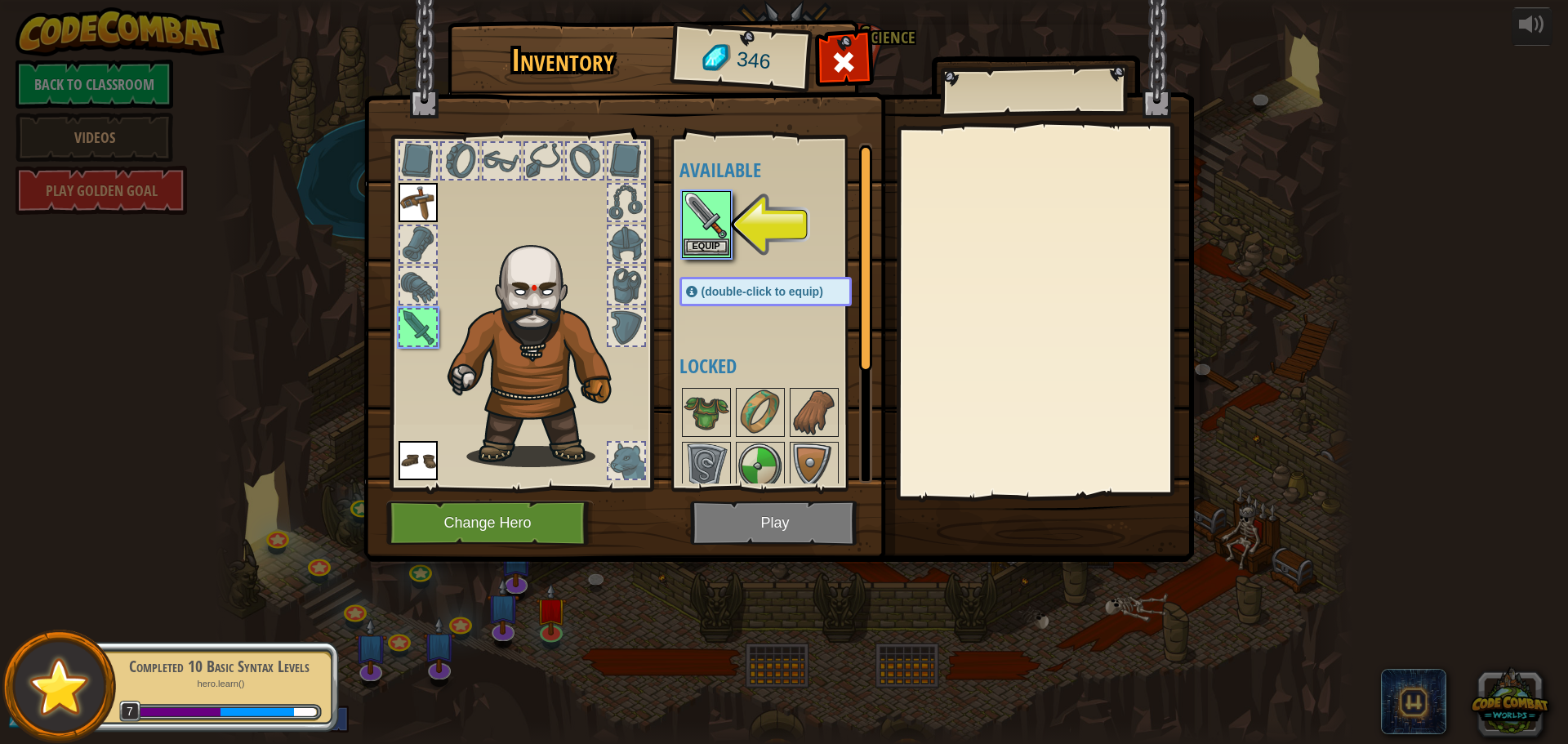
click at [686, 208] on img at bounding box center [706, 215] width 46 height 46
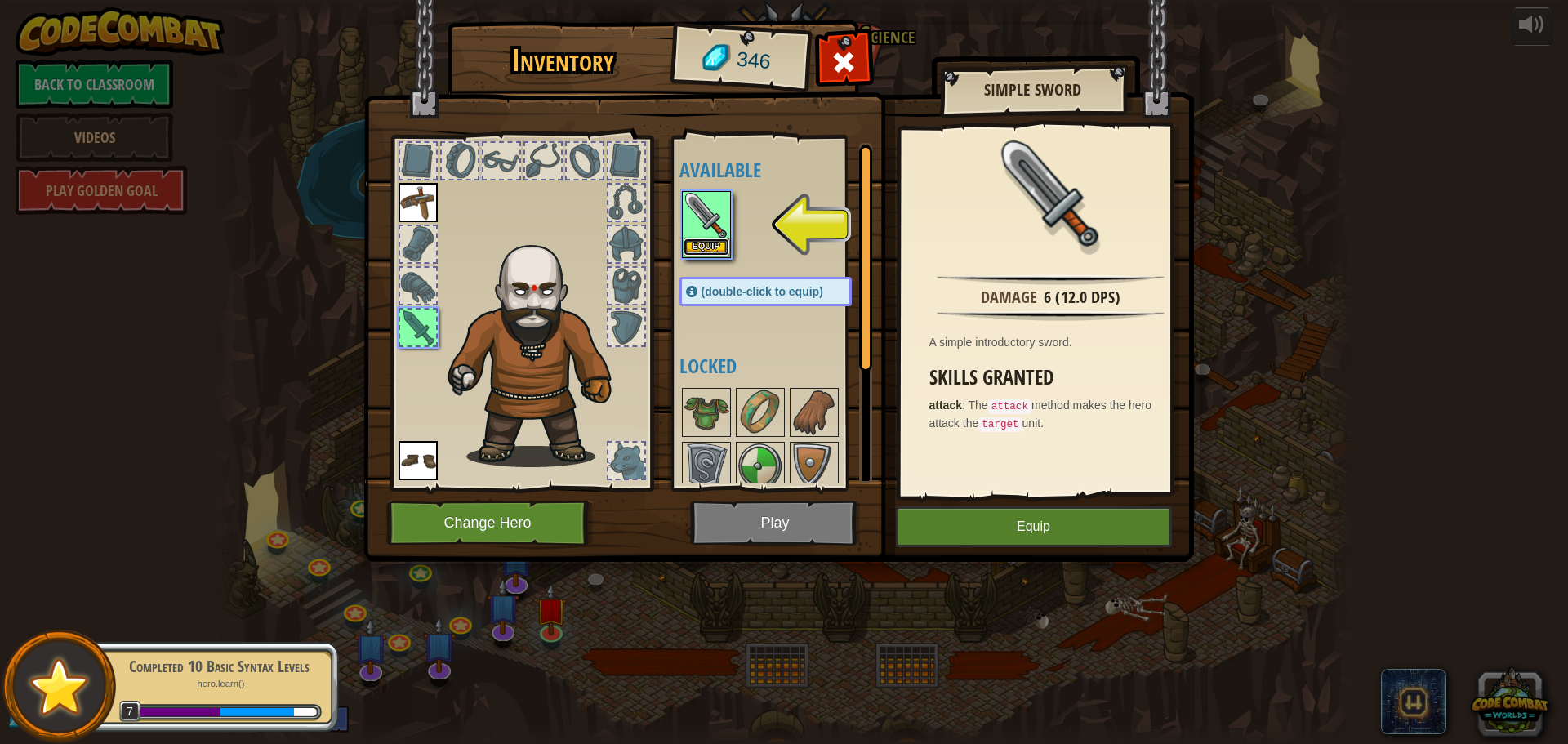
click at [706, 246] on button "Equip" at bounding box center [706, 247] width 46 height 17
click at [706, 385] on div at bounding box center [781, 520] width 205 height 269
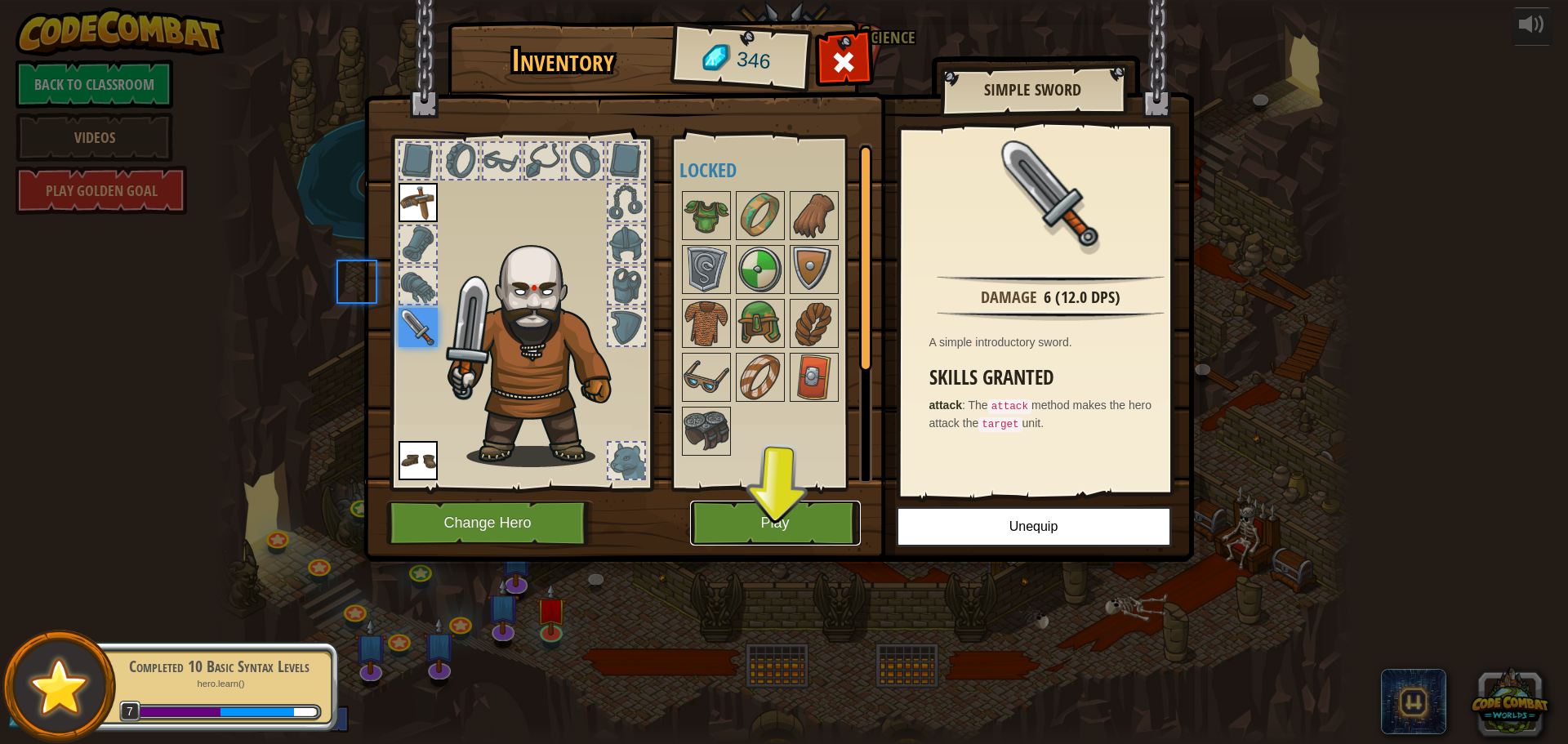
click at [806, 529] on button "Play" at bounding box center [776, 523] width 171 height 45
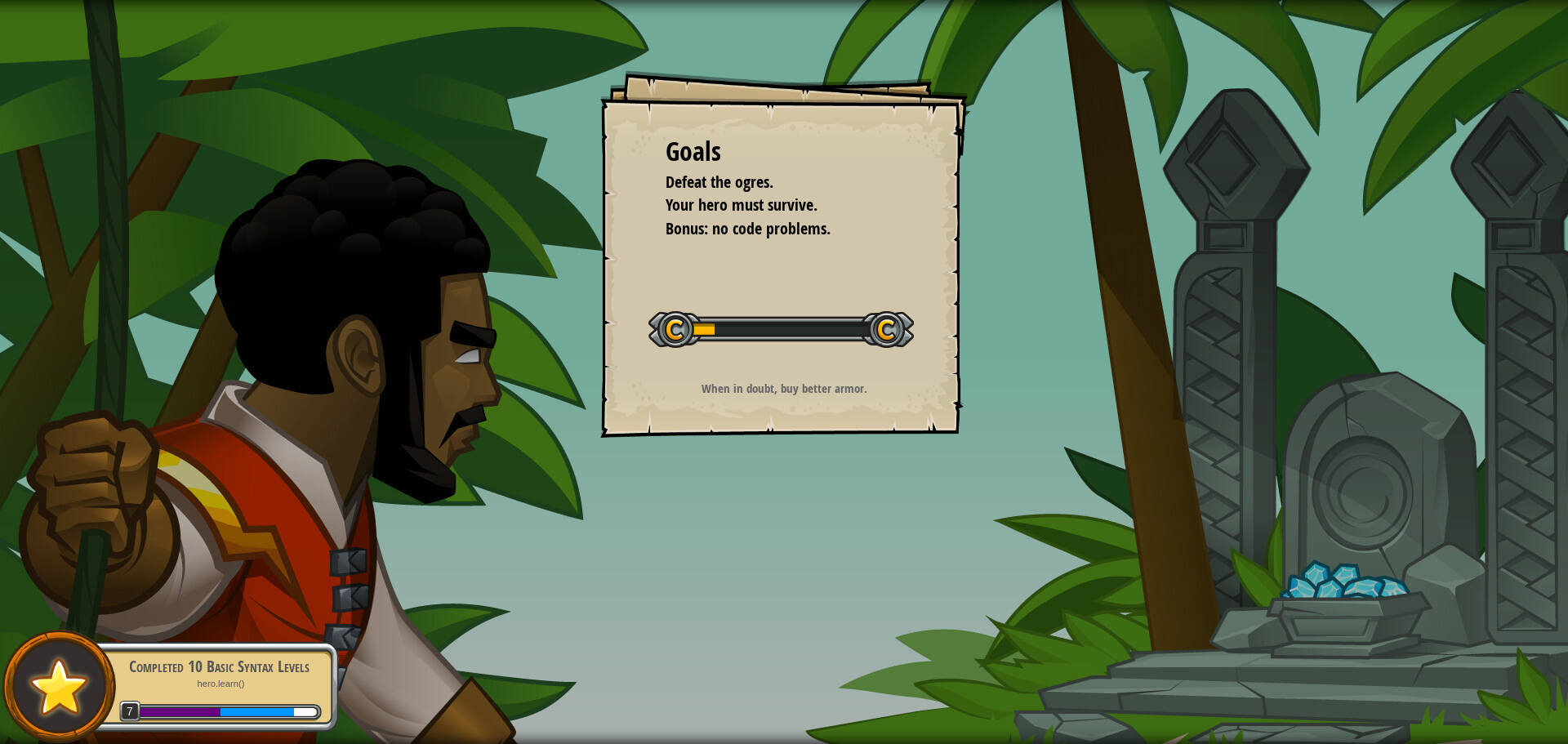
click at [1151, 589] on div "Goals Defeat the ogres. Your hero must survive. Bonus: no code problems. Start …" at bounding box center [784, 372] width 1568 height 744
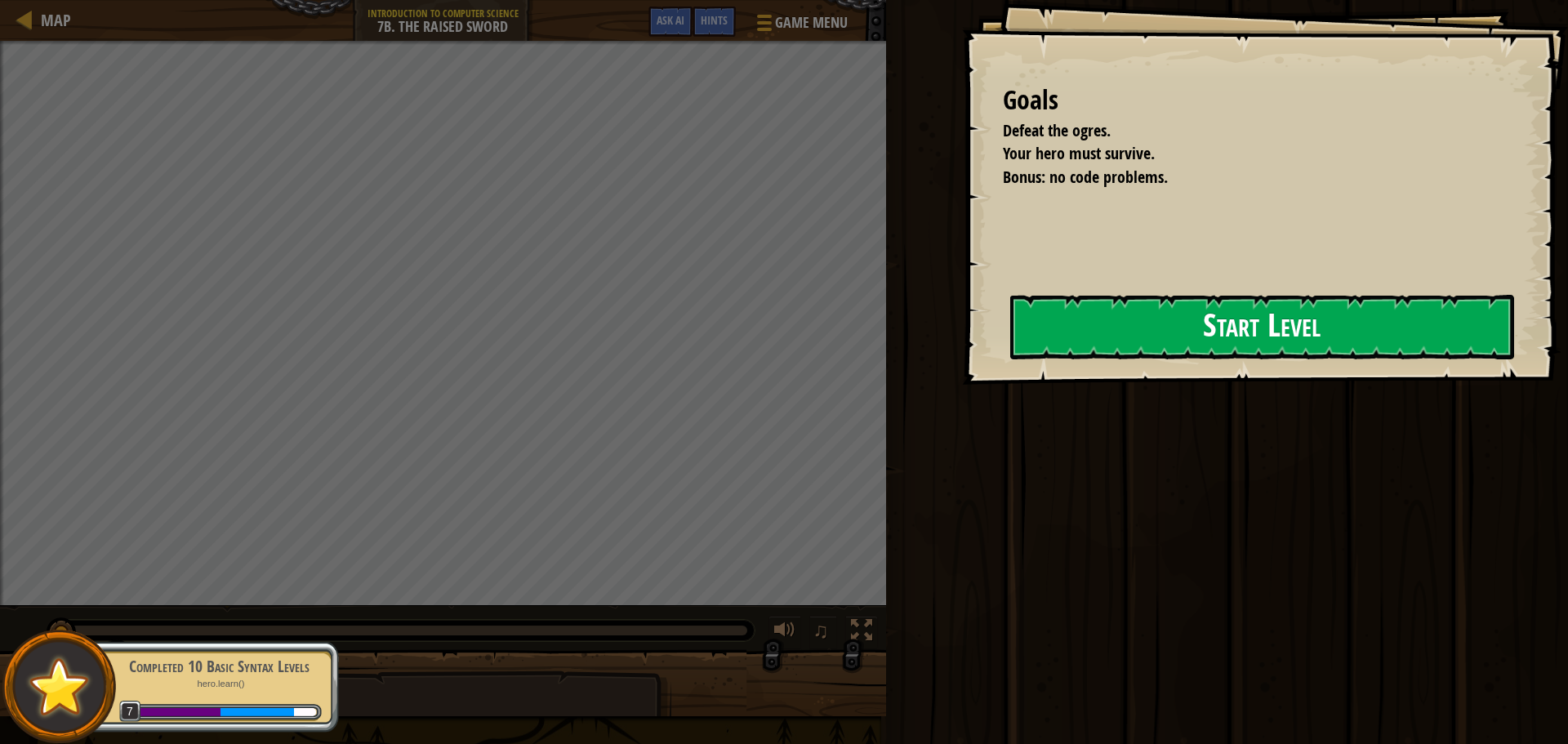
click at [1010, 327] on button "Start Level" at bounding box center [1261, 326] width 503 height 64
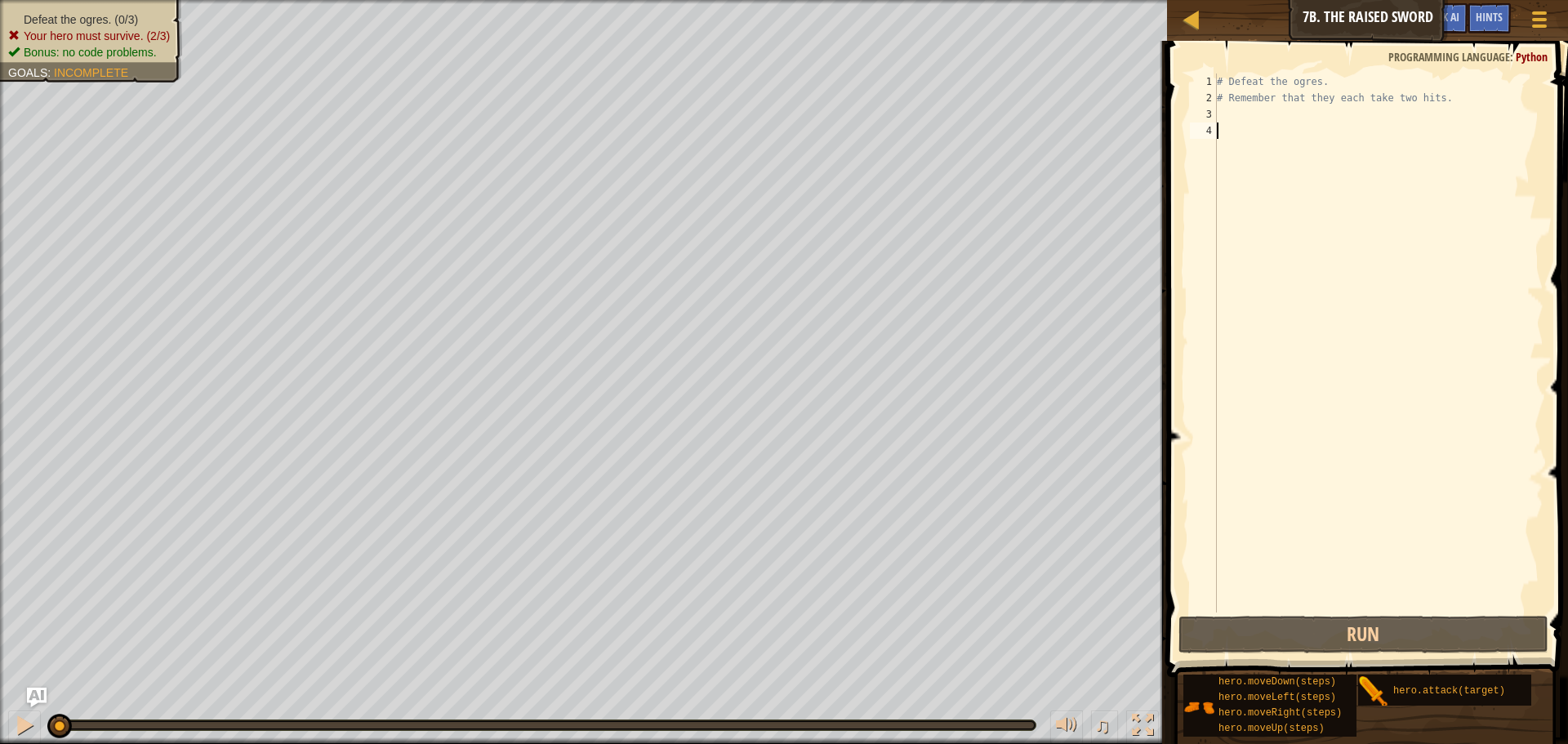
click at [1242, 113] on div "# Defeat the ogres. # Remember that they each take two hits." at bounding box center [1378, 359] width 330 height 571
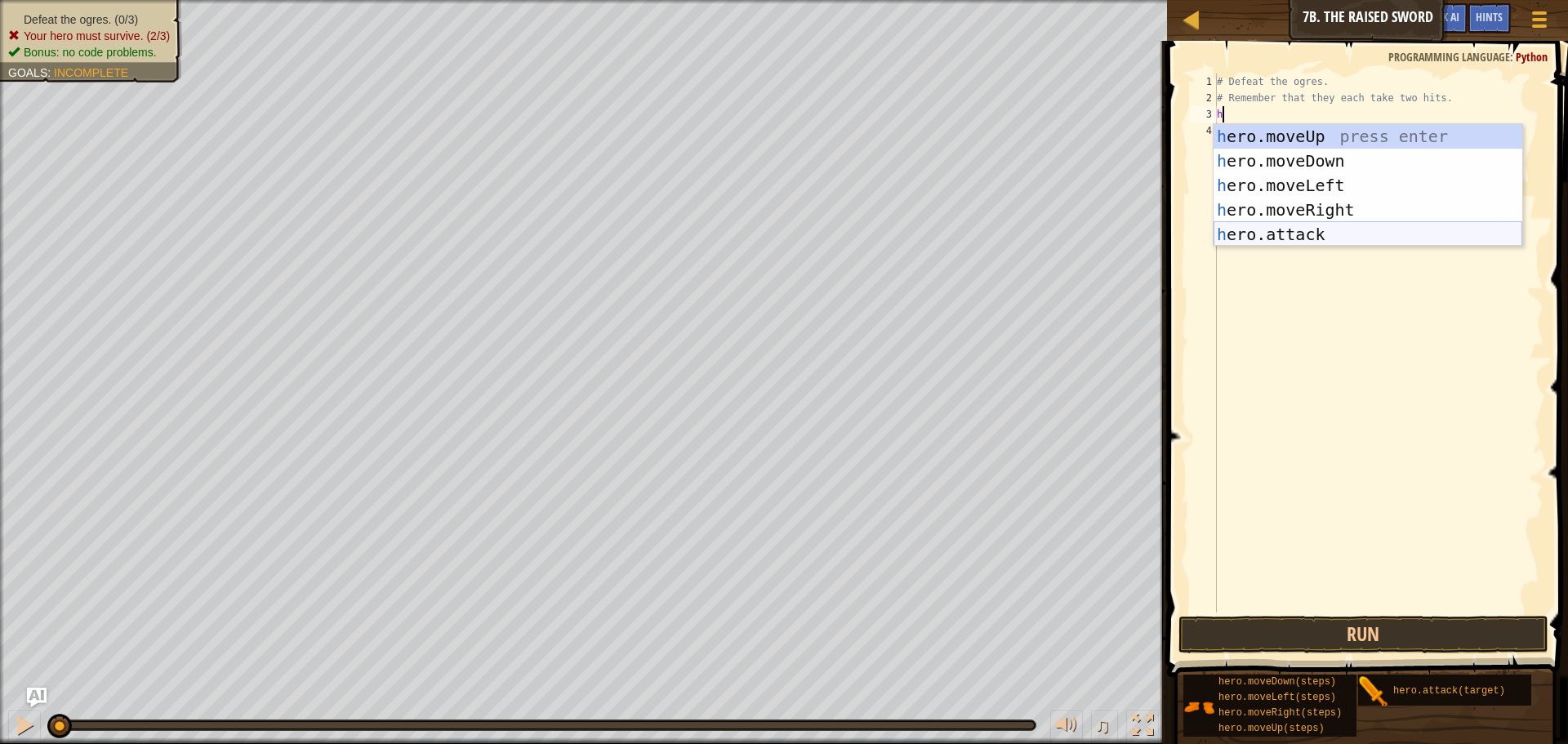
click at [1308, 228] on div "h ero.moveUp press enter h ero.moveDown press enter h ero.moveLeft press enter …" at bounding box center [1367, 210] width 308 height 172
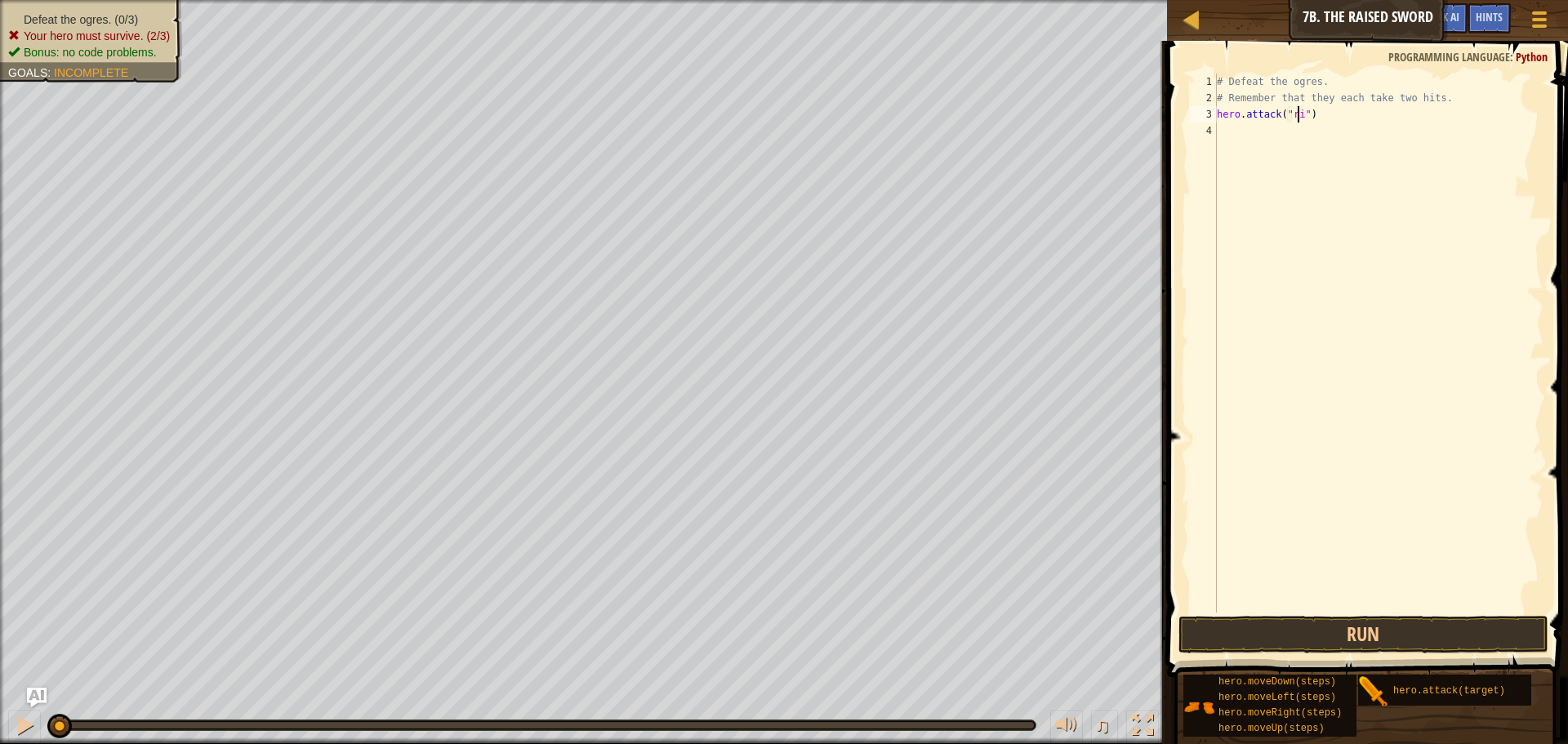
type textarea "hero.attack("rig")"
drag, startPoint x: 1324, startPoint y: 123, endPoint x: 1300, endPoint y: 134, distance: 26.4
click at [1300, 134] on div "# Defeat the ogres. # Remember that they each take two hits. hero . attack ( "r…" at bounding box center [1378, 359] width 330 height 571
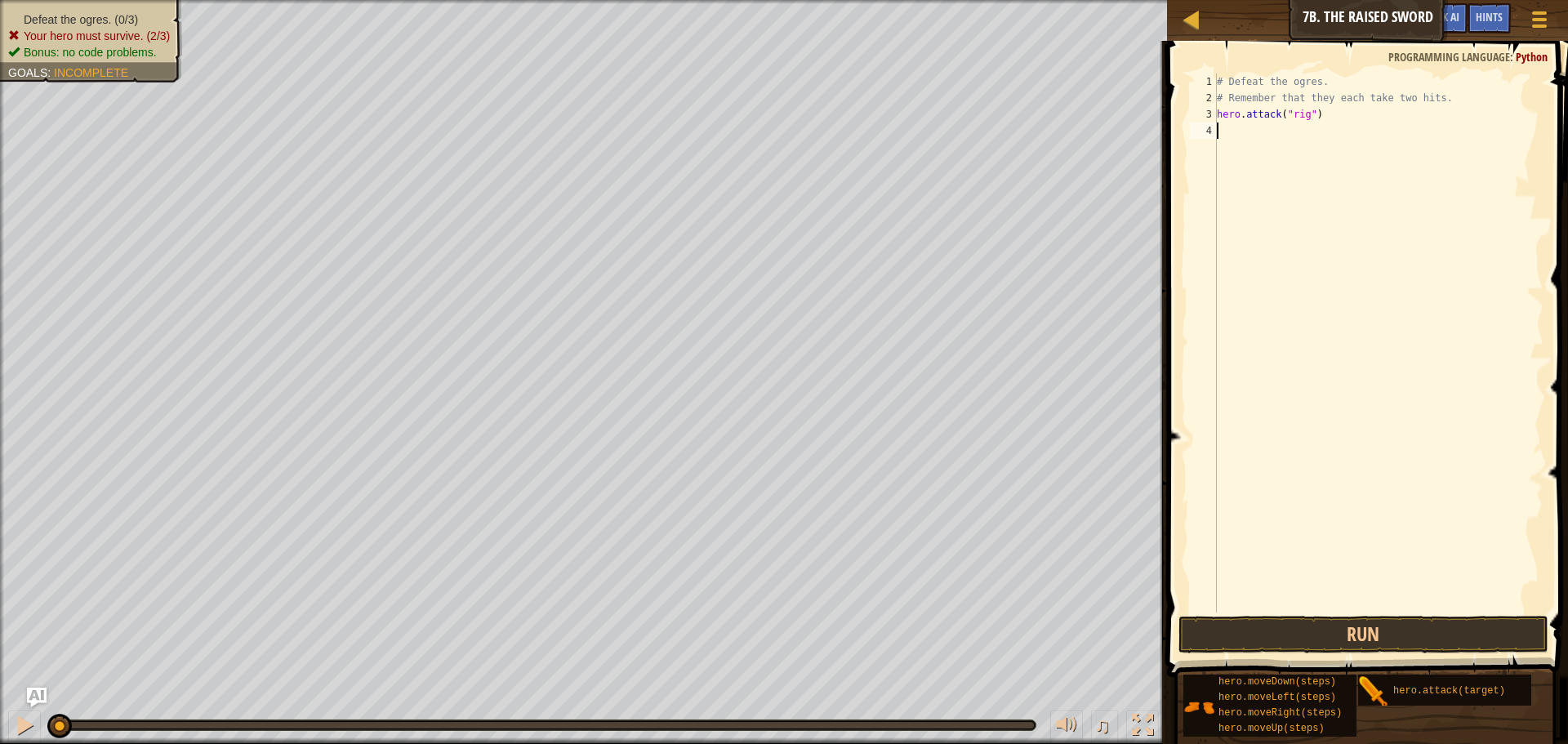
click at [1292, 116] on div "# Defeat the ogres. # Remember that they each take two hits. hero . attack ( "r…" at bounding box center [1378, 359] width 330 height 571
type textarea "hero.attack("Rig")"
click at [1154, 111] on div "Map Introduction to Computer Science 7b. The Raised Sword Game Menu Done Hints …" at bounding box center [784, 372] width 1568 height 744
click at [1247, 124] on div "# Defeat the ogres. # Remember that they each take two hits. hero . attack ( "R…" at bounding box center [1378, 359] width 330 height 571
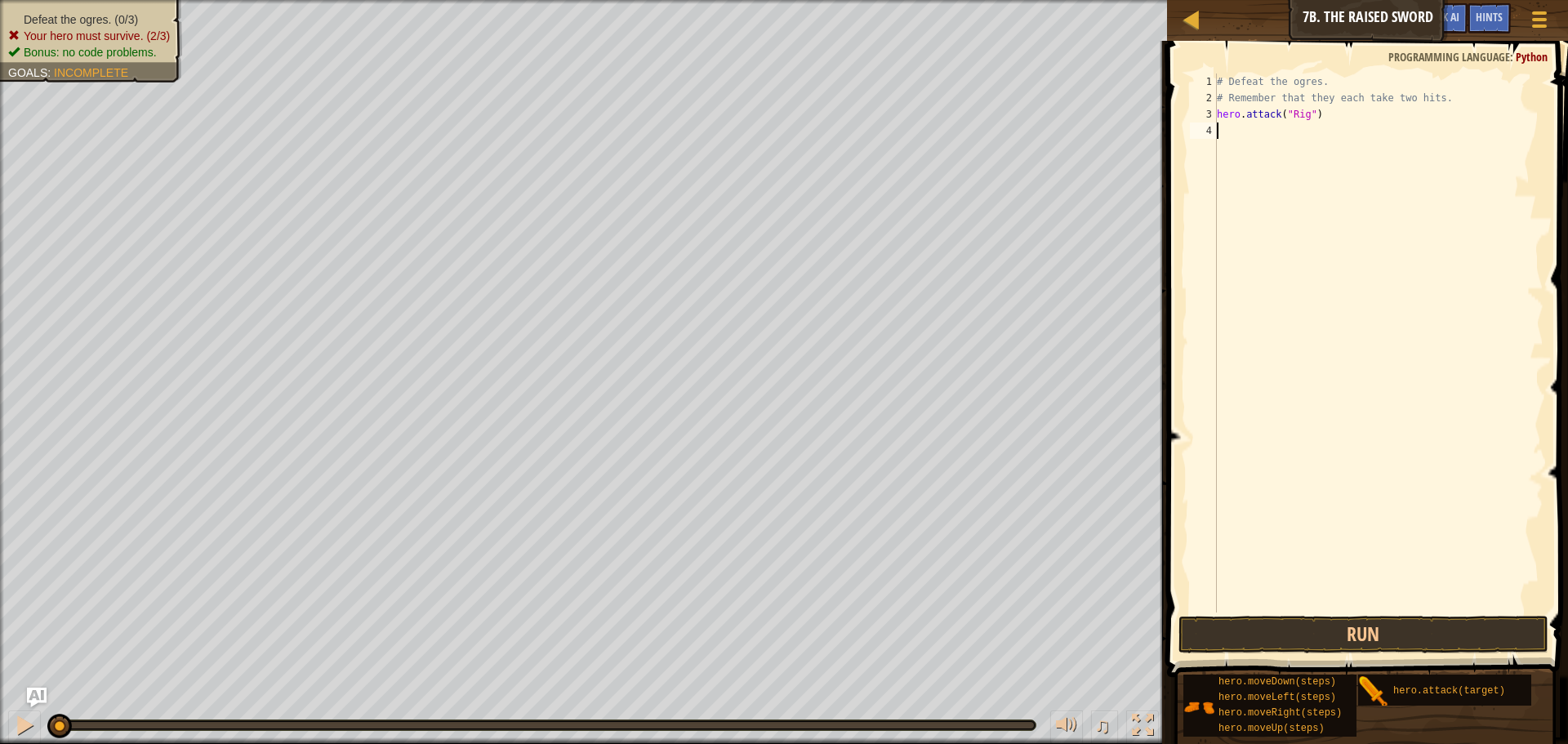
scroll to position [7, 0]
type textarea "hero.attack("Rig")"
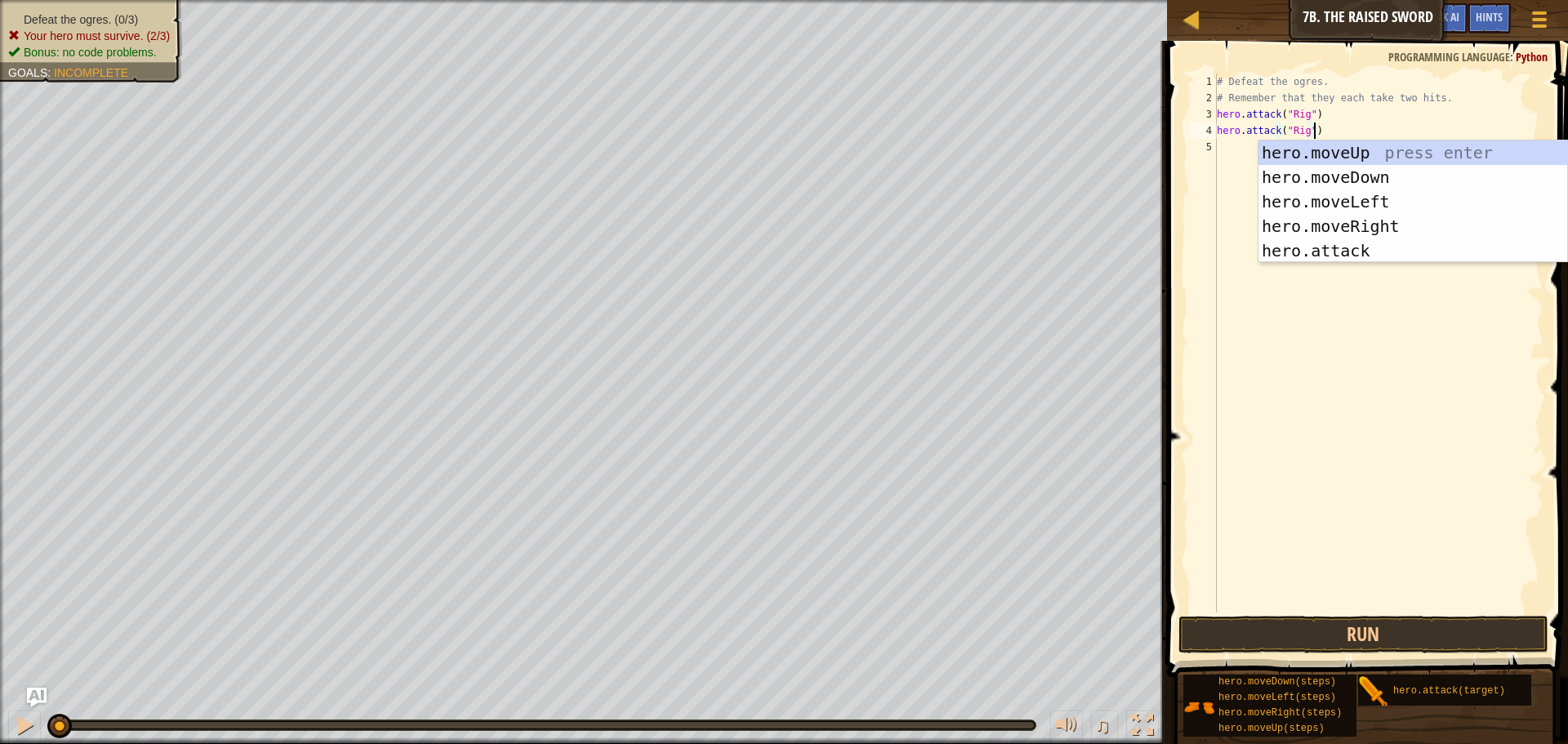
click at [1226, 149] on div "# Defeat the ogres. # Remember that they each take two hits. hero . attack ( "R…" at bounding box center [1378, 359] width 330 height 571
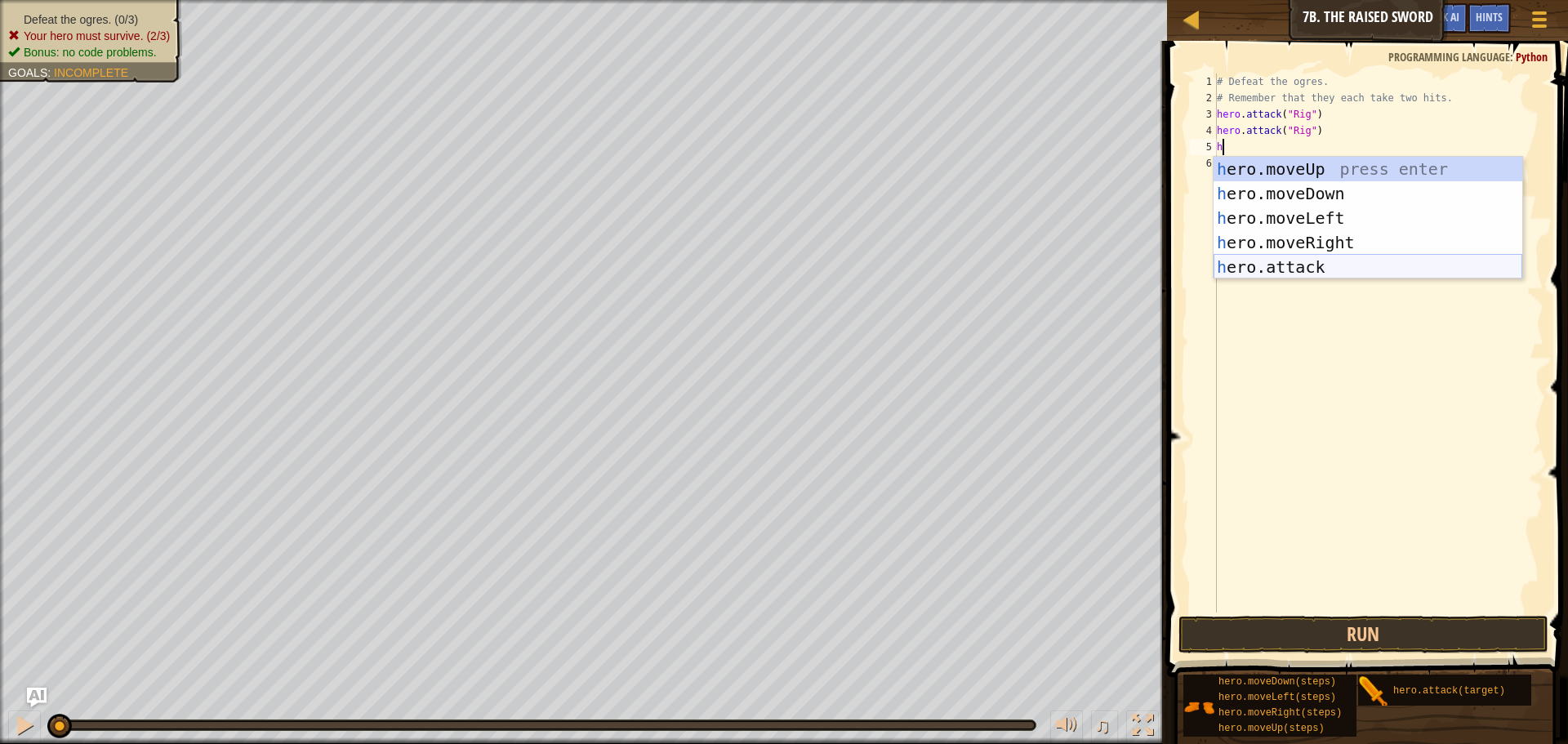
click at [1305, 268] on div "h ero.moveUp press enter h ero.moveDown press enter h ero.moveLeft press enter …" at bounding box center [1367, 242] width 308 height 172
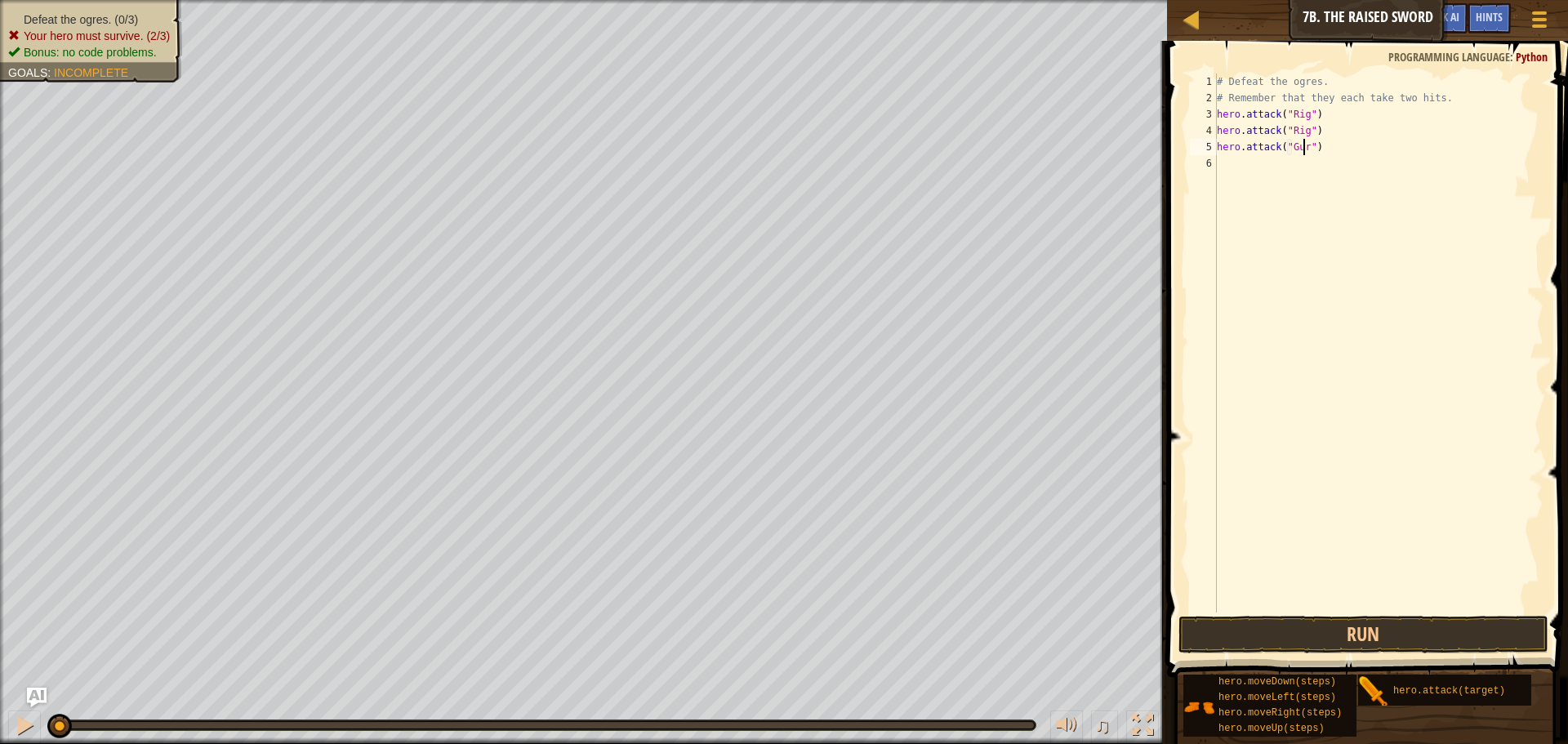
scroll to position [7, 7]
type textarea "hero.attack("Gurt")"
drag, startPoint x: 1317, startPoint y: 151, endPoint x: 1211, endPoint y: 152, distance: 106.0
click at [1211, 152] on div "hero.attack("Gurt") 1 2 3 4 5 6 # Defeat the ogres. # Remember that they each t…" at bounding box center [1365, 343] width 357 height 539
click at [1227, 165] on div "# Defeat the ogres. # Remember that they each take two hits. hero . attack ( "R…" at bounding box center [1378, 359] width 330 height 571
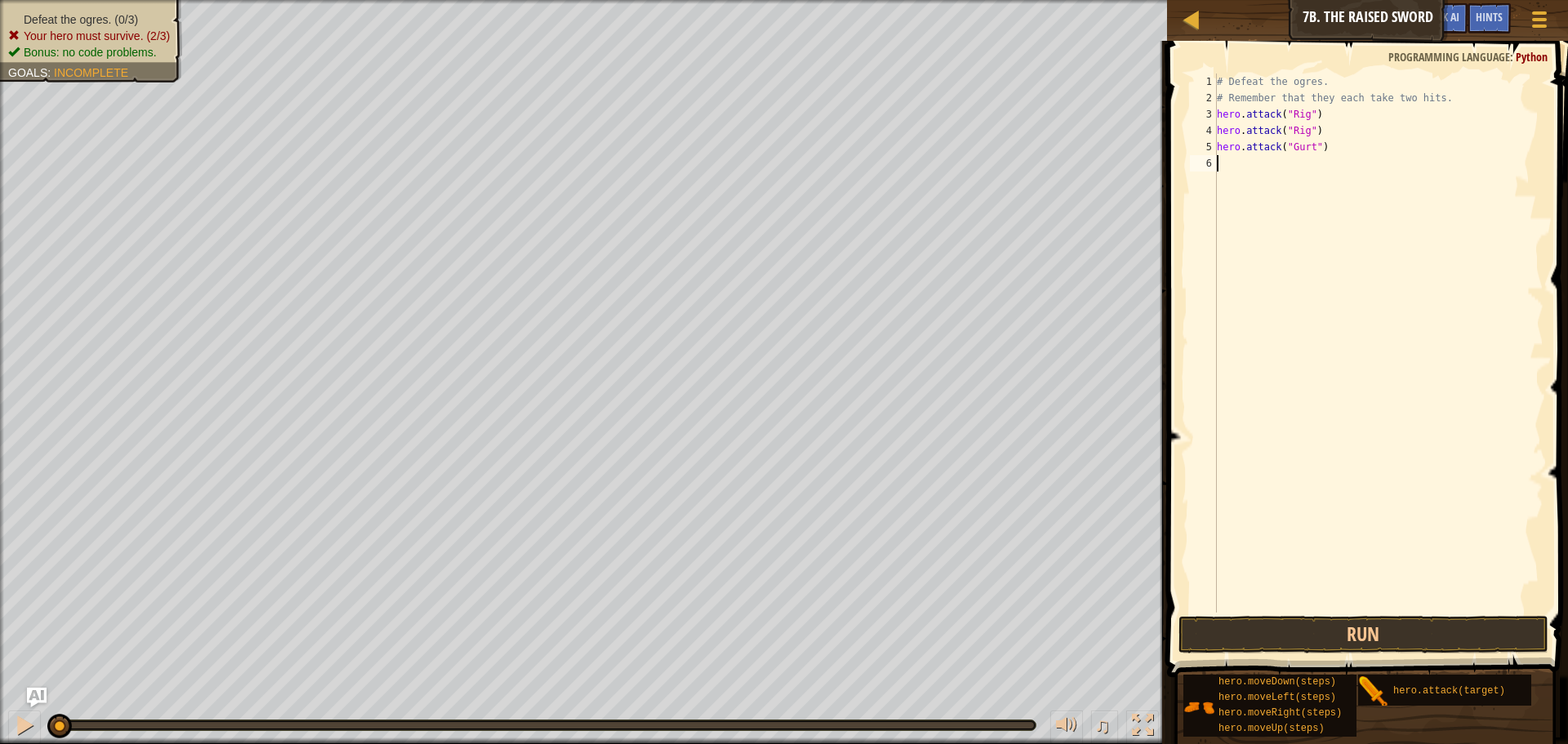
scroll to position [7, 0]
type textarea "hero.attack("Gurt")"
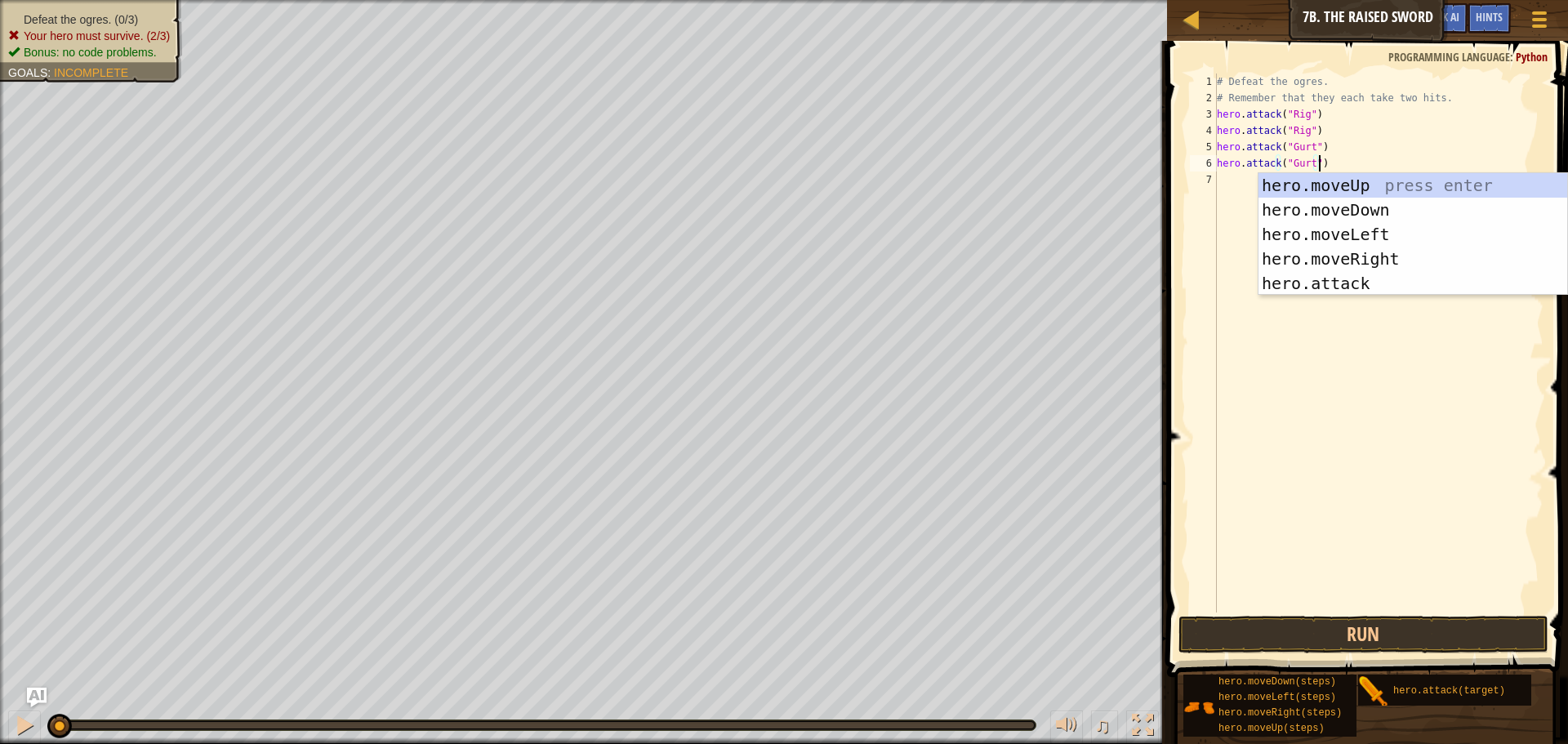
click at [1232, 178] on div "# Defeat the ogres. # Remember that they each take two hits. hero . attack ( "R…" at bounding box center [1378, 359] width 330 height 571
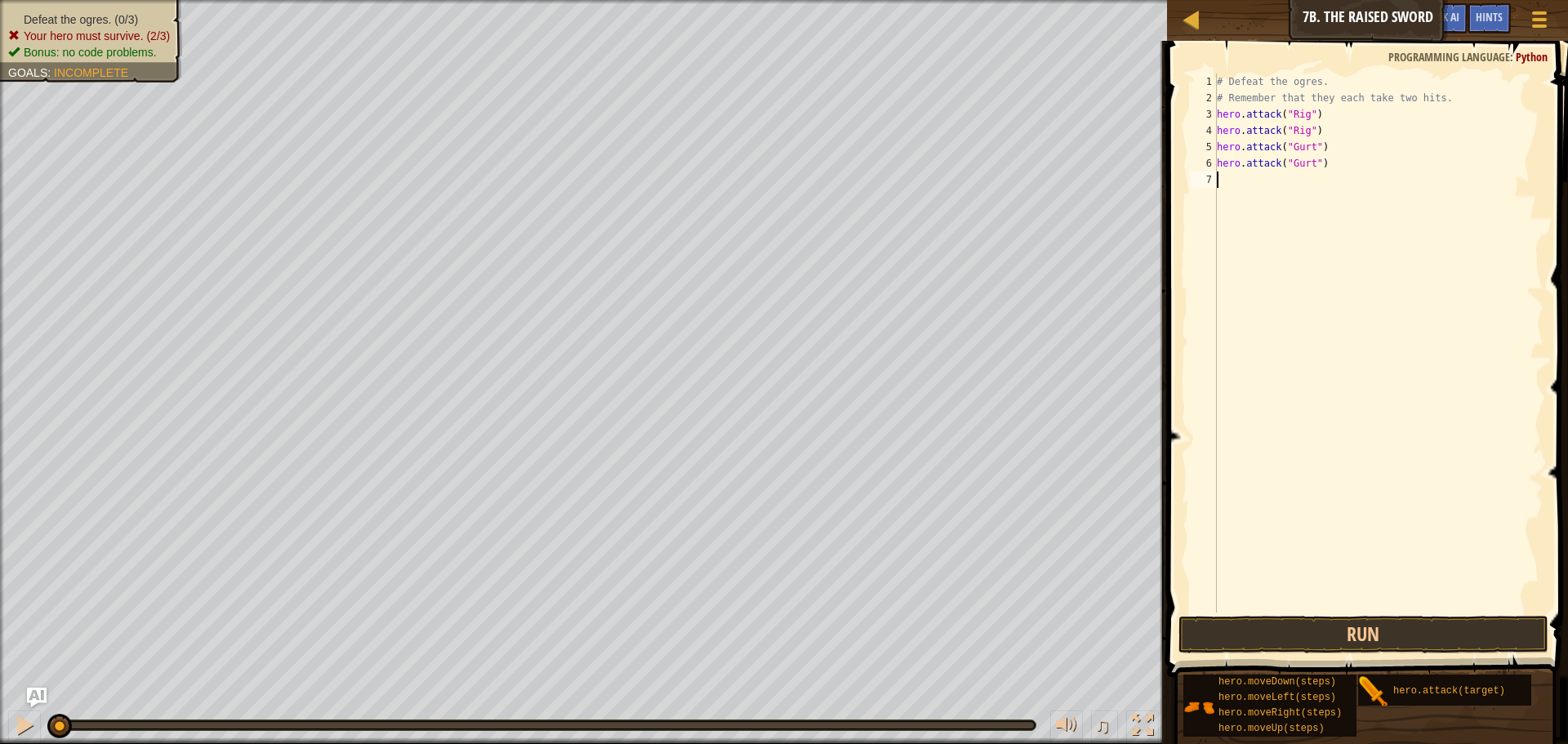
type textarea "h"
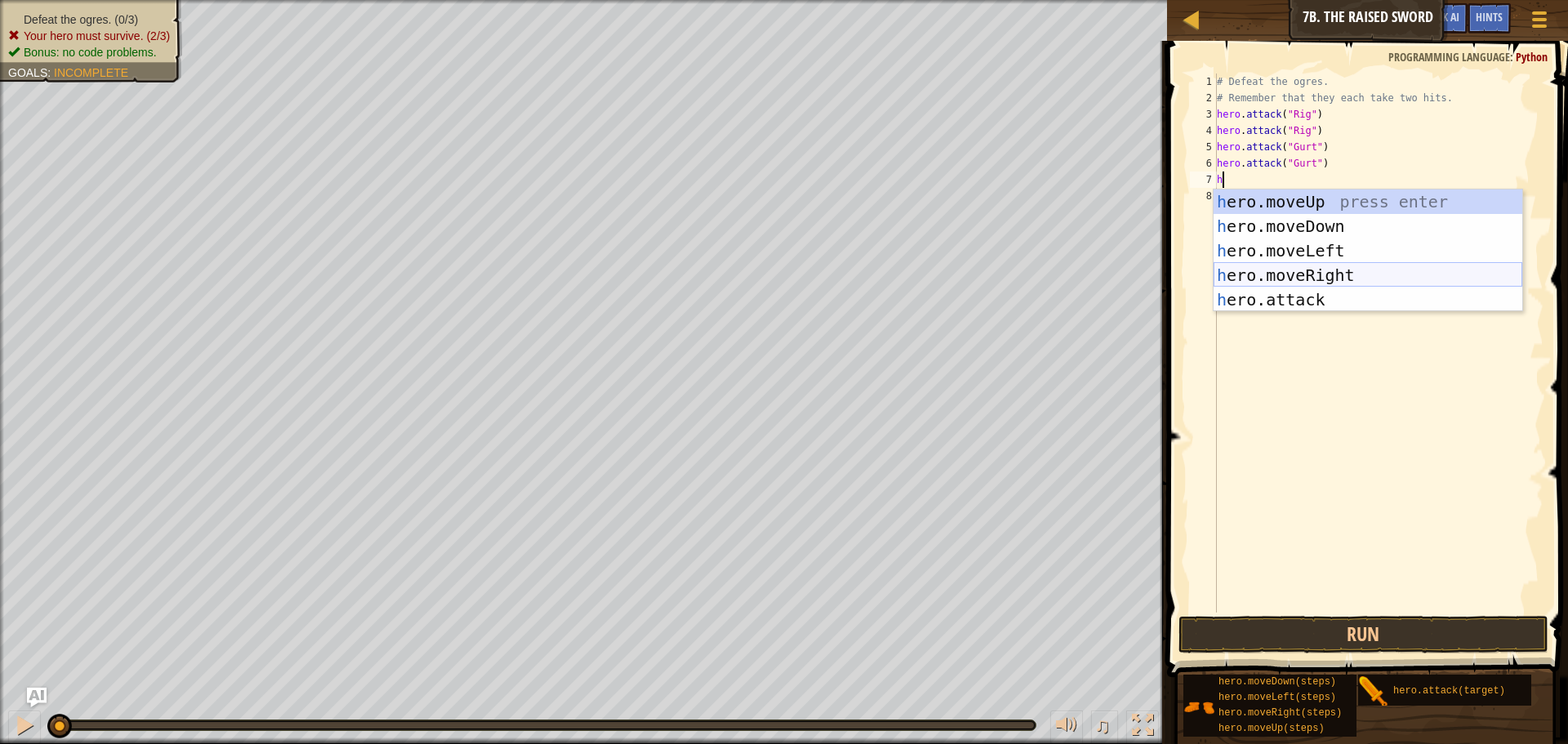
click at [1313, 264] on div "h ero.moveUp press enter h ero.moveDown press enter h ero.moveLeft press enter …" at bounding box center [1367, 275] width 308 height 172
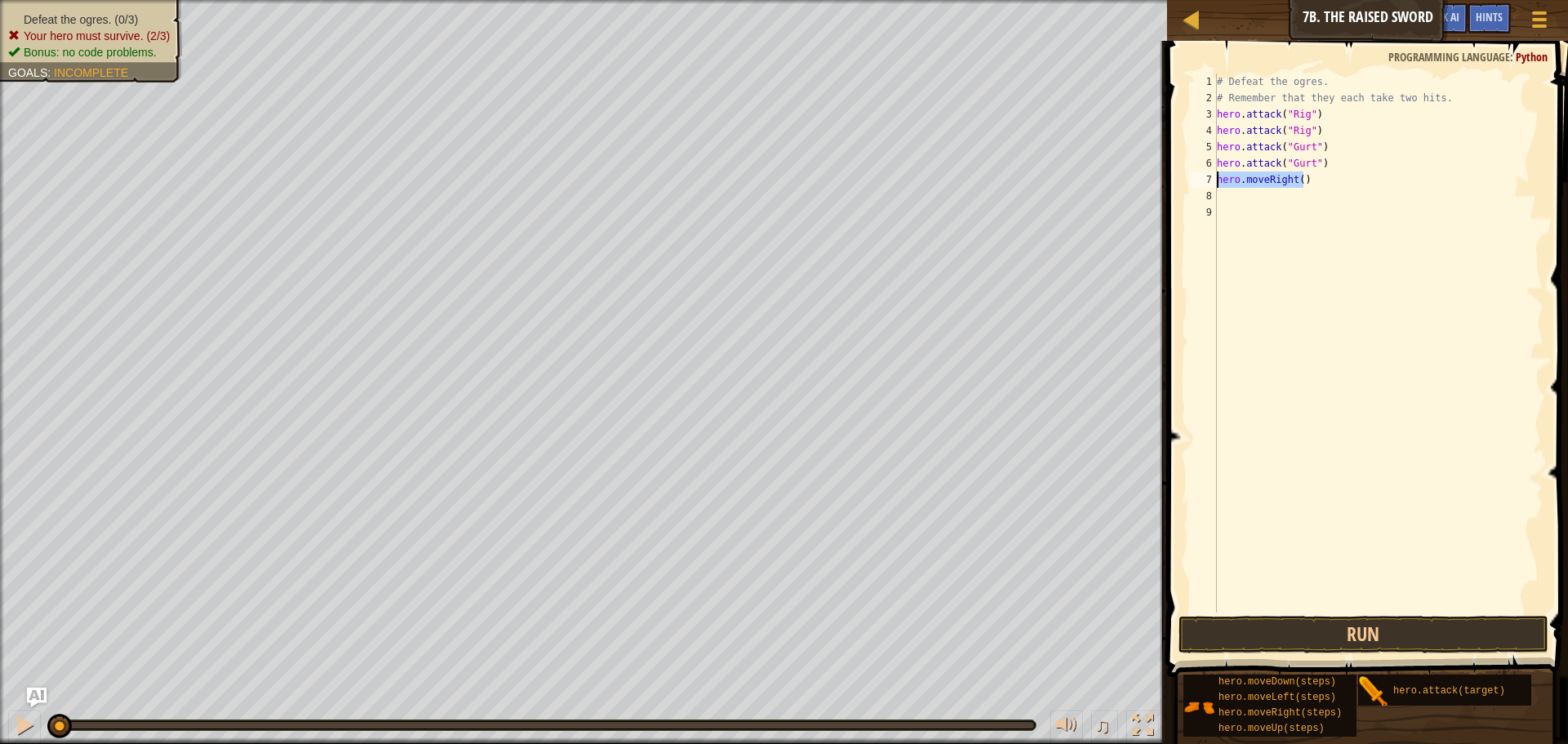
drag, startPoint x: 1309, startPoint y: 183, endPoint x: 1206, endPoint y: 186, distance: 103.0
click at [1206, 186] on div "1 2 3 4 5 6 7 8 9 # Defeat the ogres. # Remember that they each take two hits. …" at bounding box center [1365, 343] width 357 height 539
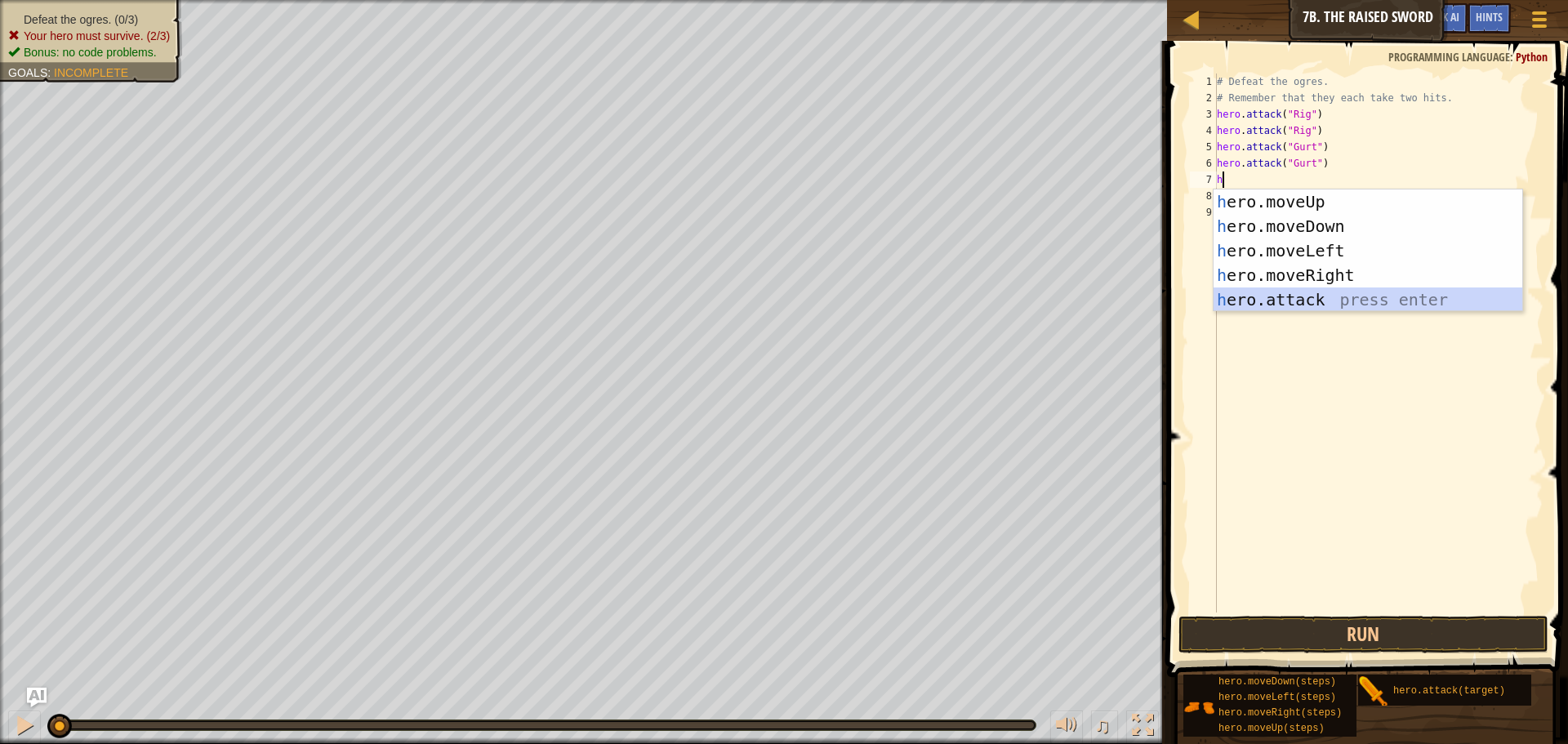
click at [1298, 294] on div "h ero.moveUp press enter h ero.moveDown press enter h ero.moveLeft press enter …" at bounding box center [1367, 275] width 308 height 172
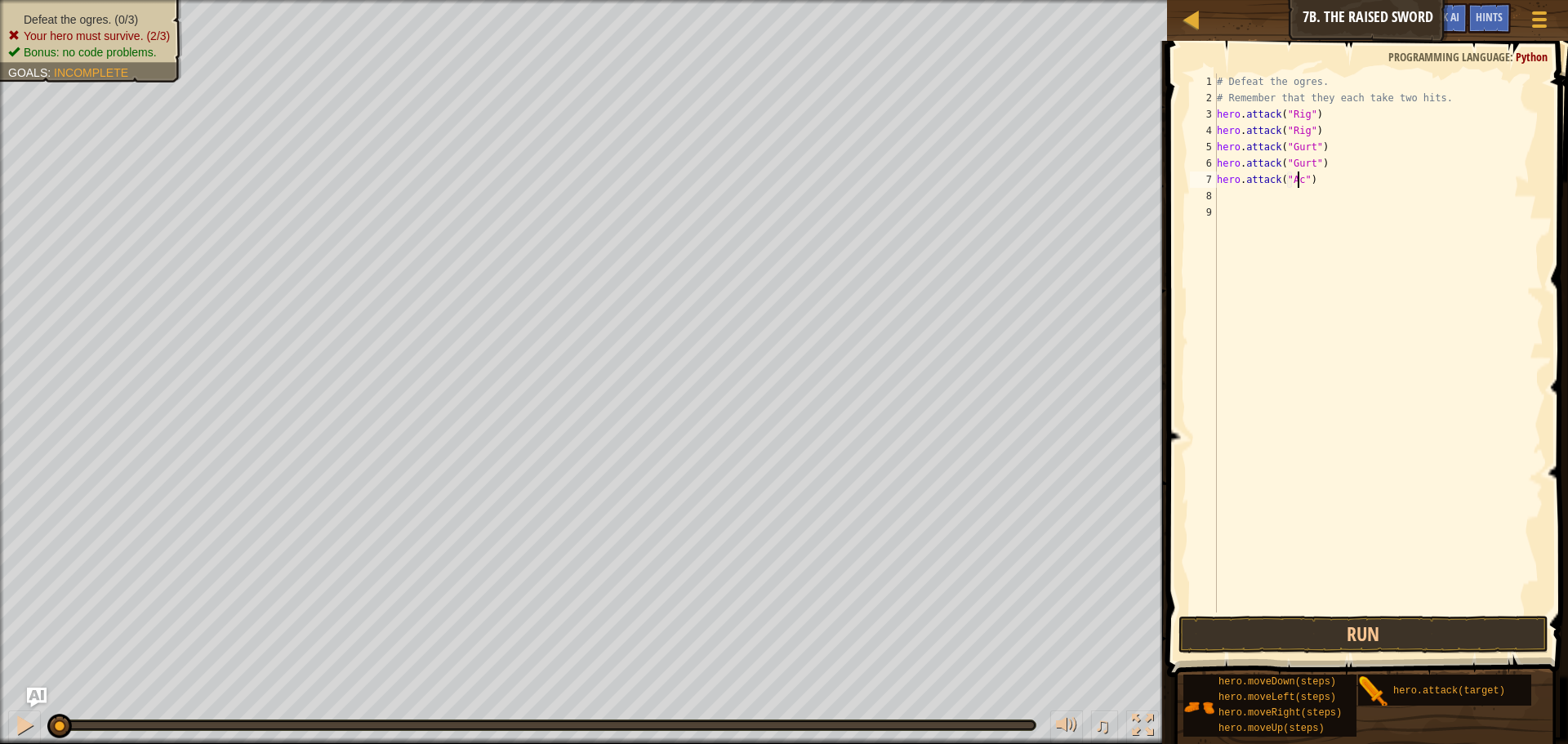
scroll to position [7, 7]
drag, startPoint x: 1326, startPoint y: 187, endPoint x: 1217, endPoint y: 177, distance: 109.5
click at [1217, 177] on div "# Defeat the ogres. # Remember that they each take two hits. hero . attack ( "R…" at bounding box center [1378, 359] width 330 height 571
type textarea "hero.attack("Ack")"
click at [1238, 198] on div "# Defeat the ogres. # Remember that they each take two hits. hero . attack ( "R…" at bounding box center [1378, 343] width 330 height 539
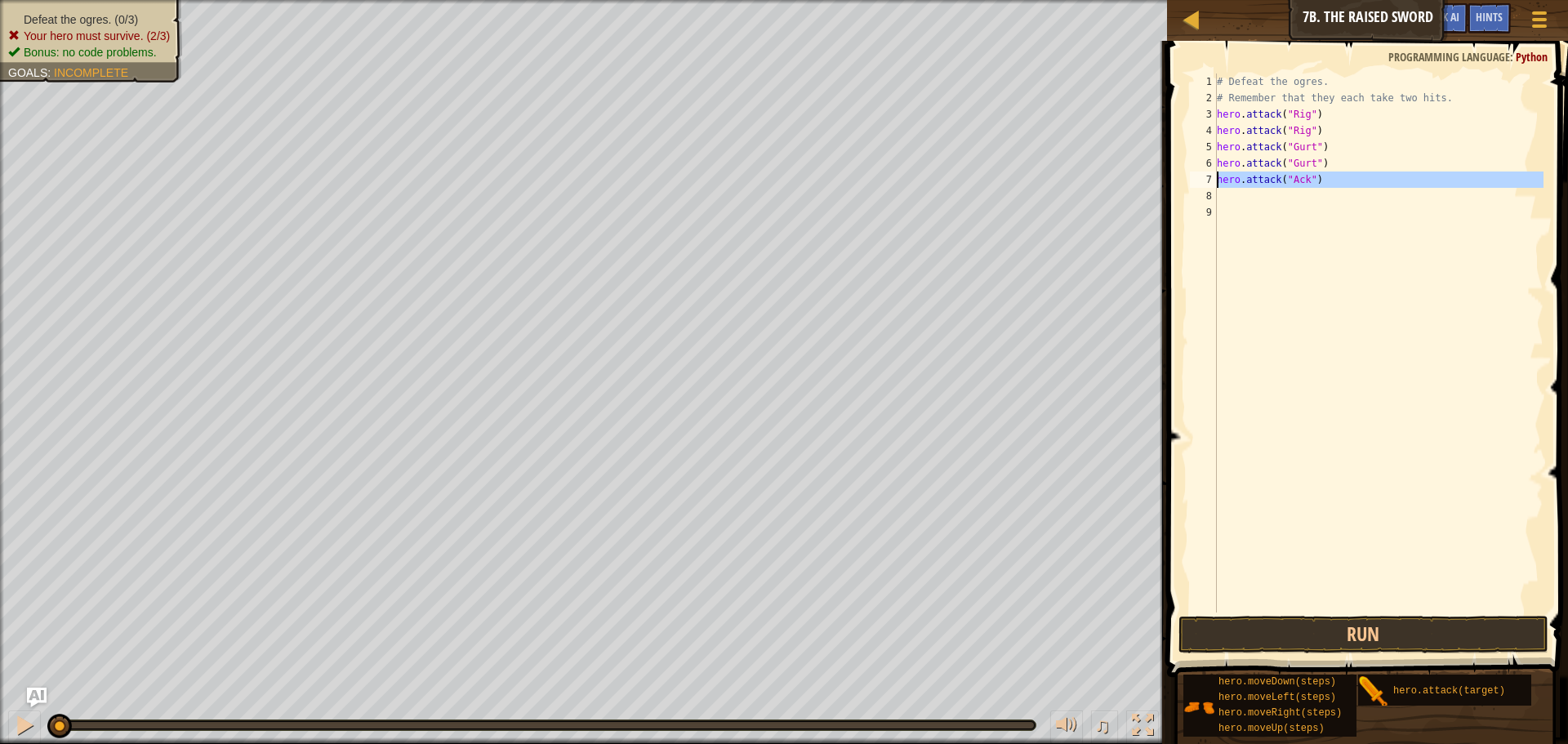
scroll to position [7, 0]
click at [1272, 618] on button "Run" at bounding box center [1363, 634] width 370 height 37
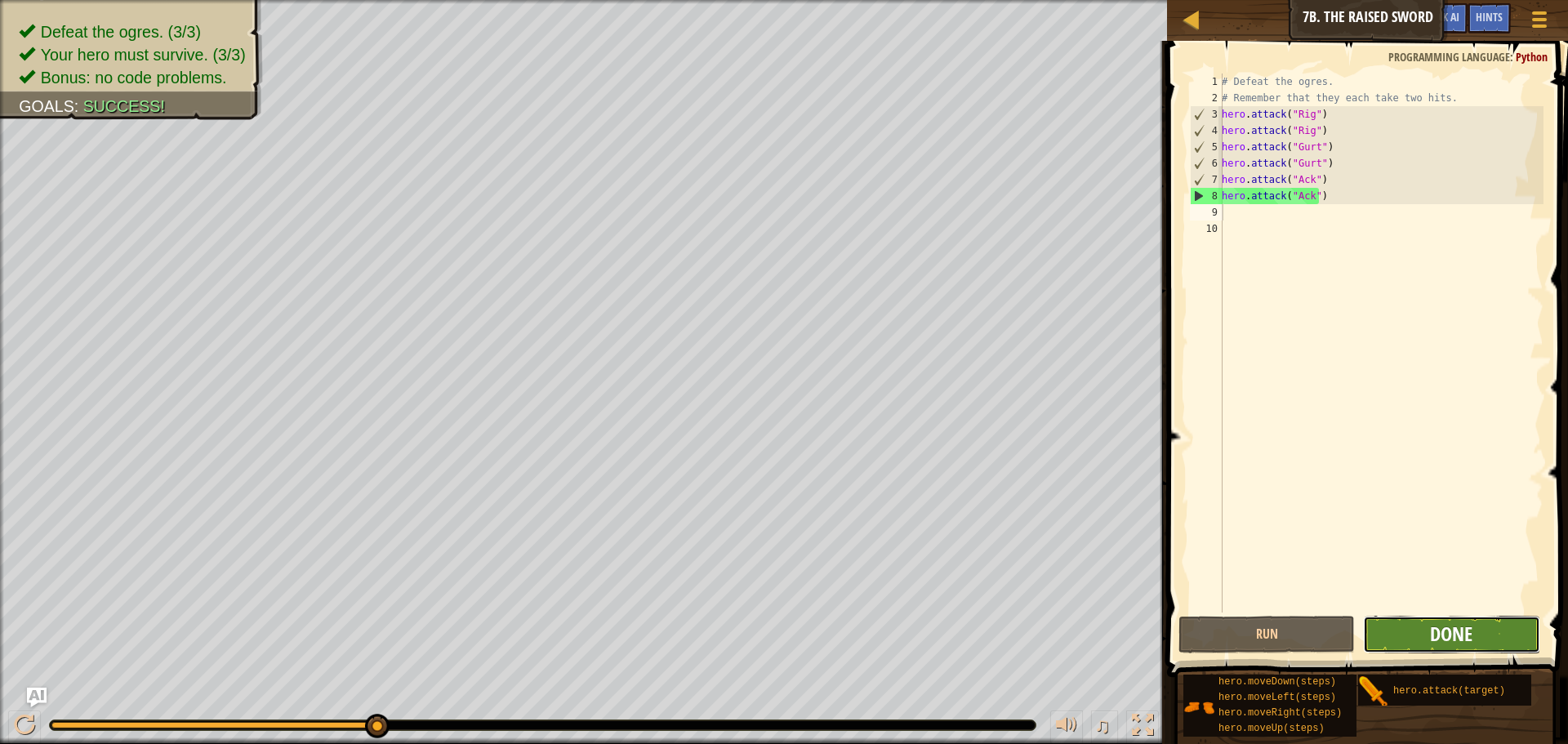
click at [1435, 633] on span "Done" at bounding box center [1451, 633] width 43 height 26
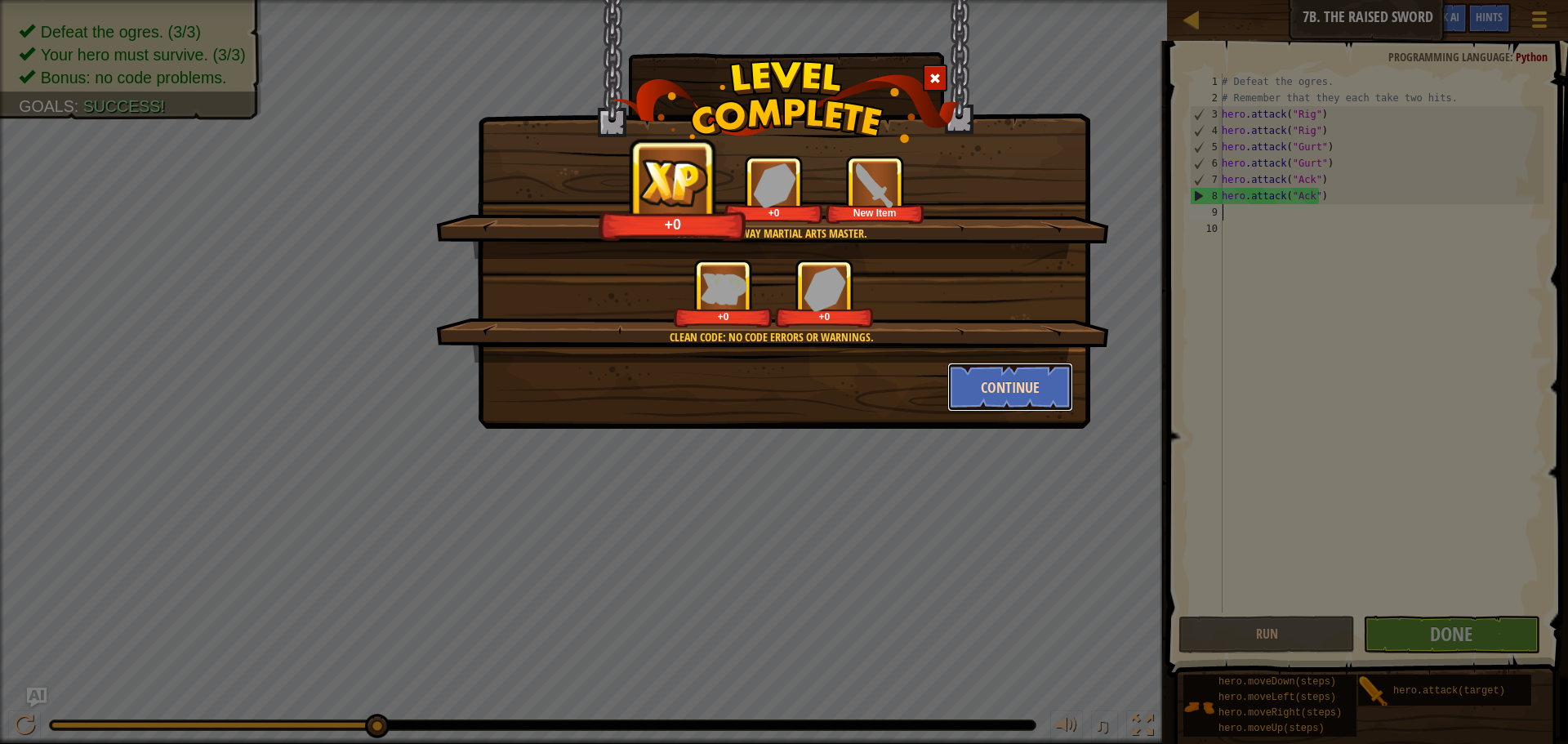
click at [1011, 372] on button "Continue" at bounding box center [1011, 386] width 126 height 49
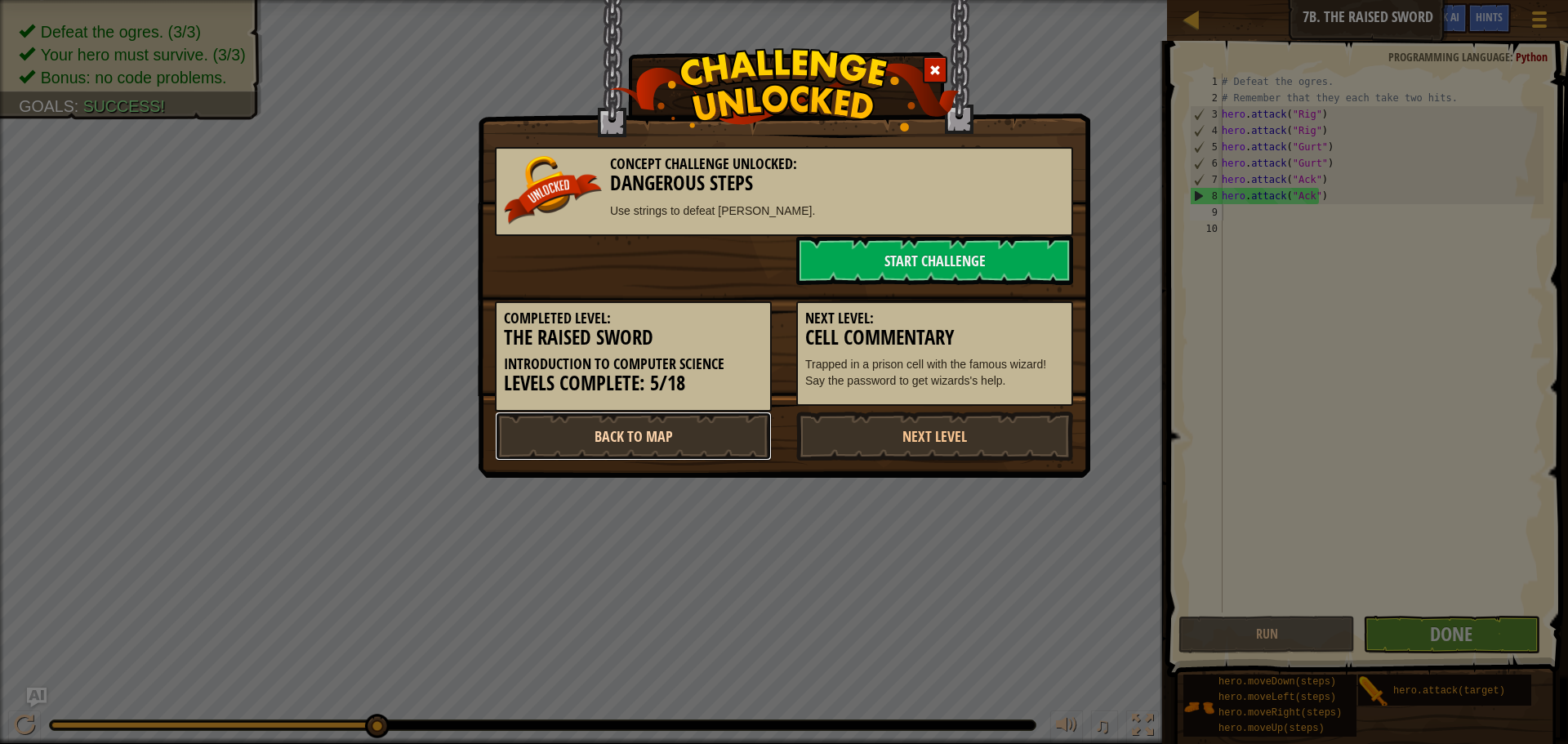
click at [712, 426] on link "Back to Map" at bounding box center [634, 436] width 277 height 49
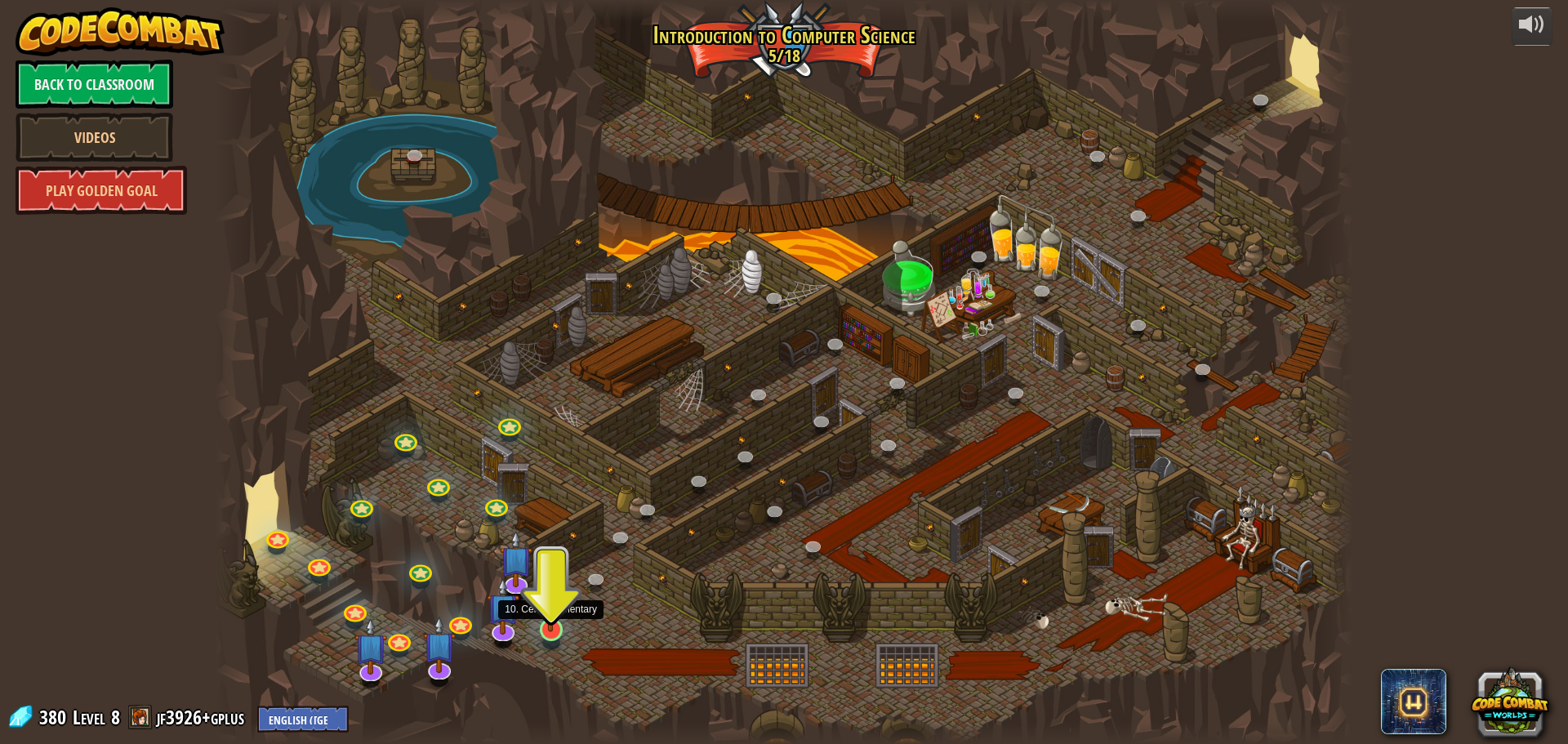
click at [549, 623] on img at bounding box center [551, 596] width 31 height 70
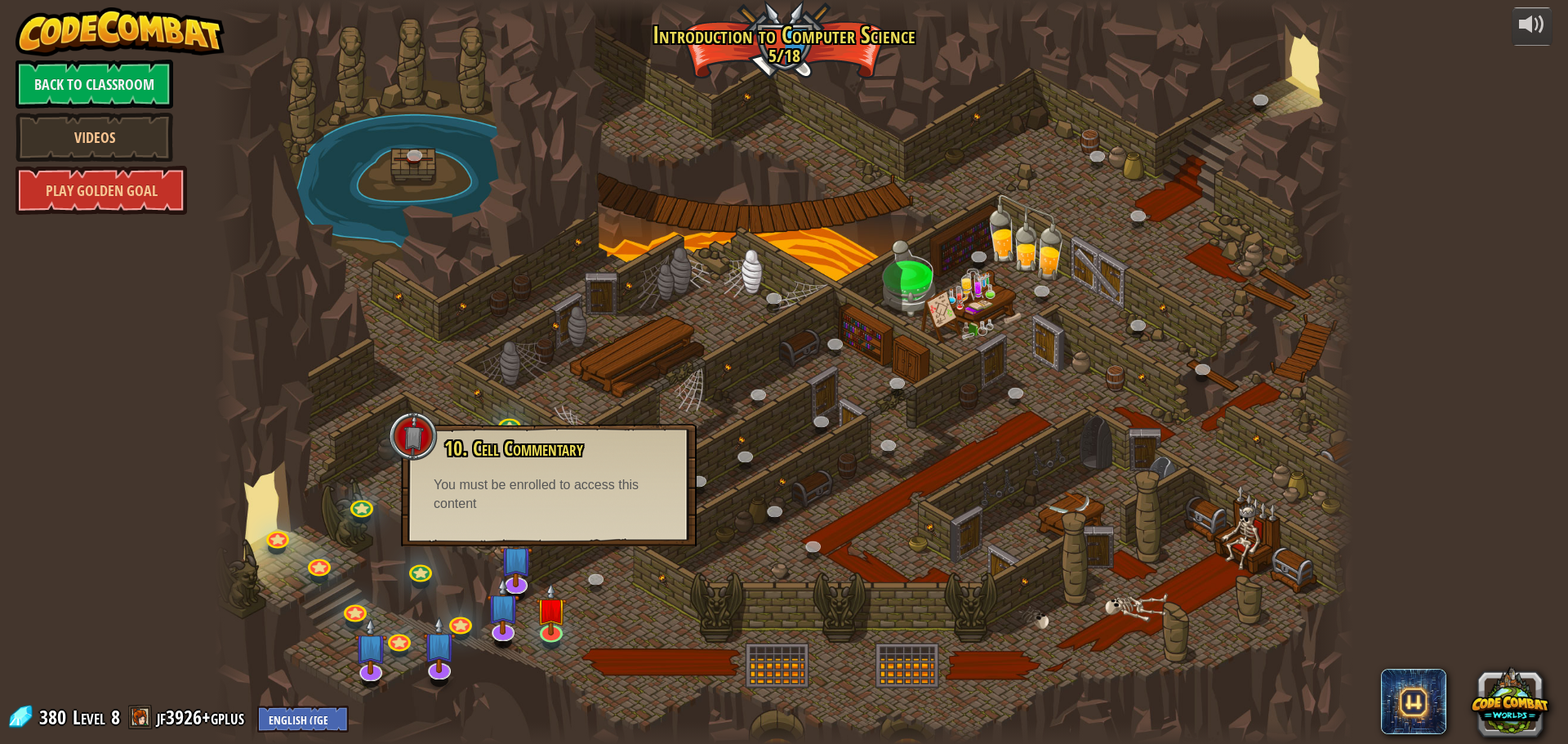
click at [252, 268] on div at bounding box center [783, 372] width 1138 height 744
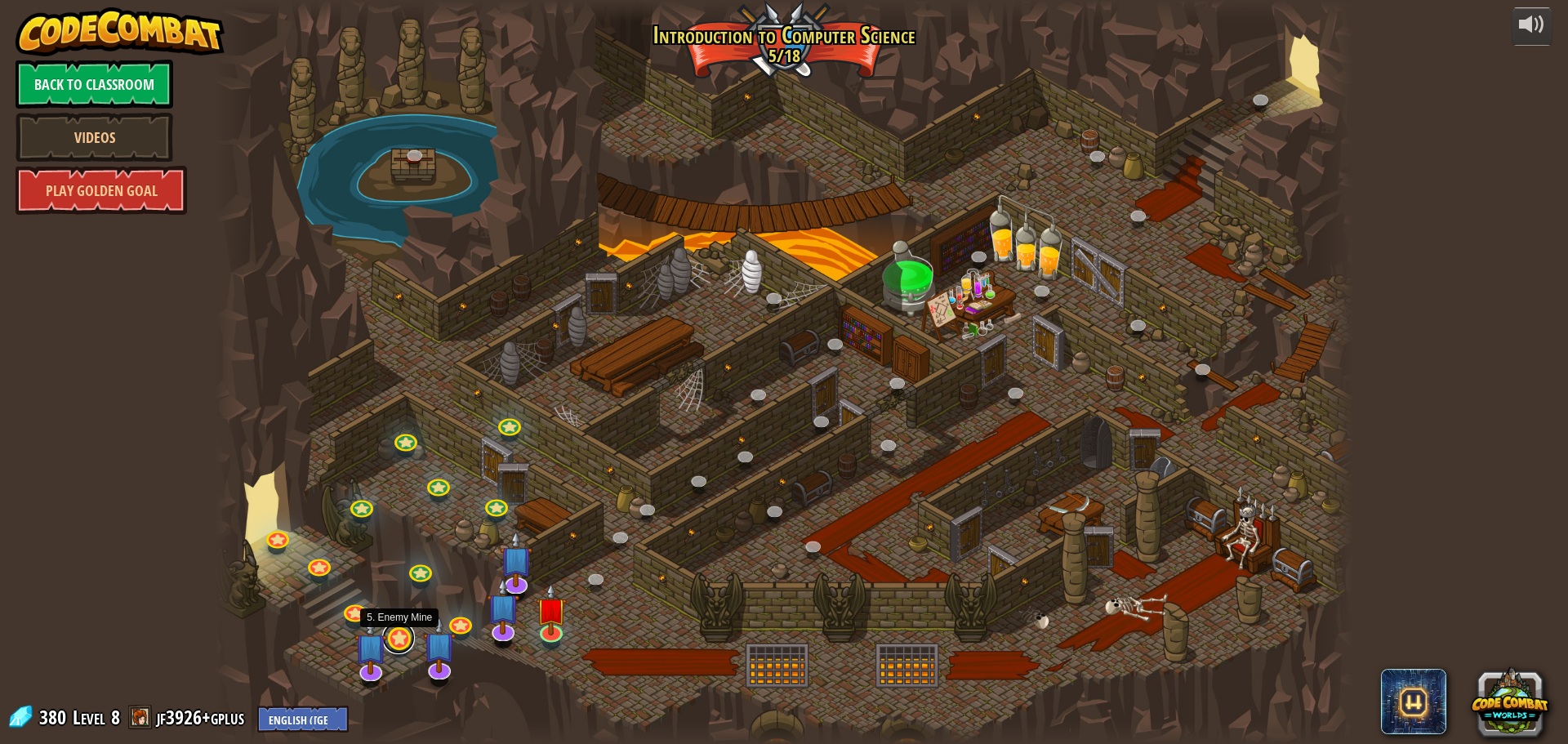
click at [395, 631] on link at bounding box center [398, 637] width 33 height 33
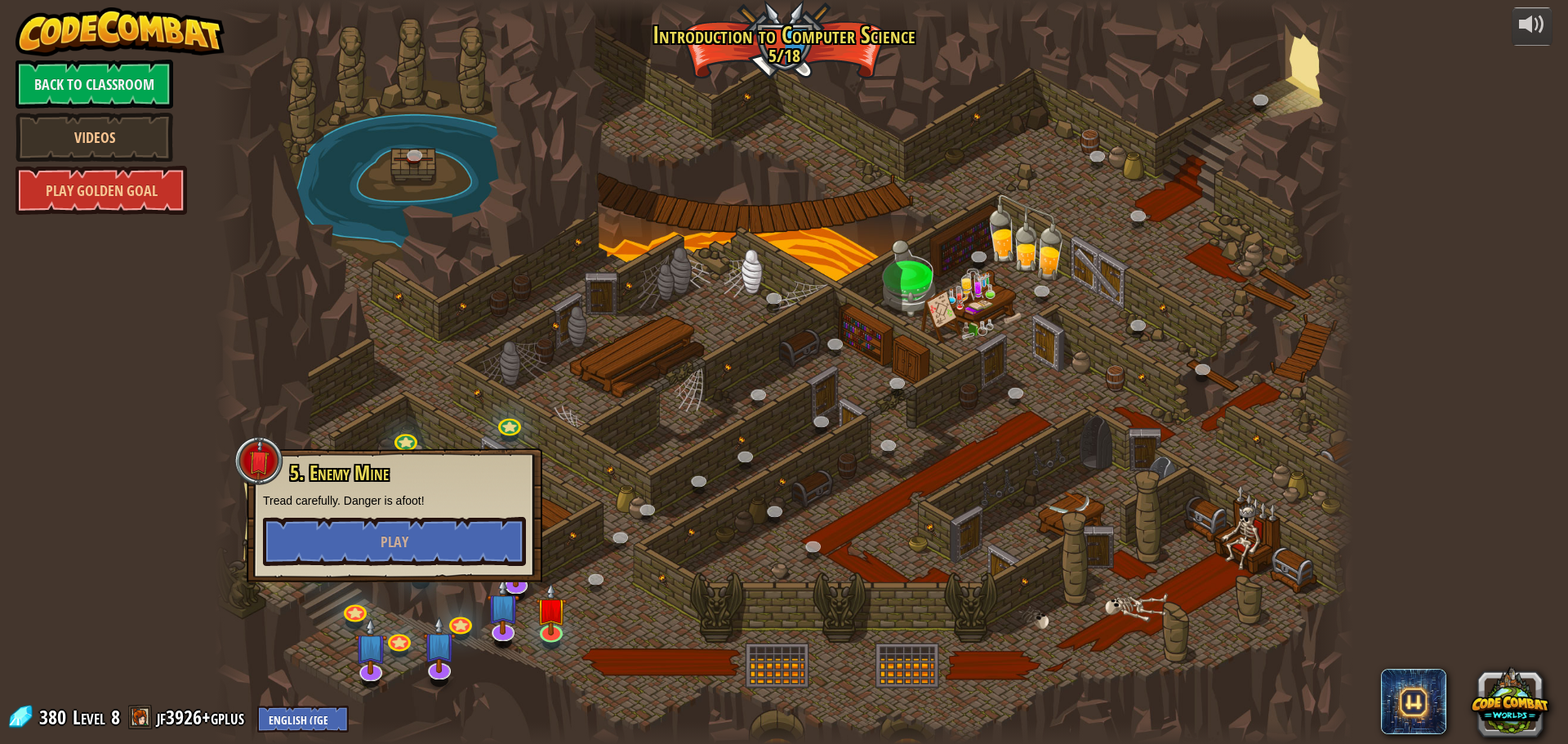
click at [340, 361] on div at bounding box center [783, 372] width 1138 height 744
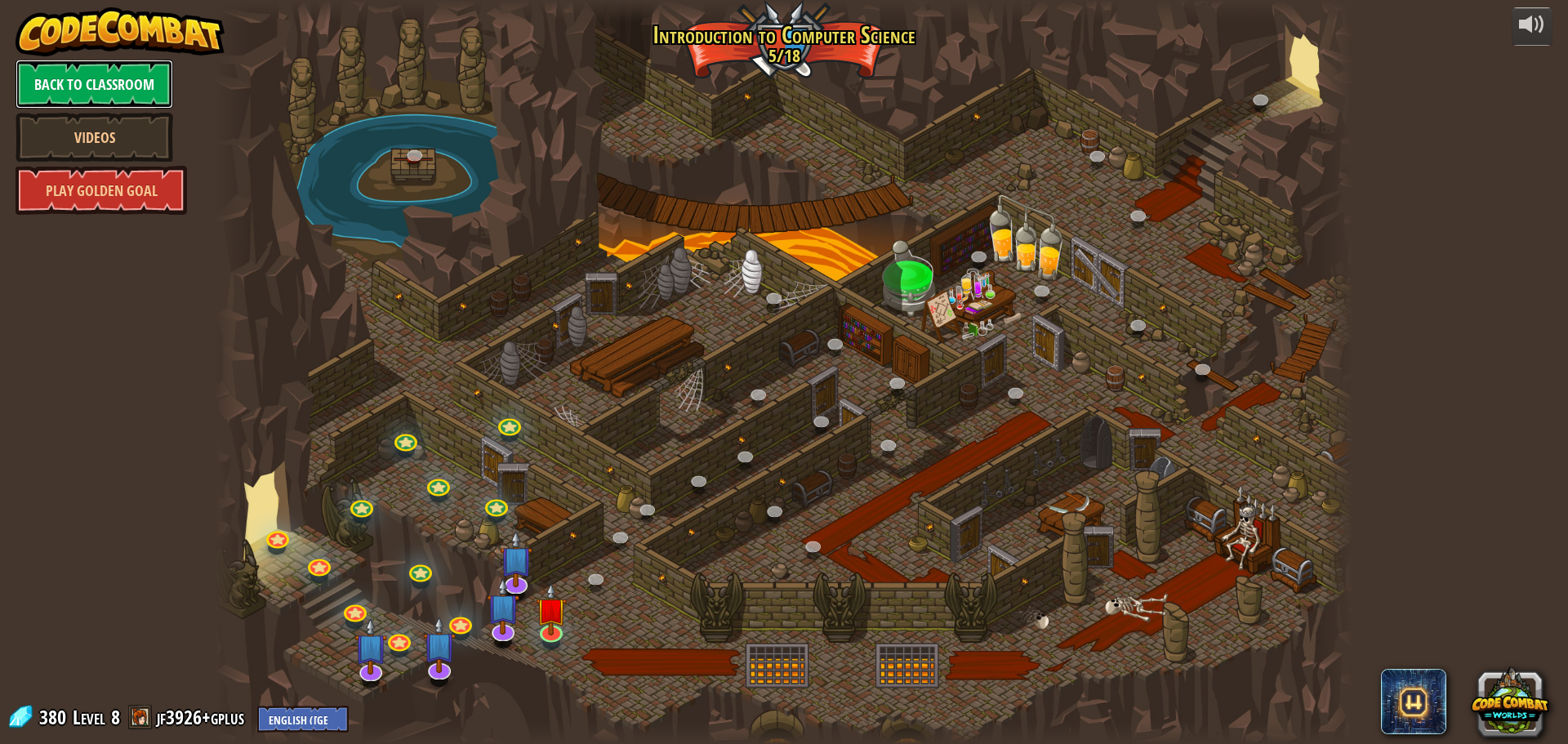
click at [124, 89] on link "Back to Classroom" at bounding box center [95, 84] width 158 height 49
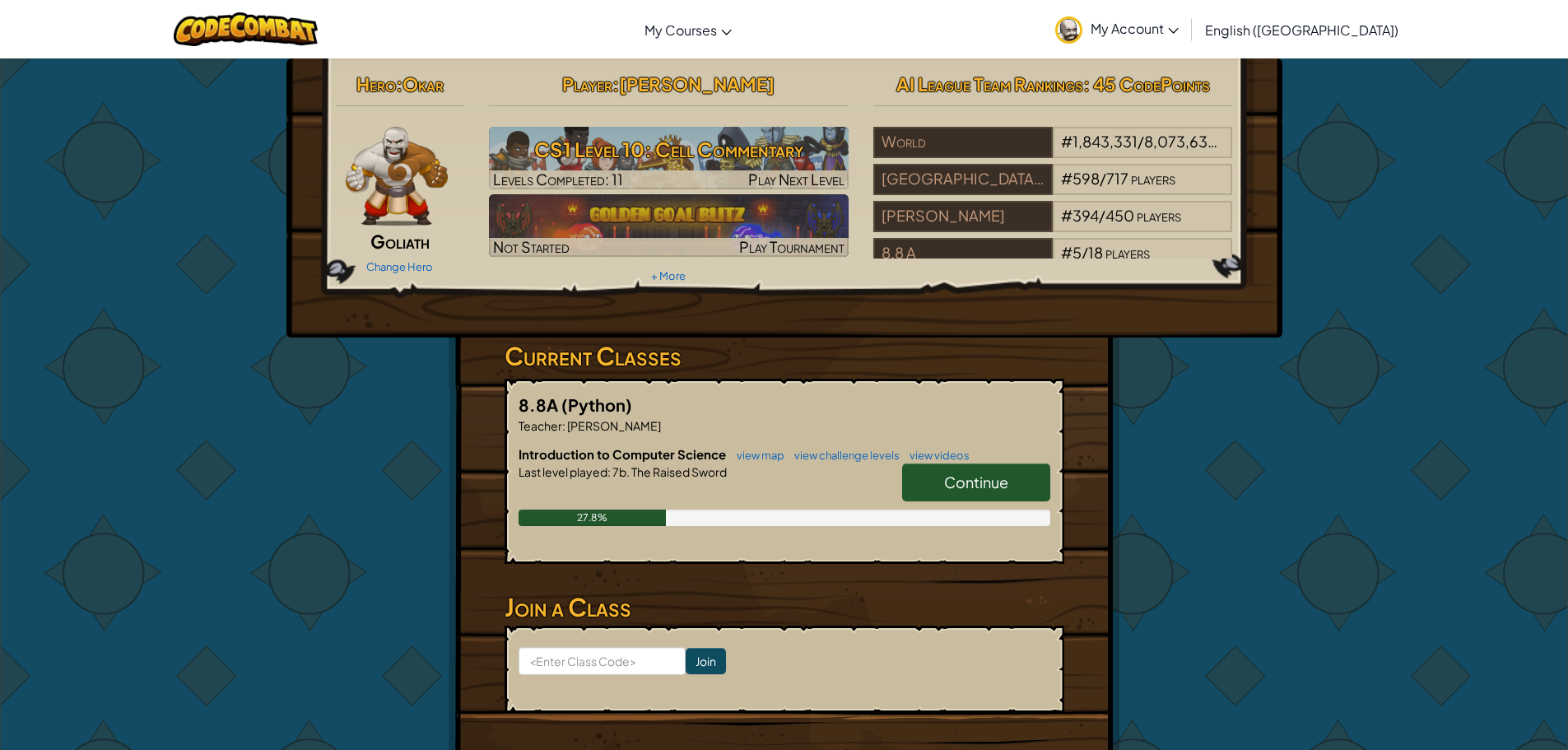
drag, startPoint x: 513, startPoint y: 441, endPoint x: 967, endPoint y: 493, distance: 457.0
click at [967, 493] on link "Continue" at bounding box center [976, 482] width 148 height 37
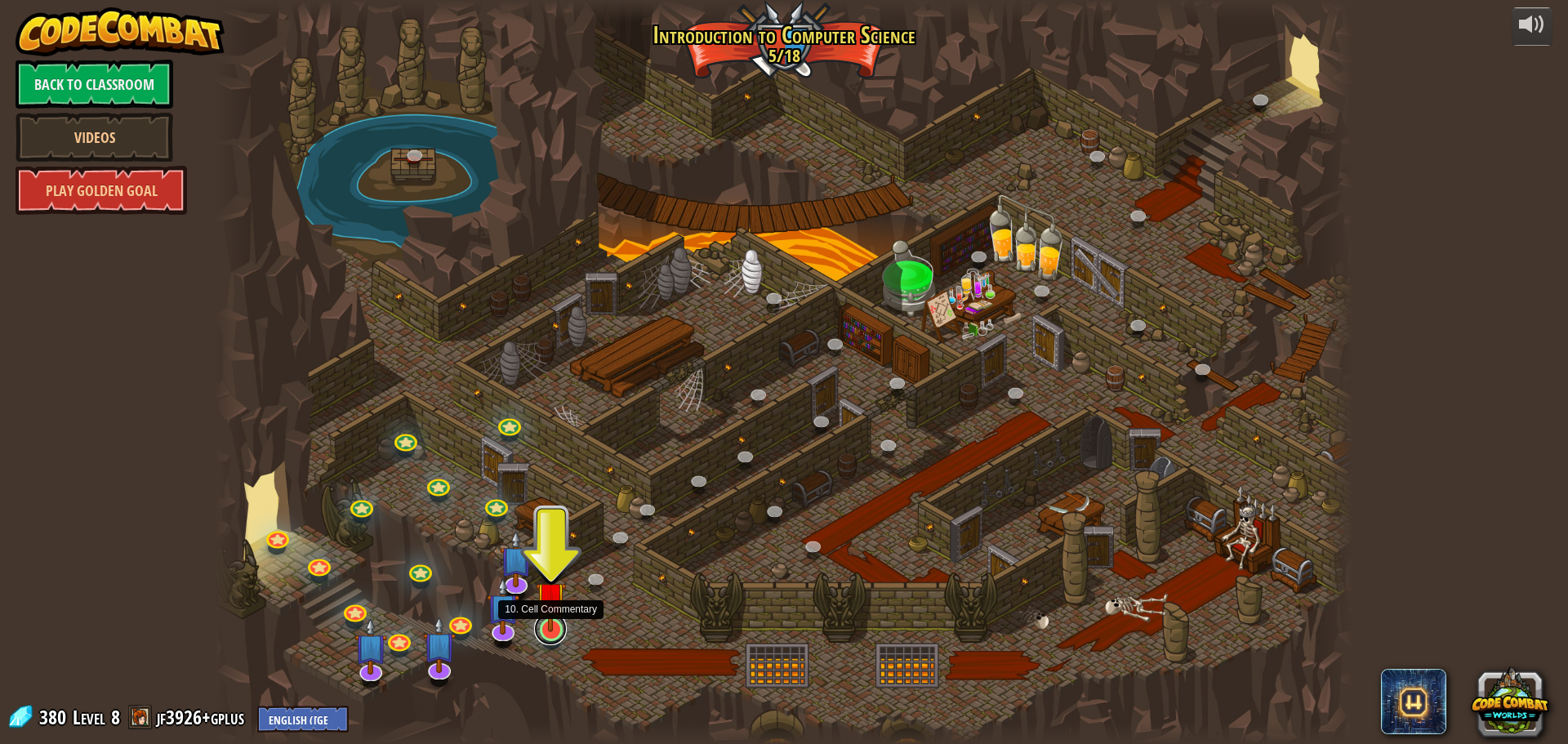
click at [556, 635] on link at bounding box center [550, 628] width 33 height 33
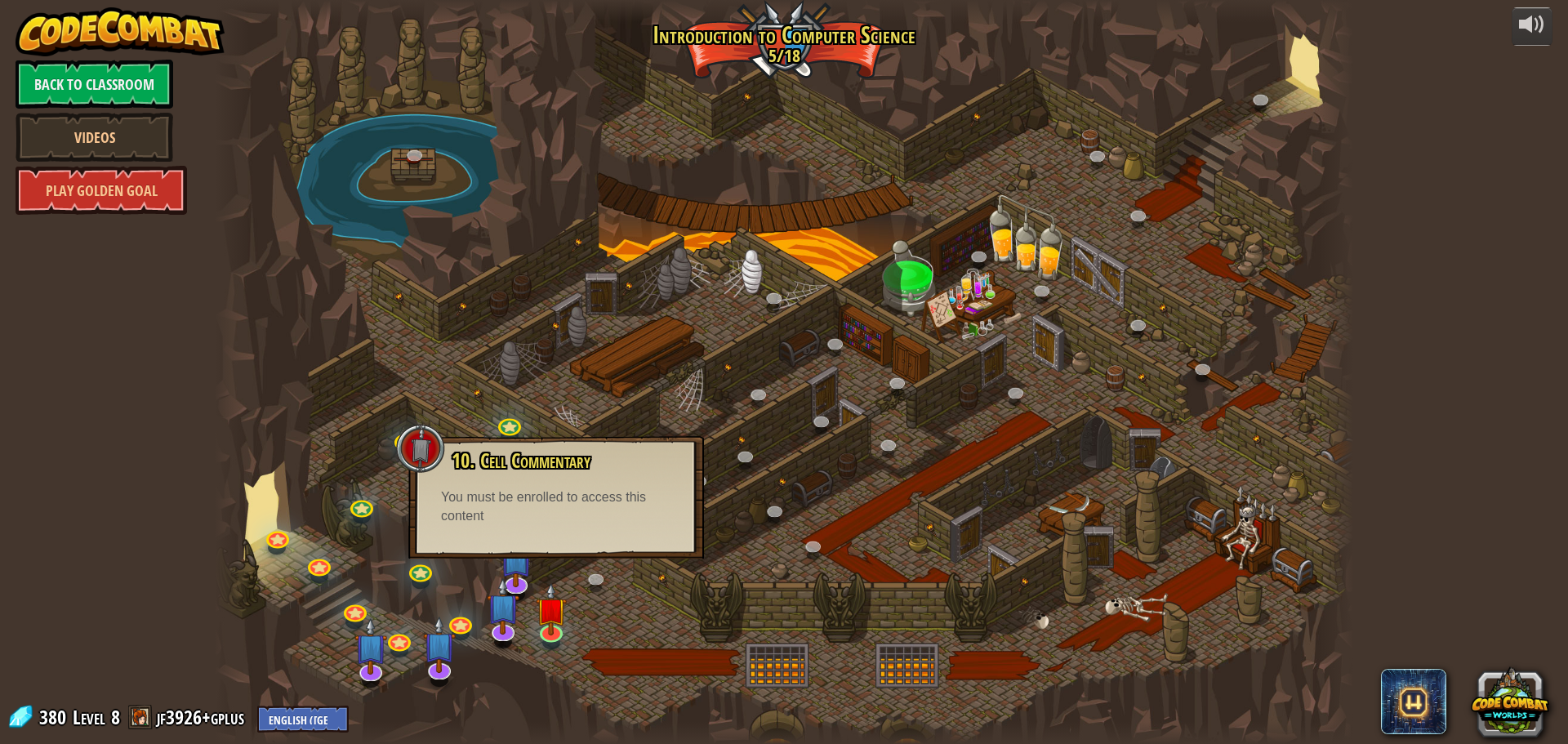
click at [703, 623] on div at bounding box center [783, 372] width 1138 height 744
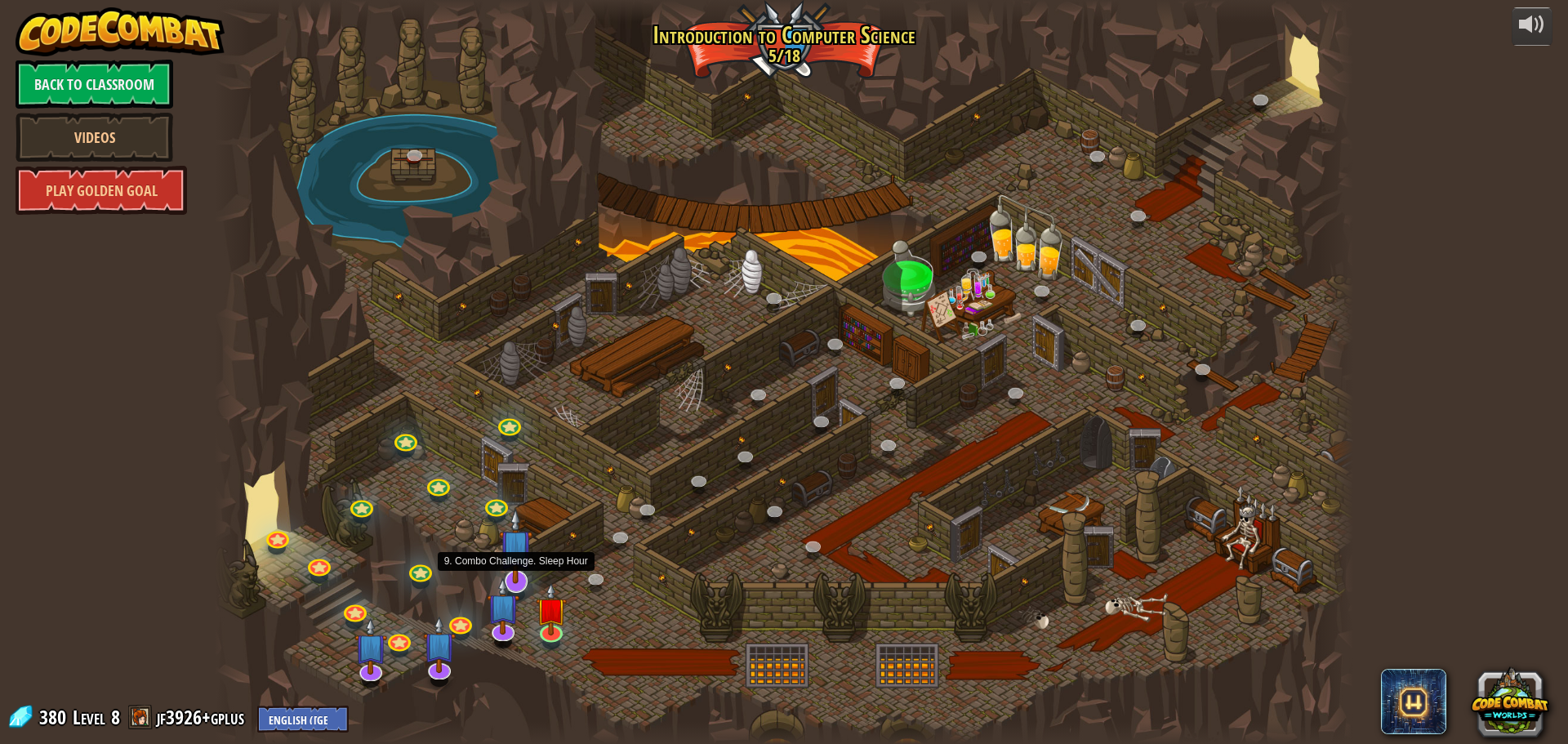
click at [516, 561] on img at bounding box center [516, 546] width 33 height 76
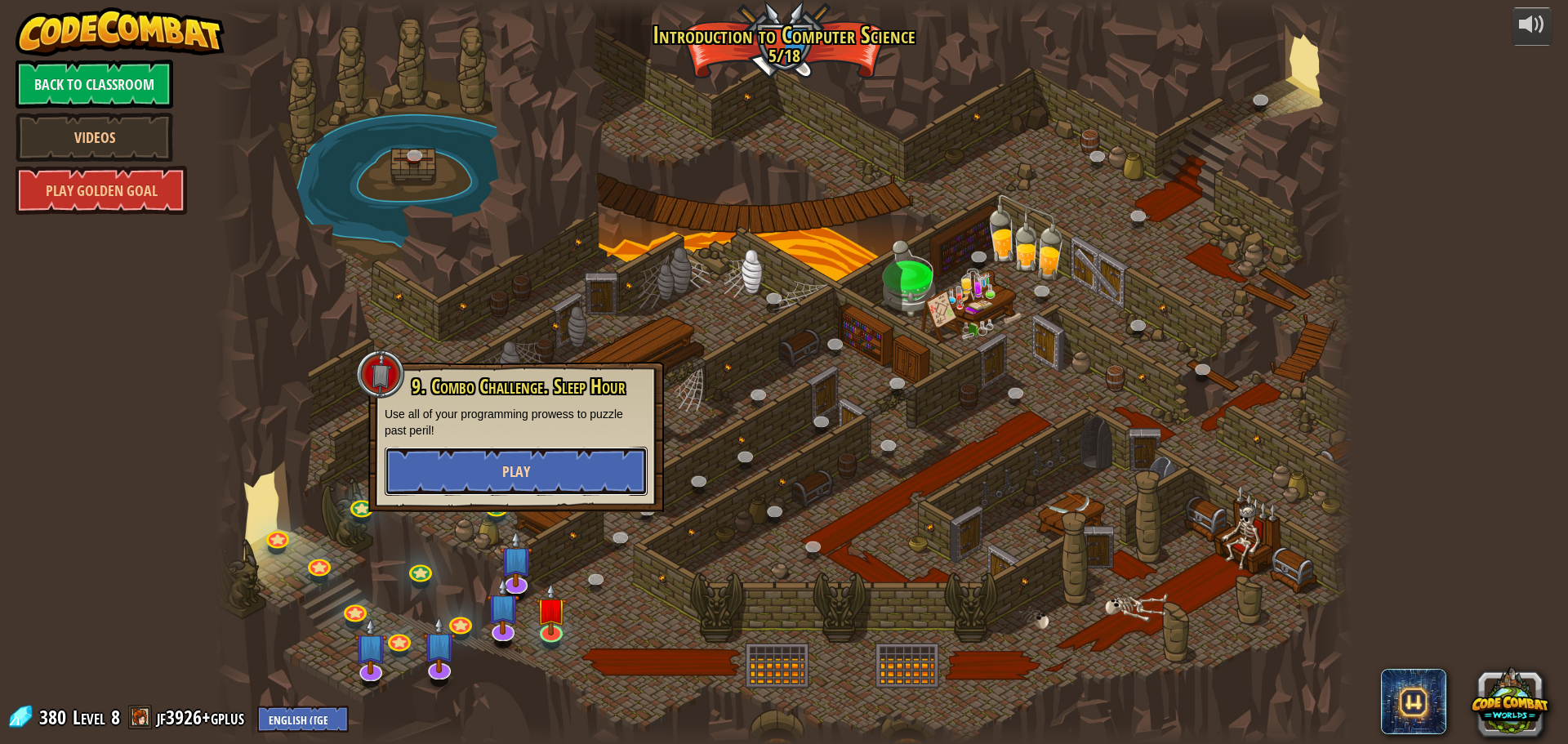
click at [556, 486] on button "Play" at bounding box center [516, 471] width 263 height 49
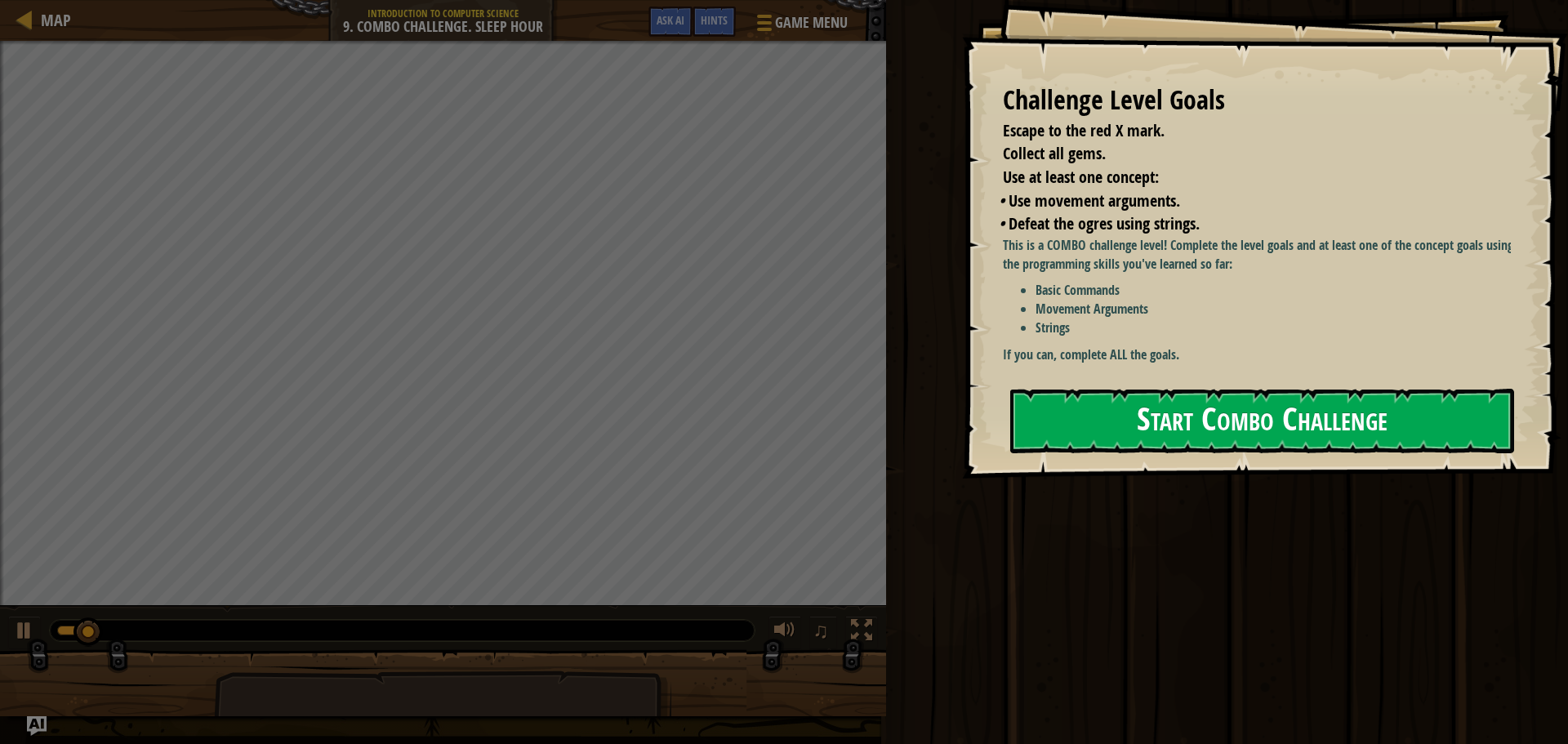
click at [1156, 415] on button "Start Combo Challenge" at bounding box center [1261, 420] width 503 height 64
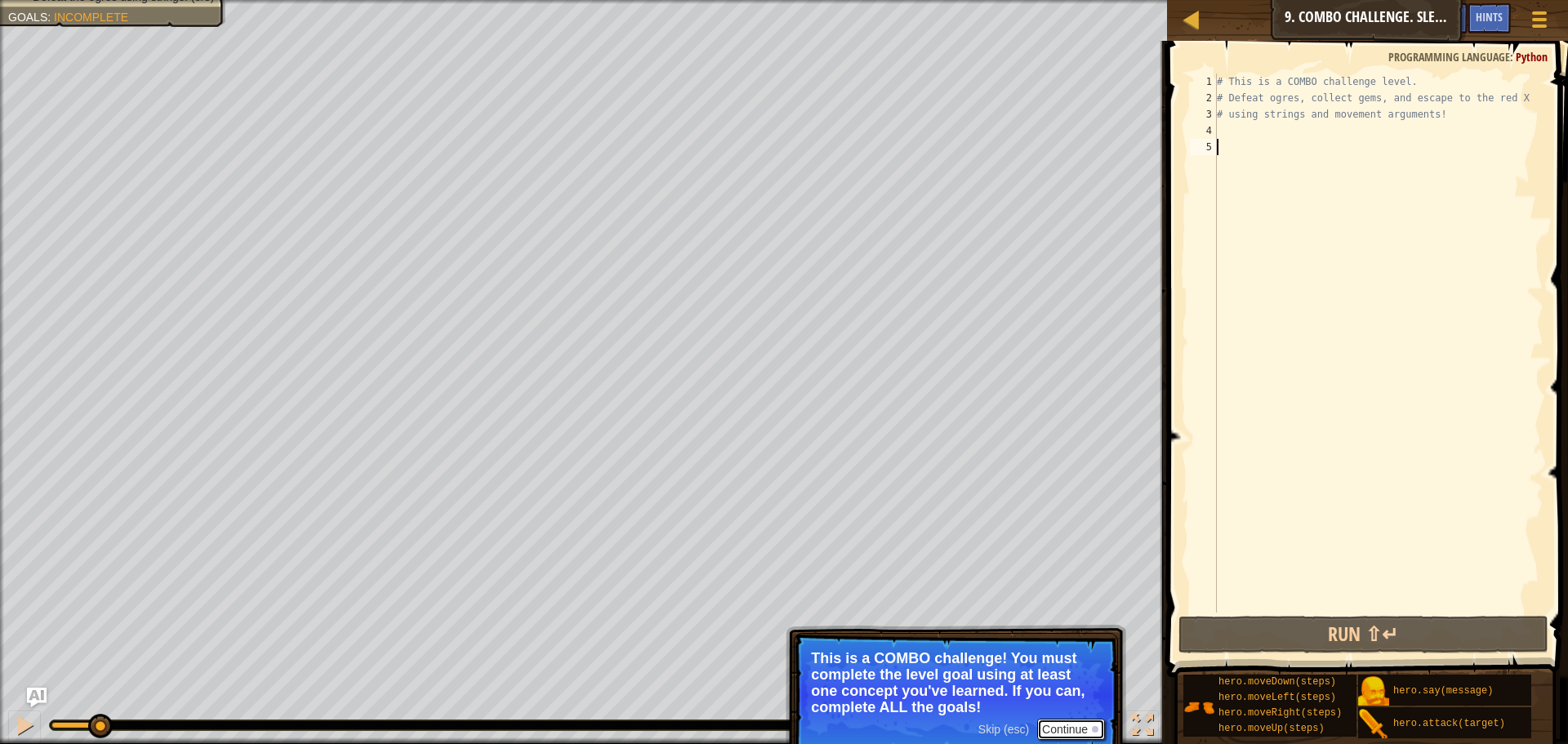
click at [1073, 726] on button "Continue" at bounding box center [1070, 729] width 68 height 21
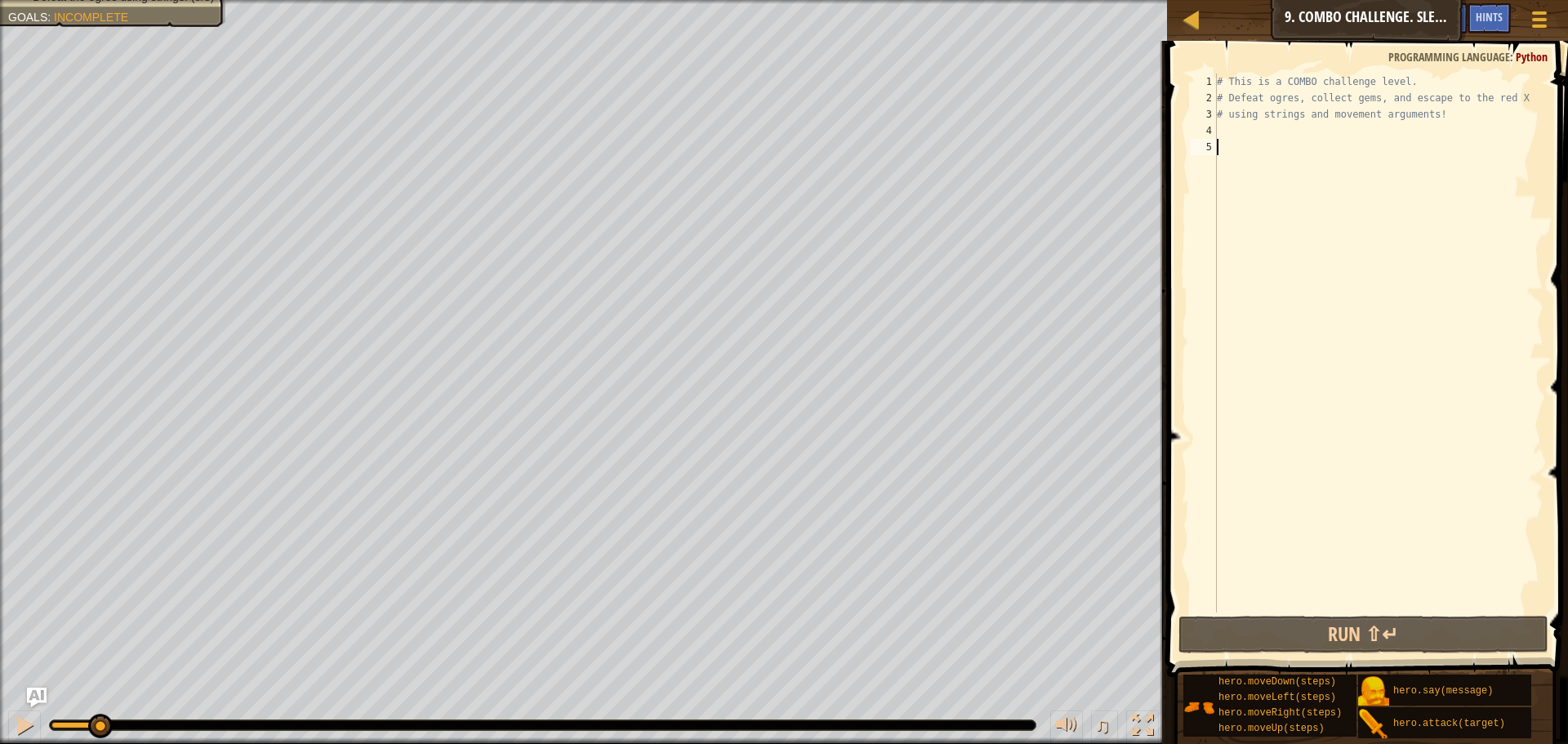
click at [1245, 138] on div "# This is a COMBO challenge level. # Defeat [PERSON_NAME], collect gems, and es…" at bounding box center [1378, 359] width 330 height 571
click at [1233, 125] on div "# This is a COMBO challenge level. # Defeat [PERSON_NAME], collect gems, and es…" at bounding box center [1378, 359] width 330 height 571
click at [1530, 20] on div at bounding box center [1539, 19] width 22 height 23
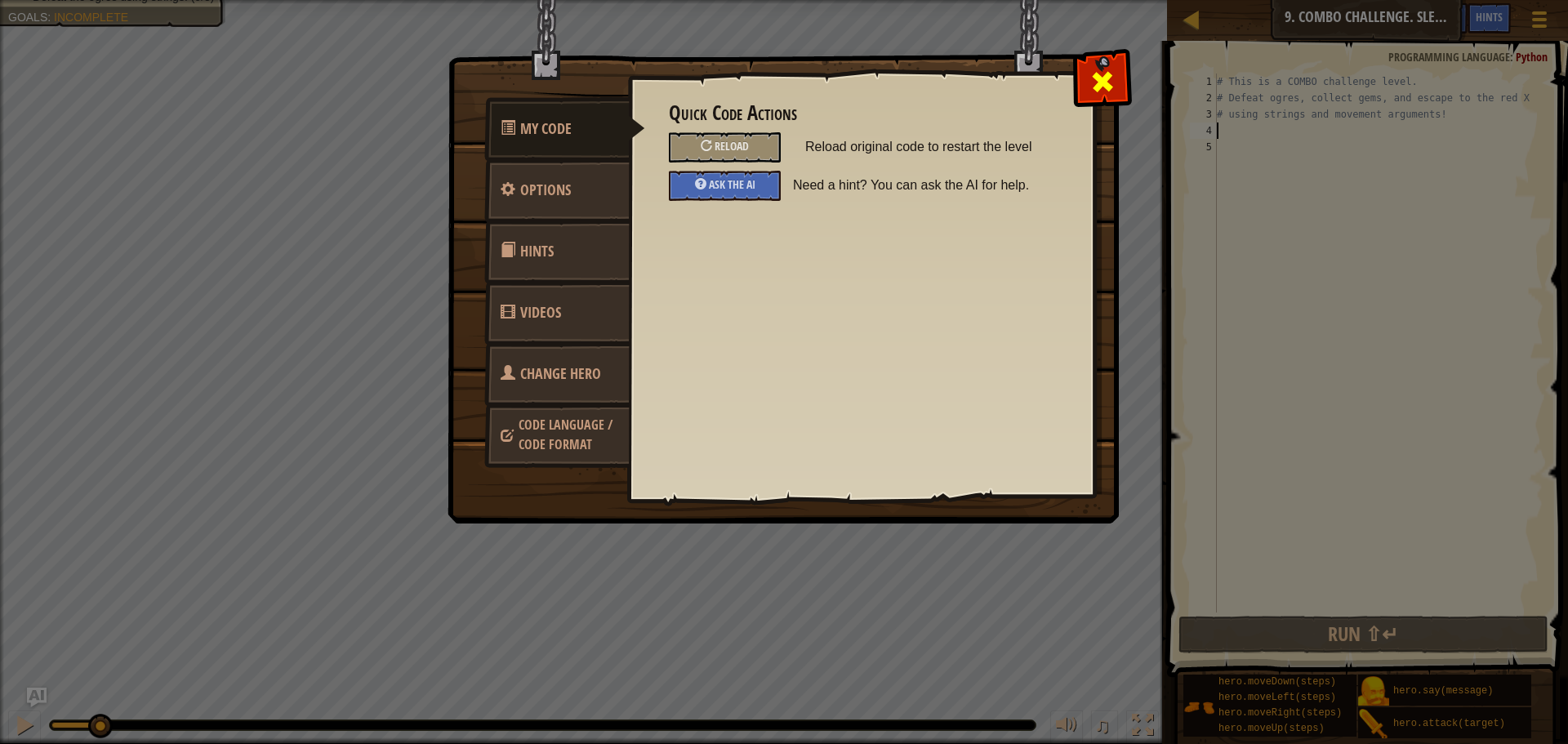
click at [1088, 67] on div at bounding box center [1102, 77] width 51 height 51
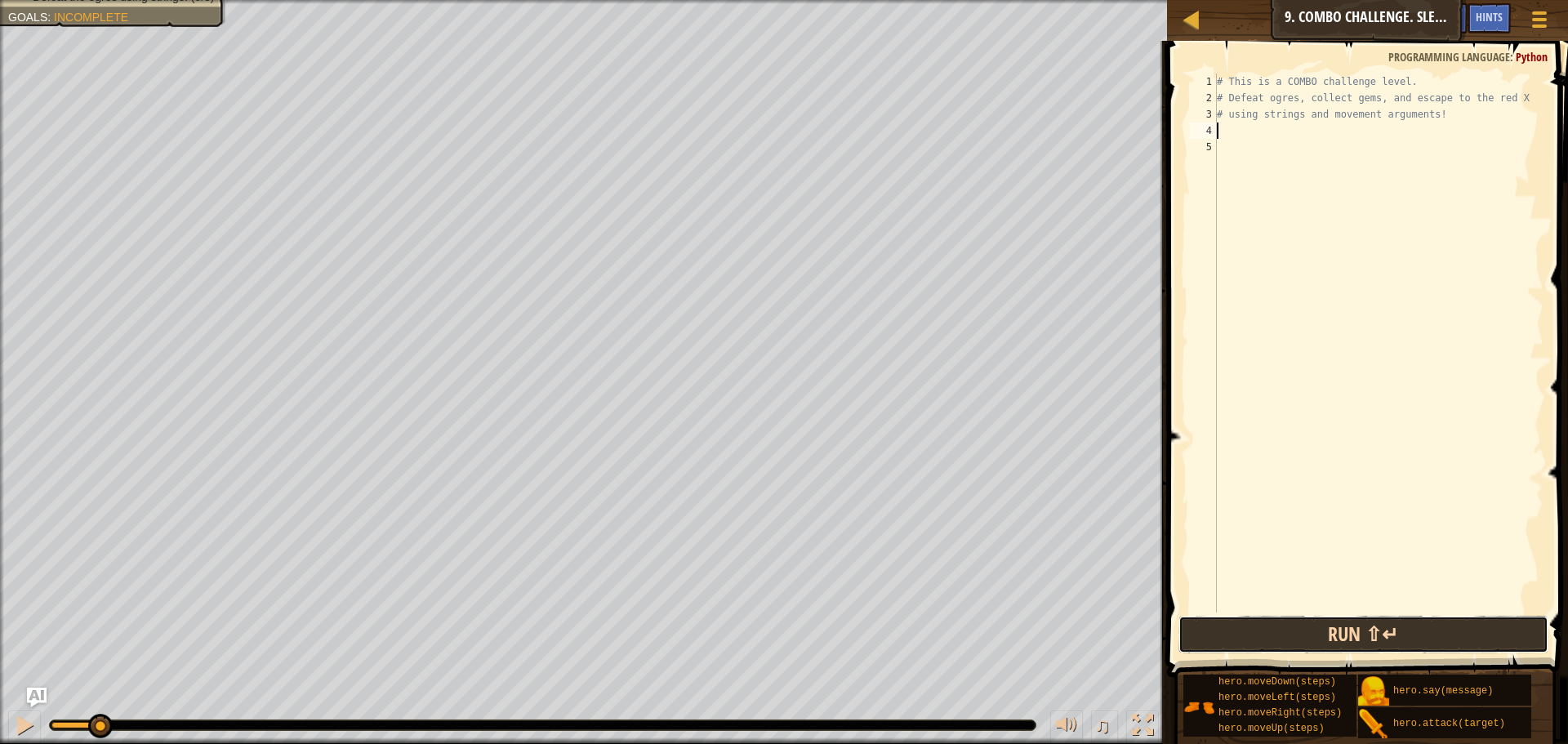
click at [1274, 637] on button "Run ⇧↵" at bounding box center [1363, 634] width 370 height 37
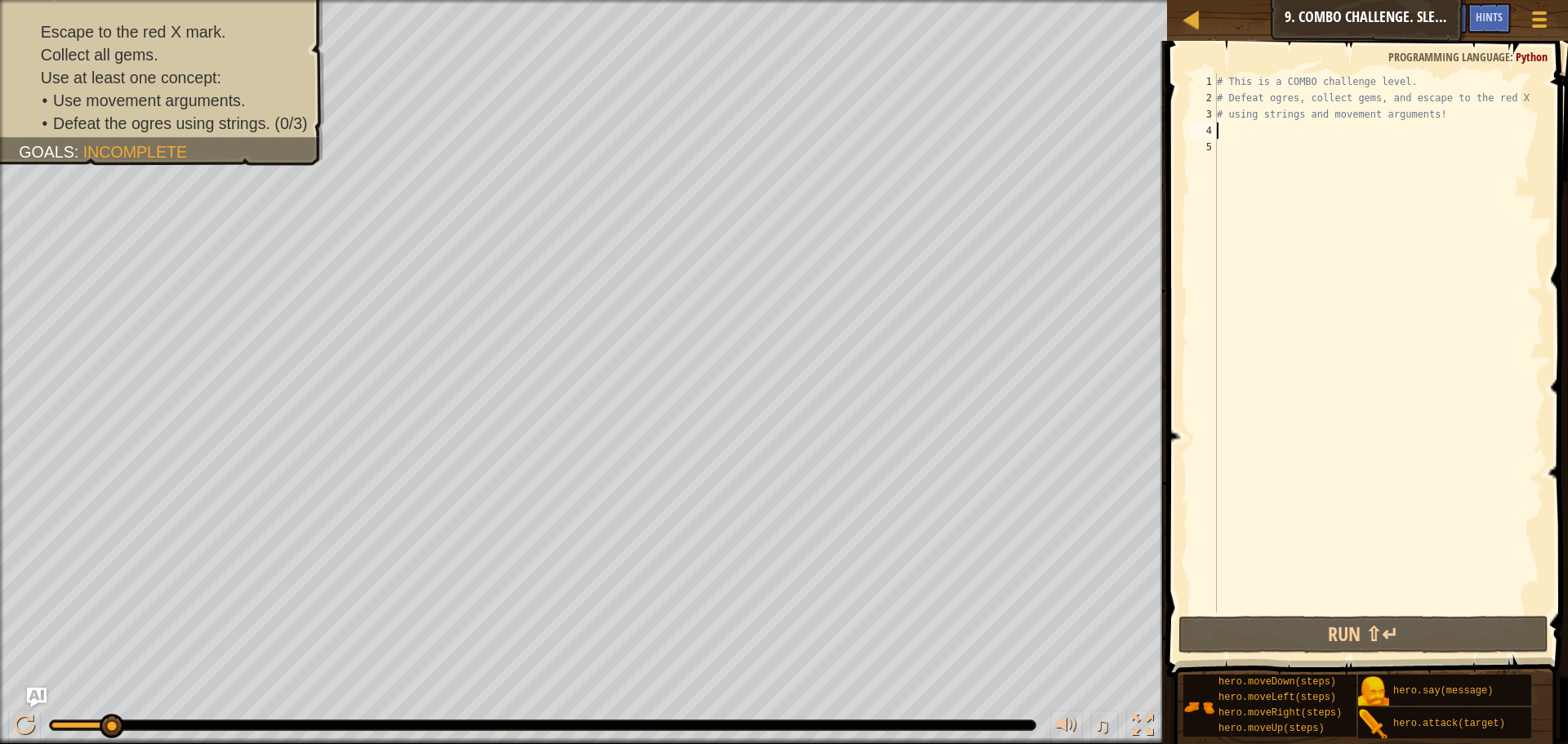
type textarea "h"
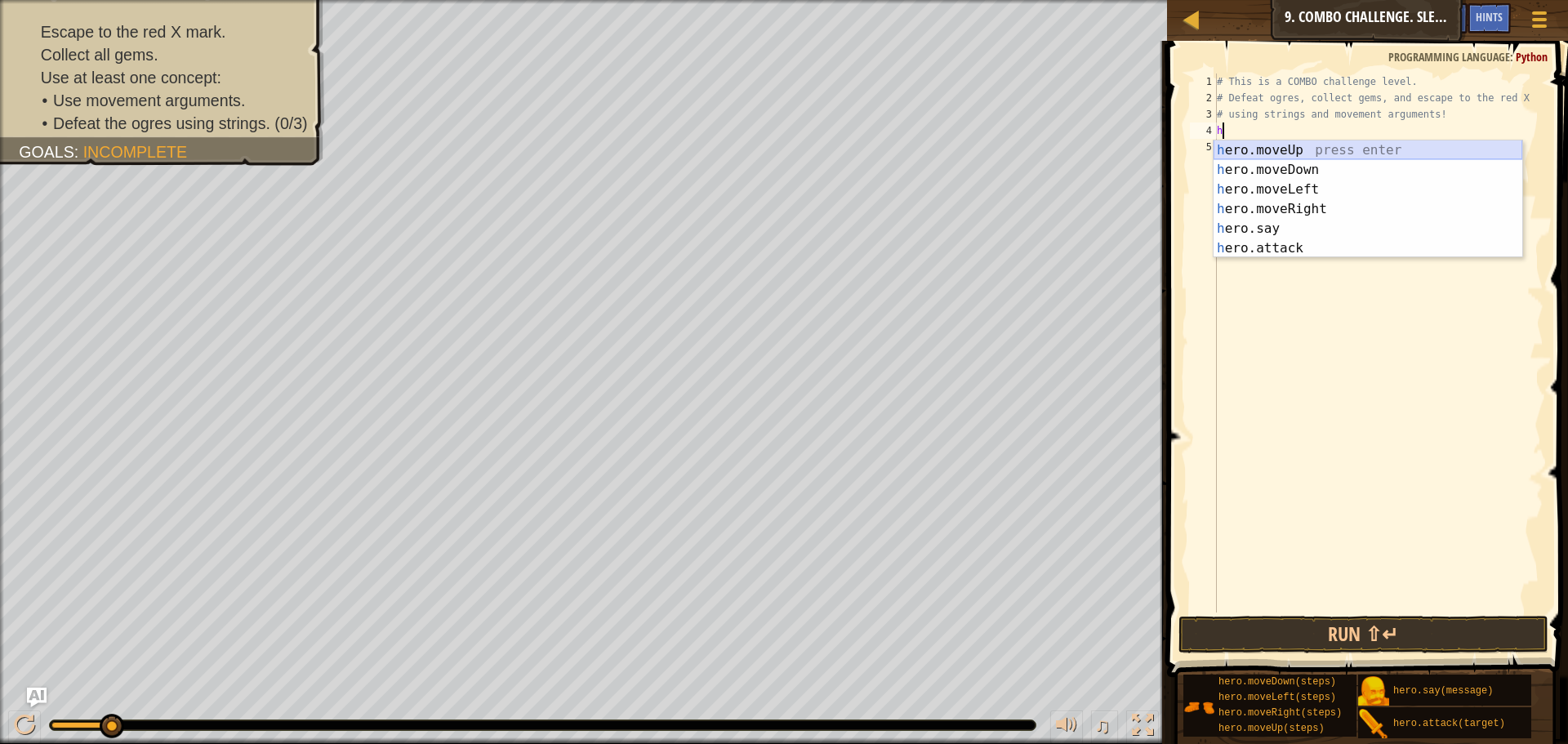
click at [1255, 150] on div "h ero.moveUp press enter h ero.moveDown press enter h ero.moveLeft press enter …" at bounding box center [1367, 218] width 308 height 157
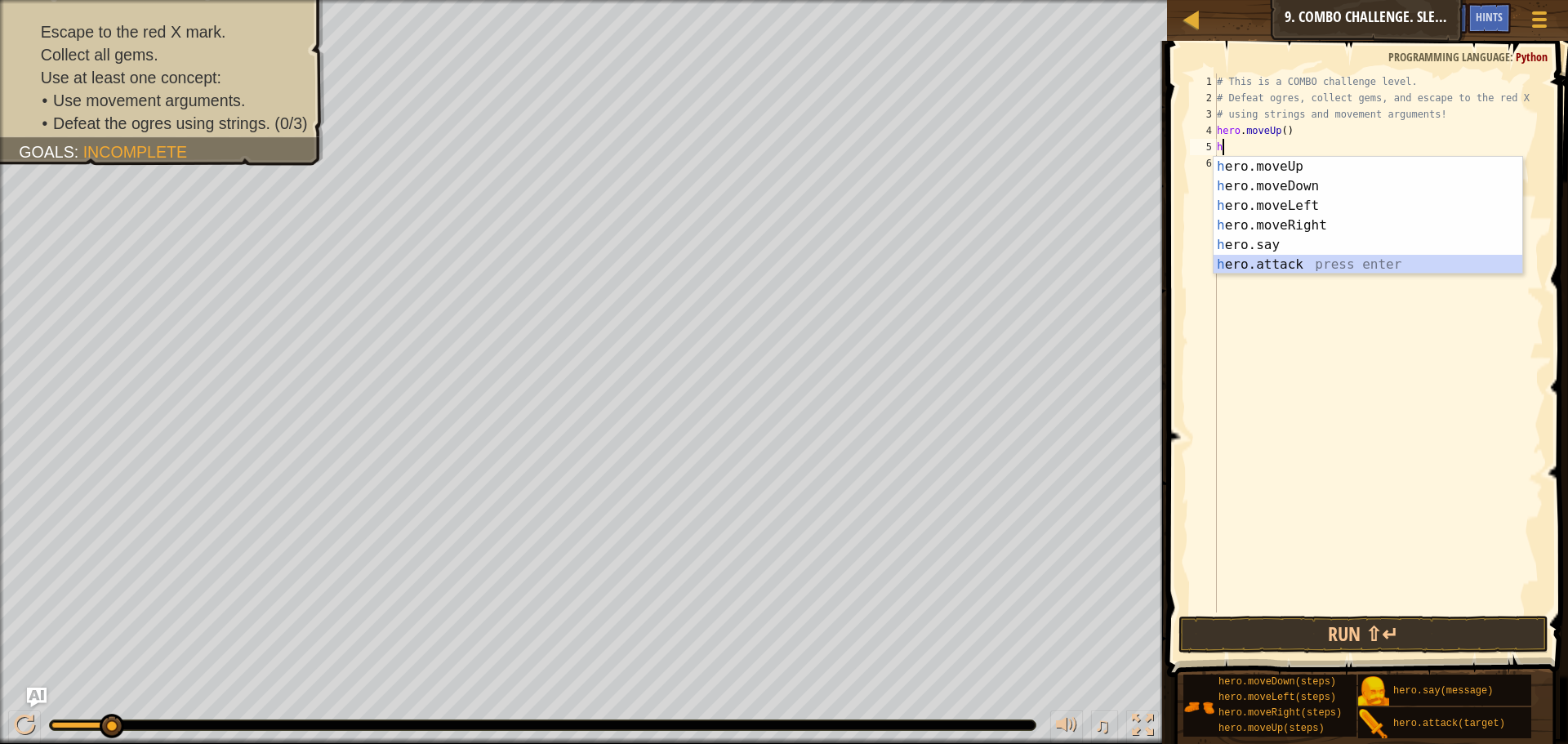
click at [1269, 263] on div "h ero.moveUp press enter h ero.moveDown press enter h ero.moveLeft press enter …" at bounding box center [1367, 235] width 308 height 157
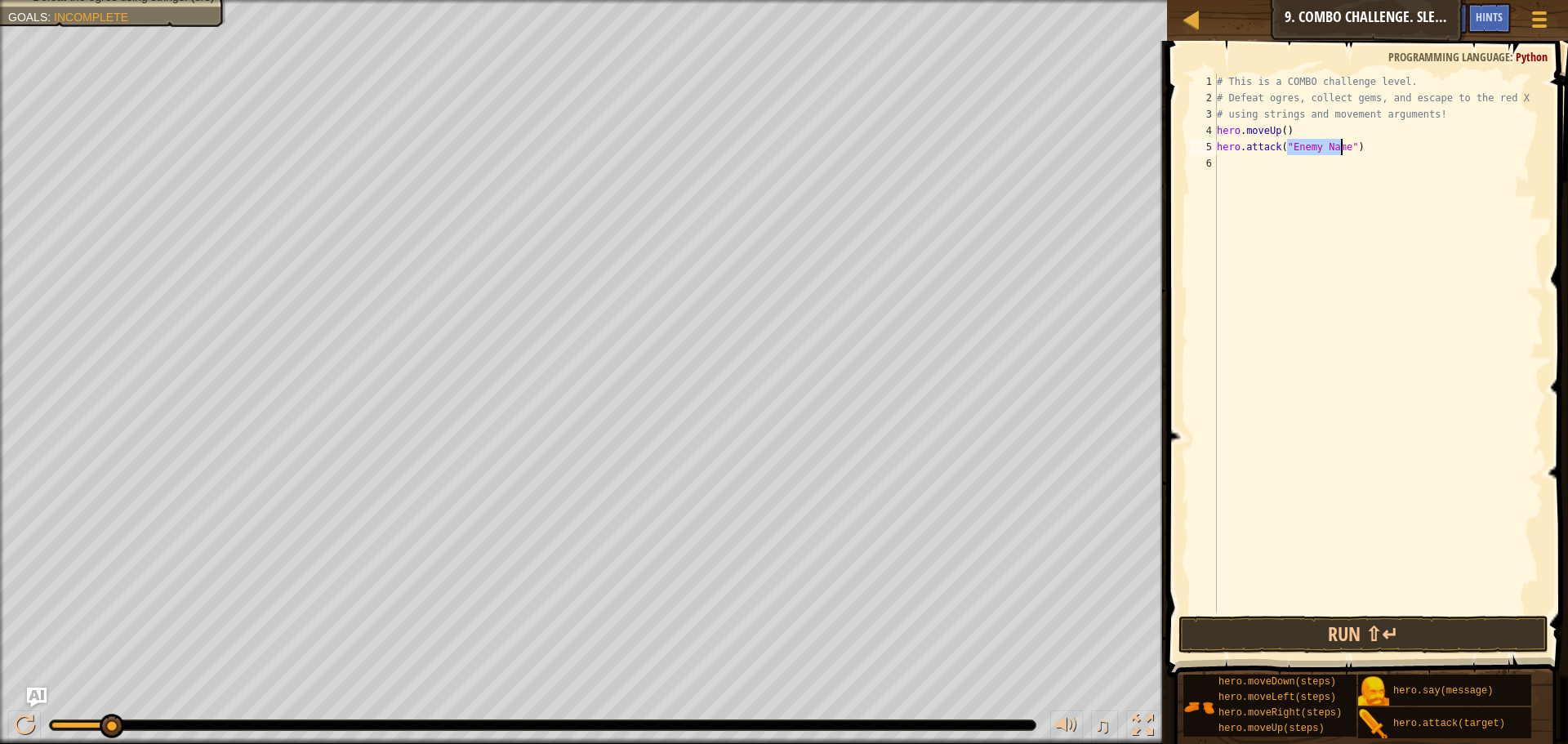
scroll to position [7, 7]
type textarea "hero.attack("Rexxar")"
drag, startPoint x: 1335, startPoint y: 143, endPoint x: 1209, endPoint y: 147, distance: 126.1
click at [1209, 147] on div "hero.attack("Rexxar") 1 2 3 4 5 6 # This is a COMBO challenge level. # Defeat […" at bounding box center [1365, 343] width 357 height 539
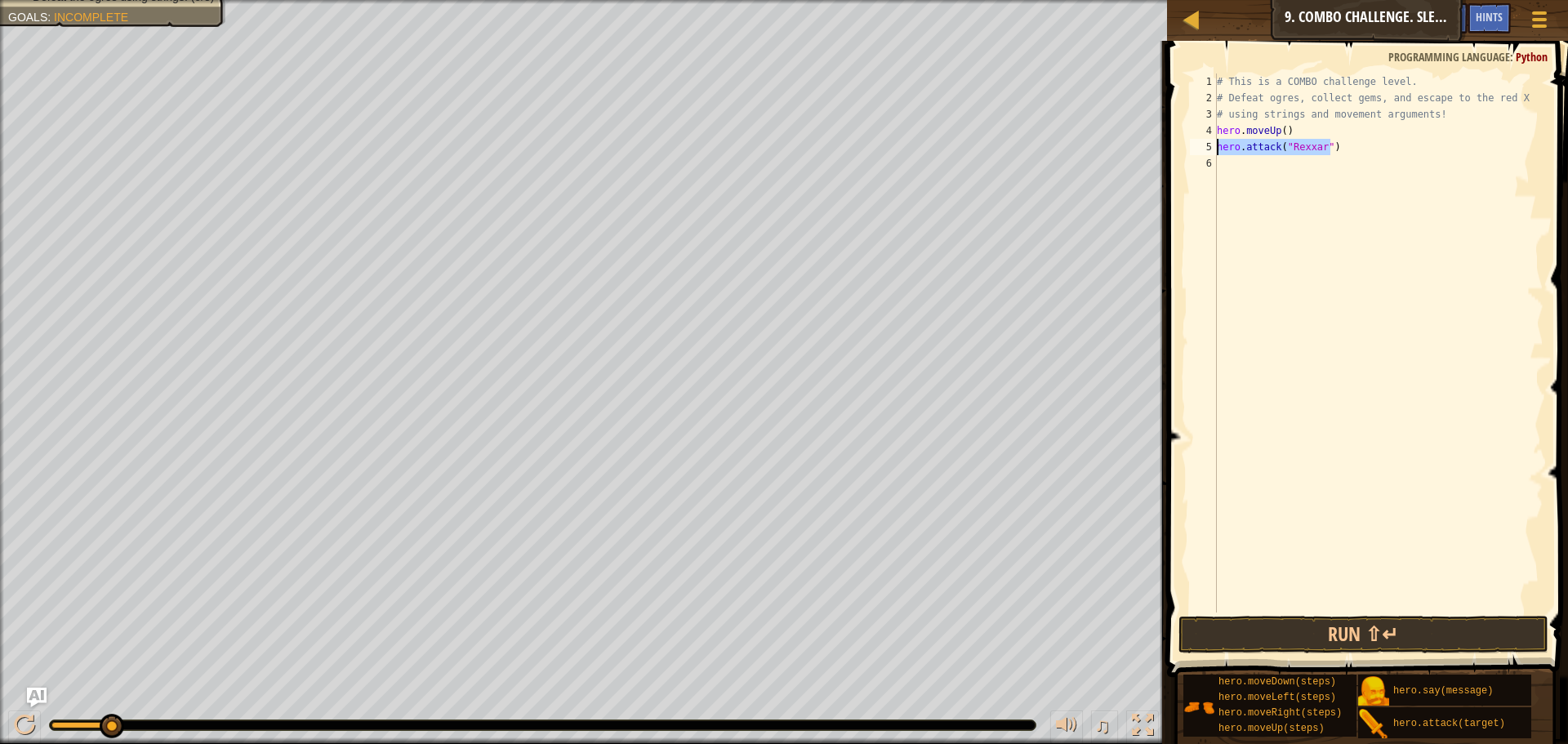
click at [1243, 167] on div "# This is a COMBO challenge level. # Defeat [PERSON_NAME], collect gems, and es…" at bounding box center [1378, 359] width 330 height 571
paste textarea "hero.attack("Rexxar")"
type textarea "hero.attack("Rexxar")"
click at [1402, 633] on button "Run ⇧↵" at bounding box center [1363, 634] width 370 height 37
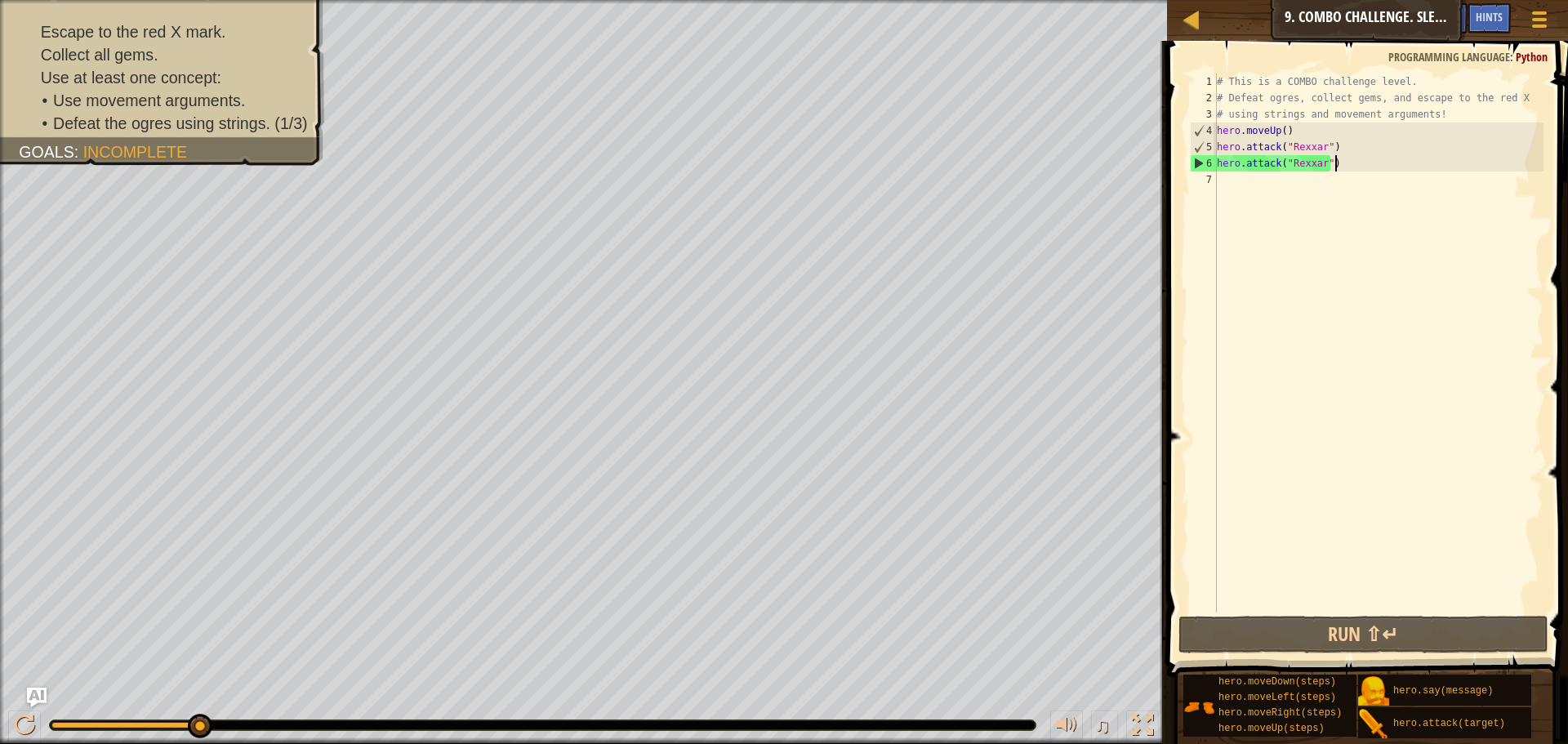
click at [1280, 184] on div "# This is a COMBO challenge level. # Defeat [PERSON_NAME], collect gems, and es…" at bounding box center [1378, 359] width 330 height 571
type textarea "h"
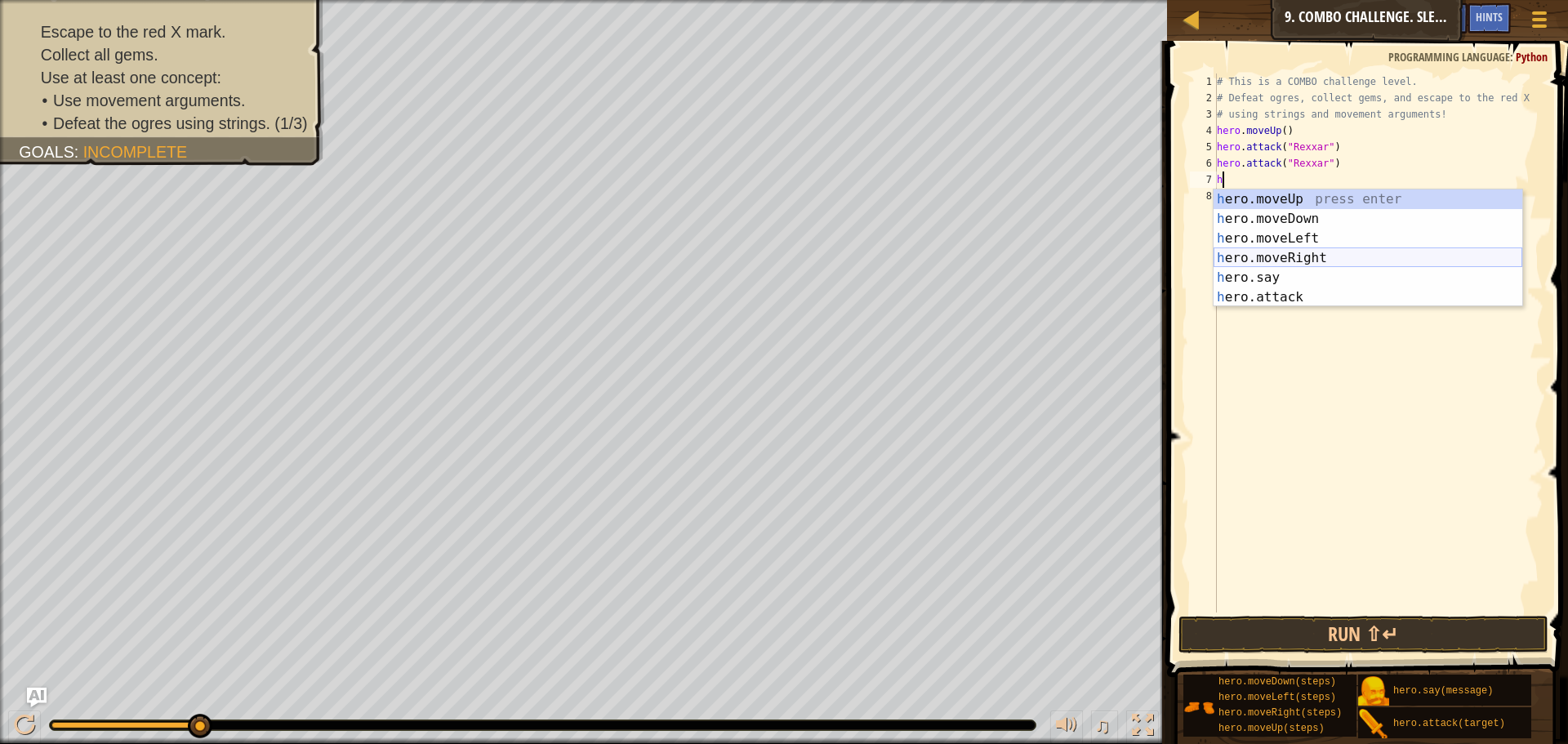
click at [1299, 255] on div "h ero.moveUp press enter h ero.moveDown press enter h ero.moveLeft press enter …" at bounding box center [1367, 268] width 308 height 157
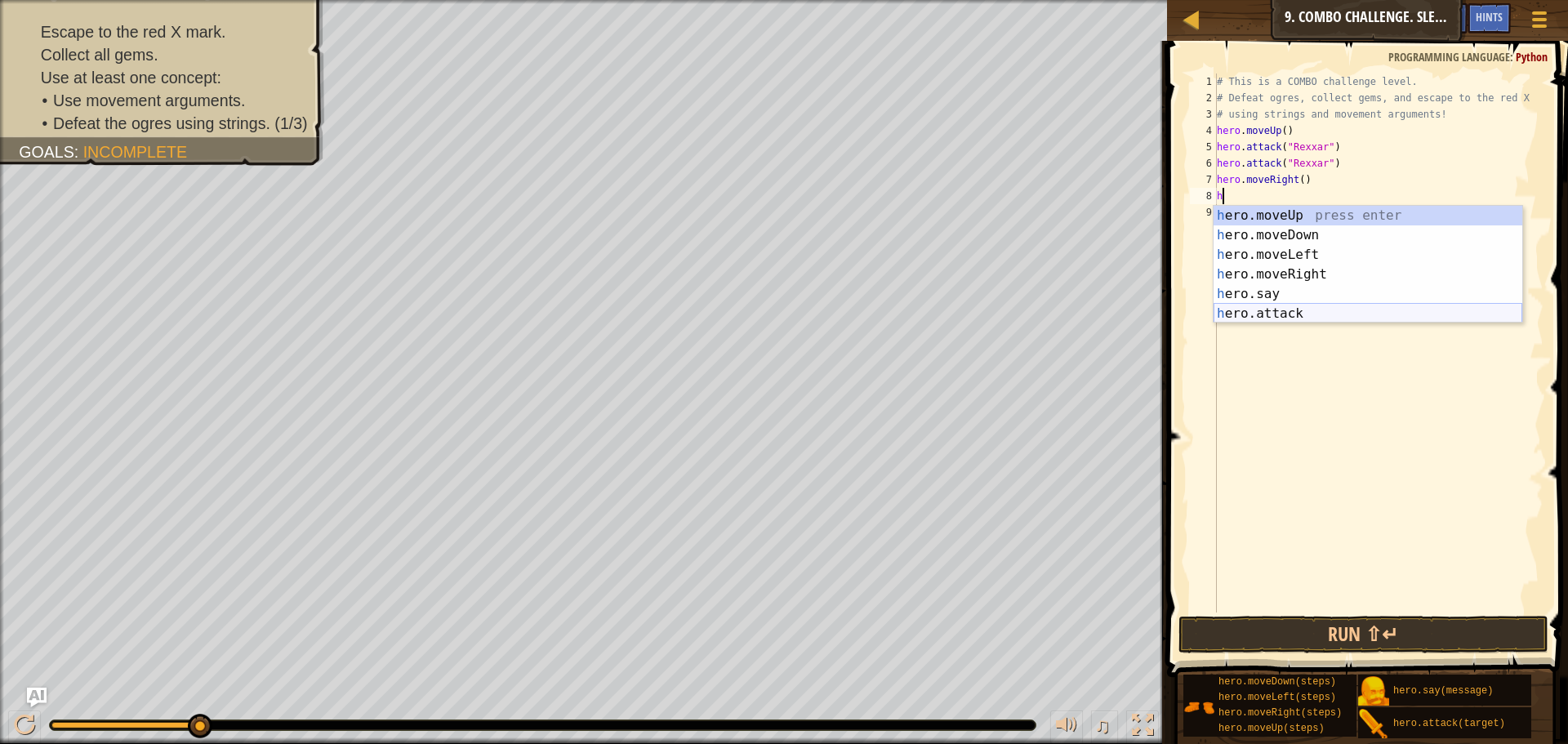
click at [1304, 308] on div "h ero.moveUp press enter h ero.moveDown press enter h ero.moveLeft press enter …" at bounding box center [1367, 284] width 308 height 157
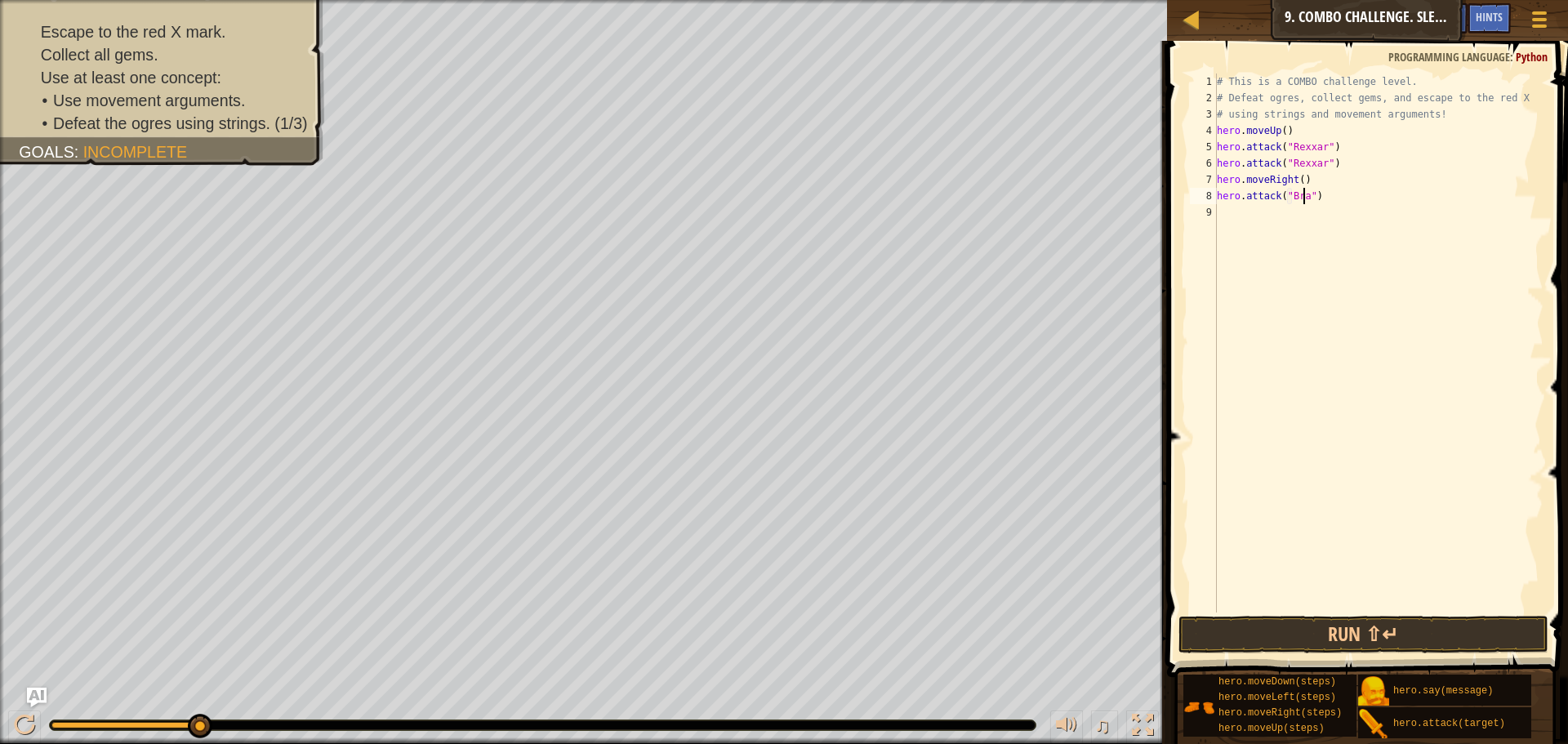
type textarea "hero.attack("Brack")"
drag, startPoint x: 1331, startPoint y: 190, endPoint x: 1211, endPoint y: 196, distance: 120.1
click at [1211, 196] on div "hero.attack("[PERSON_NAME]") 1 2 3 4 5 6 7 8 9 # This is a COMBO challenge leve…" at bounding box center [1365, 343] width 357 height 539
click at [1259, 214] on div "# This is a COMBO challenge level. # Defeat [PERSON_NAME], collect gems, and es…" at bounding box center [1378, 359] width 330 height 571
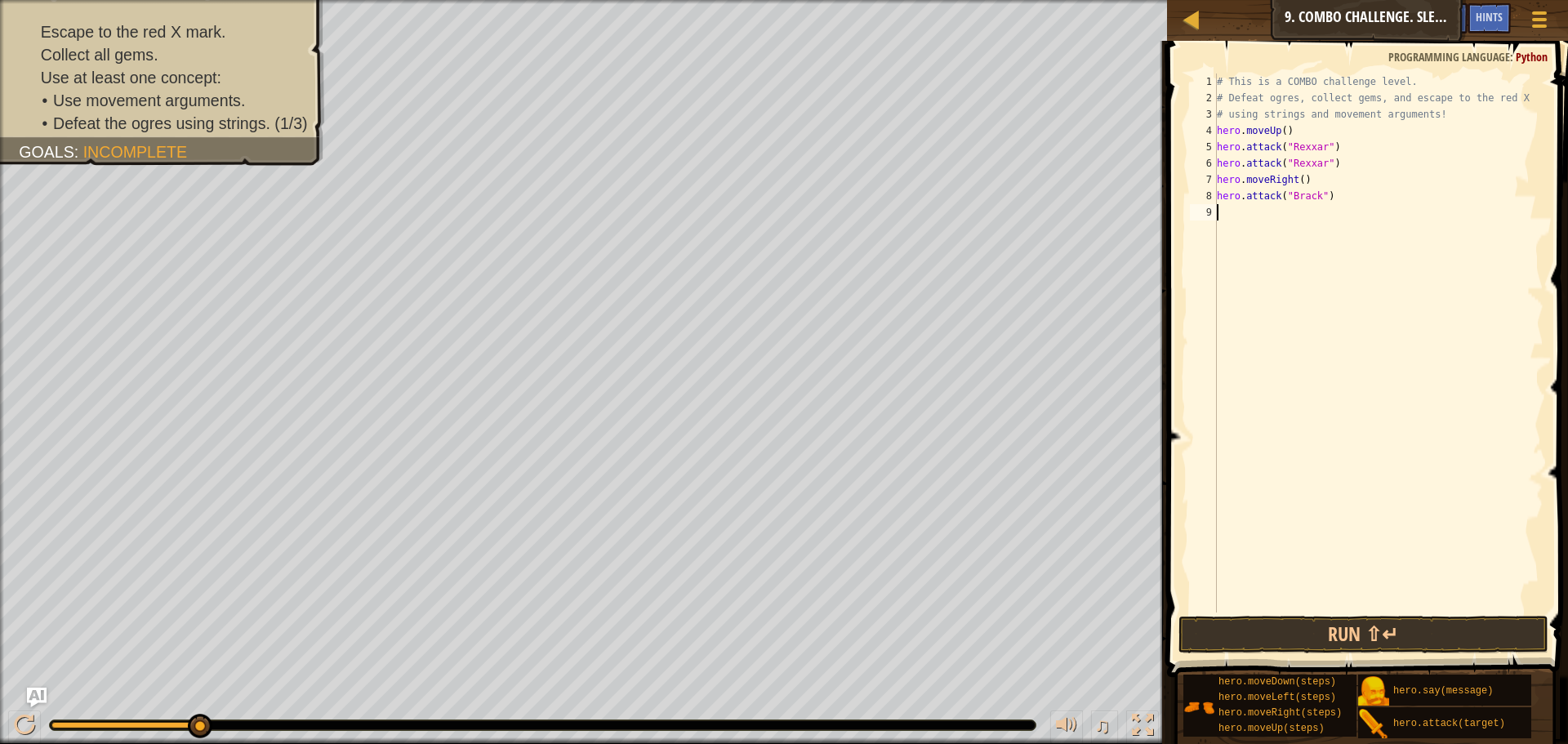
scroll to position [7, 0]
paste textarea "hero.attack("Brack")"
type textarea "hero.attack("Brack")"
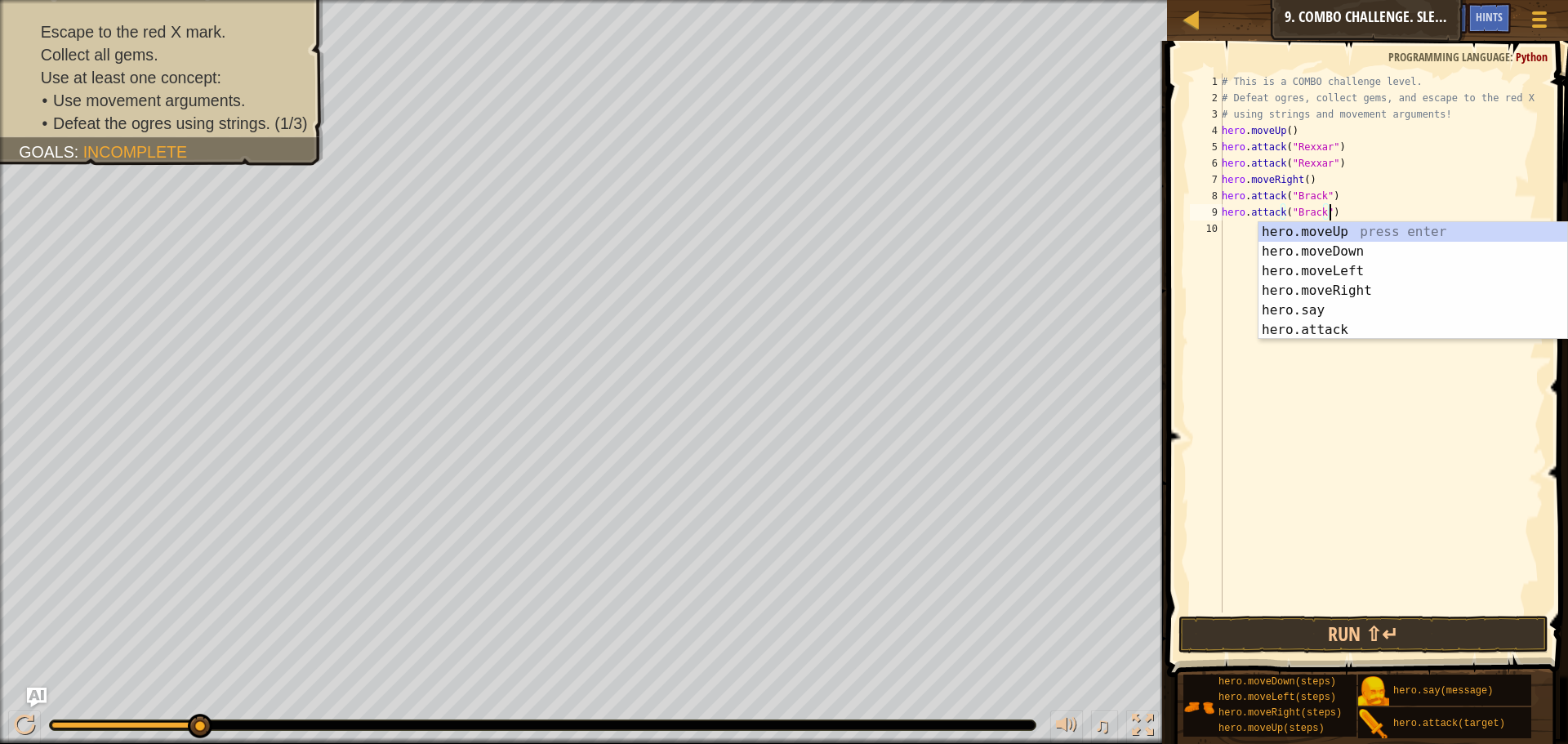
click at [1244, 228] on div "# This is a COMBO challenge level. # Defeat [PERSON_NAME], collect gems, and es…" at bounding box center [1380, 359] width 325 height 571
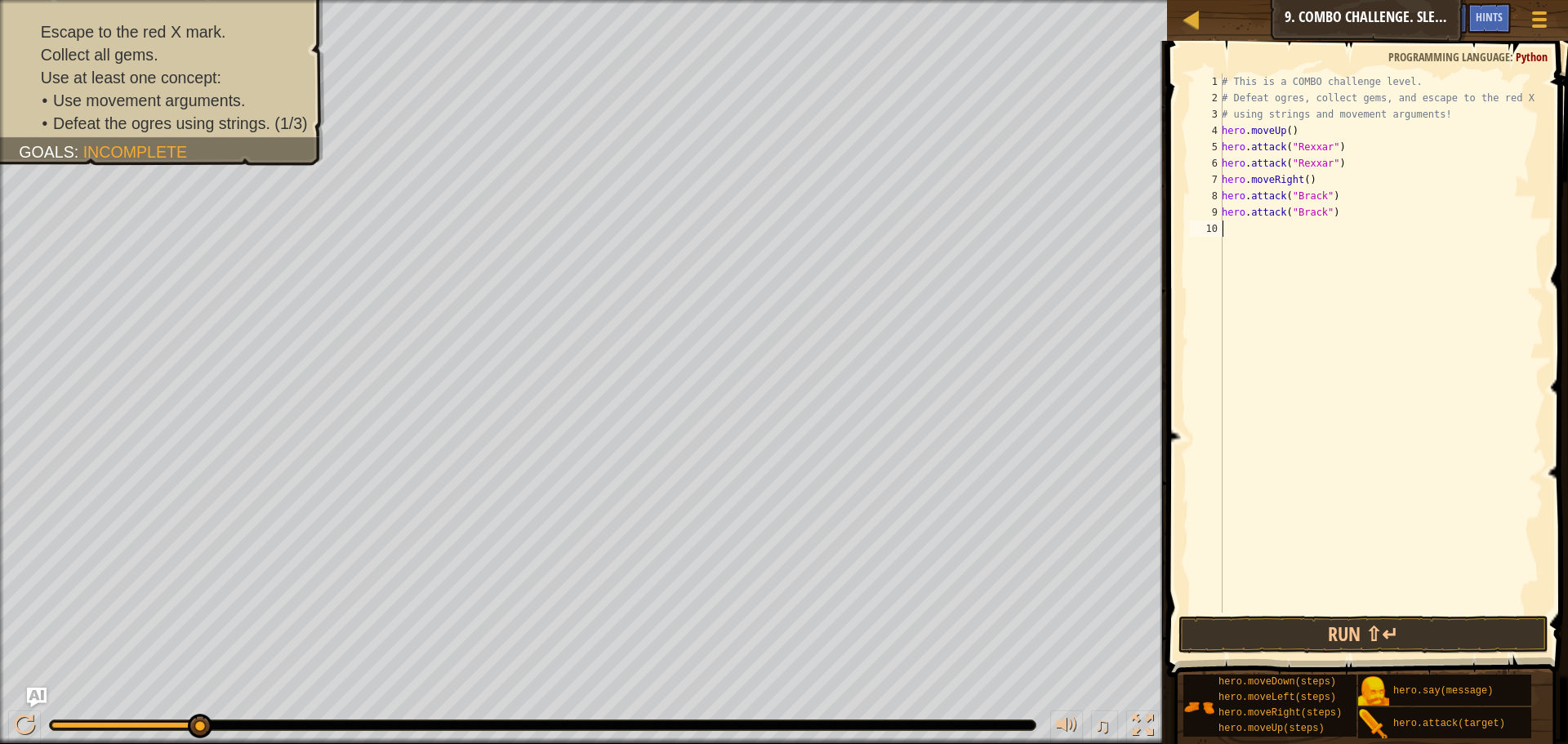
type textarea "h"
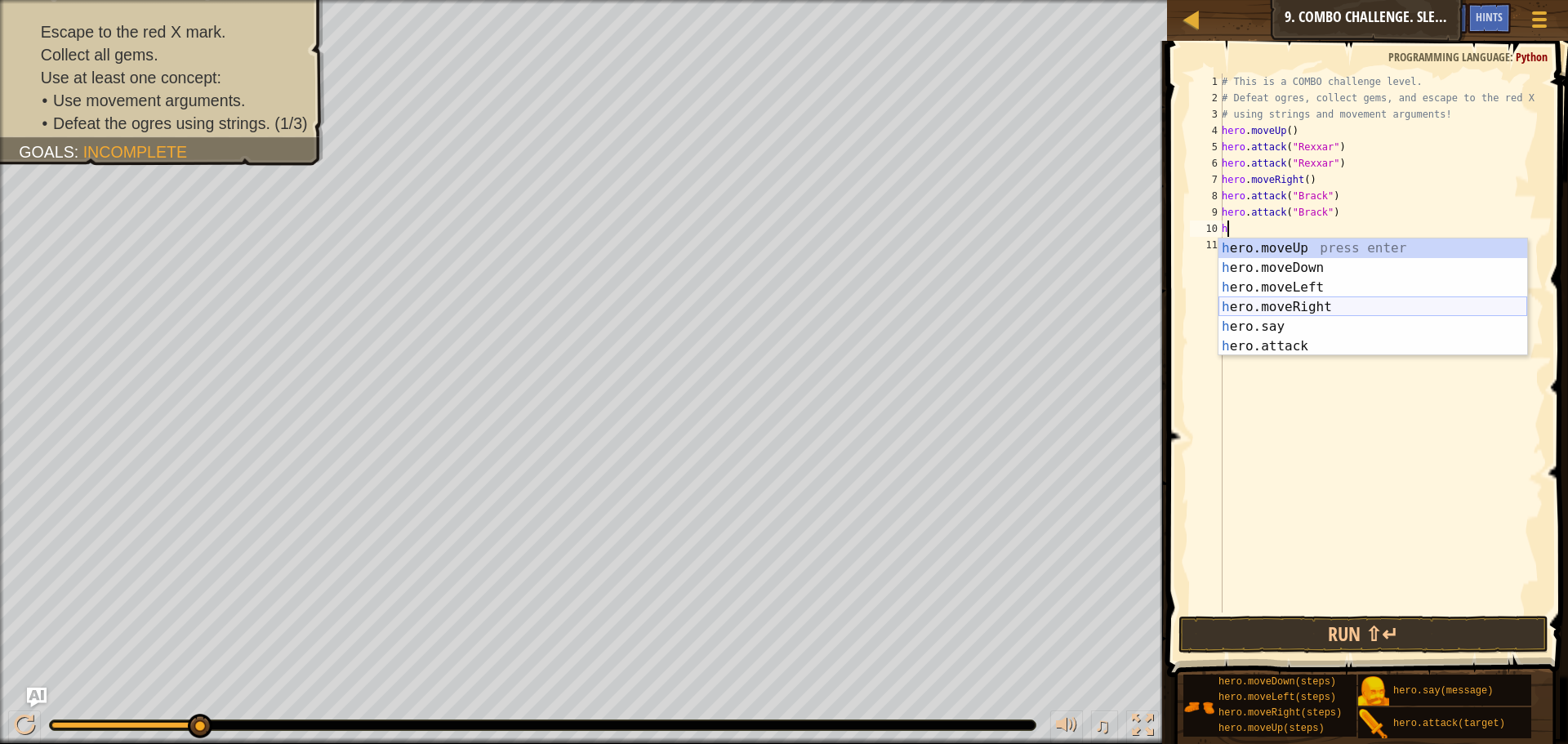
click at [1295, 304] on div "h ero.moveUp press enter h ero.moveDown press enter h ero.moveLeft press enter …" at bounding box center [1372, 317] width 308 height 157
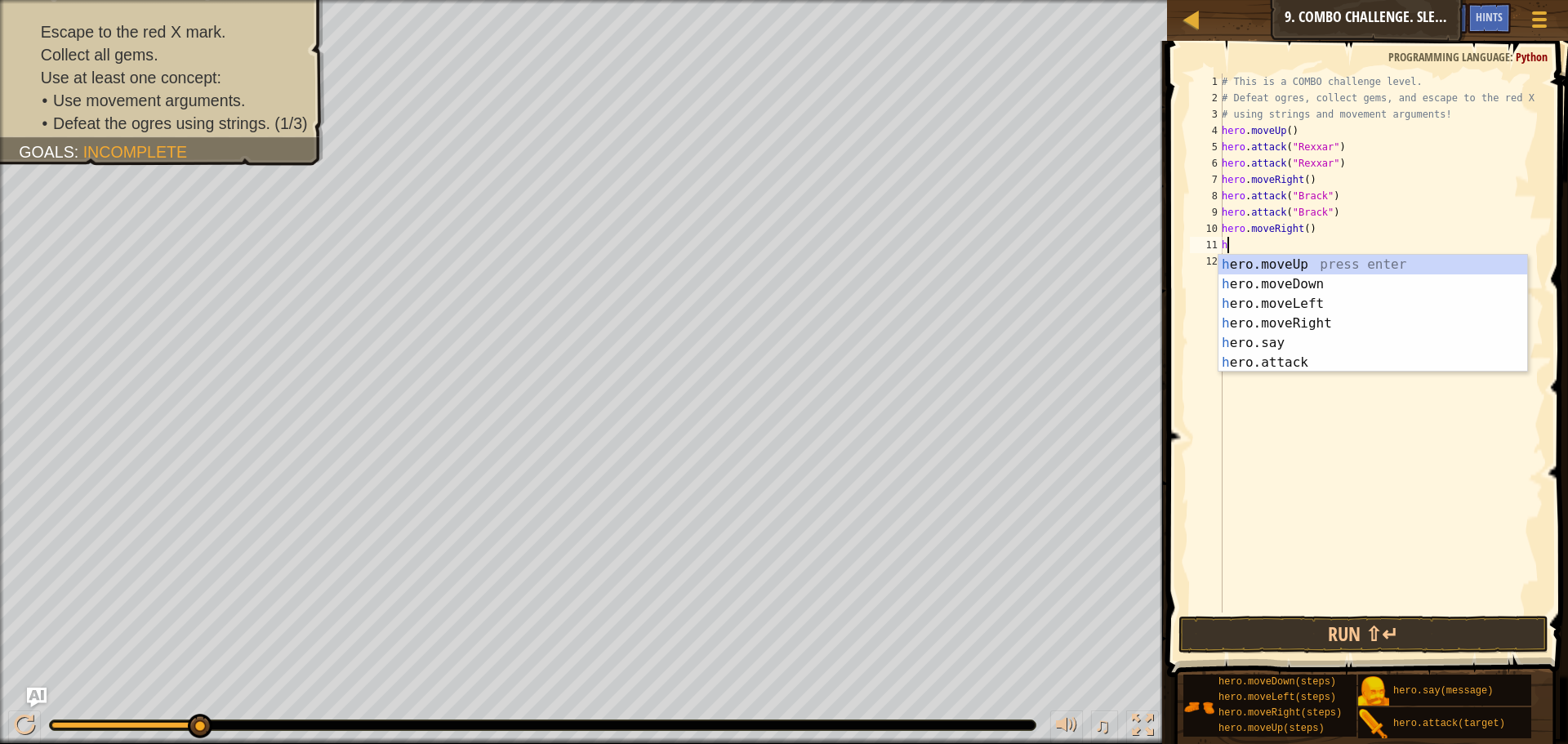
type textarea "h"
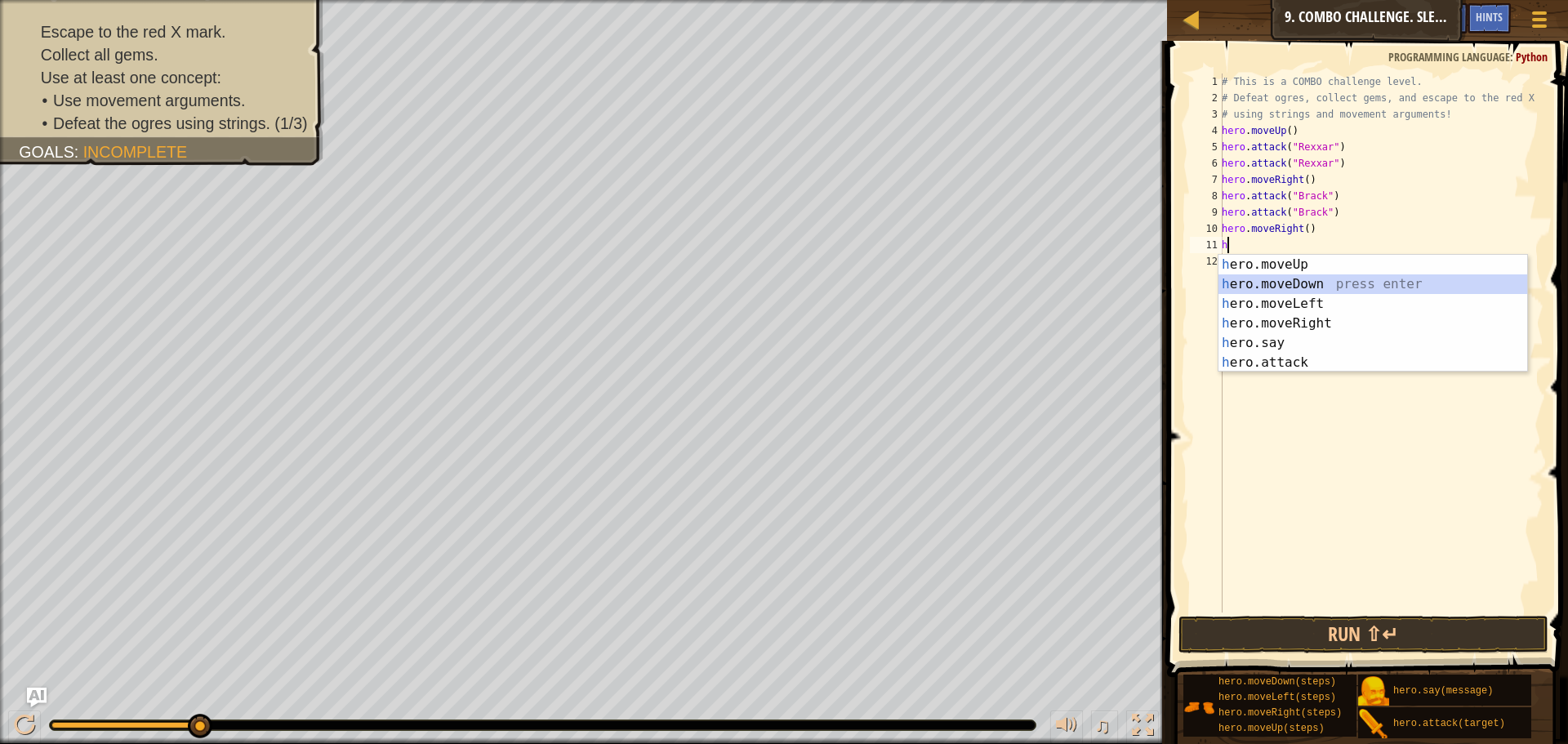
click at [1314, 286] on div "h ero.moveUp press enter h ero.moveDown press enter h ero.moveLeft press enter …" at bounding box center [1372, 333] width 308 height 157
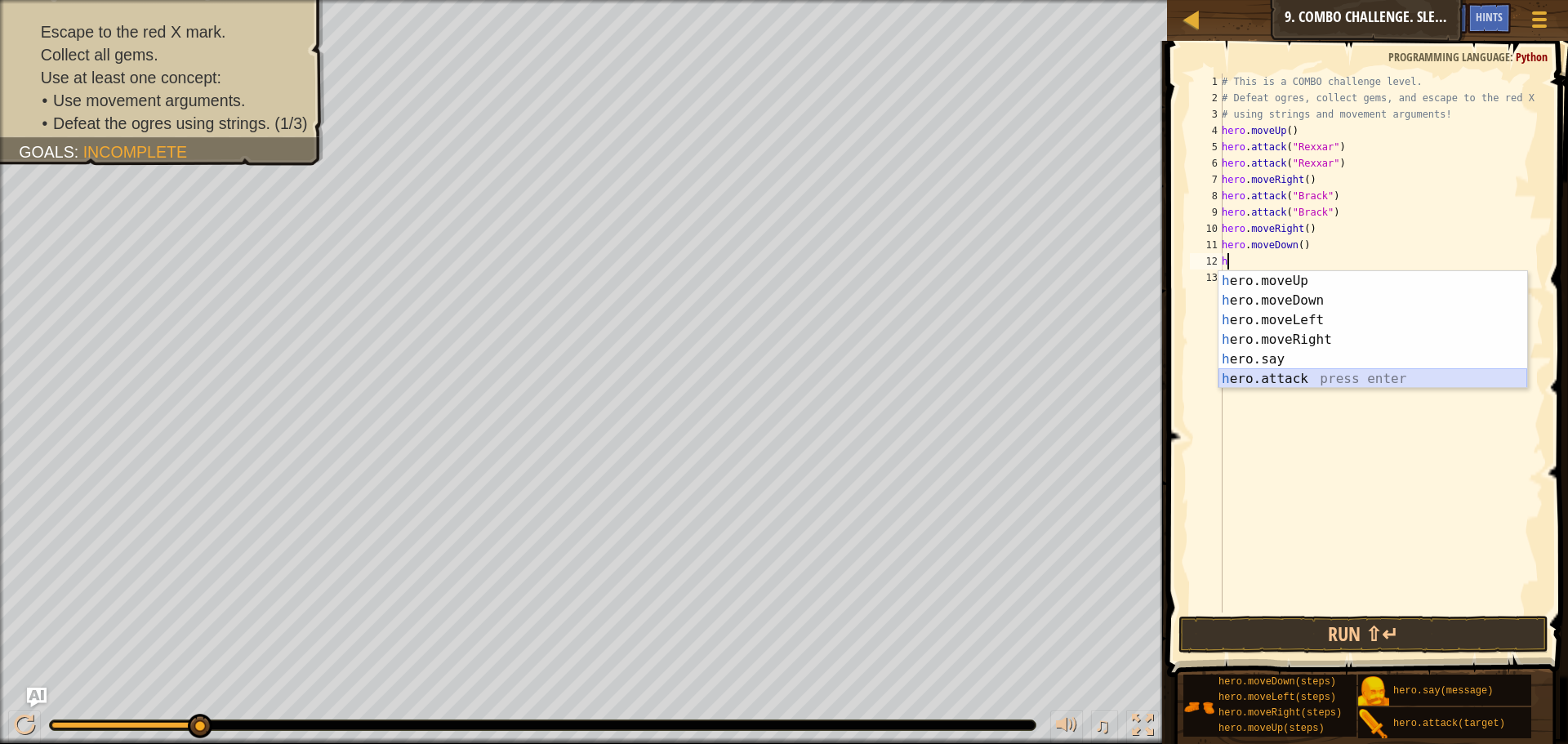
click at [1287, 383] on div "h ero.moveUp press enter h ero.moveDown press enter h ero.moveLeft press enter …" at bounding box center [1372, 349] width 308 height 157
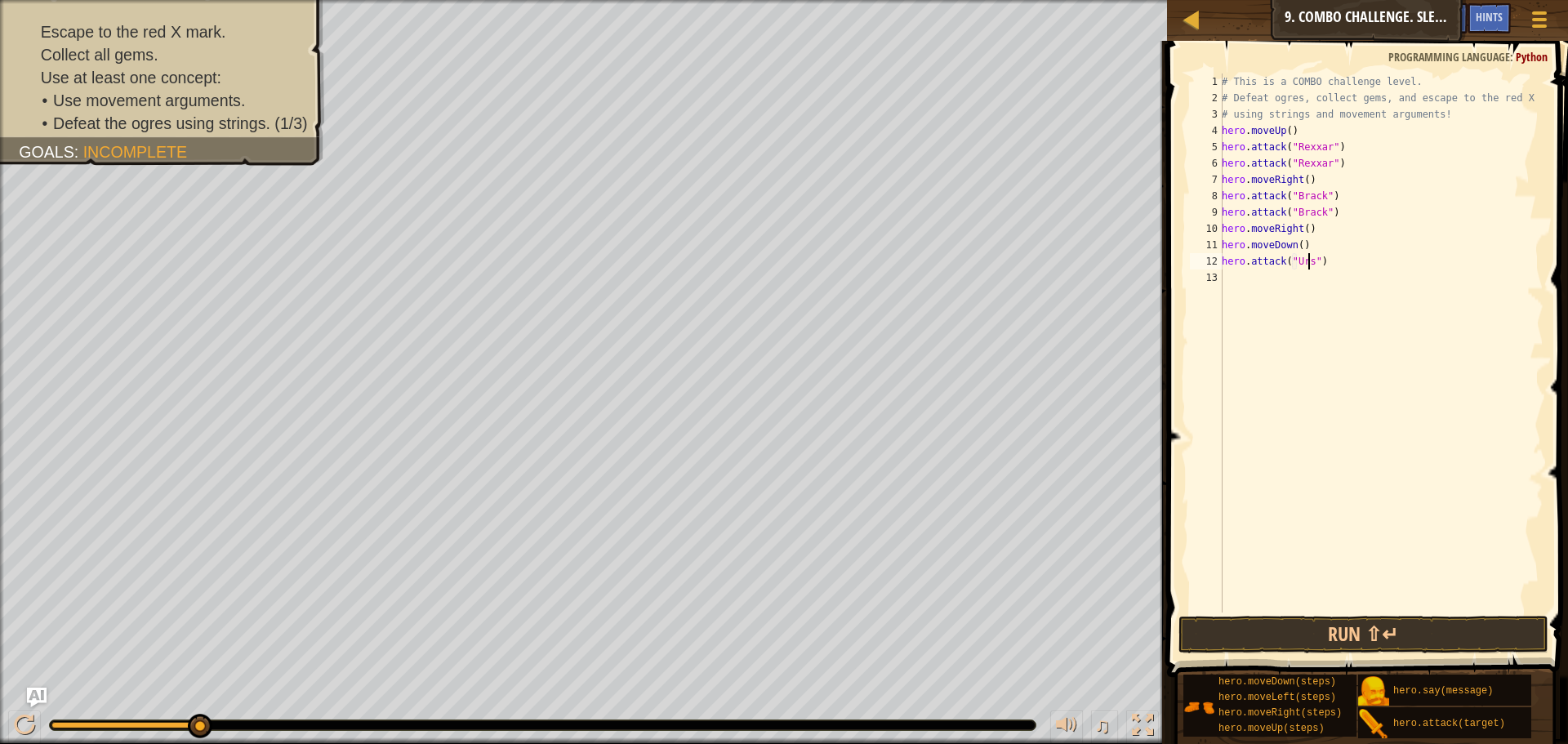
scroll to position [7, 7]
type textarea "hero.attack("Ursa")"
drag, startPoint x: 1340, startPoint y: 260, endPoint x: 1200, endPoint y: 262, distance: 140.0
click at [1200, 262] on div "hero.attack("Ursa") 1 2 3 4 5 6 7 8 9 10 11 12 13 # This is a COMBO challenge l…" at bounding box center [1365, 343] width 357 height 539
click at [1270, 273] on div "# This is a COMBO challenge level. # Defeat [PERSON_NAME], collect gems, and es…" at bounding box center [1380, 359] width 325 height 571
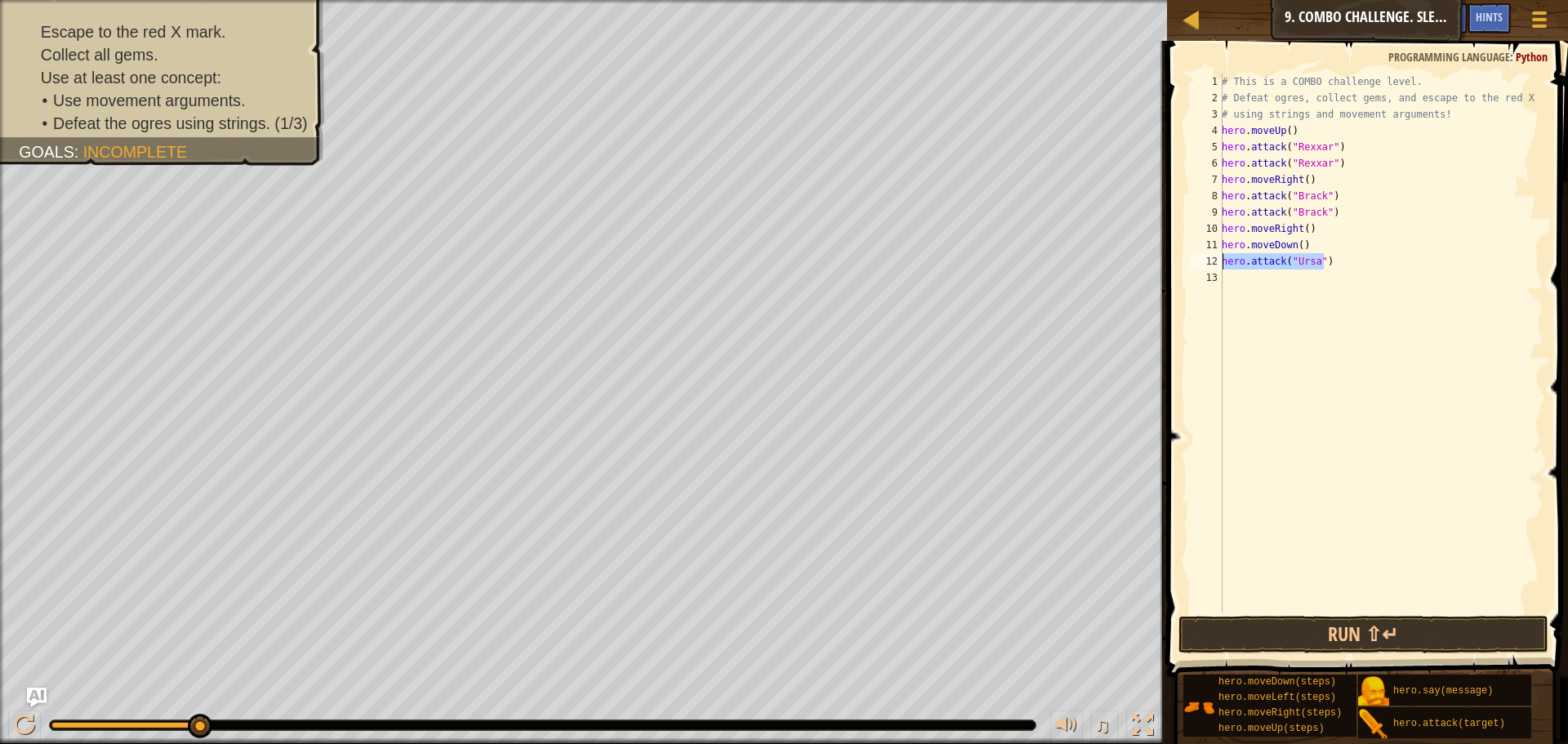
scroll to position [7, 0]
paste textarea "hero.attack("Ursa")"
type textarea "hero.attack("Ursa")"
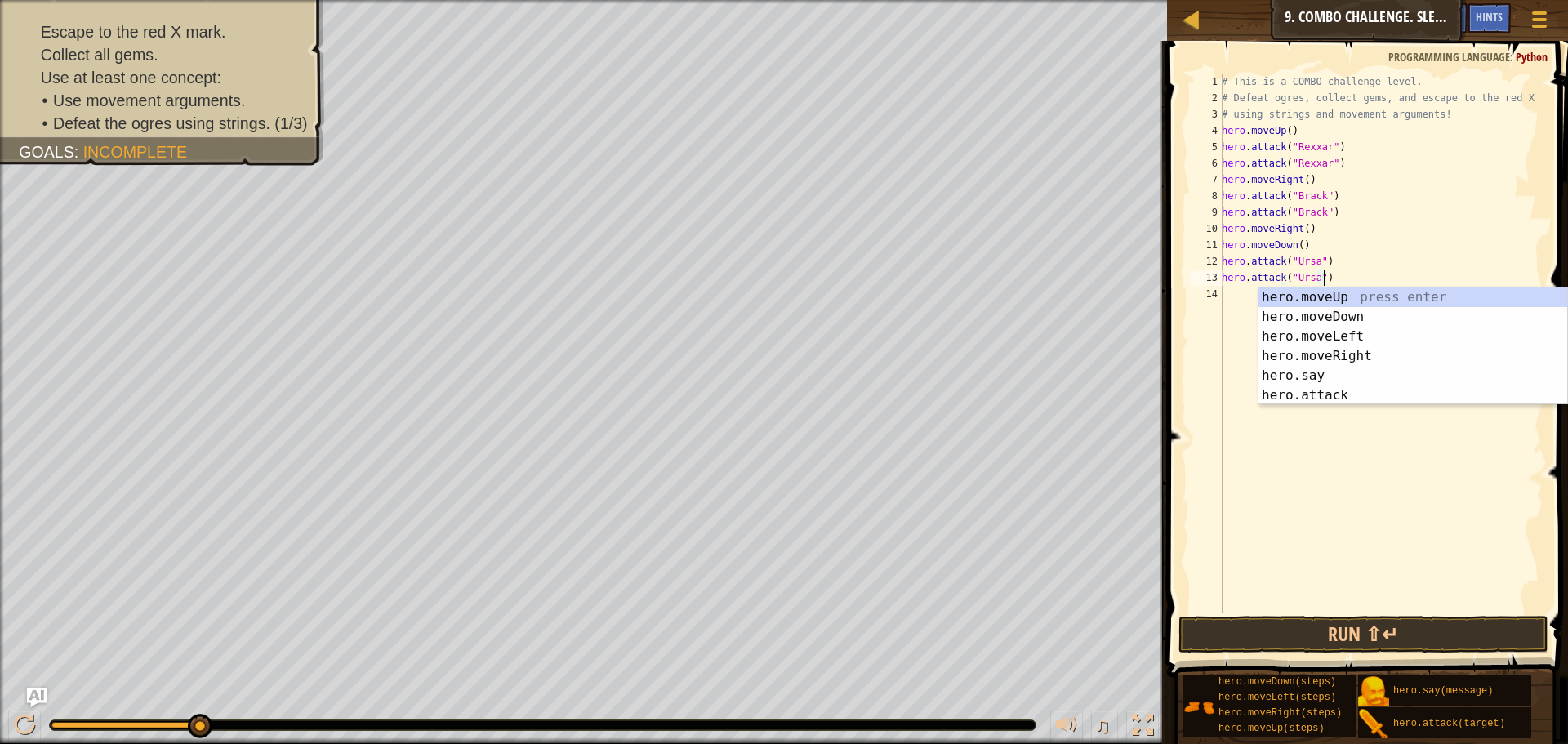
click at [1235, 295] on div "# This is a COMBO challenge level. # Defeat [PERSON_NAME], collect gems, and es…" at bounding box center [1380, 359] width 325 height 571
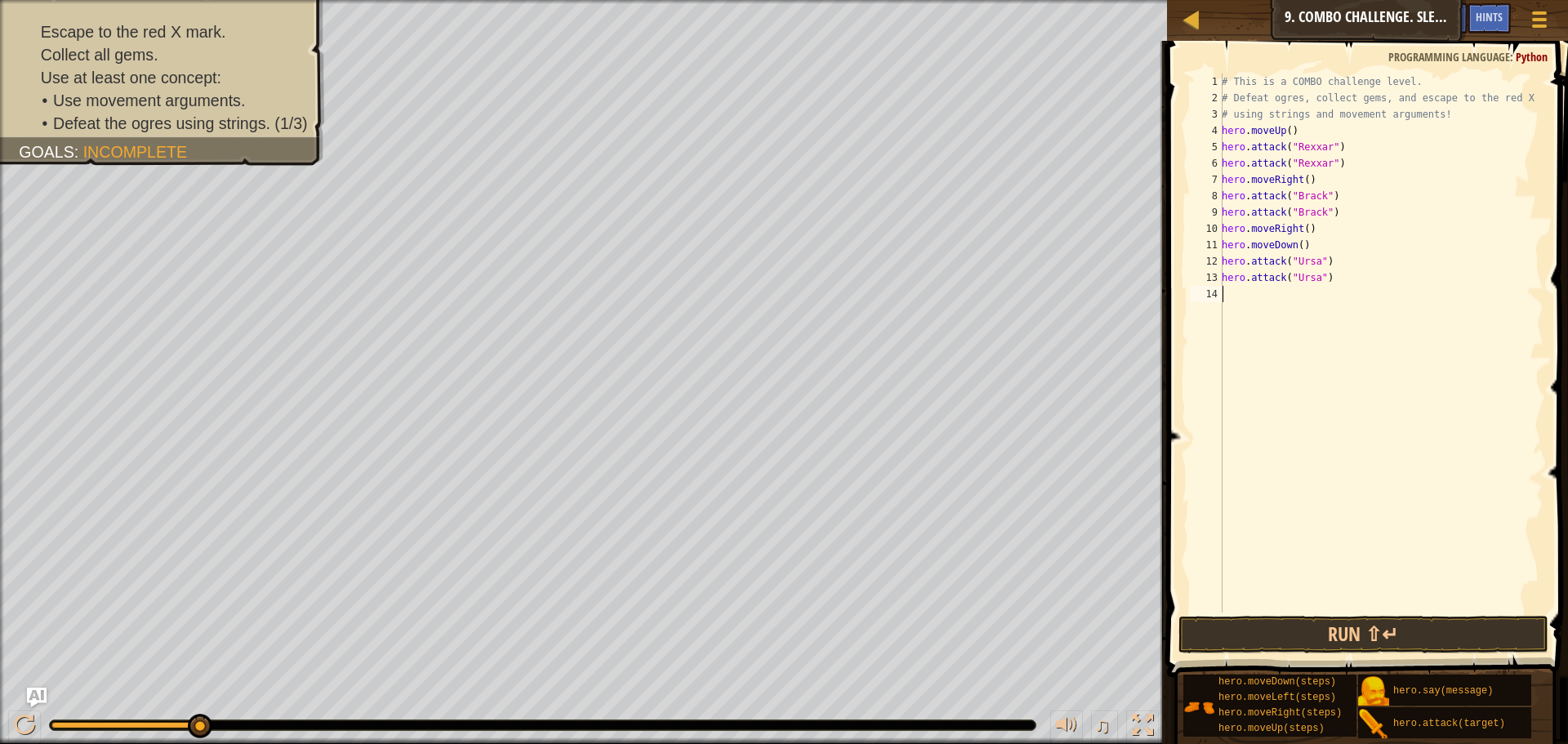
type textarea "h"
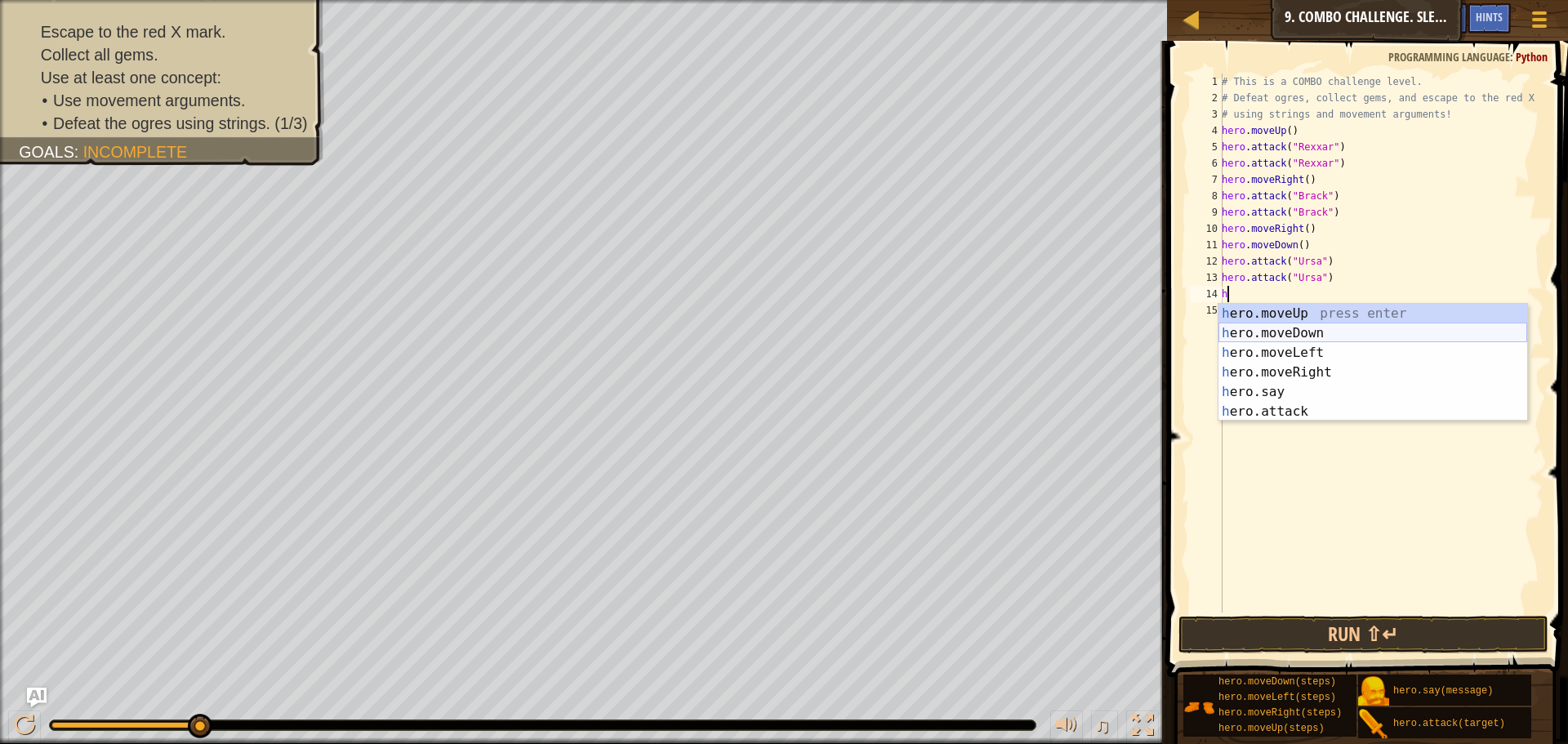
click at [1314, 332] on div "h ero.moveUp press enter h ero.moveDown press enter h ero.moveLeft press enter …" at bounding box center [1372, 382] width 308 height 157
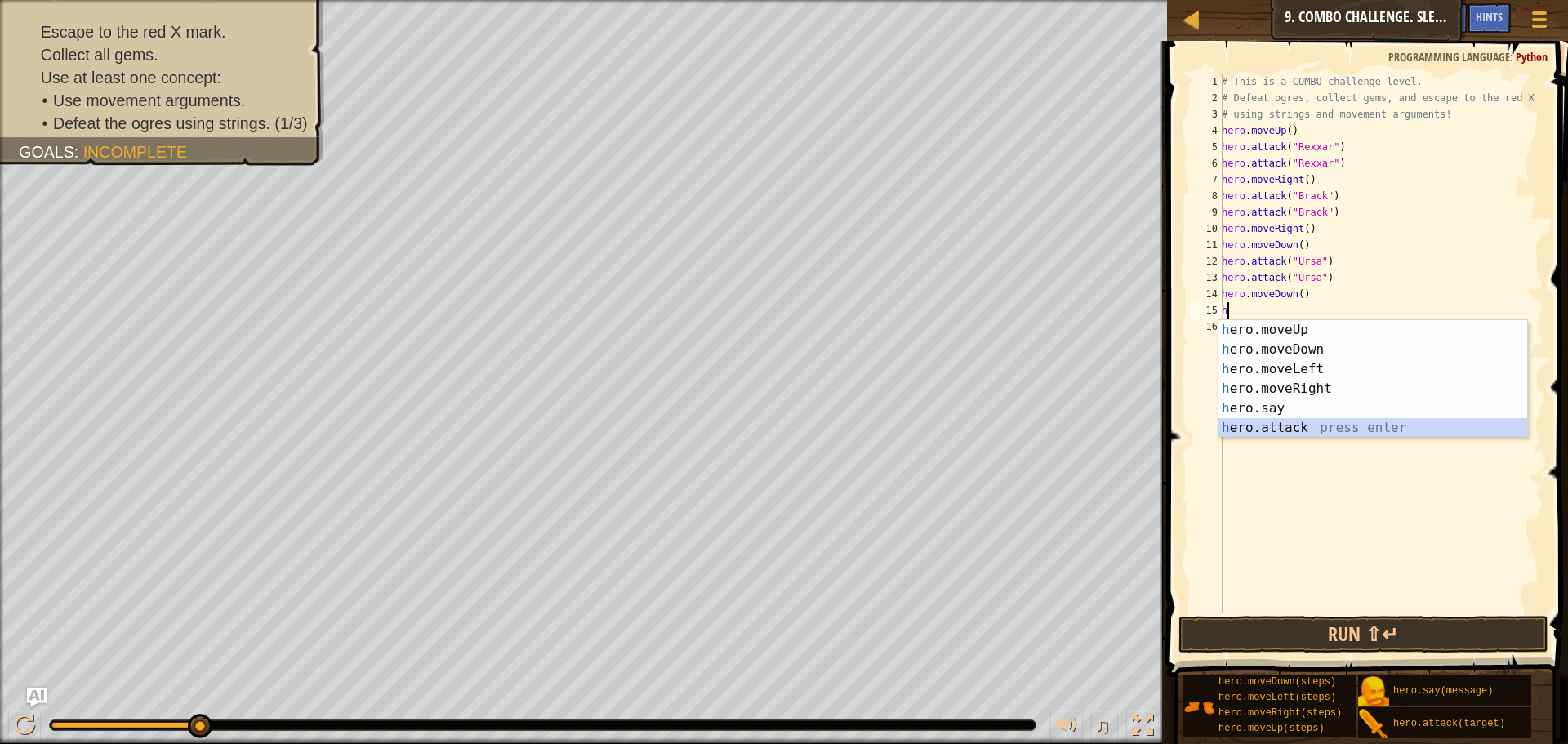
click at [1279, 424] on div "h ero.moveUp press enter h ero.moveDown press enter h ero.moveLeft press enter …" at bounding box center [1372, 398] width 308 height 157
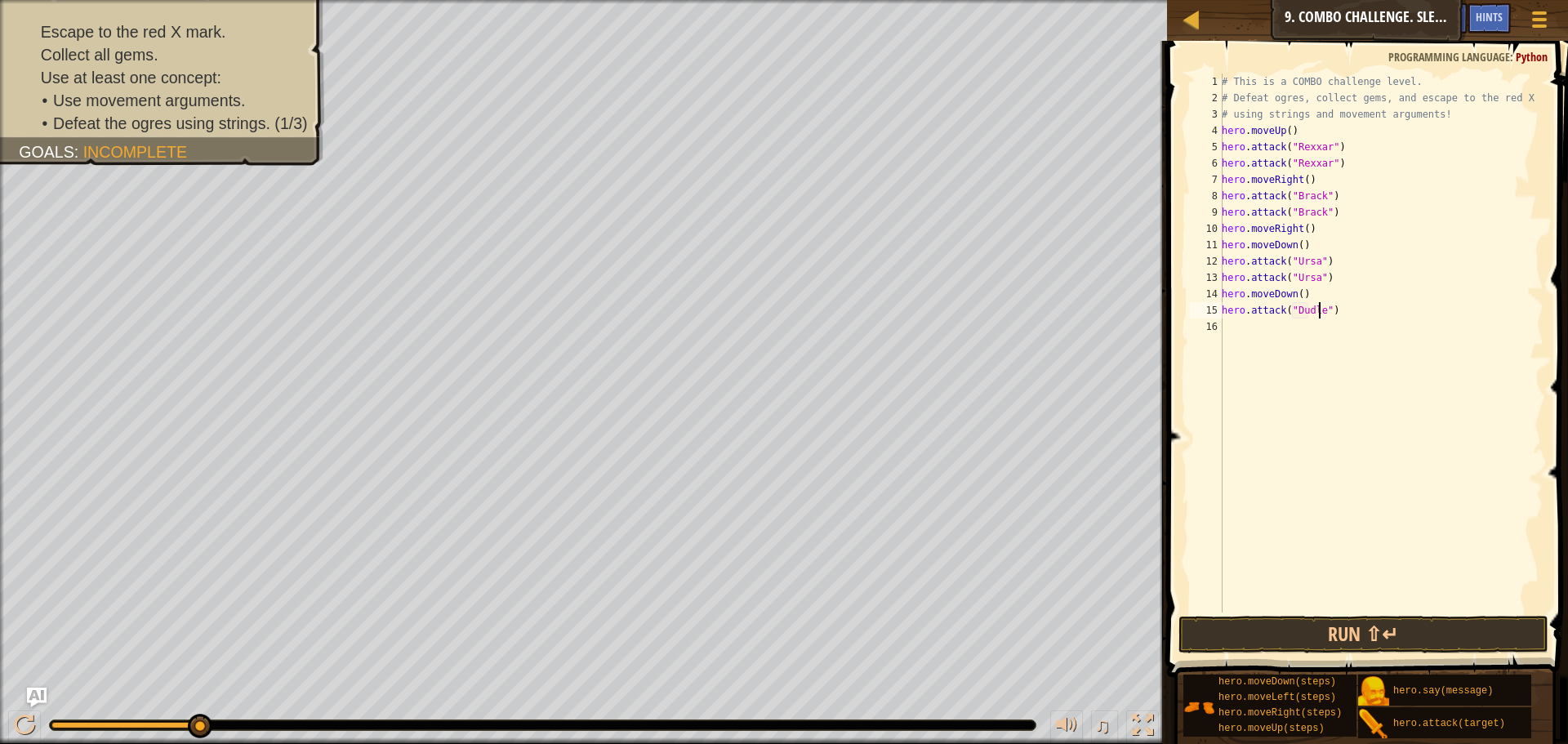
scroll to position [7, 8]
drag, startPoint x: 1406, startPoint y: 301, endPoint x: 1230, endPoint y: 308, distance: 176.1
click at [1222, 308] on div "hero.attack("Dudle") 1 2 3 4 5 6 7 8 9 10 11 12 13 14 15 16 # This is a COMBO c…" at bounding box center [1365, 343] width 357 height 539
click at [1365, 303] on div "# This is a COMBO challenge level. # Defeat [PERSON_NAME], collect gems, and es…" at bounding box center [1380, 359] width 325 height 571
type textarea "hero.attack("Dudle")"
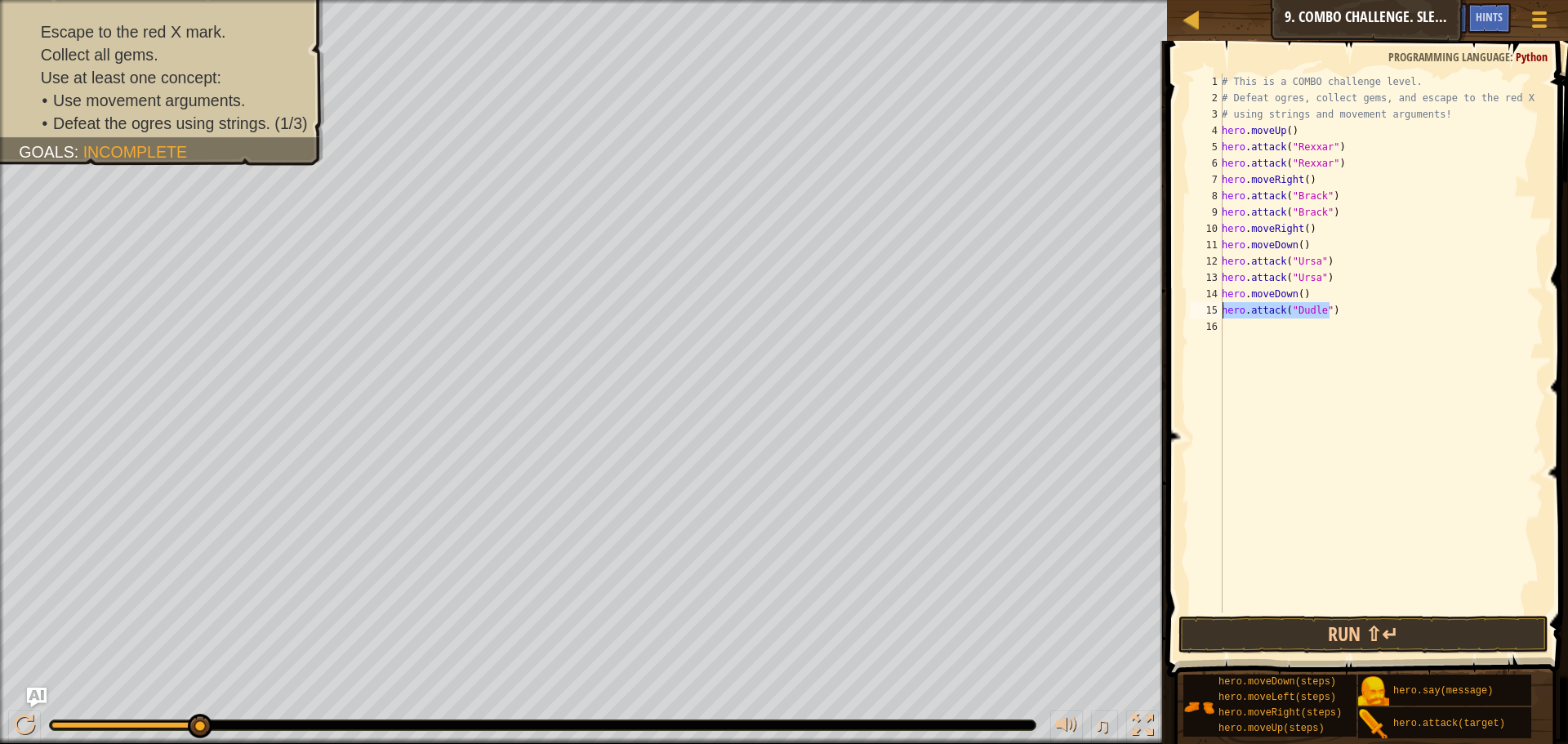
drag, startPoint x: 1300, startPoint y: 320, endPoint x: 1204, endPoint y: 303, distance: 97.5
click at [1204, 303] on div "hero.attack("Dudle") 1 2 3 4 5 6 7 8 9 10 11 12 13 14 15 16 # This is a COMBO c…" at bounding box center [1365, 343] width 357 height 539
click at [1249, 327] on div "# This is a COMBO challenge level. # Defeat [PERSON_NAME], collect gems, and es…" at bounding box center [1380, 359] width 325 height 571
paste textarea "hero.attack("Dudle")"
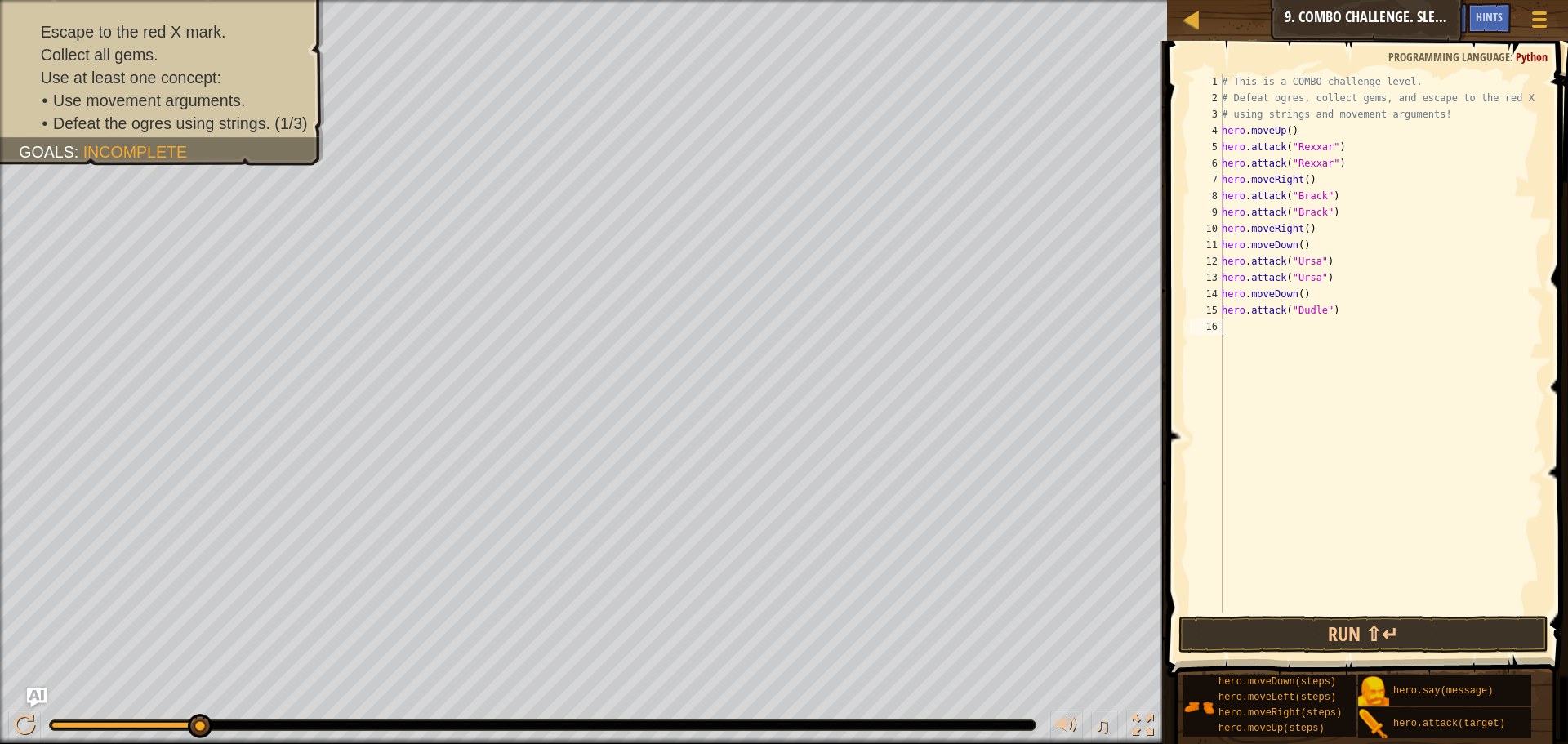
type textarea "hero.attack("Dudle")"
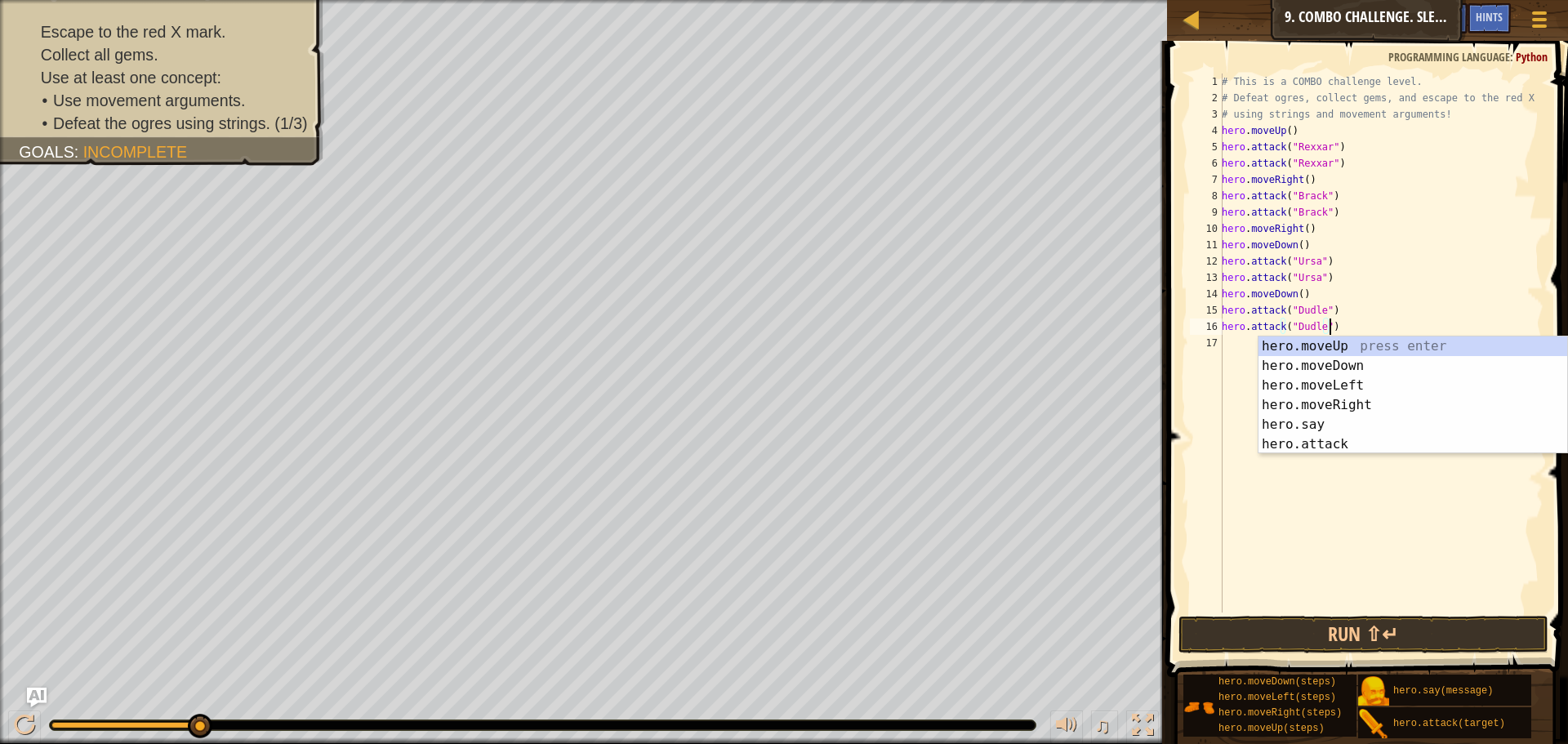
click at [1231, 343] on div "# This is a COMBO challenge level. # Defeat [PERSON_NAME], collect gems, and es…" at bounding box center [1380, 359] width 325 height 571
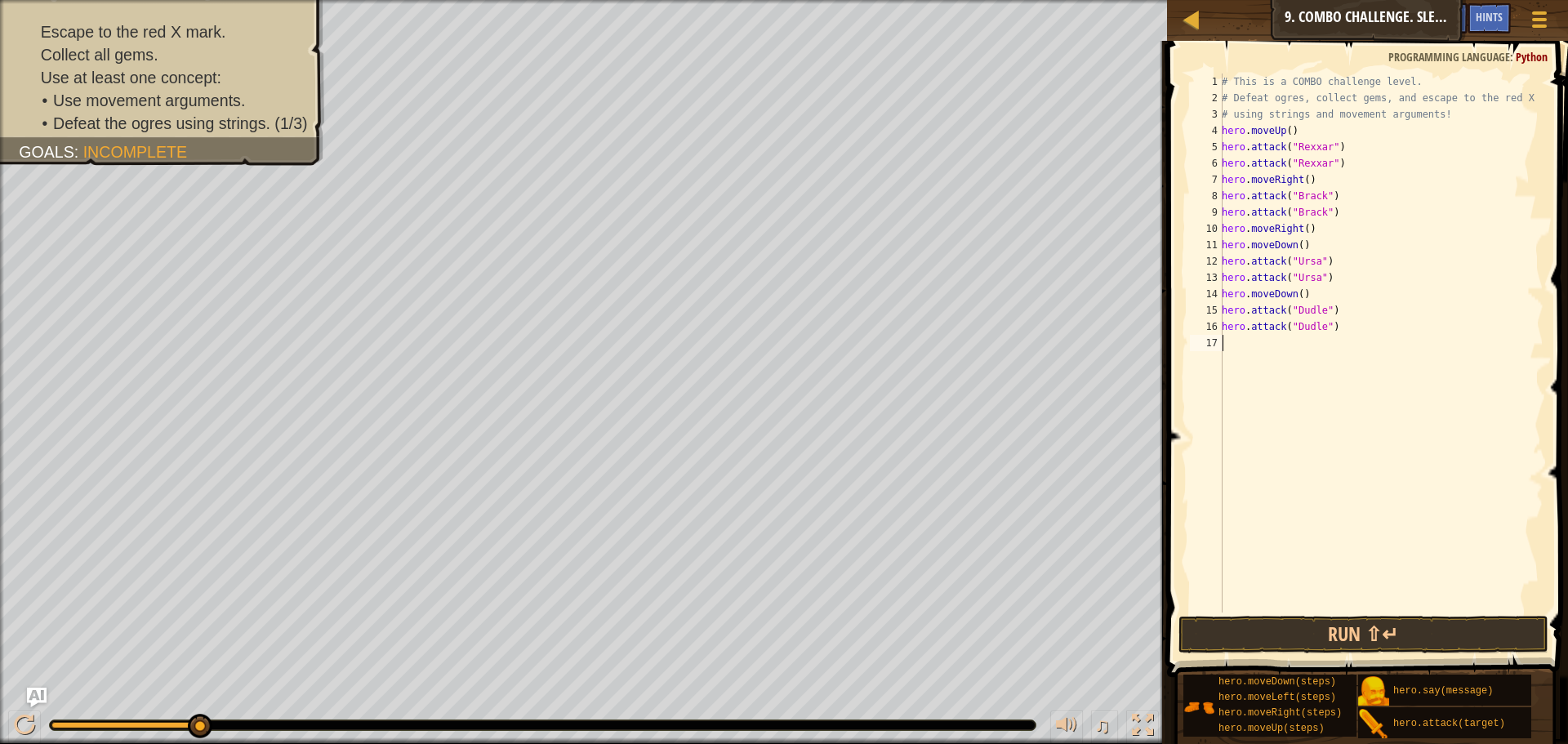
type textarea "h"
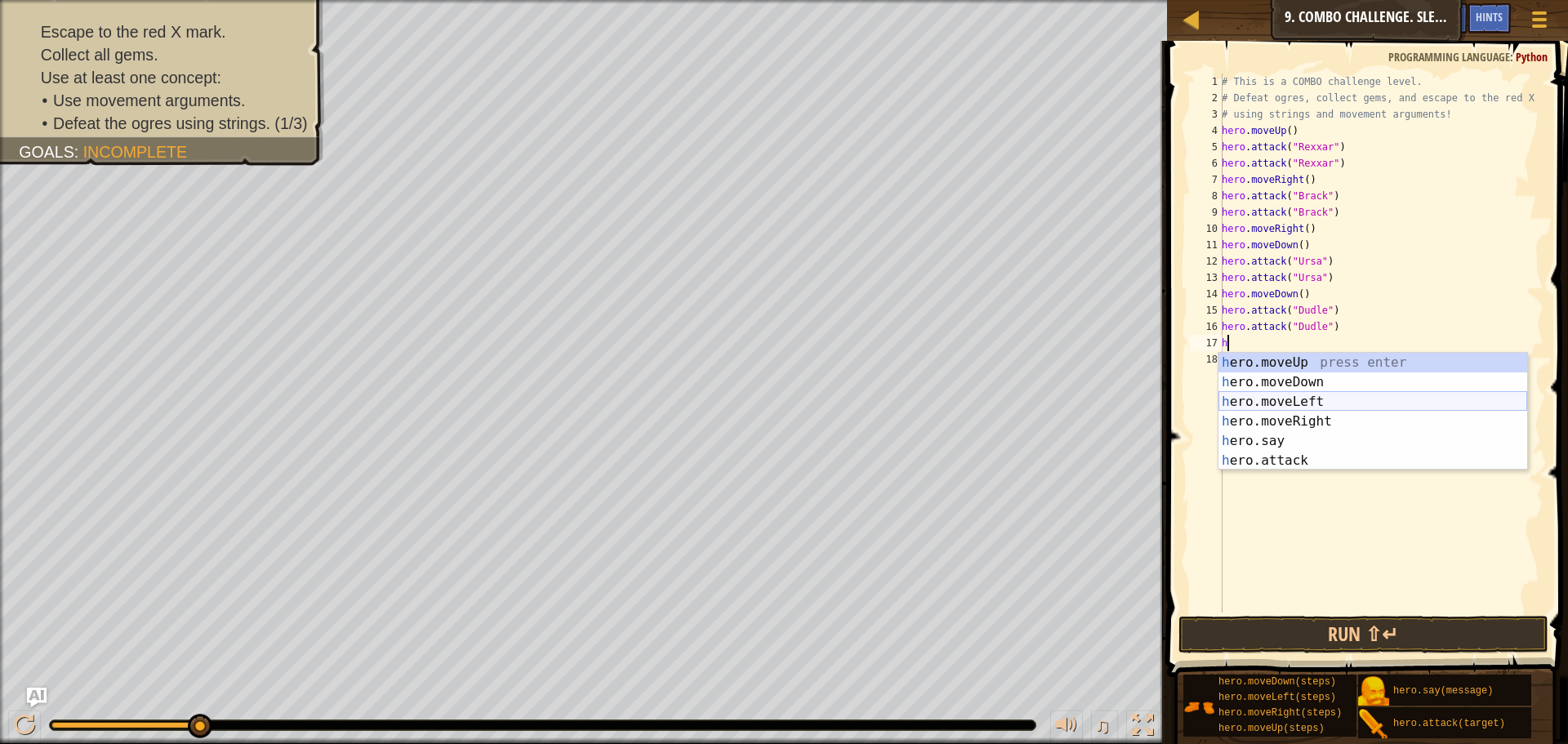
click at [1318, 398] on div "h ero.moveUp press enter h ero.moveDown press enter h ero.moveLeft press enter …" at bounding box center [1372, 431] width 308 height 157
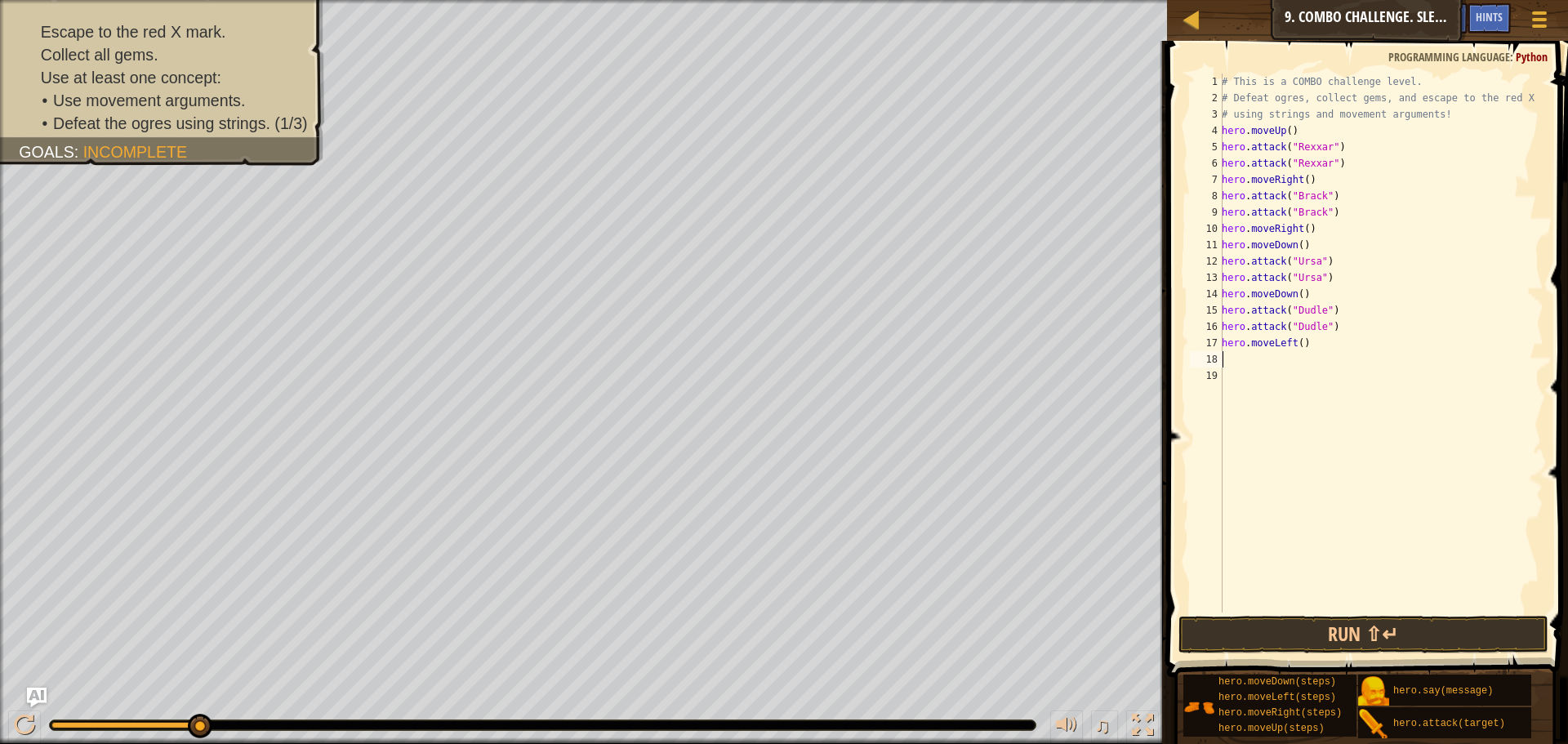
click at [1298, 346] on div "# This is a COMBO challenge level. # Defeat [PERSON_NAME], collect gems, and es…" at bounding box center [1380, 359] width 325 height 571
type textarea "hero.moveLeft(2)"
click at [1249, 361] on div "# This is a COMBO challenge level. # Defeat [PERSON_NAME], collect gems, and es…" at bounding box center [1380, 359] width 325 height 571
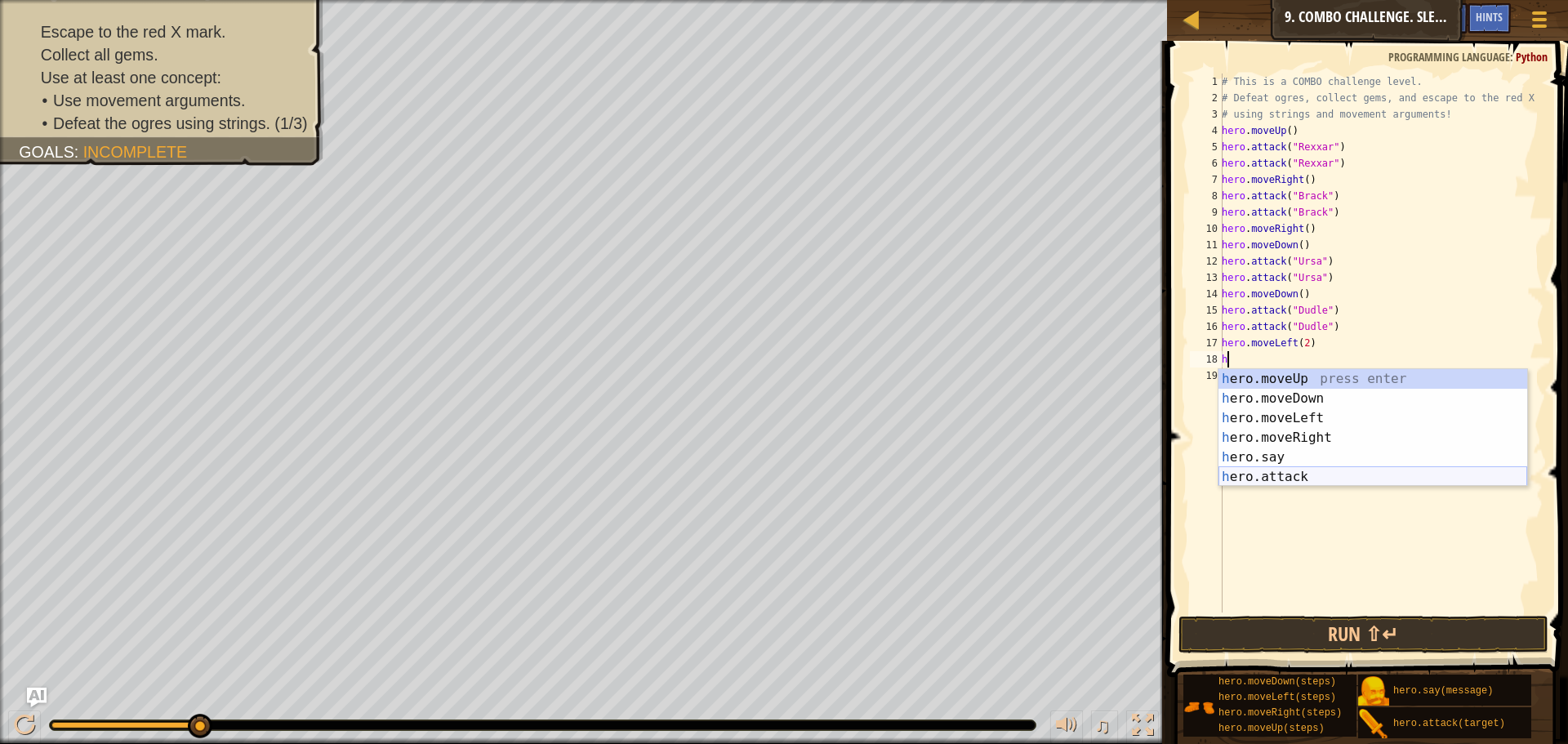
click at [1256, 476] on div "h ero.moveUp press enter h ero.moveDown press enter h ero.moveLeft press enter …" at bounding box center [1372, 447] width 308 height 157
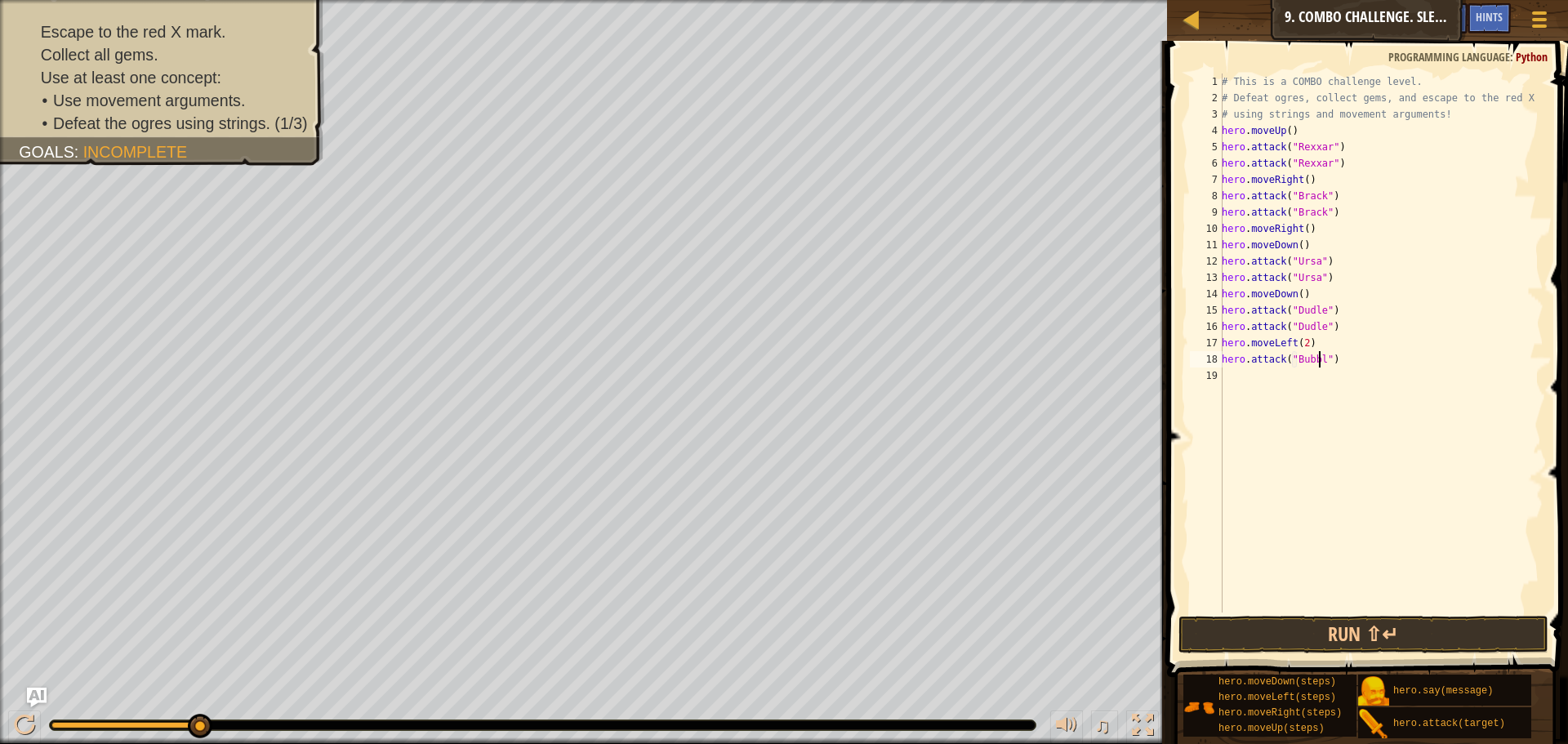
type textarea "hero.attack("Bubble")"
click at [1154, 367] on div "Map Introduction to Computer Science 9. Combo Challenge. Sleep Hour Game Menu D…" at bounding box center [784, 372] width 1568 height 744
click at [1232, 374] on div "# This is a COMBO challenge level. # Defeat [PERSON_NAME], collect gems, and es…" at bounding box center [1380, 359] width 325 height 571
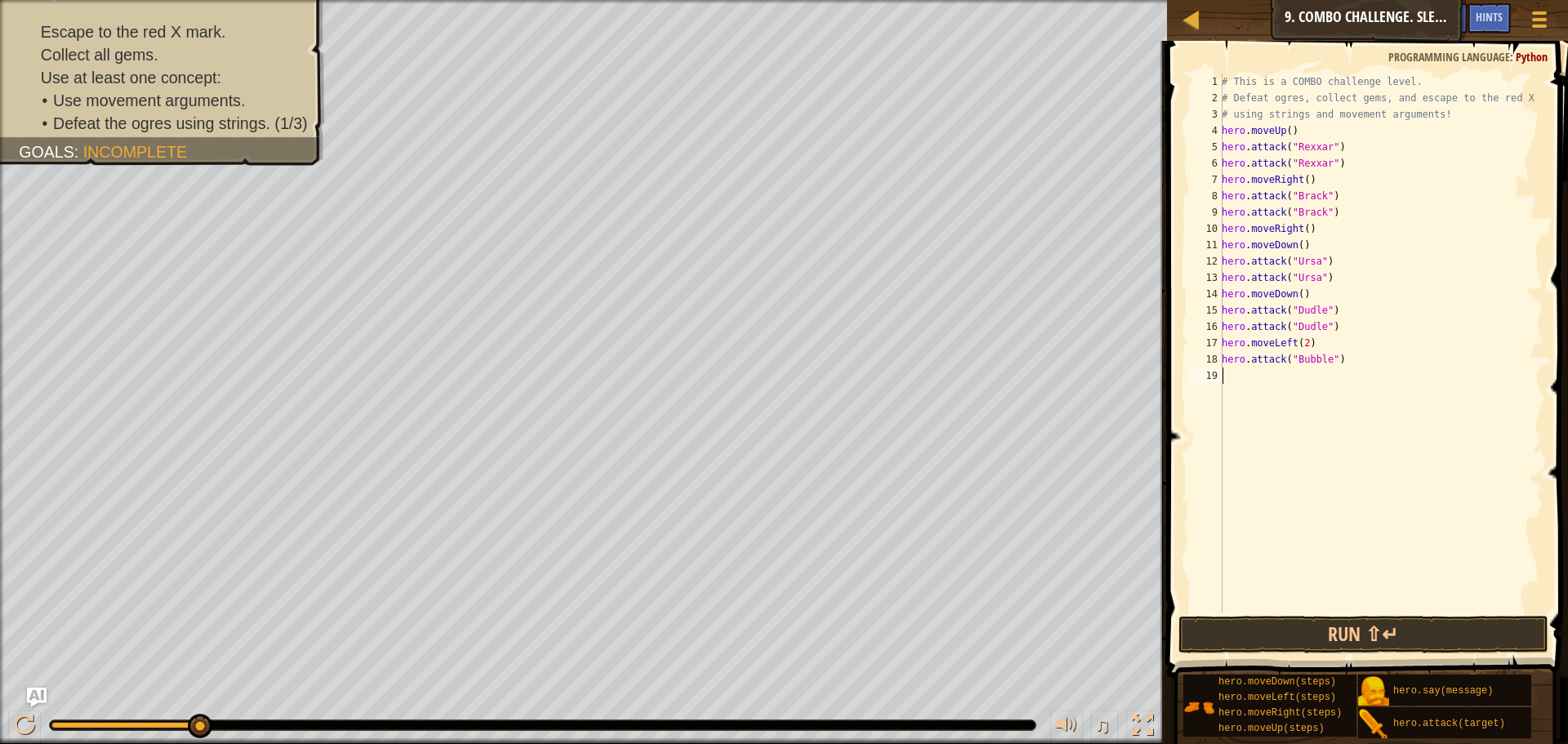
paste textarea "hero.attack("Bubble")"
click at [1300, 632] on button "Run ⇧↵" at bounding box center [1363, 634] width 370 height 37
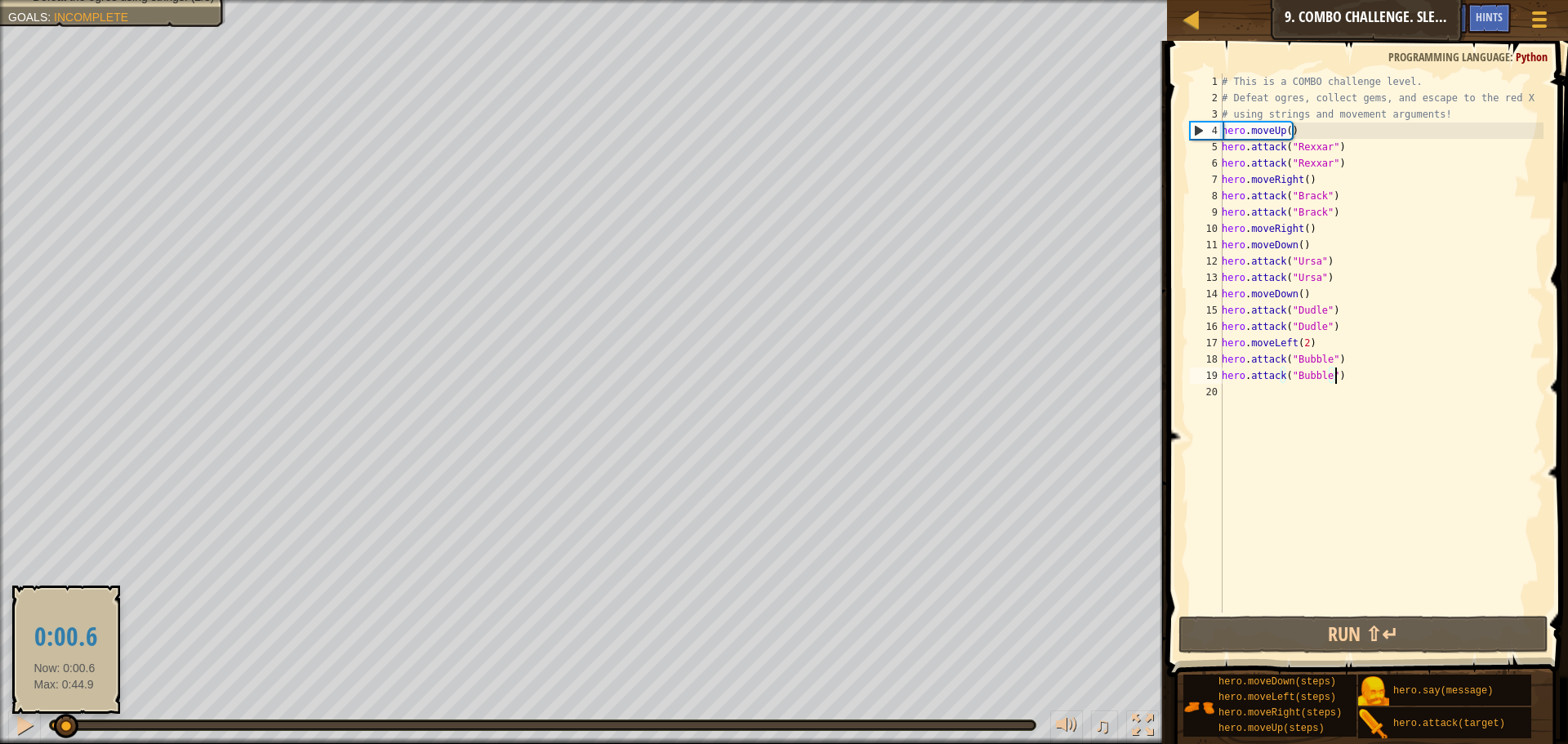
drag, startPoint x: 498, startPoint y: 719, endPoint x: 0, endPoint y: 722, distance: 498.0
click at [0, 722] on div "♫" at bounding box center [583, 721] width 1167 height 49
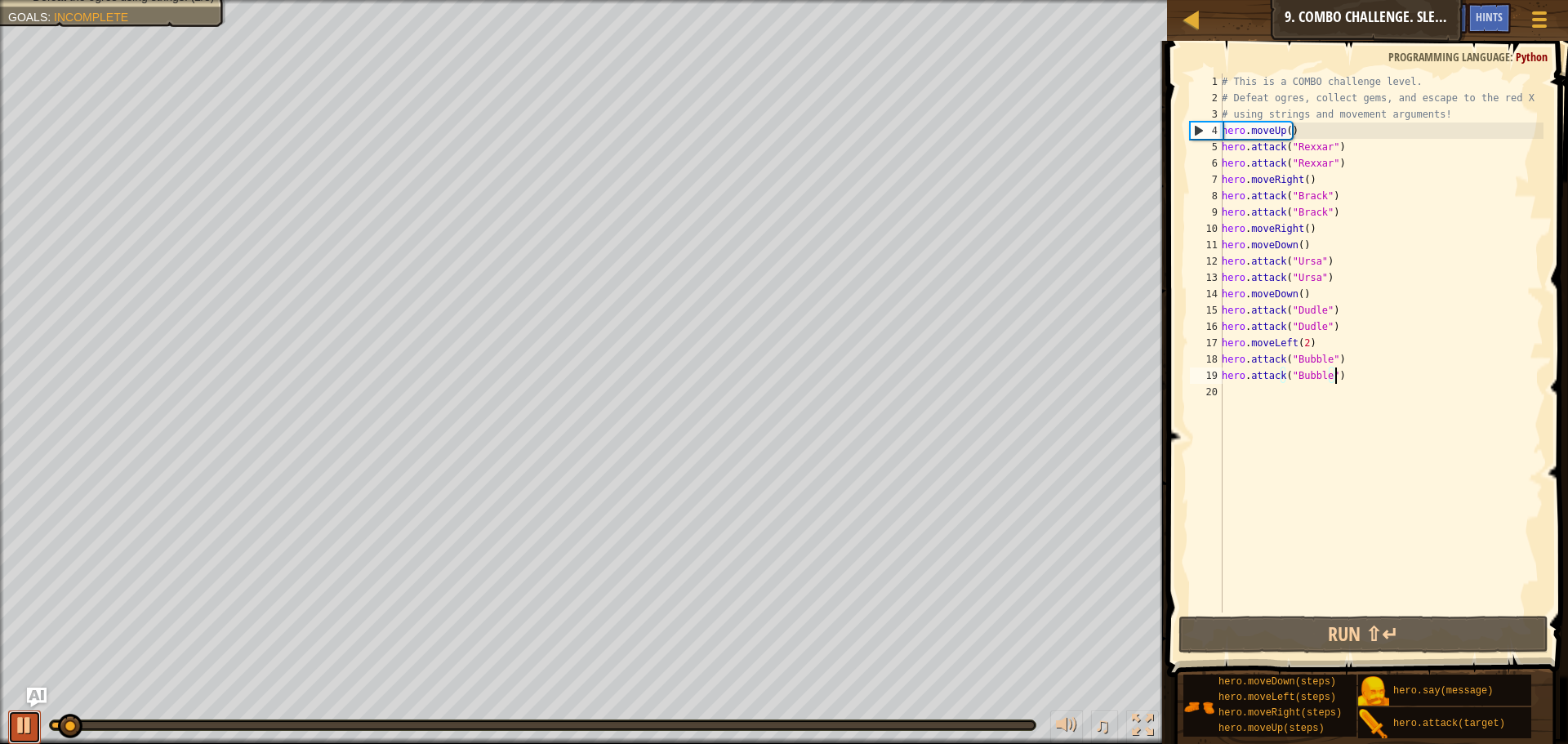
click at [20, 723] on div at bounding box center [24, 724] width 21 height 21
drag, startPoint x: 1308, startPoint y: 242, endPoint x: 1212, endPoint y: 246, distance: 96.1
click at [1212, 246] on div "hero.attack("Bubble") 1 2 3 4 5 6 7 8 9 10 11 12 13 14 15 16 17 18 19 20 # This…" at bounding box center [1365, 343] width 357 height 539
type textarea "hero.moveDown()"
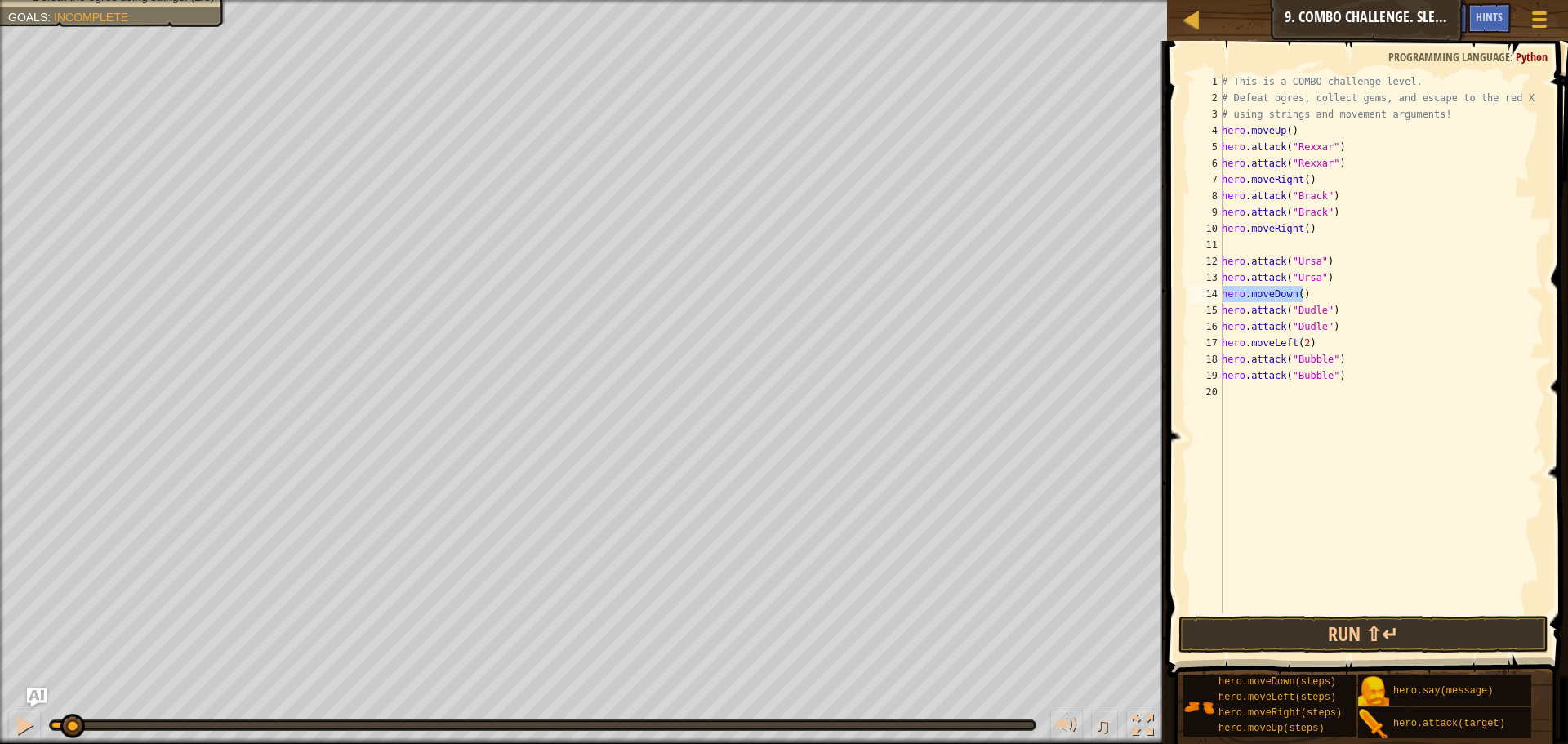
drag, startPoint x: 1311, startPoint y: 294, endPoint x: 1201, endPoint y: 301, distance: 110.2
click at [1201, 301] on div "1 2 3 4 5 6 7 8 9 10 11 12 13 14 15 16 17 18 19 20 # This is a COMBO challenge …" at bounding box center [1365, 343] width 357 height 539
type textarea "hero.moveDown()"
drag, startPoint x: 1313, startPoint y: 339, endPoint x: 1193, endPoint y: 347, distance: 120.3
click at [1183, 349] on div "1 2 3 4 5 6 7 8 9 10 11 12 13 14 15 16 17 18 19 20 # This is a COMBO challenge …" at bounding box center [1365, 391] width 406 height 685
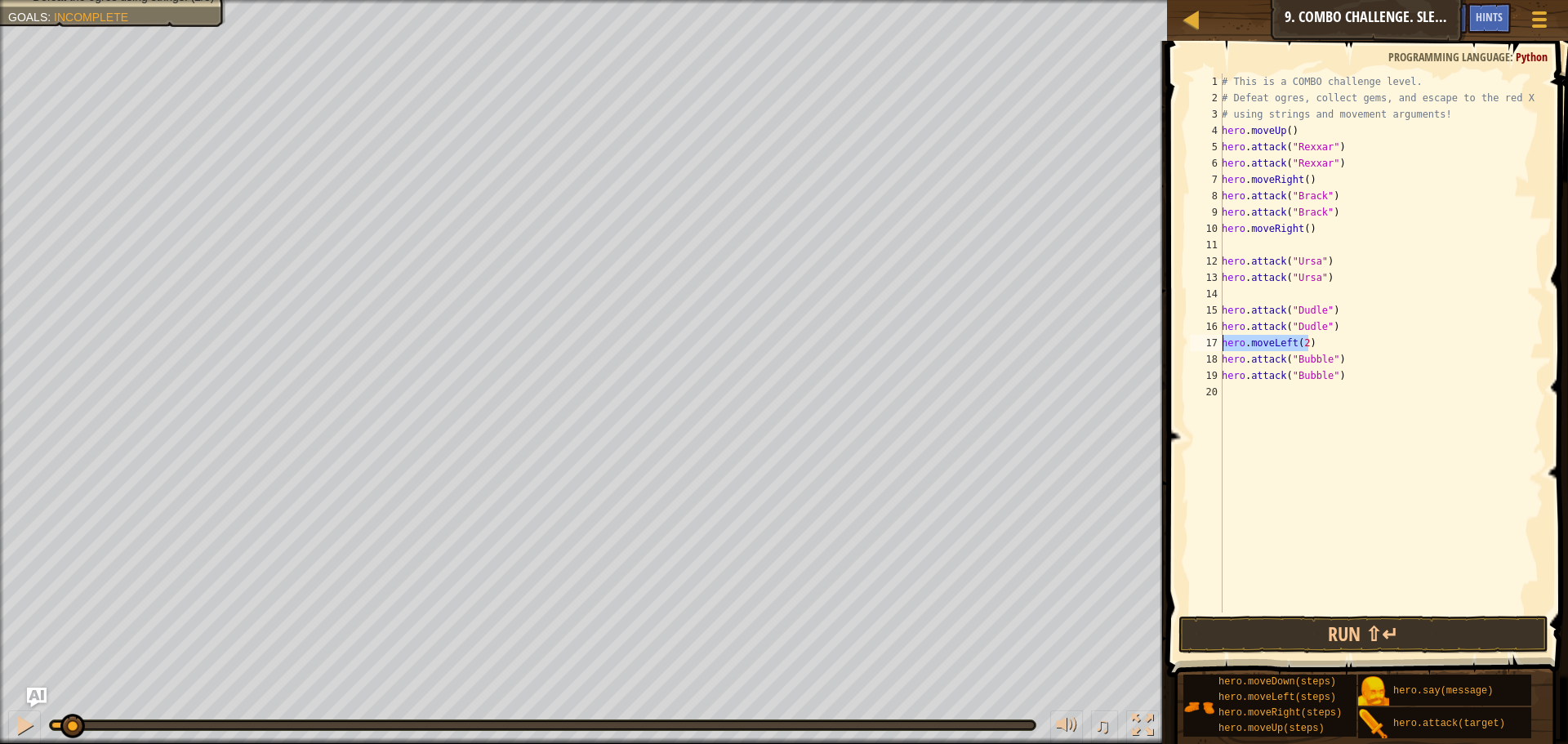
type textarea "hero.moveLeft(2)"
click at [1314, 246] on div "# This is a COMBO challenge level. # Defeat [PERSON_NAME], collect gems, and es…" at bounding box center [1380, 359] width 325 height 571
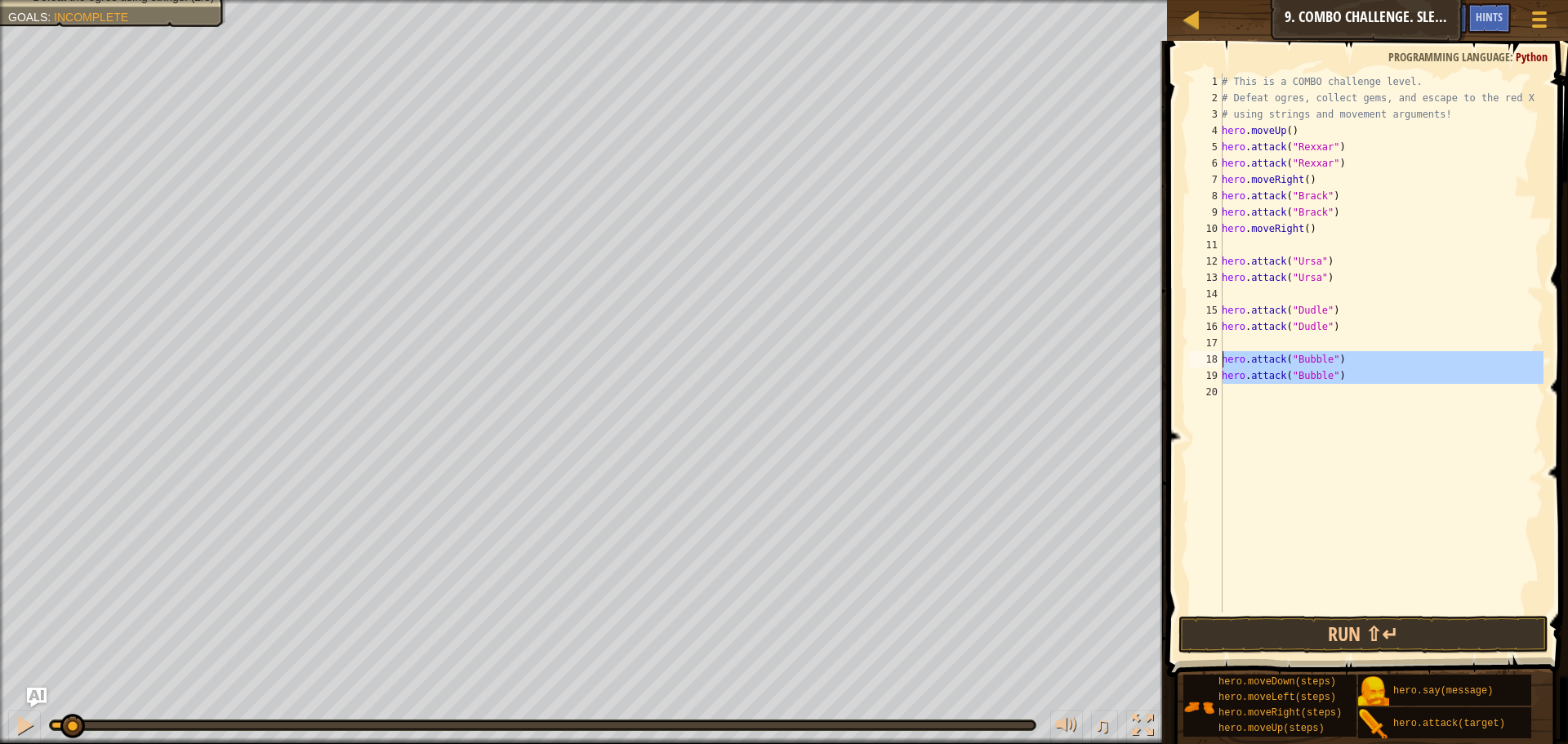
drag, startPoint x: 1339, startPoint y: 383, endPoint x: 1167, endPoint y: 356, distance: 174.1
click at [1167, 356] on div "1 2 3 4 5 6 7 8 9 10 11 12 13 14 15 16 17 18 19 20 # This is a COMBO challenge …" at bounding box center [1365, 391] width 406 height 685
type textarea "hero.attack("Bubble") hero.attack("Bubble")"
click at [1281, 249] on div "# This is a COMBO challenge level. # Defeat [PERSON_NAME], collect gems, and es…" at bounding box center [1380, 359] width 325 height 571
type textarea "h"
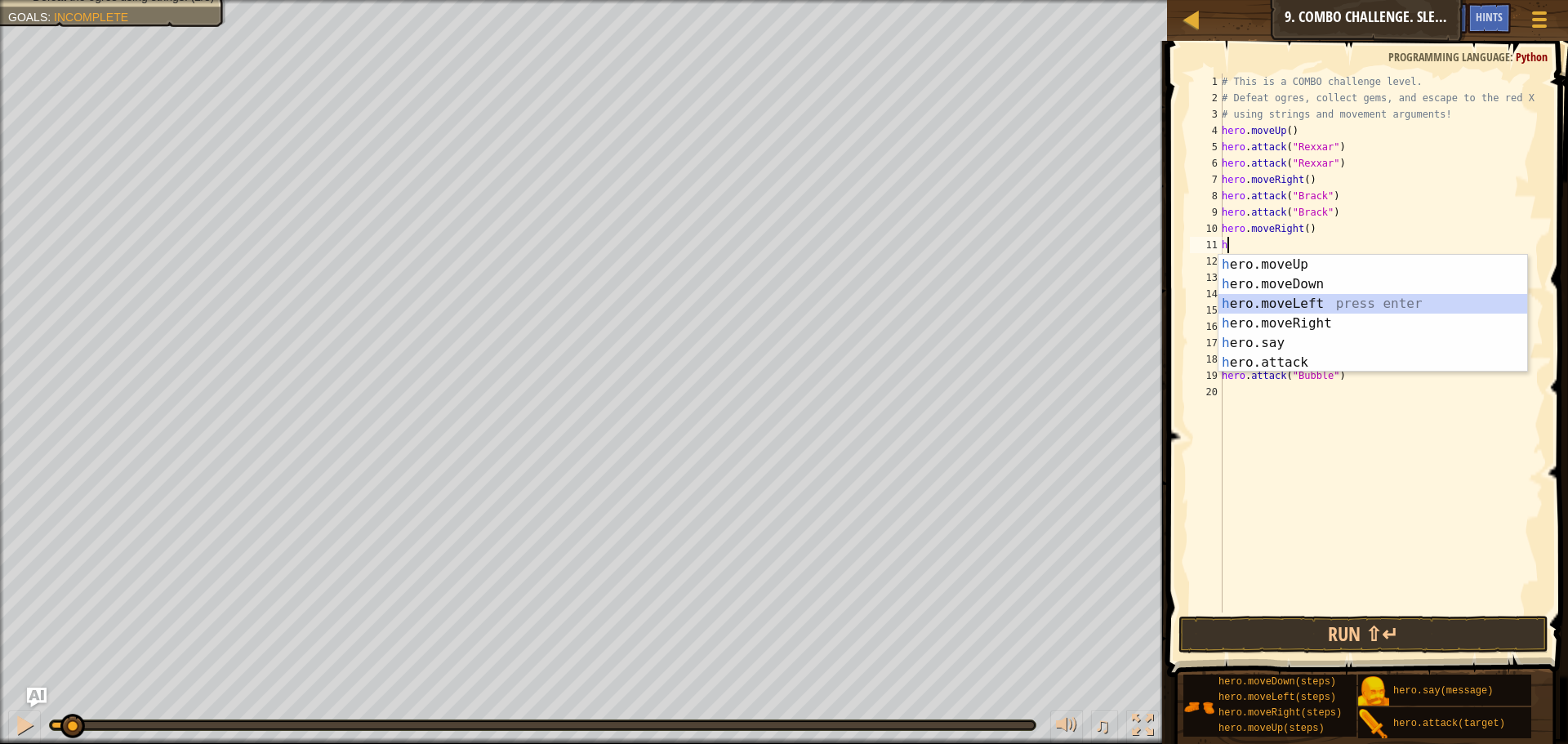
click at [1372, 301] on div "h ero.moveUp press enter h ero.moveDown press enter h ero.moveLeft press enter …" at bounding box center [1372, 333] width 308 height 157
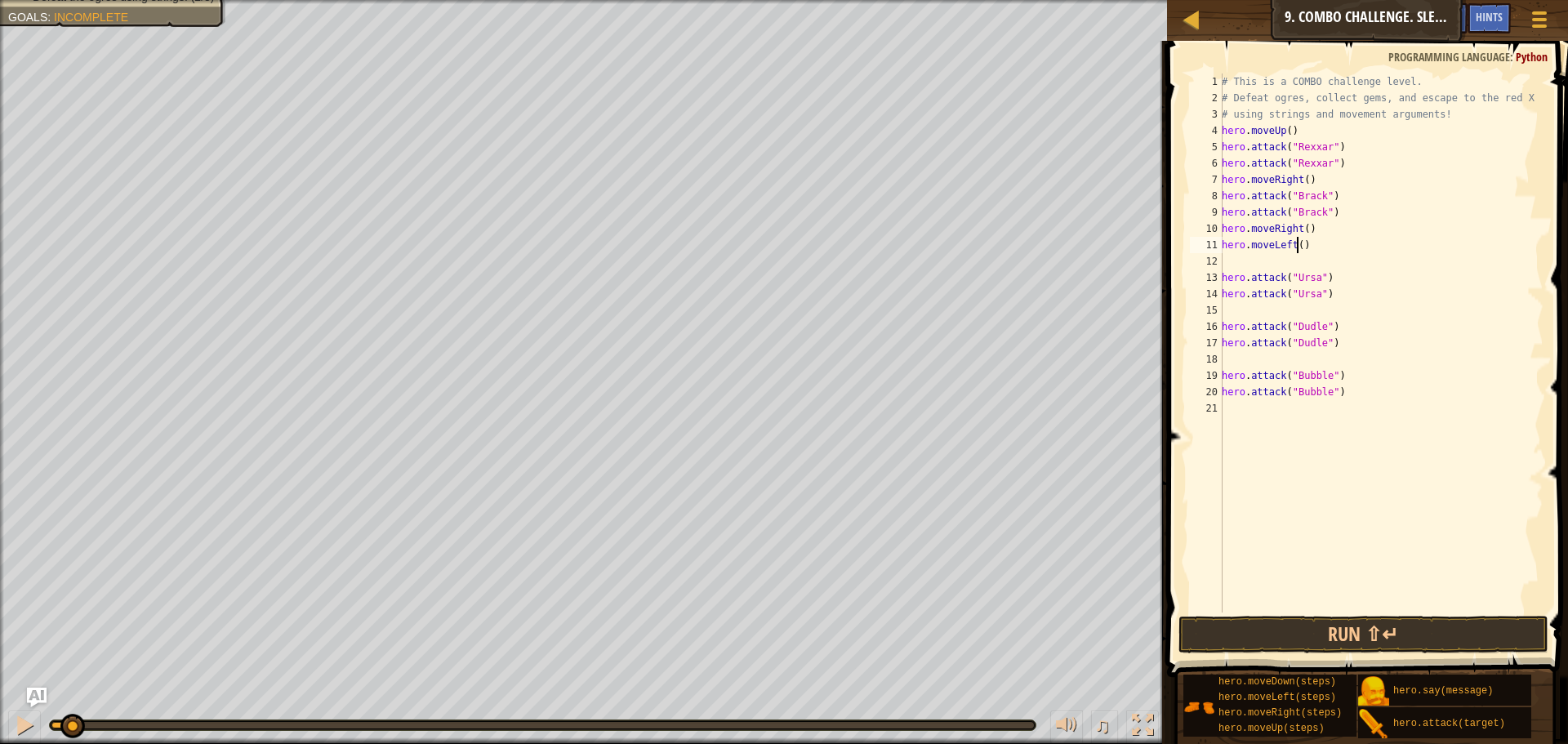
click at [1299, 245] on div "# This is a COMBO challenge level. # Defeat [PERSON_NAME], collect gems, and es…" at bounding box center [1380, 359] width 325 height 571
type textarea "hero.moveLeft(2)"
click at [1249, 266] on div "# This is a COMBO challenge level. # Defeat [PERSON_NAME], collect gems, and es…" at bounding box center [1380, 359] width 325 height 571
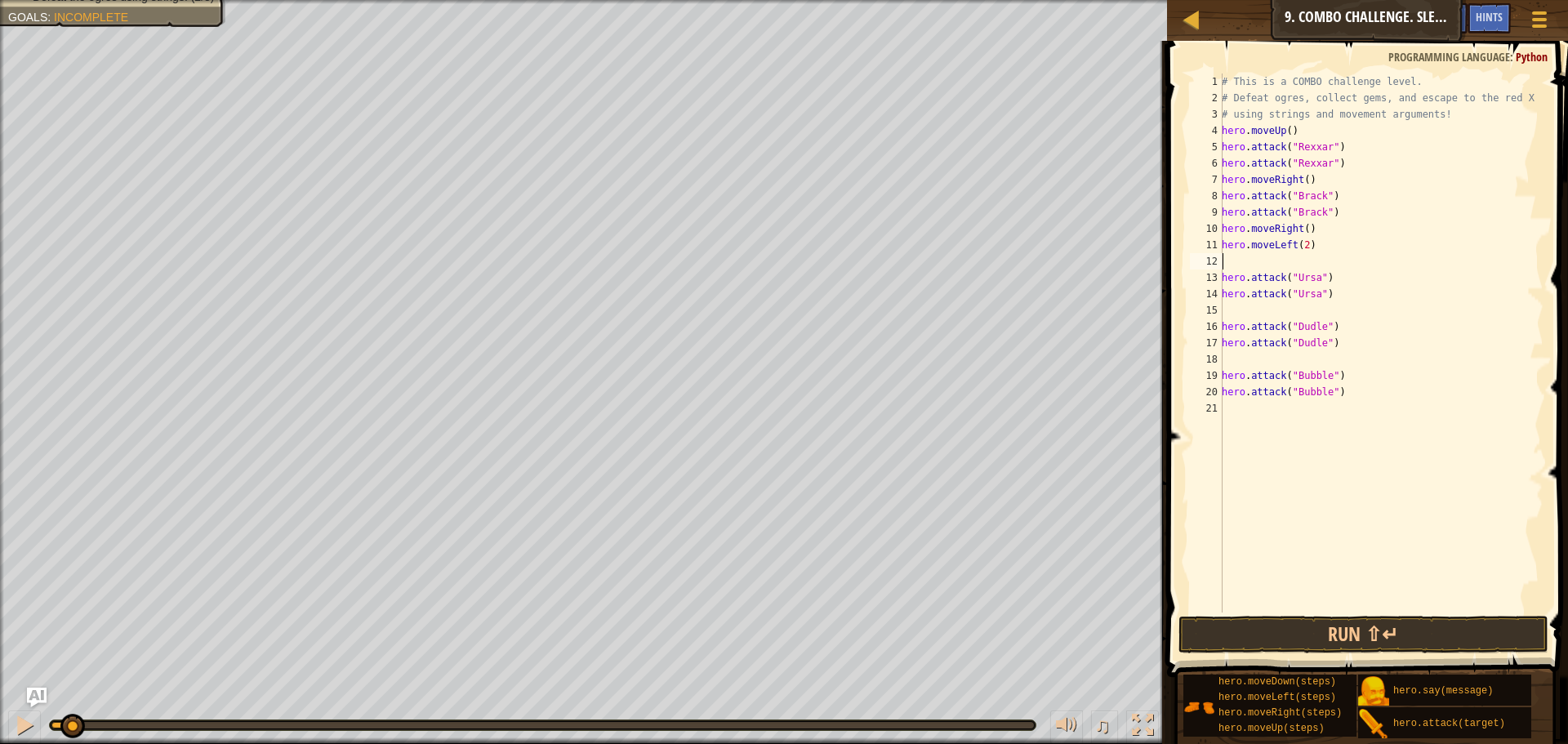
type textarea "h"
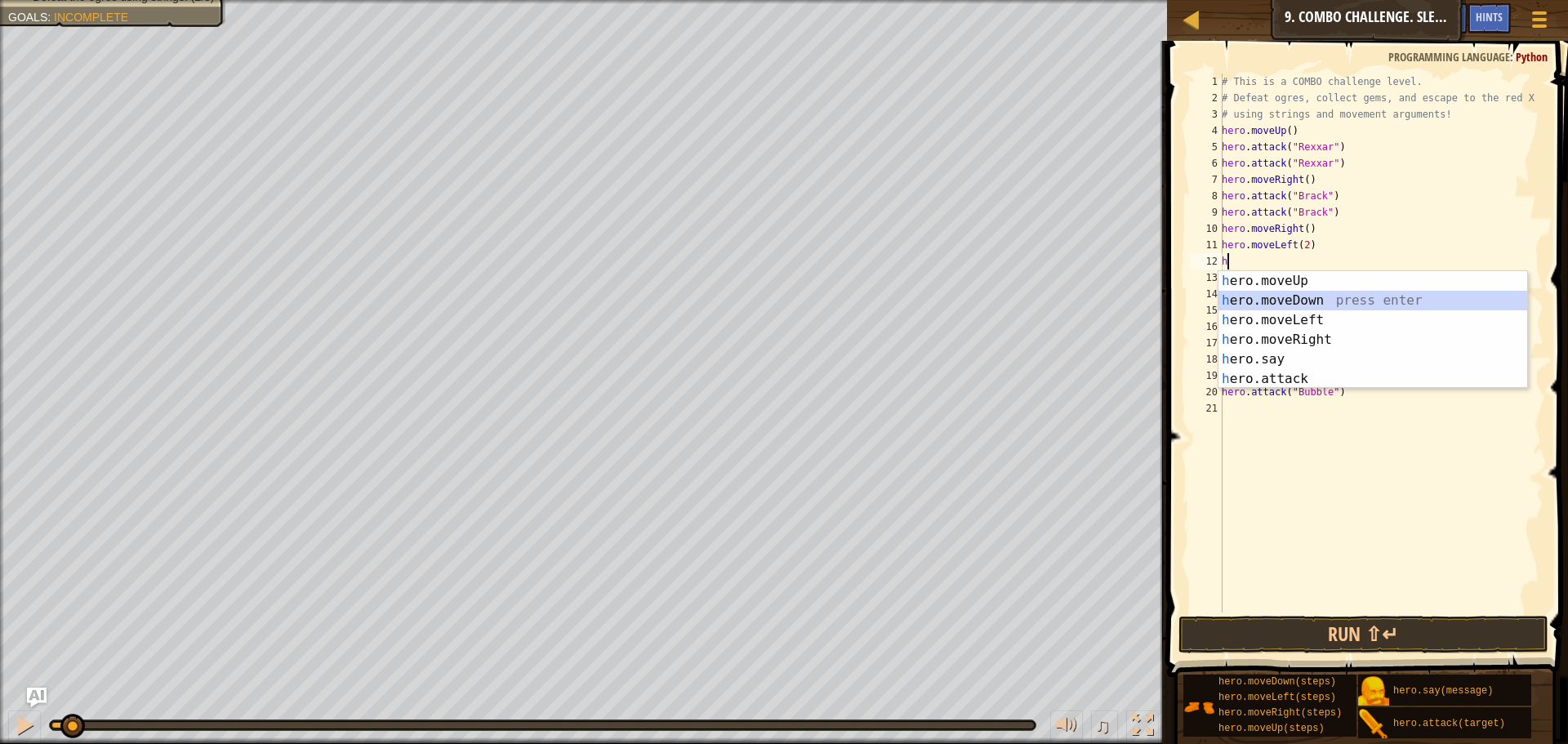
click at [1325, 299] on div "h ero.moveUp press enter h ero.moveDown press enter h ero.moveLeft press enter …" at bounding box center [1372, 349] width 308 height 157
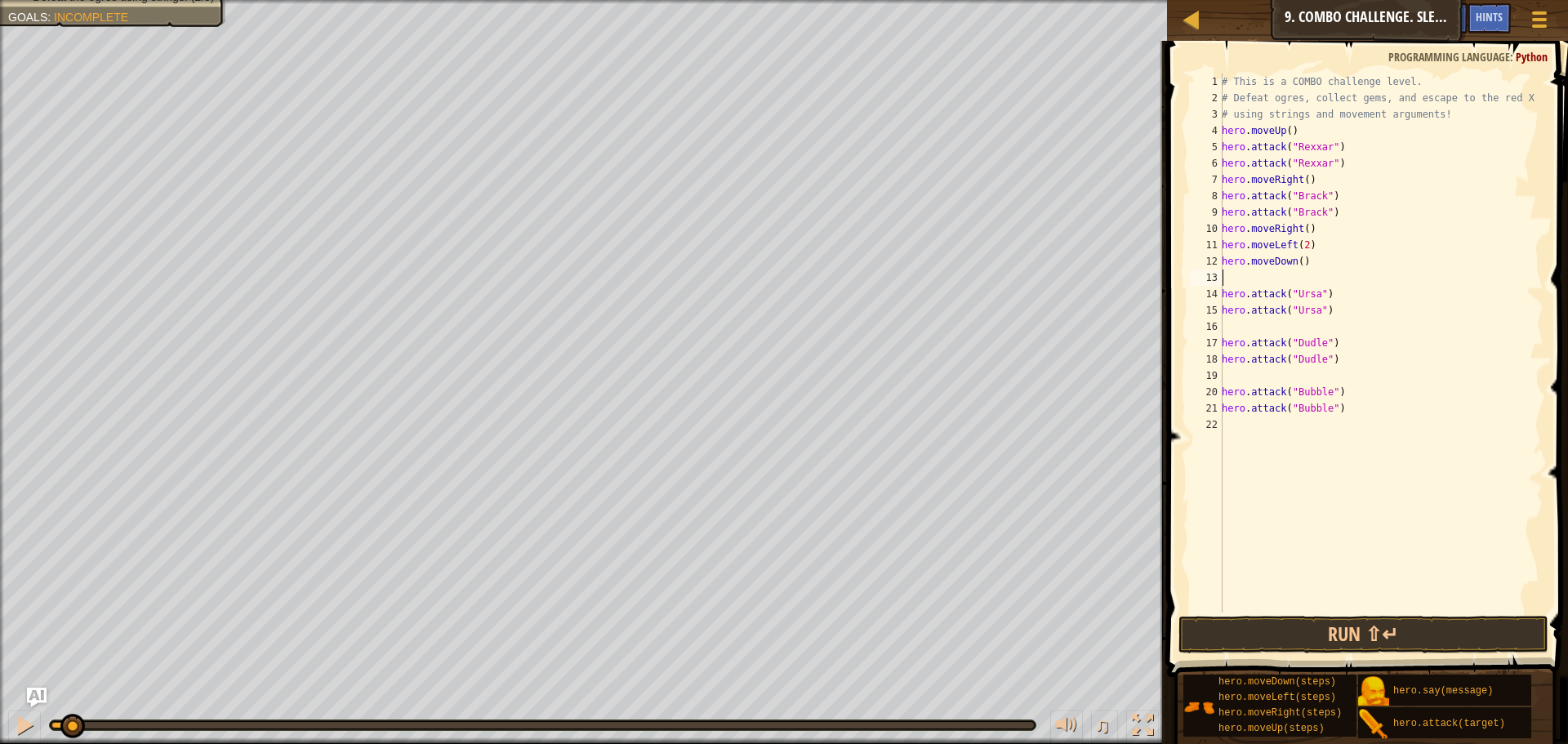
click at [1296, 264] on div "# This is a COMBO challenge level. # Defeat [PERSON_NAME], collect gems, and es…" at bounding box center [1380, 359] width 325 height 571
drag, startPoint x: 1346, startPoint y: 411, endPoint x: 1194, endPoint y: 390, distance: 153.4
click at [1194, 390] on div "hero.moveDown(2) 1 2 3 4 5 6 7 8 9 10 11 12 13 14 15 16 17 18 19 20 21 22 # Thi…" at bounding box center [1365, 343] width 357 height 539
type textarea "hero.attack("Bubble") hero.attack("Bubble")"
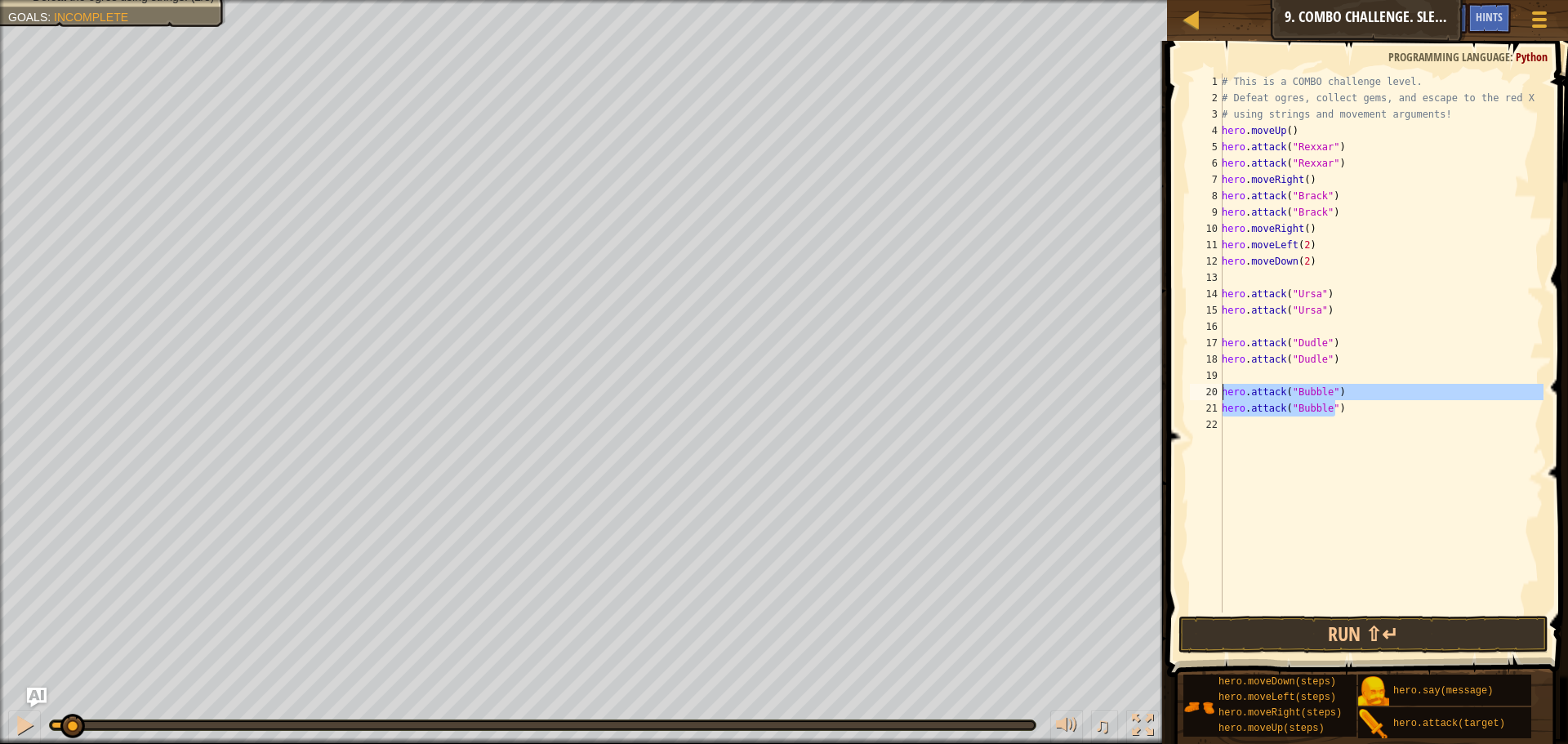
scroll to position [7, 0]
click at [1285, 262] on div "# This is a COMBO challenge level. # Defeat [PERSON_NAME], collect gems, and es…" at bounding box center [1380, 359] width 325 height 571
type textarea "hero.moveDown(2)"
click at [1270, 268] on div "# This is a COMBO challenge level. # Defeat [PERSON_NAME], collect gems, and es…" at bounding box center [1380, 359] width 325 height 571
click at [1261, 279] on div "# This is a COMBO challenge level. # Defeat [PERSON_NAME], collect gems, and es…" at bounding box center [1380, 359] width 325 height 571
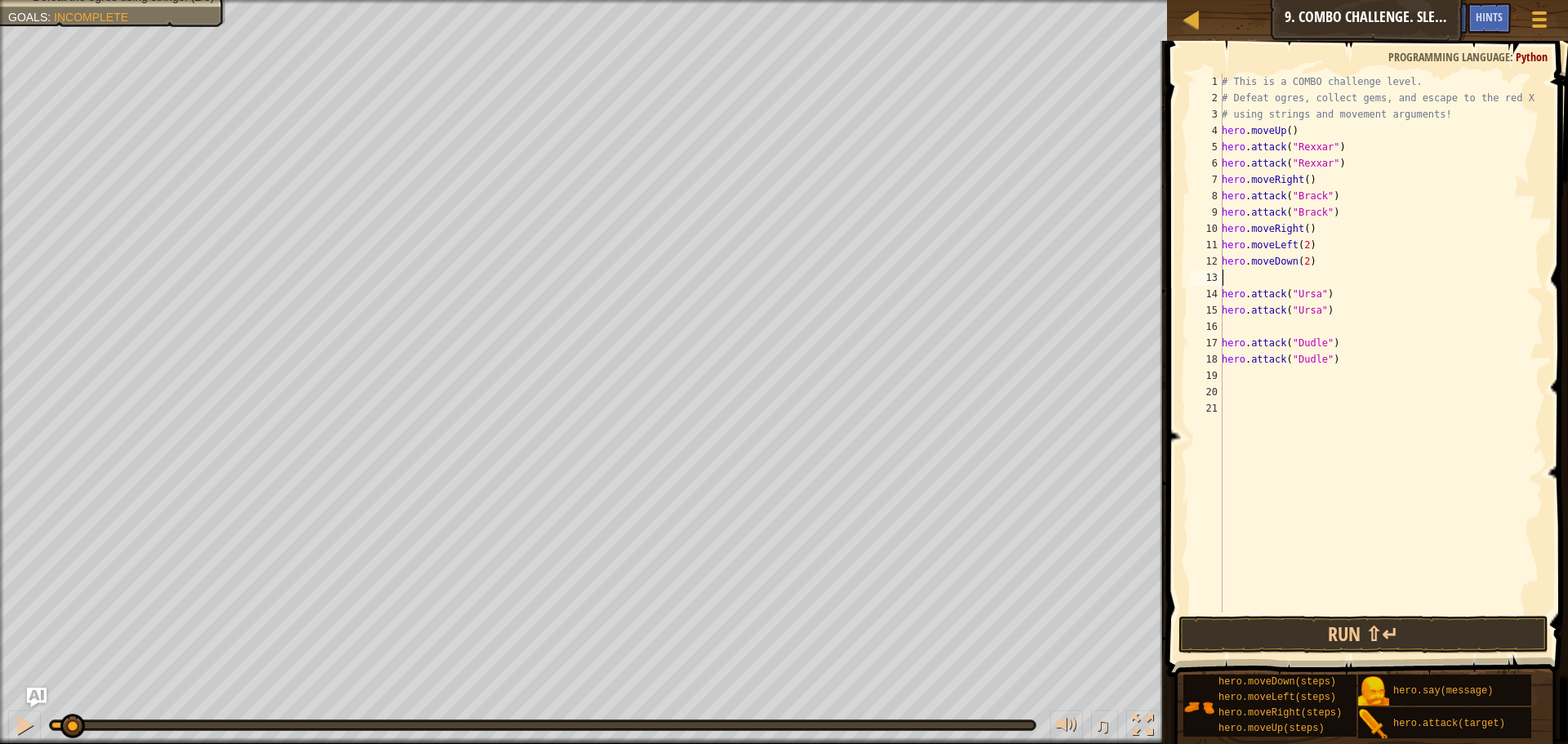
paste textarea "hero.attack("Bubble")"
click at [1339, 317] on div "# This is a COMBO challenge level. # Defeat [PERSON_NAME], collect gems, and es…" at bounding box center [1380, 359] width 325 height 571
click at [1355, 296] on div "# This is a COMBO challenge level. # Defeat [PERSON_NAME], collect gems, and es…" at bounding box center [1380, 359] width 325 height 571
type textarea "hero.attack("Bubble")"
type textarea "h"
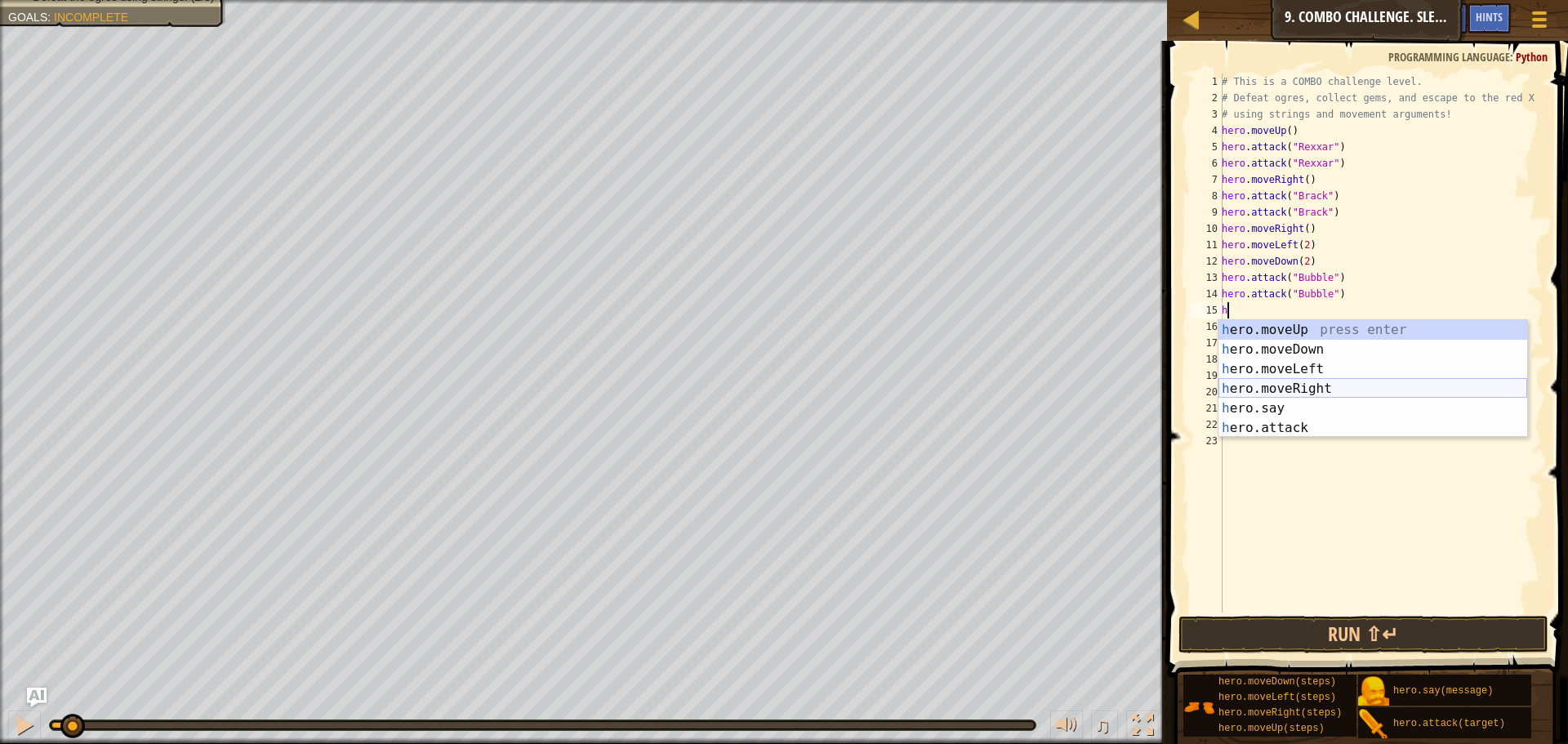
click at [1317, 381] on div "h ero.moveUp press enter h ero.moveDown press enter h ero.moveLeft press enter …" at bounding box center [1372, 398] width 308 height 157
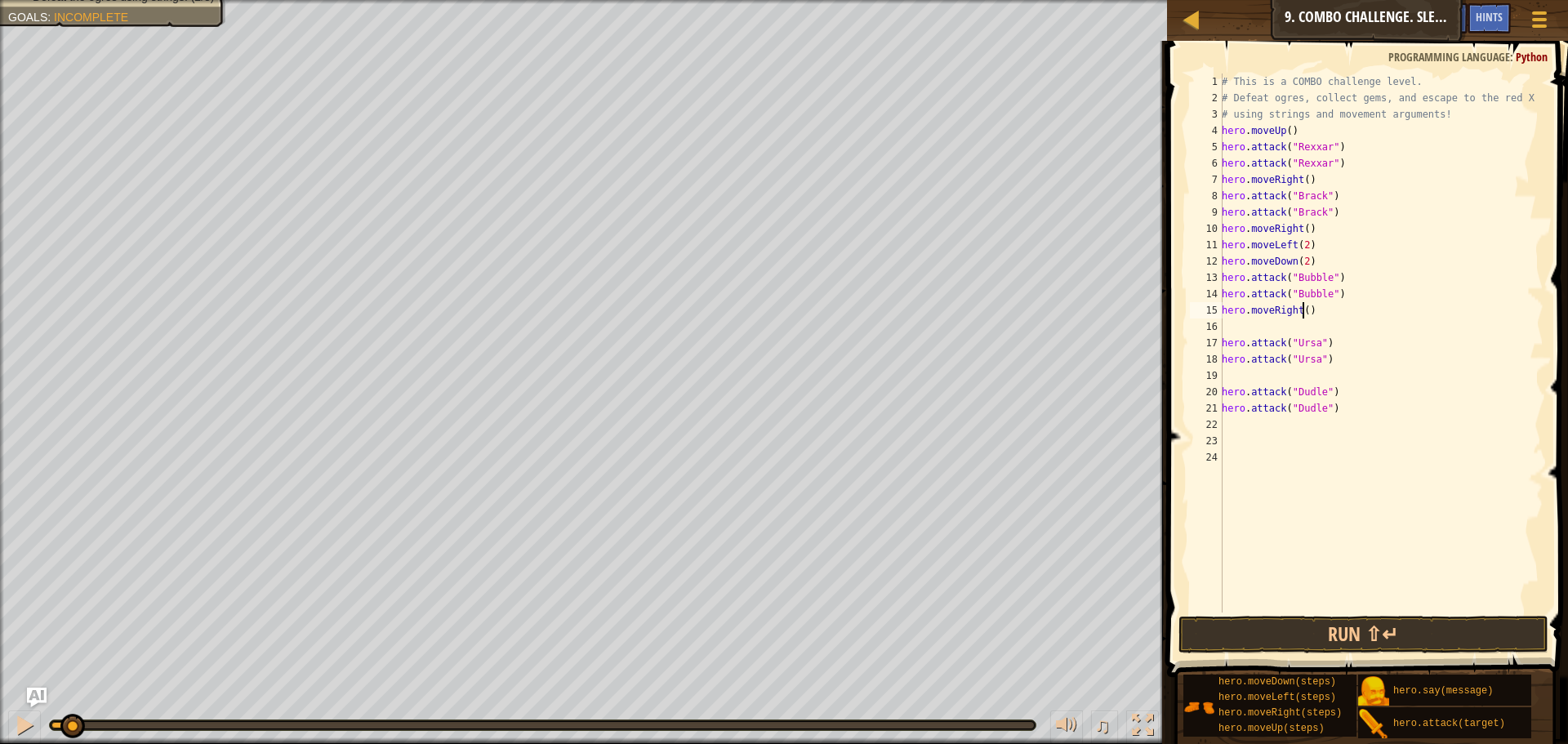
click at [1300, 314] on div "# This is a COMBO challenge level. # Defeat [PERSON_NAME], collect gems, and es…" at bounding box center [1380, 359] width 325 height 571
type textarea "hero.moveRight(2)"
click at [1302, 329] on div "# This is a COMBO challenge level. # Defeat [PERSON_NAME], collect gems, and es…" at bounding box center [1380, 359] width 325 height 571
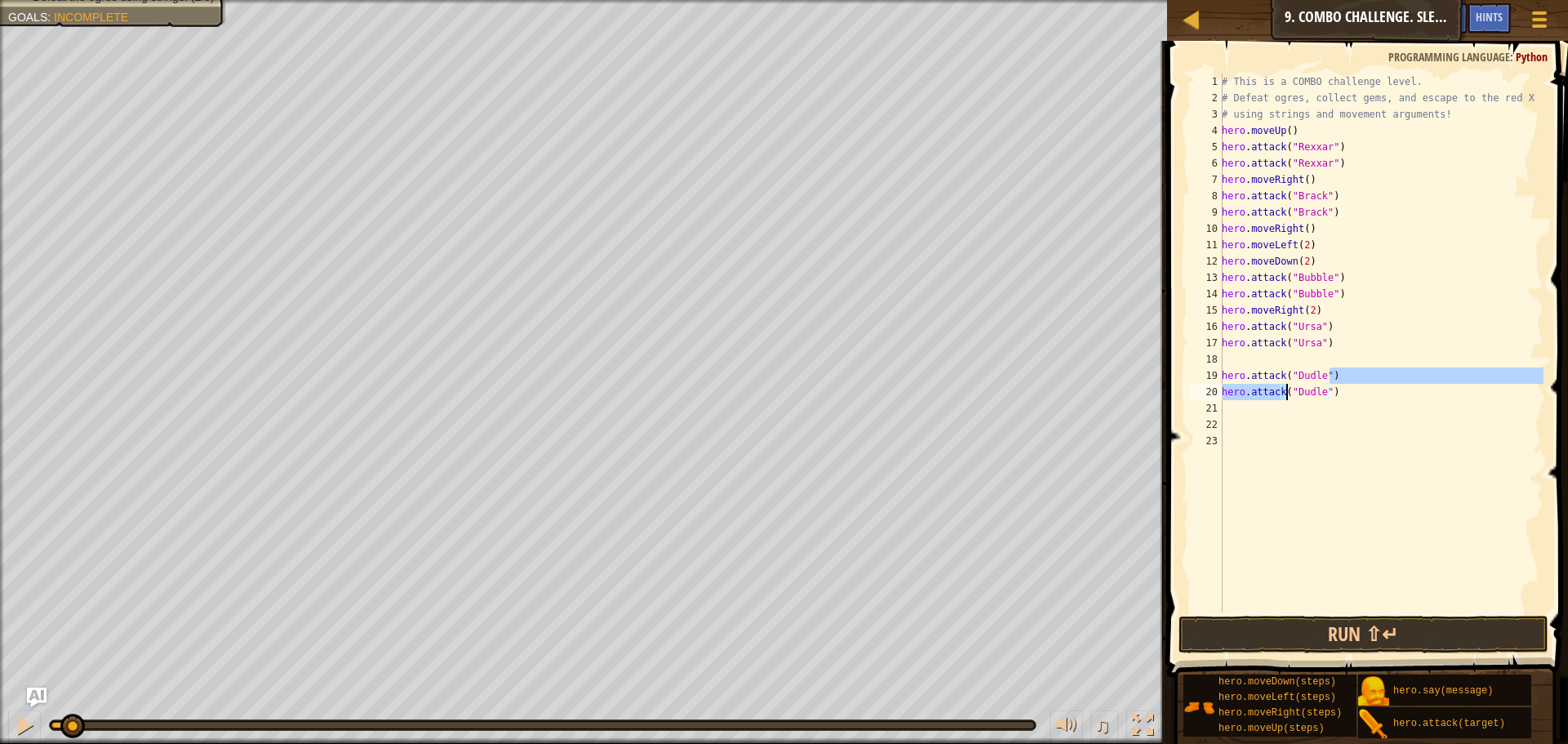
drag, startPoint x: 1336, startPoint y: 372, endPoint x: 1314, endPoint y: 391, distance: 29.1
click at [1311, 394] on div "# This is a COMBO challenge level. # Defeat [PERSON_NAME], collect gems, and es…" at bounding box center [1380, 359] width 325 height 571
click at [1339, 394] on div "# This is a COMBO challenge level. # Defeat [PERSON_NAME], collect gems, and es…" at bounding box center [1380, 359] width 325 height 571
drag, startPoint x: 1333, startPoint y: 395, endPoint x: 1209, endPoint y: 370, distance: 126.5
click at [1209, 370] on div "hero.attack("Dudle") 1 2 3 4 5 6 7 8 9 10 11 12 13 14 15 16 17 18 19 20 21 22 2…" at bounding box center [1365, 343] width 357 height 539
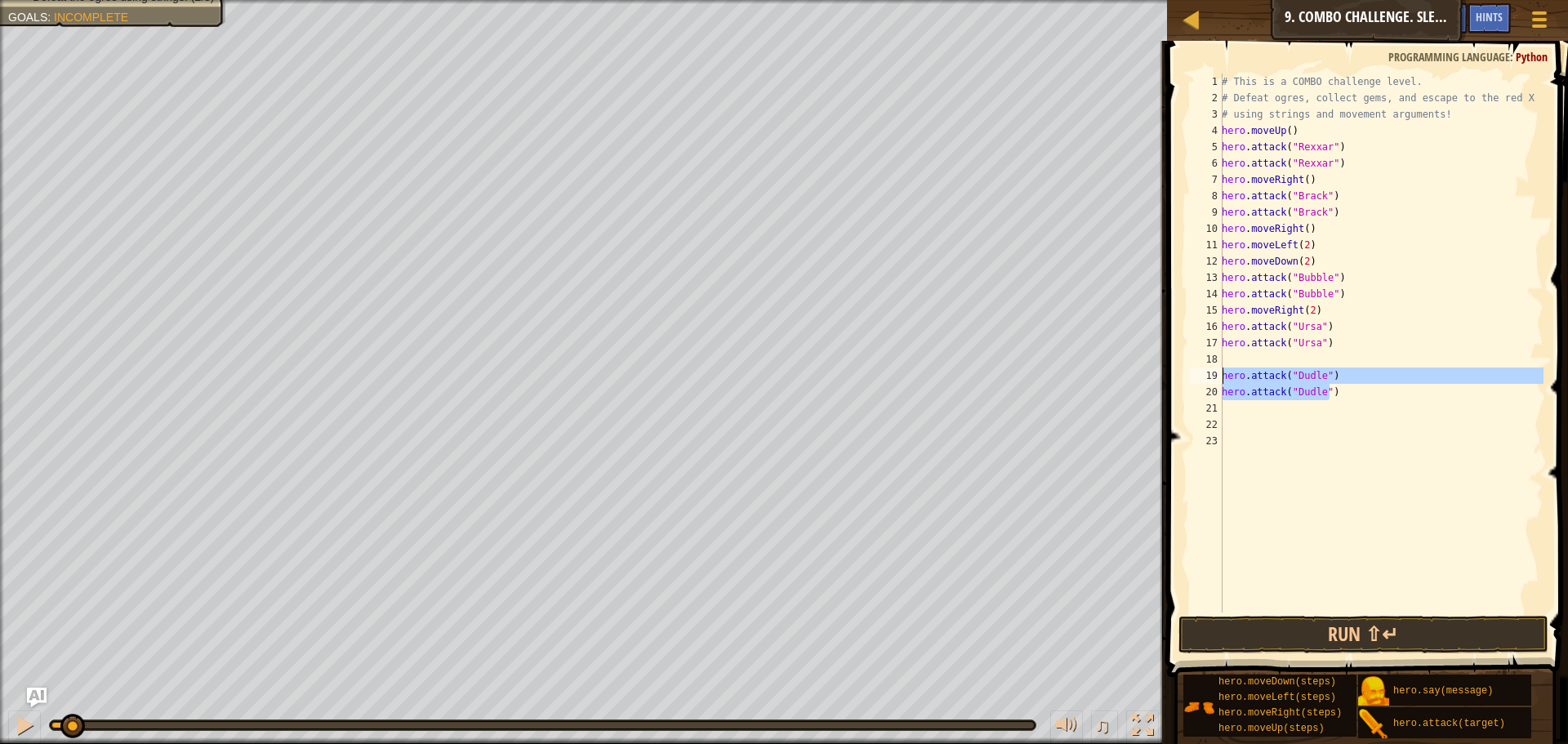
type textarea "hero.attack("Dudle") hero.attack("Dudle")"
click at [1333, 329] on div "# This is a COMBO challenge level. # Defeat [PERSON_NAME], collect gems, and es…" at bounding box center [1380, 359] width 325 height 571
click at [1333, 318] on div "# This is a COMBO challenge level. # Defeat [PERSON_NAME], collect gems, and es…" at bounding box center [1380, 359] width 325 height 571
type textarea "hero.moveRight(2)"
paste textarea "hero.attack("Dudle")"
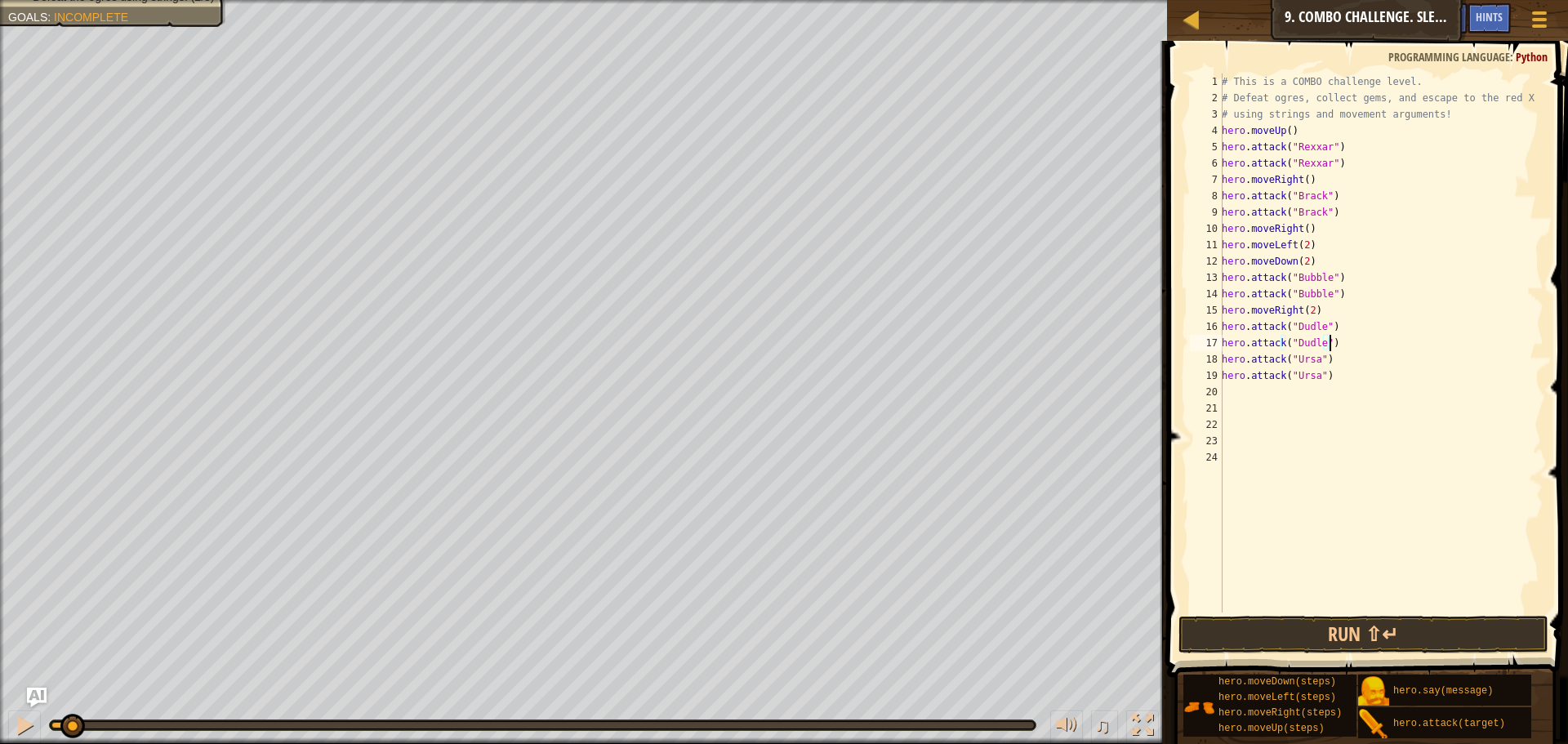
click at [1335, 361] on div "# This is a COMBO challenge level. # Defeat [PERSON_NAME], collect gems, and es…" at bounding box center [1380, 359] width 325 height 571
click at [1339, 342] on div "# This is a COMBO challenge level. # Defeat [PERSON_NAME], collect gems, and es…" at bounding box center [1380, 359] width 325 height 571
type textarea "hero.attack("Dudle")"
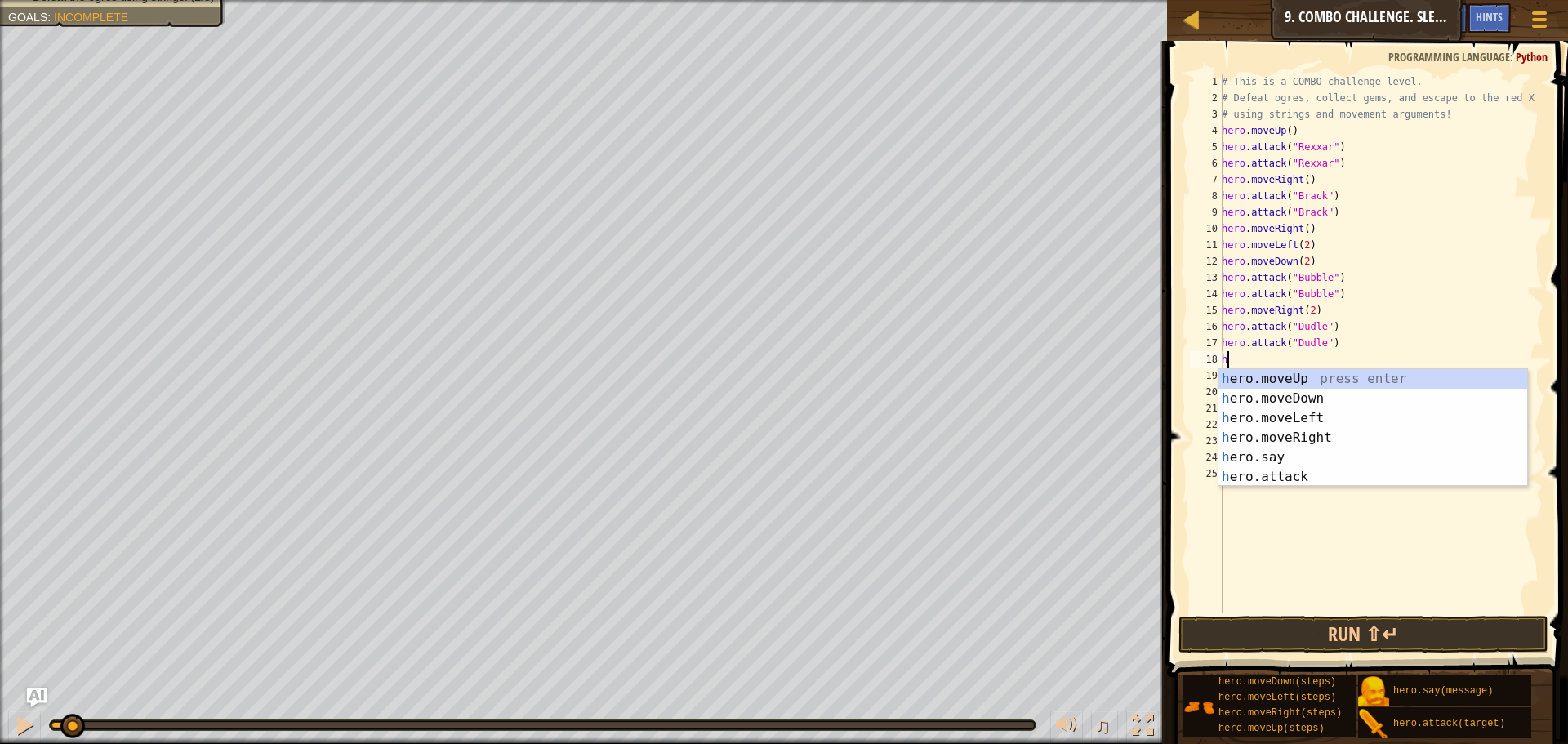
type textarea "he"
click at [1317, 378] on div "he ro.moveUp press enter he ro.moveDown press enter he ro.moveLeft press enter …" at bounding box center [1372, 447] width 308 height 157
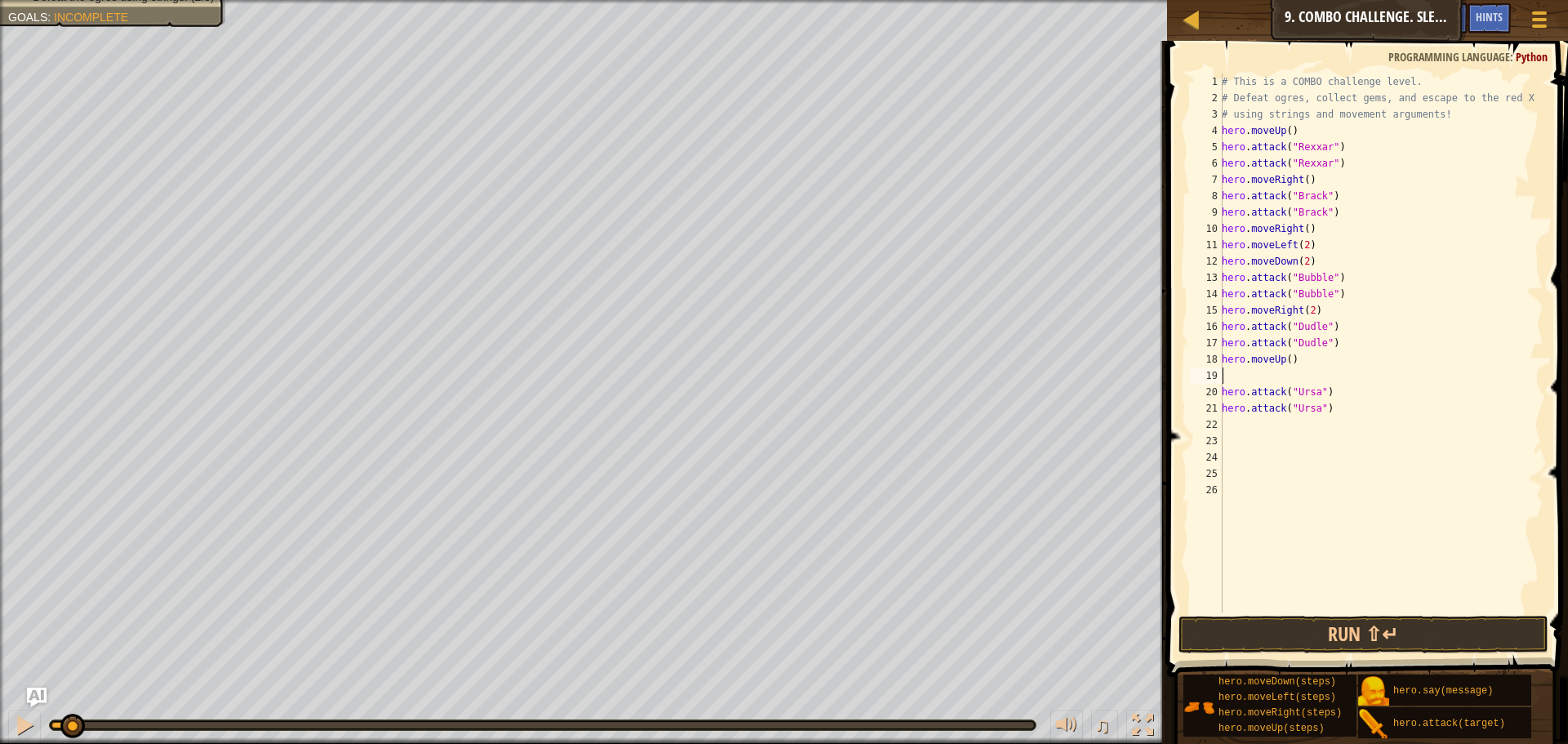
click at [1306, 376] on div "# This is a COMBO challenge level. # Defeat [PERSON_NAME], collect gems, and es…" at bounding box center [1380, 359] width 325 height 571
type textarea "hero.moveUp()"
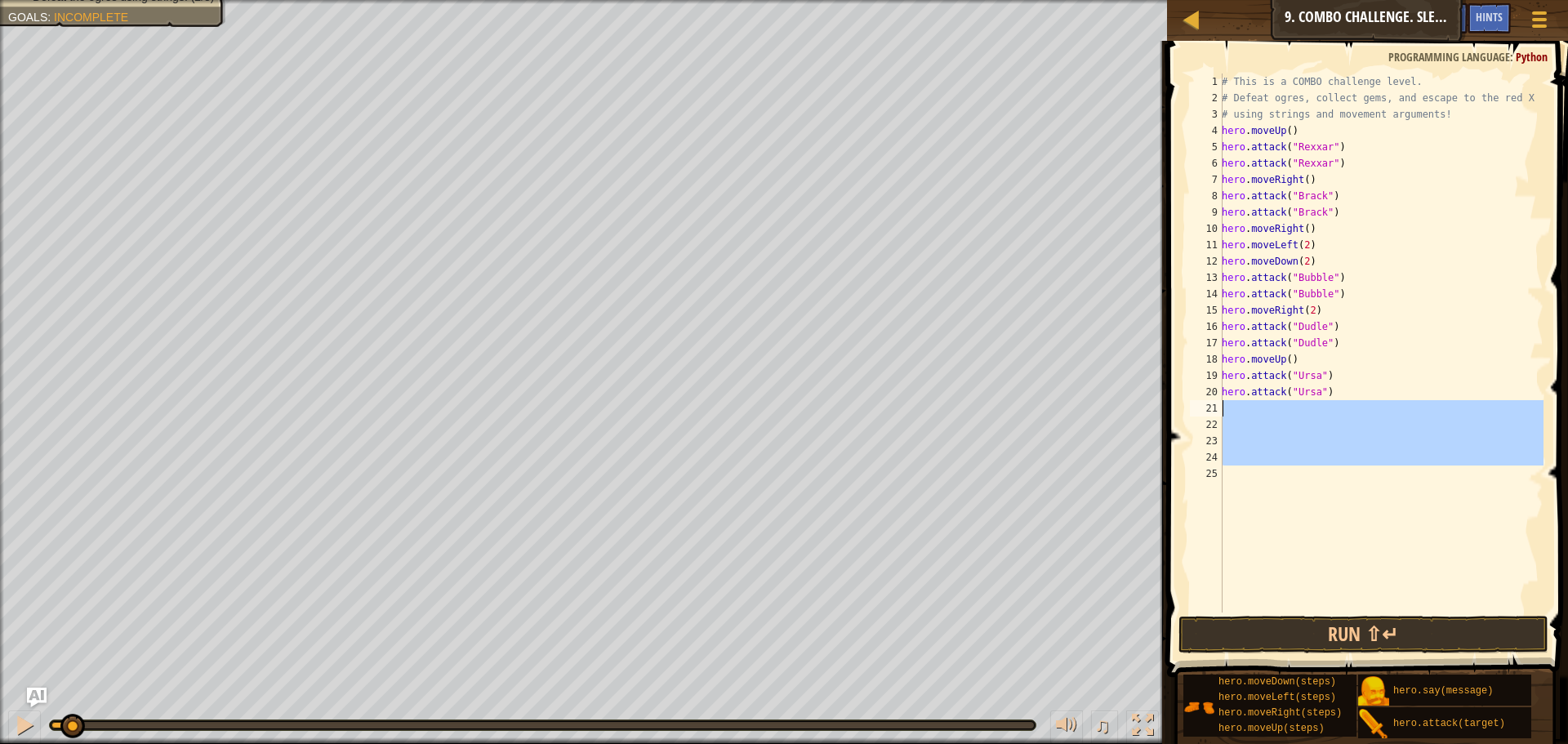
drag, startPoint x: 1289, startPoint y: 478, endPoint x: 1225, endPoint y: 412, distance: 91.9
click at [1225, 412] on div "# This is a COMBO challenge level. # Defeat [PERSON_NAME], collect gems, and es…" at bounding box center [1380, 359] width 325 height 571
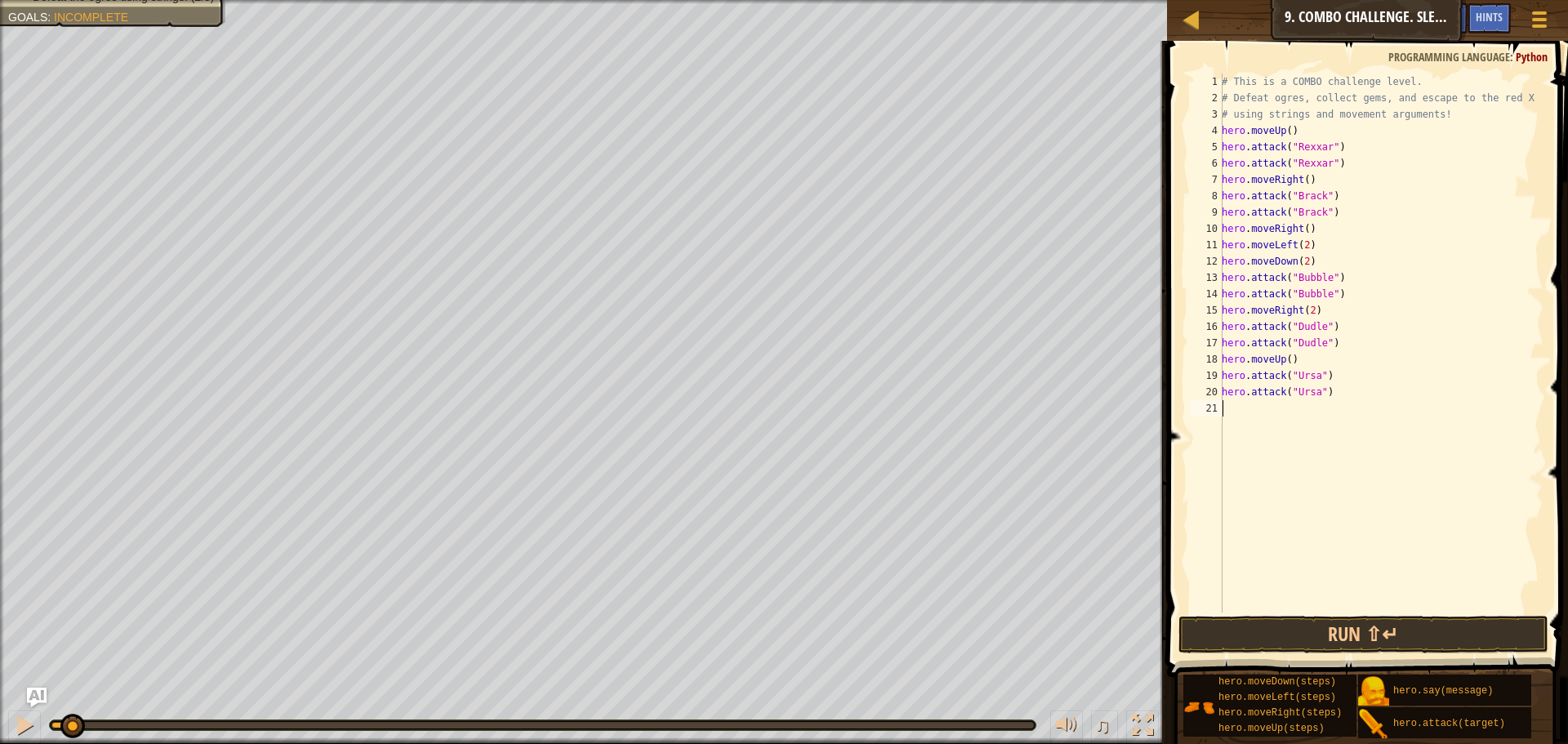
type textarea "hero.attack("Ursa")"
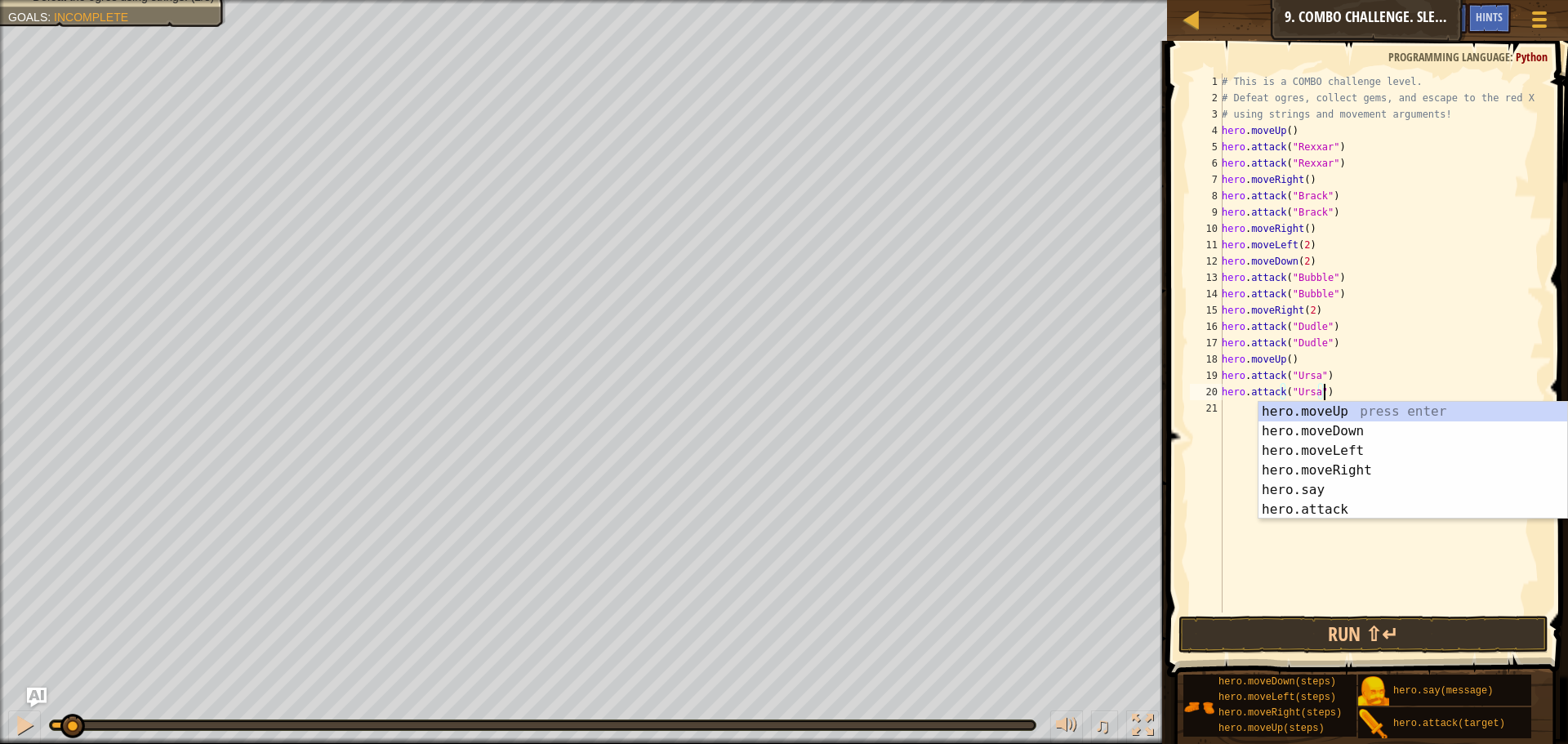
click at [1244, 407] on div "# This is a COMBO challenge level. # Defeat [PERSON_NAME], collect gems, and es…" at bounding box center [1380, 359] width 325 height 571
type textarea "hero.attack("Ursa")"
click at [1339, 637] on button "Run ⇧↵" at bounding box center [1363, 634] width 370 height 37
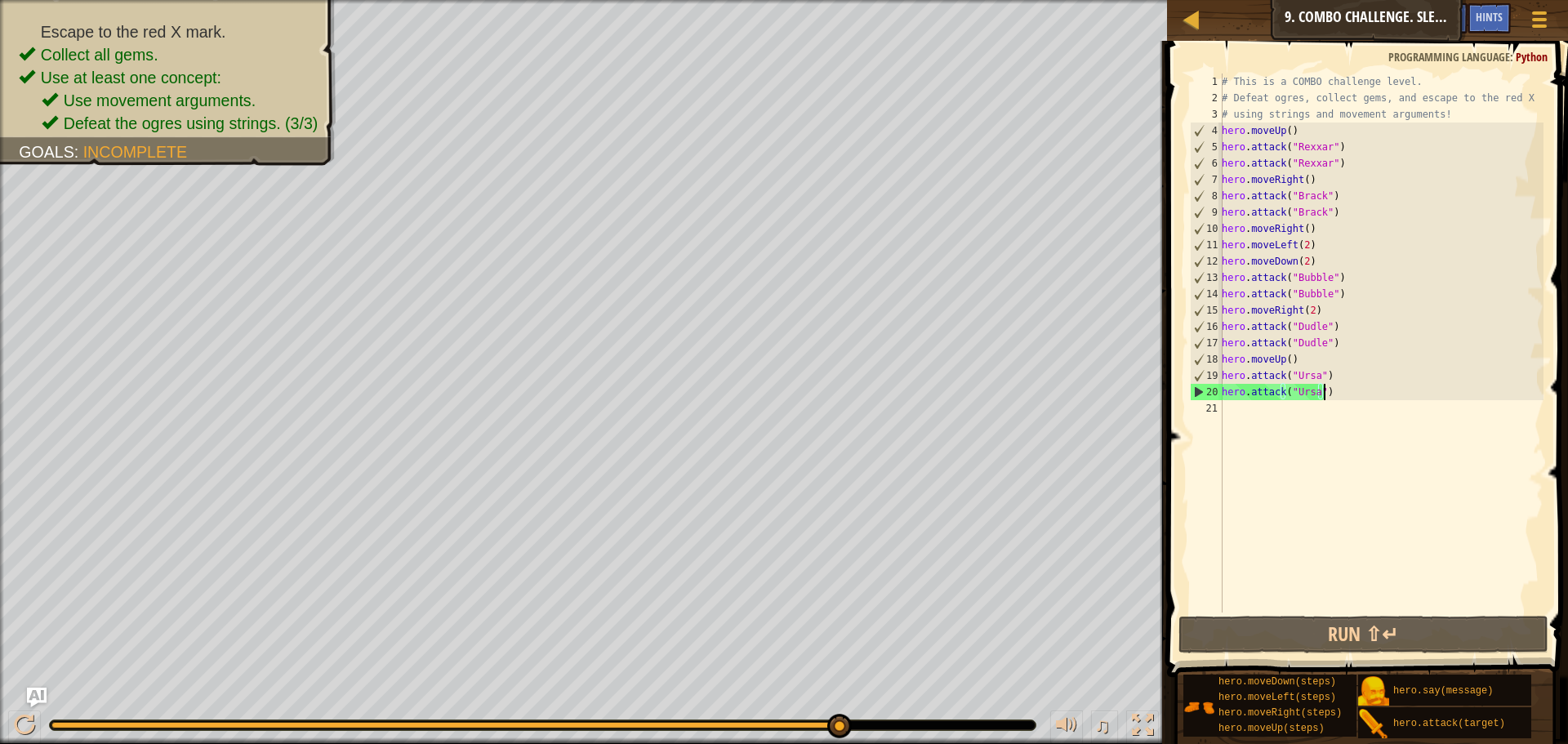
drag, startPoint x: 320, startPoint y: 723, endPoint x: 907, endPoint y: 717, distance: 587.0
click at [907, 717] on div "♫" at bounding box center [583, 721] width 1167 height 49
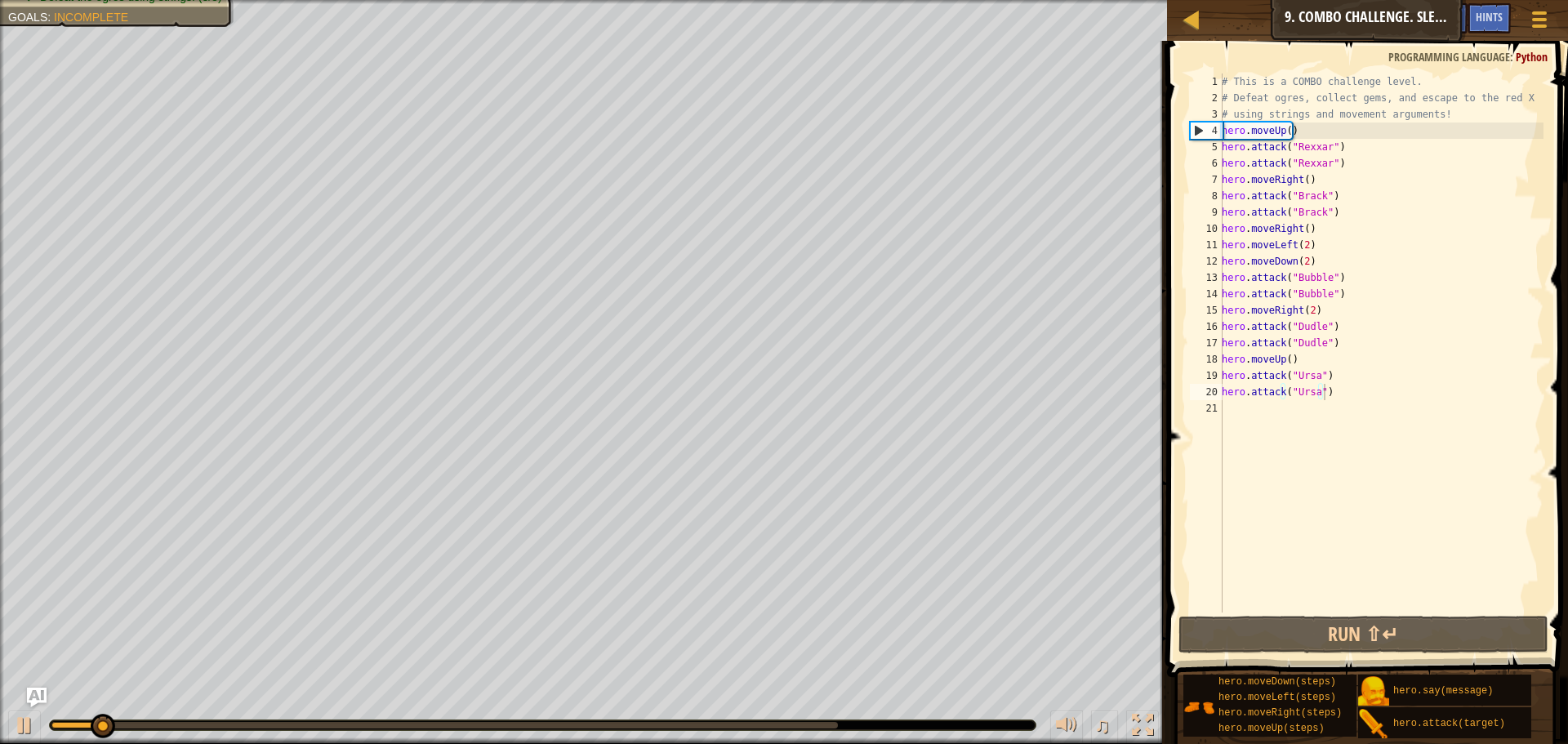
click at [835, 724] on div at bounding box center [542, 724] width 986 height 10
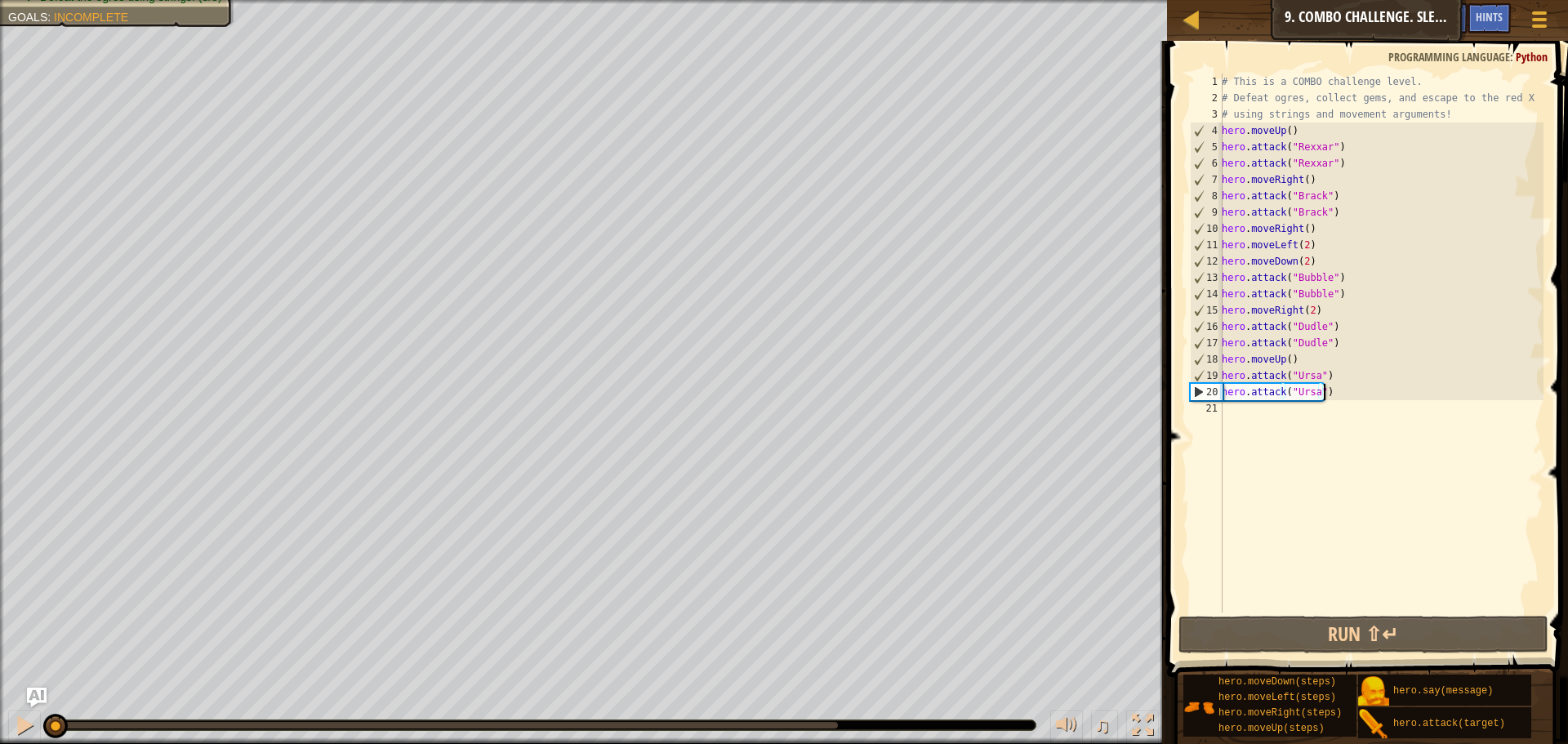
click at [1261, 408] on div "# This is a COMBO challenge level. # Defeat [PERSON_NAME], collect gems, and es…" at bounding box center [1380, 359] width 325 height 571
type textarea "h"
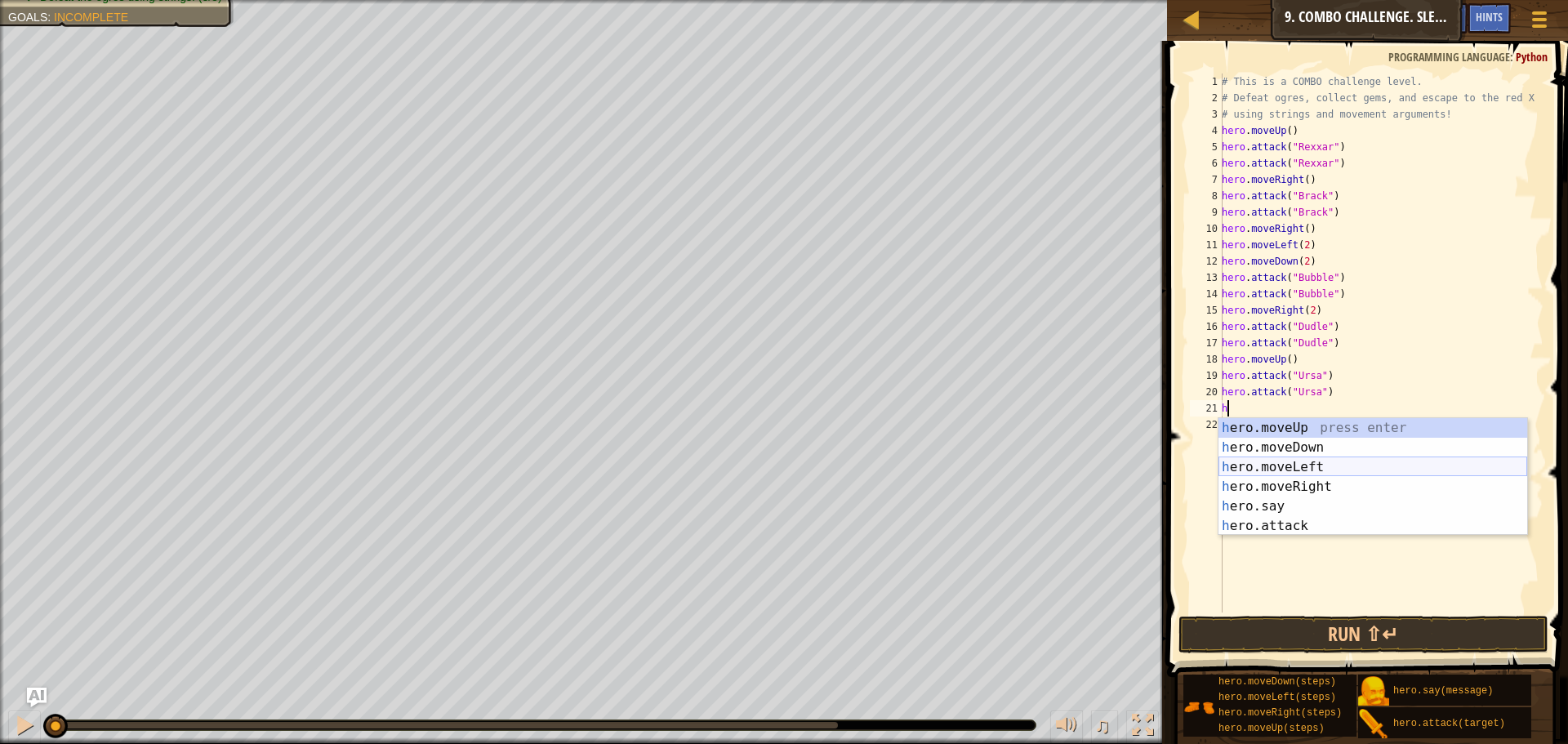
click at [1266, 469] on div "h ero.moveUp press enter h ero.moveDown press enter h ero.moveLeft press enter …" at bounding box center [1372, 496] width 308 height 157
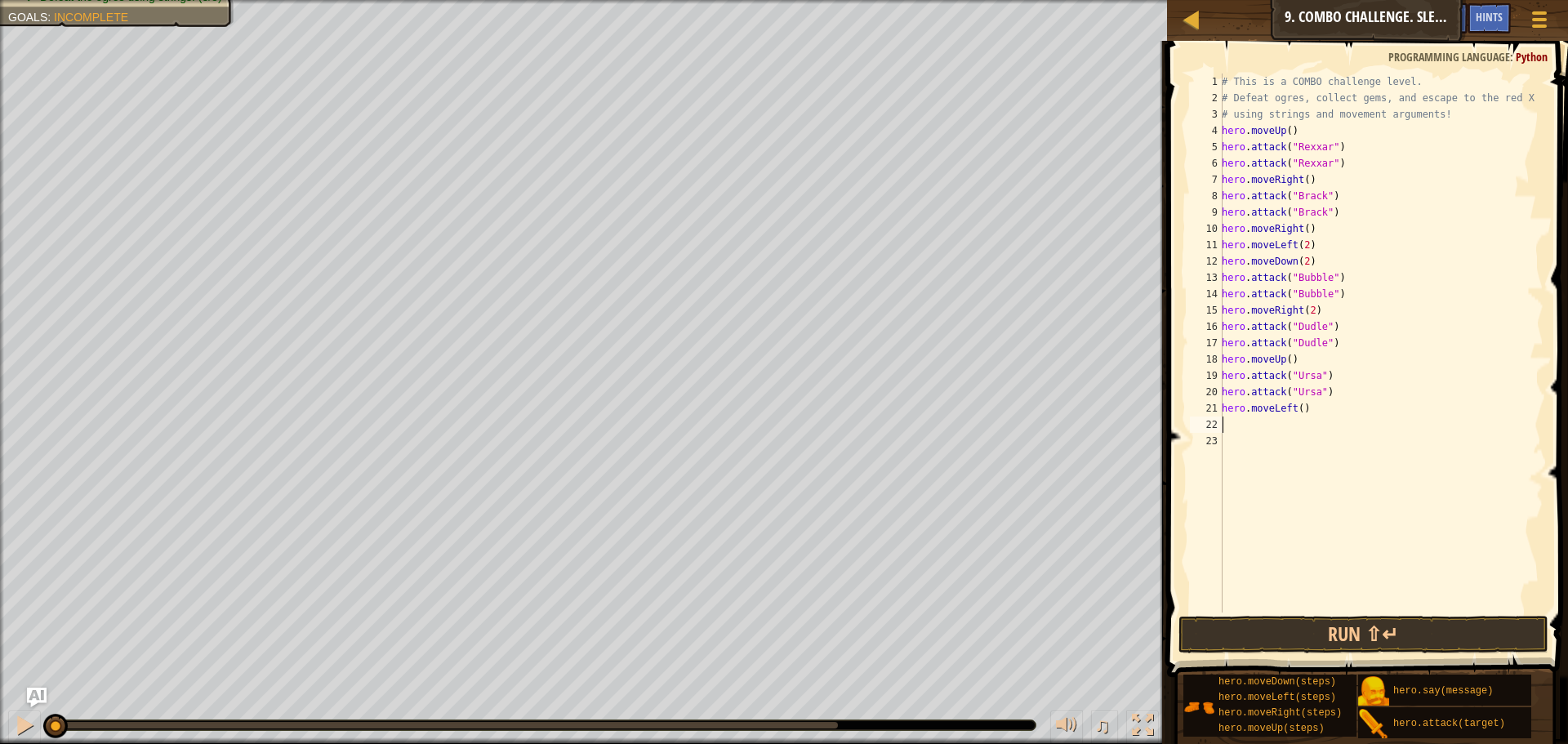
click at [1300, 411] on div "# This is a COMBO challenge level. # Defeat [PERSON_NAME], collect gems, and es…" at bounding box center [1380, 359] width 325 height 571
type textarea "hero.moveLeft(2)"
click at [1267, 424] on div "# This is a COMBO challenge level. # Defeat [PERSON_NAME], collect gems, and es…" at bounding box center [1380, 359] width 325 height 571
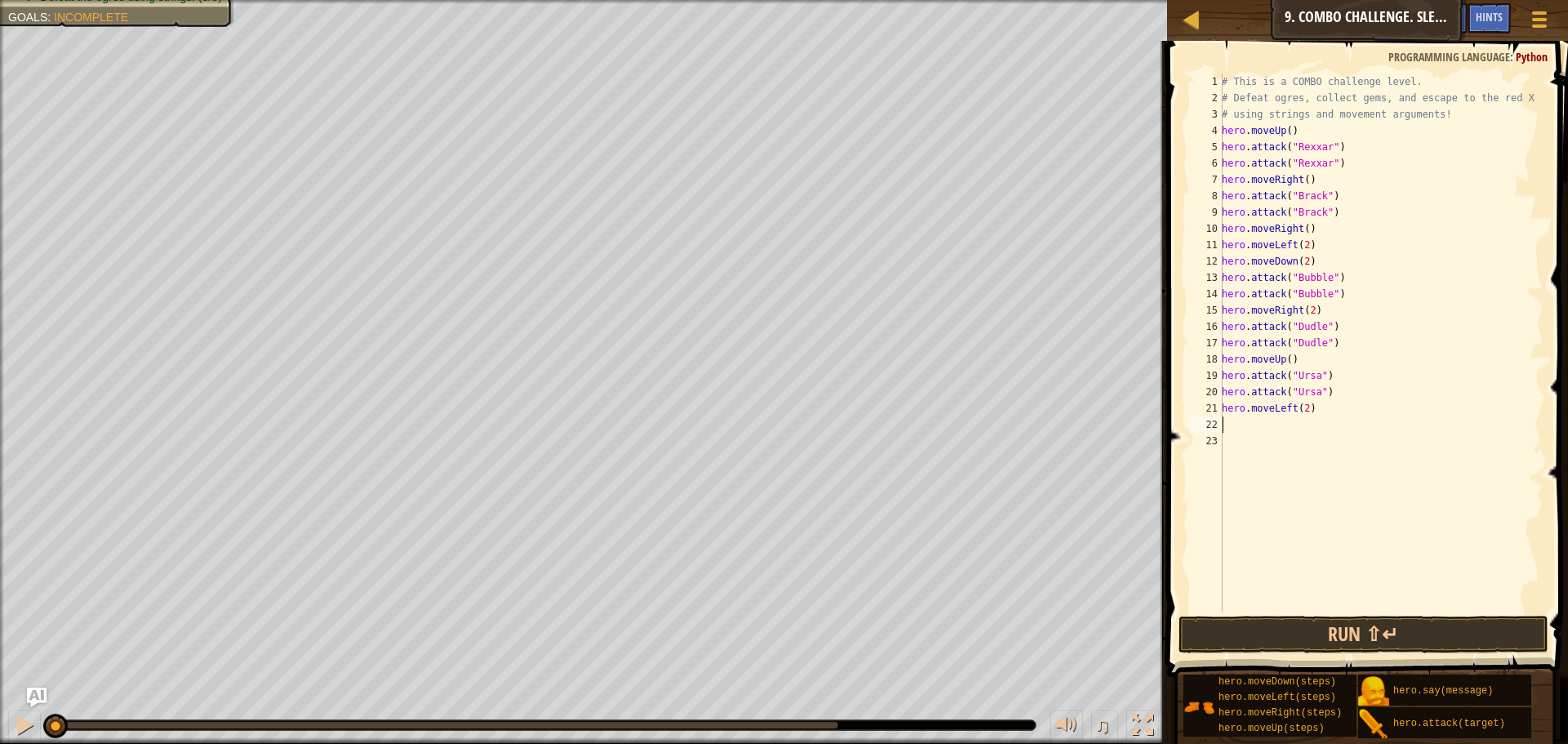
type textarea "h"
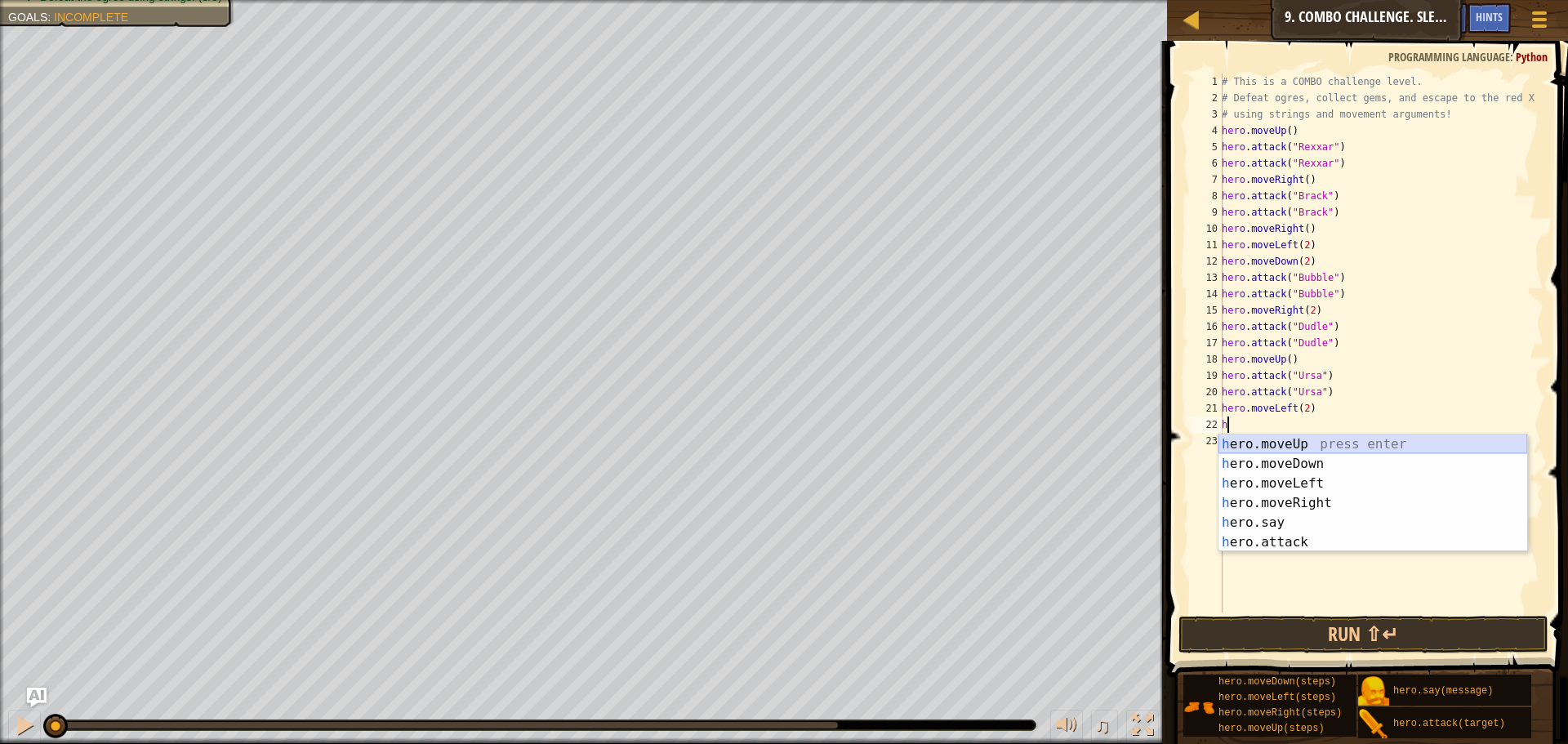
click at [1315, 444] on div "h ero.moveUp press enter h ero.moveDown press enter h ero.moveLeft press enter …" at bounding box center [1372, 513] width 308 height 157
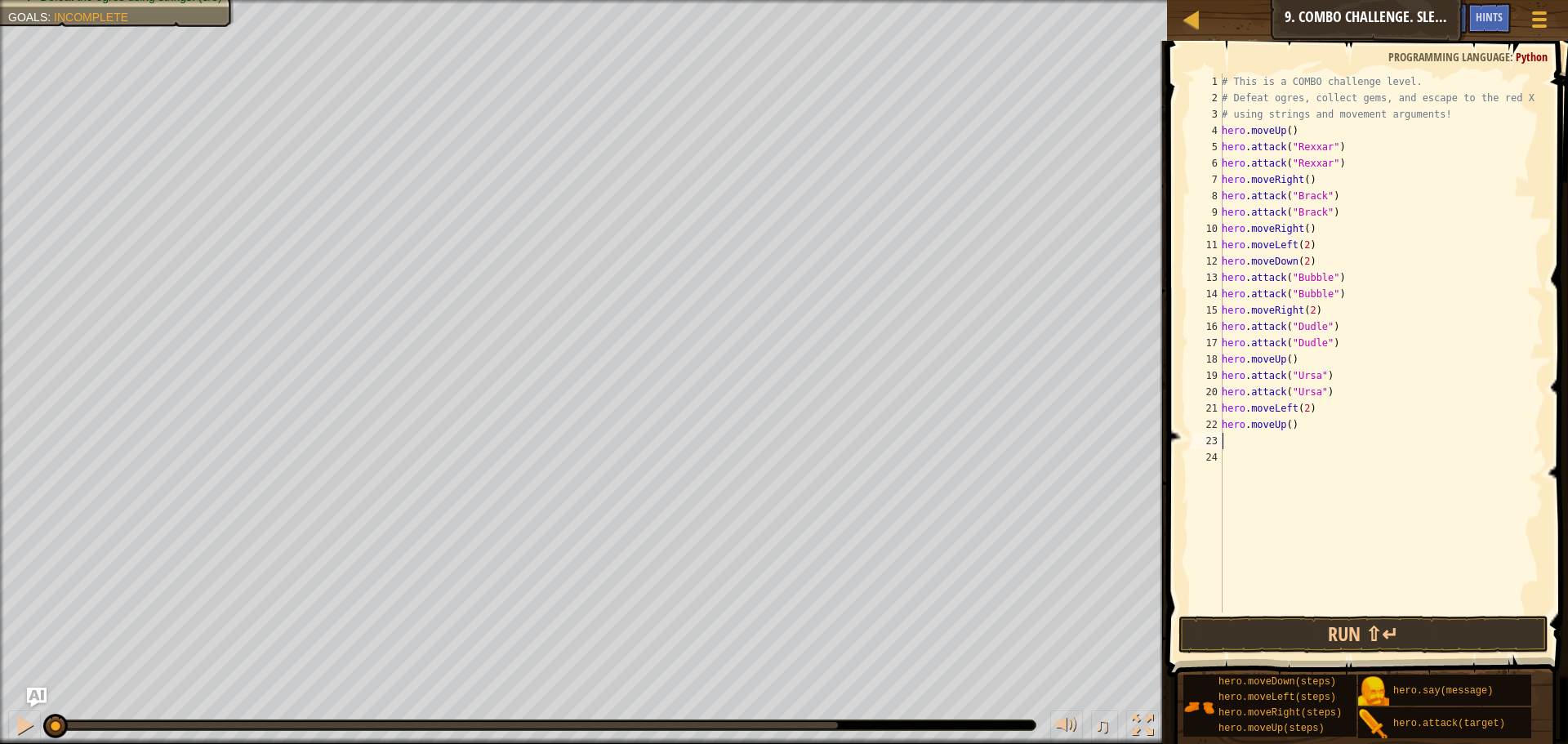
type textarea "h"
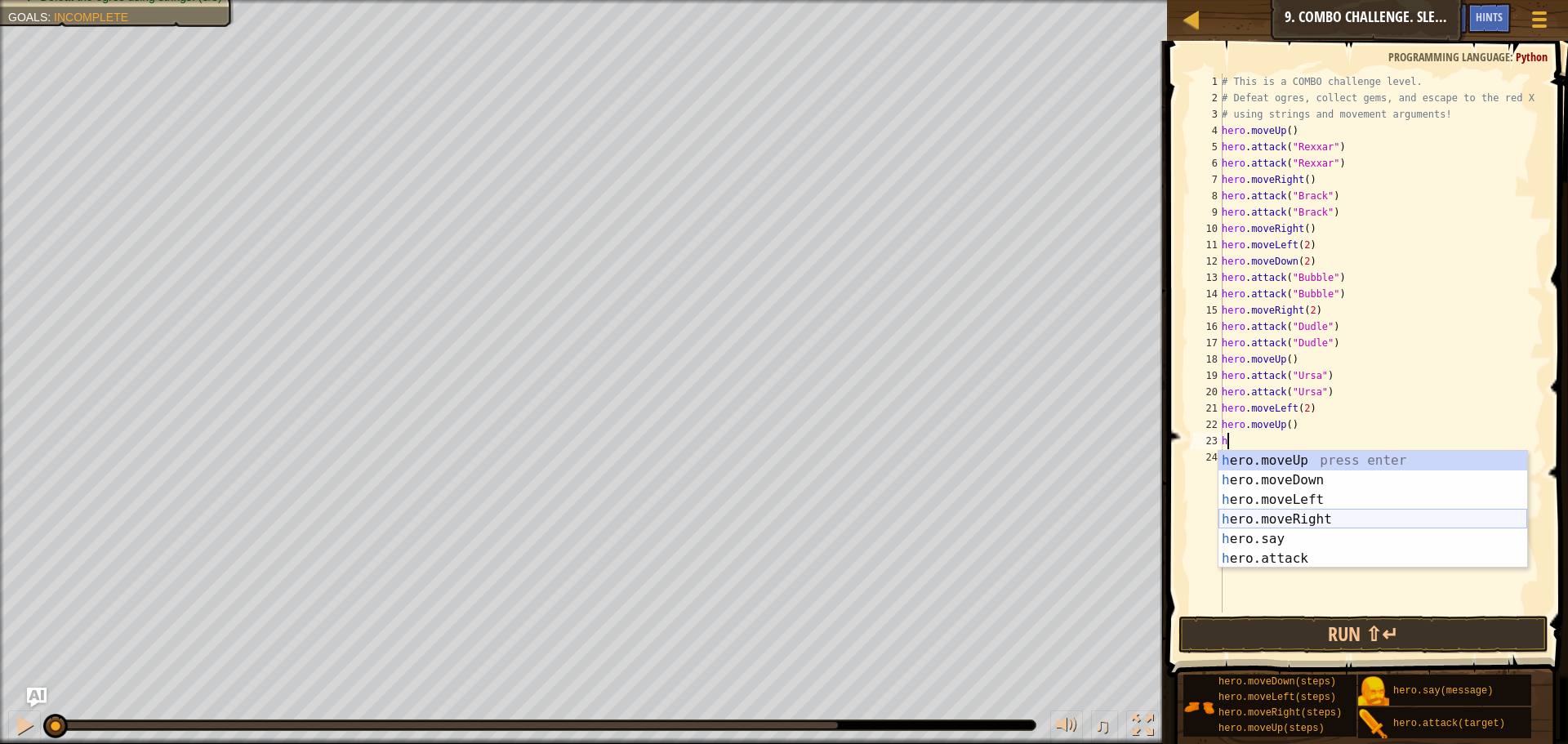
click at [1302, 512] on div "h ero.moveUp press enter h ero.moveDown press enter h ero.moveLeft press enter …" at bounding box center [1372, 529] width 308 height 157
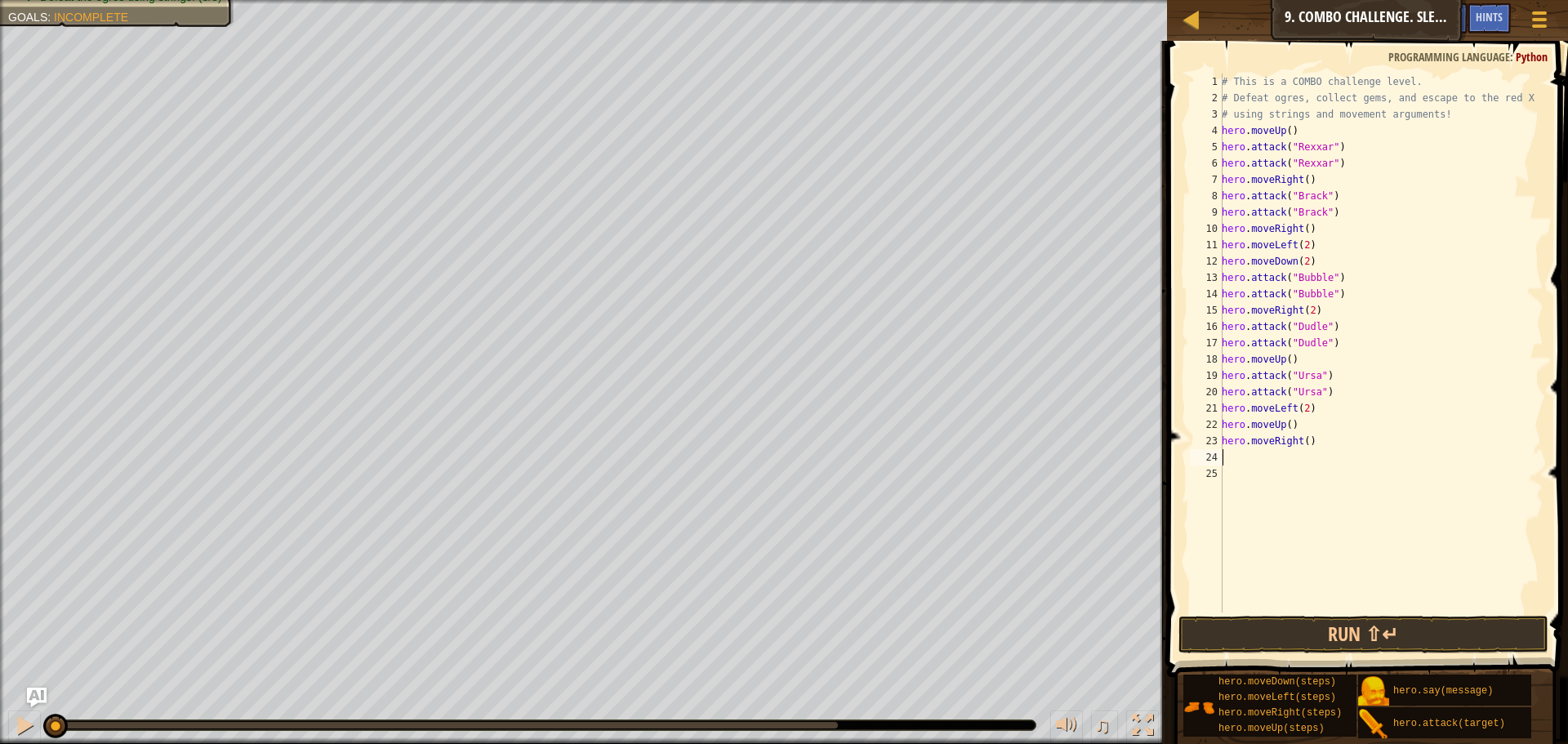
click at [1302, 442] on div "# This is a COMBO challenge level. # Defeat [PERSON_NAME], collect gems, and es…" at bounding box center [1380, 359] width 325 height 571
type textarea "hero.moveRight(3)"
click at [1325, 639] on button "Run ⇧↵" at bounding box center [1363, 634] width 370 height 37
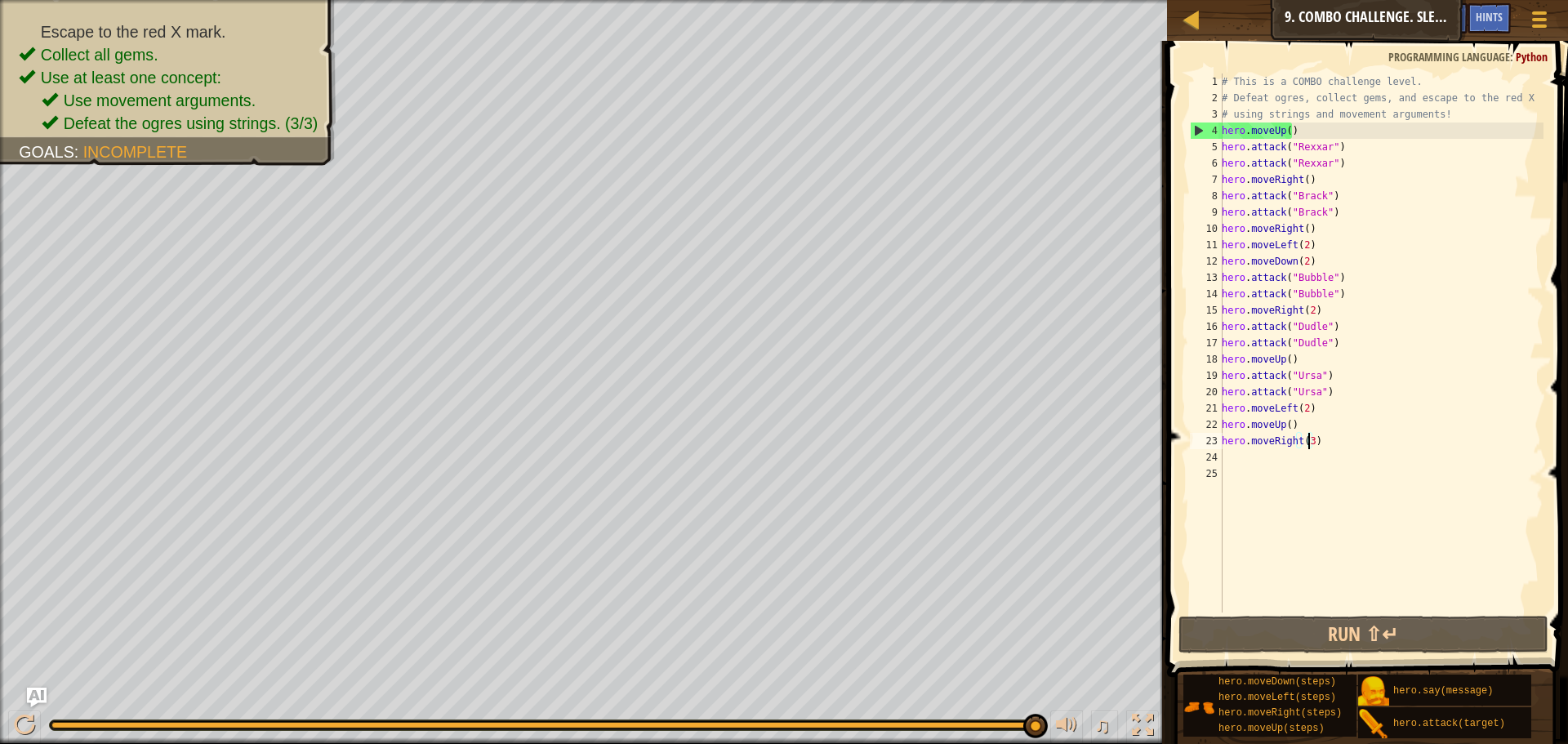
click at [1117, 686] on div "Escape to the red X mark. Collect all gems. Use at least one concept: Use movem…" at bounding box center [784, 372] width 1568 height 744
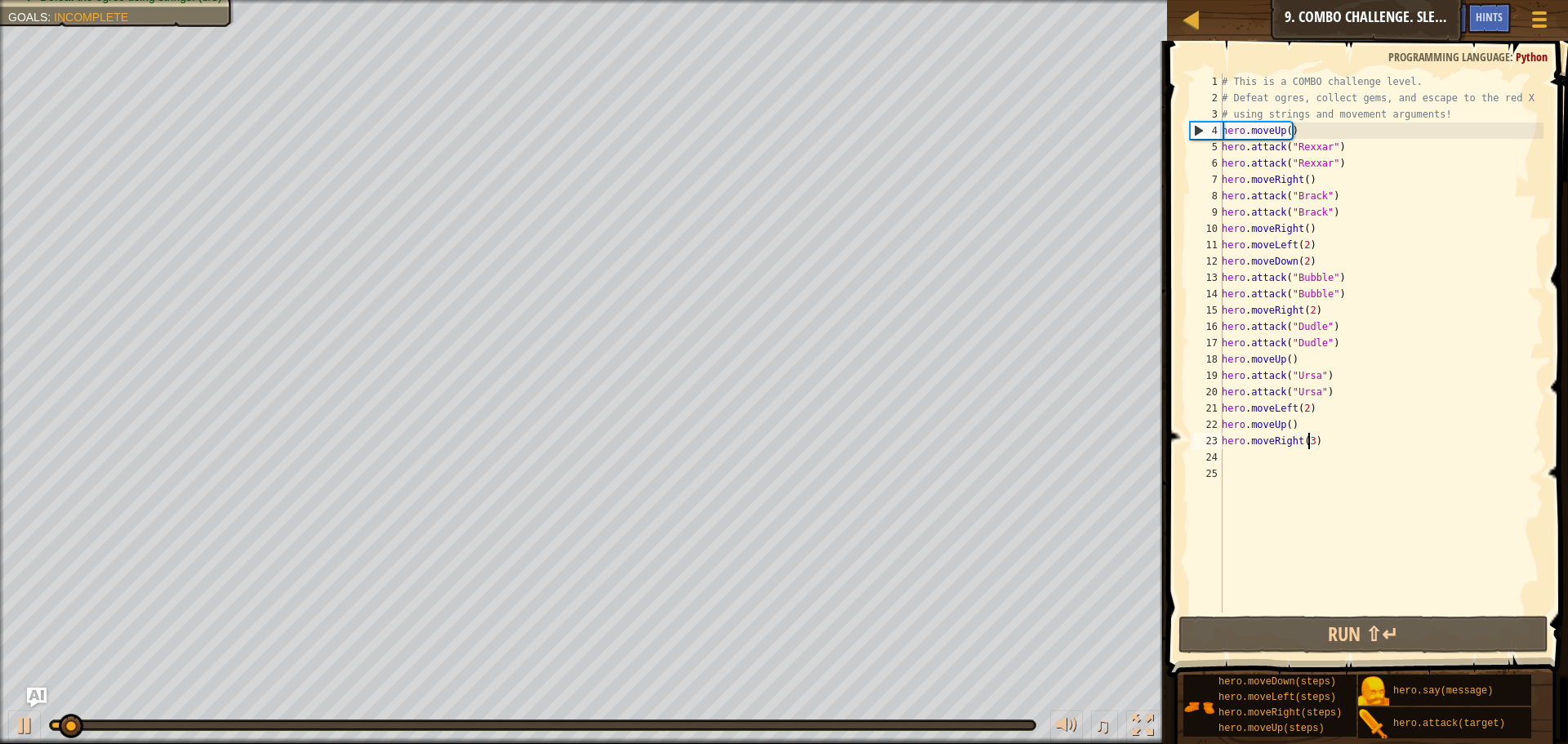
click at [1354, 485] on div "# This is a COMBO challenge level. # Defeat [PERSON_NAME], collect gems, and es…" at bounding box center [1380, 359] width 325 height 571
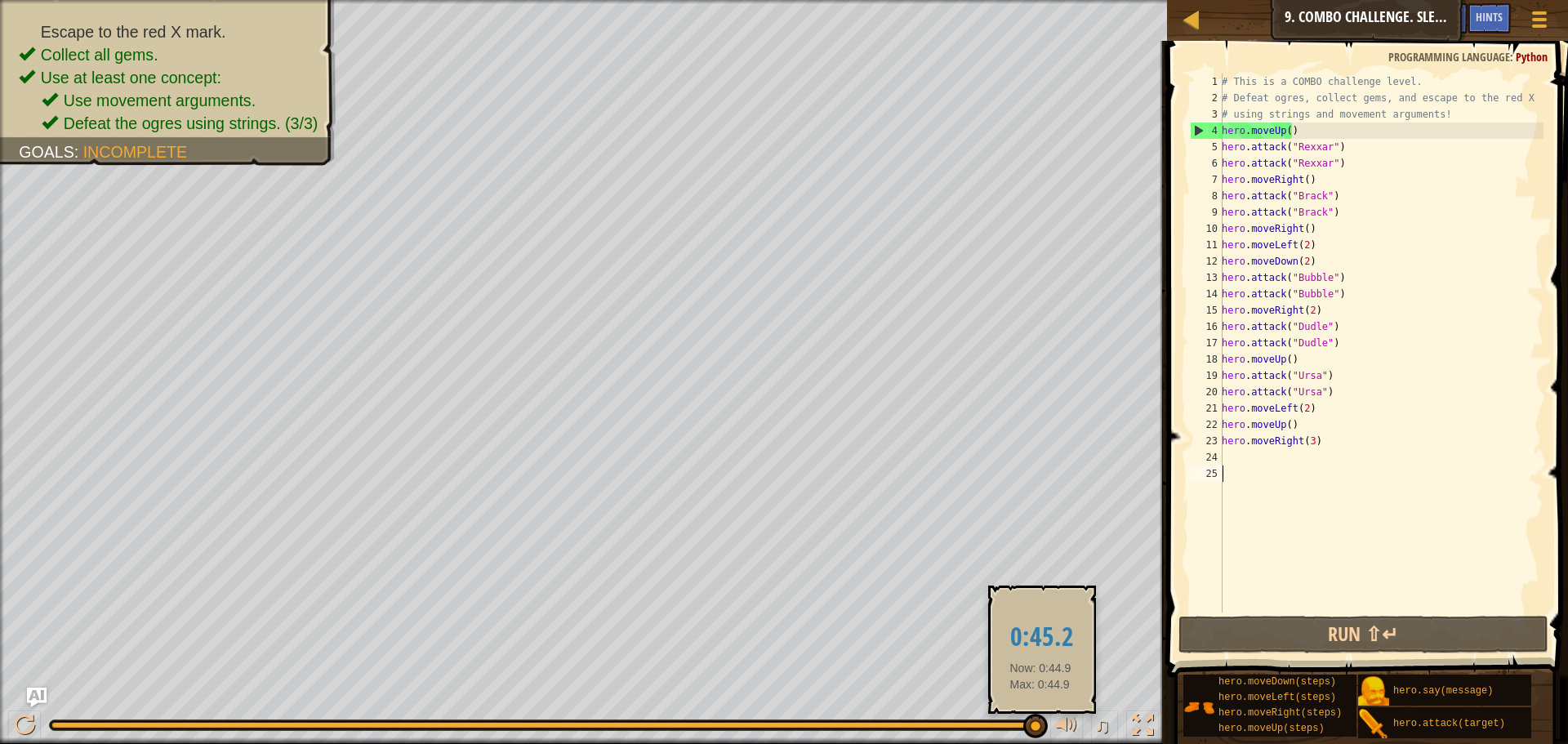
drag, startPoint x: 1027, startPoint y: 725, endPoint x: 1040, endPoint y: 724, distance: 13.0
click at [1034, 724] on div at bounding box center [542, 724] width 982 height 7
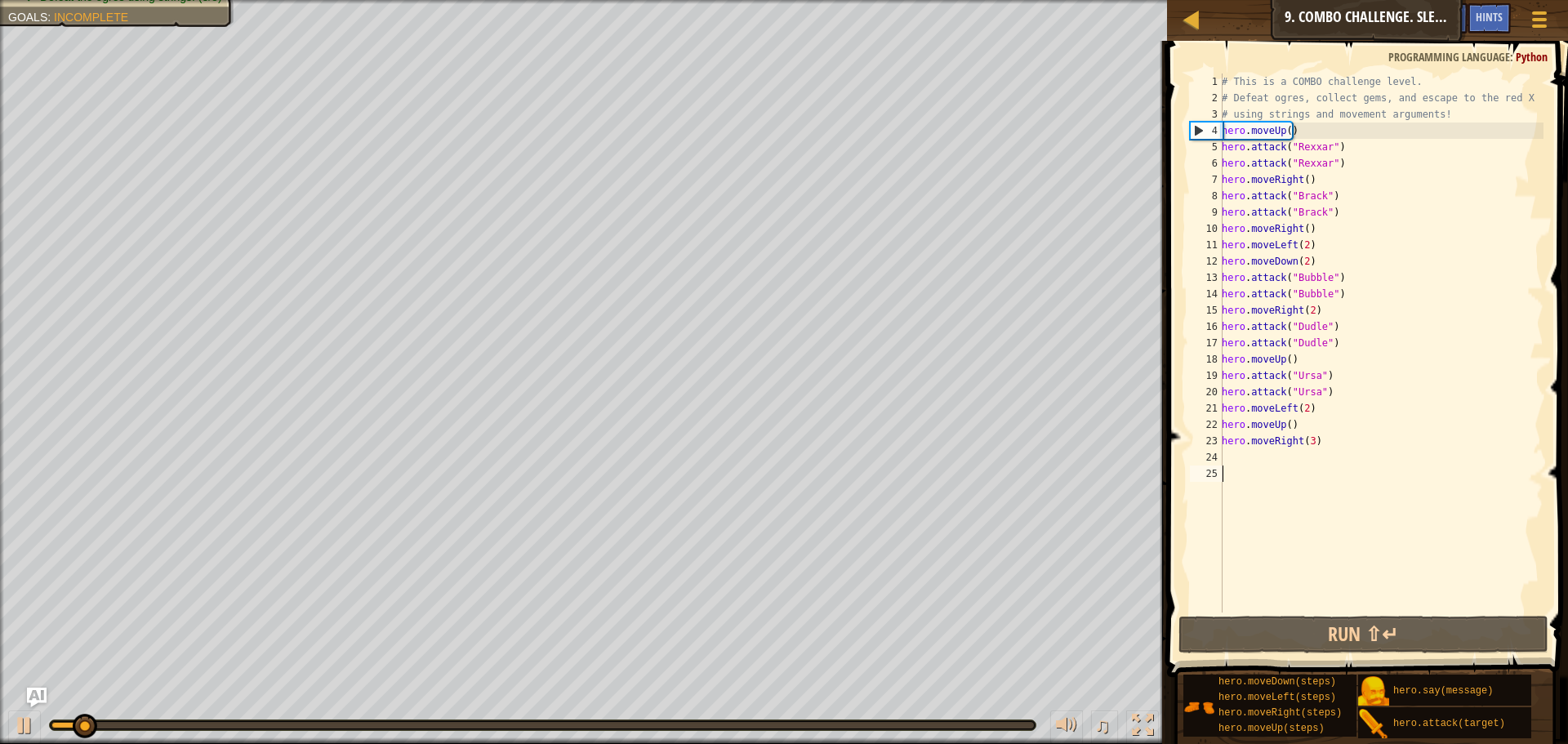
click at [1308, 445] on div "# This is a COMBO challenge level. # Defeat [PERSON_NAME], collect gems, and es…" at bounding box center [1380, 359] width 325 height 571
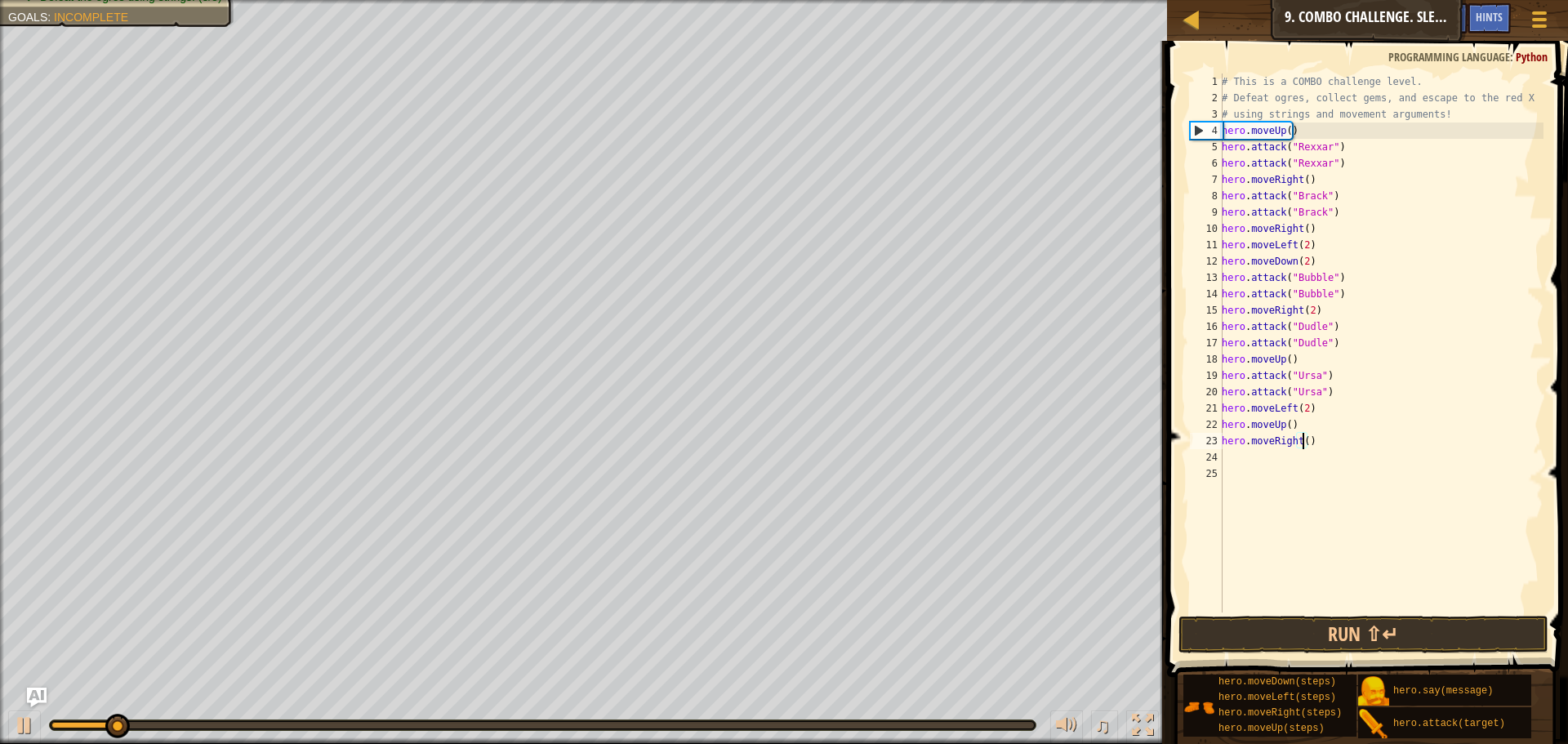
scroll to position [7, 7]
drag, startPoint x: 1009, startPoint y: 724, endPoint x: 0, endPoint y: 184, distance: 1144.4
click at [0, 185] on div "Escape to the red X mark. Collect all gems. Use at least one concept: Use movem…" at bounding box center [784, 372] width 1568 height 744
drag, startPoint x: 20, startPoint y: 709, endPoint x: 24, endPoint y: 740, distance: 31.3
click at [20, 709] on div "♫" at bounding box center [583, 721] width 1167 height 49
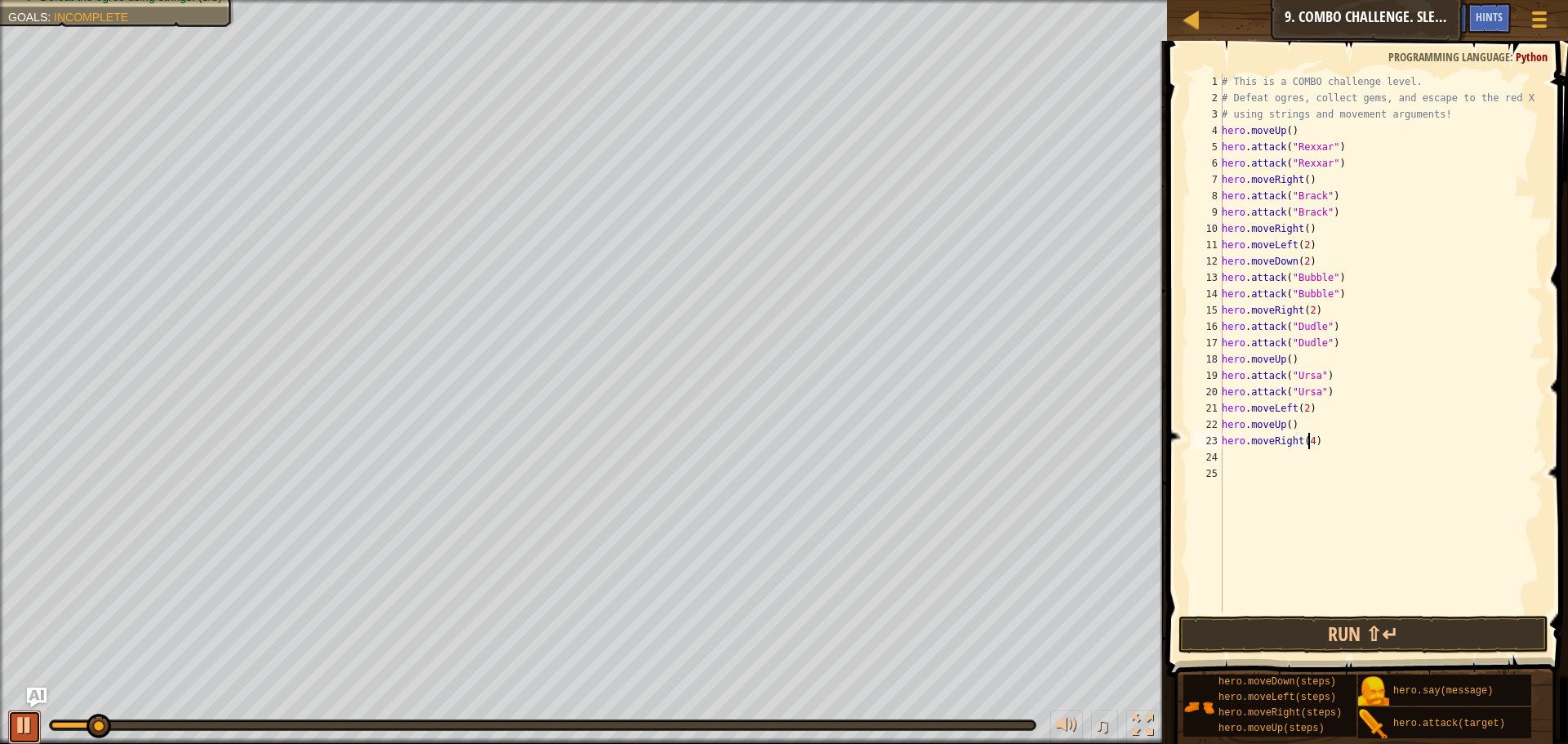
click at [20, 724] on div at bounding box center [24, 724] width 21 height 21
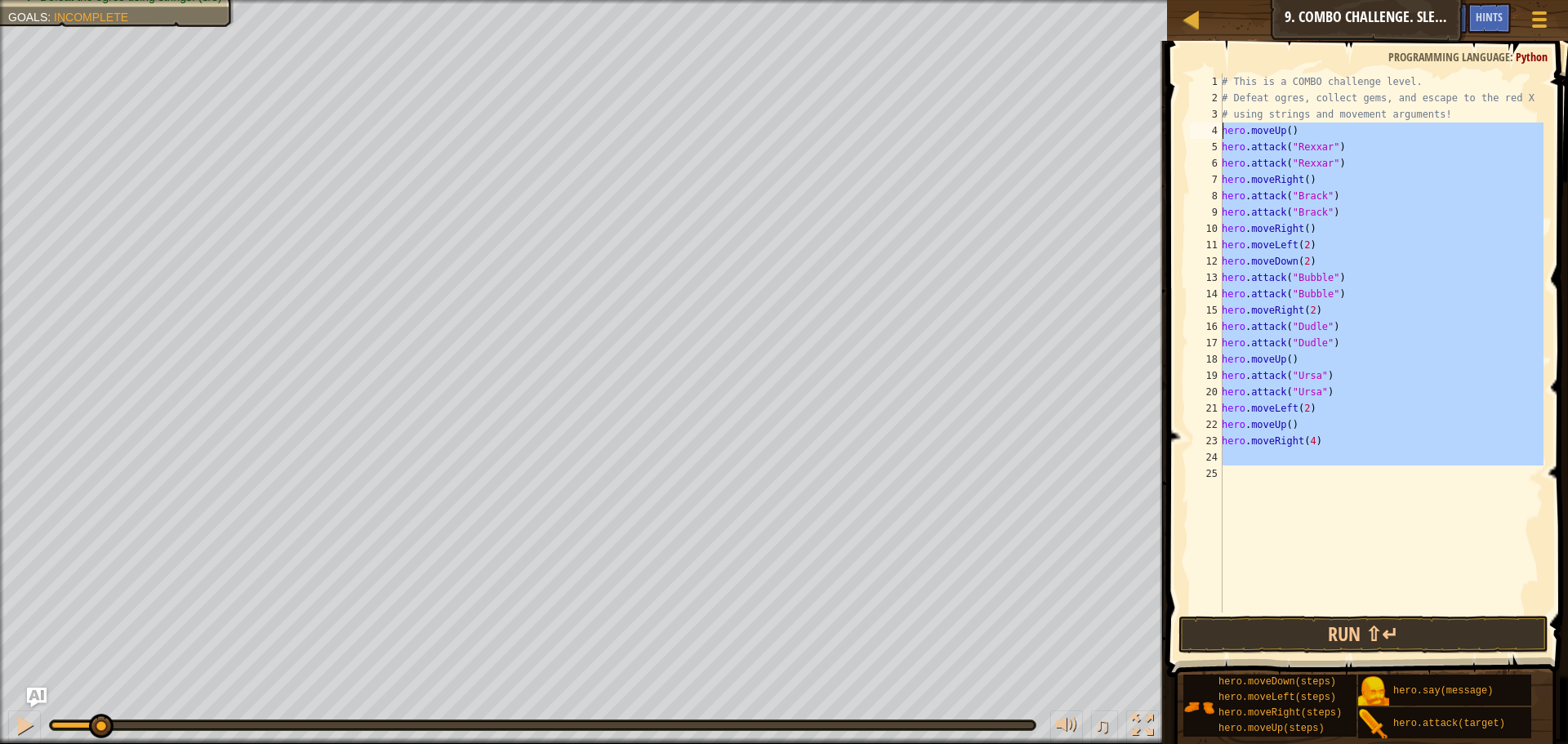
drag, startPoint x: 1394, startPoint y: 475, endPoint x: 1196, endPoint y: 132, distance: 396.0
click at [1196, 132] on div "hero.moveRight(4) 1 2 3 4 5 6 7 8 9 10 11 12 13 14 15 16 17 18 19 20 21 22 23 2…" at bounding box center [1365, 343] width 357 height 539
type textarea "h"
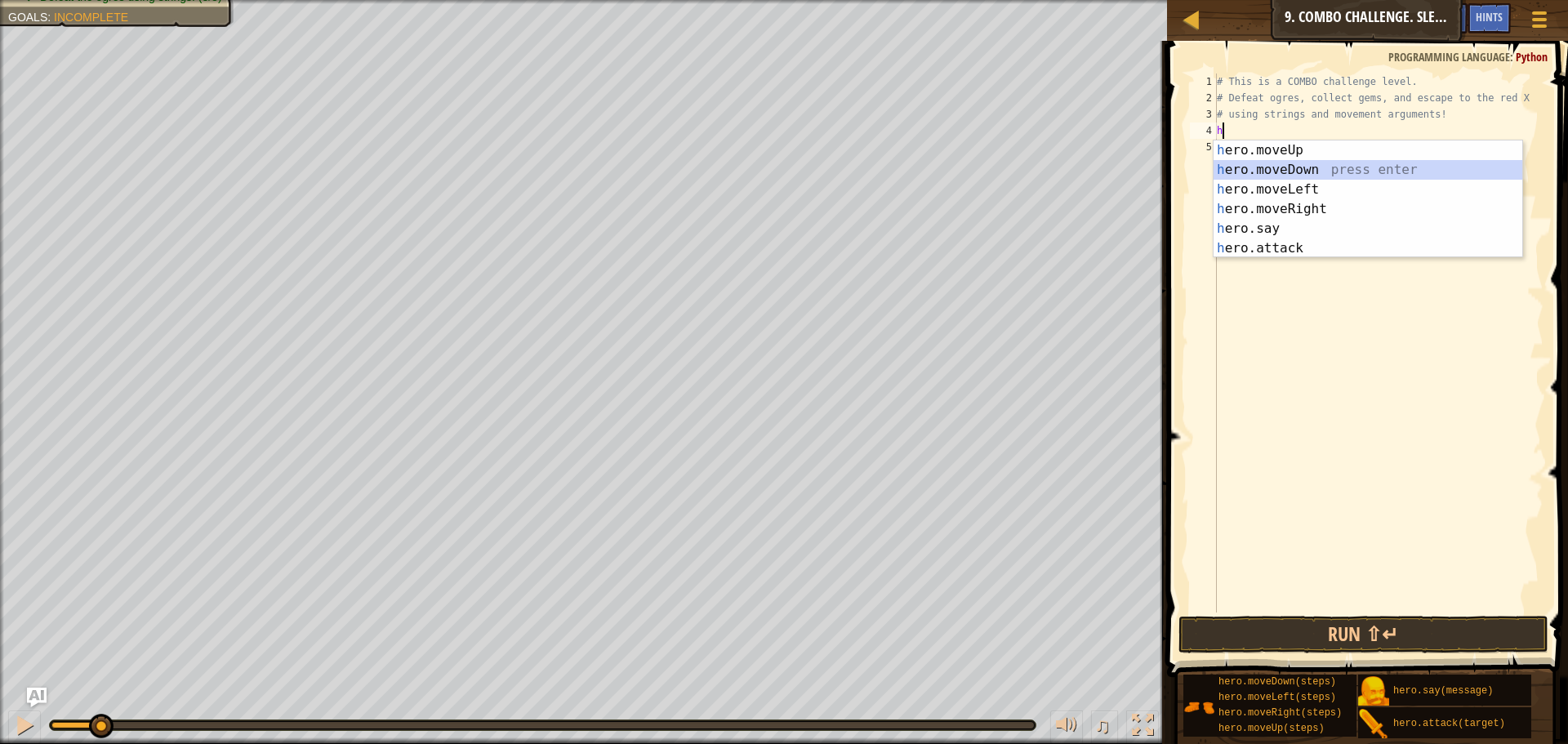
click at [1295, 176] on div "h ero.moveUp press enter h ero.moveDown press enter h ero.moveLeft press enter …" at bounding box center [1367, 218] width 308 height 157
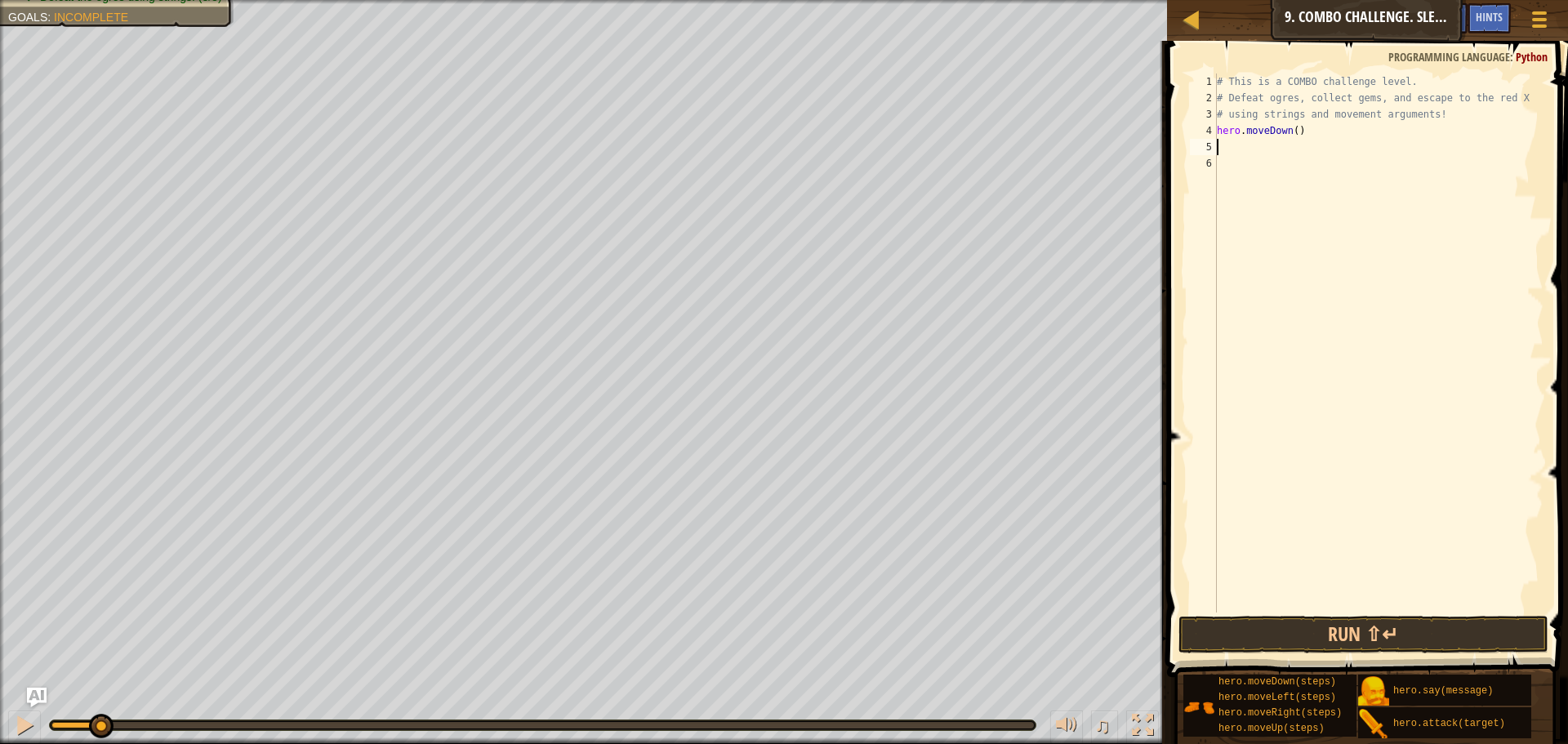
type textarea "h"
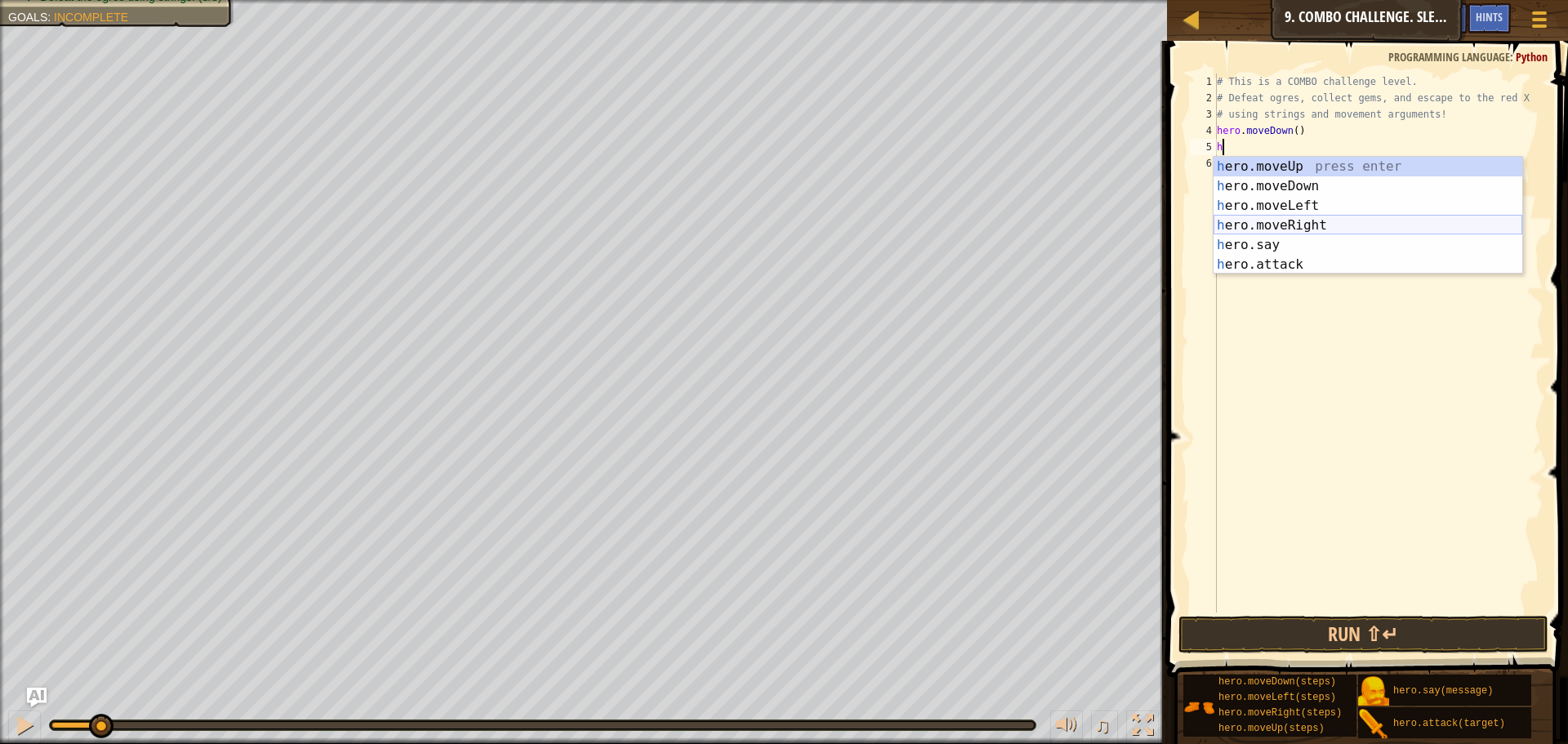
click at [1308, 228] on div "h ero.moveUp press enter h ero.moveDown press enter h ero.moveLeft press enter …" at bounding box center [1367, 235] width 308 height 157
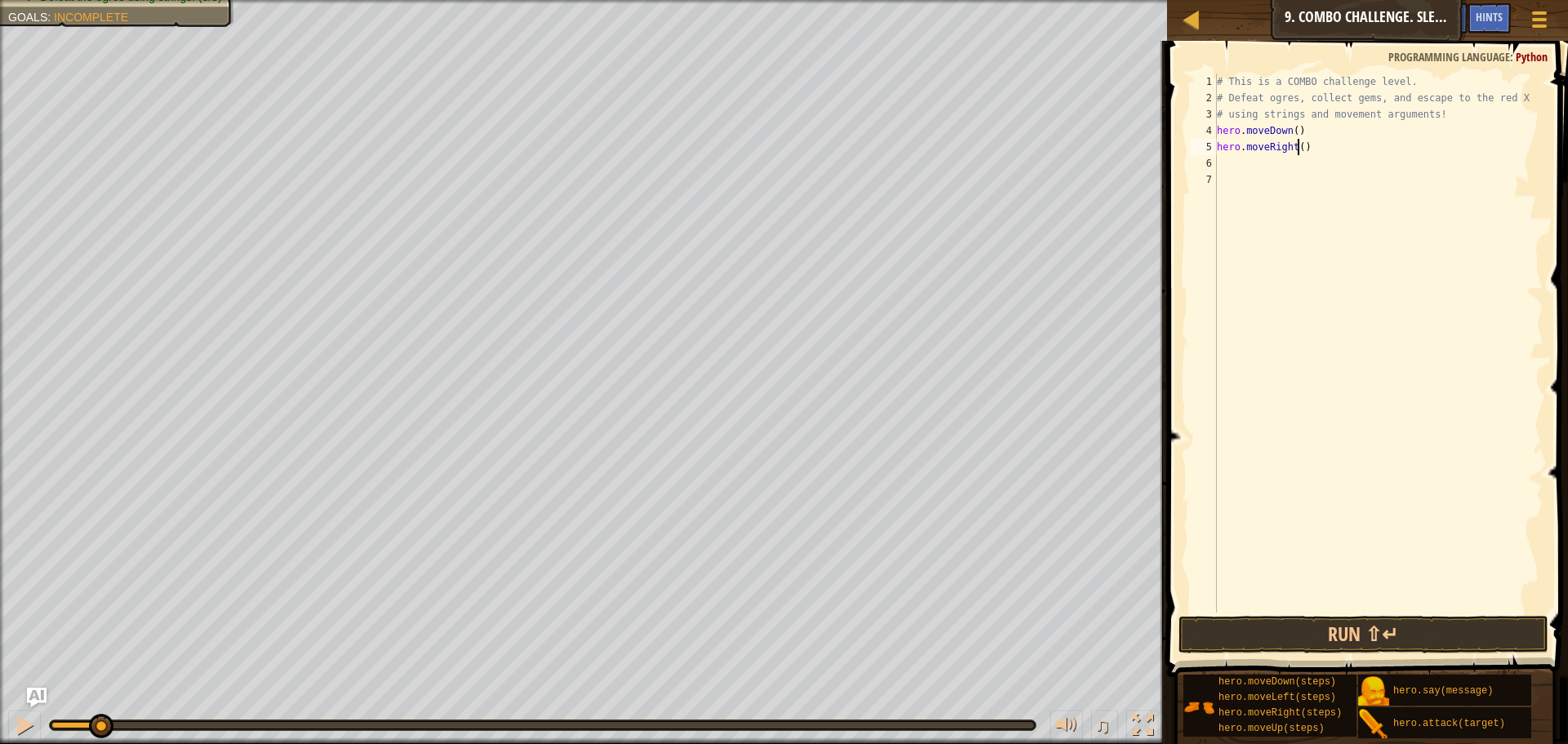
click at [1299, 151] on div "# This is a COMBO challenge level. # Defeat [PERSON_NAME], collect gems, and es…" at bounding box center [1378, 359] width 330 height 571
click at [1313, 129] on div "# This is a COMBO challenge level. # Defeat [PERSON_NAME], collect gems, and es…" at bounding box center [1378, 359] width 330 height 571
type textarea "hero.moveDown()"
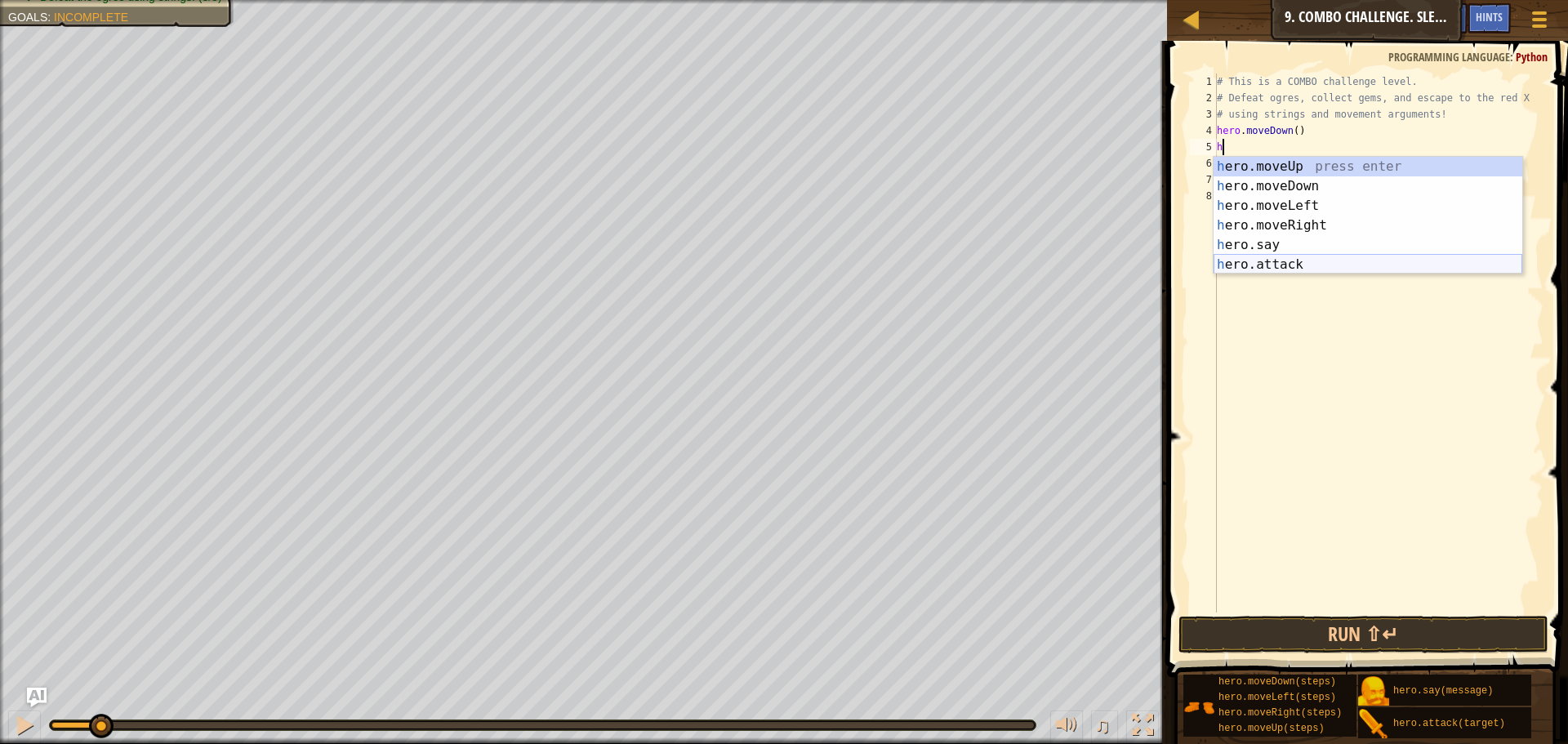
click at [1287, 260] on div "h ero.moveUp press enter h ero.moveDown press enter h ero.moveLeft press enter …" at bounding box center [1367, 235] width 308 height 157
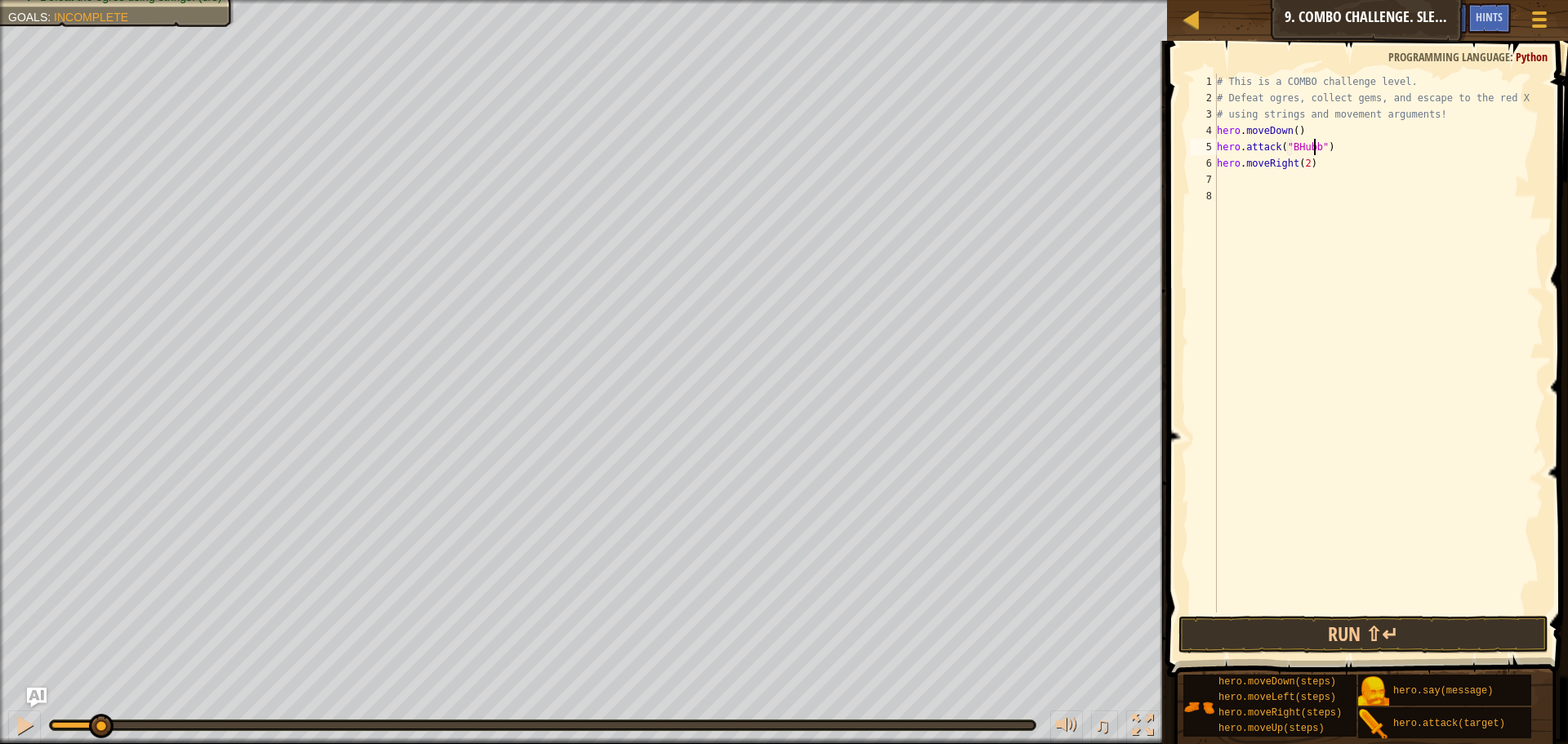
scroll to position [7, 9]
drag, startPoint x: 1379, startPoint y: 138, endPoint x: 1199, endPoint y: 141, distance: 180.0
click at [1199, 141] on div "hero.attack("BHubble") 1 2 3 4 5 6 7 8 # This is a COMBO challenge level. # Def…" at bounding box center [1365, 343] width 357 height 539
type textarea "hero.attack("BHubble")"
click at [1360, 146] on div "# This is a COMBO challenge level. # Defeat [PERSON_NAME], collect gems, and es…" at bounding box center [1378, 343] width 330 height 539
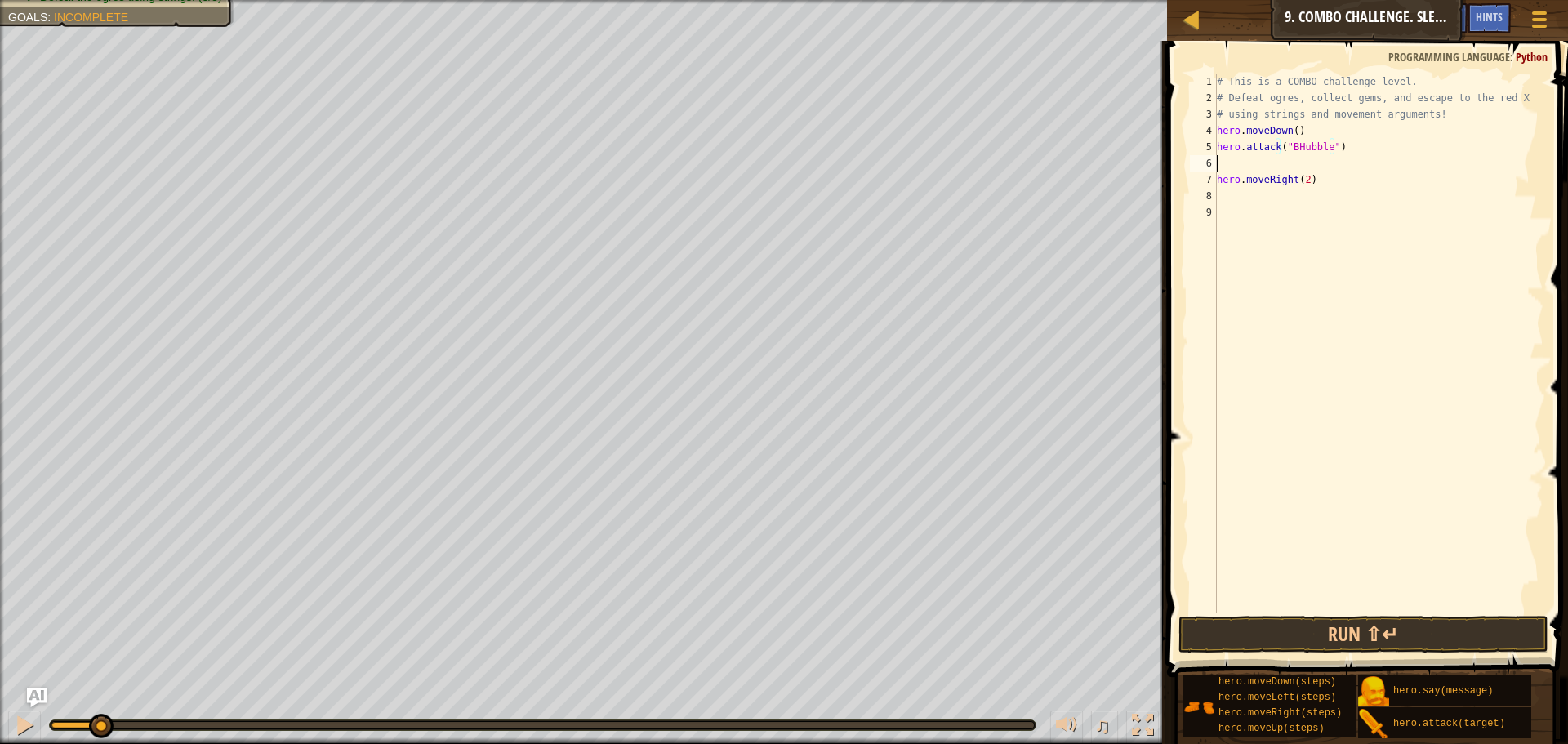
scroll to position [7, 0]
paste textarea "hero.attack("BHubble")"
click at [1299, 163] on div "# This is a COMBO challenge level. # Defeat [PERSON_NAME], collect gems, and es…" at bounding box center [1378, 359] width 330 height 571
click at [1299, 154] on div "# This is a COMBO challenge level. # Defeat [PERSON_NAME], collect gems, and es…" at bounding box center [1378, 359] width 330 height 571
type textarea "hero.attack("Bubble")"
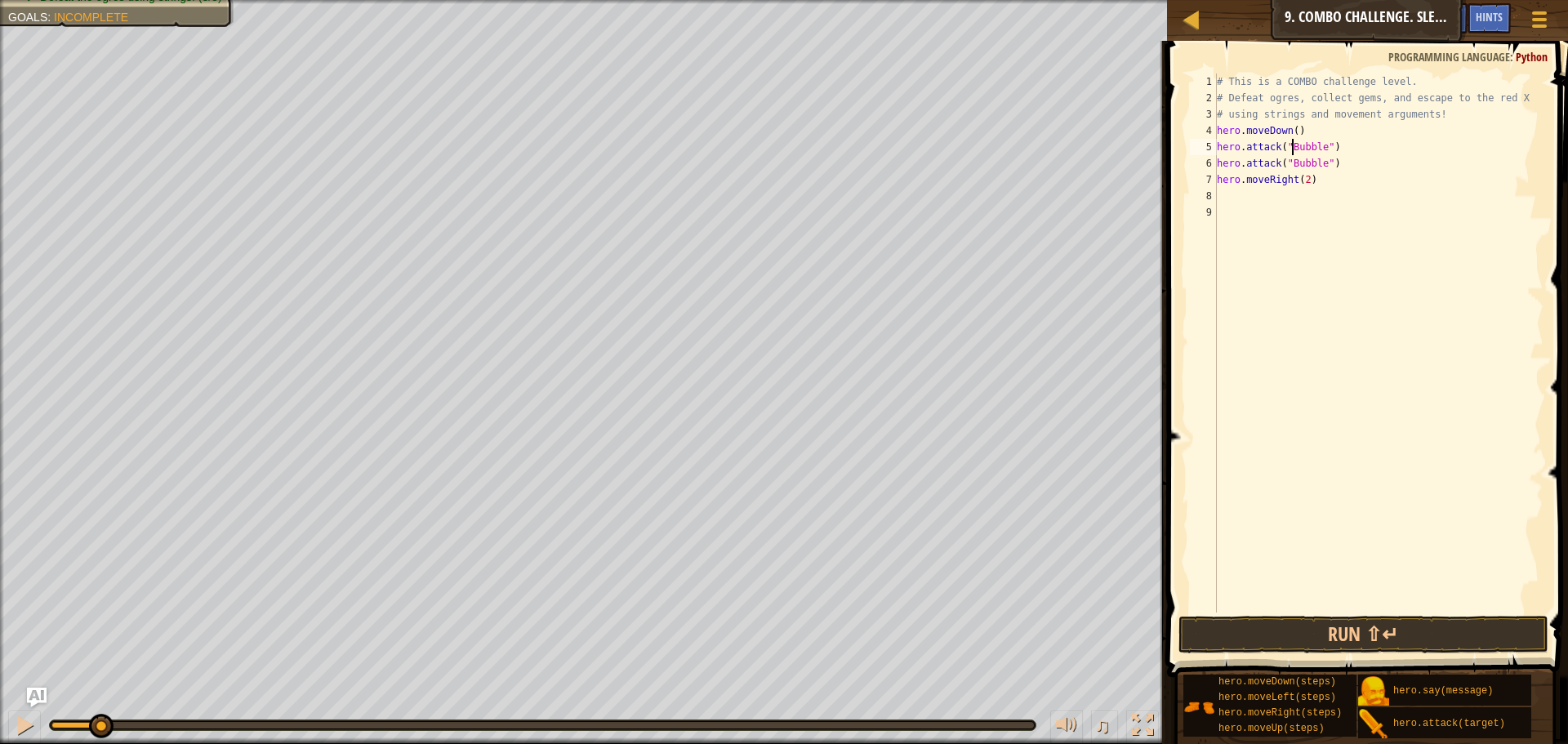
click at [1338, 189] on div "# This is a COMBO challenge level. # Defeat [PERSON_NAME], collect gems, and es…" at bounding box center [1378, 359] width 330 height 571
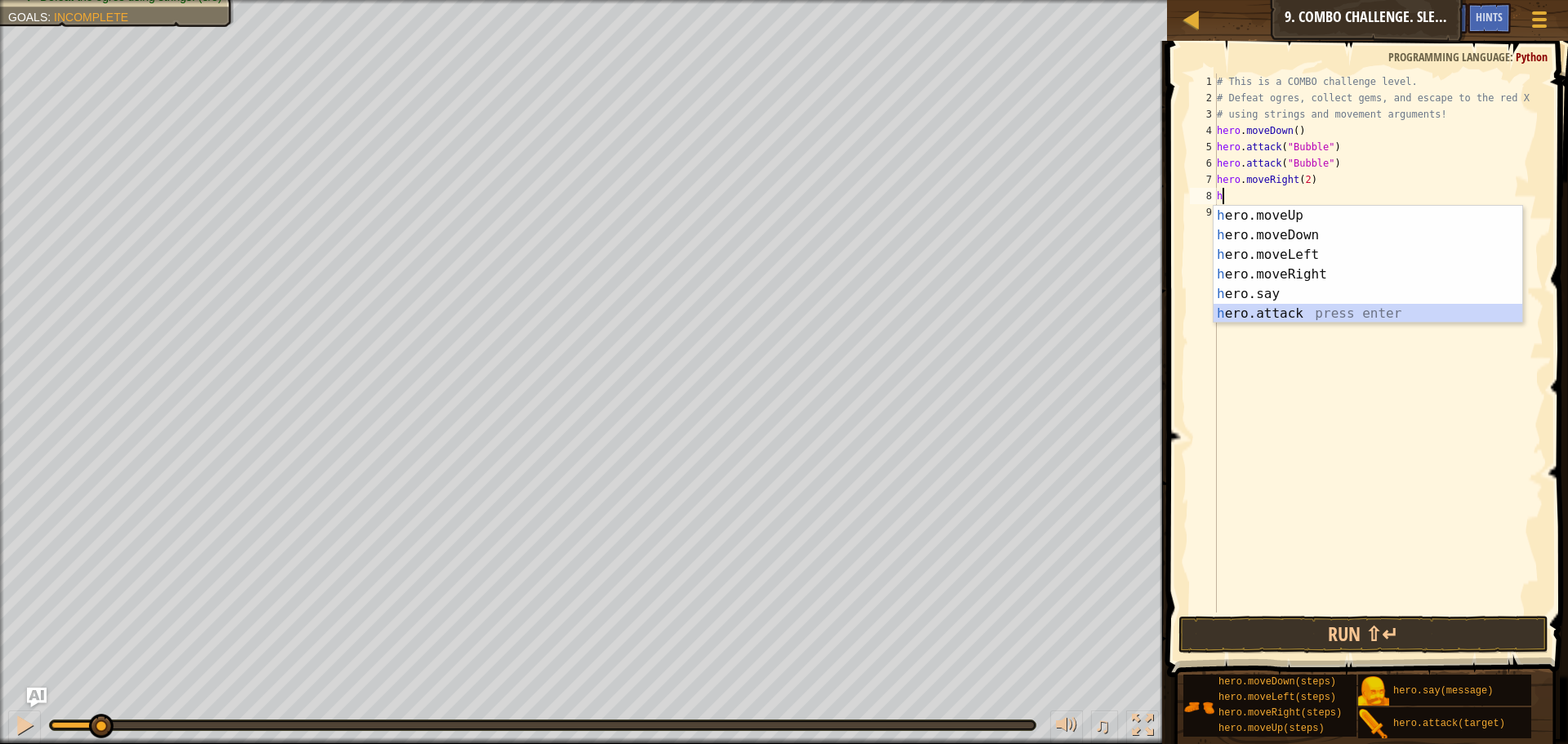
click at [1269, 314] on div "h ero.moveUp press enter h ero.moveDown press enter h ero.moveLeft press enter …" at bounding box center [1367, 284] width 308 height 157
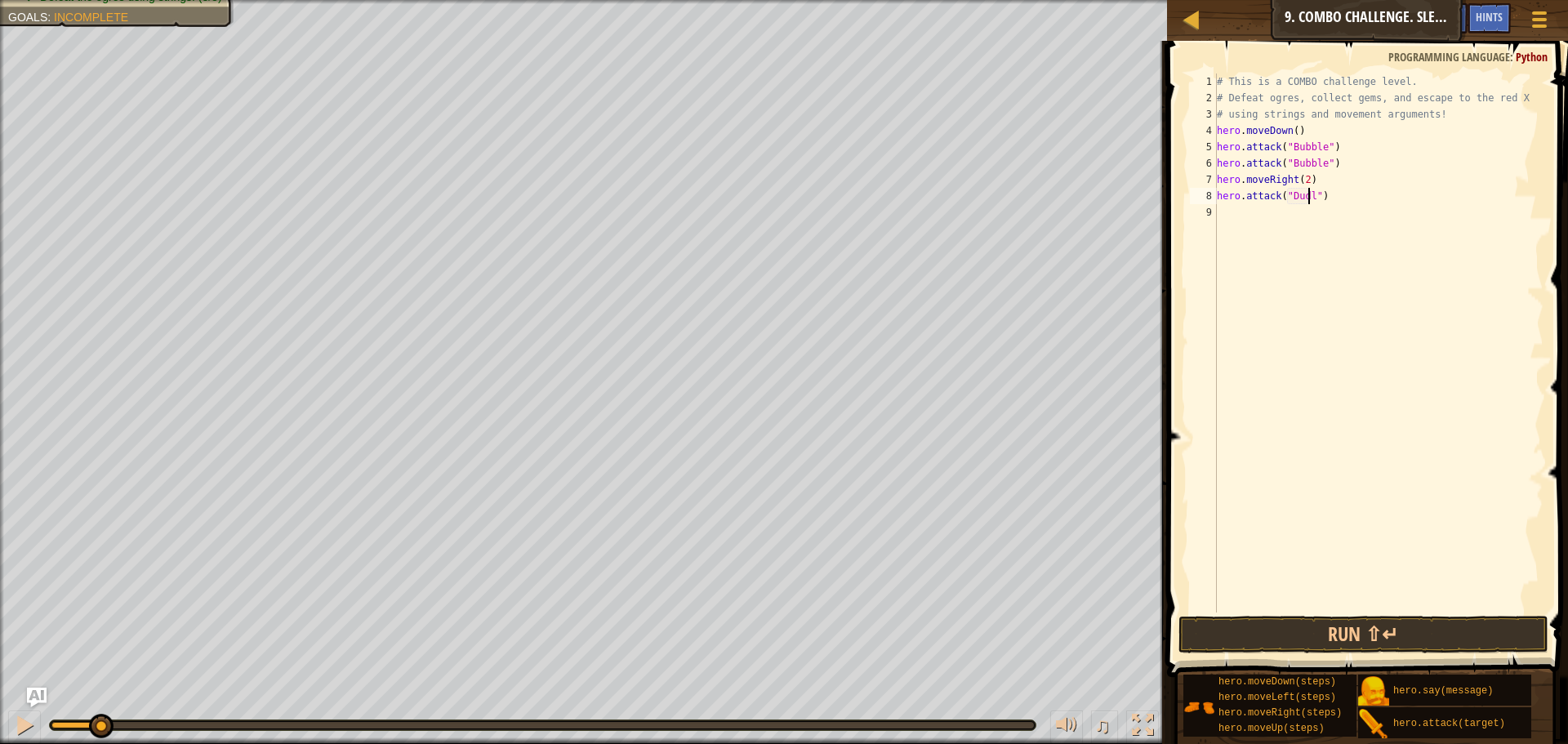
scroll to position [7, 8]
drag, startPoint x: 1333, startPoint y: 187, endPoint x: 1309, endPoint y: 195, distance: 25.3
click at [1309, 195] on div "# This is a COMBO challenge level. # Defeat [PERSON_NAME], collect gems, and es…" at bounding box center [1378, 359] width 330 height 571
type textarea "hero.moveRight(2) hero.attack("Dudle")"
click at [1339, 206] on div "# This is a COMBO challenge level. # Defeat [PERSON_NAME], collect gems, and es…" at bounding box center [1378, 359] width 330 height 571
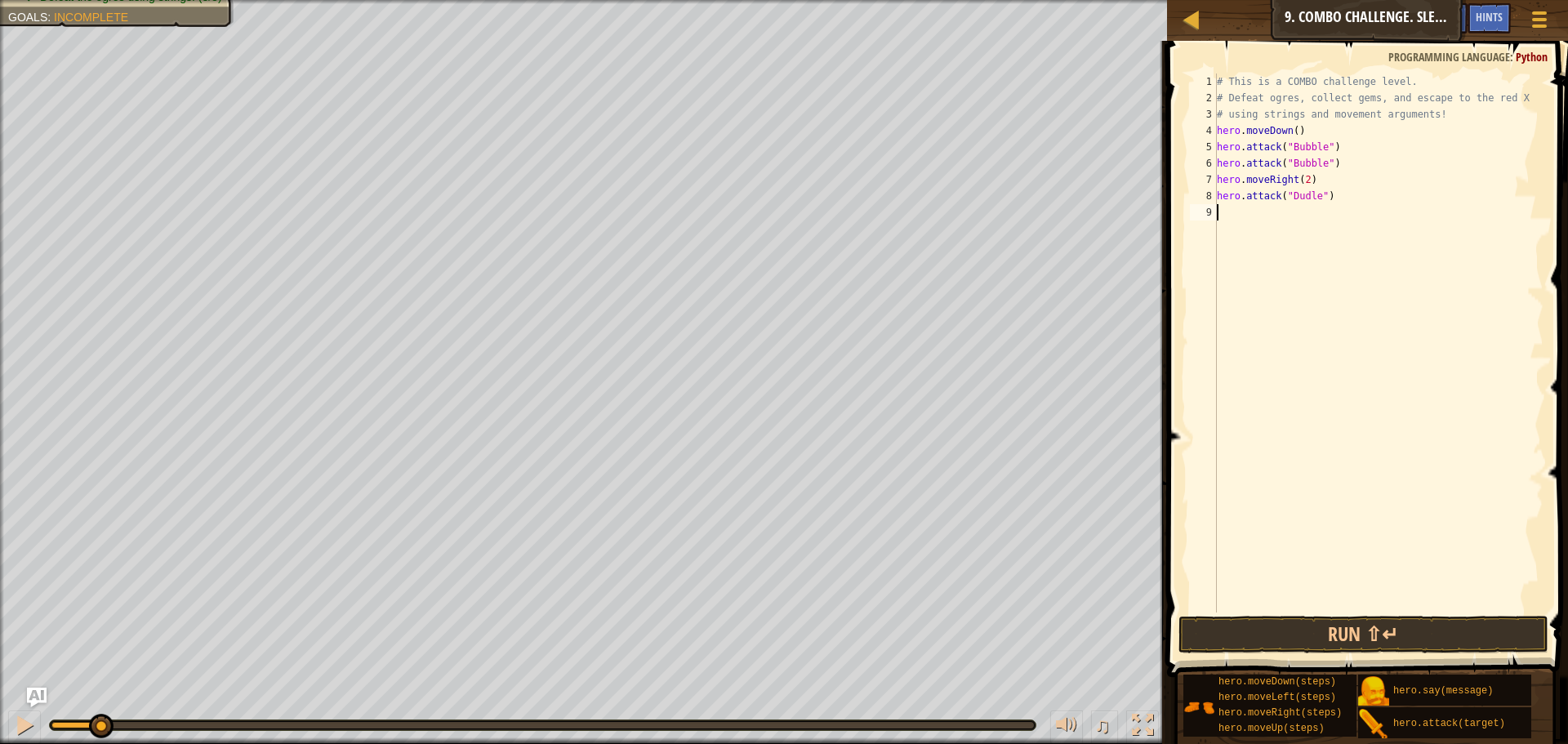
scroll to position [7, 0]
drag, startPoint x: 1340, startPoint y: 202, endPoint x: 1183, endPoint y: 199, distance: 157.0
click at [1183, 199] on div "1 2 3 4 5 6 7 8 9 # This is a COMBO challenge level. # Defeat [PERSON_NAME], co…" at bounding box center [1365, 391] width 406 height 685
type textarea "hero.attack("Dudle")"
click at [1230, 212] on div "# This is a COMBO challenge level. # Defeat [PERSON_NAME], collect gems, and es…" at bounding box center [1378, 359] width 330 height 571
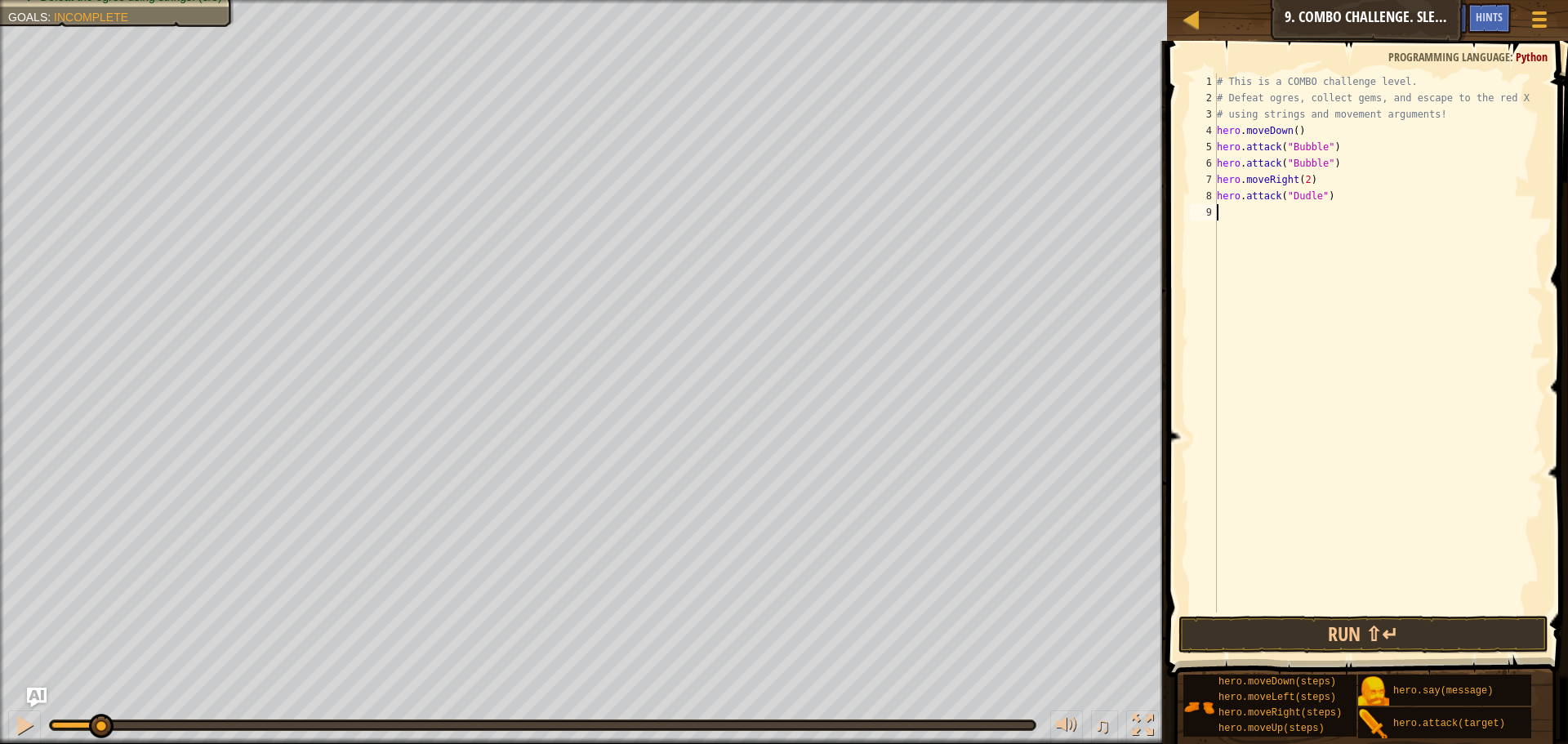
paste textarea "hero.attack("Dudle")"
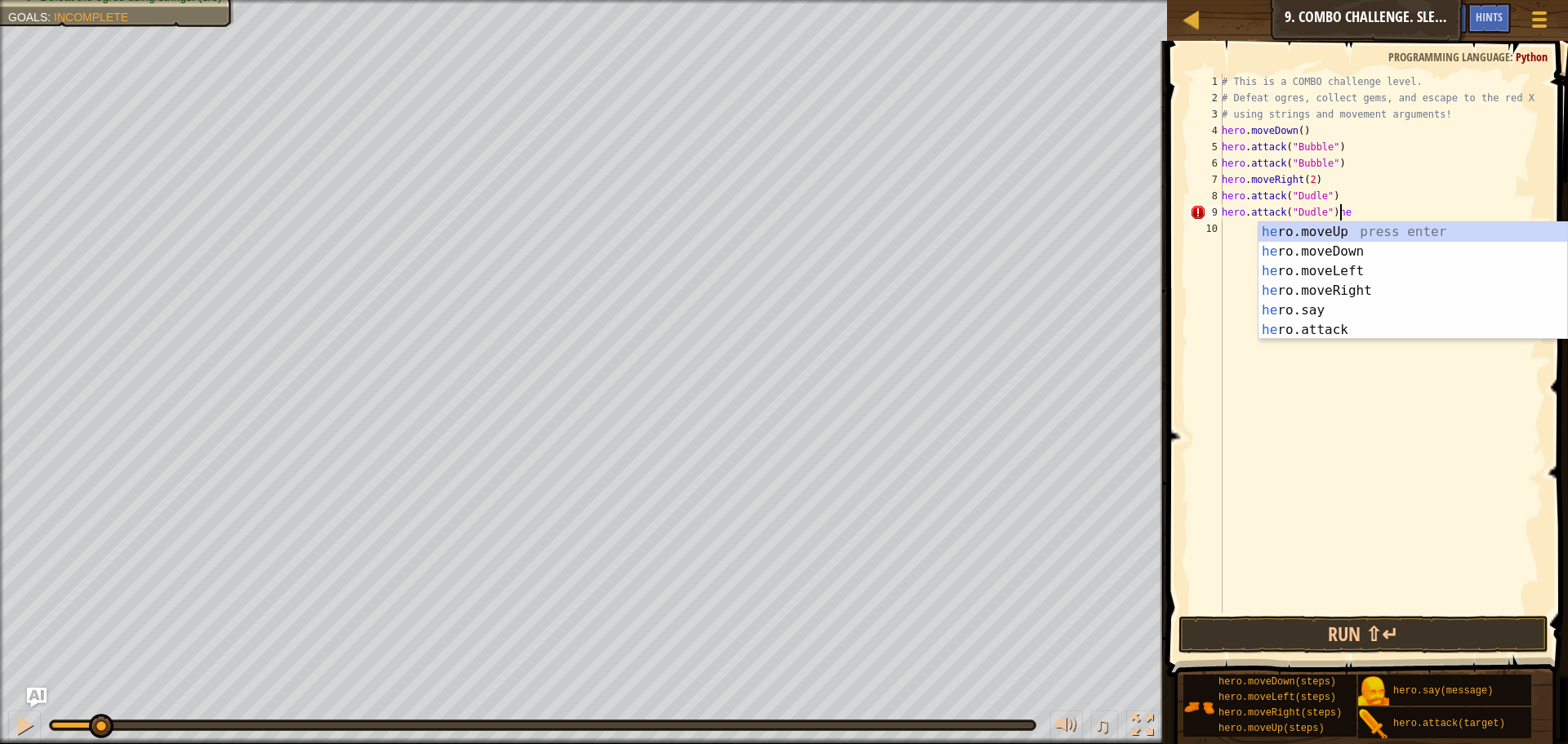
type textarea "hero.attack("Dudle")"
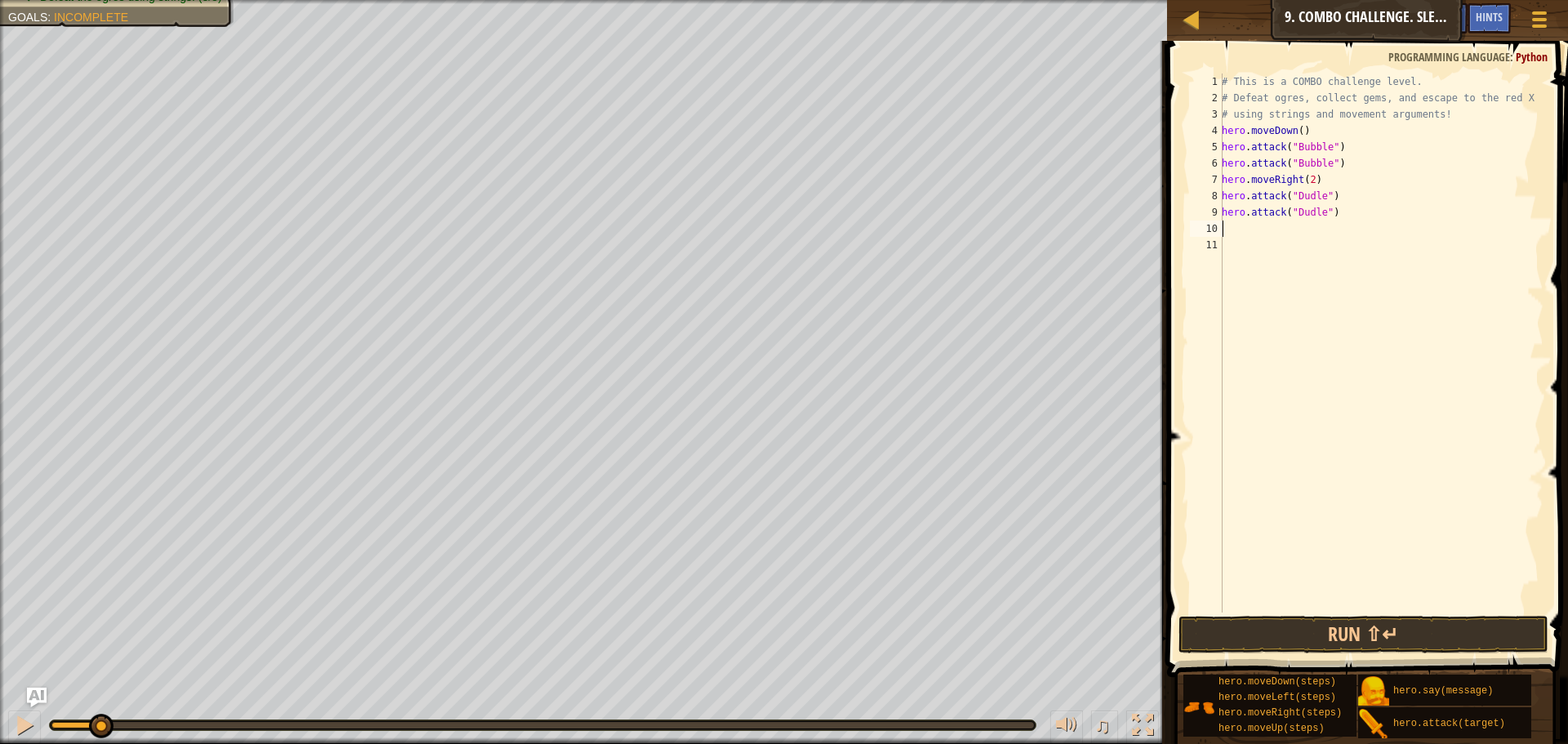
type textarea "h"
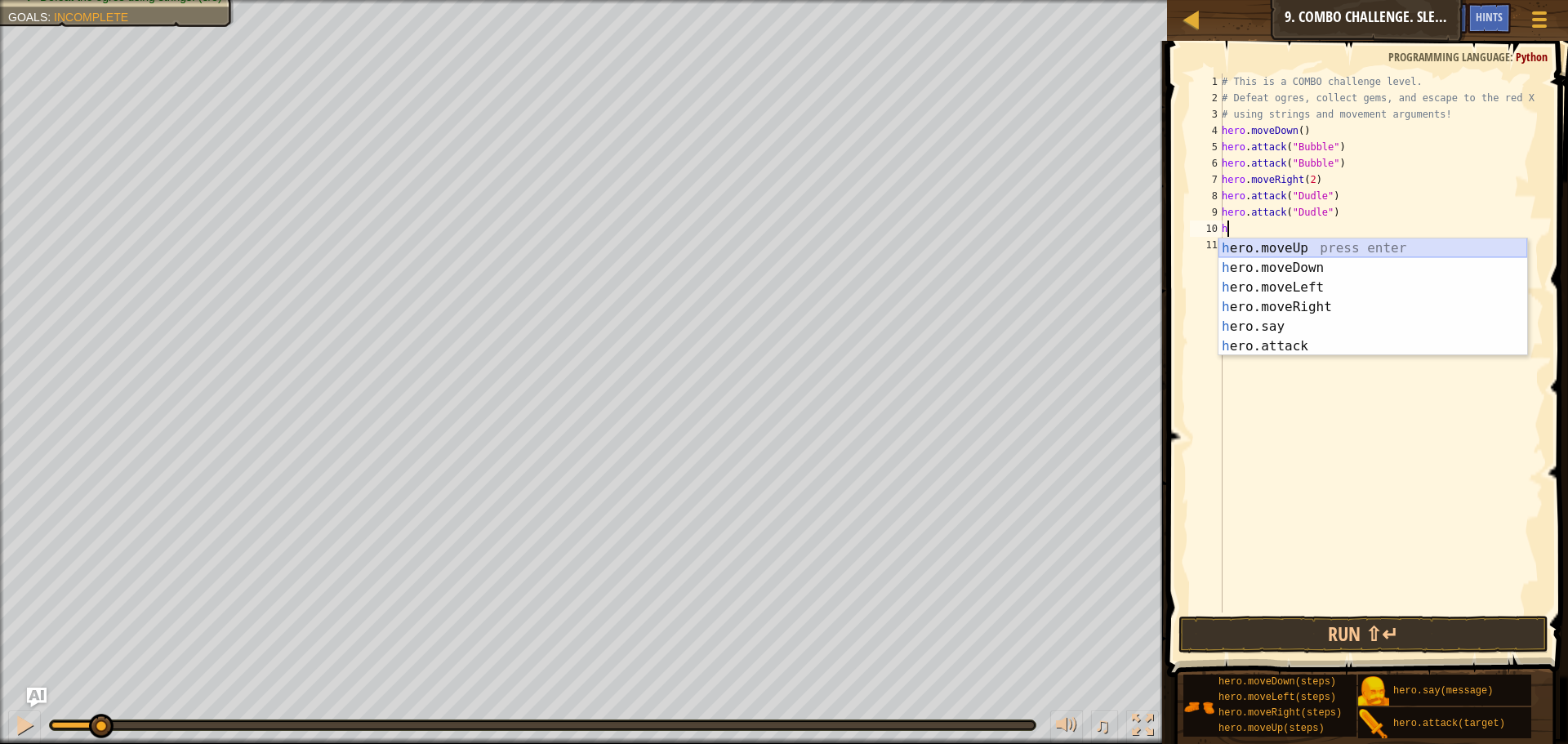
click at [1297, 253] on div "h ero.moveUp press enter h ero.moveDown press enter h ero.moveLeft press enter …" at bounding box center [1372, 317] width 308 height 157
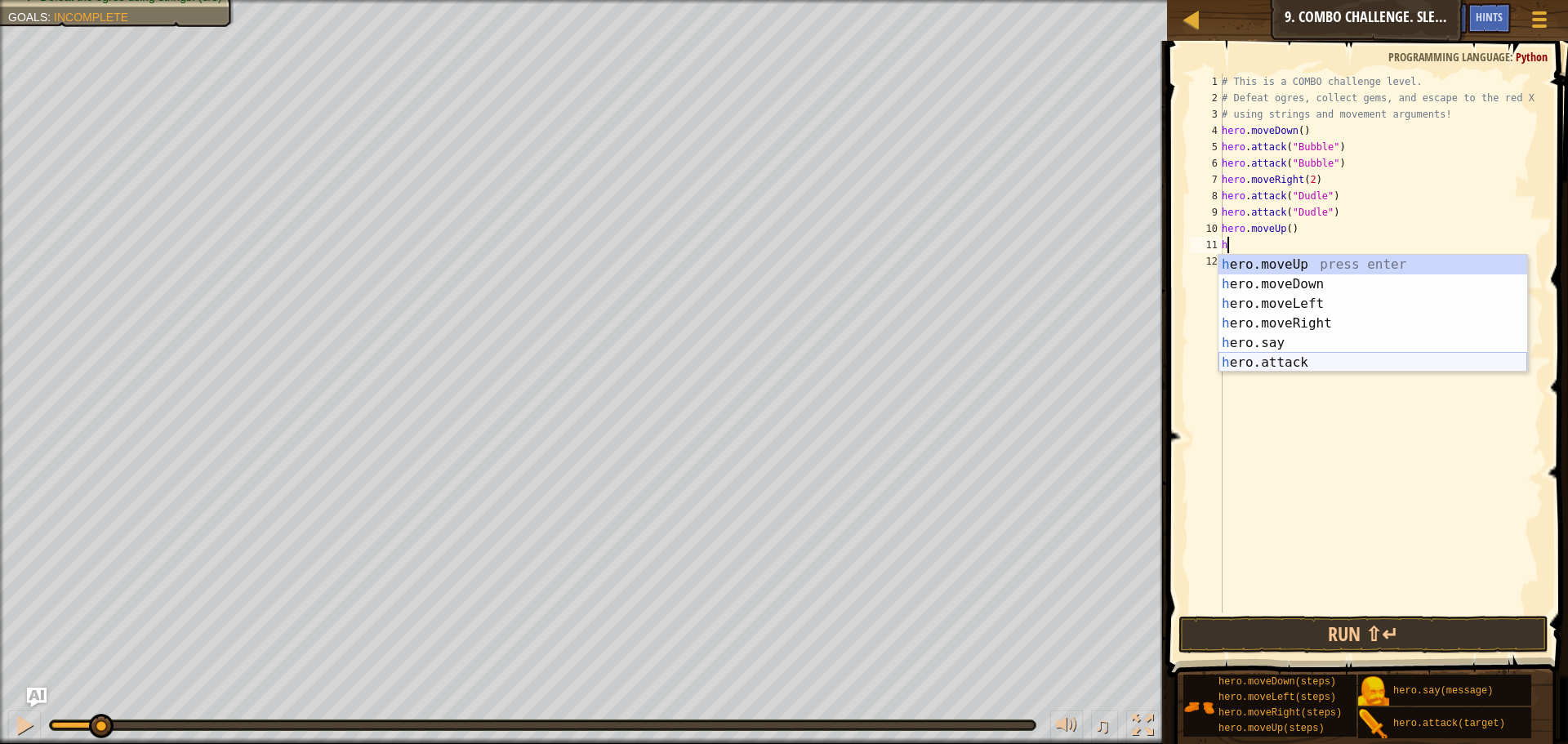
click at [1309, 359] on div "h ero.moveUp press enter h ero.moveDown press enter h ero.moveLeft press enter …" at bounding box center [1372, 333] width 308 height 157
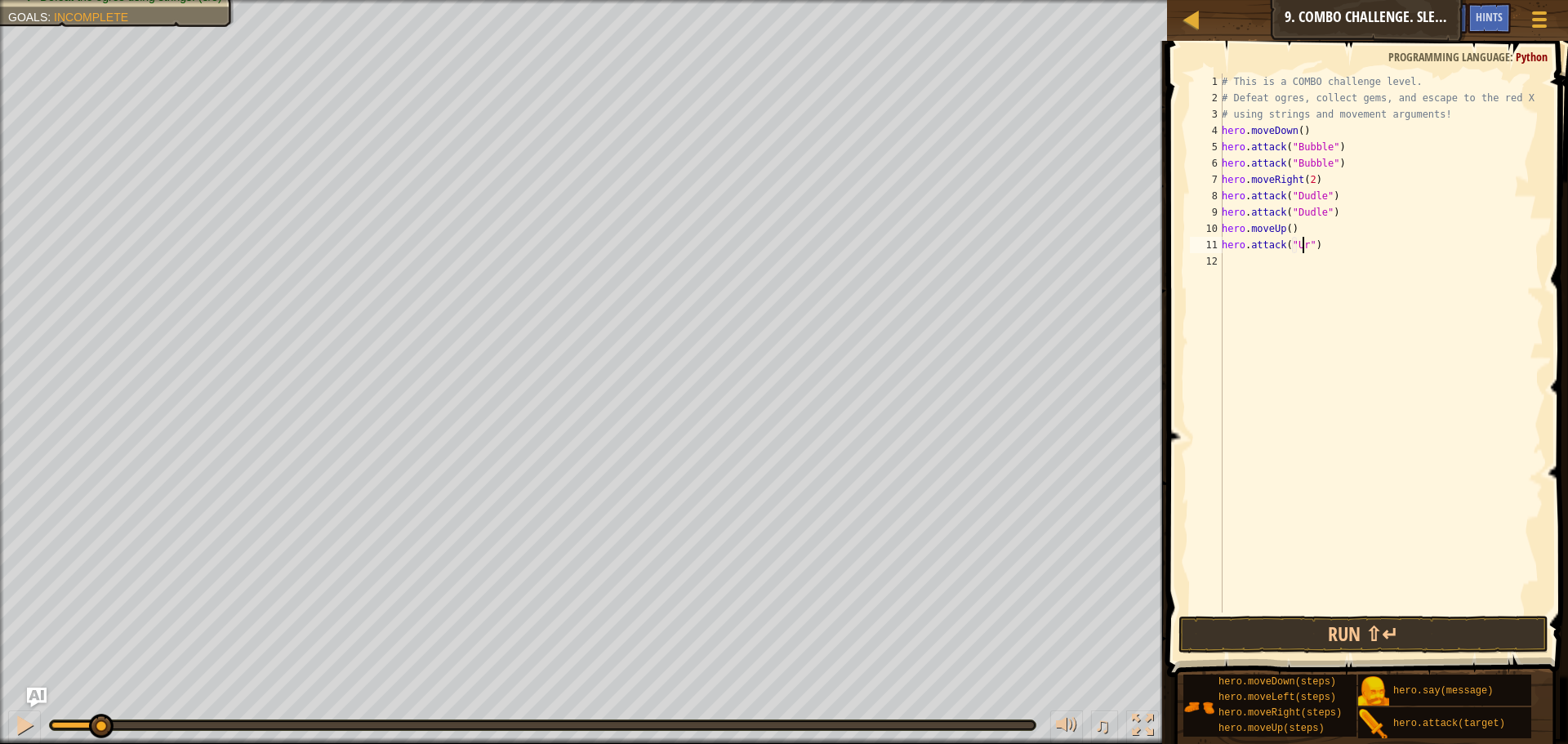
scroll to position [7, 7]
type textarea "hero.attack("Ursa")"
drag, startPoint x: 1346, startPoint y: 245, endPoint x: 1195, endPoint y: 242, distance: 151.0
click at [1195, 242] on div "hero.attack("Ursa") 1 2 3 4 5 6 7 8 9 10 11 12 # This is a COMBO challenge leve…" at bounding box center [1365, 343] width 357 height 539
click at [1253, 260] on div "# This is a COMBO challenge level. # Defeat [PERSON_NAME], collect gems, and es…" at bounding box center [1380, 359] width 325 height 571
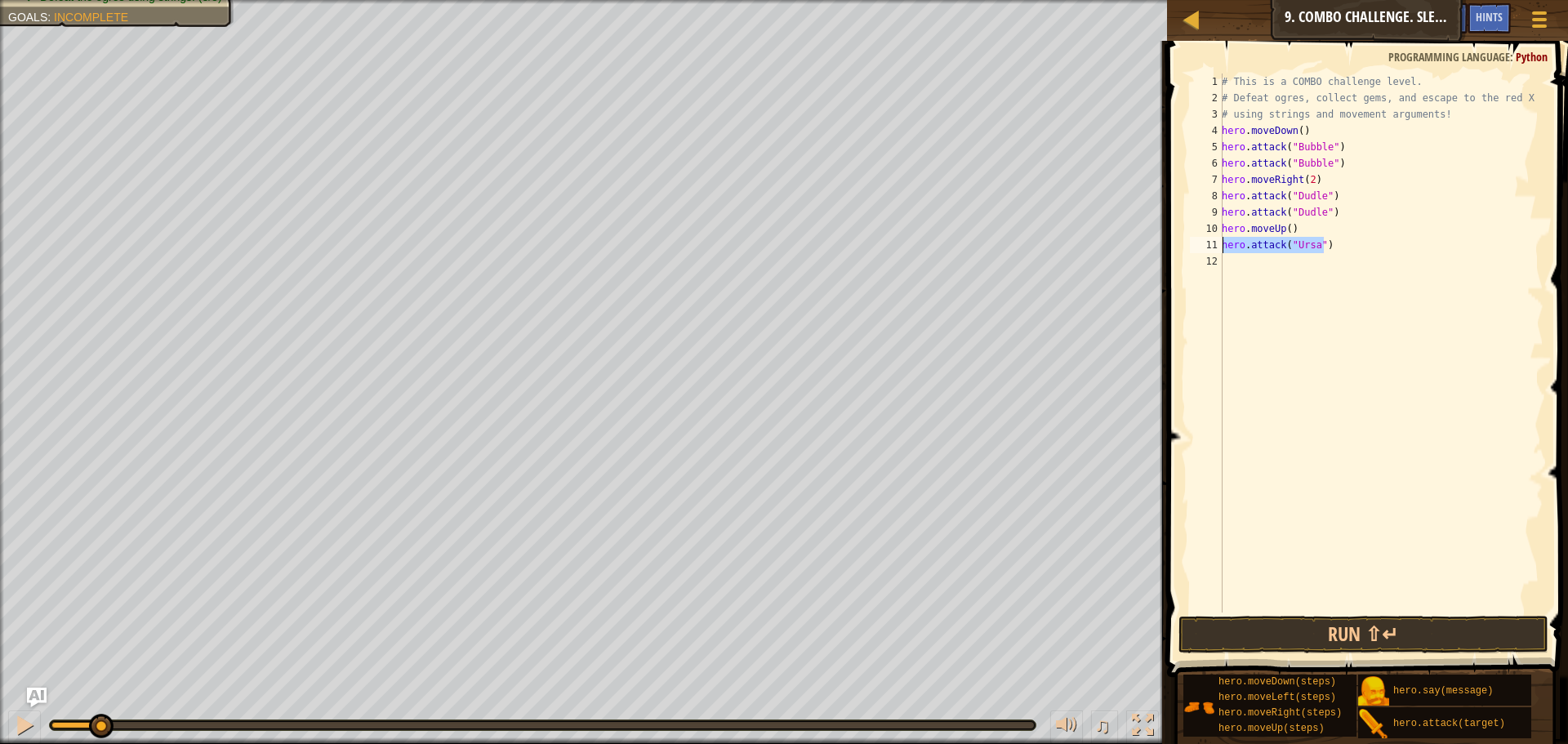
scroll to position [7, 0]
paste textarea "hero.attack("Ursa")"
drag, startPoint x: 1427, startPoint y: 265, endPoint x: 1325, endPoint y: 255, distance: 102.5
click at [1325, 255] on div "# This is a COMBO challenge level. # Defeat [PERSON_NAME], collect gems, and es…" at bounding box center [1380, 359] width 325 height 571
type textarea "hero.attack("Ursa")"
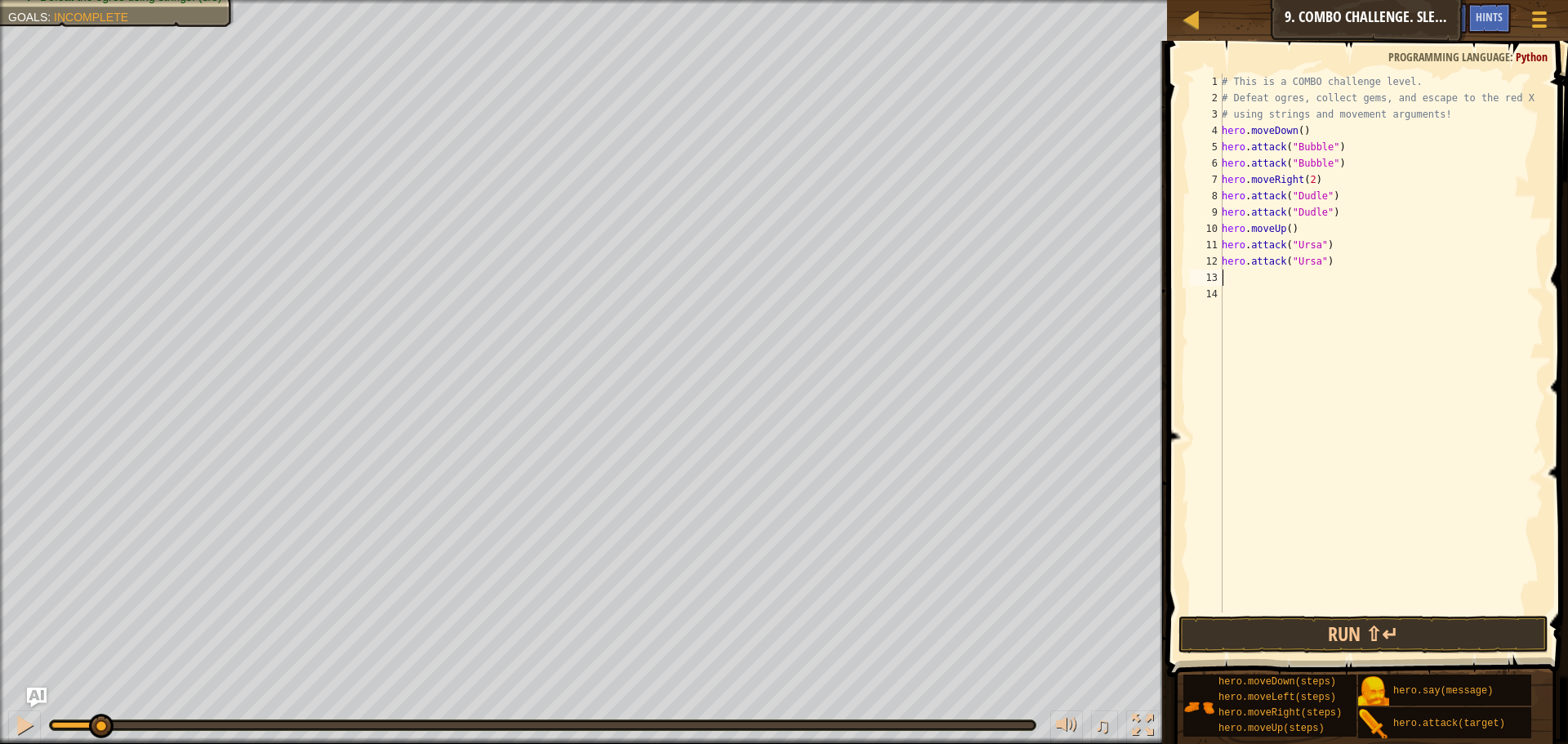
type textarea "h"
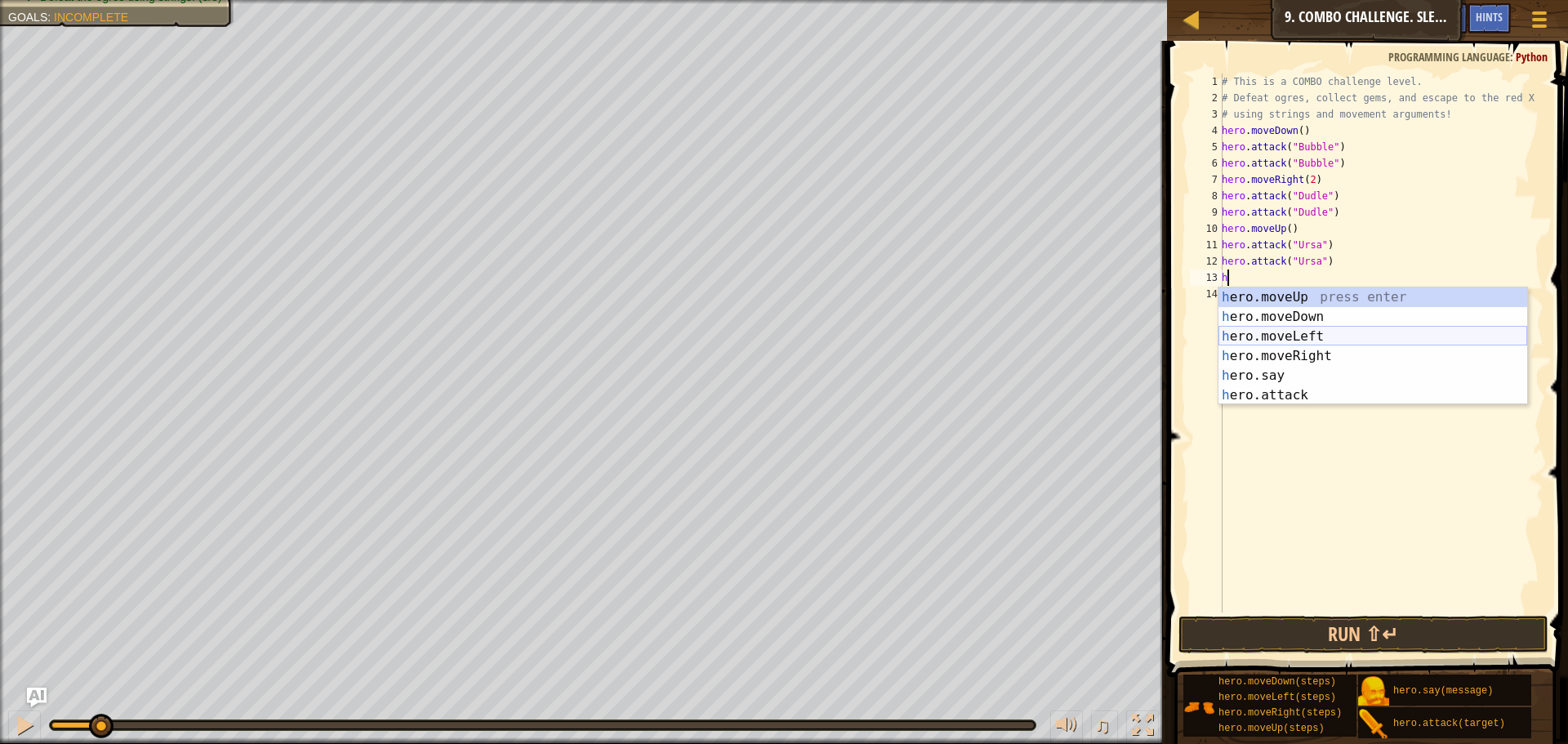
click at [1306, 343] on div "h ero.moveUp press enter h ero.moveDown press enter h ero.moveLeft press enter …" at bounding box center [1372, 365] width 308 height 157
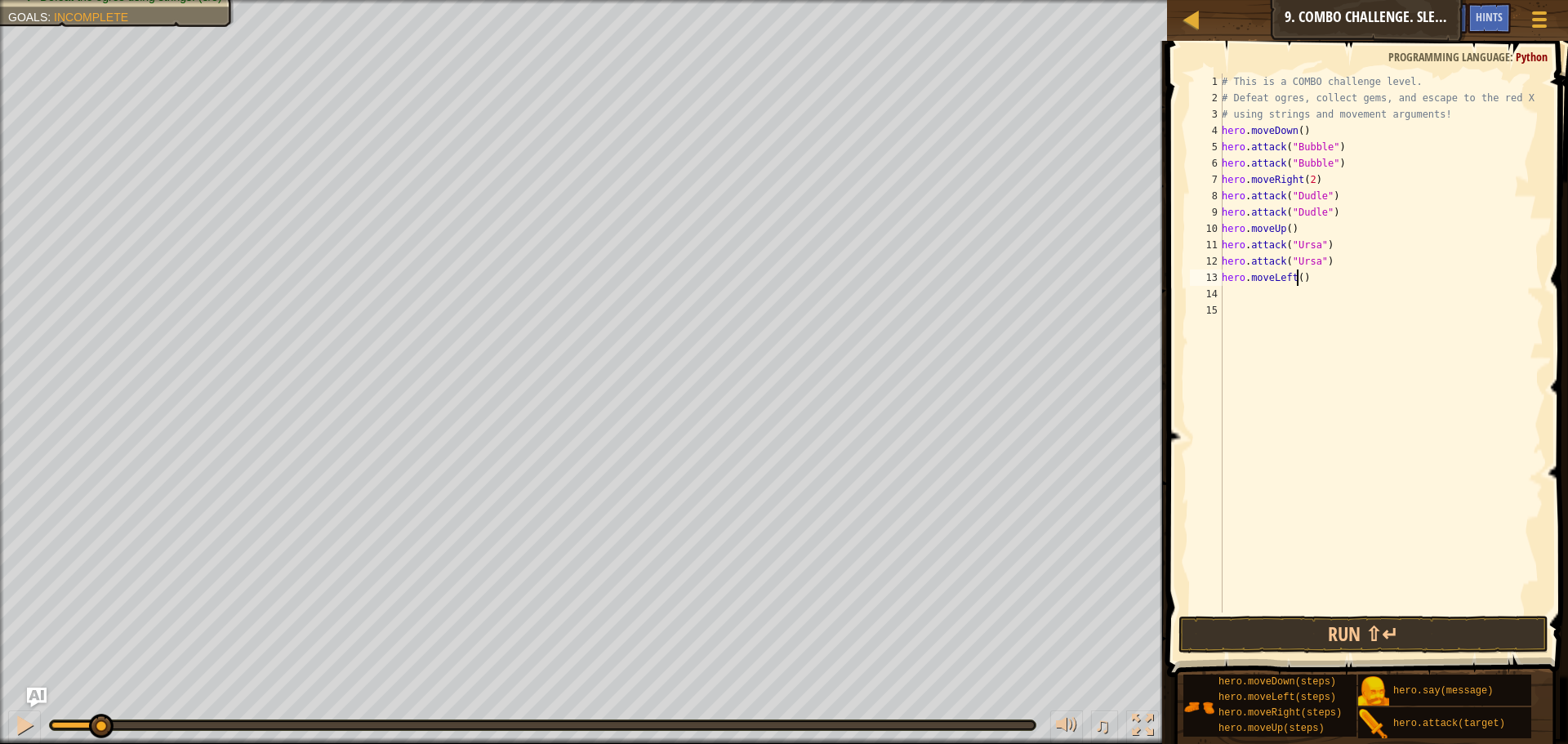
click at [1297, 281] on div "# This is a COMBO challenge level. # Defeat [PERSON_NAME], collect gems, and es…" at bounding box center [1380, 359] width 325 height 571
type textarea "hero.moveLeft(2)"
click at [1295, 297] on div "# This is a COMBO challenge level. # Defeat [PERSON_NAME], collect gems, and es…" at bounding box center [1380, 359] width 325 height 571
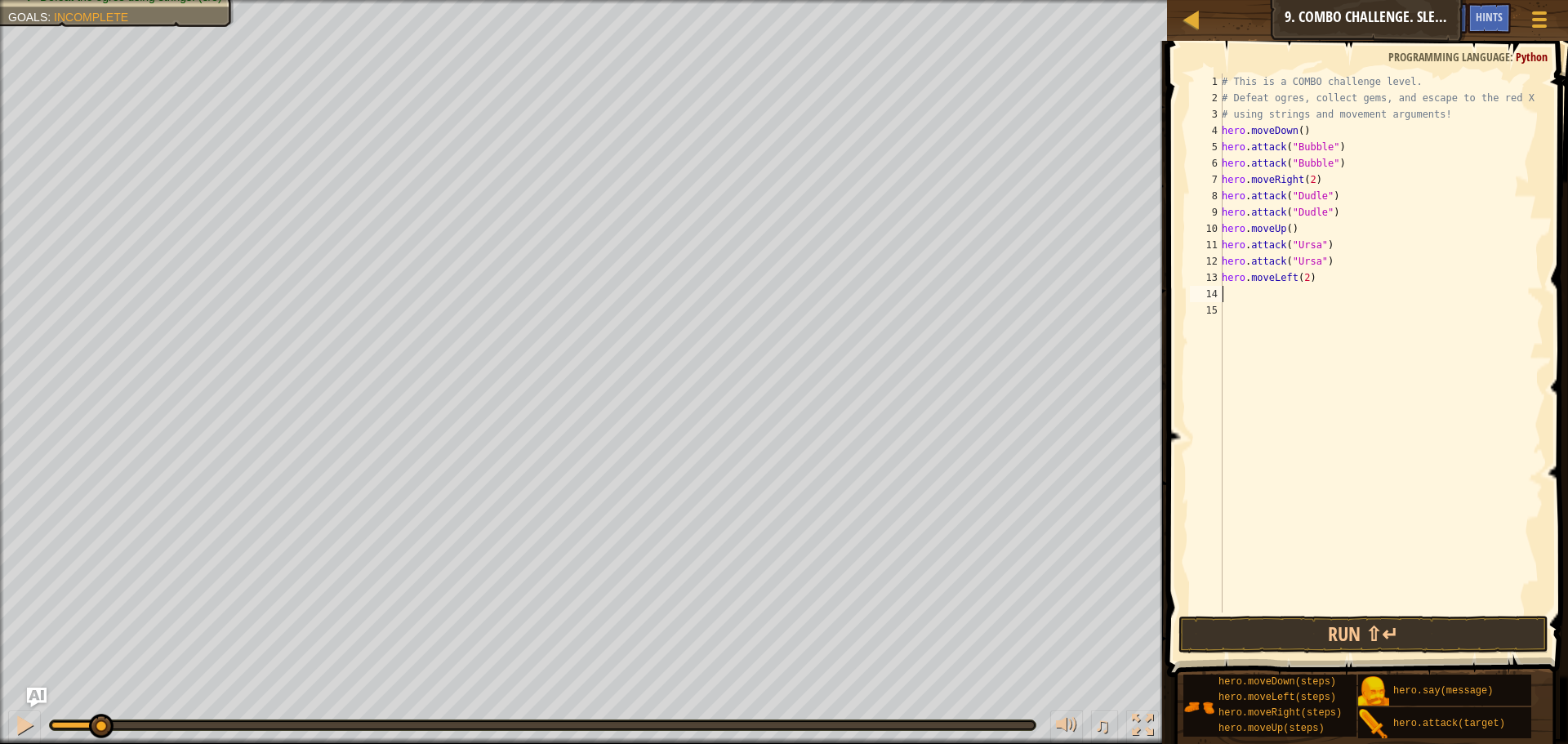
type textarea "h"
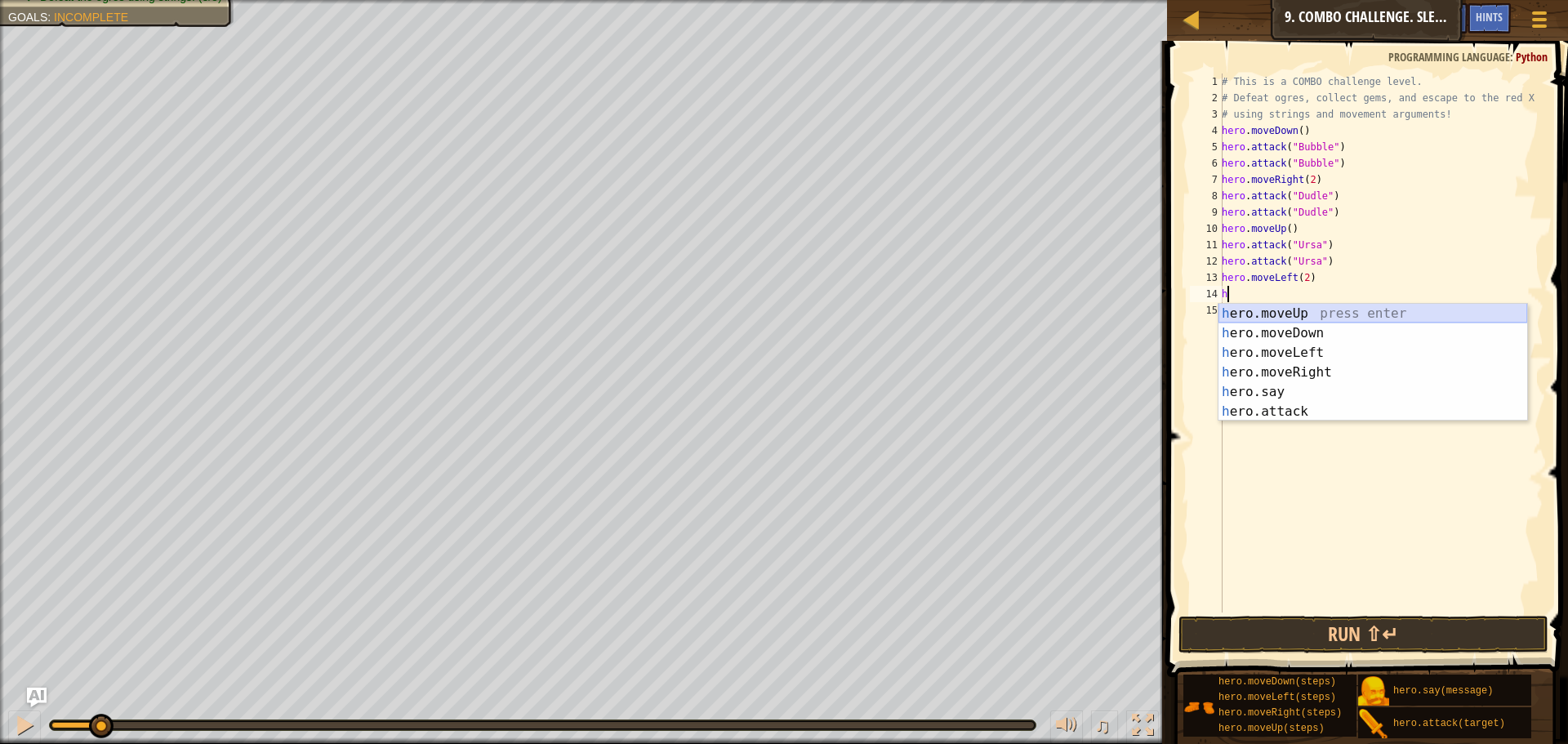
click at [1269, 317] on div "h ero.moveUp press enter h ero.moveDown press enter h ero.moveLeft press enter …" at bounding box center [1372, 382] width 308 height 157
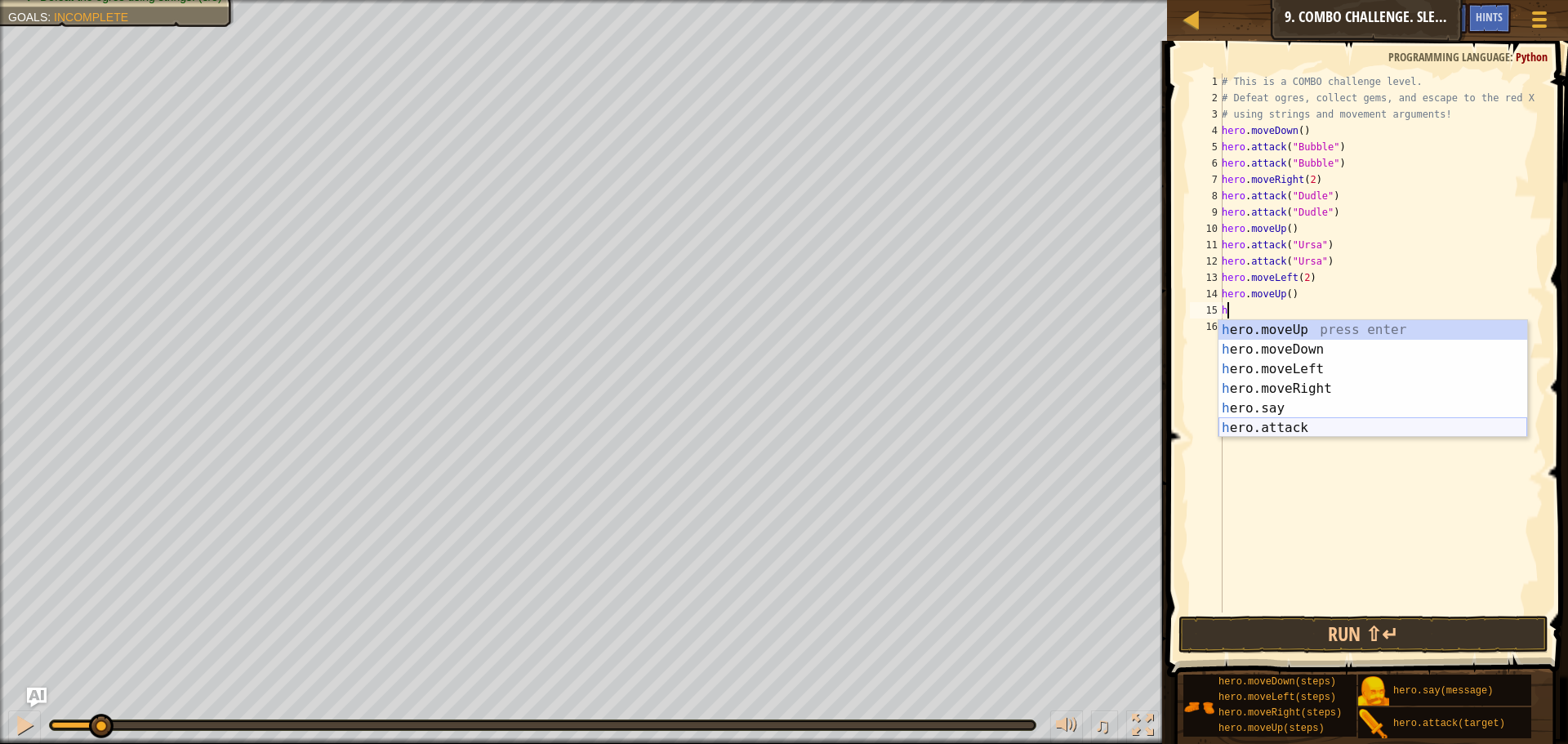
click at [1279, 420] on div "h ero.moveUp press enter h ero.moveDown press enter h ero.moveLeft press enter …" at bounding box center [1372, 398] width 308 height 157
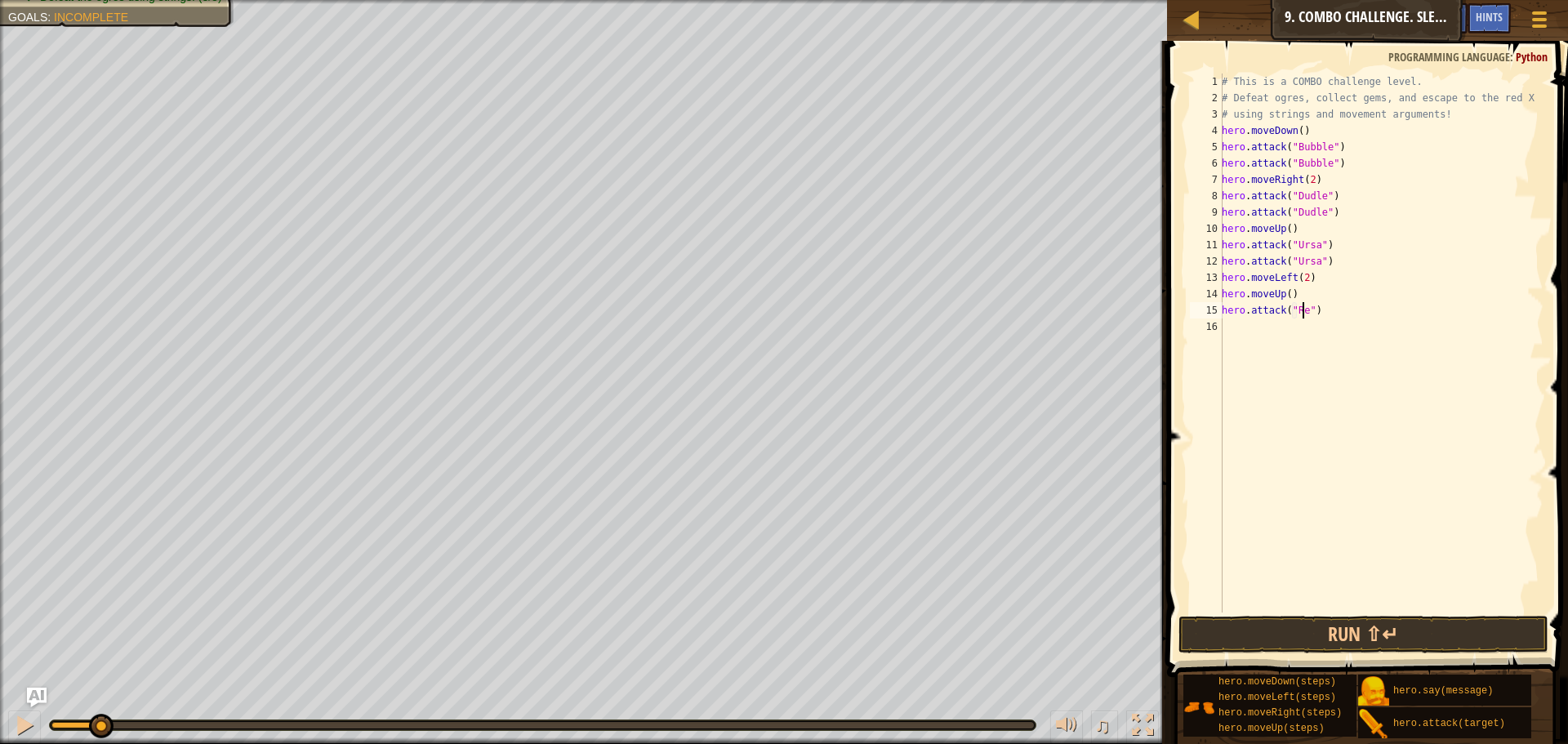
scroll to position [7, 7]
type textarea "hero.attack("Rexxar")"
drag, startPoint x: 1382, startPoint y: 314, endPoint x: 1191, endPoint y: 307, distance: 191.1
click at [1191, 307] on div "hero.attack("Rexxar") 1 2 3 4 5 6 7 8 9 10 11 12 13 14 15 16 # This is a COMBO …" at bounding box center [1365, 343] width 357 height 539
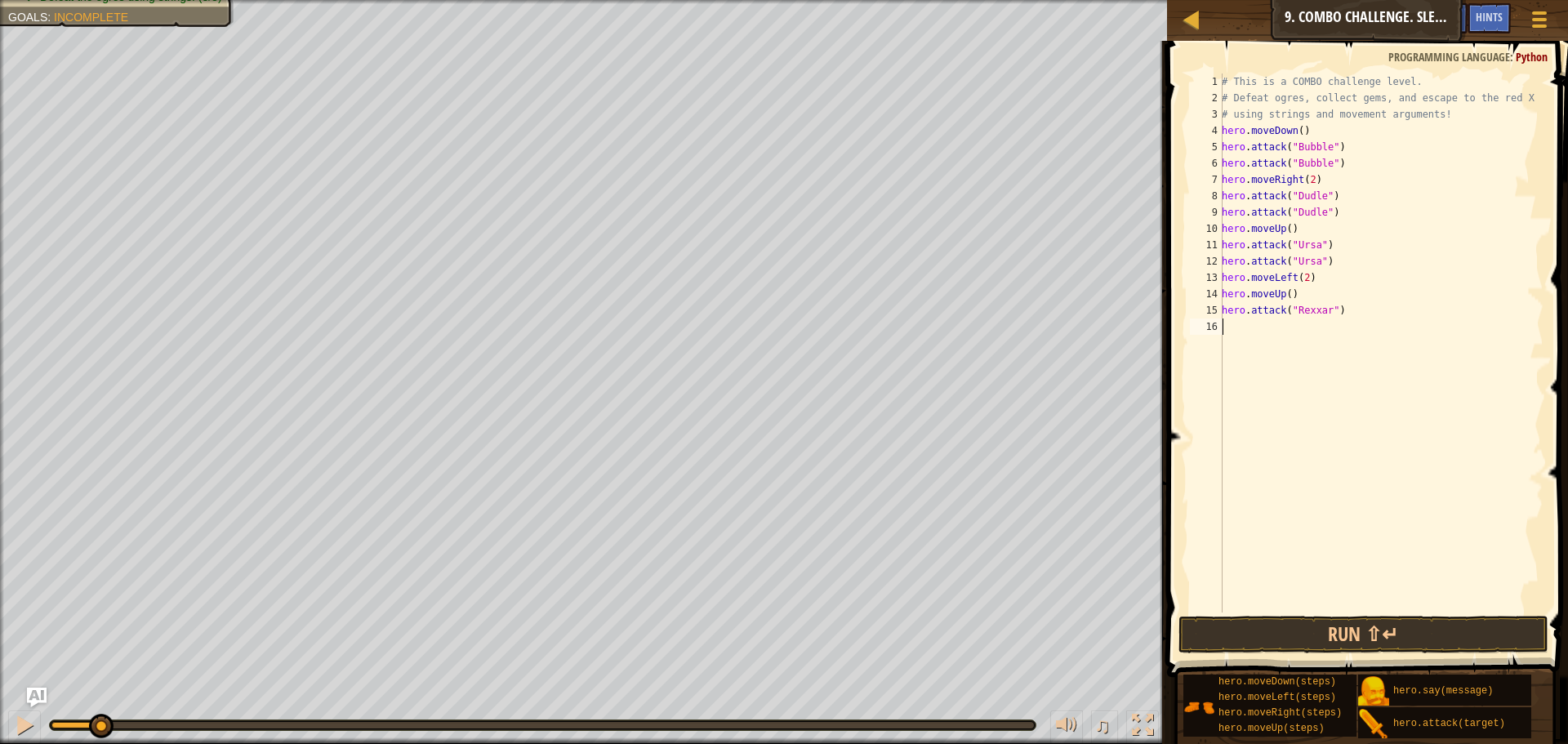
click at [1245, 323] on div "# This is a COMBO challenge level. # Defeat [PERSON_NAME], collect gems, and es…" at bounding box center [1380, 359] width 325 height 571
paste textarea "hero.attack("Rexxar")"
type textarea "hero.attack("Rexxar")"
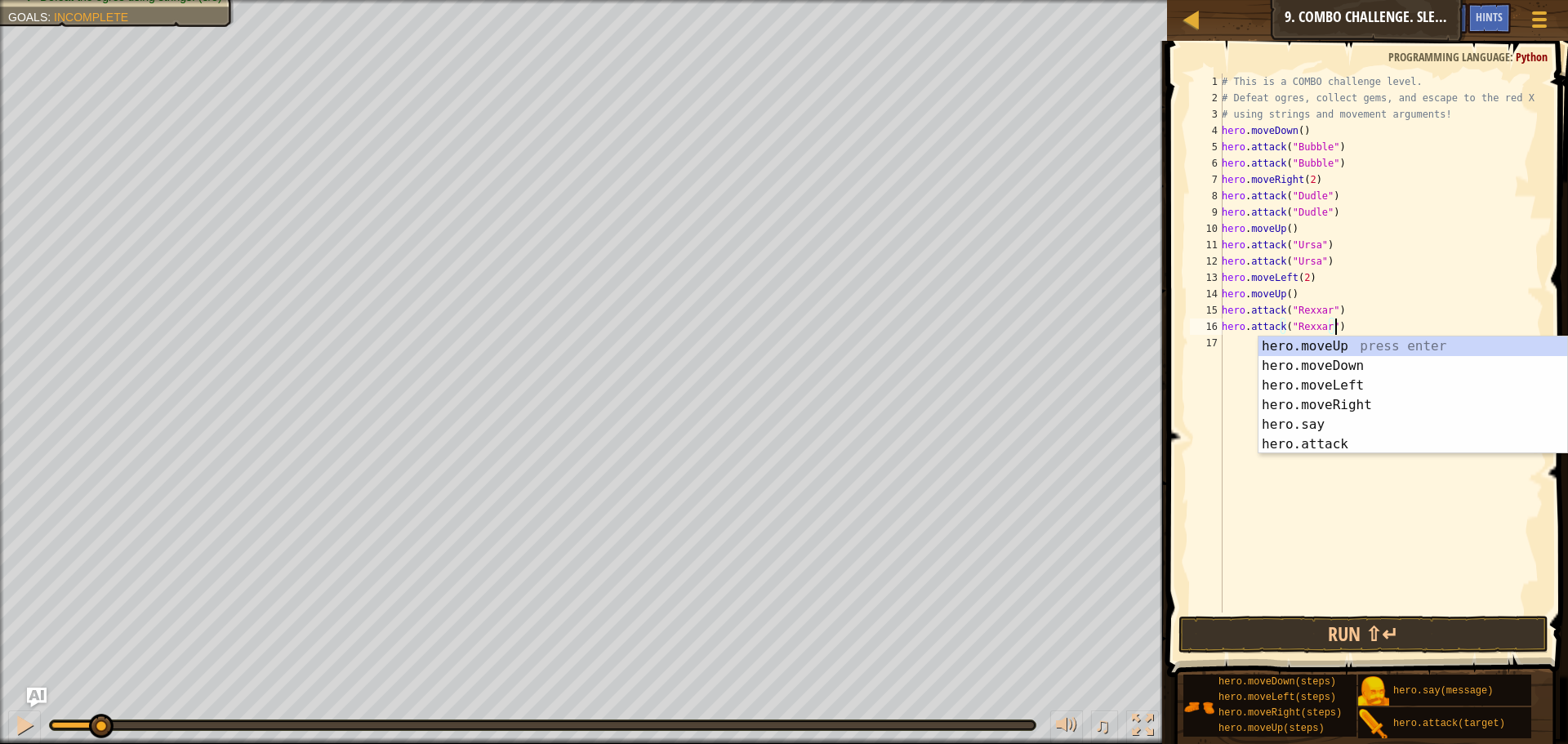
click at [1382, 320] on div "# This is a COMBO challenge level. # Defeat [PERSON_NAME], collect gems, and es…" at bounding box center [1380, 359] width 325 height 571
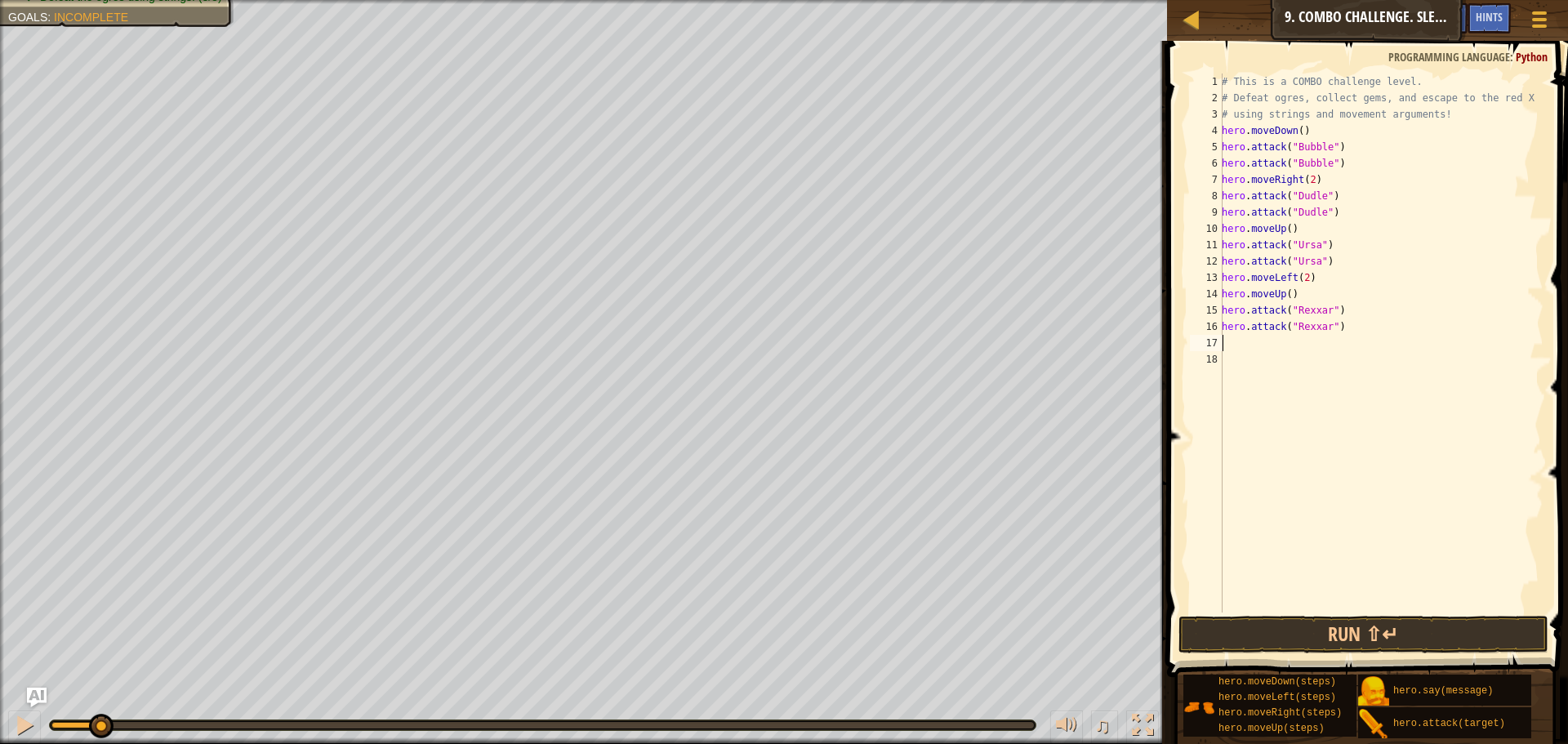
type textarea "h"
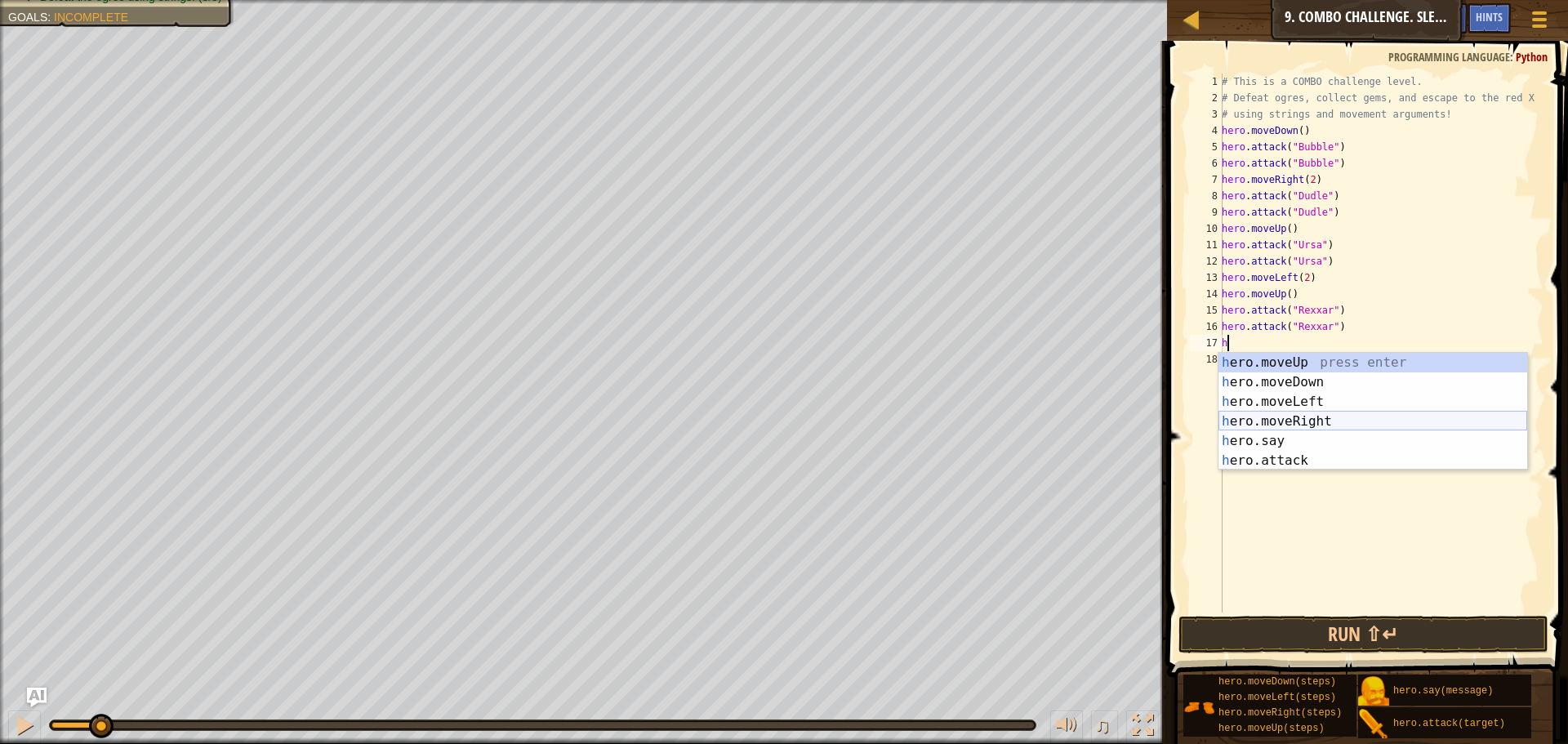
click at [1308, 422] on div "h ero.moveUp press enter h ero.moveDown press enter h ero.moveLeft press enter …" at bounding box center [1372, 431] width 308 height 157
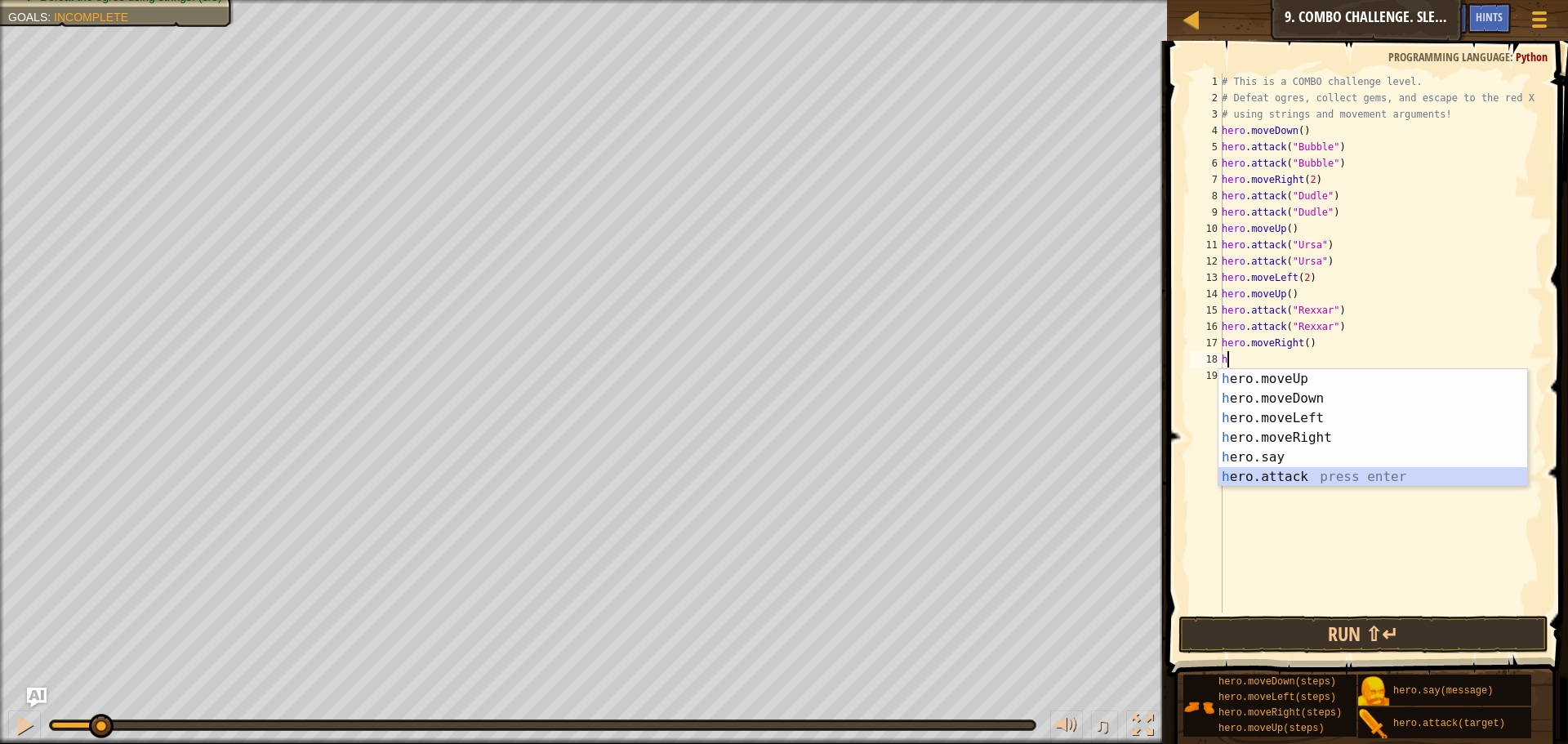
click at [1300, 475] on div "h ero.moveUp press enter h ero.moveDown press enter h ero.moveLeft press enter …" at bounding box center [1372, 447] width 308 height 157
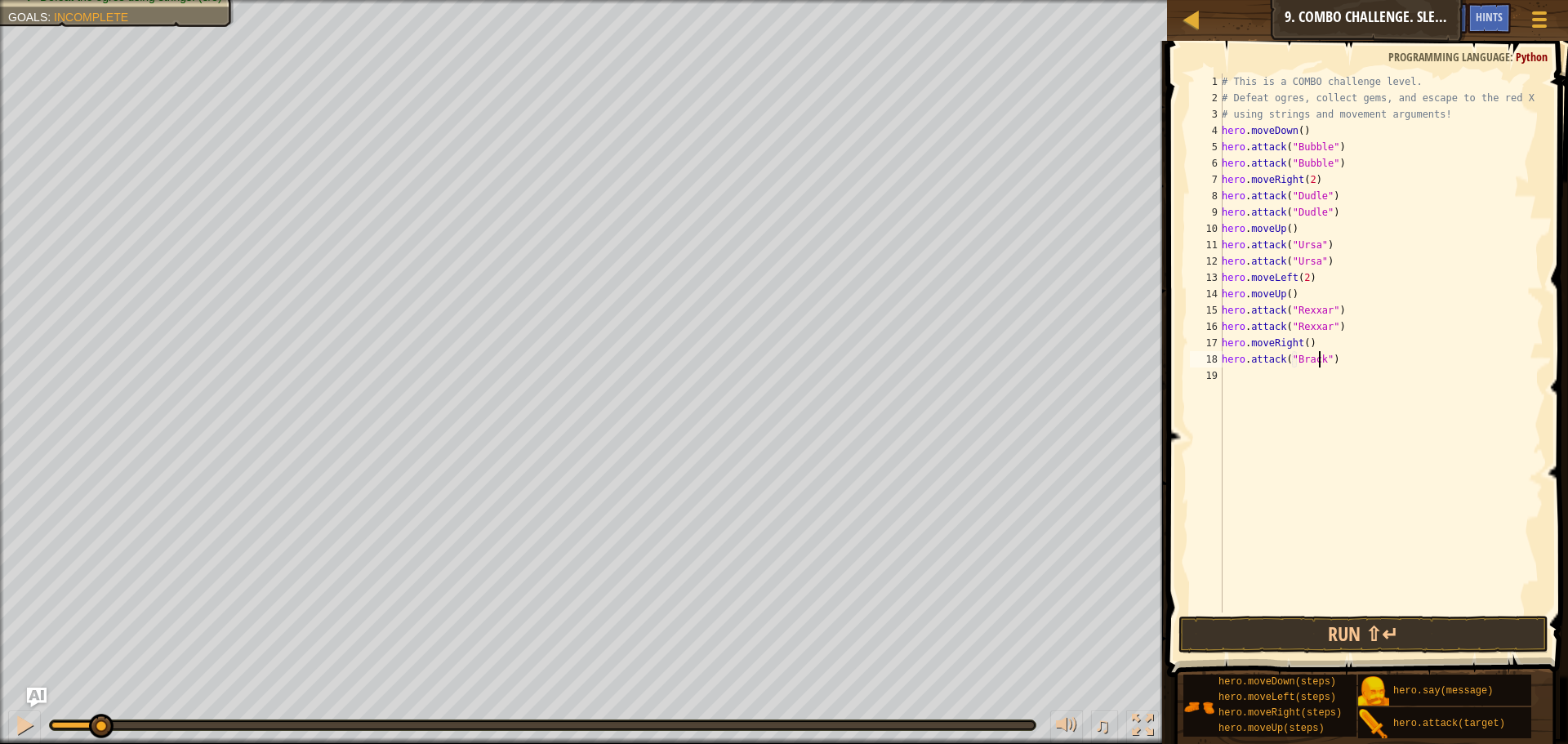
scroll to position [7, 8]
drag, startPoint x: 1366, startPoint y: 369, endPoint x: 1222, endPoint y: 359, distance: 144.3
click at [1222, 359] on div "hero.attack("[PERSON_NAME]") 1 2 3 4 5 6 7 8 9 10 11 12 13 14 15 16 17 18 19 # …" at bounding box center [1365, 343] width 357 height 539
type textarea "hero.attack("Brack")"
click at [1251, 370] on div "# This is a COMBO challenge level. # Defeat [PERSON_NAME], collect gems, and es…" at bounding box center [1380, 343] width 325 height 539
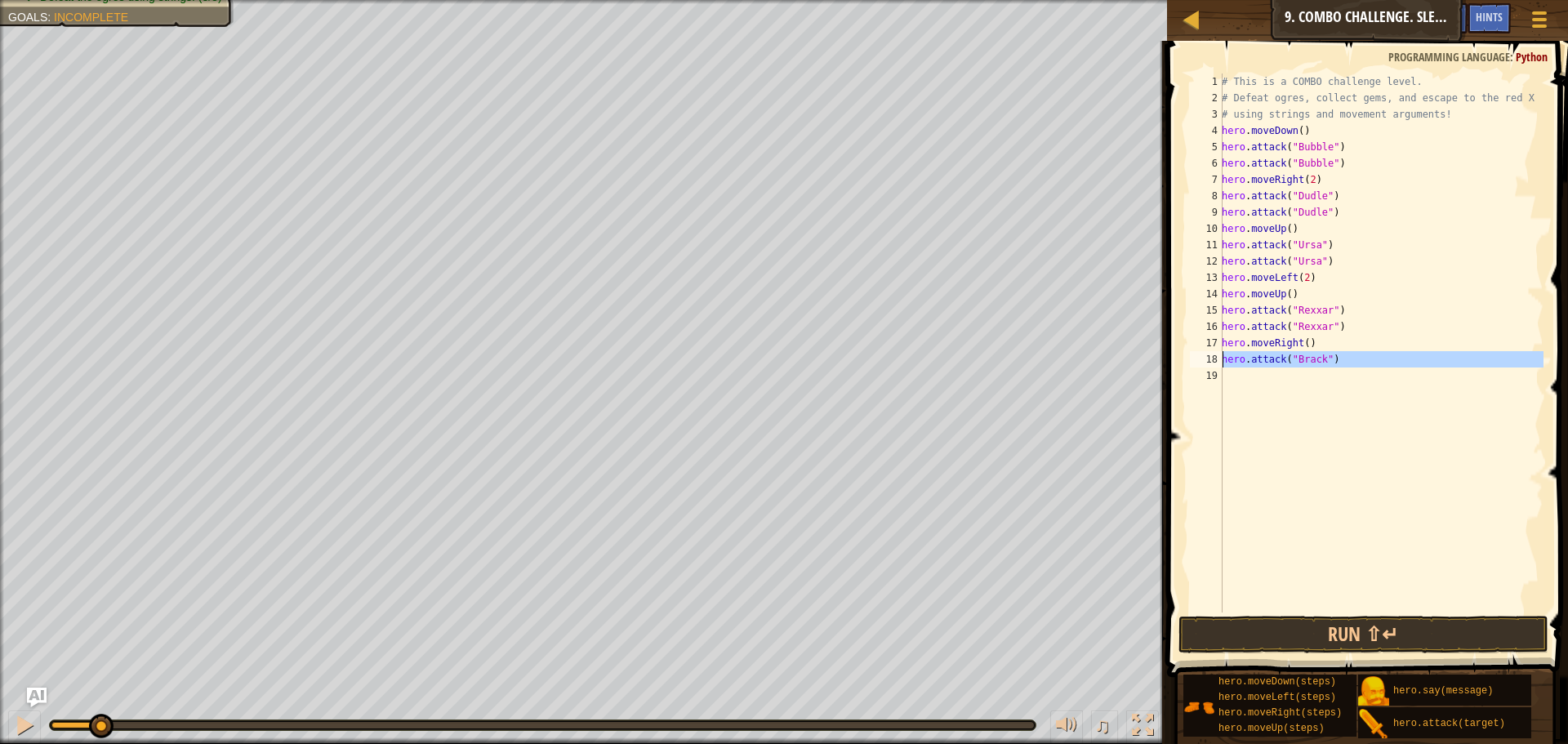
scroll to position [7, 0]
type textarea "h"
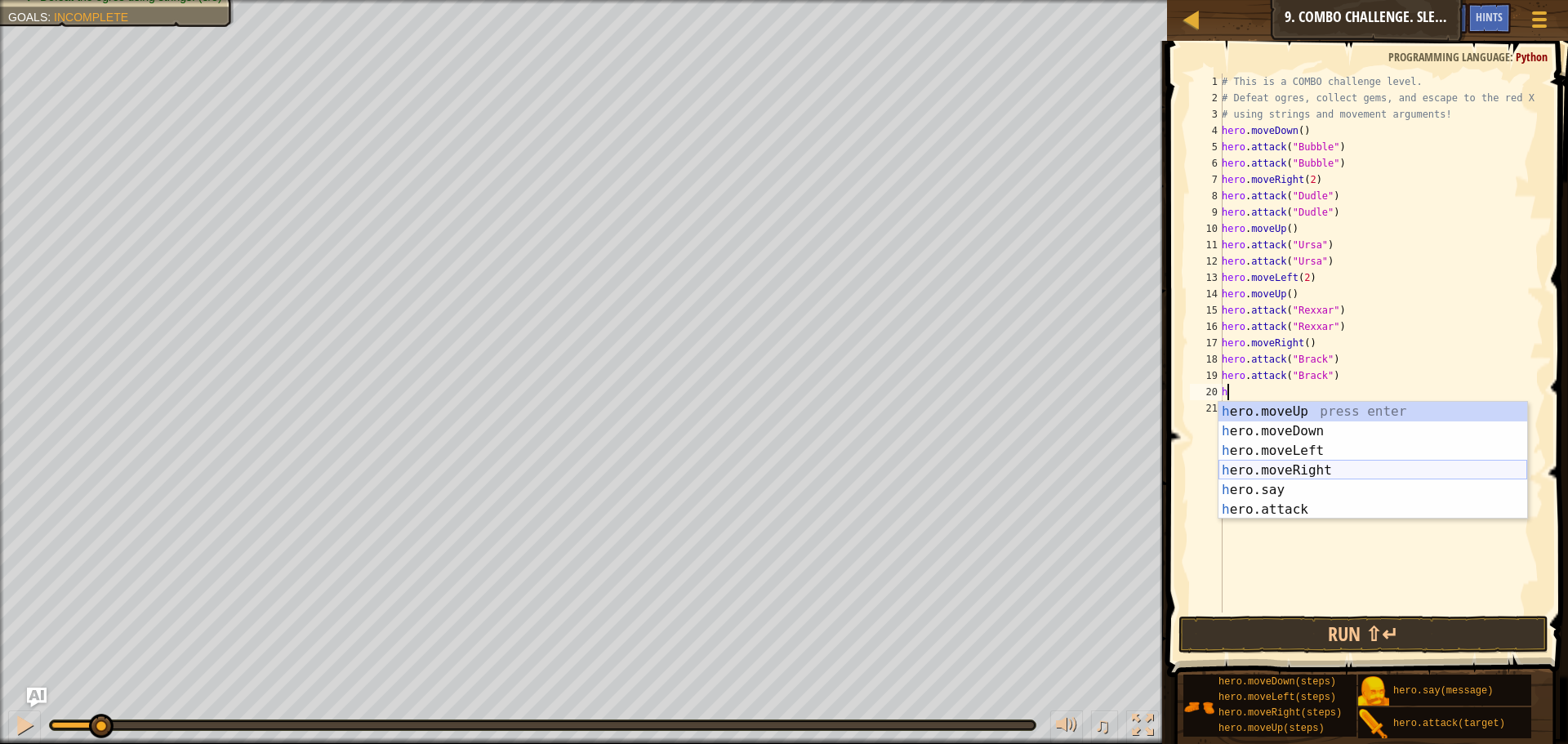
click at [1313, 476] on div "h ero.moveUp press enter h ero.moveDown press enter h ero.moveLeft press enter …" at bounding box center [1372, 479] width 308 height 157
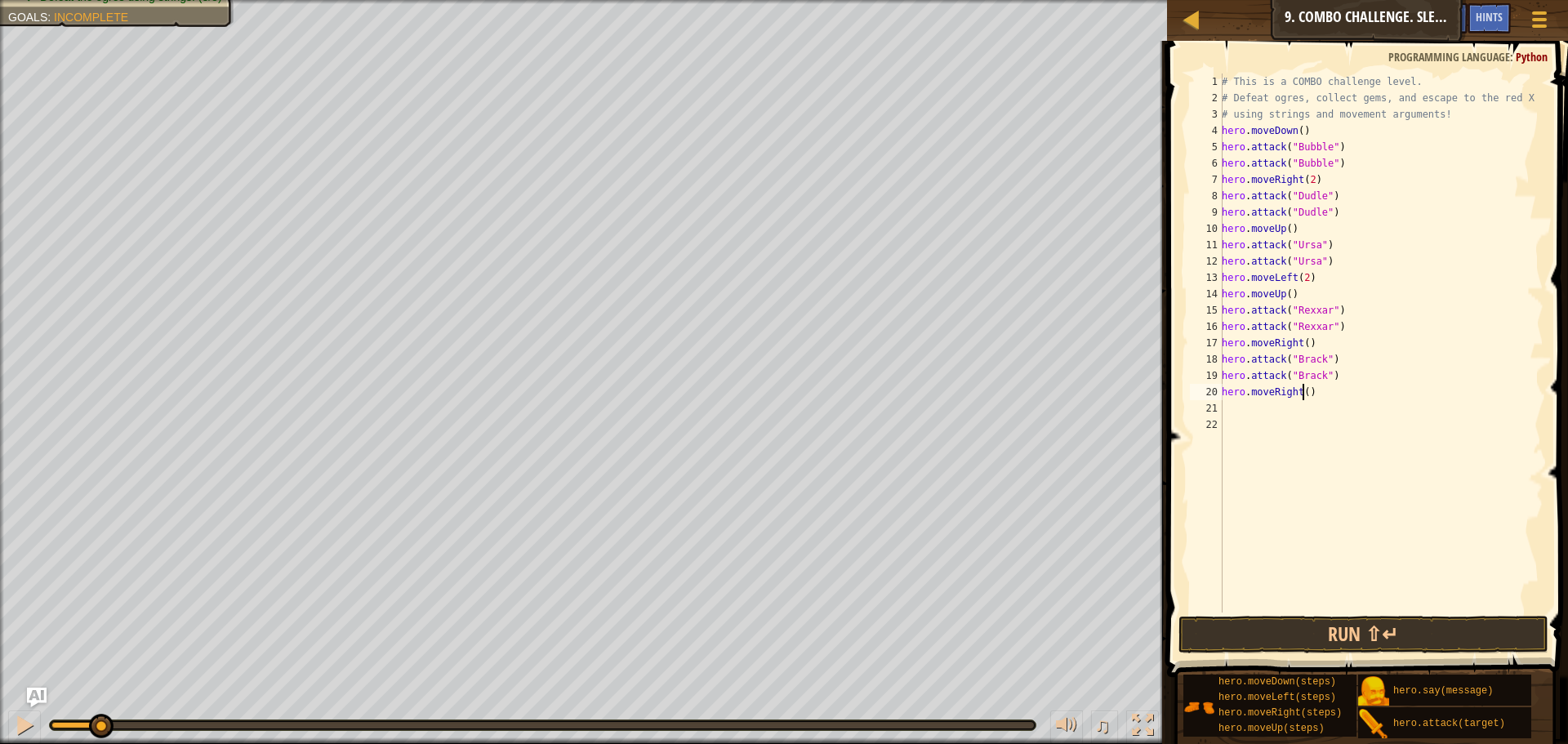
click at [1301, 399] on div "# This is a COMBO challenge level. # Defeat [PERSON_NAME], collect gems, and es…" at bounding box center [1380, 359] width 325 height 571
type textarea "hero.moveRight(2)"
click at [1315, 637] on button "Run ⇧↵" at bounding box center [1363, 634] width 370 height 37
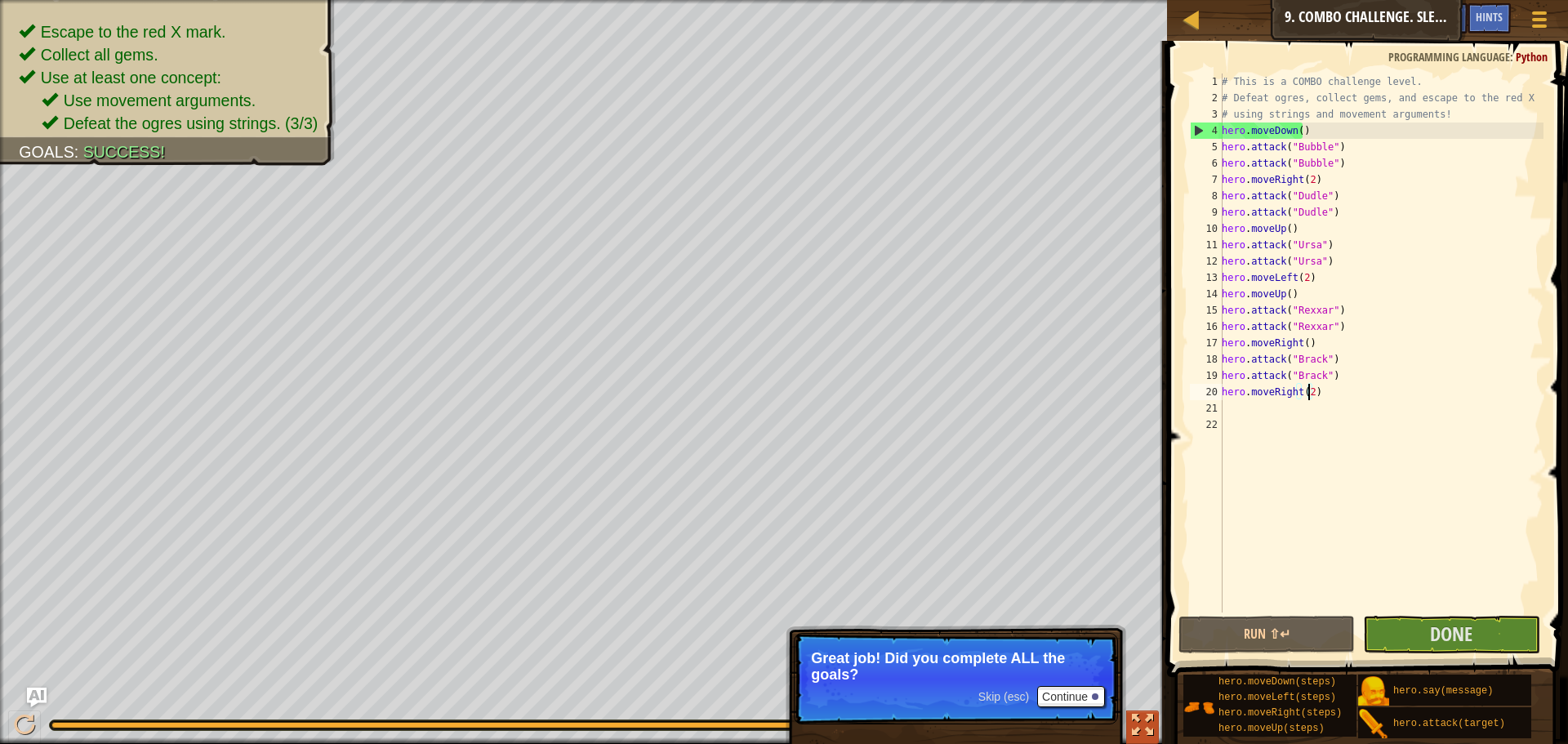
drag, startPoint x: 124, startPoint y: 724, endPoint x: 1132, endPoint y: 712, distance: 1008.1
click at [1132, 712] on div "♫" at bounding box center [583, 721] width 1167 height 49
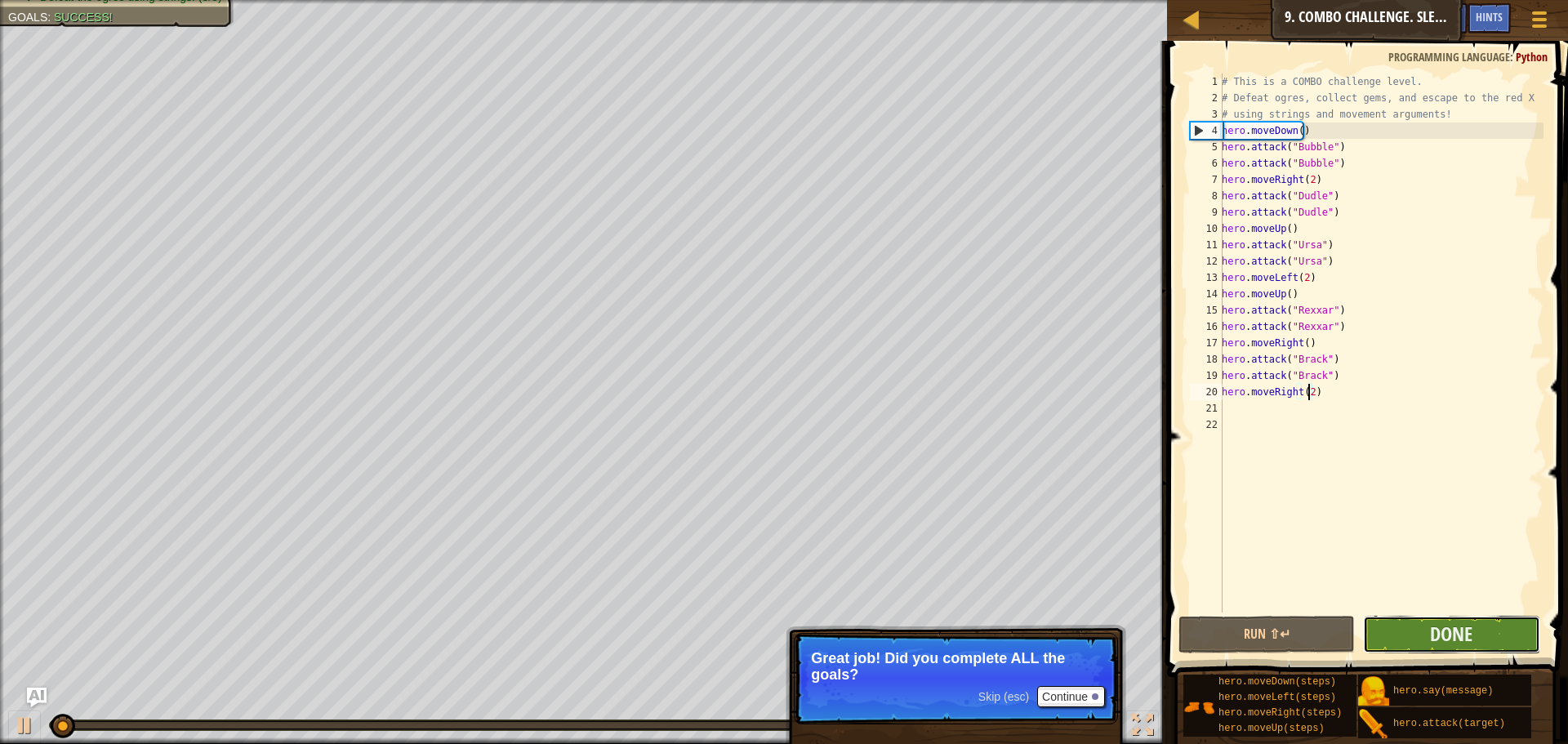
click at [1489, 624] on button "Done" at bounding box center [1451, 634] width 176 height 37
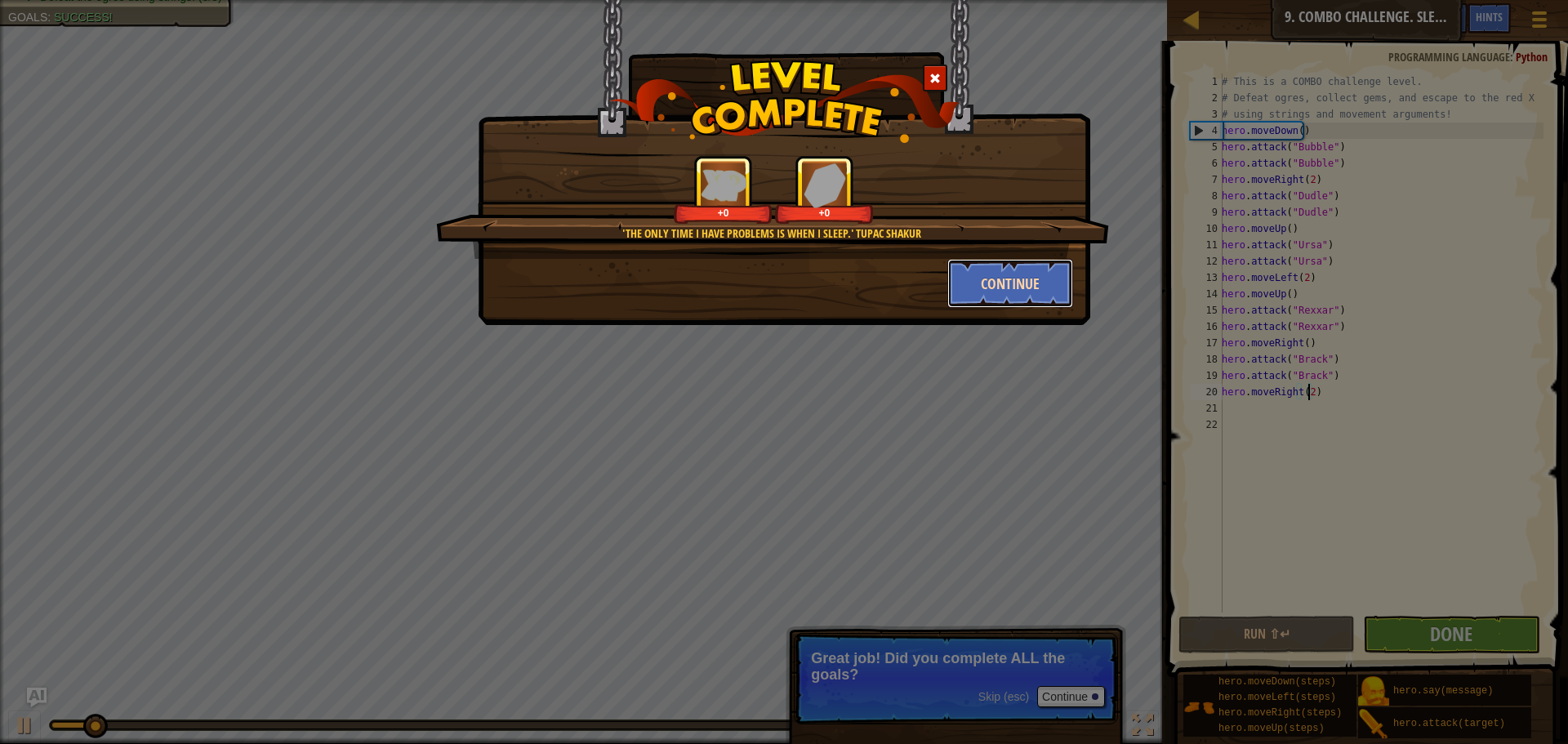
click at [999, 279] on button "Continue" at bounding box center [1011, 283] width 126 height 49
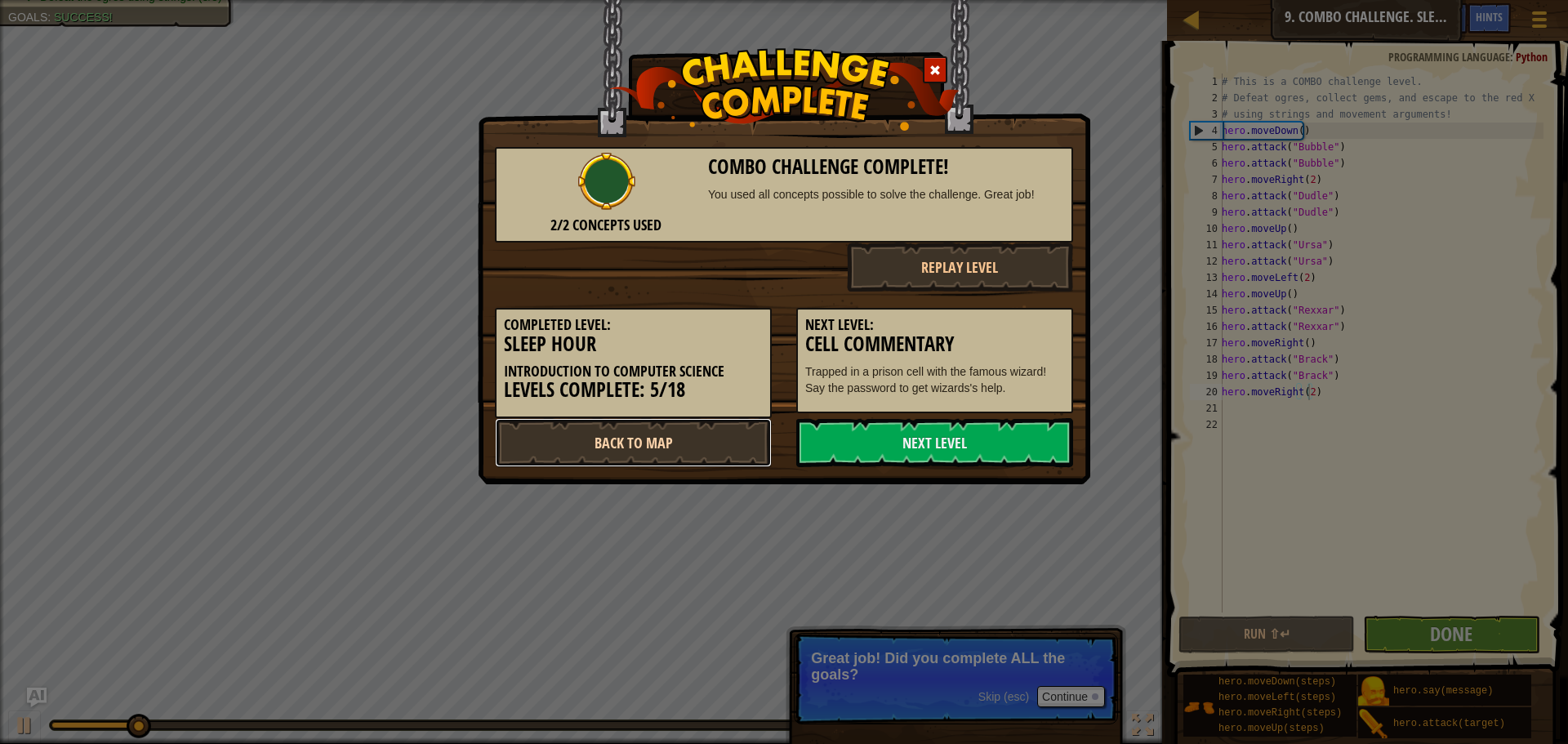
click at [685, 436] on link "Back to Map" at bounding box center [634, 442] width 277 height 49
